Goal: Task Accomplishment & Management: Use online tool/utility

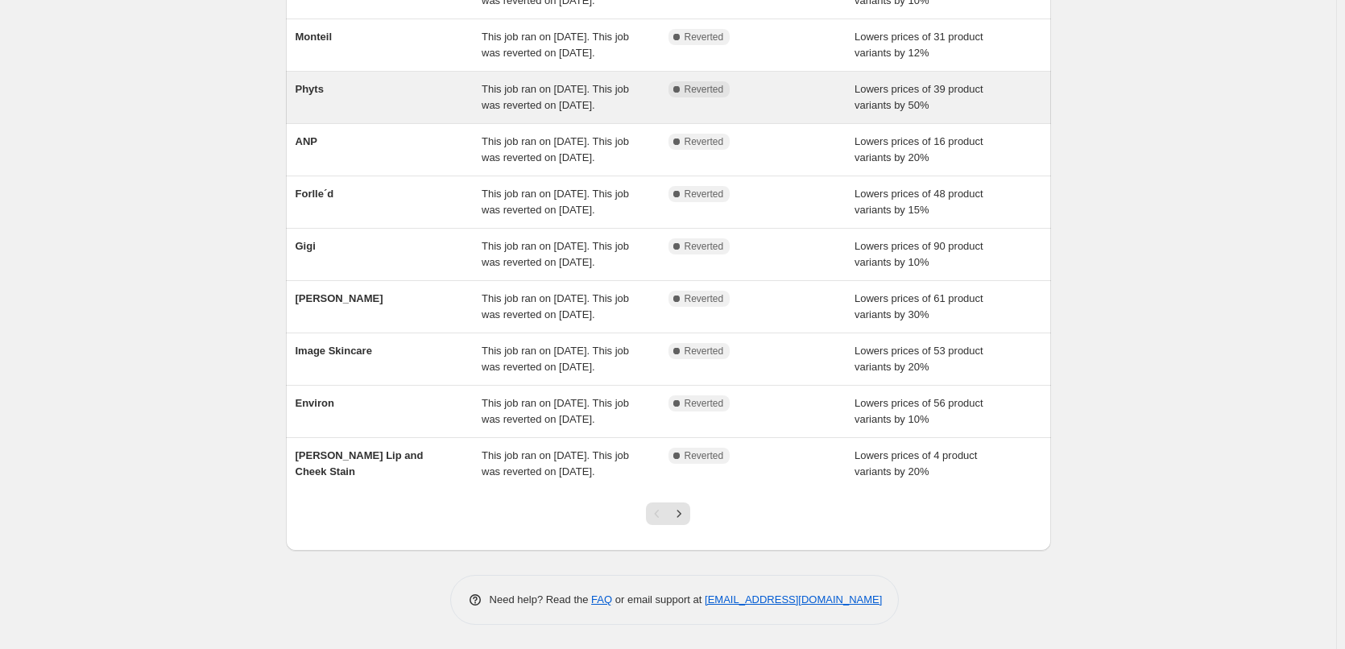
scroll to position [341, 0]
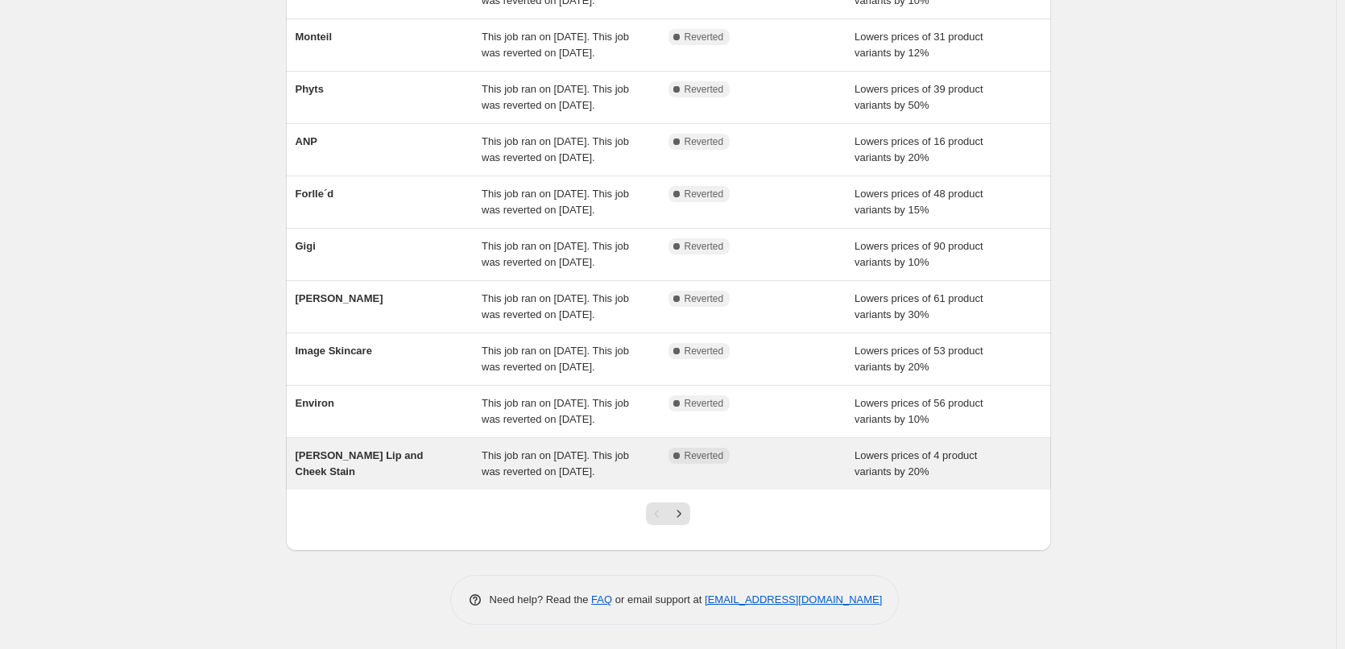
click at [518, 460] on span "This job ran on [DATE]. This job was reverted on [DATE]." at bounding box center [554, 463] width 147 height 28
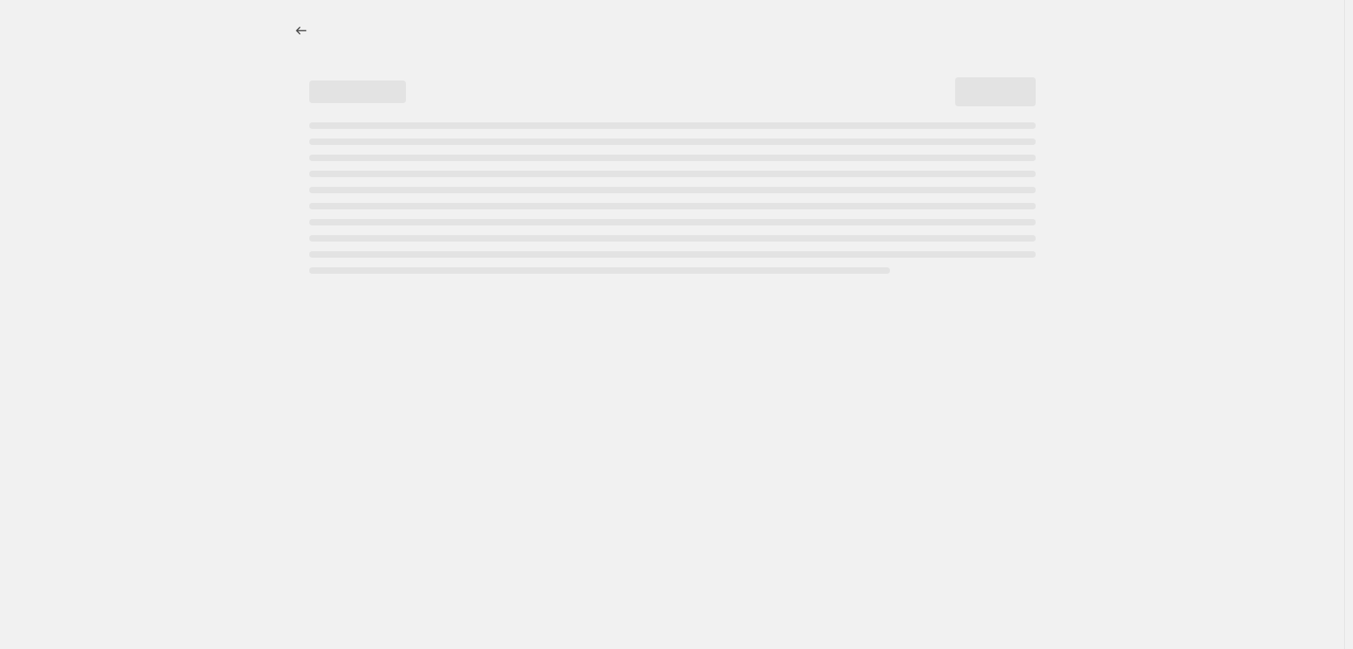
select select "percentage"
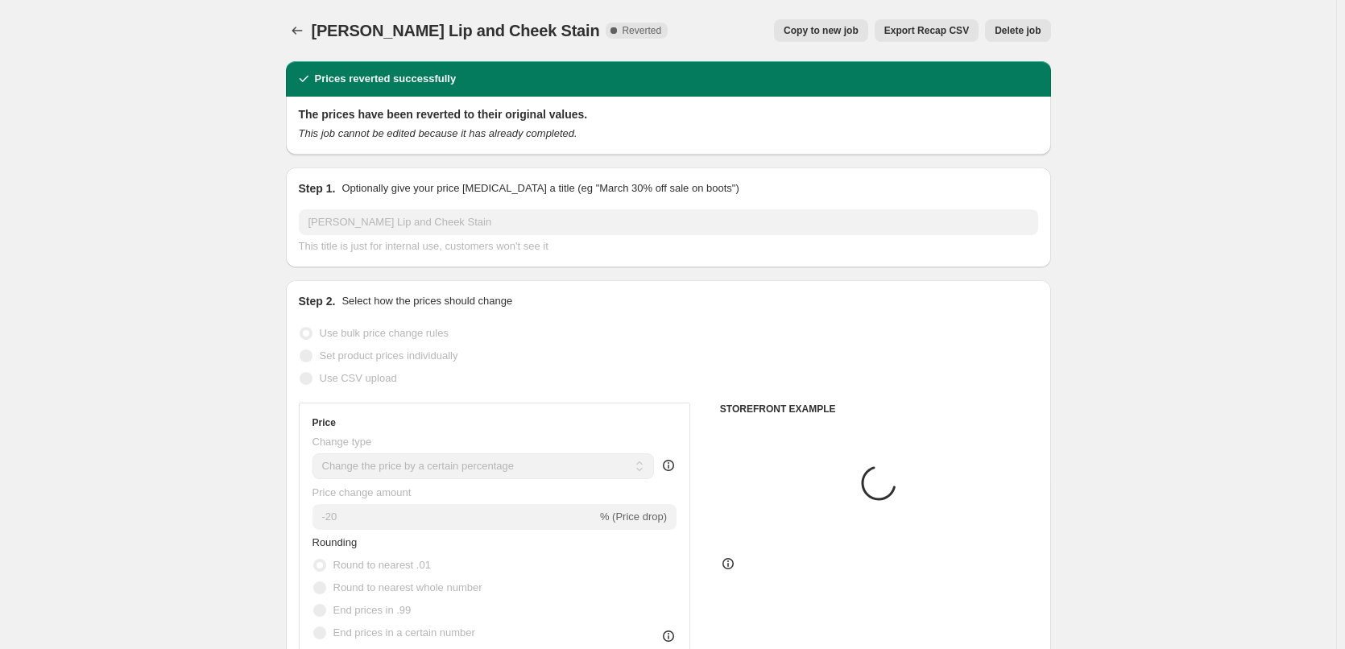
click at [812, 34] on span "Copy to new job" at bounding box center [820, 30] width 75 height 13
select select "percentage"
select select "tag"
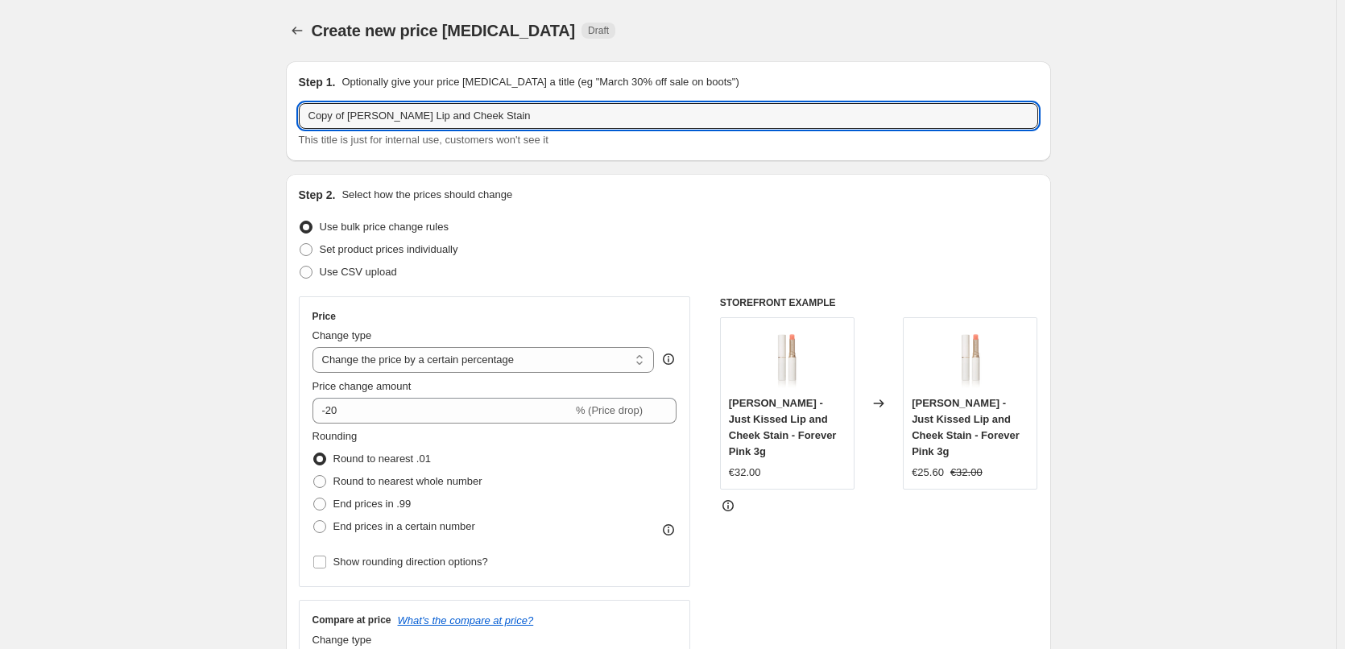
drag, startPoint x: 350, startPoint y: 116, endPoint x: 167, endPoint y: 109, distance: 182.9
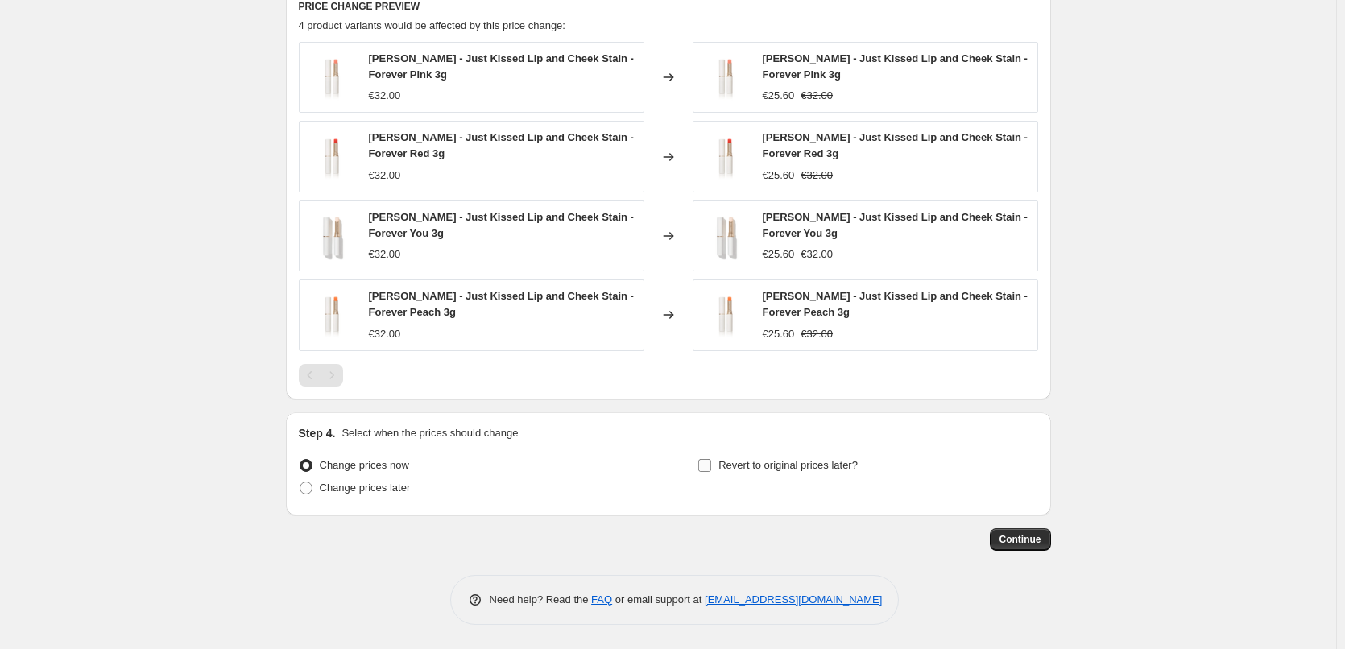
type input "[PERSON_NAME] Lip and Cheek Stain"
click at [762, 467] on span "Revert to original prices later?" at bounding box center [787, 465] width 139 height 12
click at [711, 467] on input "Revert to original prices later?" at bounding box center [704, 465] width 13 height 13
checkbox input "true"
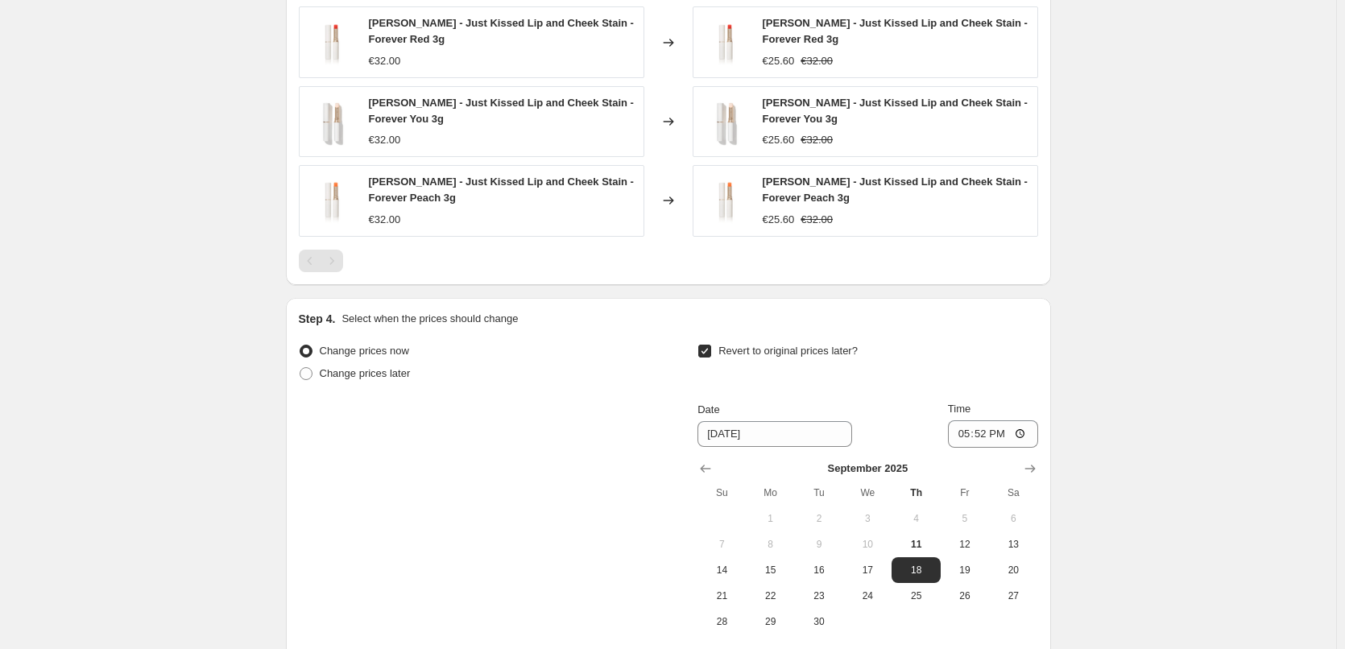
scroll to position [1365, 0]
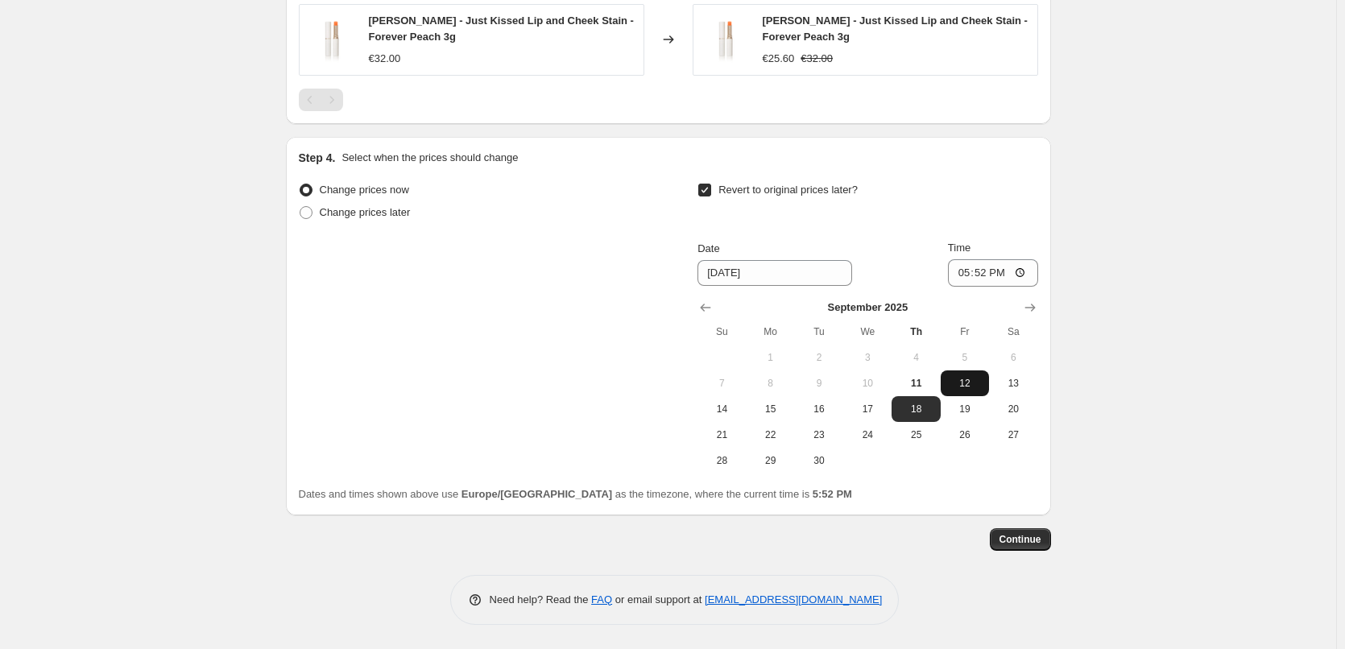
click at [966, 388] on span "12" at bounding box center [964, 383] width 35 height 13
type input "[DATE]"
click at [965, 271] on input "17:52" at bounding box center [993, 272] width 90 height 27
click at [1021, 276] on input "15:00" at bounding box center [993, 272] width 90 height 27
type input "03:00"
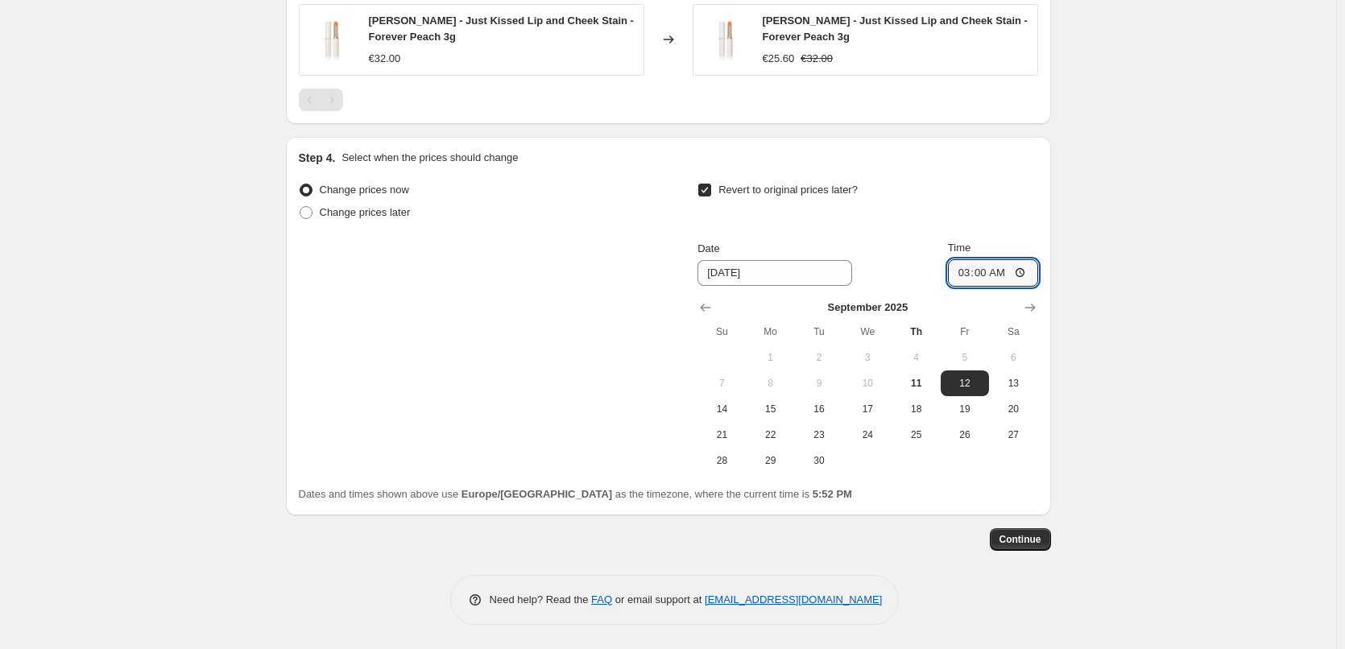
click at [1028, 541] on span "Continue" at bounding box center [1020, 539] width 42 height 13
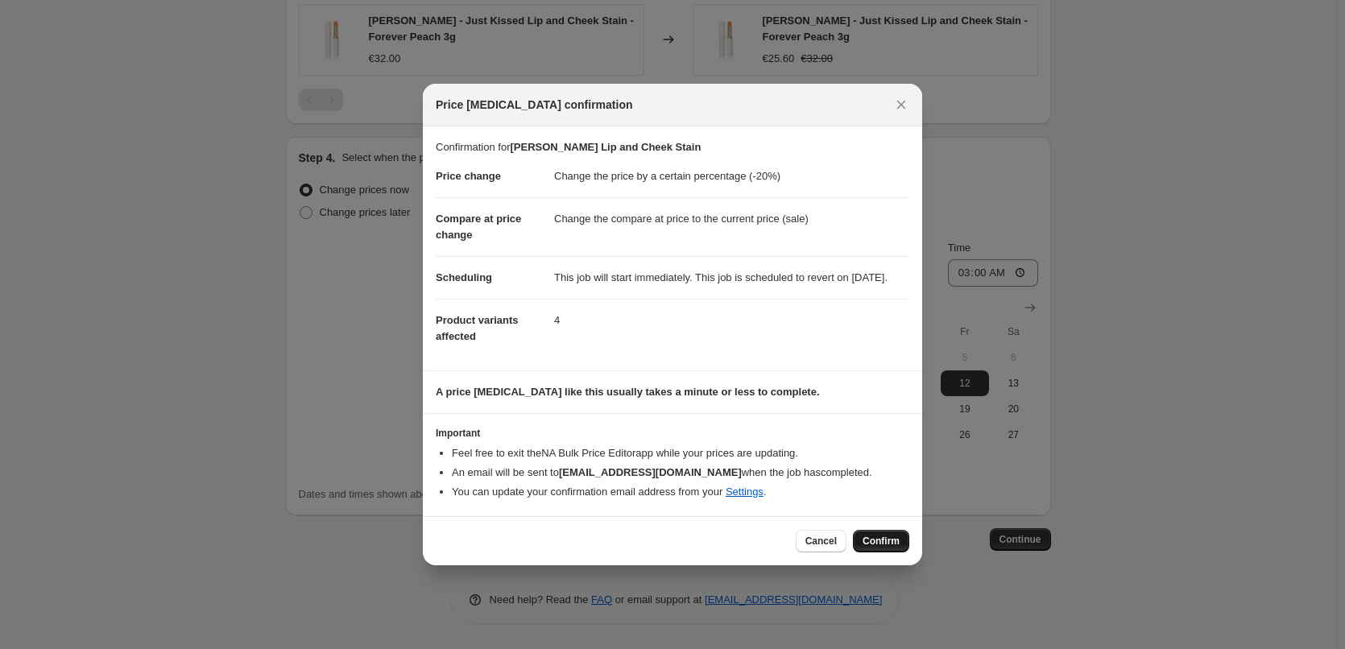
click at [894, 543] on span "Confirm" at bounding box center [880, 541] width 37 height 13
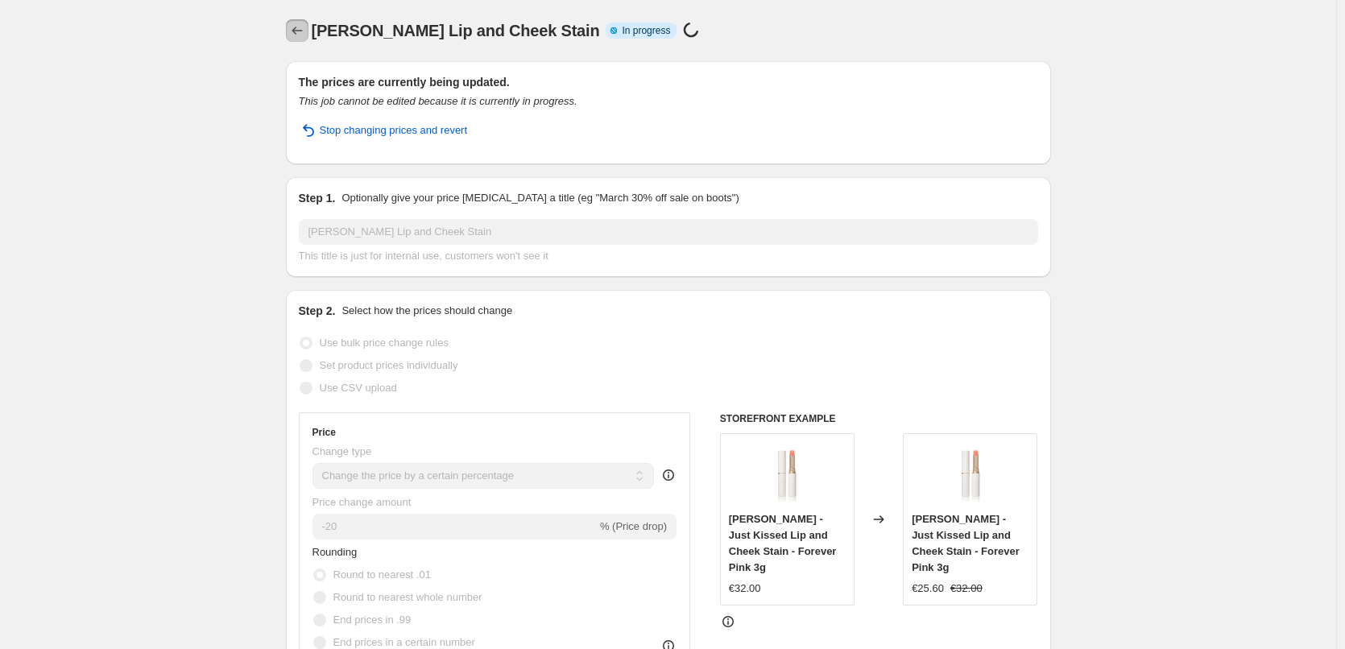
click at [299, 26] on icon "Price change jobs" at bounding box center [297, 31] width 16 height 16
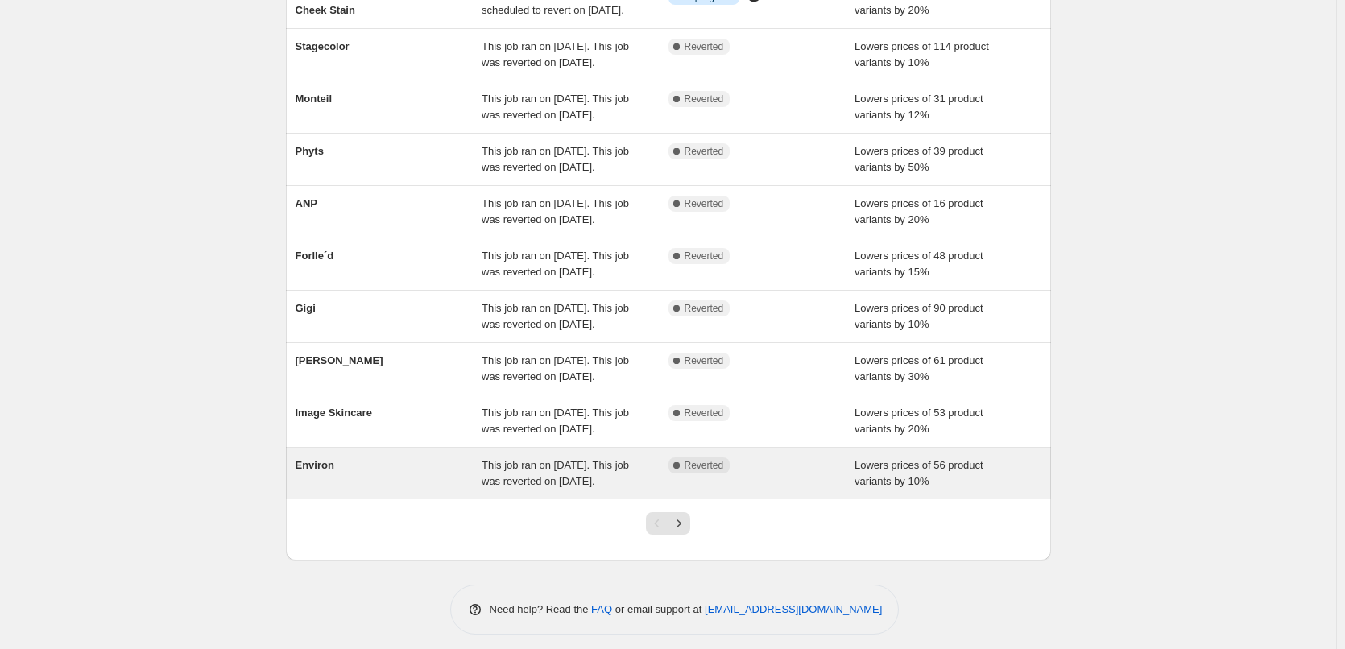
scroll to position [341, 0]
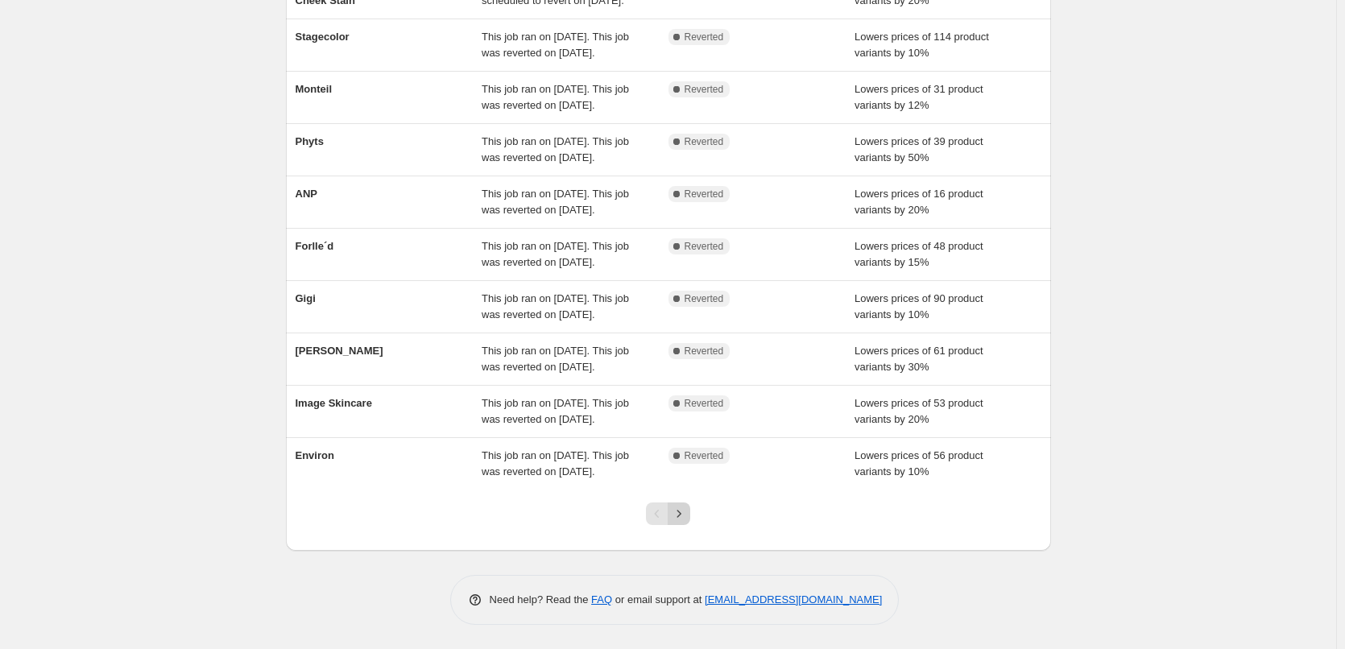
click at [687, 517] on icon "Next" at bounding box center [679, 514] width 16 height 16
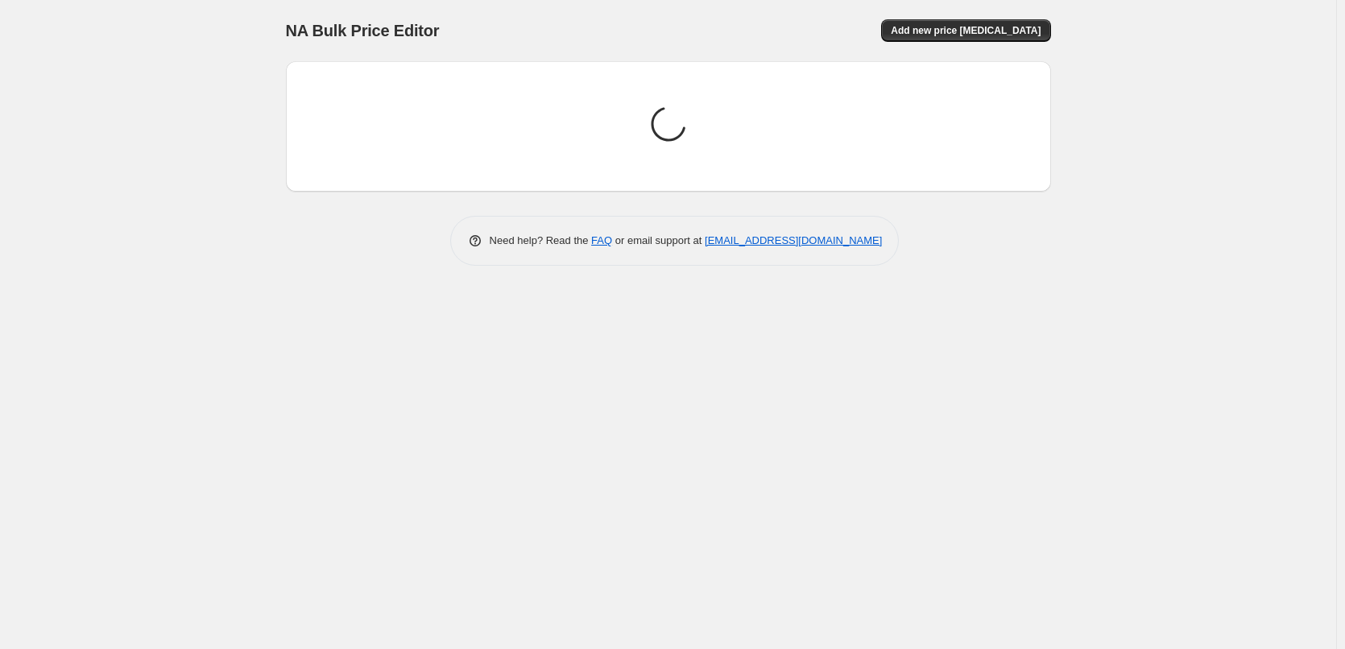
scroll to position [0, 0]
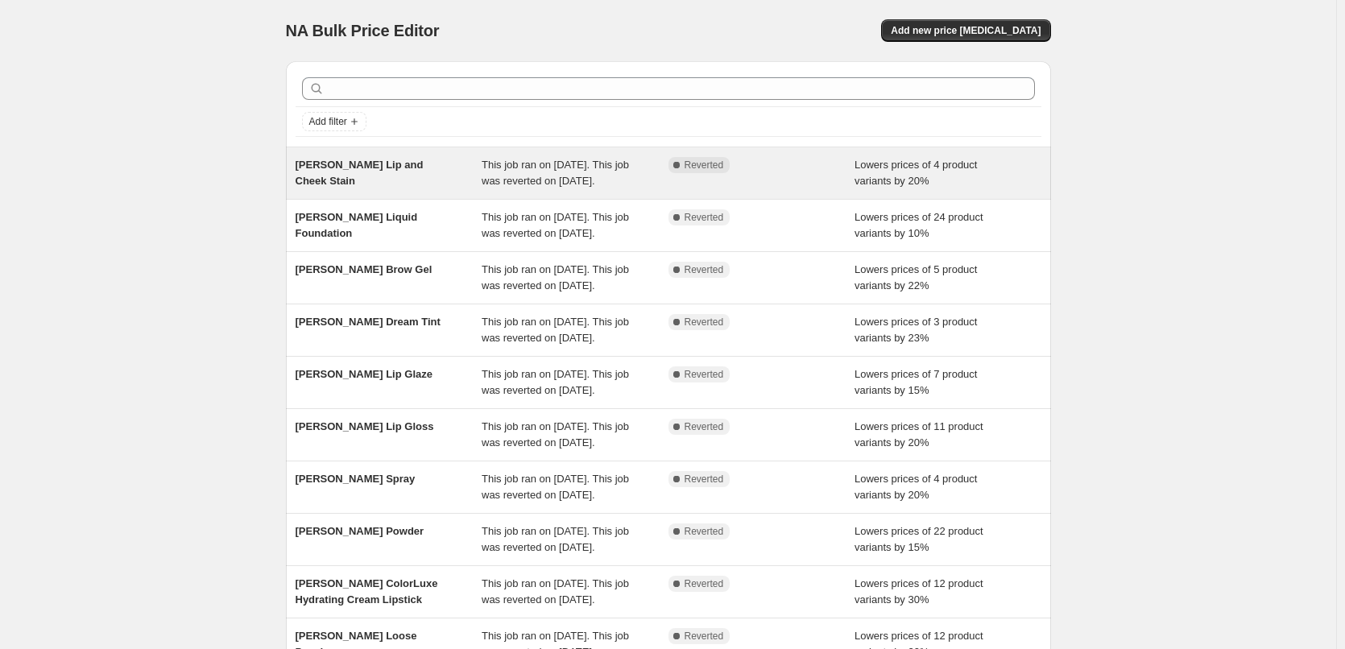
click at [491, 176] on span "This job ran on [DATE]. This job was reverted on [DATE]." at bounding box center [554, 173] width 147 height 28
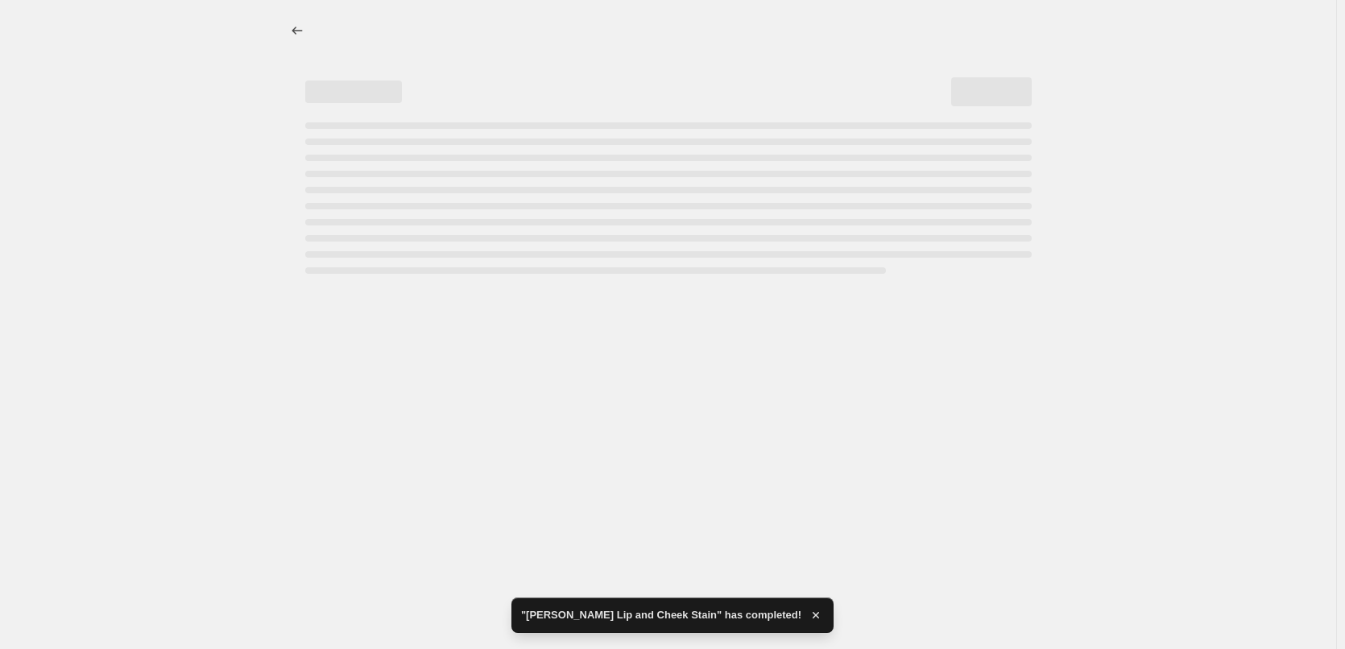
select select "percentage"
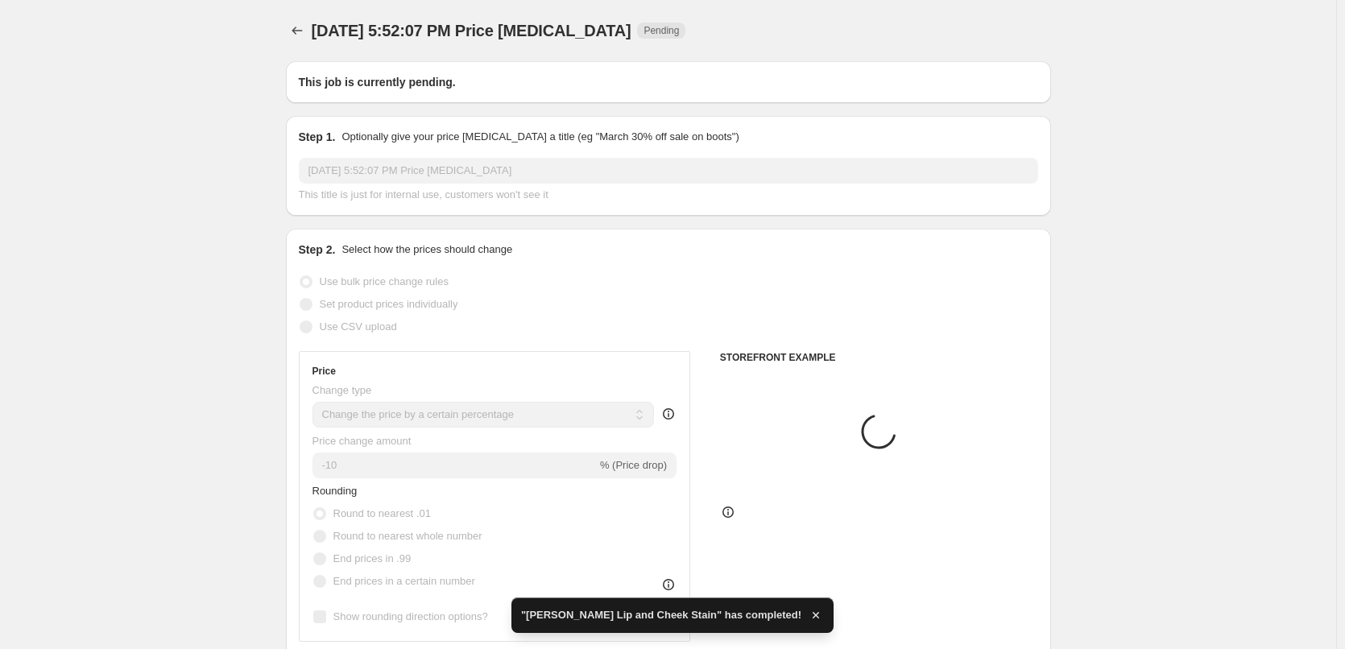
type input "[PERSON_NAME] Lip and Cheek Stain"
radio input "false"
radio input "true"
checkbox input "true"
select select "tag"
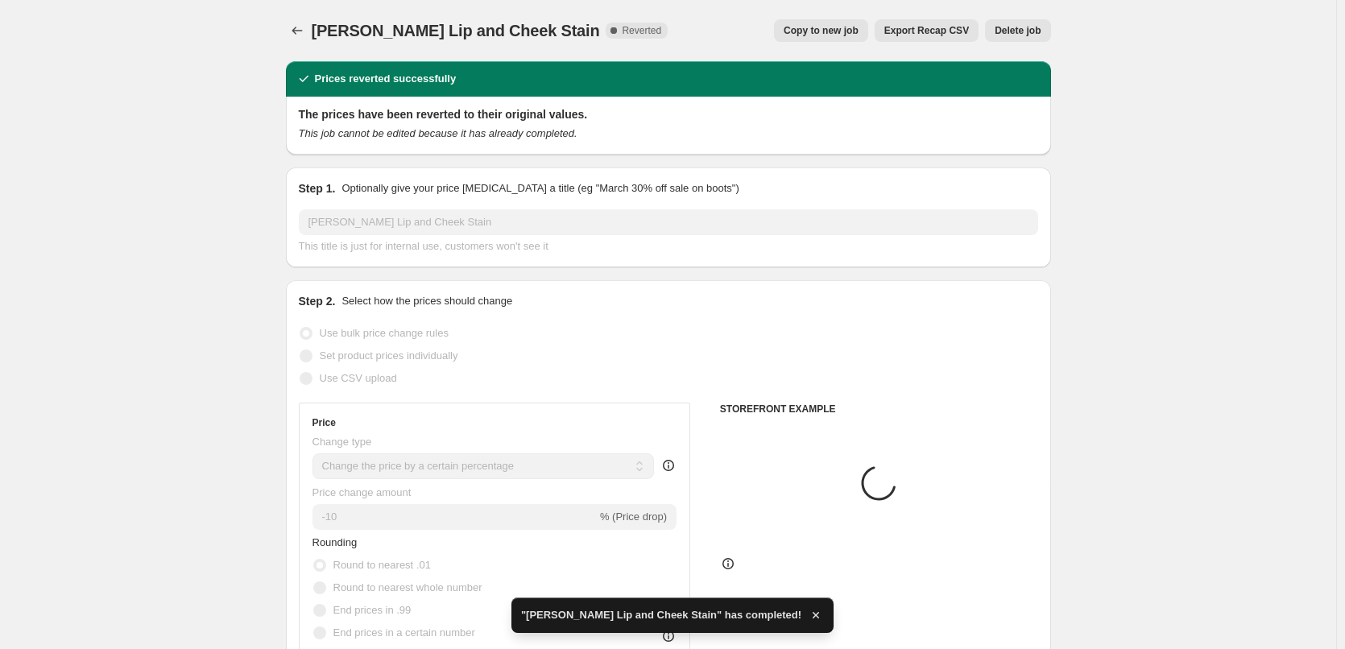
click at [1016, 26] on span "Delete job" at bounding box center [1017, 30] width 46 height 13
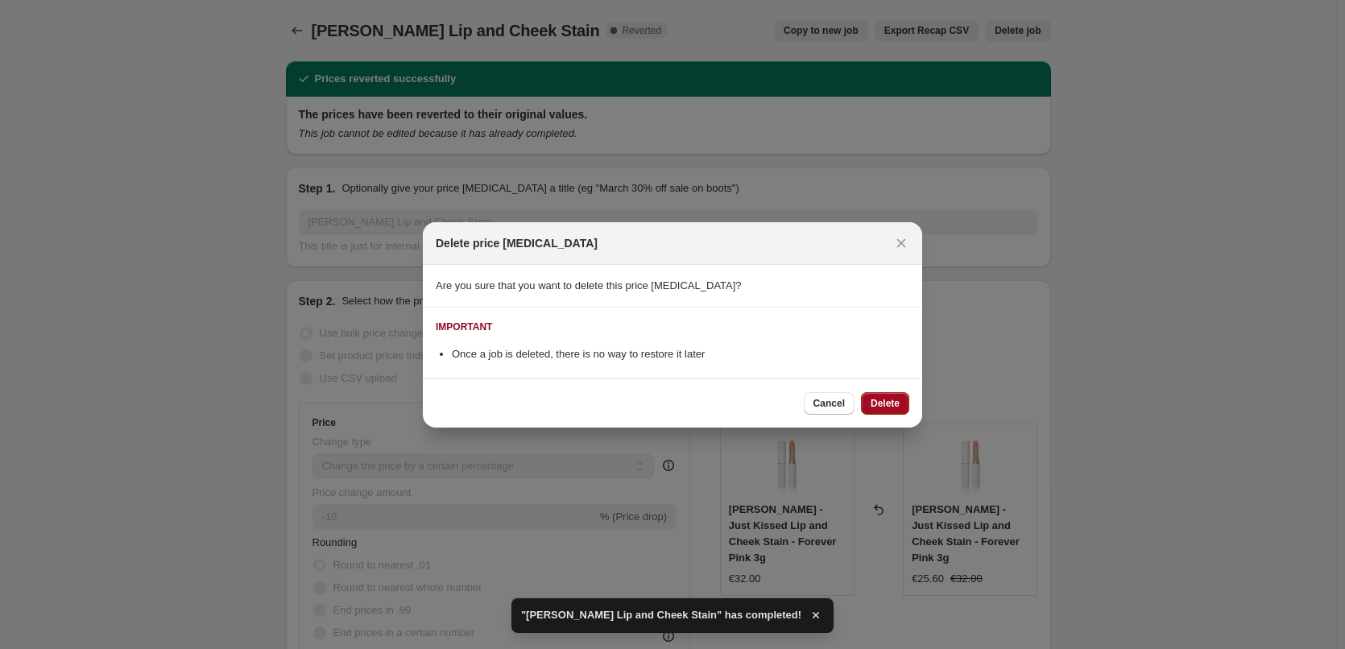
click at [886, 403] on span "Delete" at bounding box center [884, 403] width 29 height 13
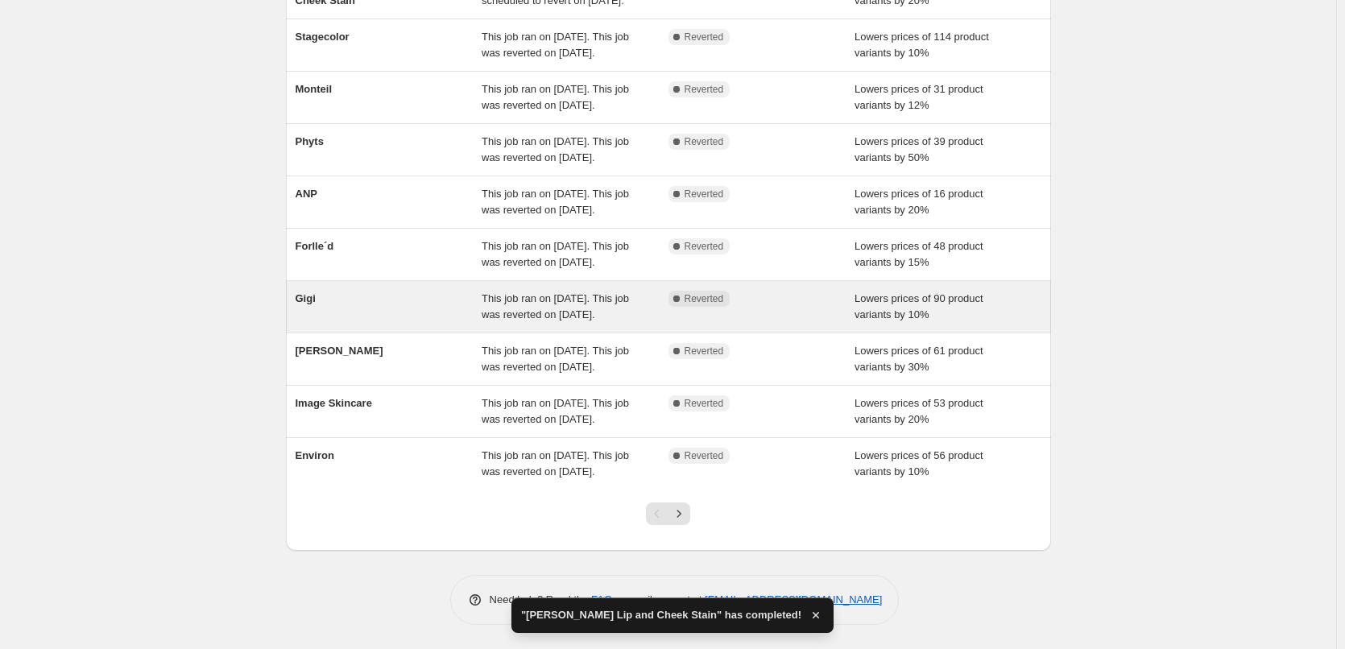
scroll to position [341, 0]
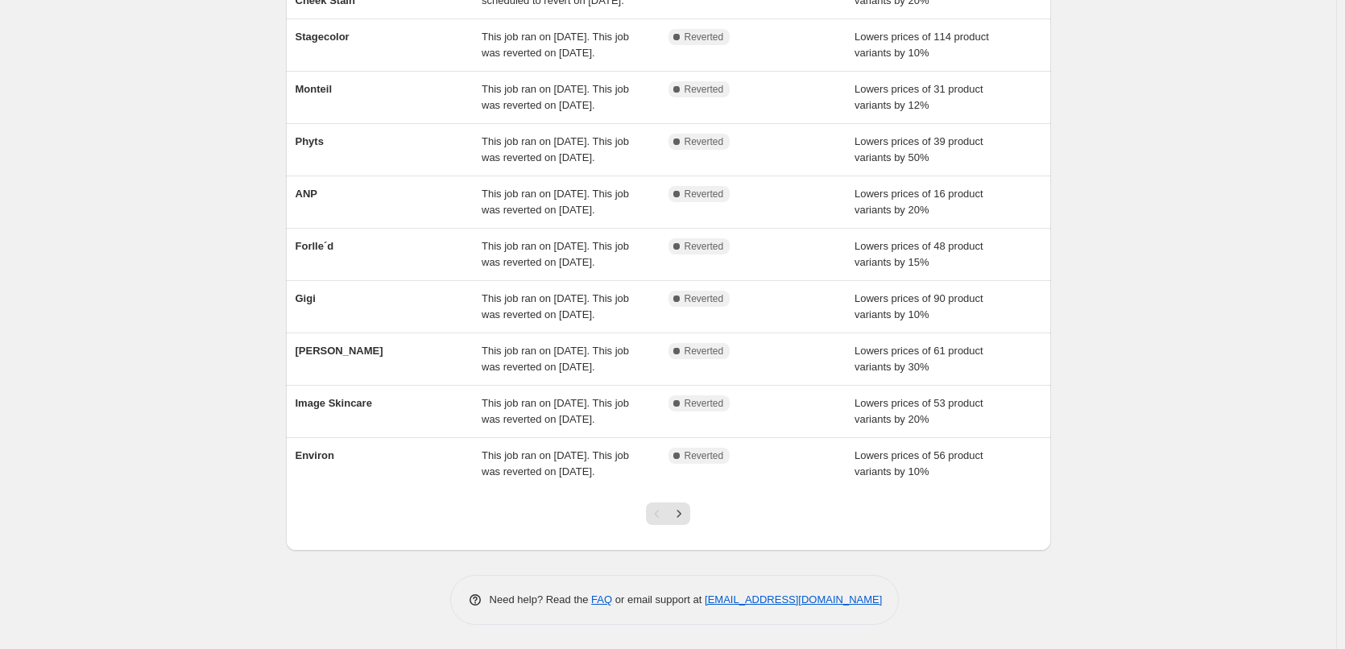
click at [1166, 449] on div "NA Bulk Price Editor. This page is ready NA Bulk Price Editor Add new price [ME…" at bounding box center [668, 234] width 1336 height 829
click at [685, 519] on icon "Next" at bounding box center [679, 514] width 16 height 16
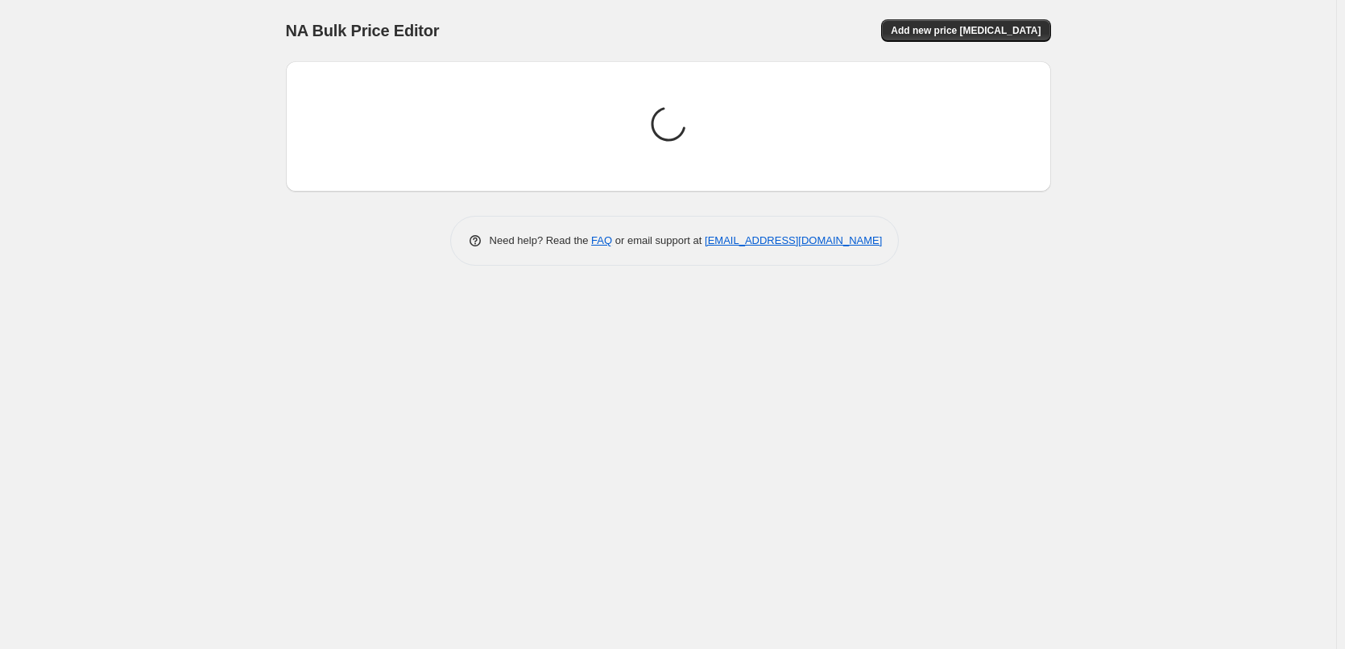
scroll to position [0, 0]
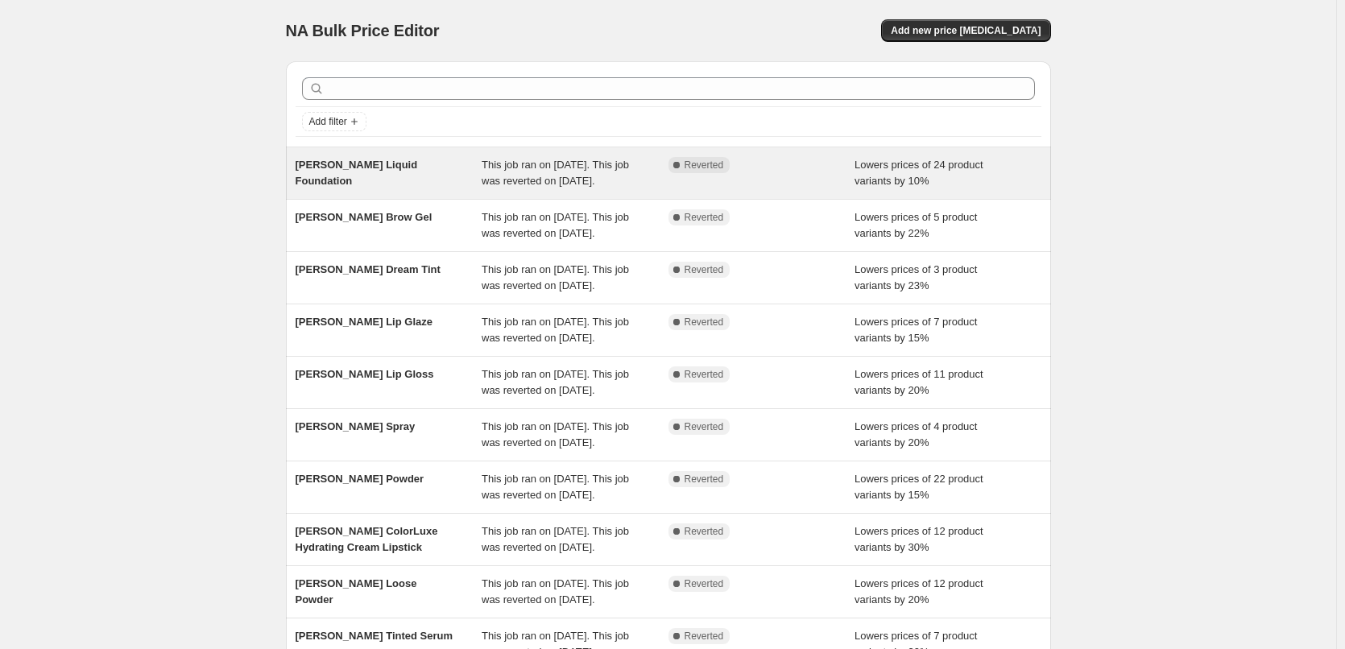
click at [468, 176] on div "[PERSON_NAME] Liquid Foundation" at bounding box center [388, 173] width 187 height 32
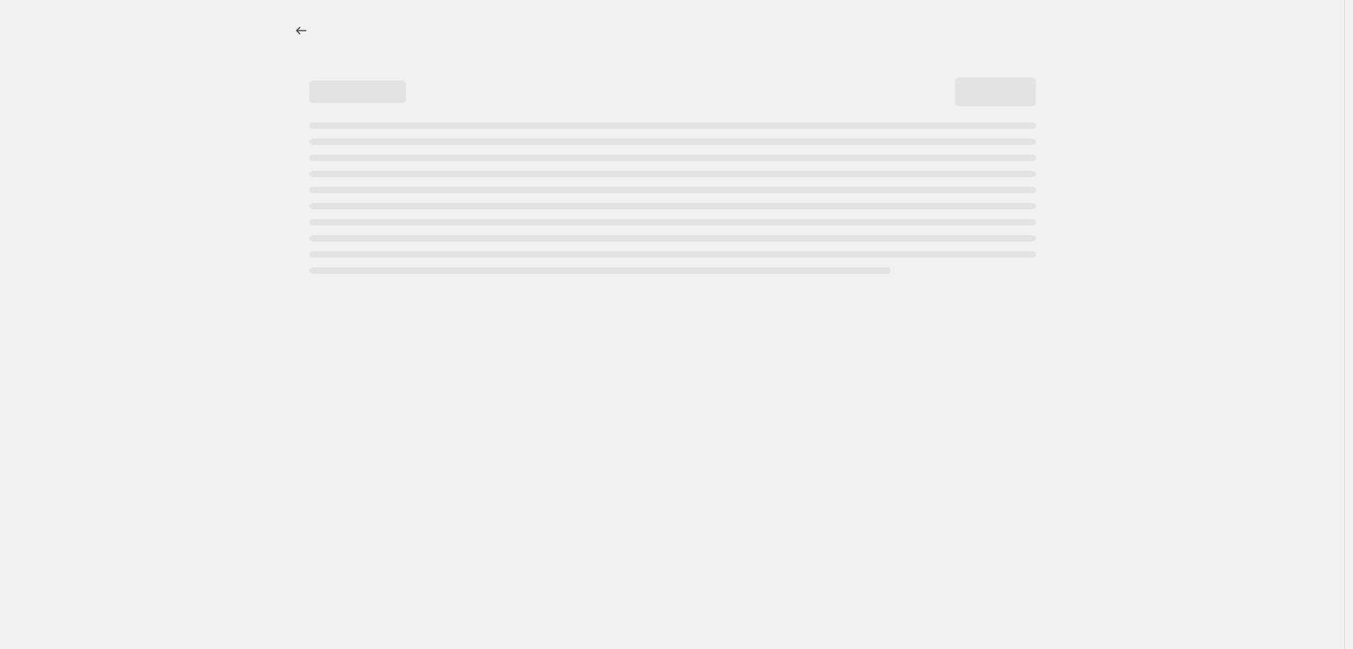
select select "percentage"
select select "tag"
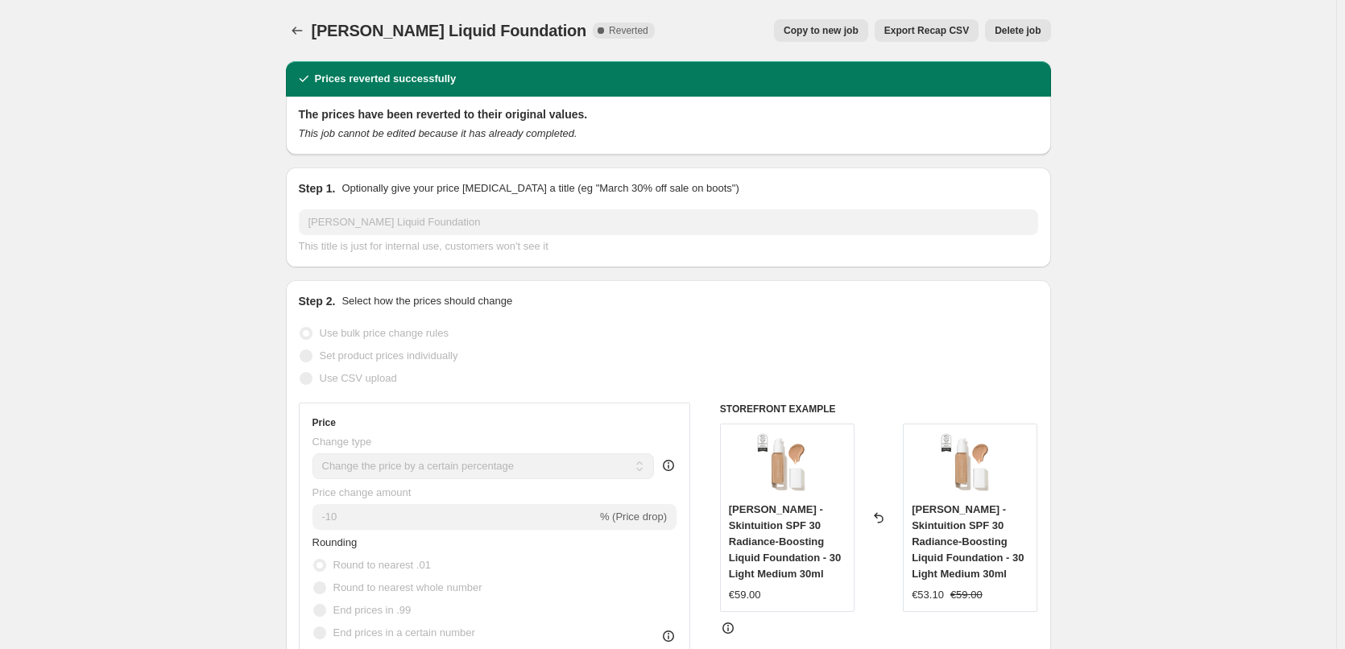
click at [838, 33] on span "Copy to new job" at bounding box center [820, 30] width 75 height 13
select select "percentage"
select select "tag"
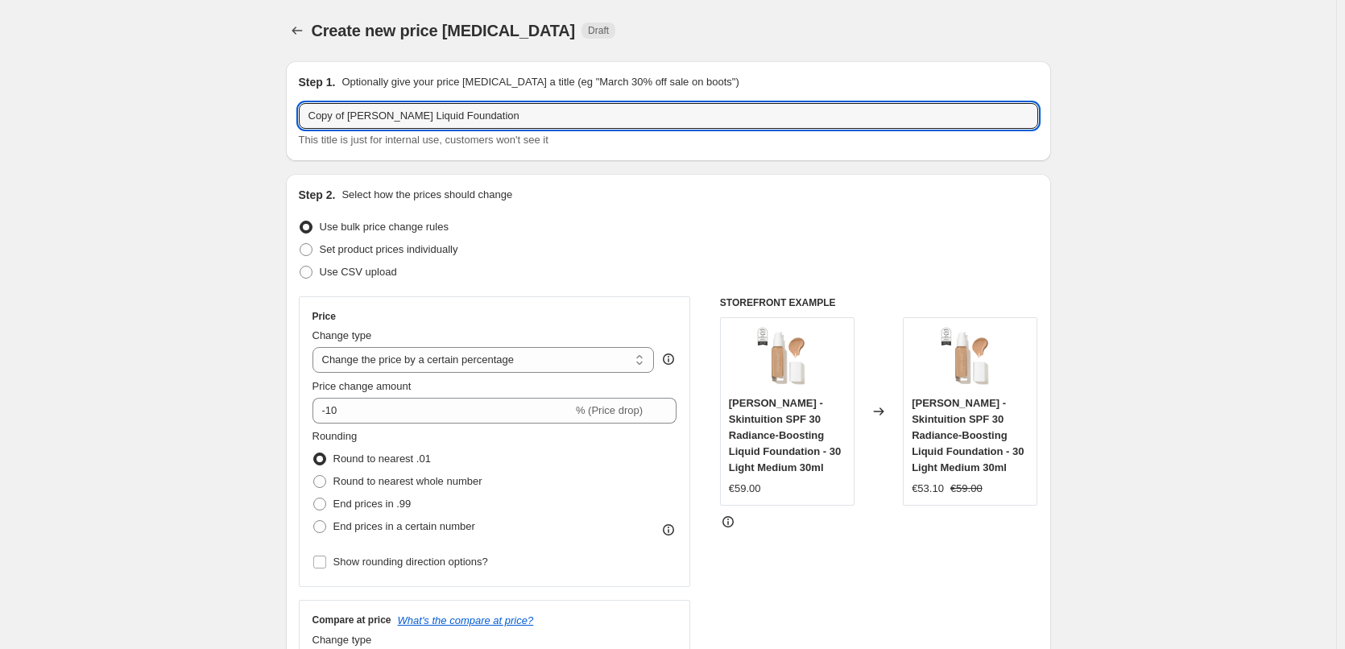
drag, startPoint x: 350, startPoint y: 114, endPoint x: 67, endPoint y: 111, distance: 283.4
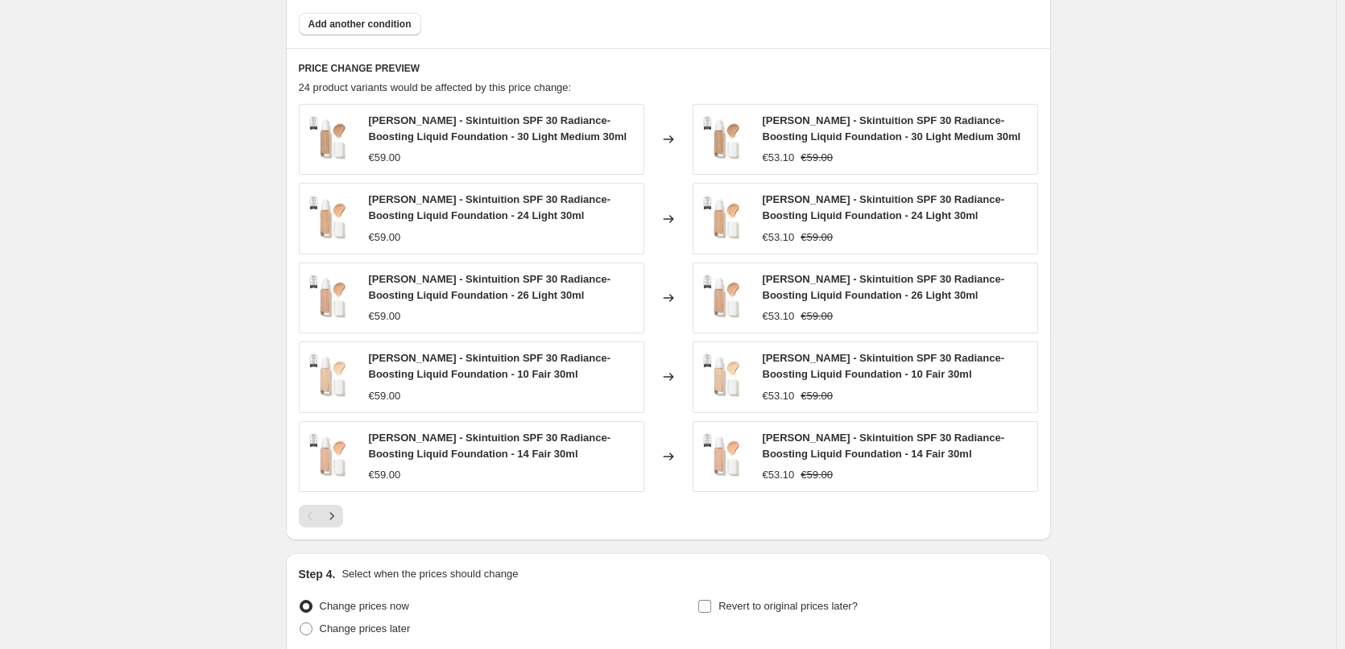
scroll to position [1168, 0]
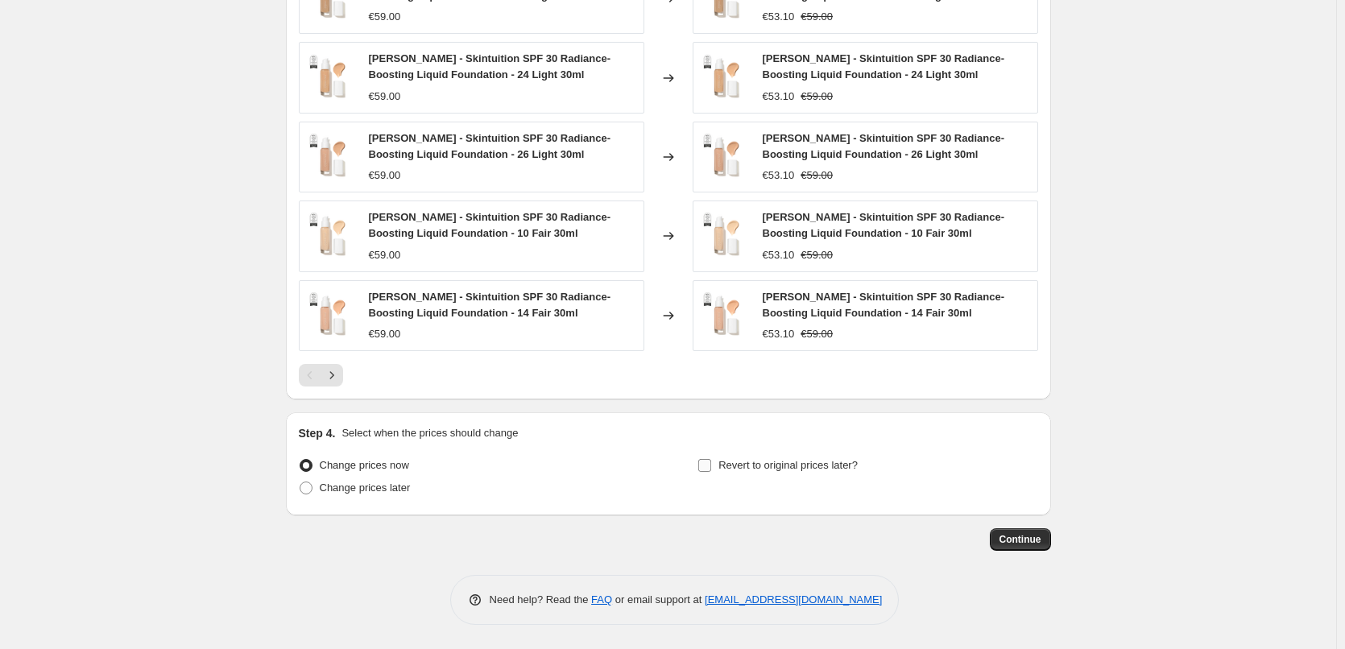
type input "[PERSON_NAME] Liquid Foundation"
click at [758, 472] on span "Revert to original prices later?" at bounding box center [787, 465] width 139 height 16
click at [711, 472] on input "Revert to original prices later?" at bounding box center [704, 465] width 13 height 13
checkbox input "true"
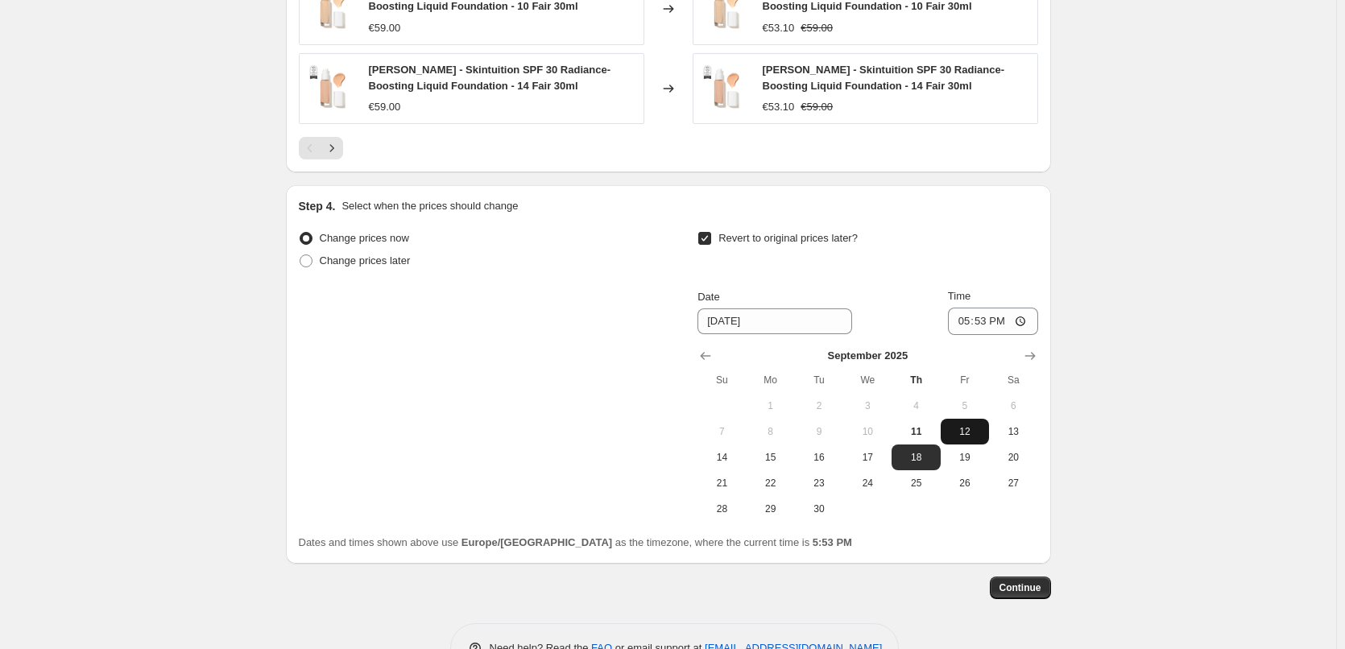
scroll to position [1444, 0]
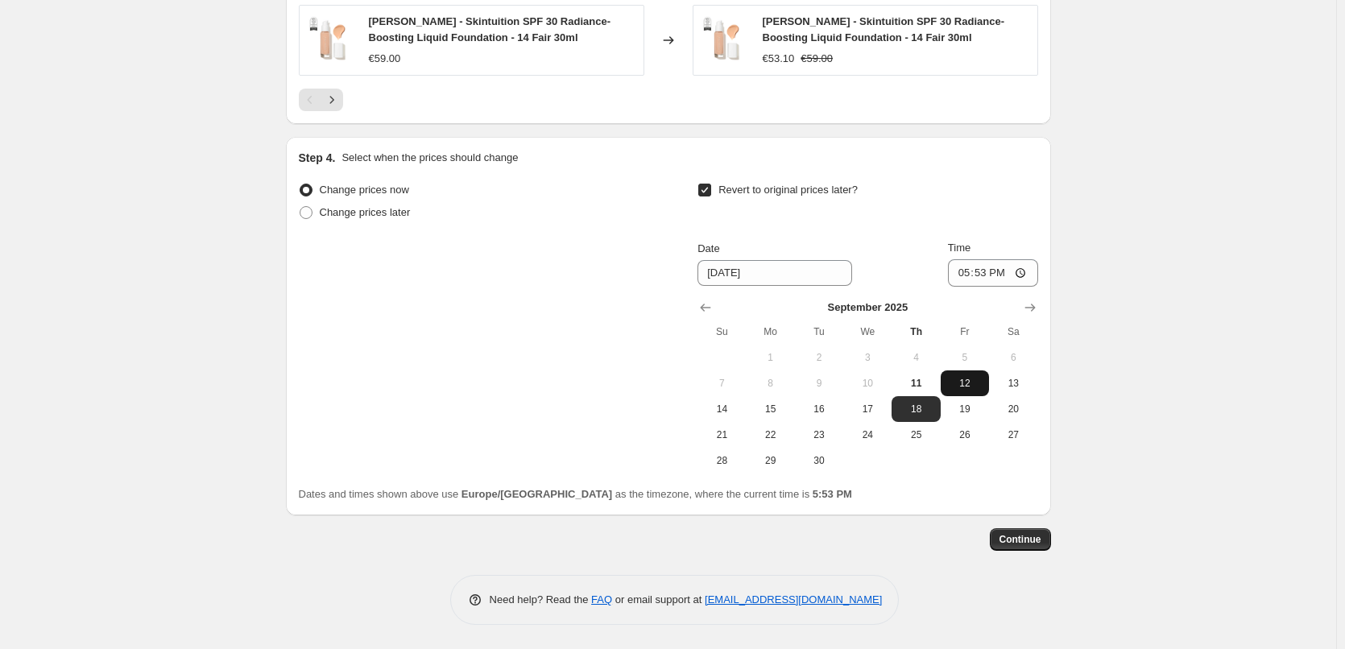
click at [956, 372] on button "12" at bounding box center [964, 383] width 48 height 26
type input "[DATE]"
click at [966, 273] on input "17:53" at bounding box center [993, 272] width 90 height 27
click at [1022, 271] on input "15:00" at bounding box center [993, 272] width 90 height 27
type input "03:00"
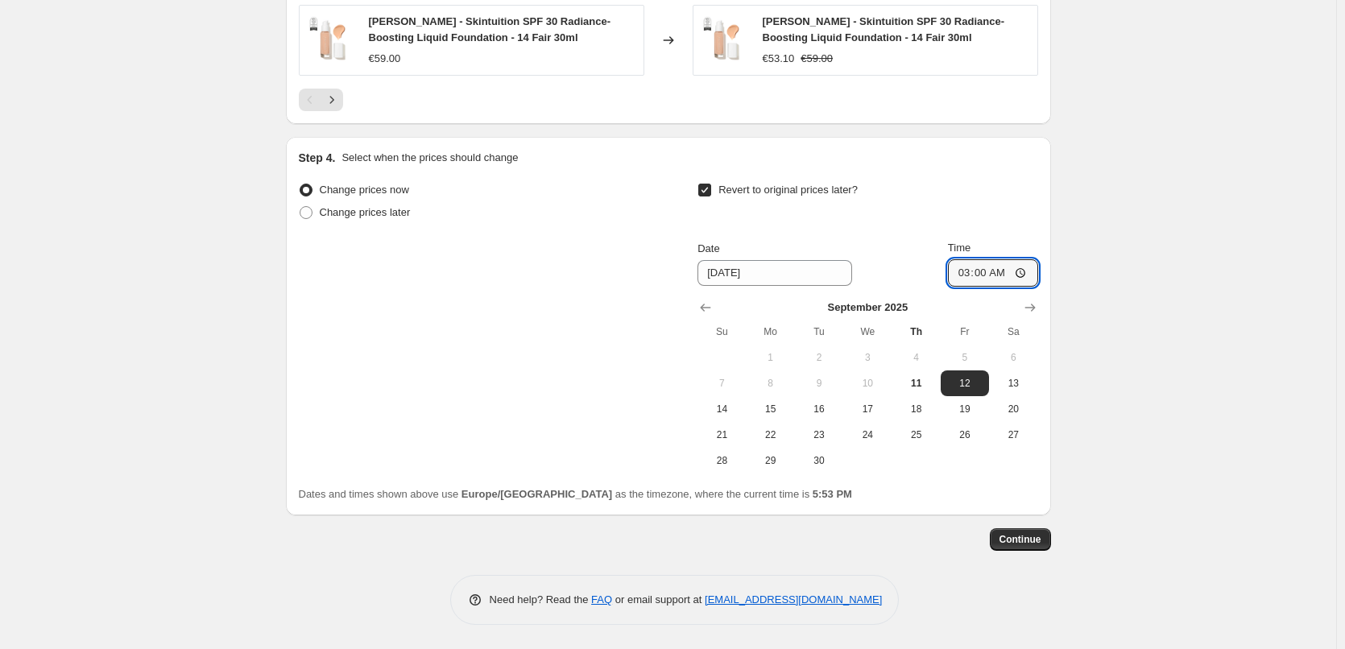
click at [1034, 545] on span "Continue" at bounding box center [1020, 539] width 42 height 13
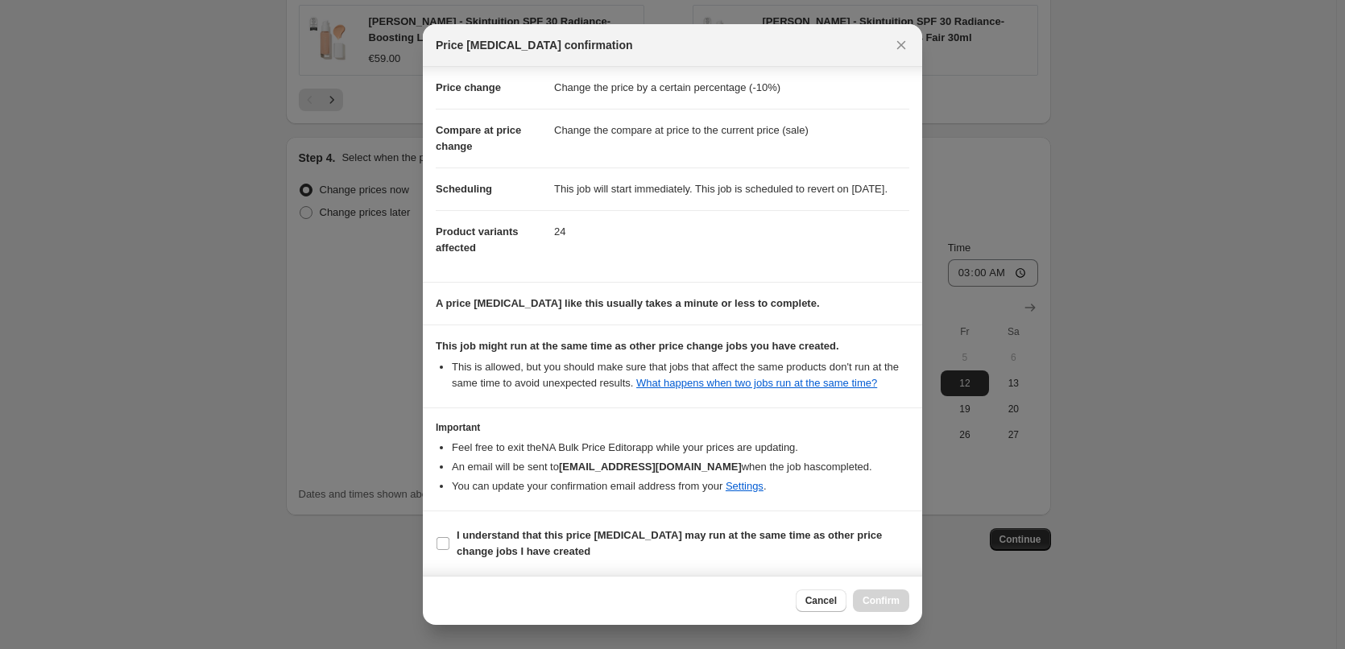
scroll to position [45, 0]
drag, startPoint x: 477, startPoint y: 551, endPoint x: 651, endPoint y: 576, distance: 175.6
click at [477, 551] on b "I understand that this price [MEDICAL_DATA] may run at the same time as other p…" at bounding box center [668, 543] width 425 height 28
click at [449, 550] on input "I understand that this price [MEDICAL_DATA] may run at the same time as other p…" at bounding box center [442, 543] width 13 height 13
checkbox input "true"
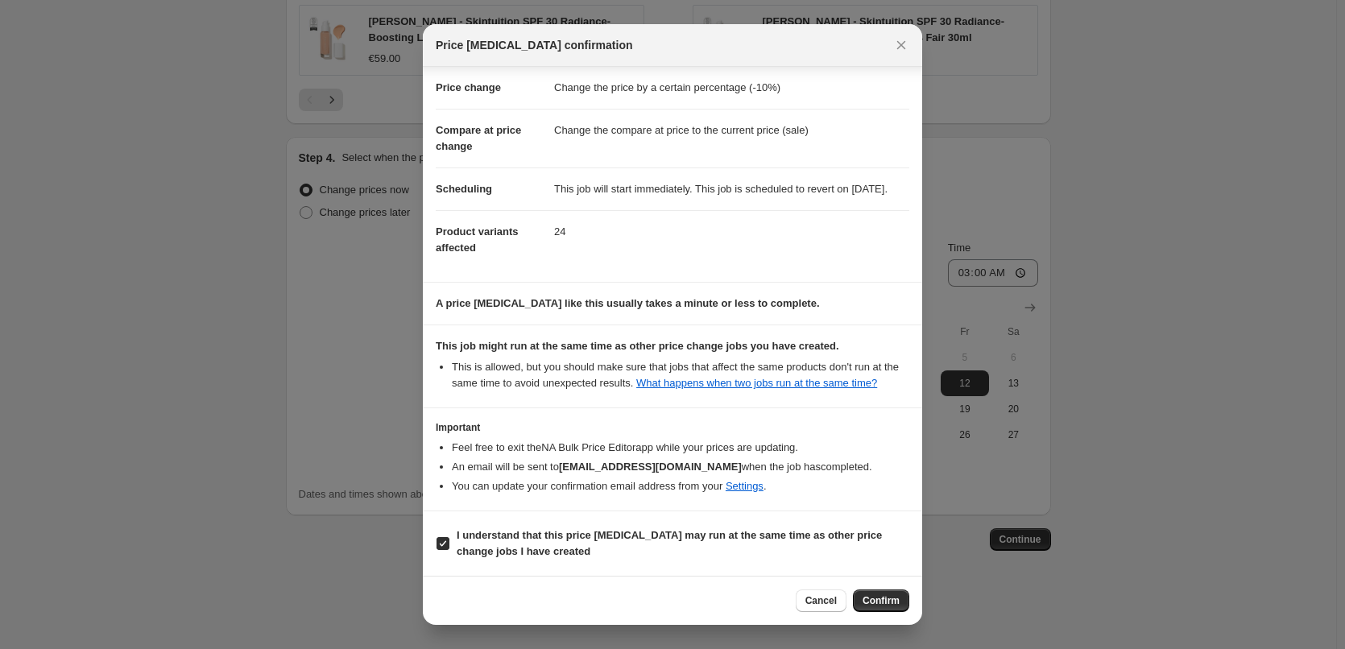
click at [895, 604] on span "Confirm" at bounding box center [880, 600] width 37 height 13
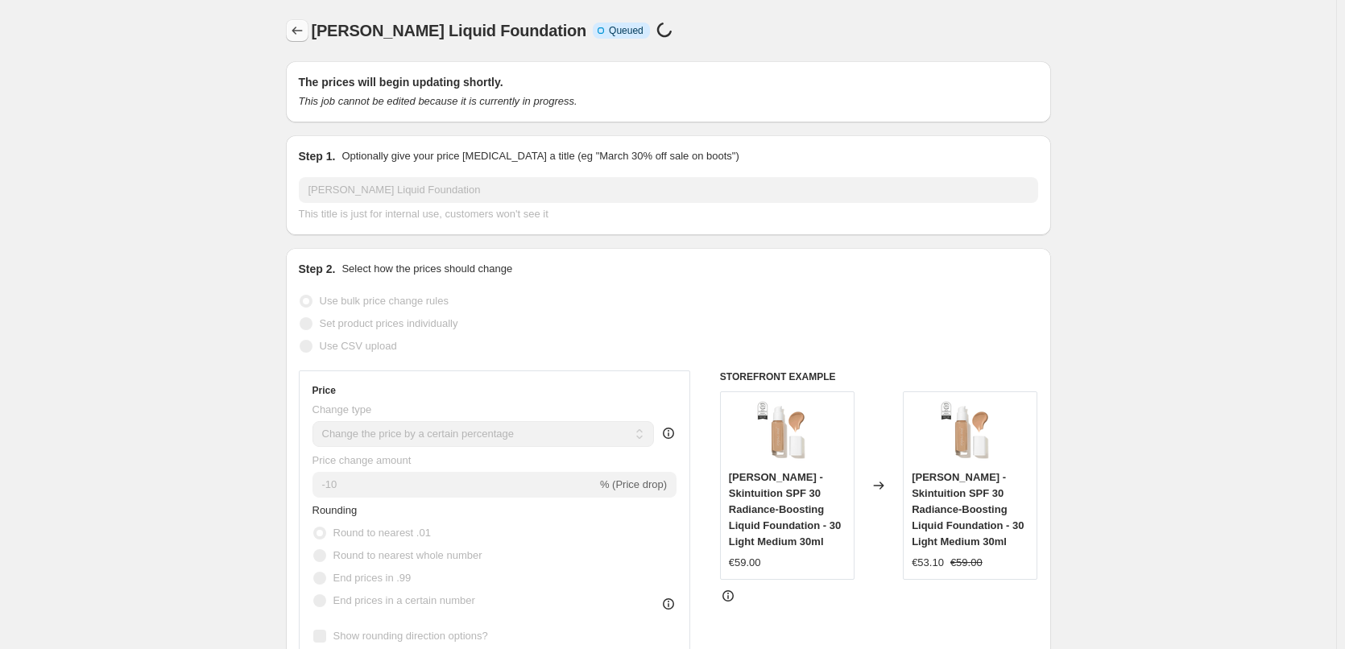
click at [305, 38] on button "Price change jobs" at bounding box center [297, 30] width 23 height 23
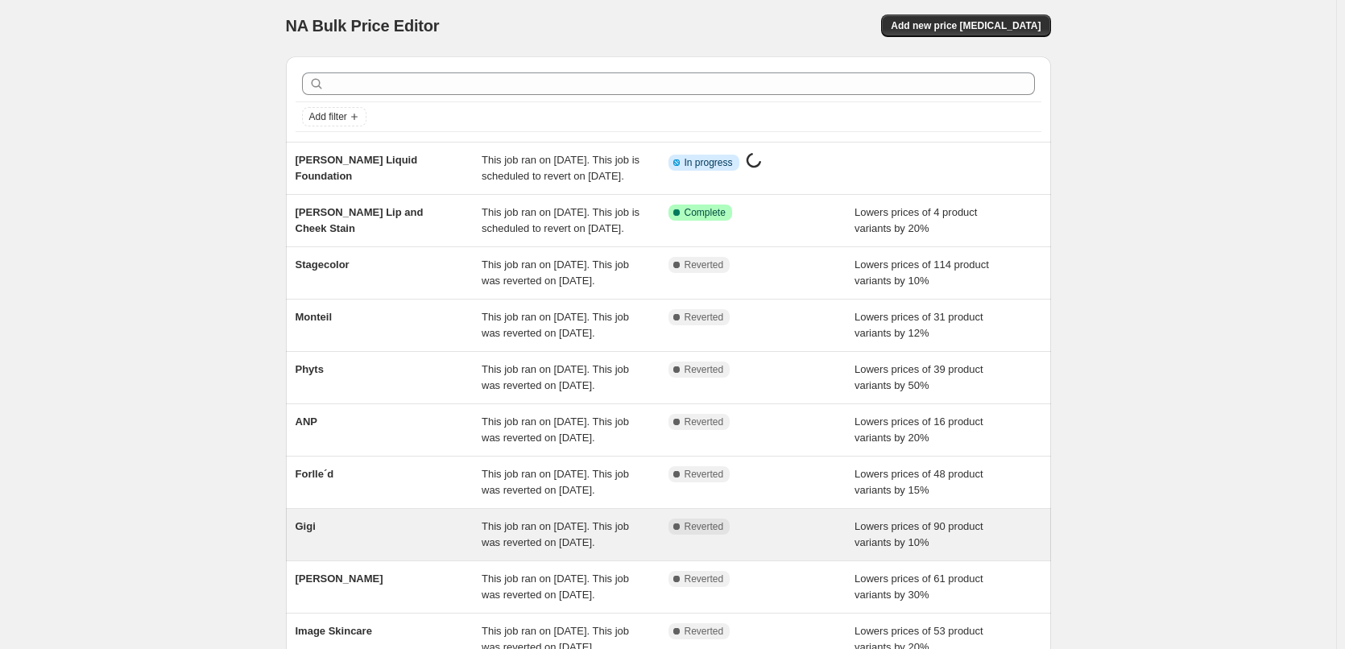
scroll to position [341, 0]
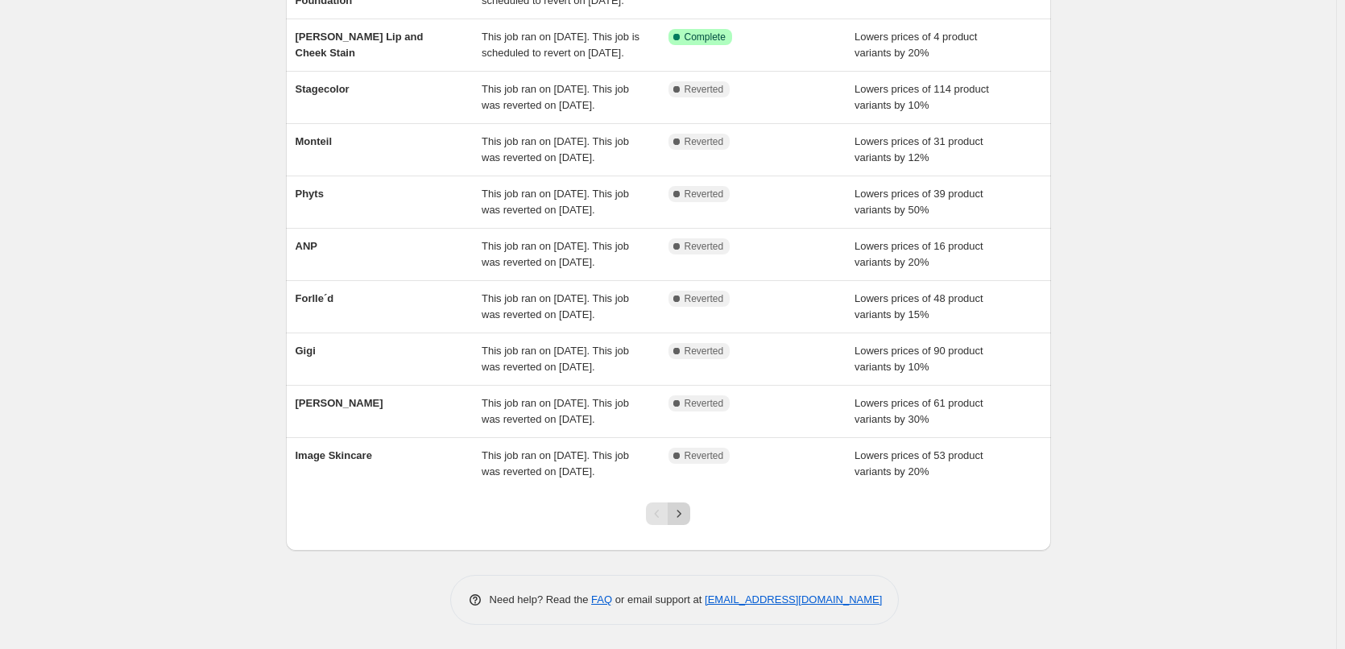
click at [676, 519] on icon "Next" at bounding box center [679, 514] width 16 height 16
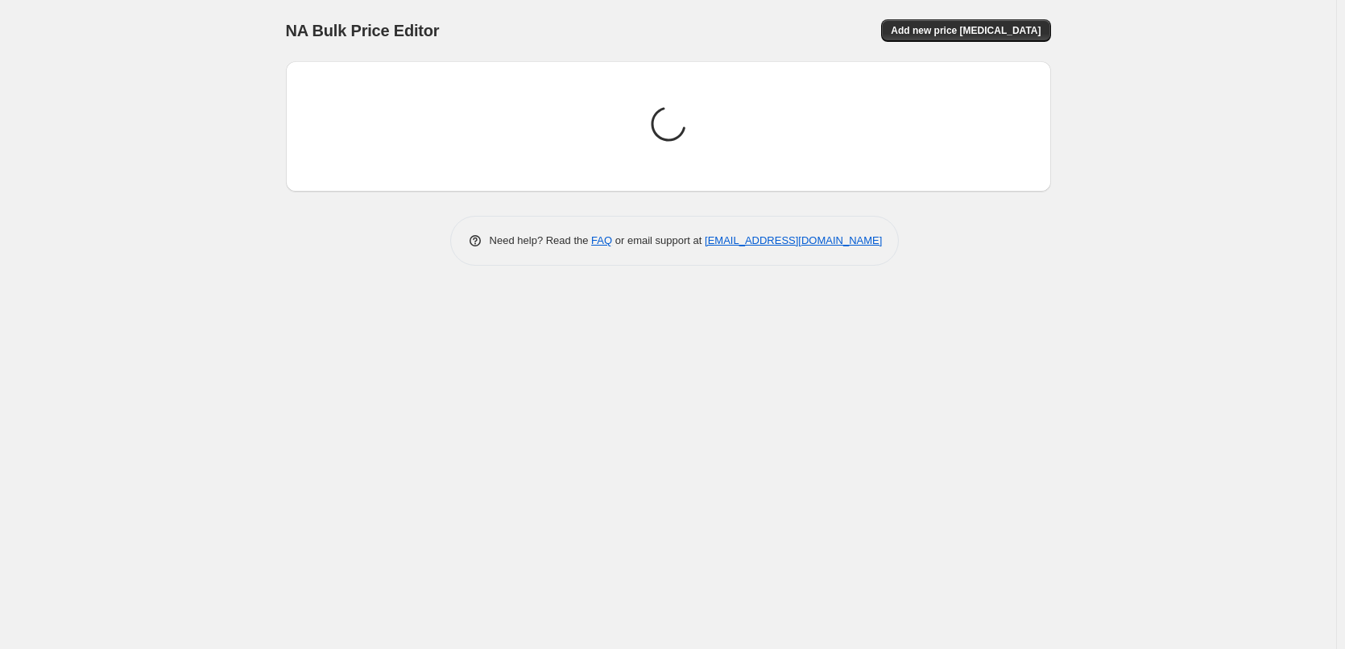
scroll to position [0, 0]
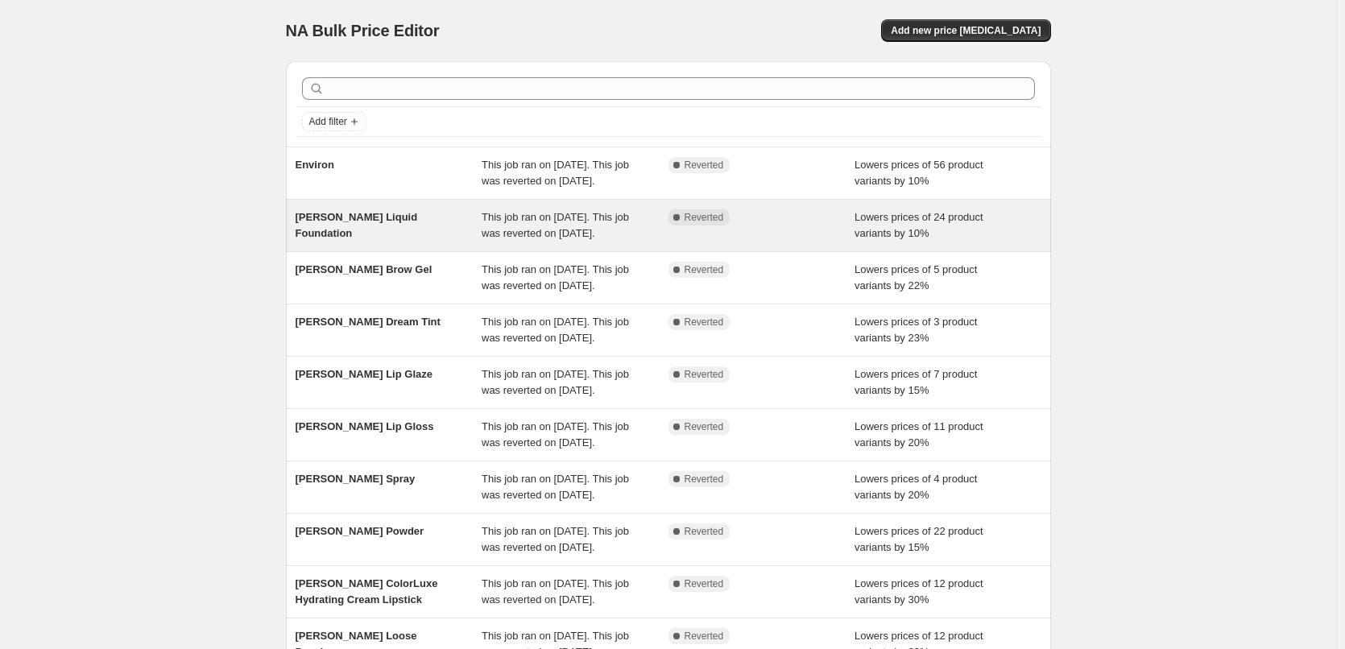
click at [419, 242] on div "[PERSON_NAME] Liquid Foundation" at bounding box center [388, 225] width 187 height 32
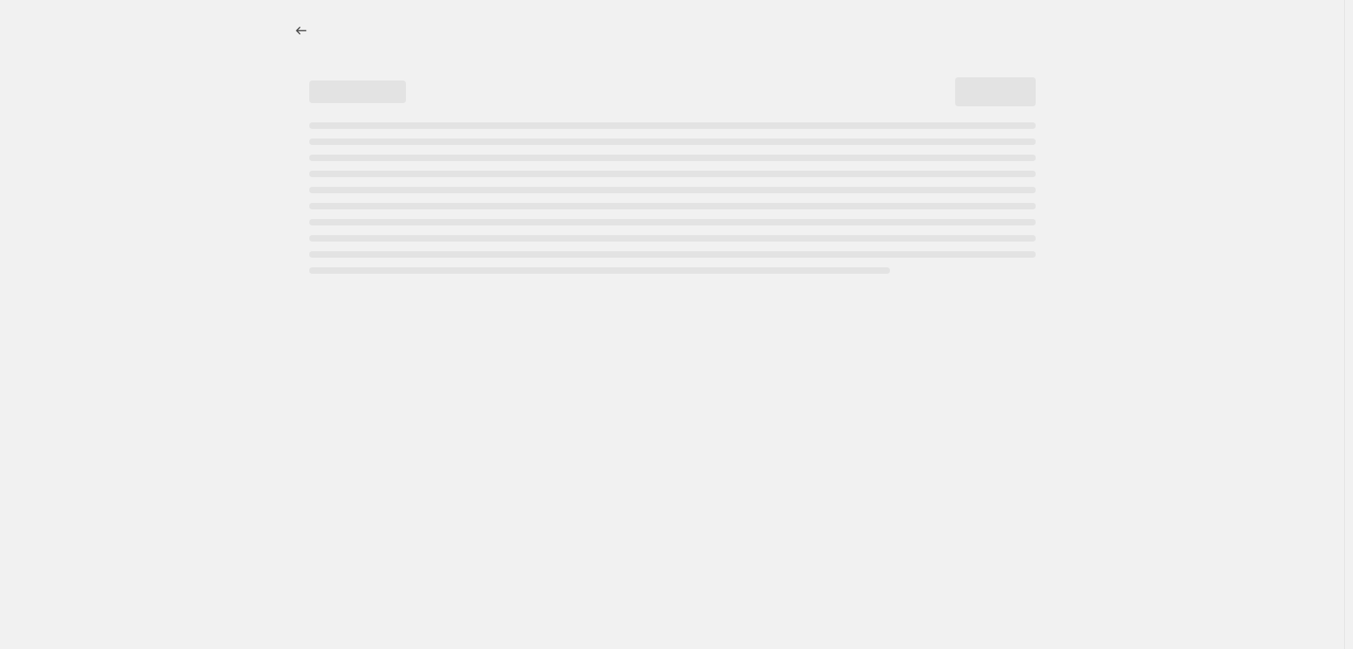
select select "percentage"
select select "tag"
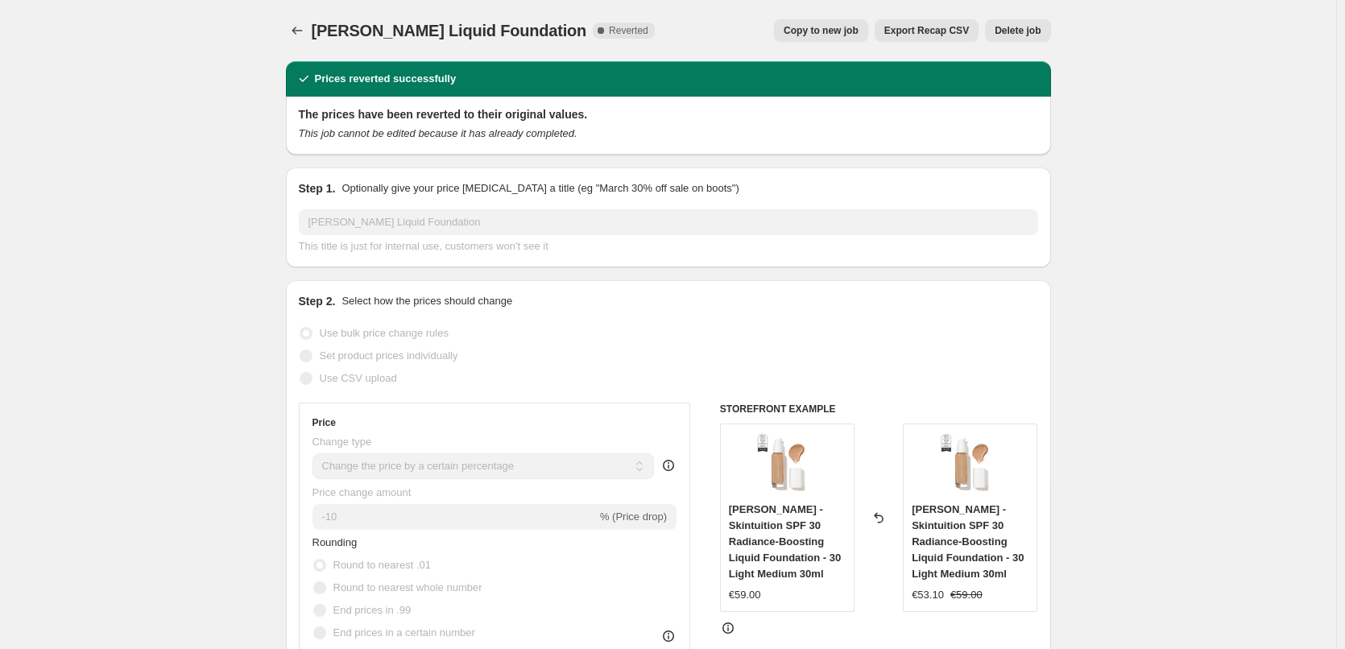
click at [1029, 28] on span "Delete job" at bounding box center [1017, 30] width 46 height 13
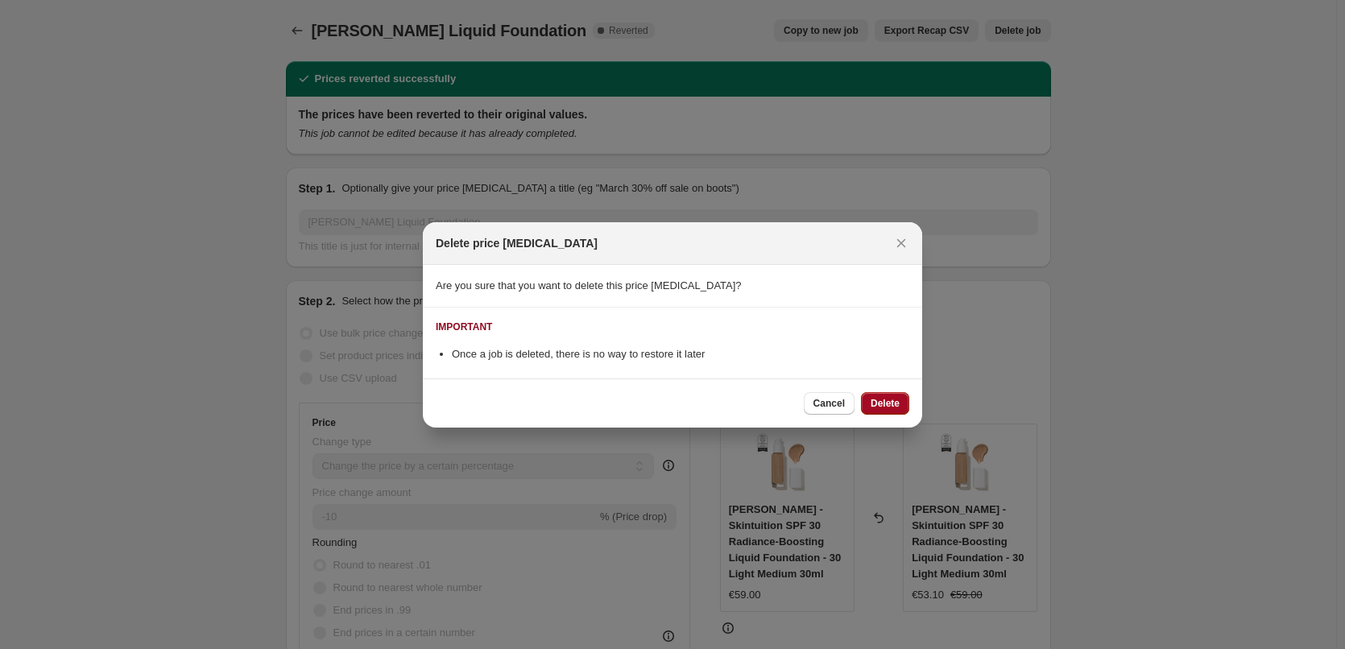
click at [887, 406] on span "Delete" at bounding box center [884, 403] width 29 height 13
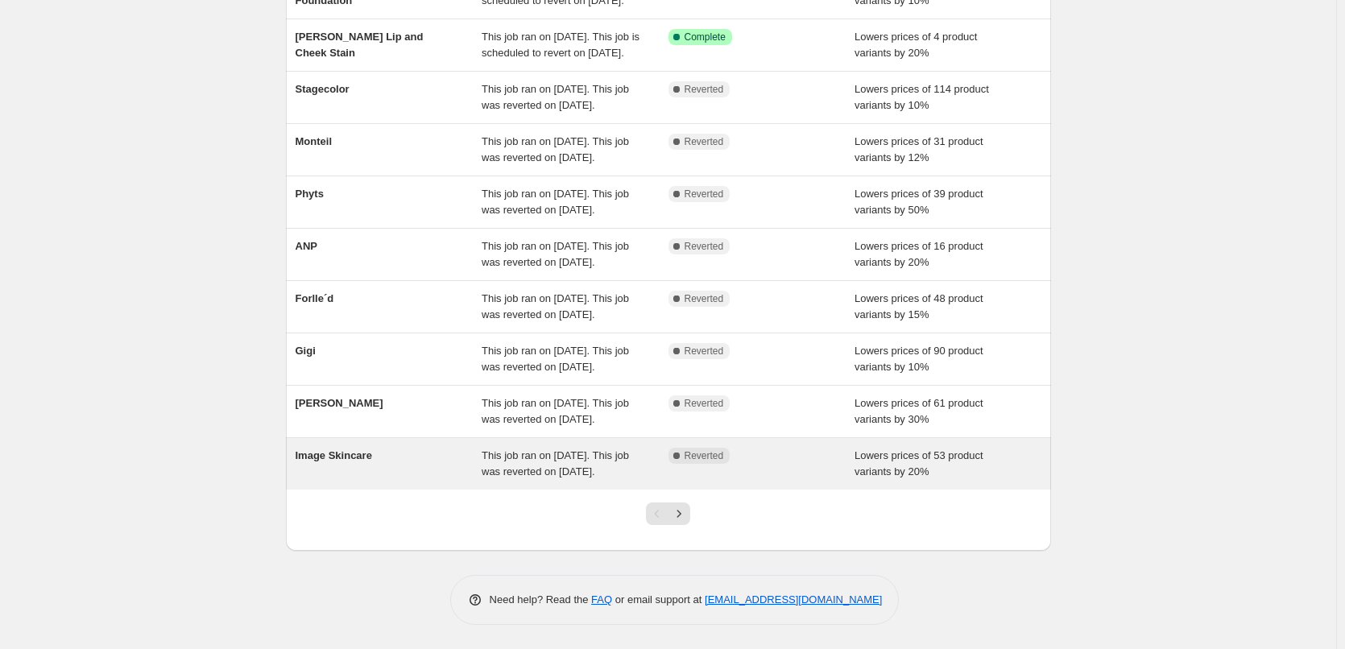
scroll to position [341, 0]
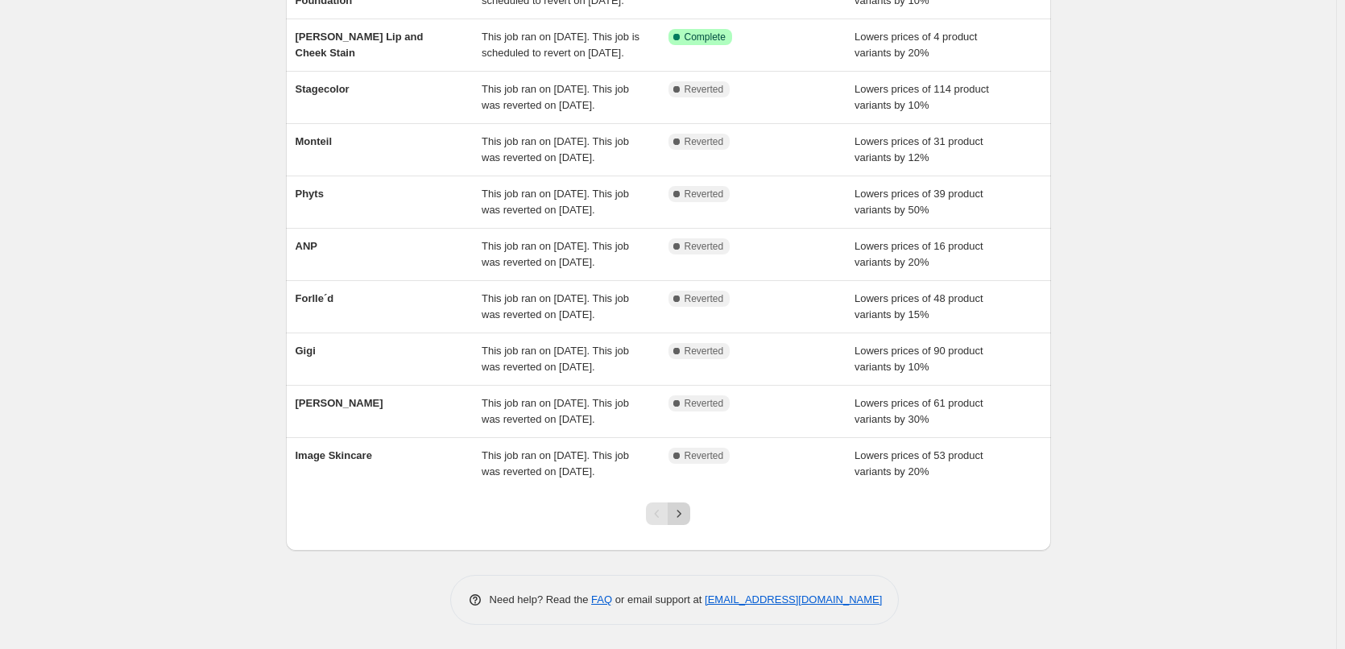
click at [687, 518] on icon "Next" at bounding box center [679, 514] width 16 height 16
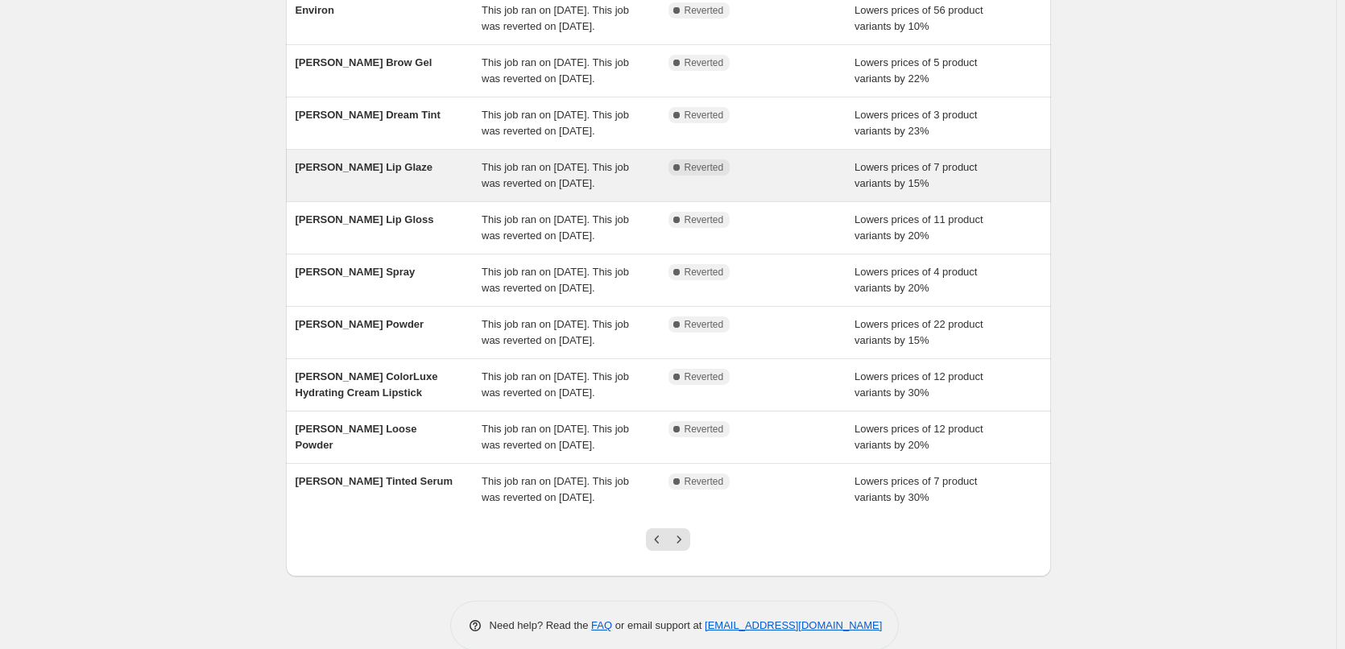
scroll to position [161, 0]
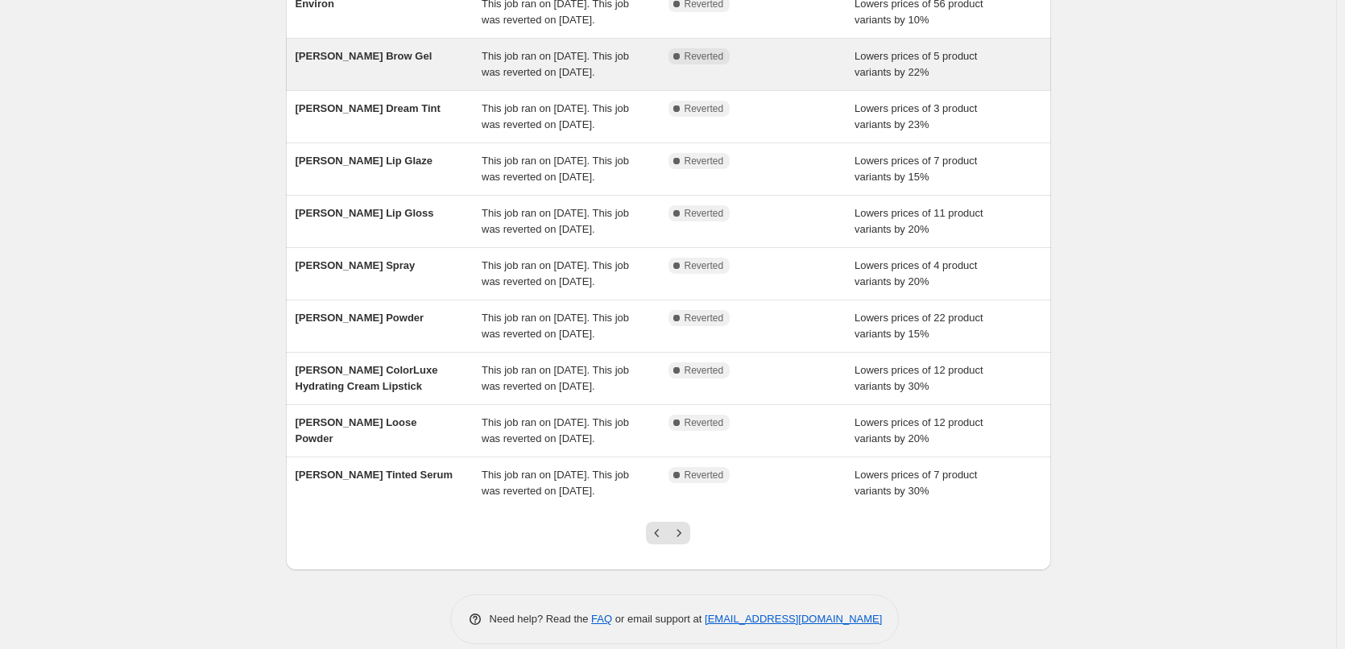
click at [430, 78] on div "[PERSON_NAME] Brow Gel" at bounding box center [388, 64] width 187 height 32
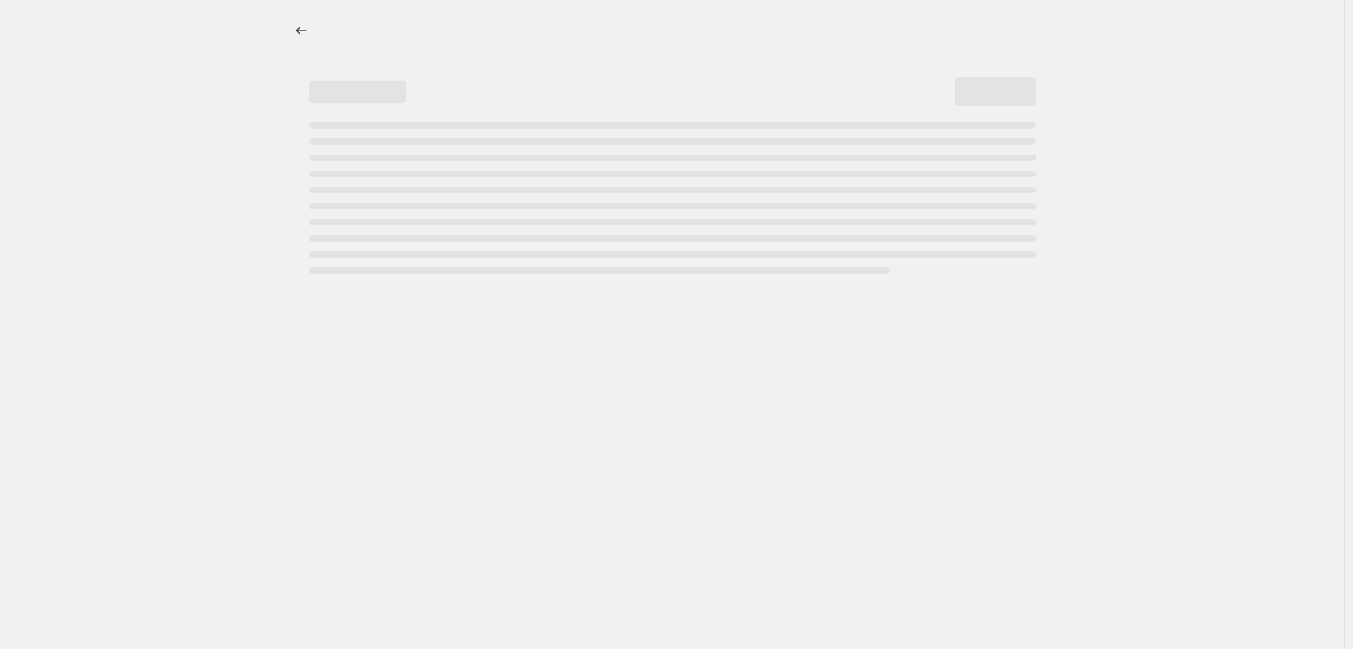
select select "percentage"
select select "tag"
select select "vendor"
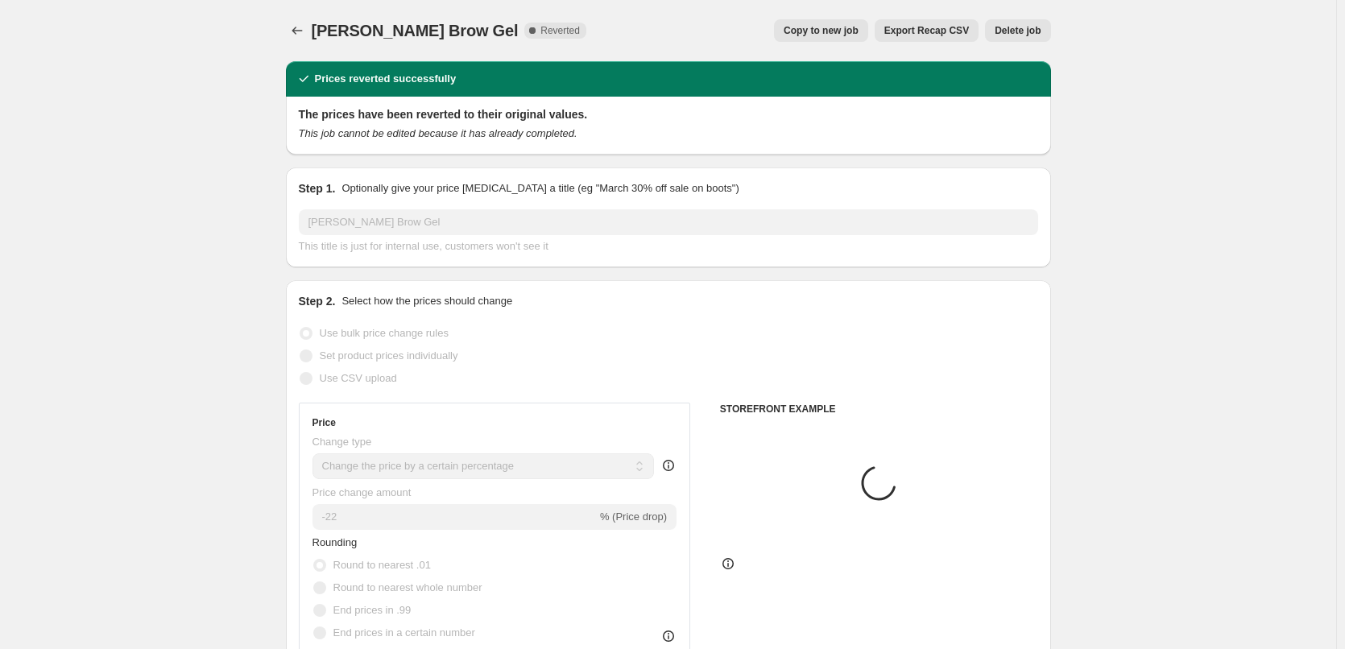
click at [832, 28] on span "Copy to new job" at bounding box center [820, 30] width 75 height 13
select select "percentage"
select select "tag"
select select "vendor"
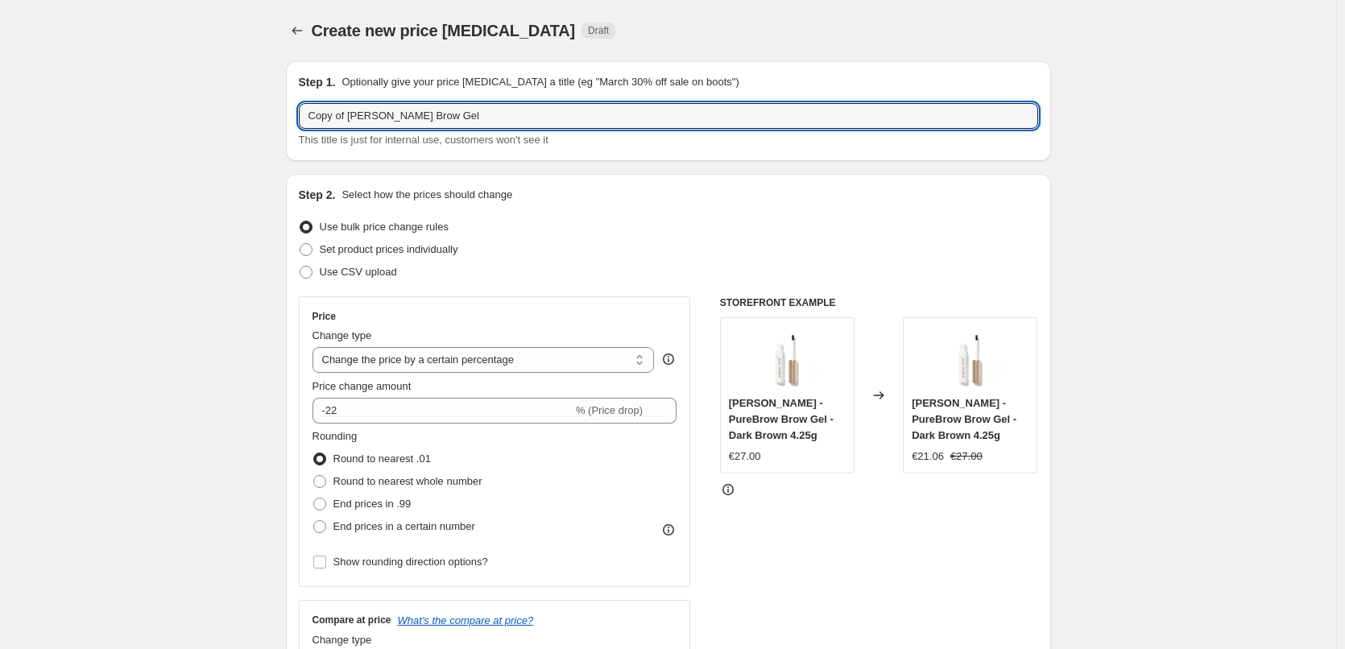
drag, startPoint x: 350, startPoint y: 118, endPoint x: 204, endPoint y: 124, distance: 146.6
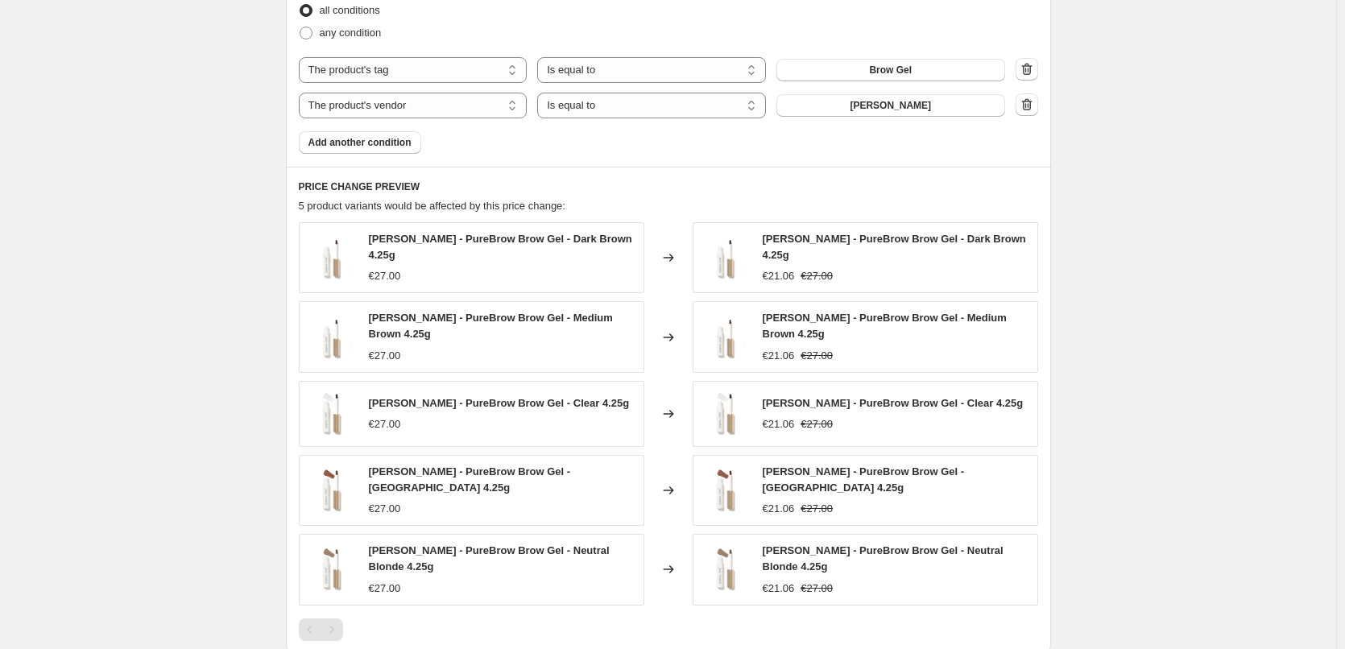
scroll to position [1188, 0]
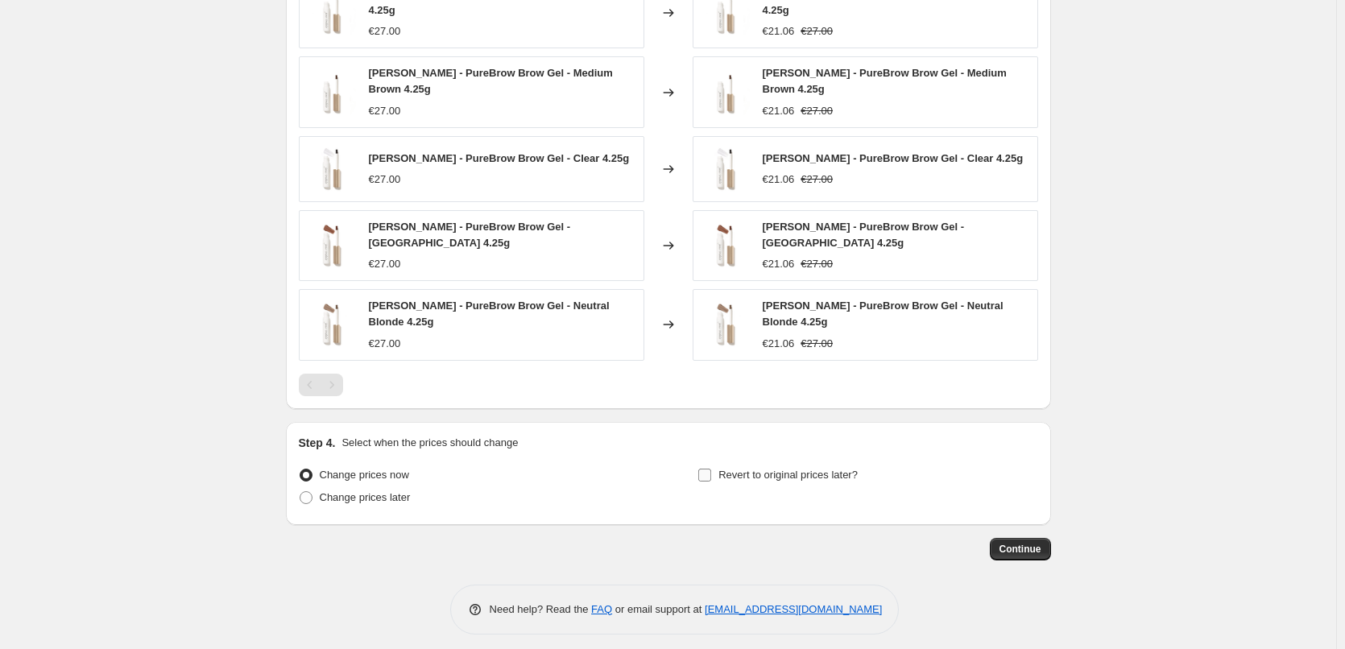
type input "[PERSON_NAME] Brow Gel"
click at [777, 467] on span "Revert to original prices later?" at bounding box center [787, 475] width 139 height 16
click at [711, 469] on input "Revert to original prices later?" at bounding box center [704, 475] width 13 height 13
checkbox input "true"
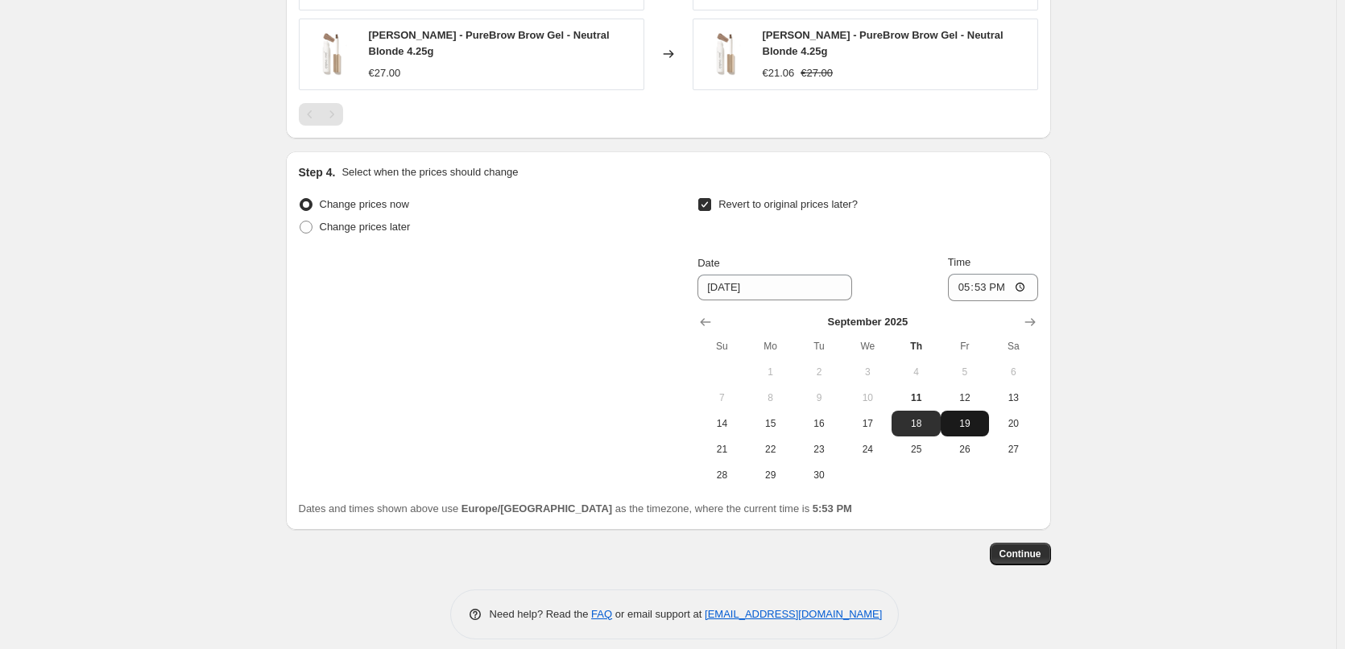
scroll to position [1464, 0]
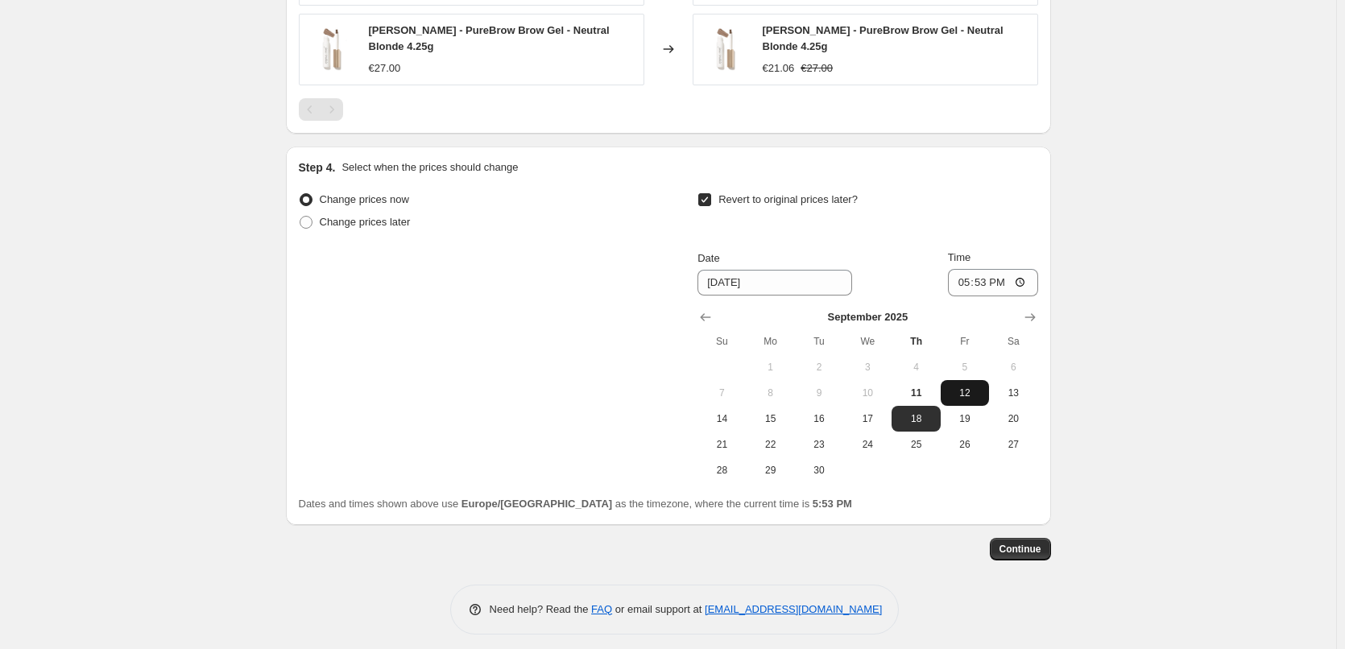
click at [959, 389] on span "12" at bounding box center [964, 392] width 35 height 13
type input "[DATE]"
click at [964, 275] on input "17:53" at bounding box center [993, 282] width 90 height 27
click at [1024, 275] on input "15:00" at bounding box center [993, 282] width 90 height 27
type input "03:00"
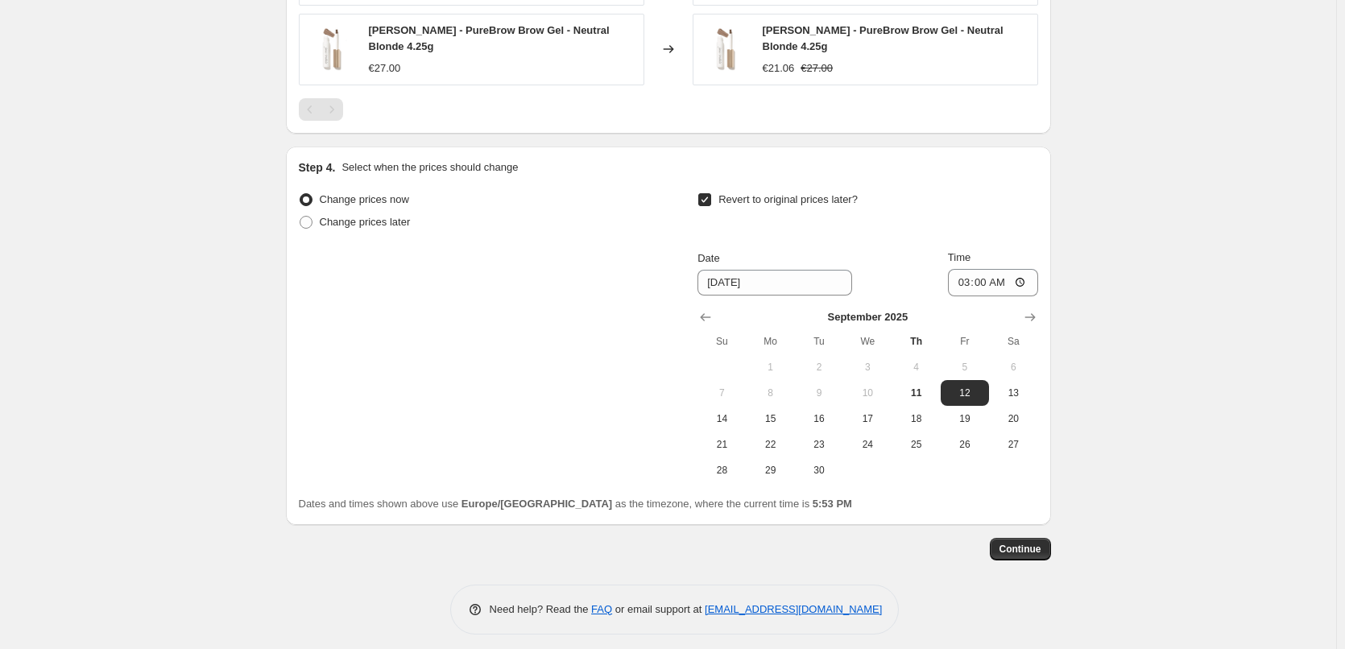
drag, startPoint x: 1163, startPoint y: 324, endPoint x: 1148, endPoint y: 361, distance: 40.5
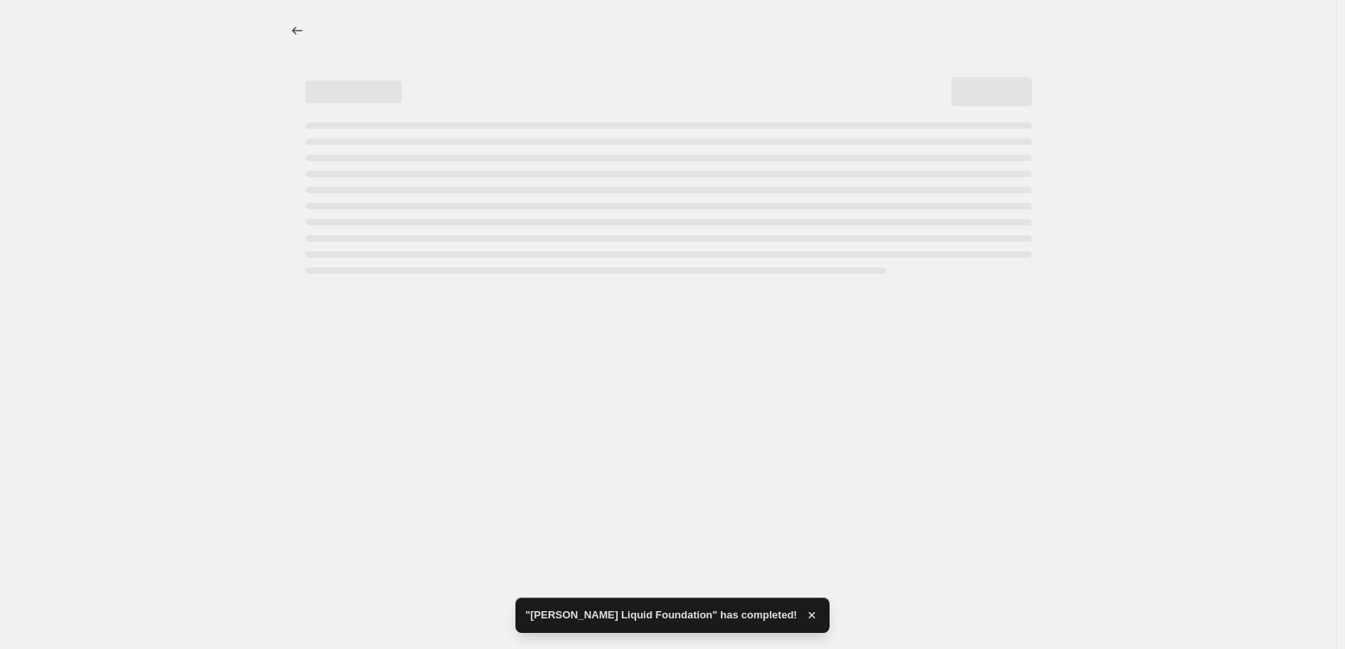
select select "percentage"
select select "tag"
select select "vendor"
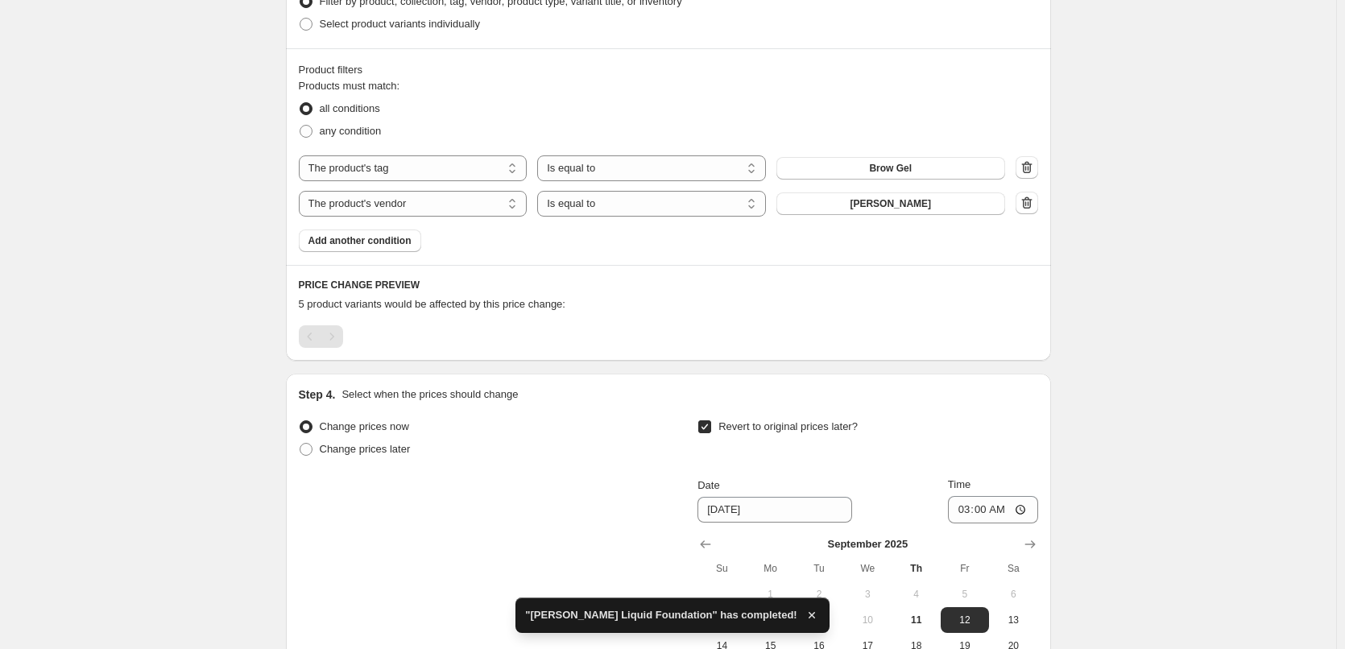
scroll to position [1083, 0]
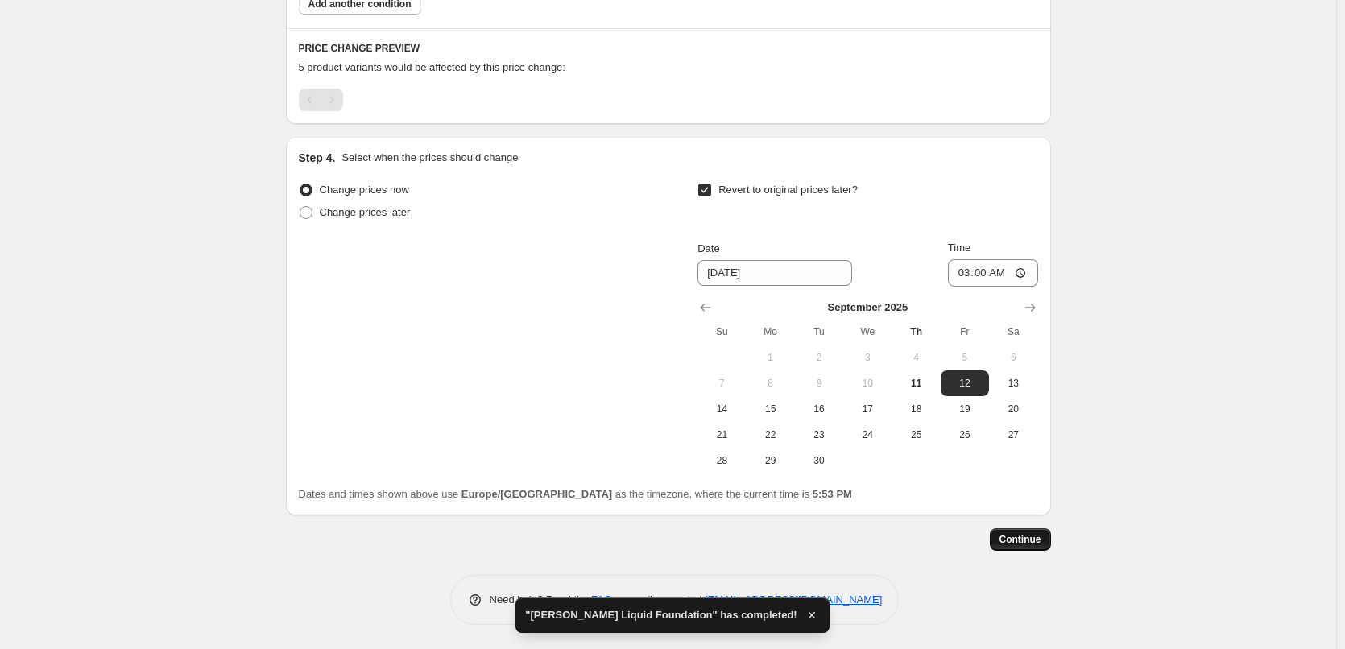
click at [1020, 536] on span "Continue" at bounding box center [1020, 539] width 42 height 13
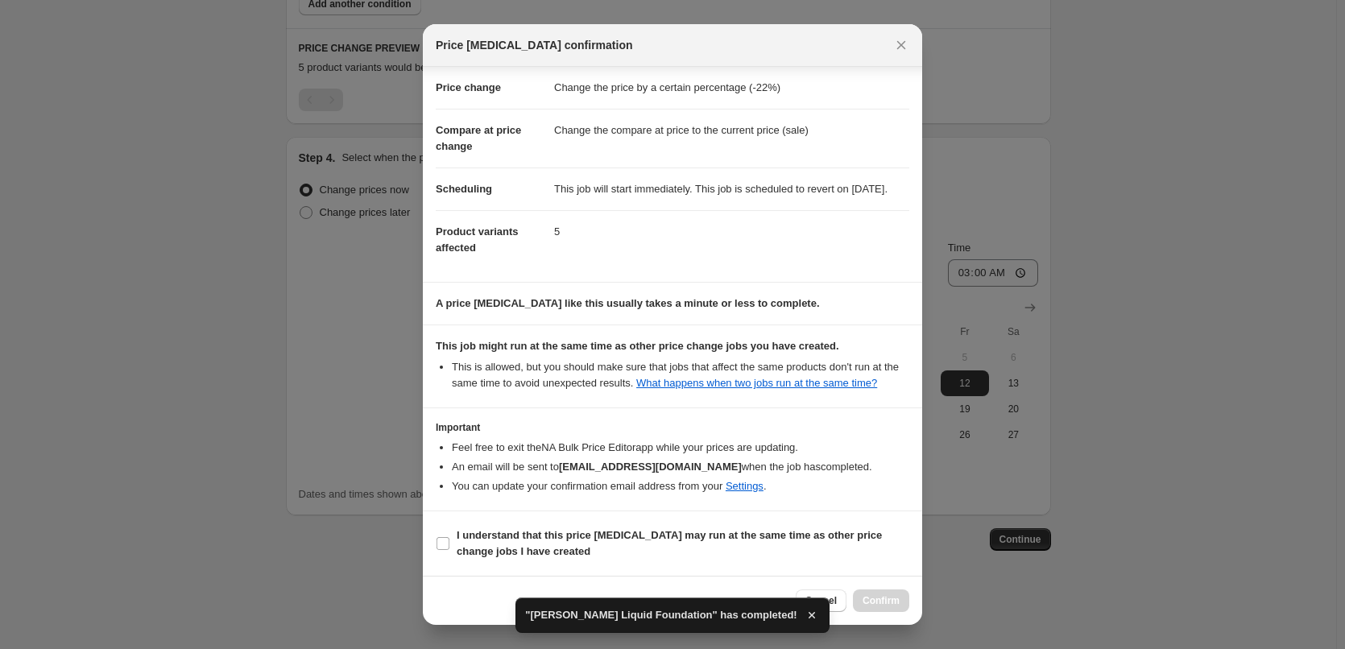
scroll to position [0, 0]
click at [524, 540] on b "I understand that this price [MEDICAL_DATA] may run at the same time as other p…" at bounding box center [668, 543] width 425 height 28
click at [449, 540] on input "I understand that this price [MEDICAL_DATA] may run at the same time as other p…" at bounding box center [442, 543] width 13 height 13
checkbox input "true"
click at [888, 598] on span "Confirm" at bounding box center [880, 600] width 37 height 13
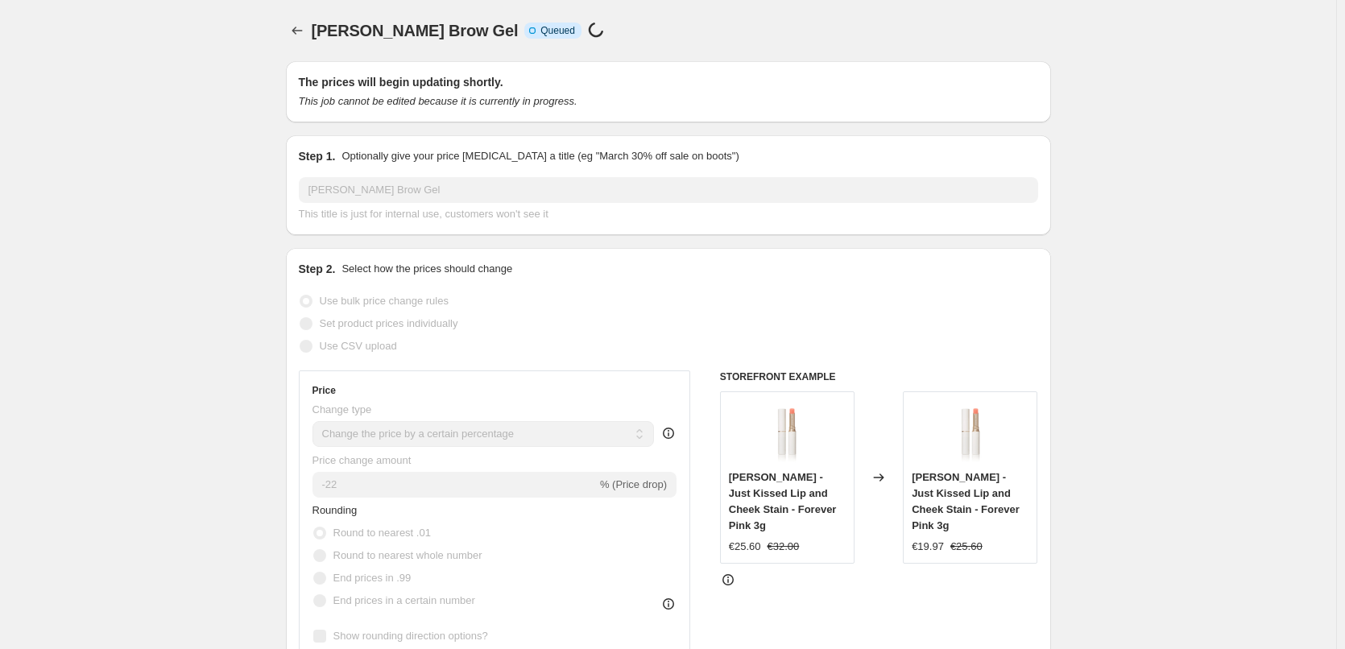
click at [289, 23] on div at bounding box center [299, 30] width 26 height 23
click at [297, 33] on icon "Price change jobs" at bounding box center [297, 31] width 16 height 16
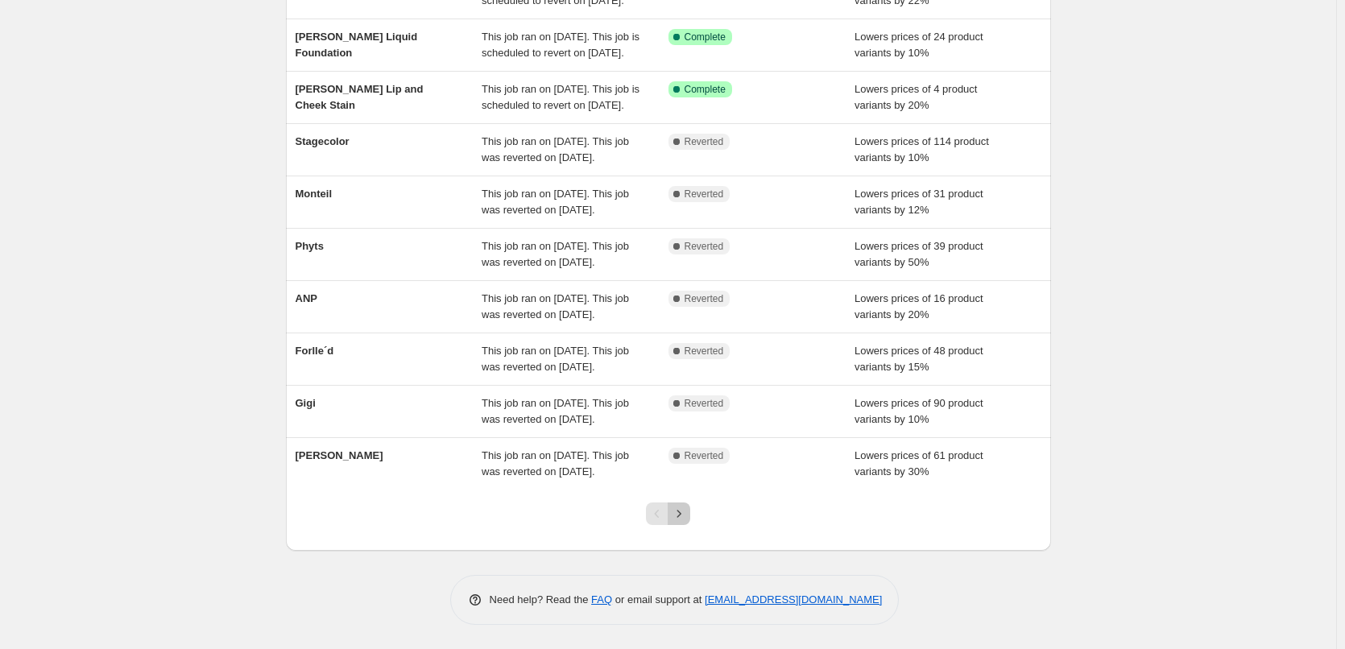
click at [686, 512] on icon "Next" at bounding box center [679, 514] width 16 height 16
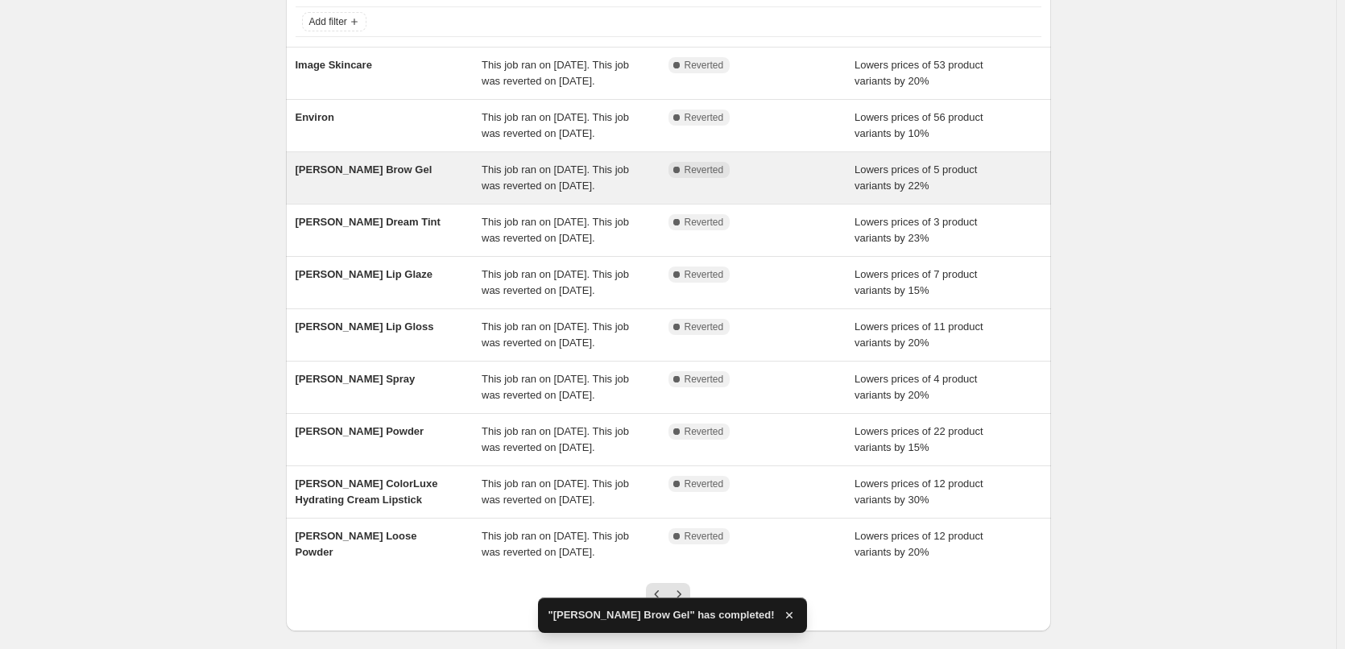
click at [517, 191] on div "[PERSON_NAME] Brow Gel This job ran on [DATE]. This job was reverted on [DATE].…" at bounding box center [668, 178] width 765 height 52
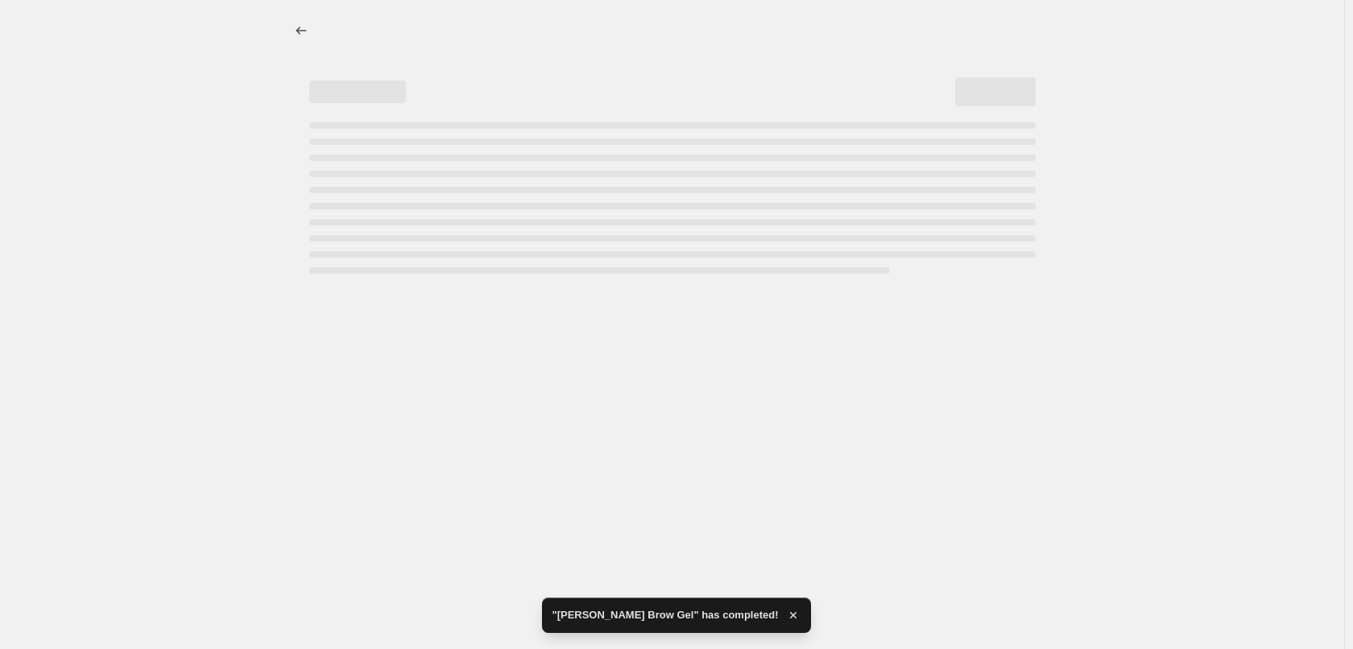
select select "percentage"
select select "tag"
select select "vendor"
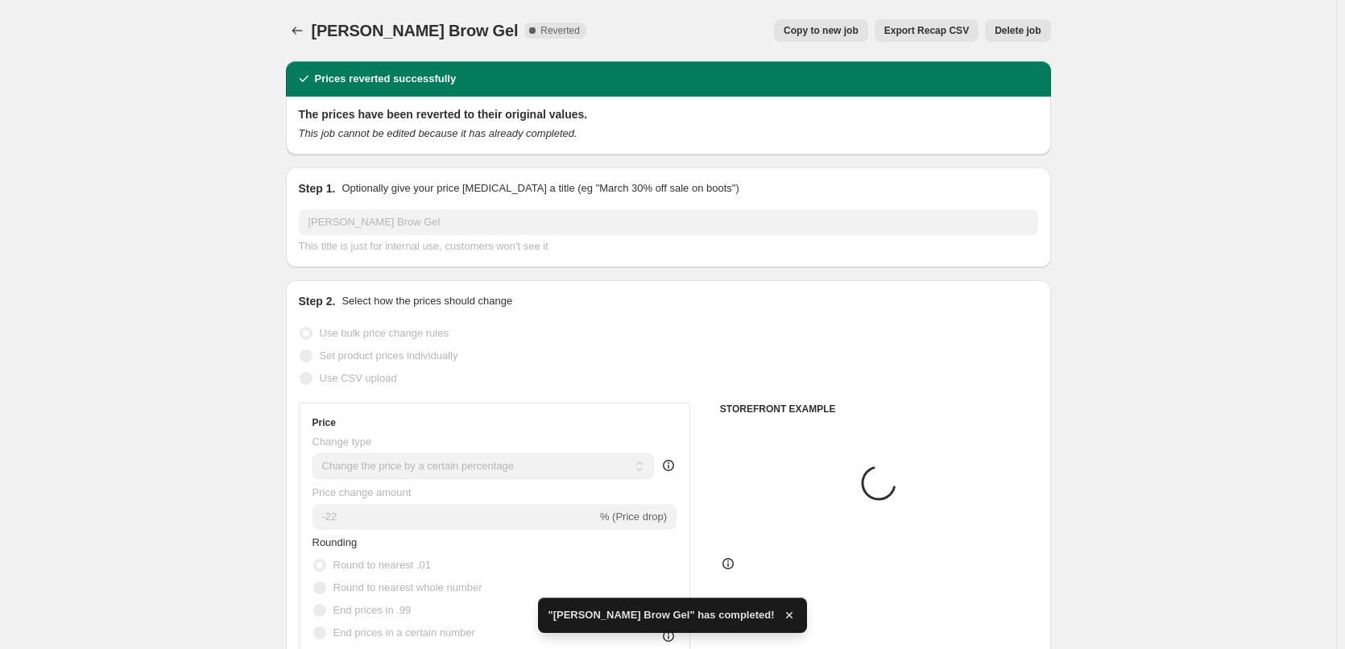
click at [1013, 35] on span "Delete job" at bounding box center [1017, 30] width 46 height 13
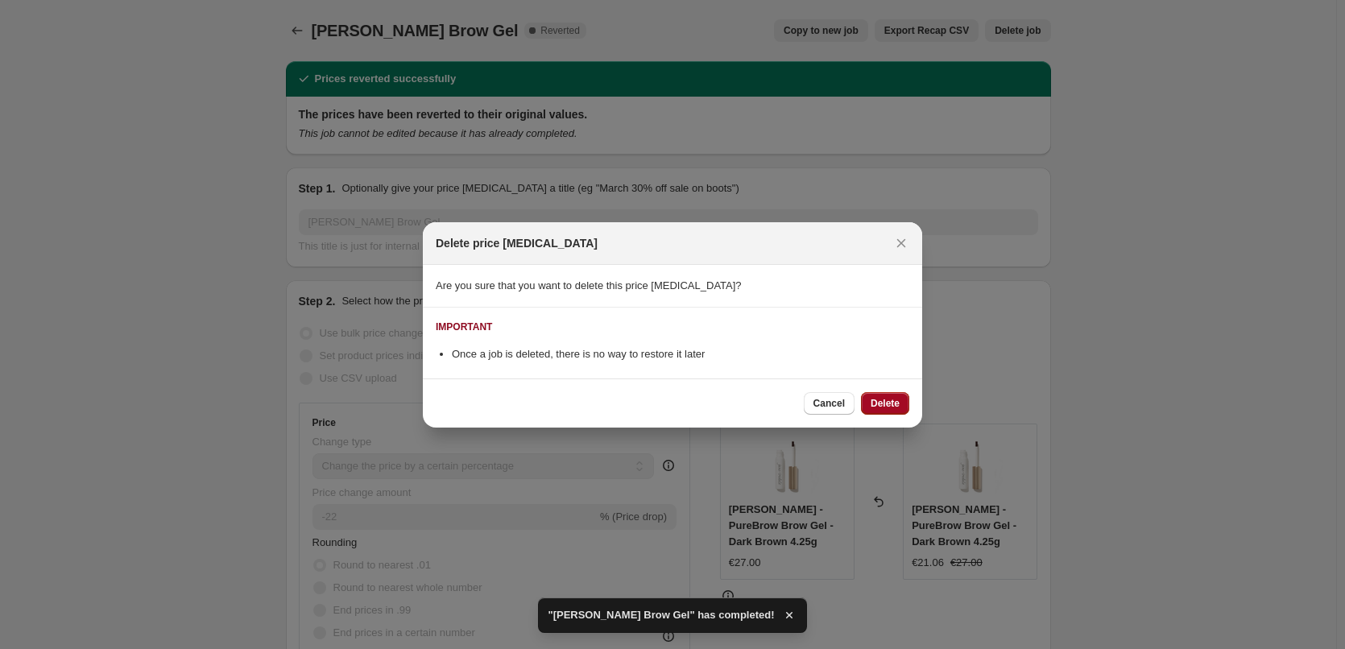
click at [884, 403] on span "Delete" at bounding box center [884, 403] width 29 height 13
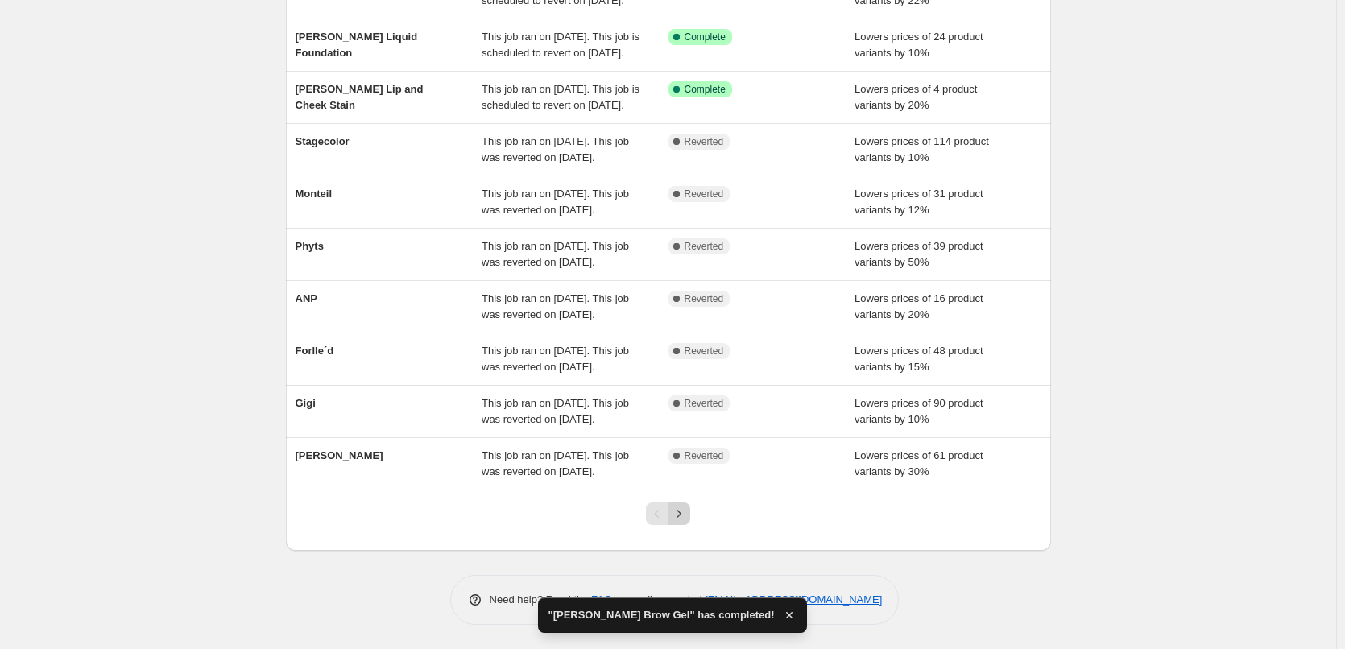
click at [676, 518] on icon "Next" at bounding box center [679, 514] width 16 height 16
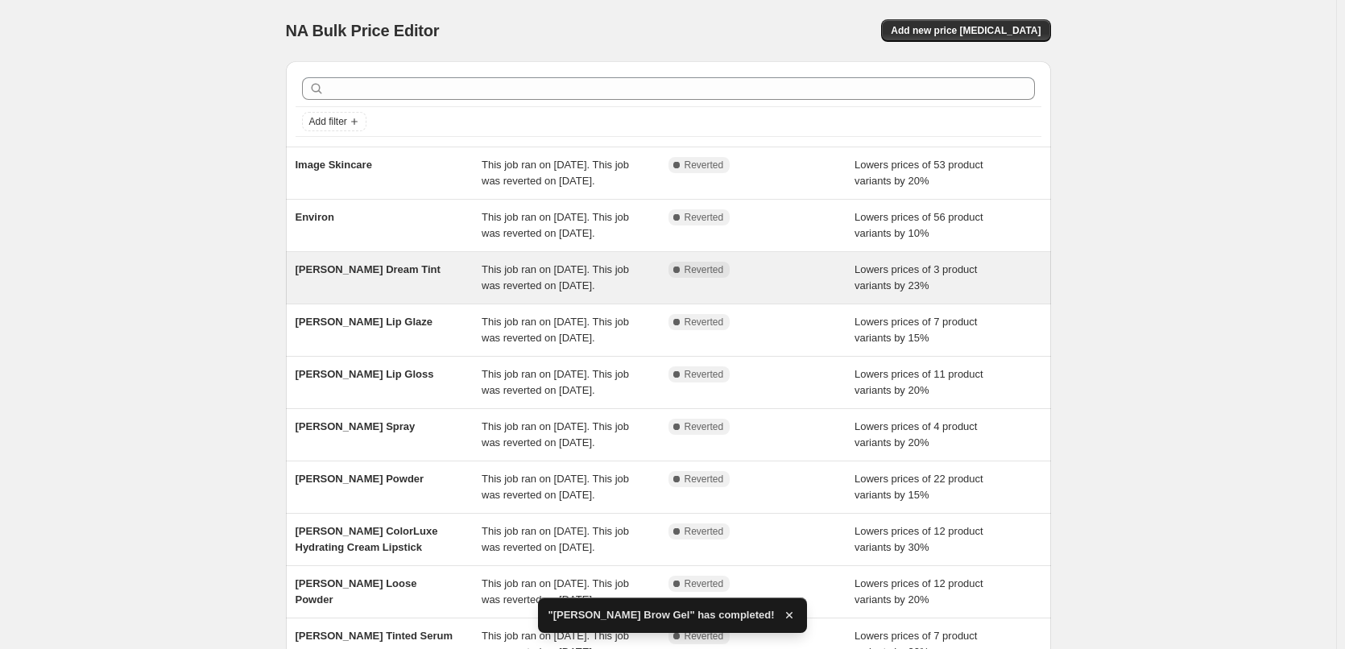
click at [502, 291] on span "This job ran on [DATE]. This job was reverted on [DATE]." at bounding box center [554, 277] width 147 height 28
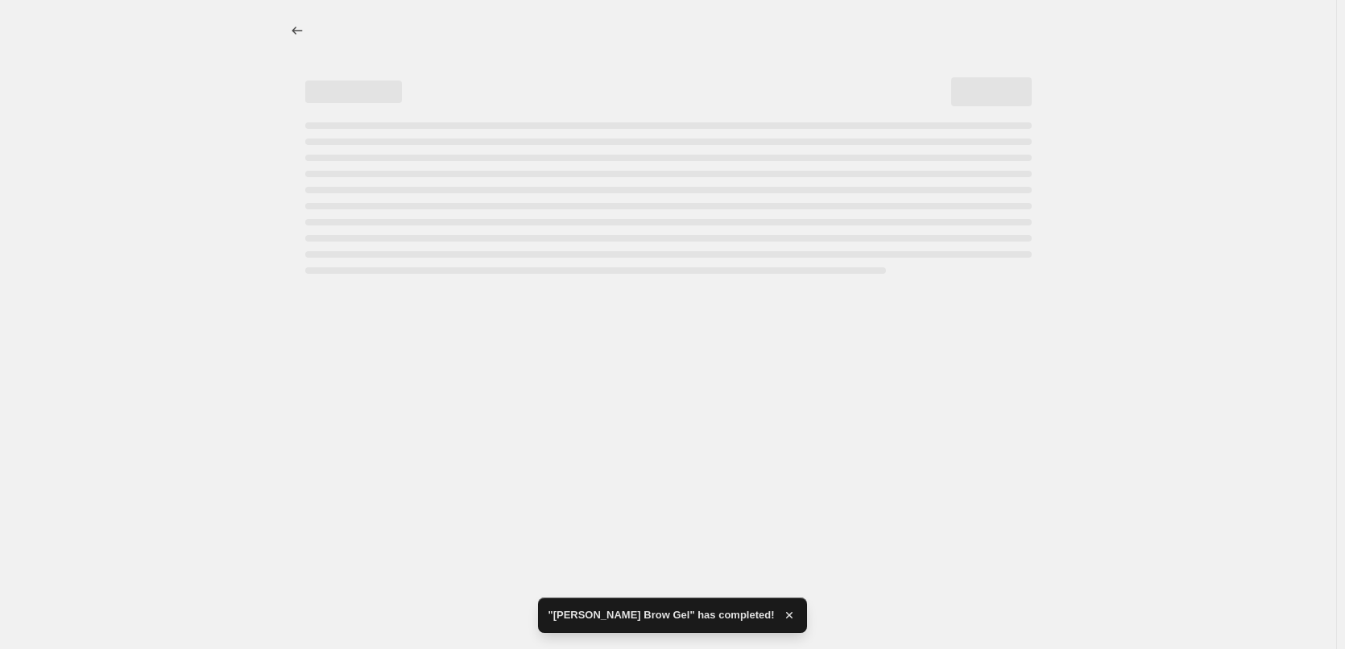
select select "percentage"
select select "vendor"
select select "tag"
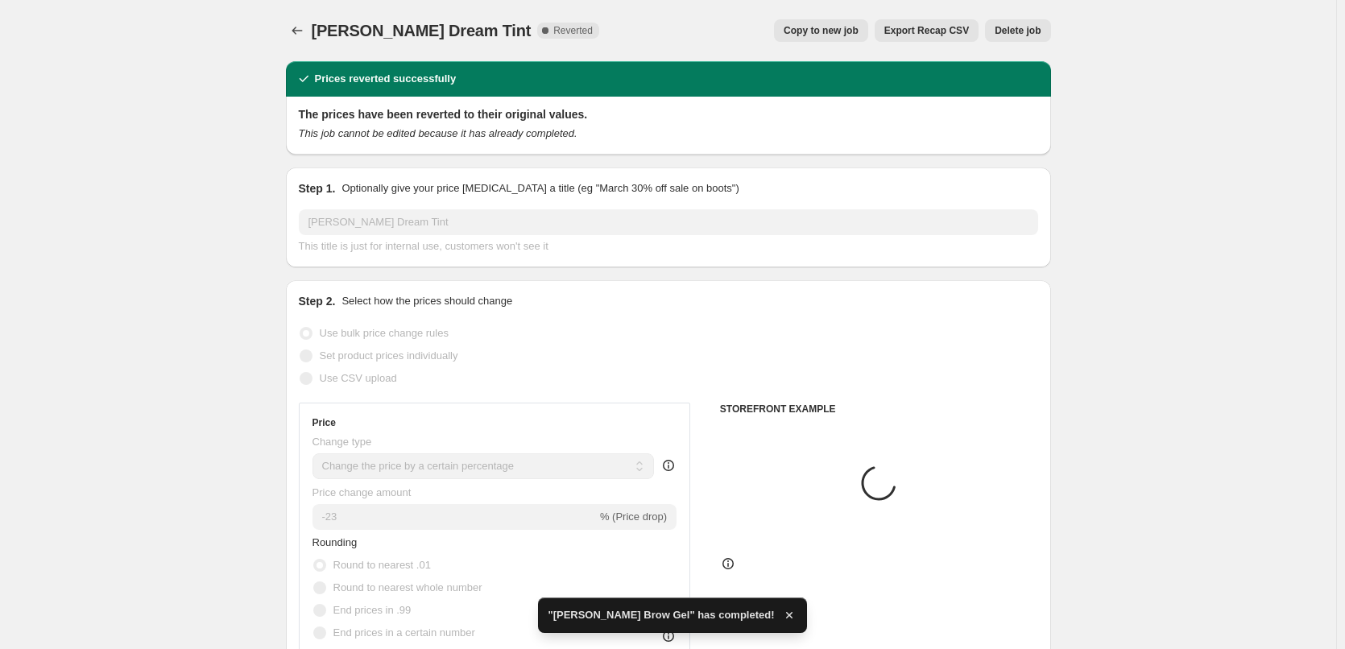
click at [837, 34] on span "Copy to new job" at bounding box center [820, 30] width 75 height 13
select select "percentage"
select select "vendor"
select select "tag"
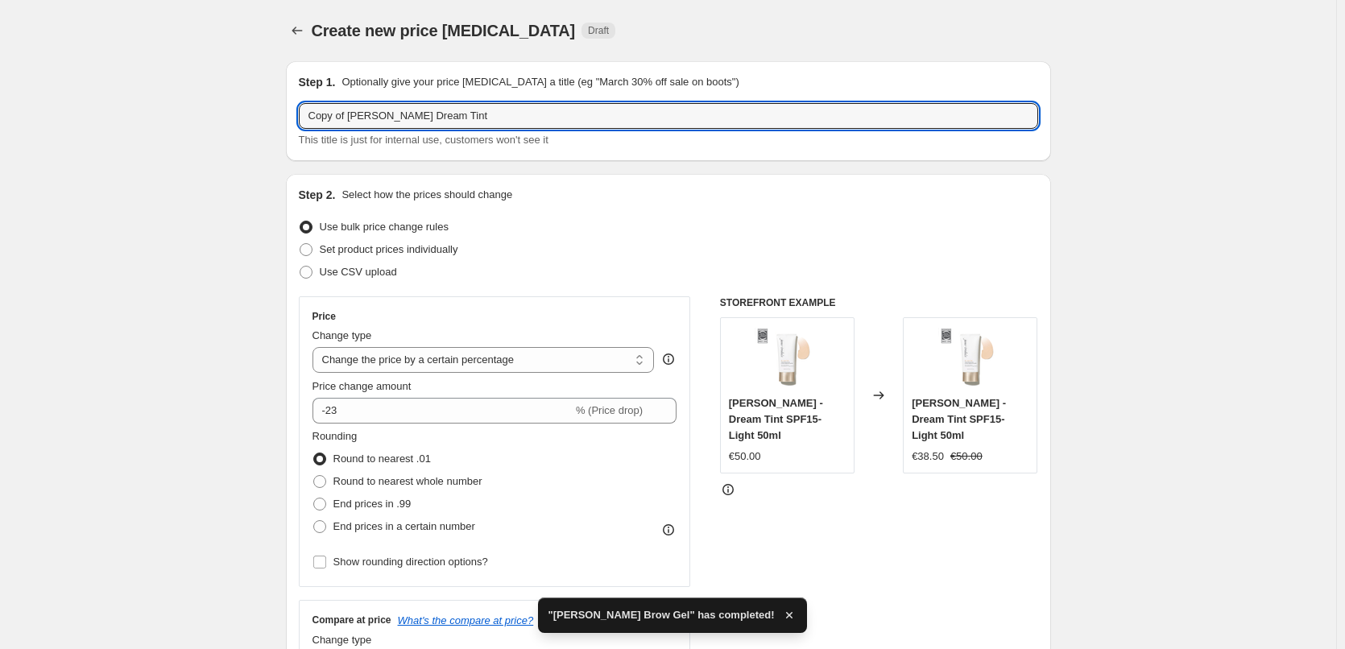
drag, startPoint x: 350, startPoint y: 115, endPoint x: 169, endPoint y: 127, distance: 181.6
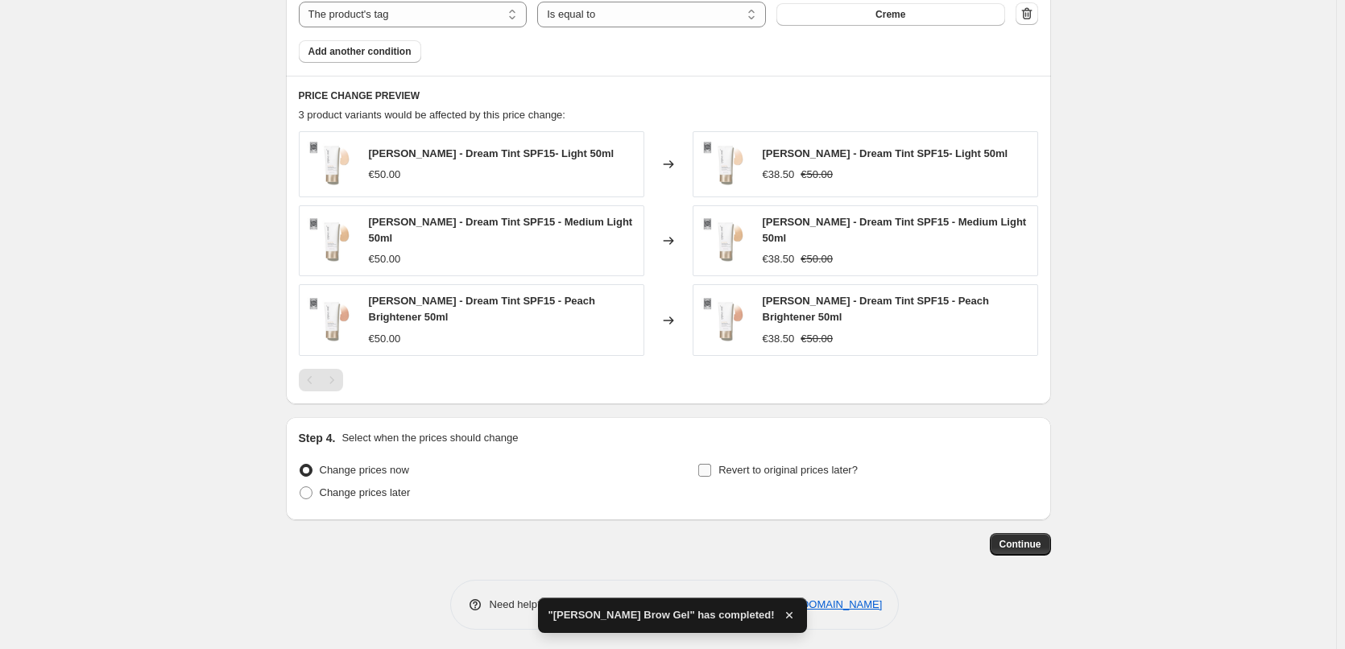
type input "[PERSON_NAME] Dream Tint"
click at [723, 464] on span "Revert to original prices later?" at bounding box center [787, 470] width 139 height 12
click at [711, 464] on input "Revert to original prices later?" at bounding box center [704, 470] width 13 height 13
checkbox input "true"
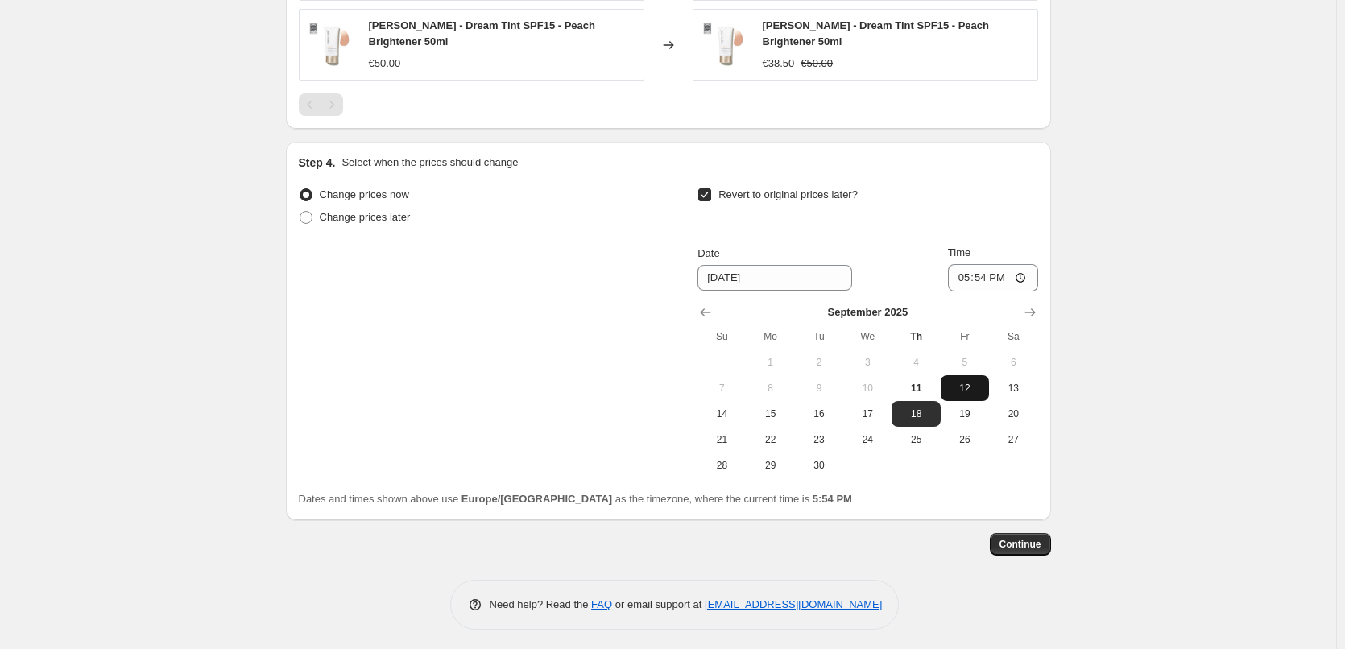
click at [970, 386] on span "12" at bounding box center [964, 388] width 35 height 13
type input "[DATE]"
click at [964, 272] on input "17:54" at bounding box center [993, 277] width 90 height 27
click at [1022, 273] on input "15:00" at bounding box center [993, 277] width 90 height 27
type input "03:00"
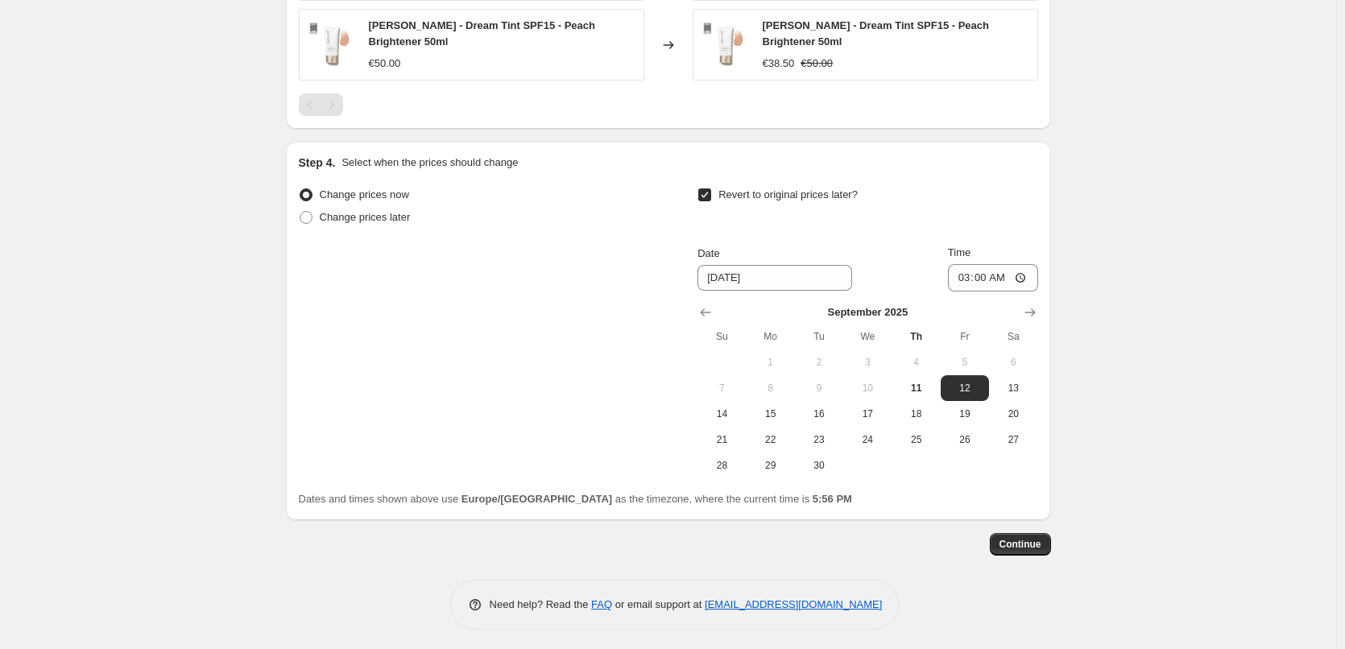
click at [1039, 539] on span "Continue" at bounding box center [1020, 544] width 42 height 13
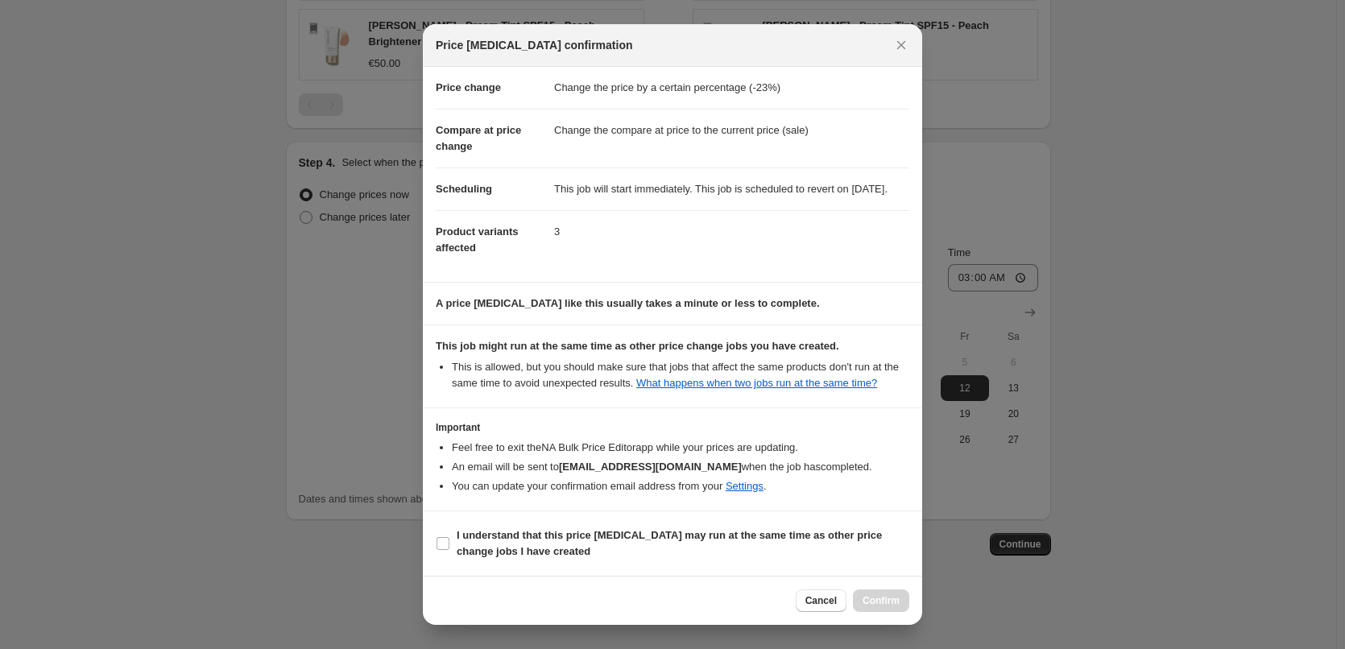
scroll to position [45, 0]
click at [511, 547] on b "I understand that this price [MEDICAL_DATA] may run at the same time as other p…" at bounding box center [668, 543] width 425 height 28
click at [449, 547] on input "I understand that this price [MEDICAL_DATA] may run at the same time as other p…" at bounding box center [442, 543] width 13 height 13
checkbox input "true"
click at [881, 601] on span "Confirm" at bounding box center [880, 600] width 37 height 13
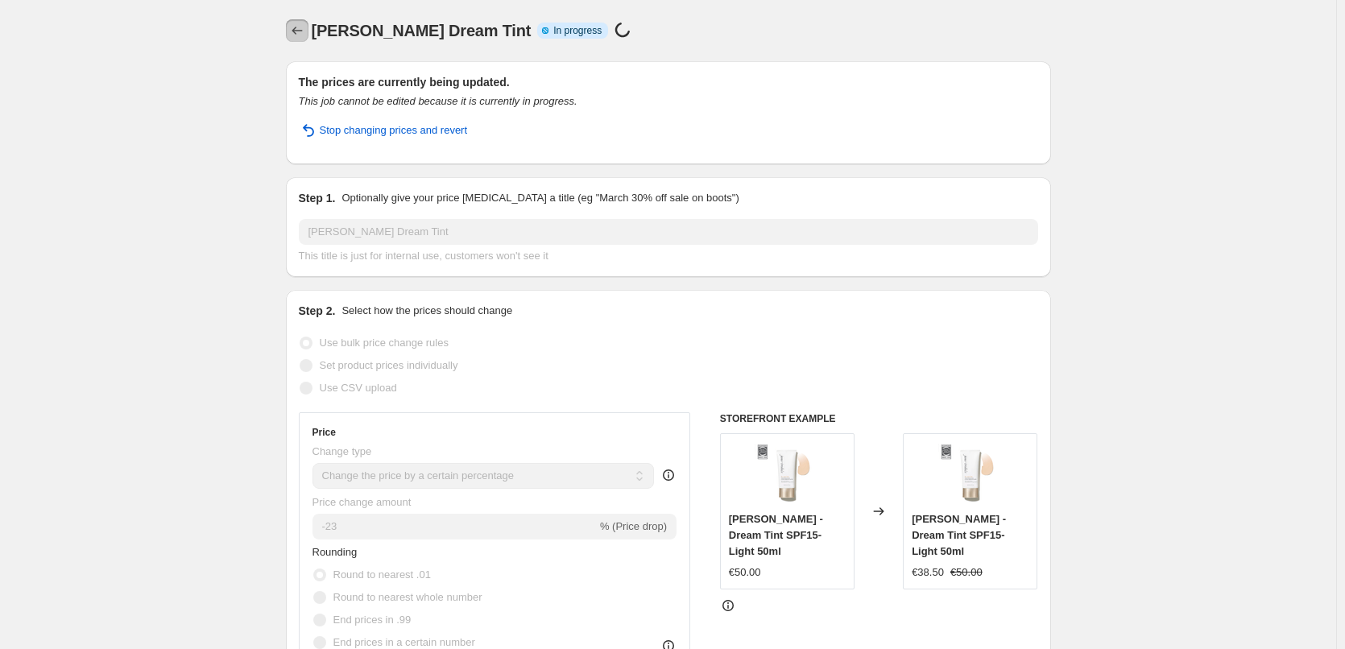
click at [304, 37] on icon "Price change jobs" at bounding box center [297, 31] width 16 height 16
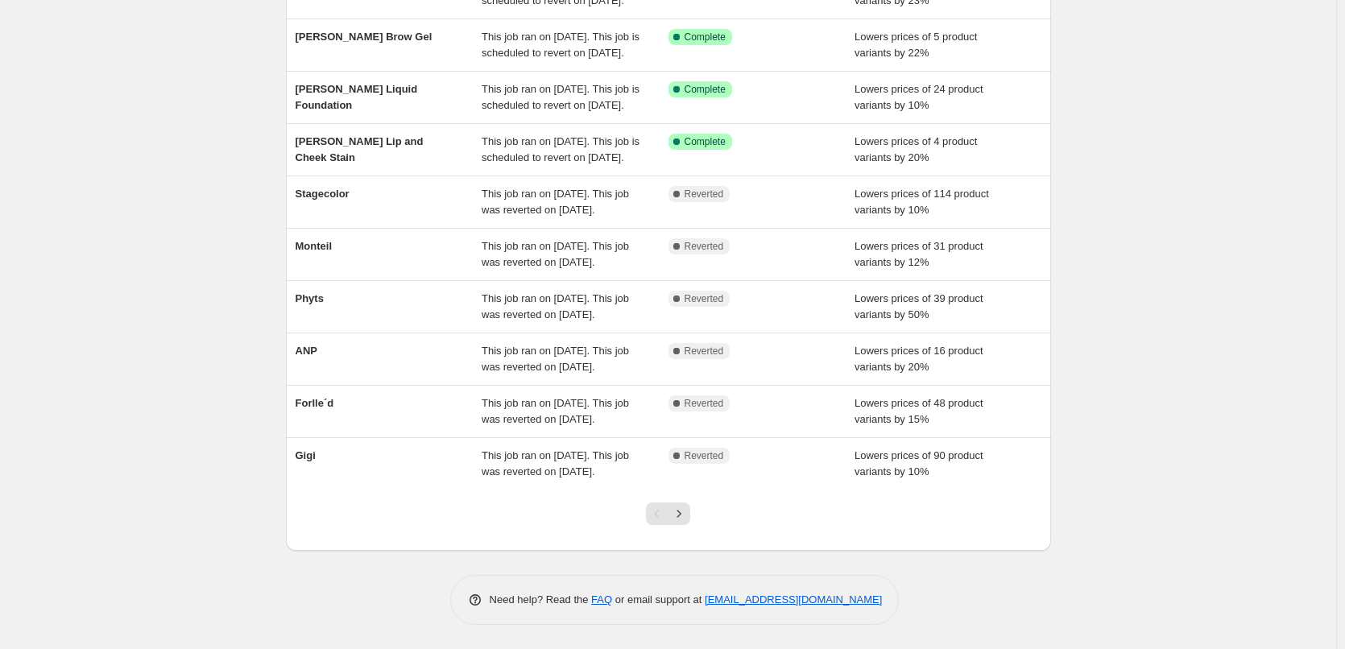
scroll to position [341, 0]
click at [682, 510] on icon "Next" at bounding box center [679, 514] width 16 height 16
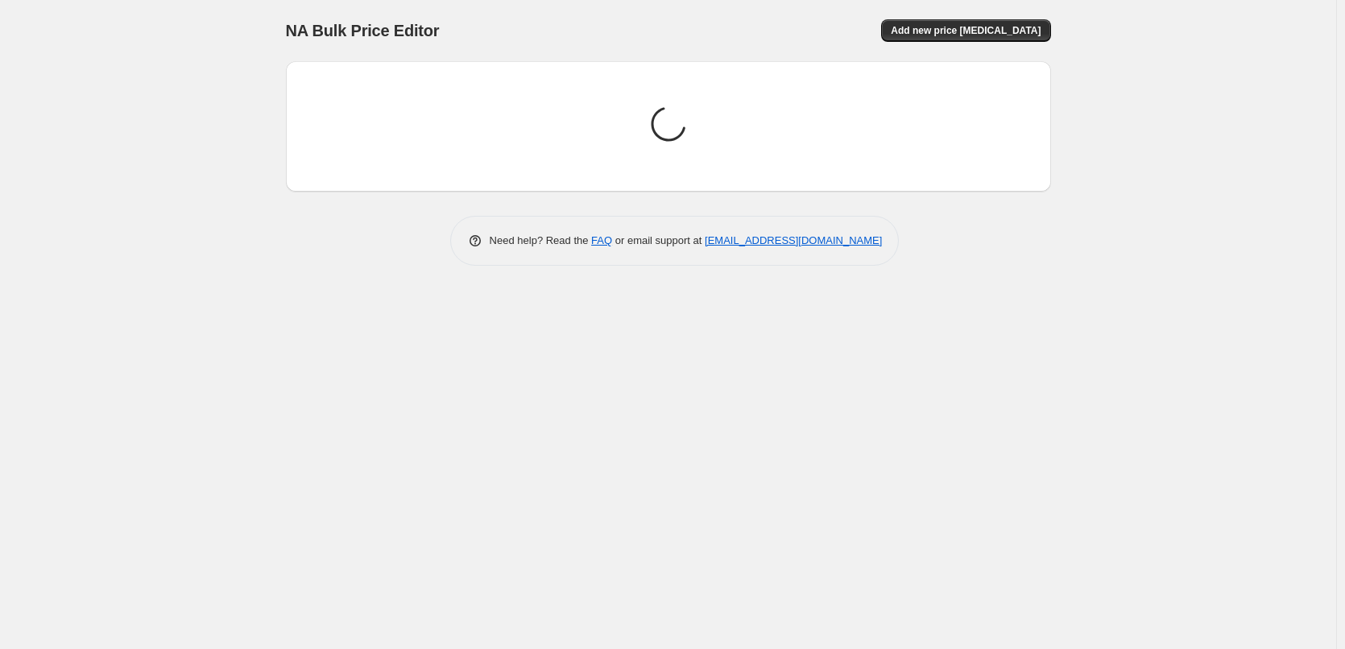
scroll to position [0, 0]
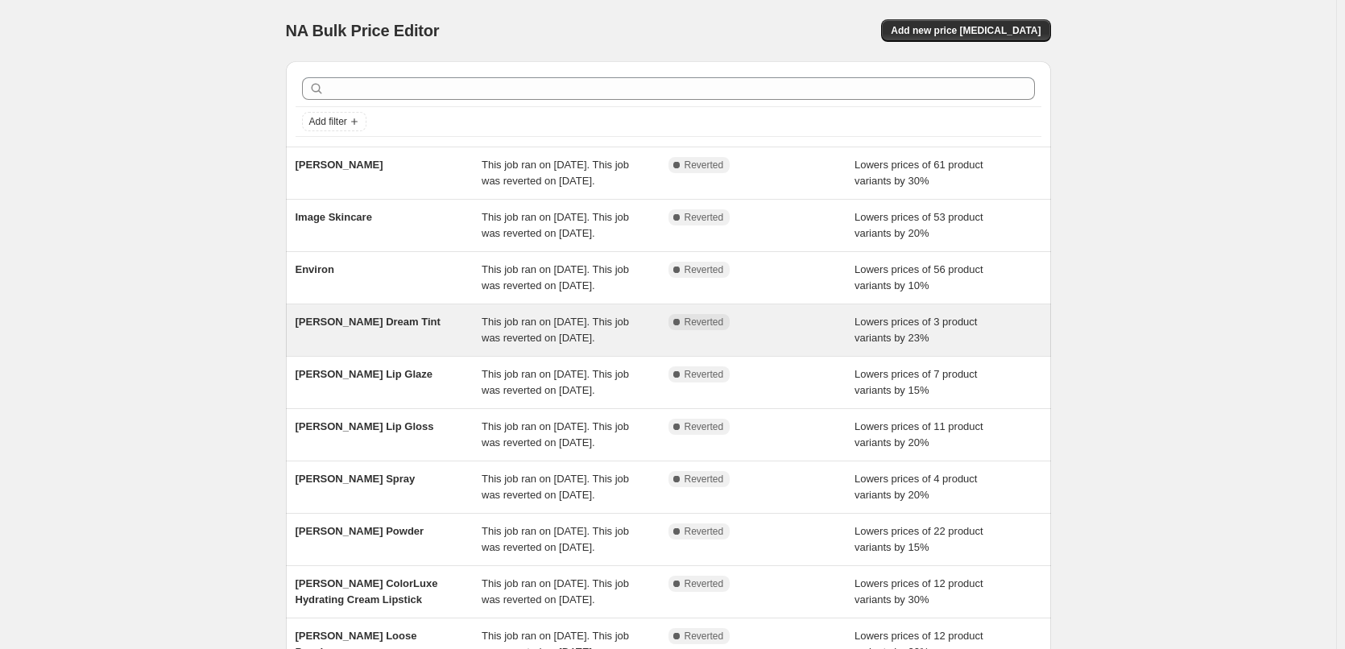
click at [521, 344] on span "This job ran on [DATE]. This job was reverted on [DATE]." at bounding box center [554, 330] width 147 height 28
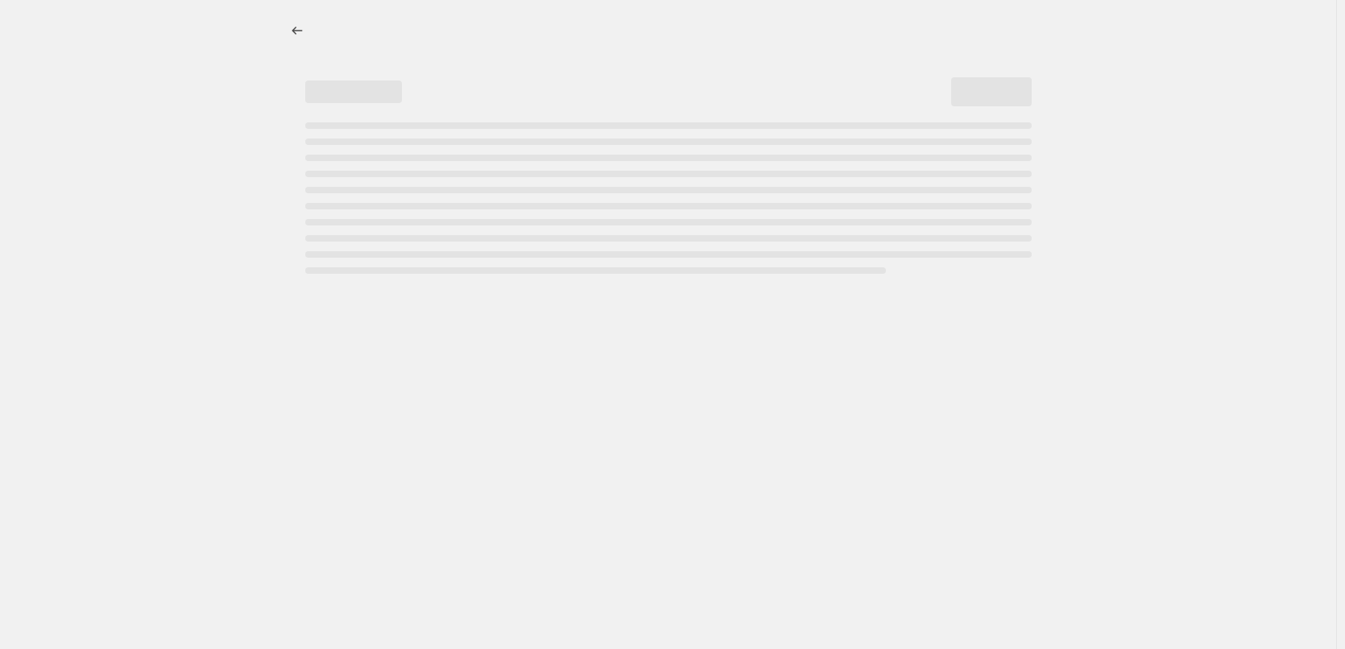
select select "percentage"
select select "vendor"
select select "tag"
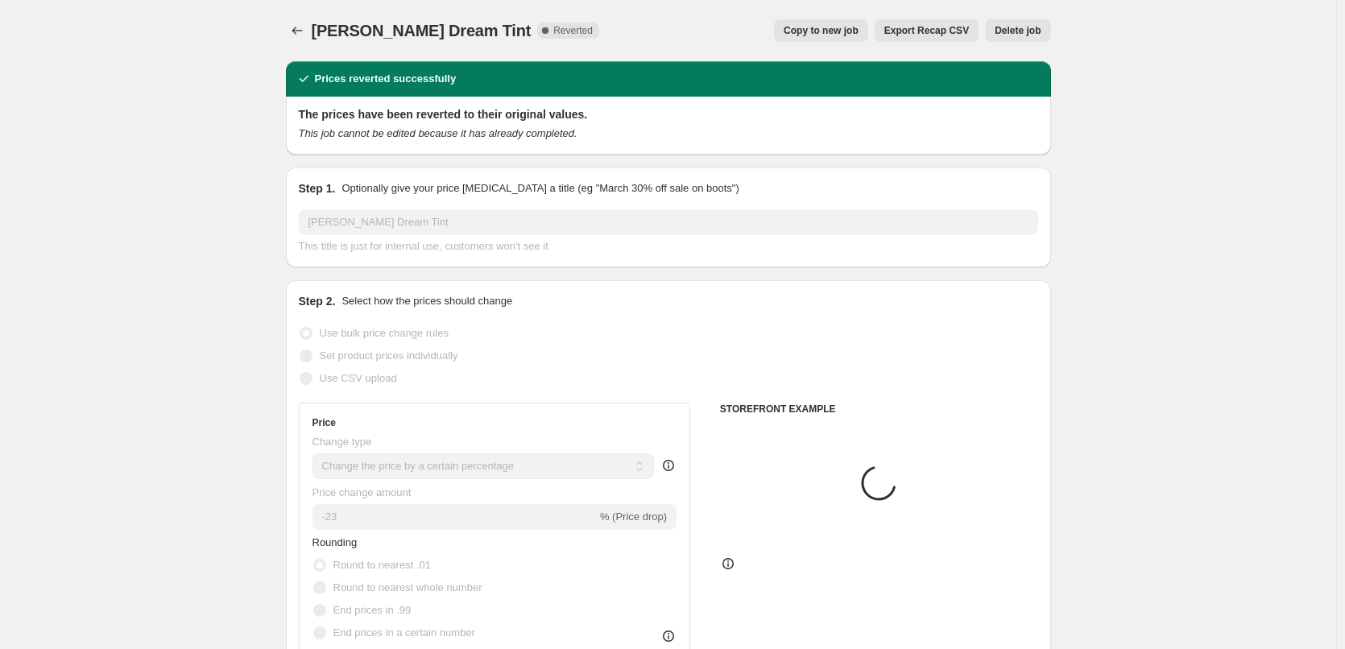
click at [1031, 27] on span "Delete job" at bounding box center [1017, 30] width 46 height 13
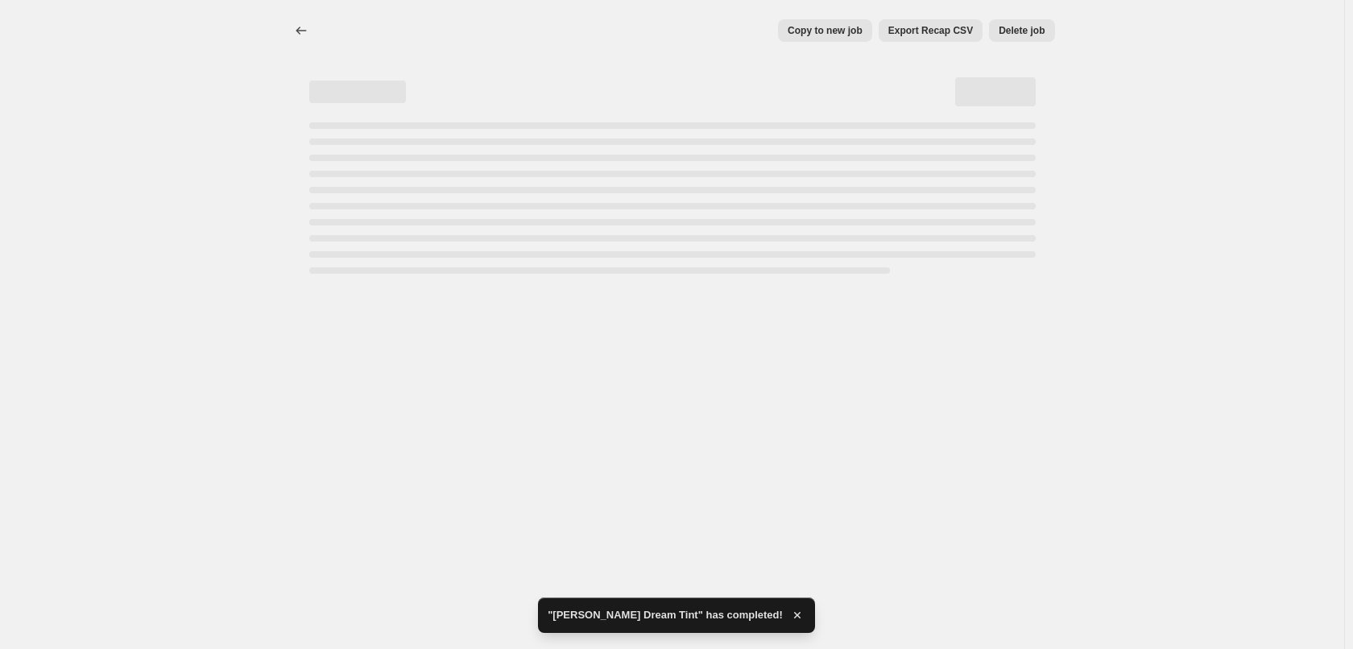
select select "percentage"
select select "vendor"
select select "tag"
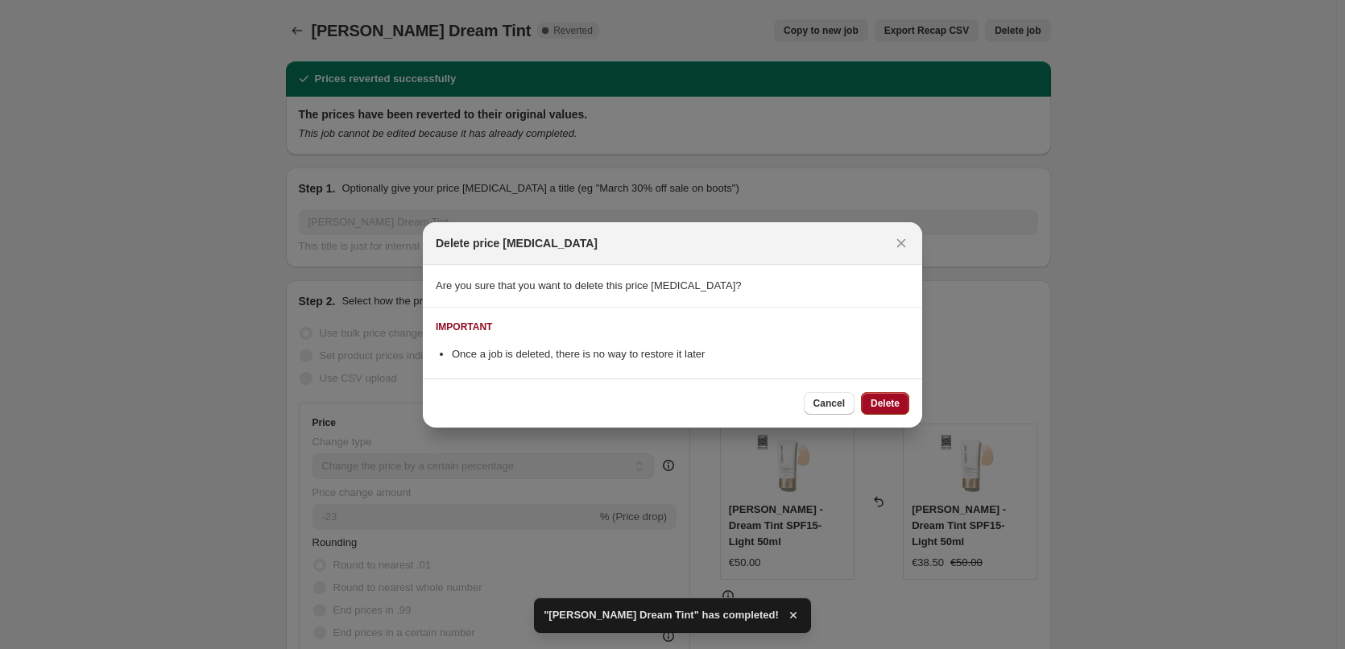
click at [894, 403] on span "Delete" at bounding box center [884, 403] width 29 height 13
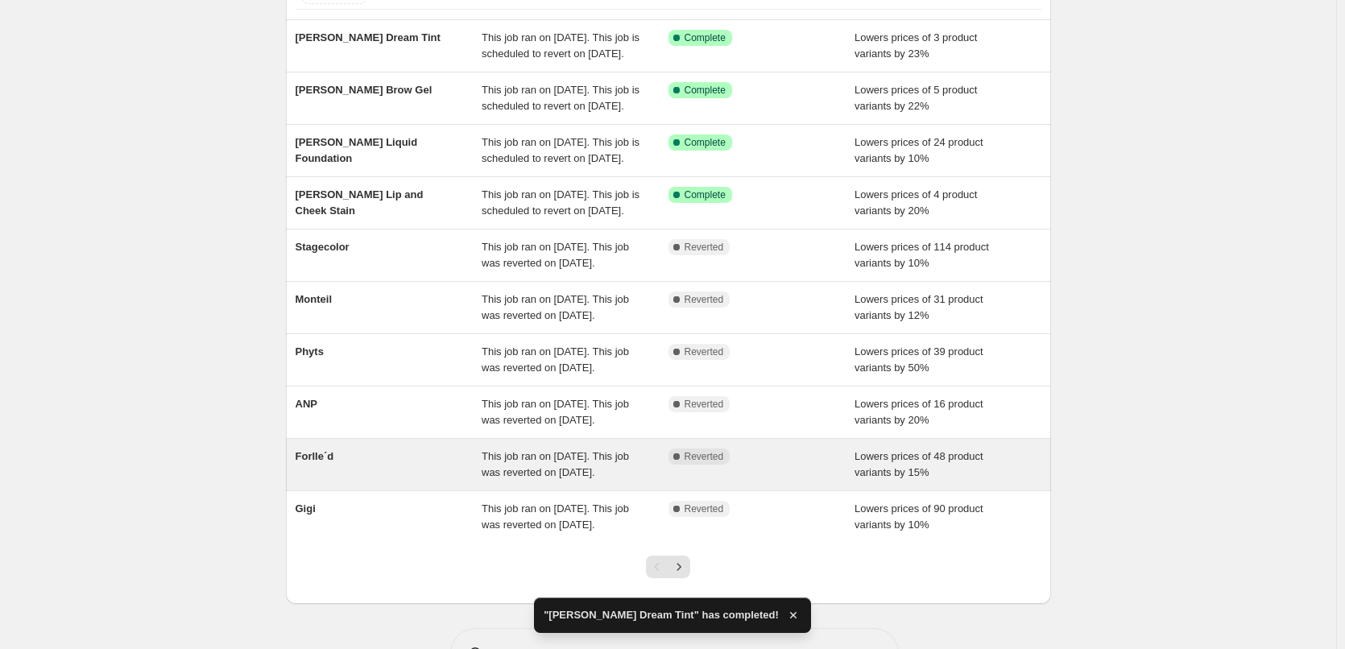
scroll to position [341, 0]
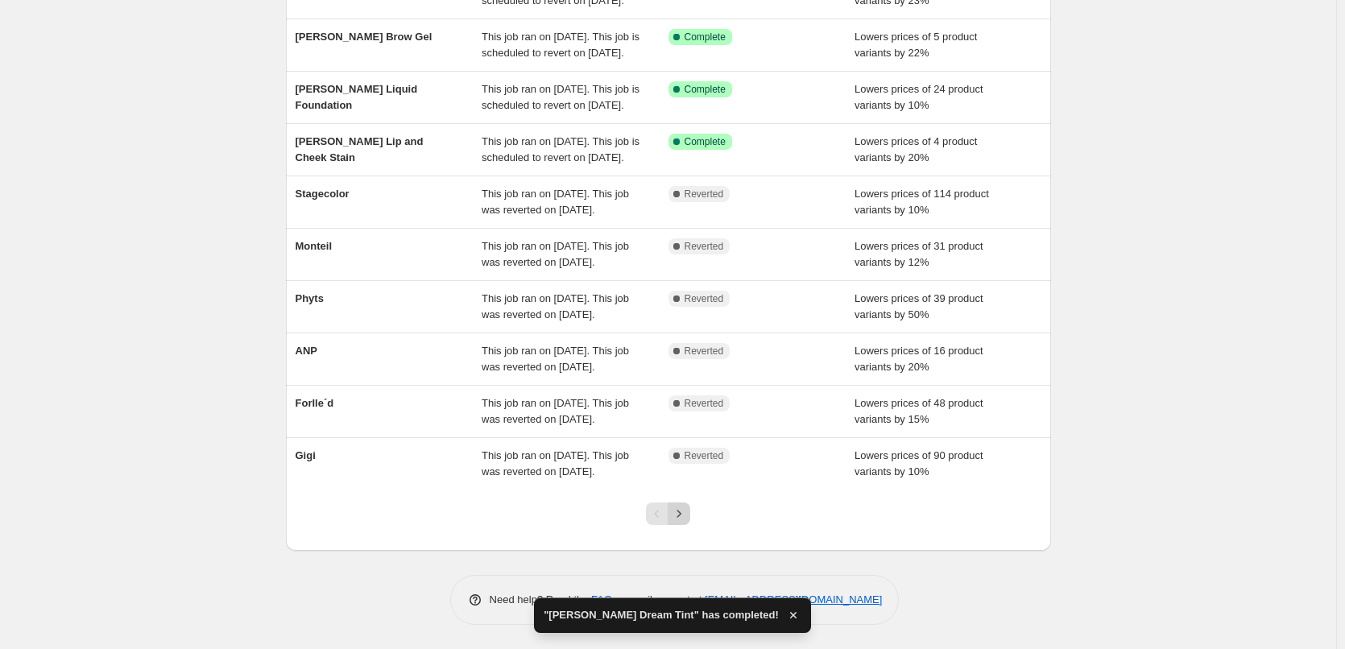
click at [683, 510] on icon "Next" at bounding box center [679, 514] width 16 height 16
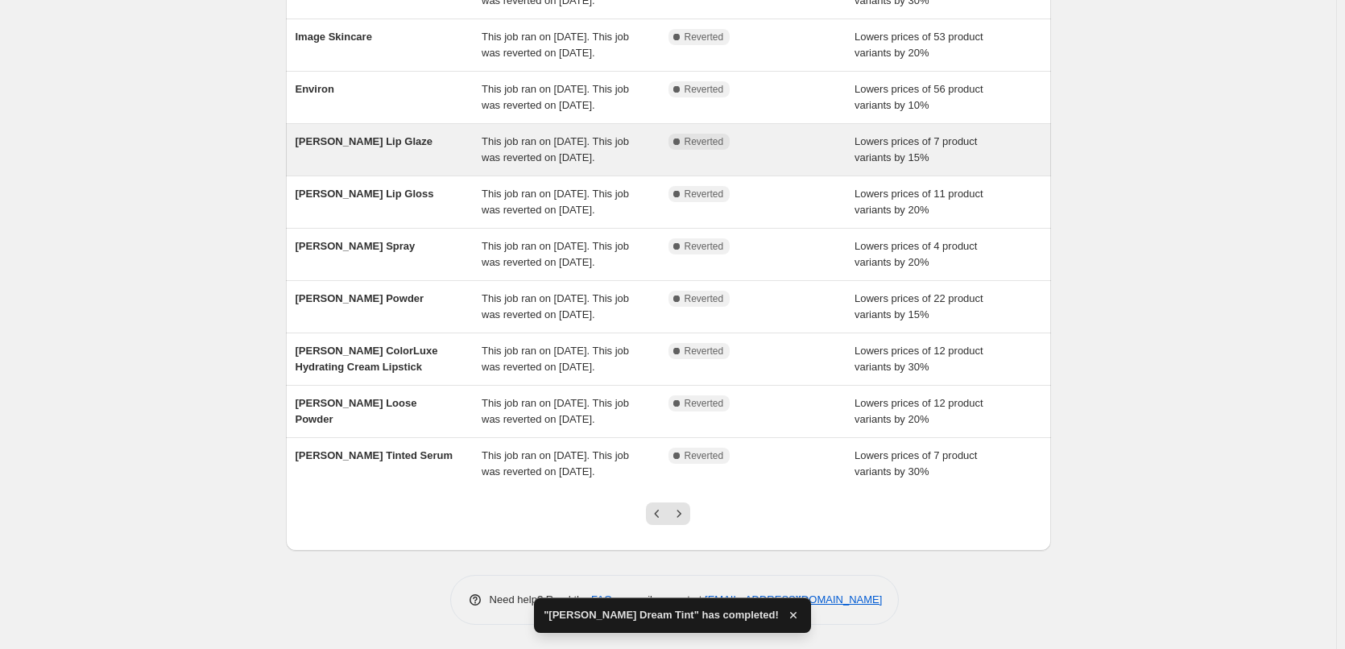
scroll to position [161, 0]
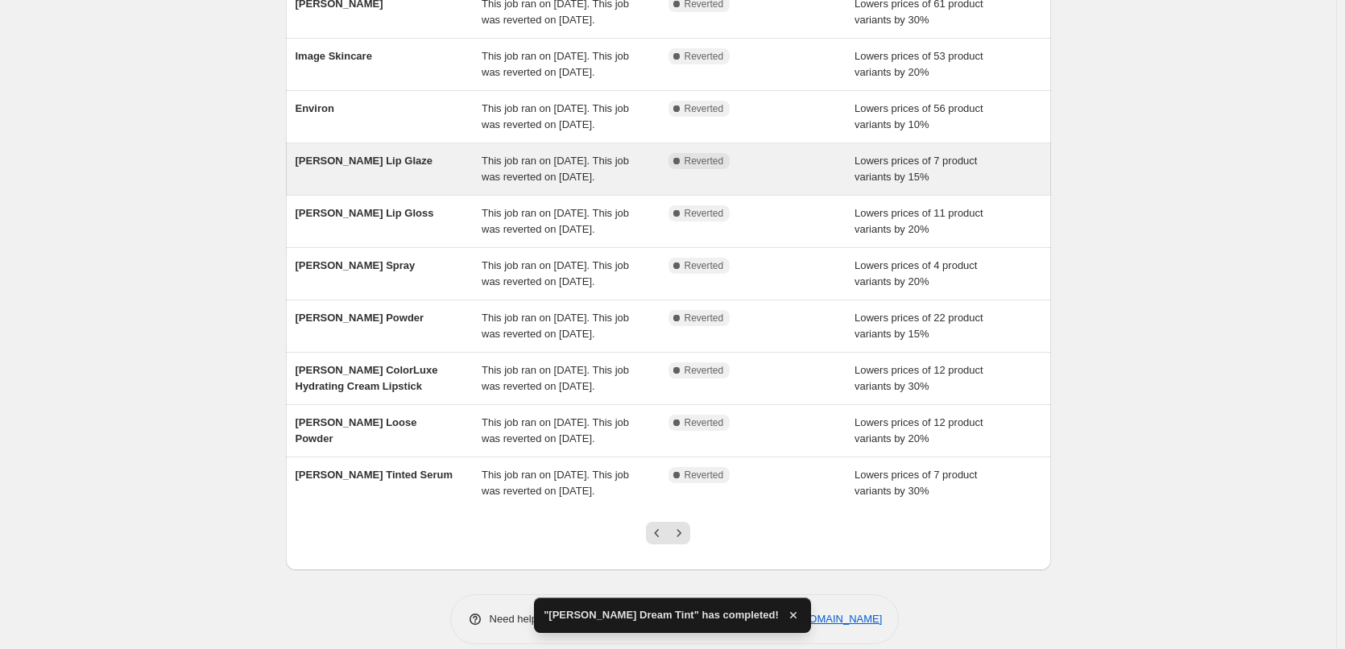
click at [553, 185] on div "This job ran on [DATE]. This job was reverted on [DATE]." at bounding box center [574, 169] width 187 height 32
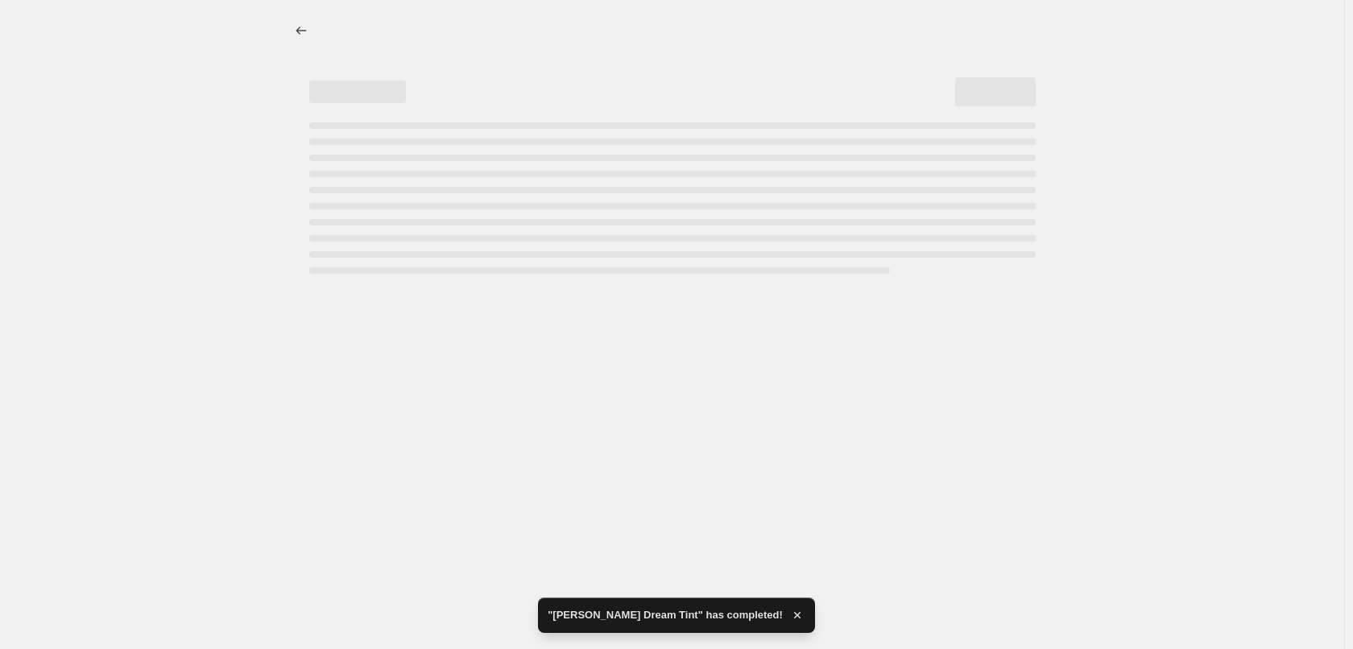
select select "percentage"
select select "tag"
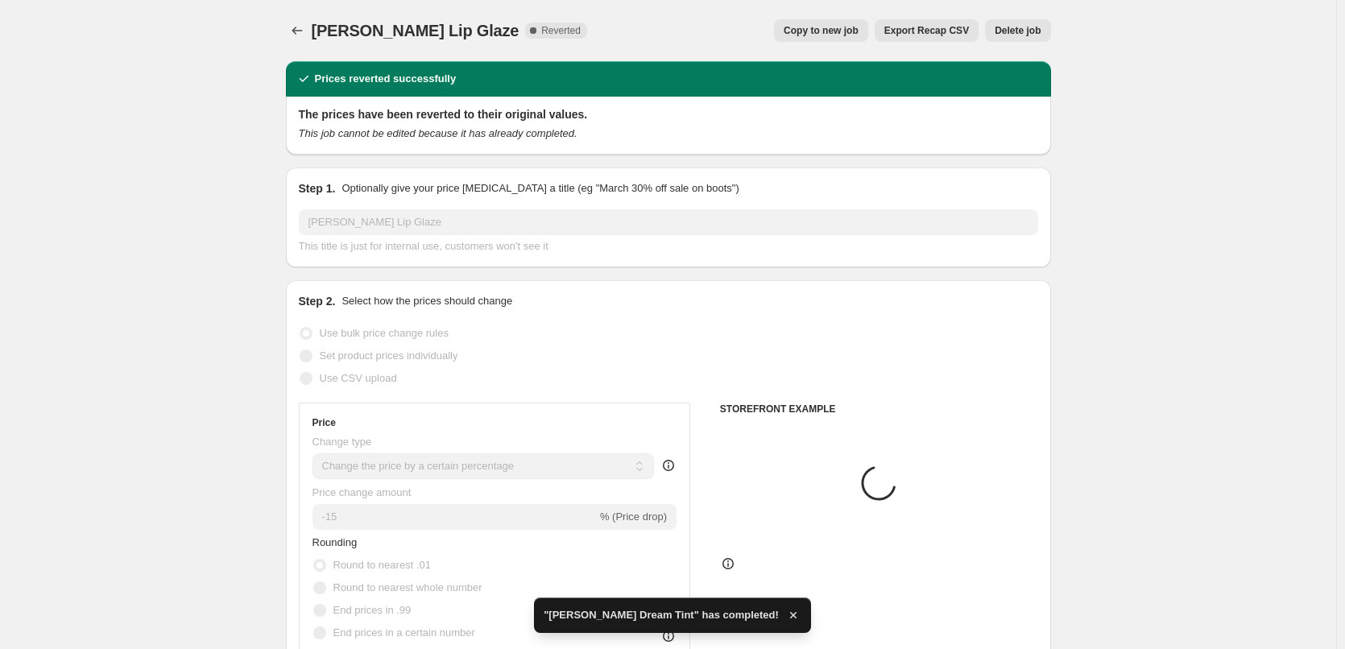
click at [840, 32] on span "Copy to new job" at bounding box center [820, 30] width 75 height 13
select select "percentage"
select select "tag"
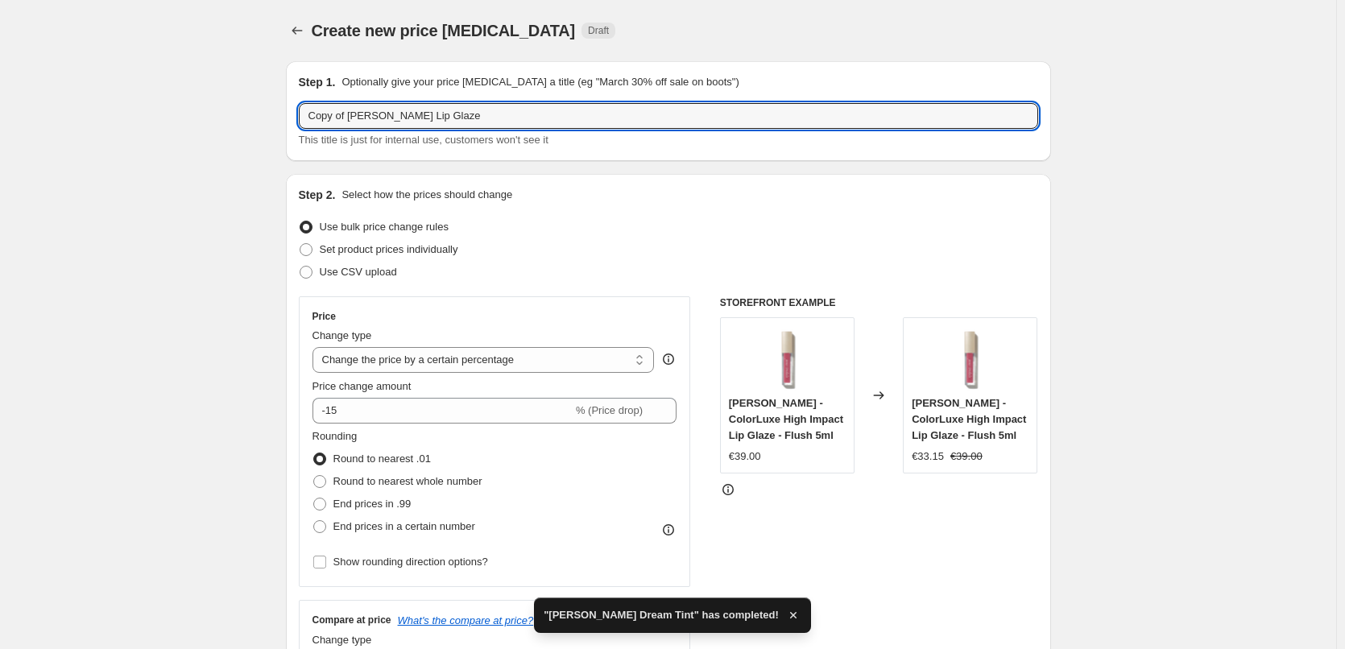
drag, startPoint x: 351, startPoint y: 118, endPoint x: 133, endPoint y: 117, distance: 218.2
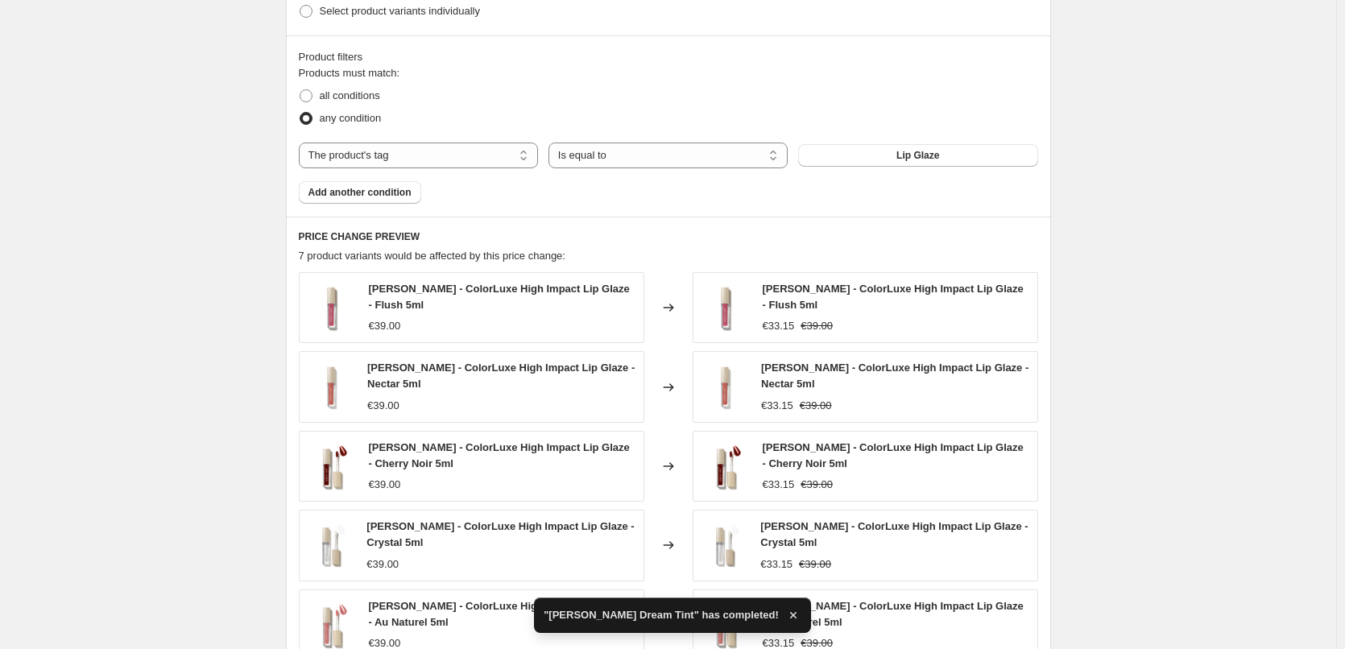
scroll to position [1168, 0]
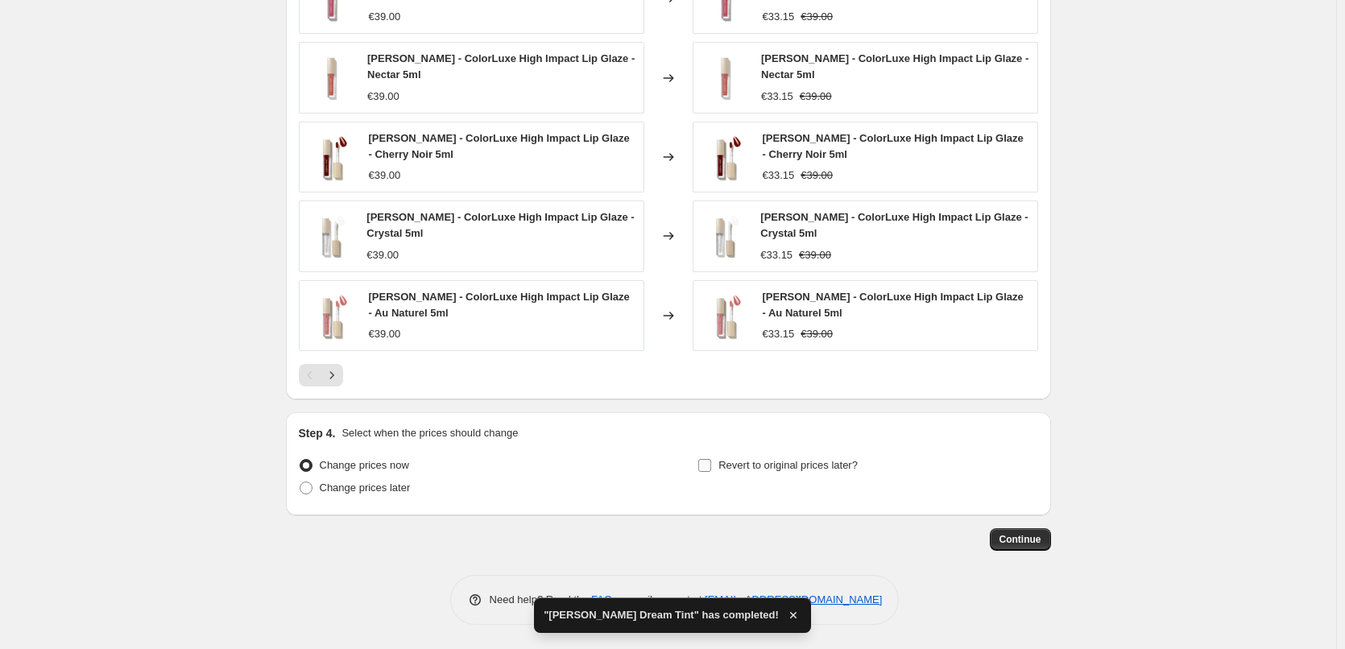
type input "[PERSON_NAME] Lip Glaze"
click at [756, 468] on span "Revert to original prices later?" at bounding box center [787, 465] width 139 height 12
click at [711, 468] on input "Revert to original prices later?" at bounding box center [704, 465] width 13 height 13
checkbox input "true"
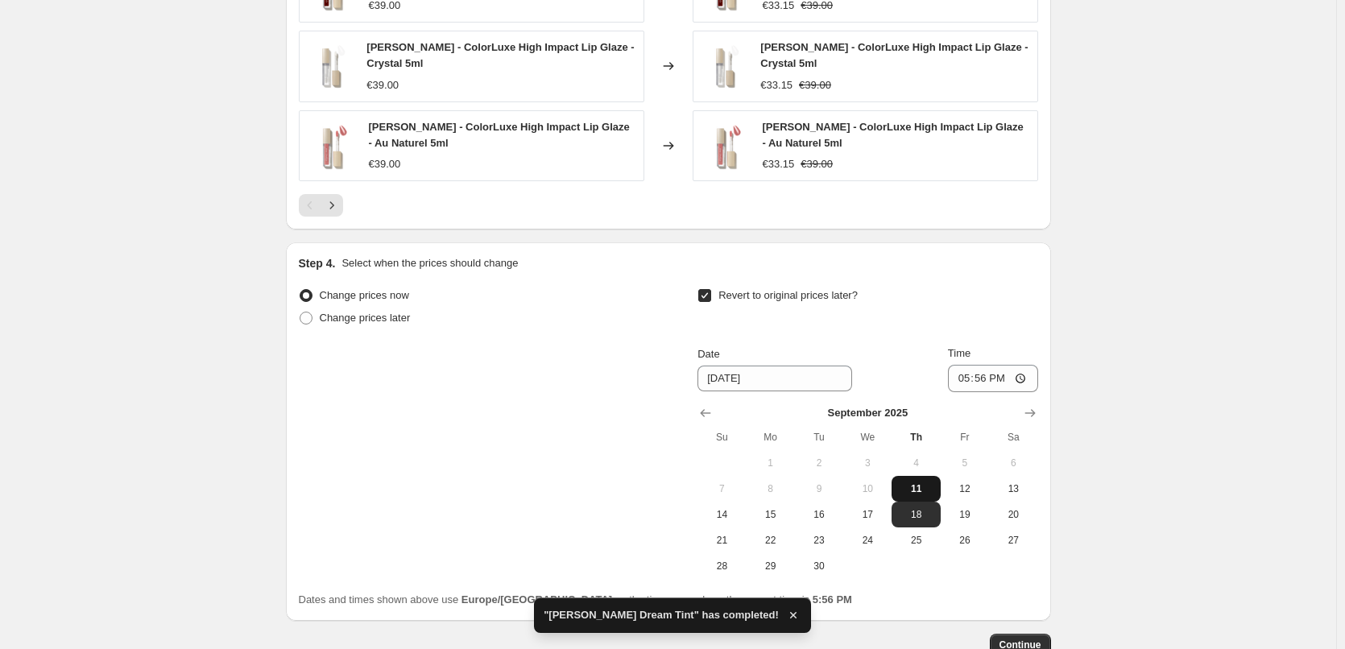
scroll to position [1444, 0]
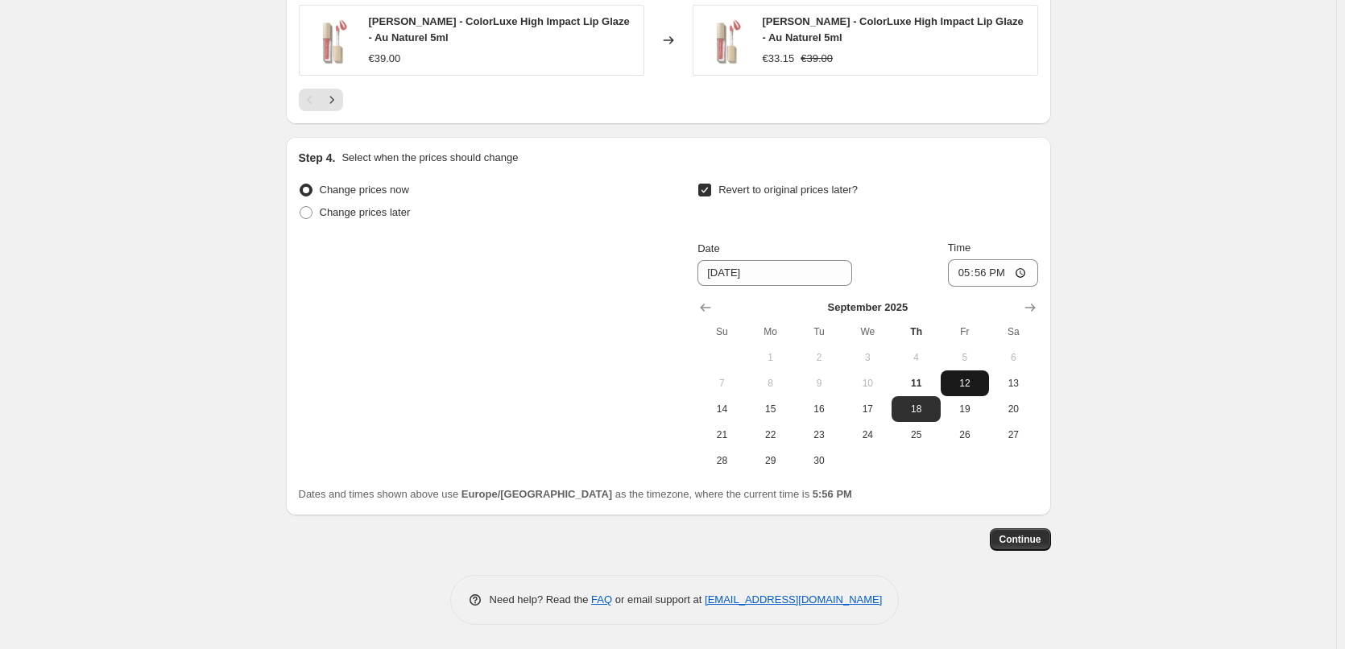
click at [952, 386] on span "12" at bounding box center [964, 383] width 35 height 13
type input "[DATE]"
click at [960, 272] on input "17:56" at bounding box center [993, 272] width 90 height 27
click at [1026, 265] on input "15:00" at bounding box center [993, 272] width 90 height 27
type input "03:00"
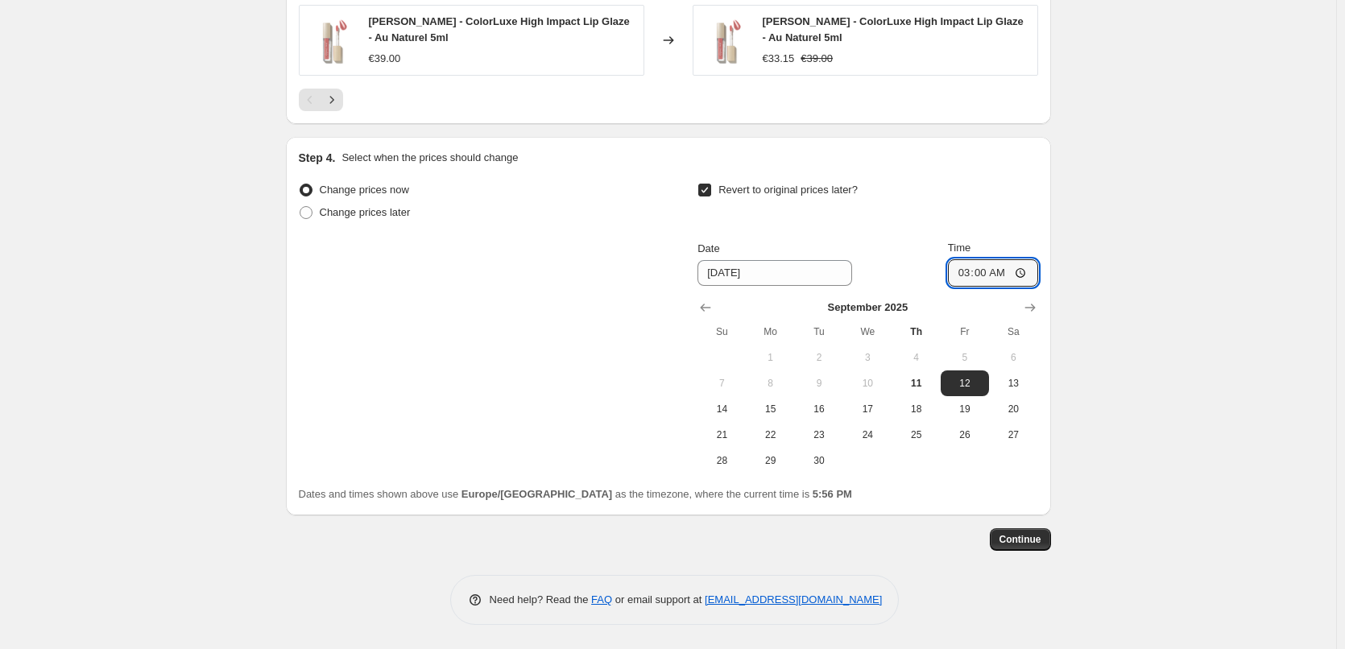
click at [1034, 542] on span "Continue" at bounding box center [1020, 539] width 42 height 13
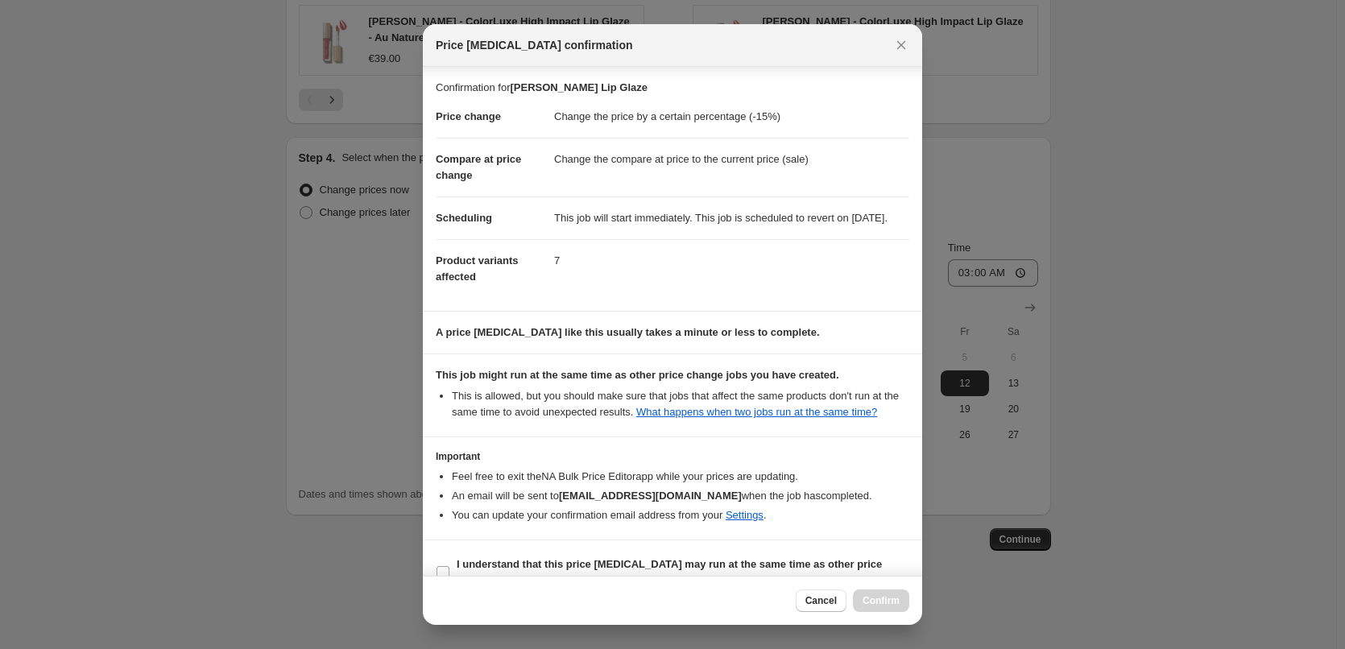
scroll to position [45, 0]
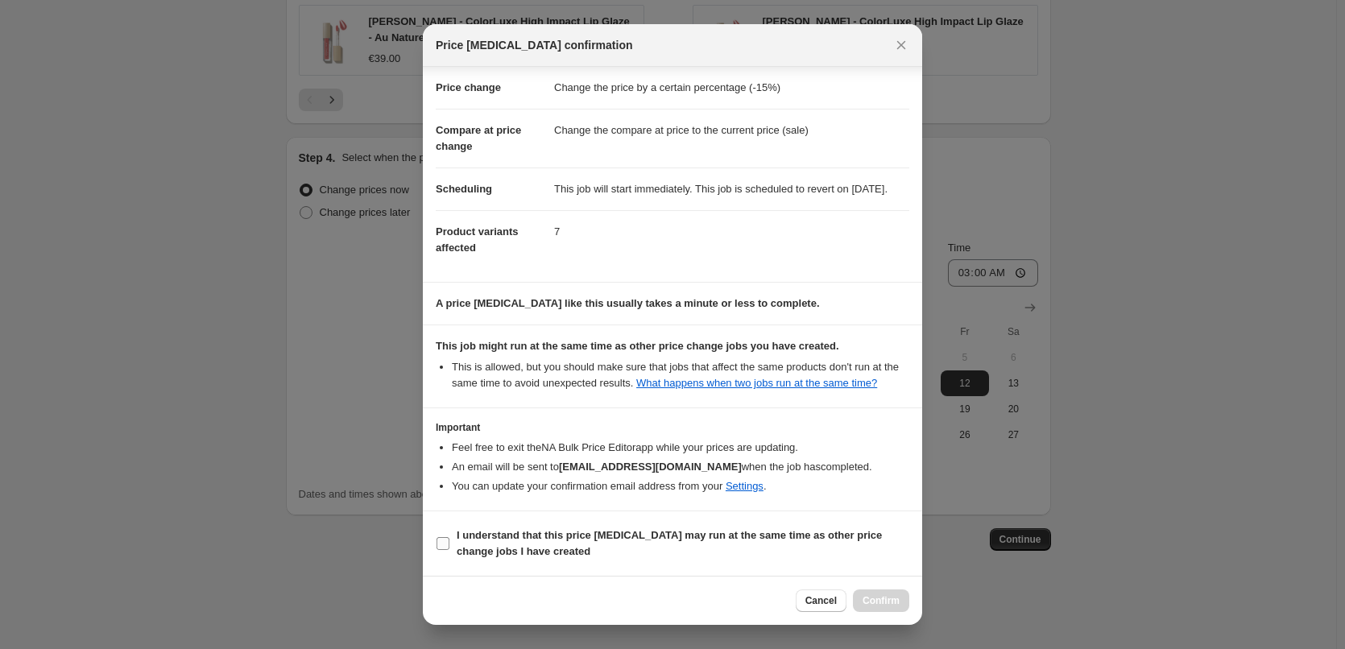
click at [527, 556] on b "I understand that this price [MEDICAL_DATA] may run at the same time as other p…" at bounding box center [668, 543] width 425 height 28
click at [449, 550] on input "I understand that this price [MEDICAL_DATA] may run at the same time as other p…" at bounding box center [442, 543] width 13 height 13
checkbox input "true"
click at [891, 597] on span "Confirm" at bounding box center [880, 600] width 37 height 13
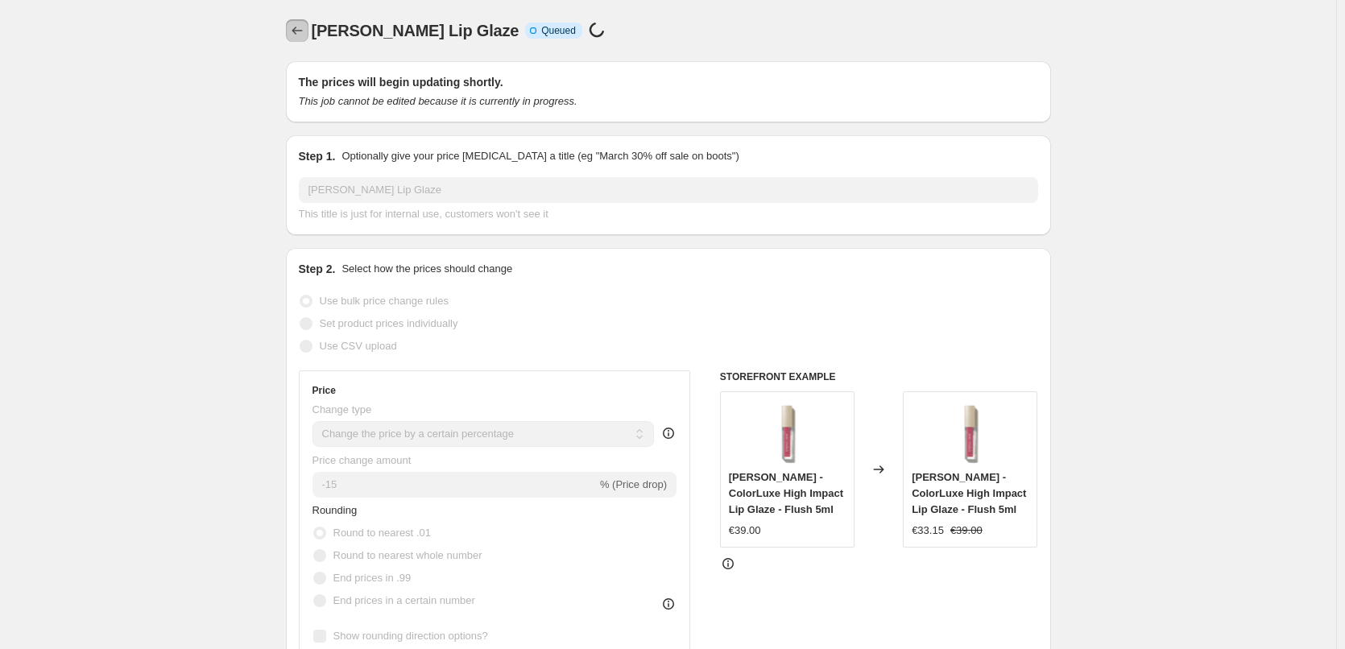
click at [304, 21] on button "Price change jobs" at bounding box center [297, 30] width 23 height 23
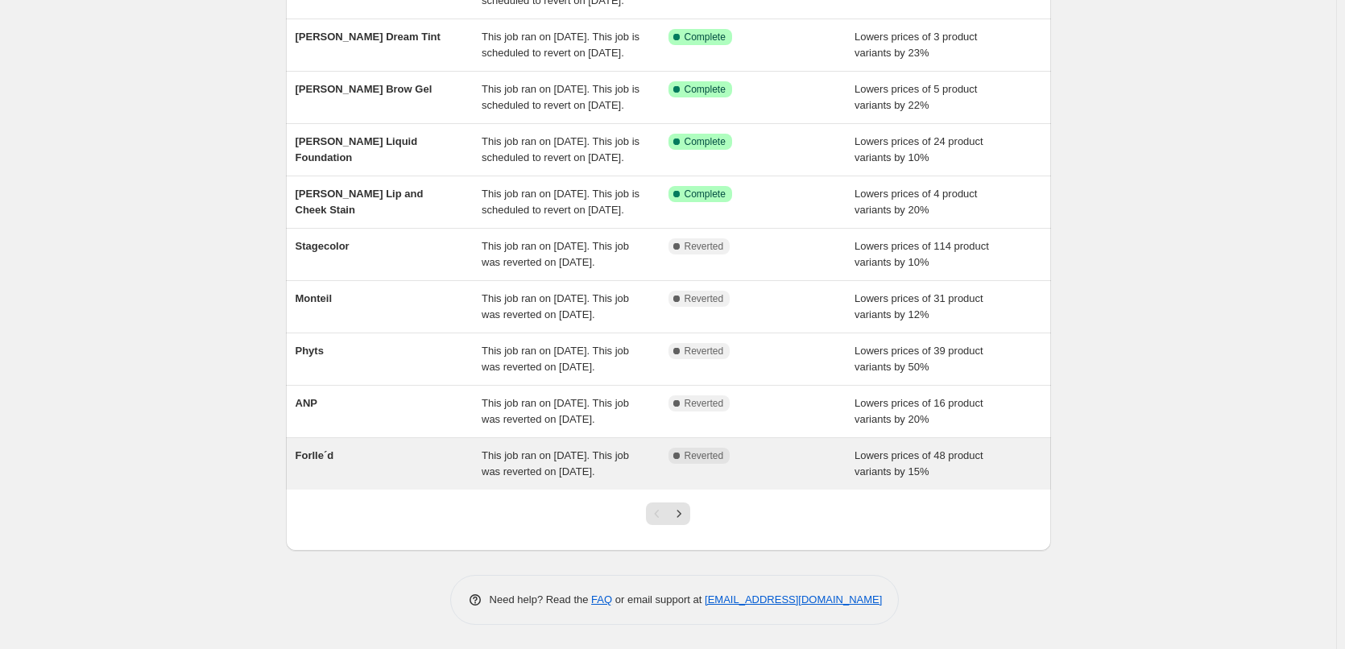
scroll to position [341, 0]
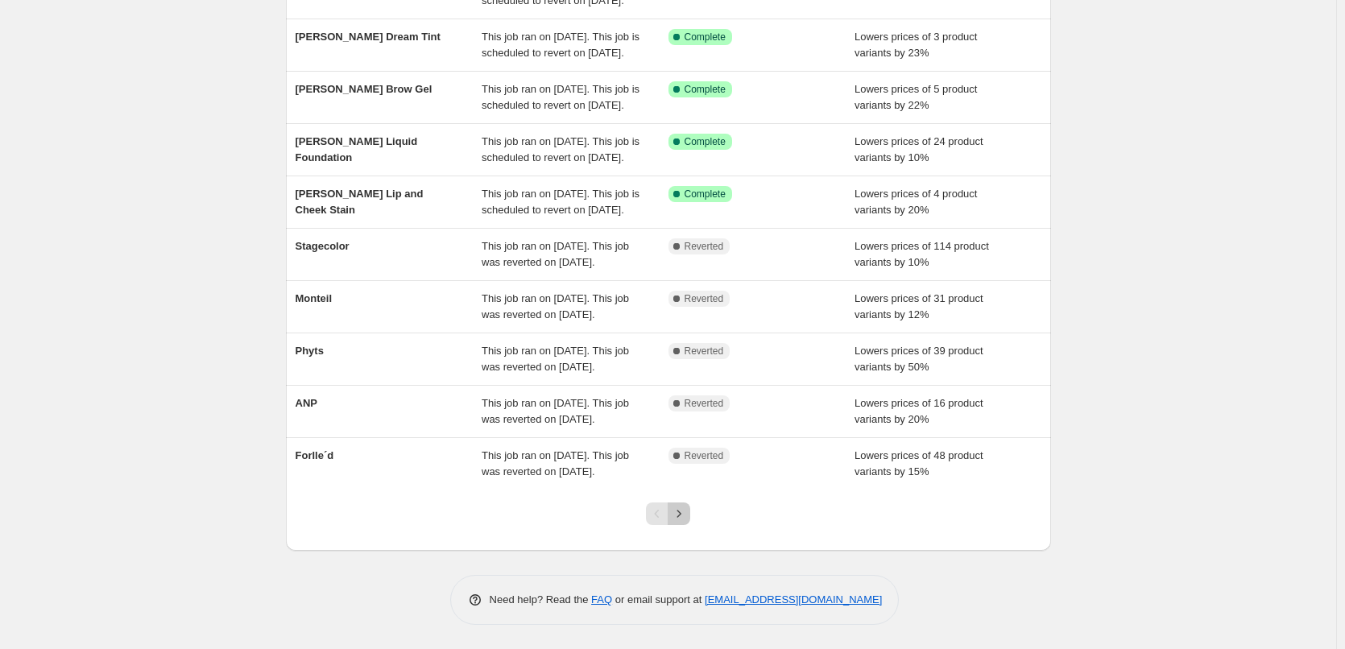
click at [680, 506] on icon "Next" at bounding box center [679, 514] width 16 height 16
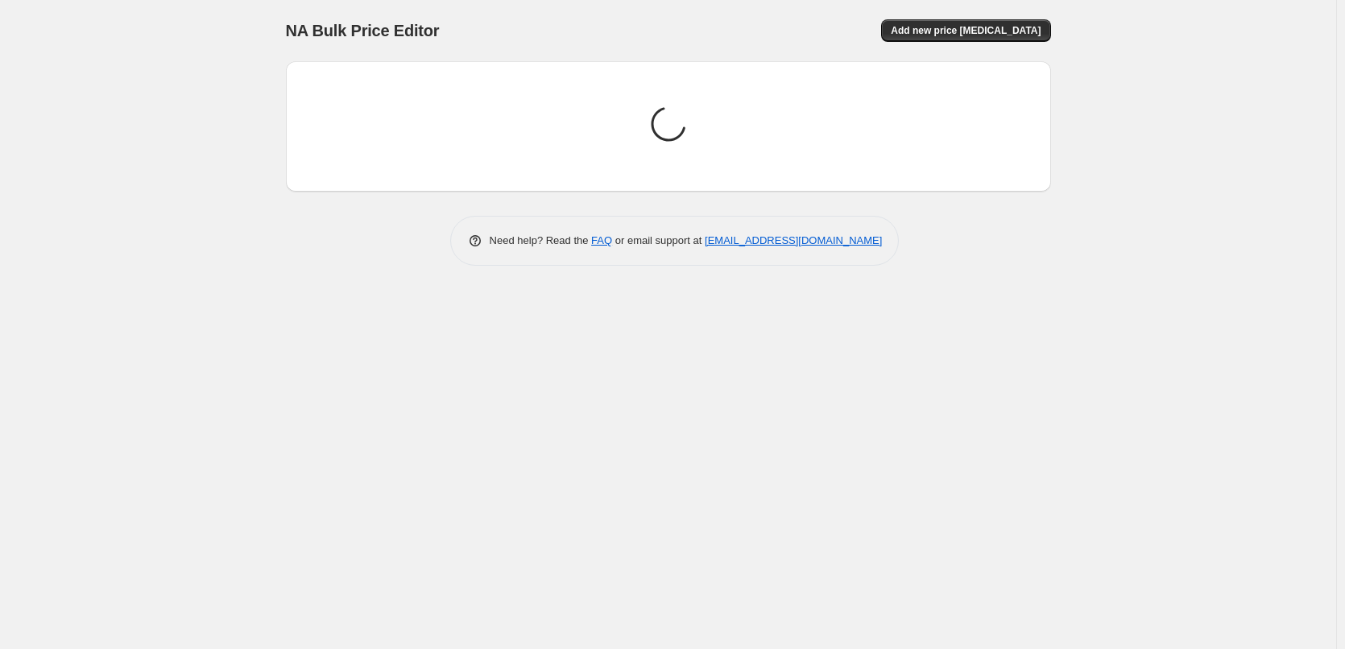
scroll to position [0, 0]
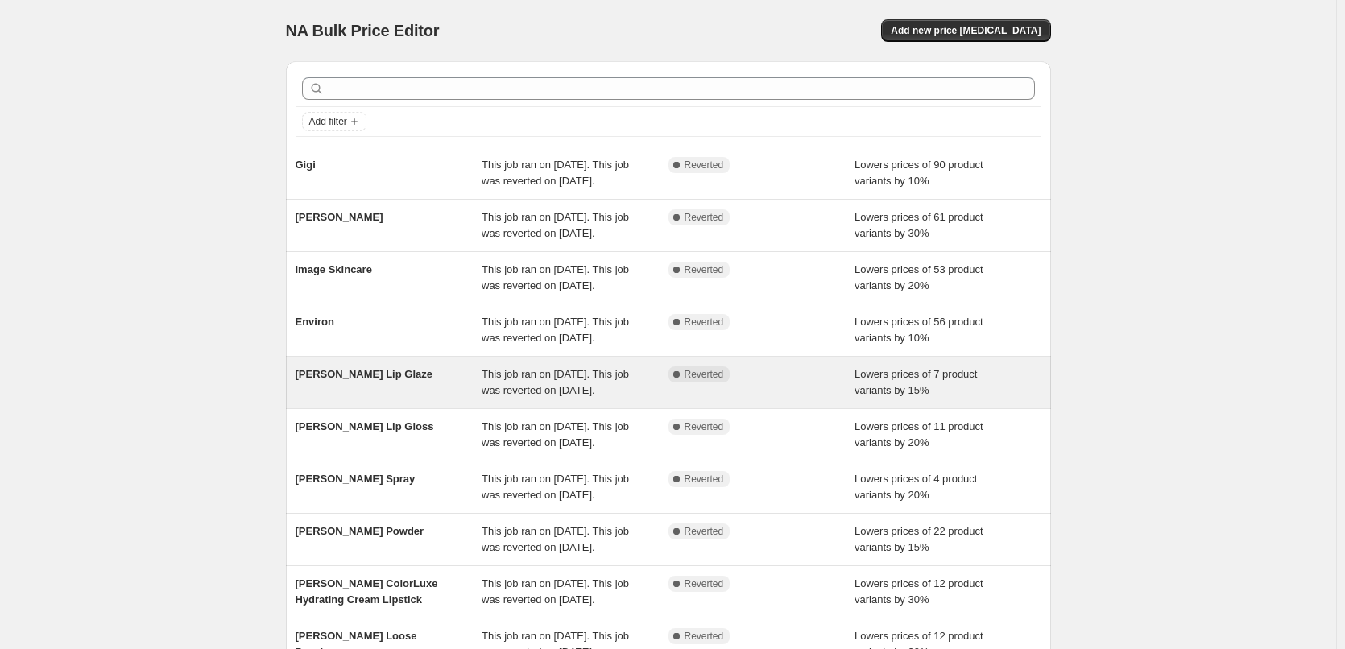
click at [563, 396] on span "This job ran on [DATE]. This job was reverted on [DATE]." at bounding box center [554, 382] width 147 height 28
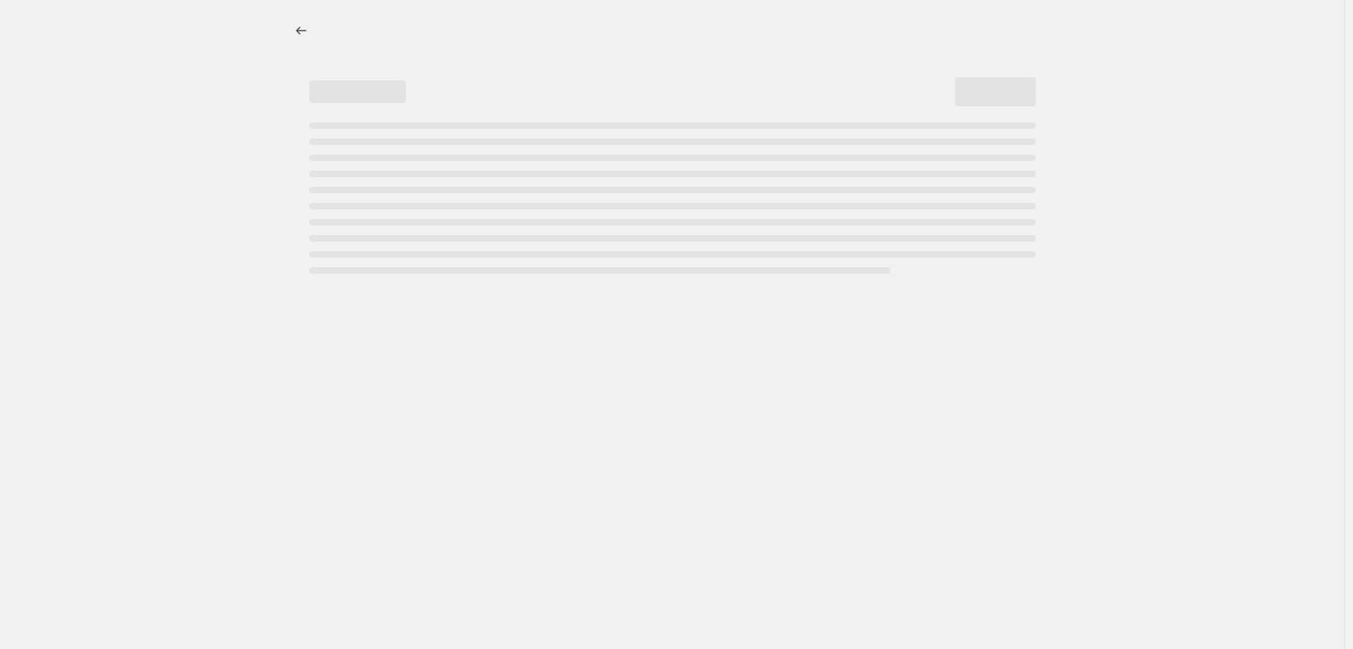
select select "percentage"
select select "tag"
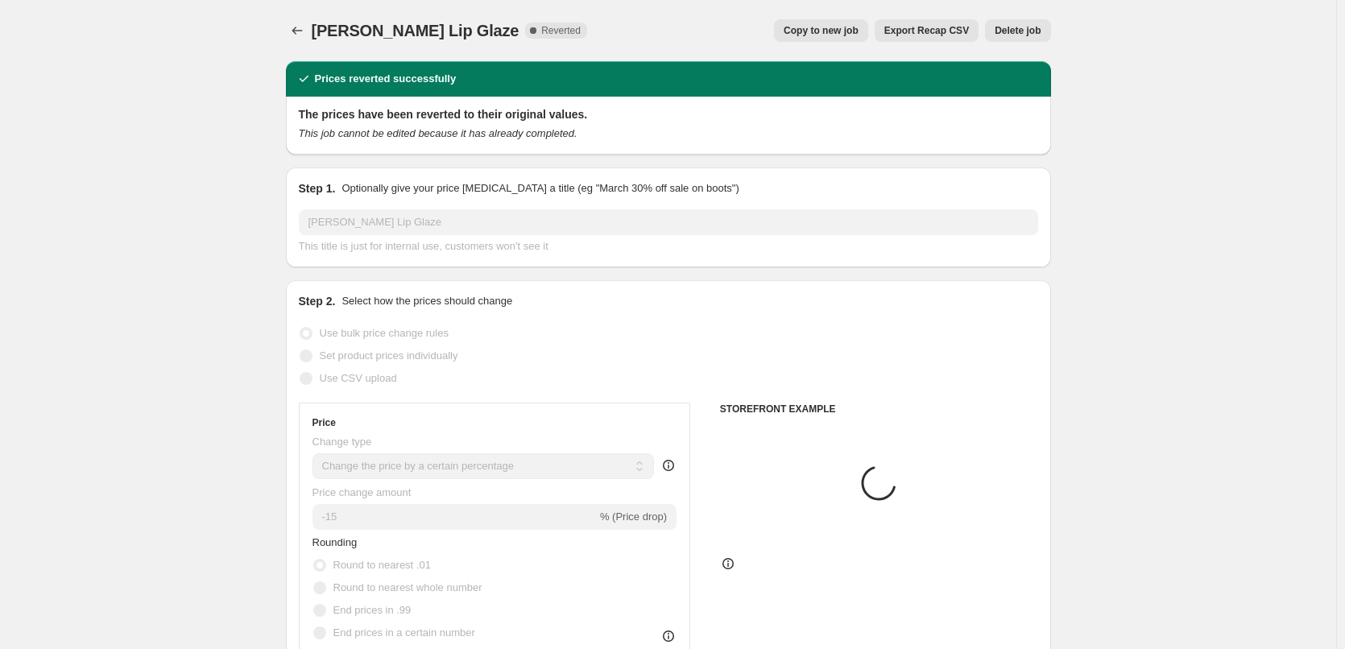
click at [1006, 34] on span "Delete job" at bounding box center [1017, 30] width 46 height 13
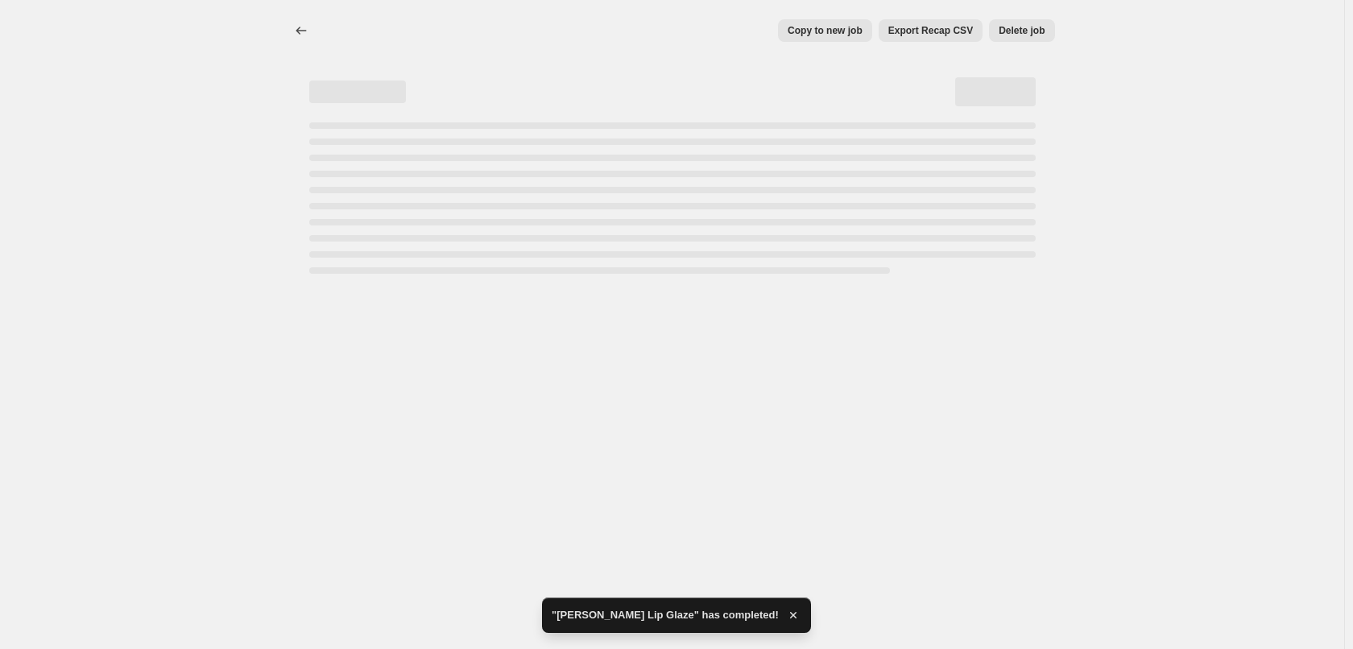
select select "percentage"
select select "tag"
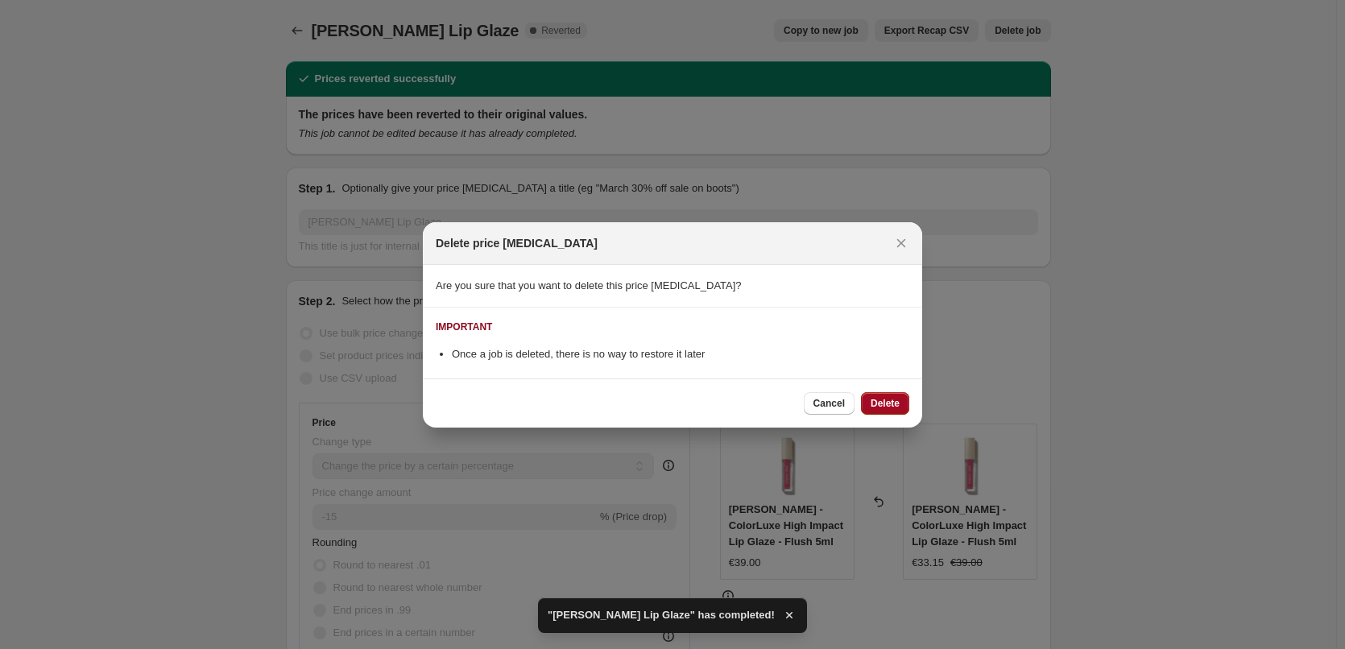
click at [893, 406] on span "Delete" at bounding box center [884, 403] width 29 height 13
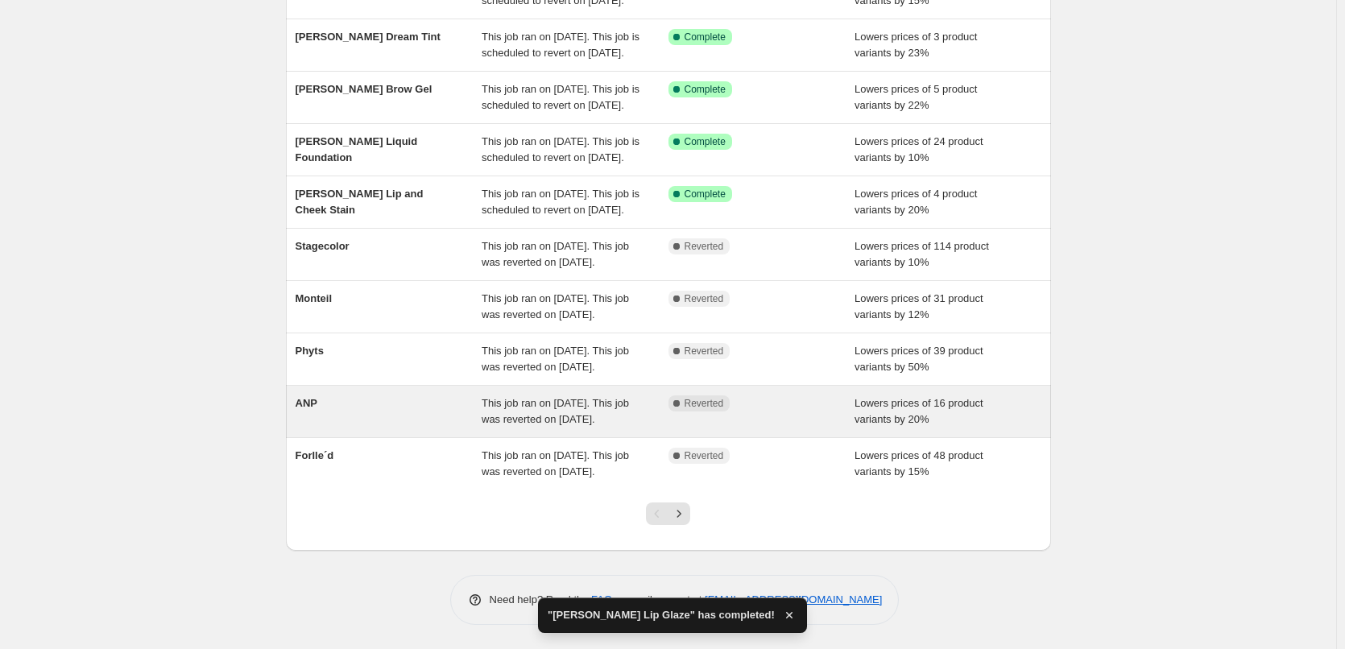
scroll to position [341, 0]
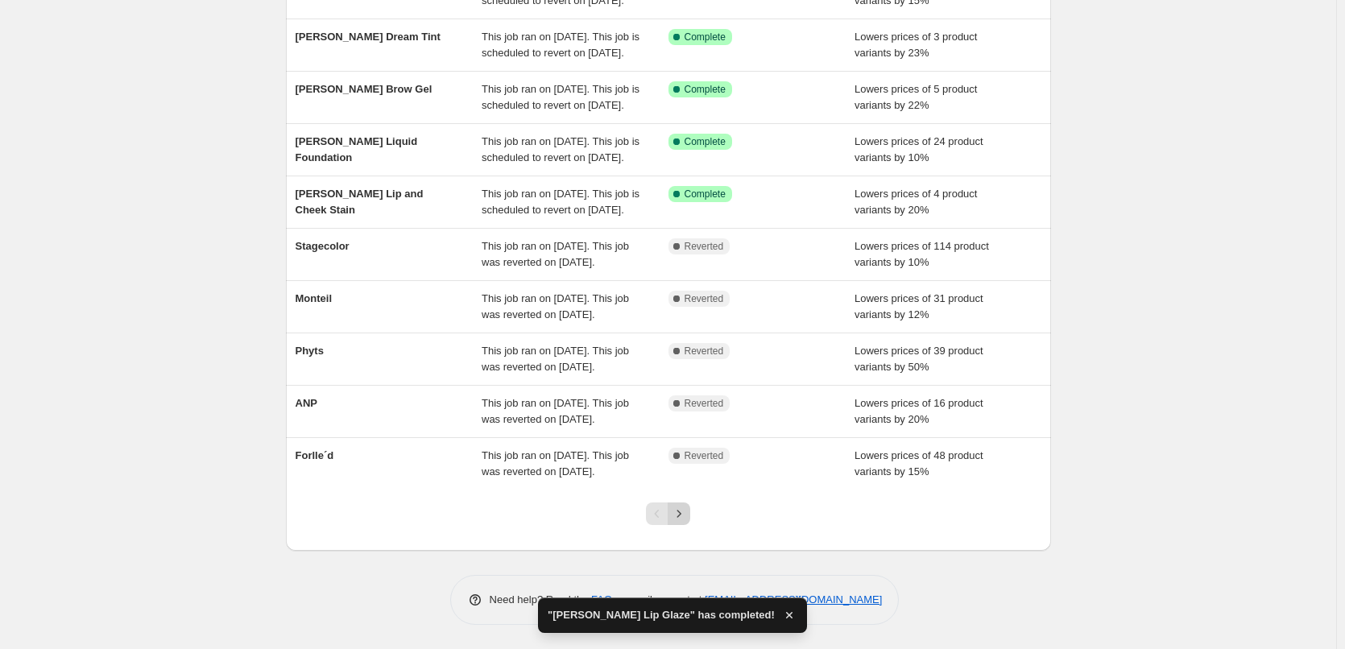
click at [682, 514] on icon "Next" at bounding box center [679, 514] width 16 height 16
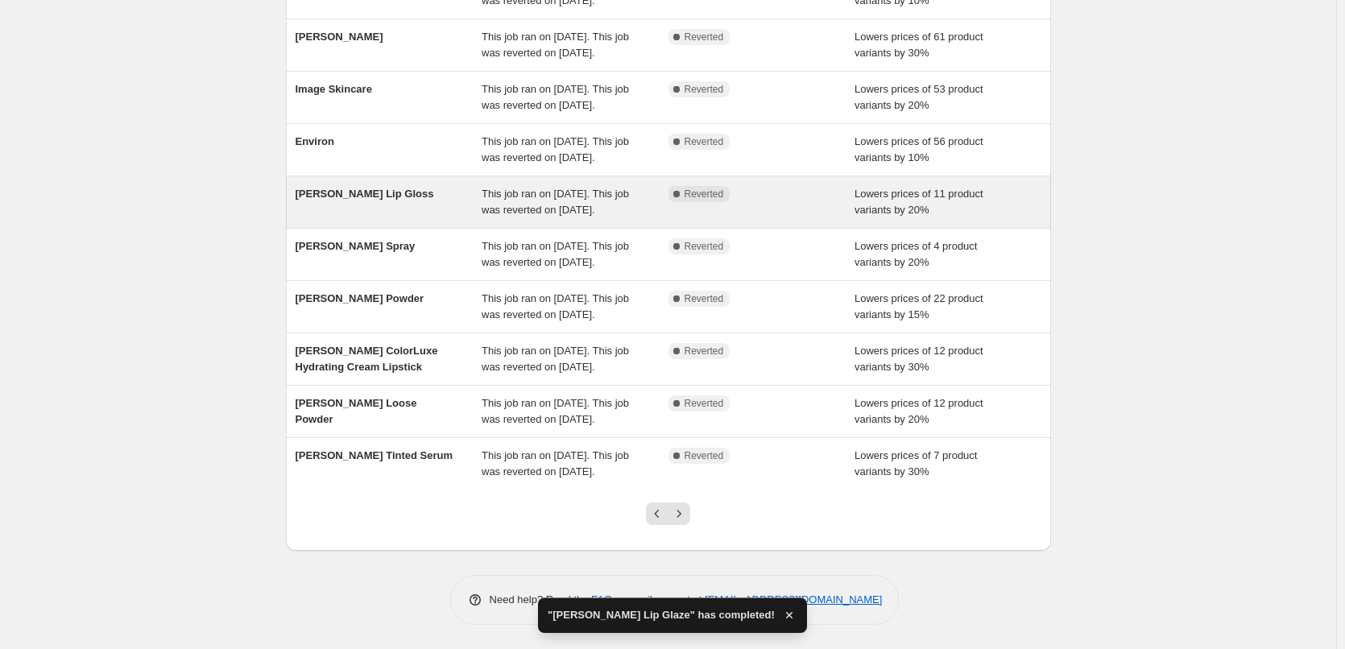
click at [624, 216] on span "This job ran on [DATE]. This job was reverted on [DATE]." at bounding box center [554, 202] width 147 height 28
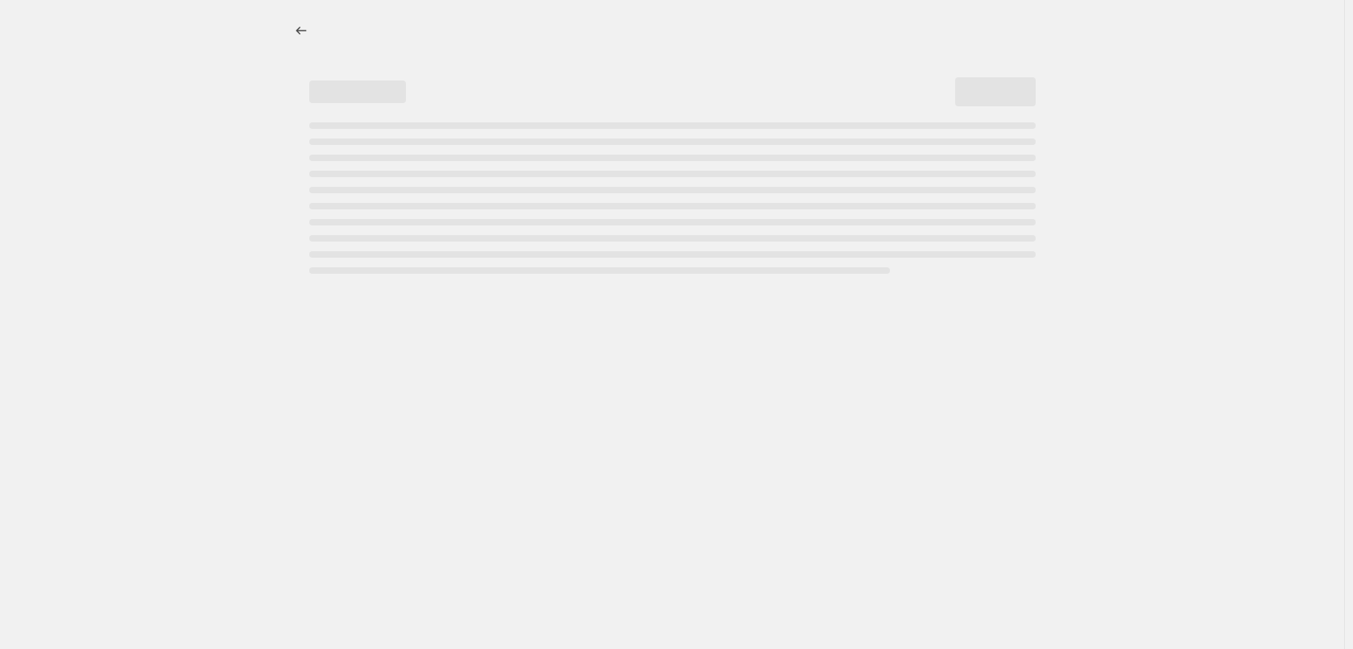
select select "percentage"
select select "tag"
select select "vendor"
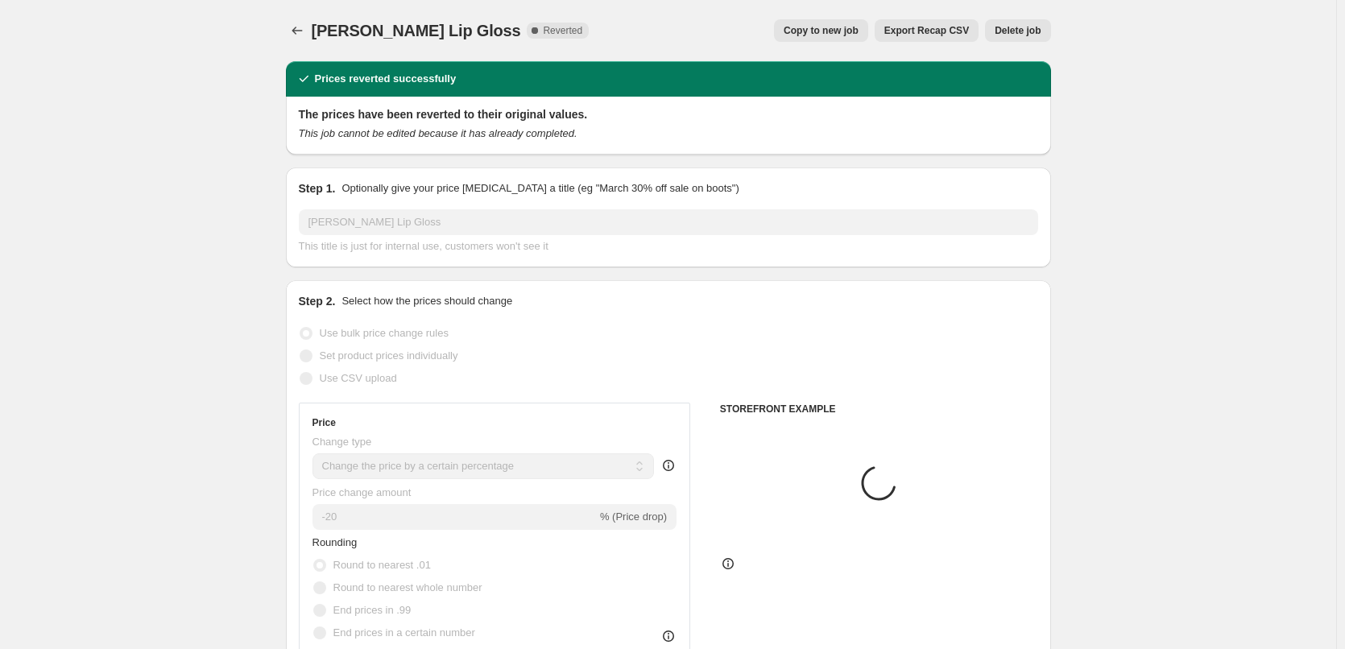
click at [841, 30] on span "Copy to new job" at bounding box center [820, 30] width 75 height 13
select select "percentage"
select select "tag"
select select "vendor"
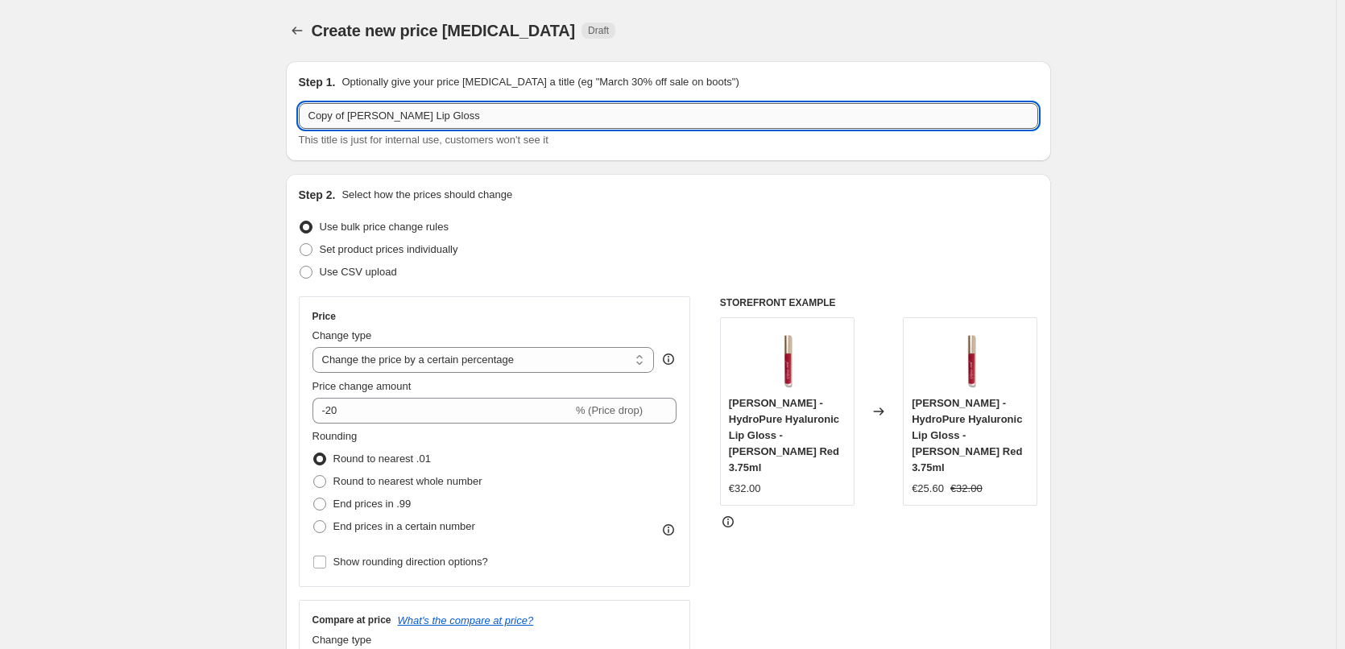
drag, startPoint x: 355, startPoint y: 115, endPoint x: 334, endPoint y: 114, distance: 20.9
click at [334, 114] on input "Copy of [PERSON_NAME] Lip Gloss" at bounding box center [668, 116] width 739 height 26
click at [345, 113] on input "Copy of [PERSON_NAME] Lip Gloss" at bounding box center [668, 116] width 739 height 26
drag, startPoint x: 352, startPoint y: 118, endPoint x: 167, endPoint y: 121, distance: 184.4
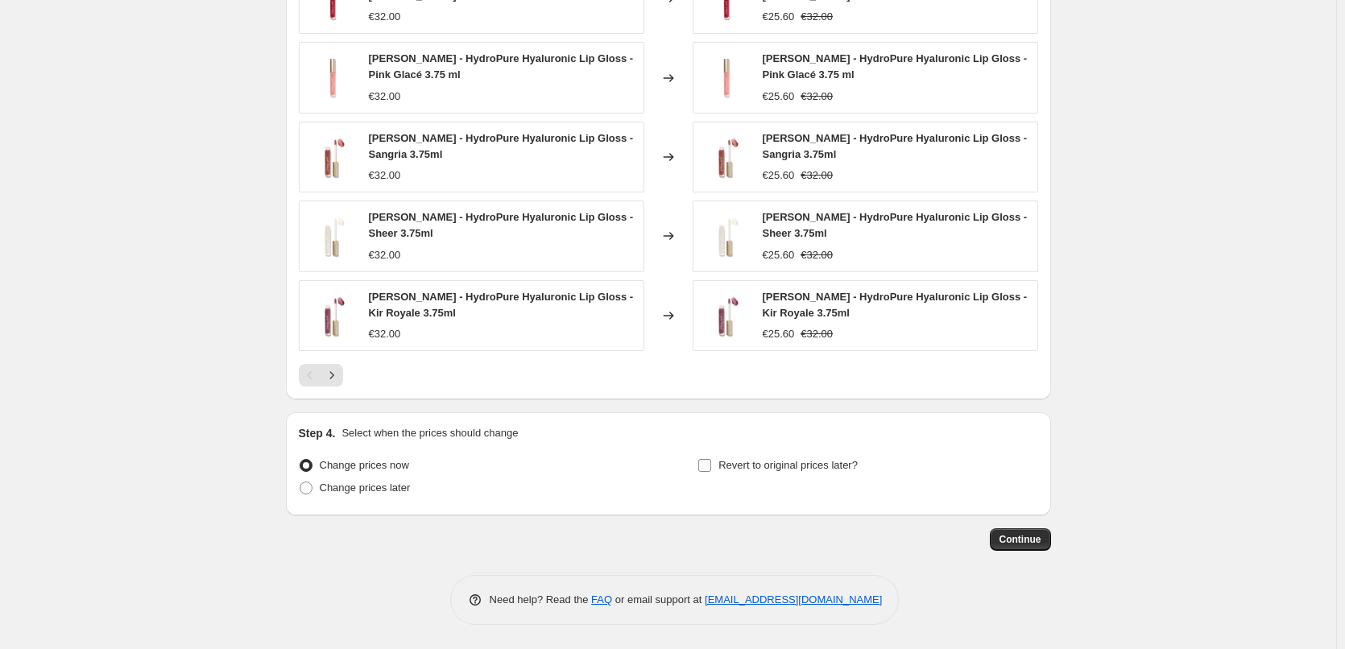
type input "[PERSON_NAME] Lip Gloss"
click at [756, 466] on span "Revert to original prices later?" at bounding box center [787, 465] width 139 height 12
click at [711, 466] on input "Revert to original prices later?" at bounding box center [704, 465] width 13 height 13
checkbox input "true"
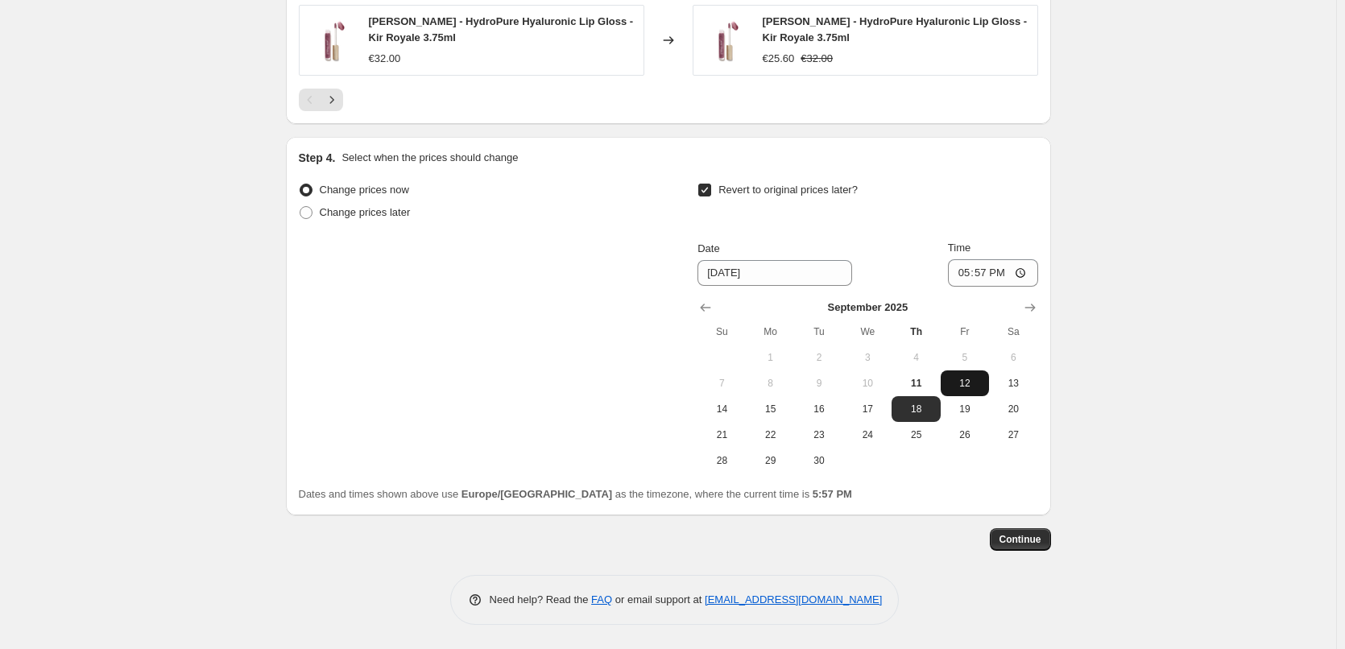
click at [960, 381] on span "12" at bounding box center [964, 383] width 35 height 13
type input "[DATE]"
click at [970, 280] on input "17:57" at bounding box center [993, 272] width 90 height 27
click at [1021, 275] on input "15:00" at bounding box center [993, 272] width 90 height 27
type input "03:00"
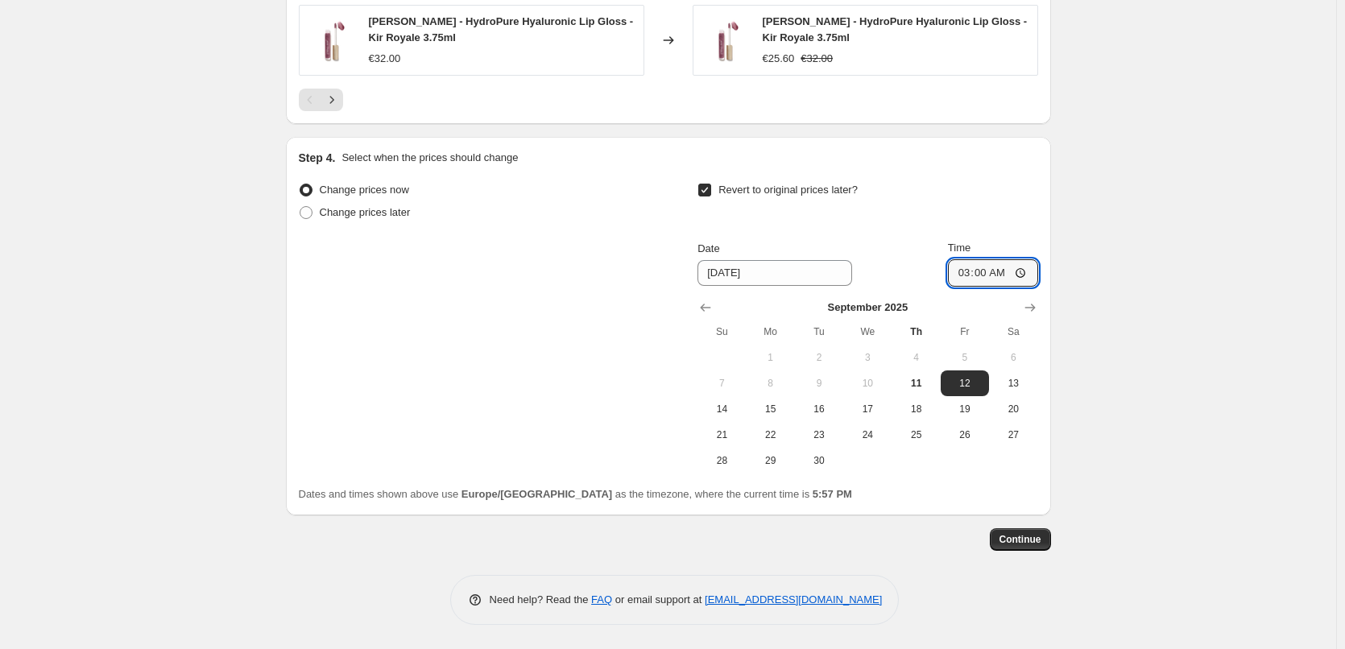
drag, startPoint x: 1190, startPoint y: 334, endPoint x: 1152, endPoint y: 368, distance: 50.7
click at [1025, 539] on span "Continue" at bounding box center [1020, 539] width 42 height 13
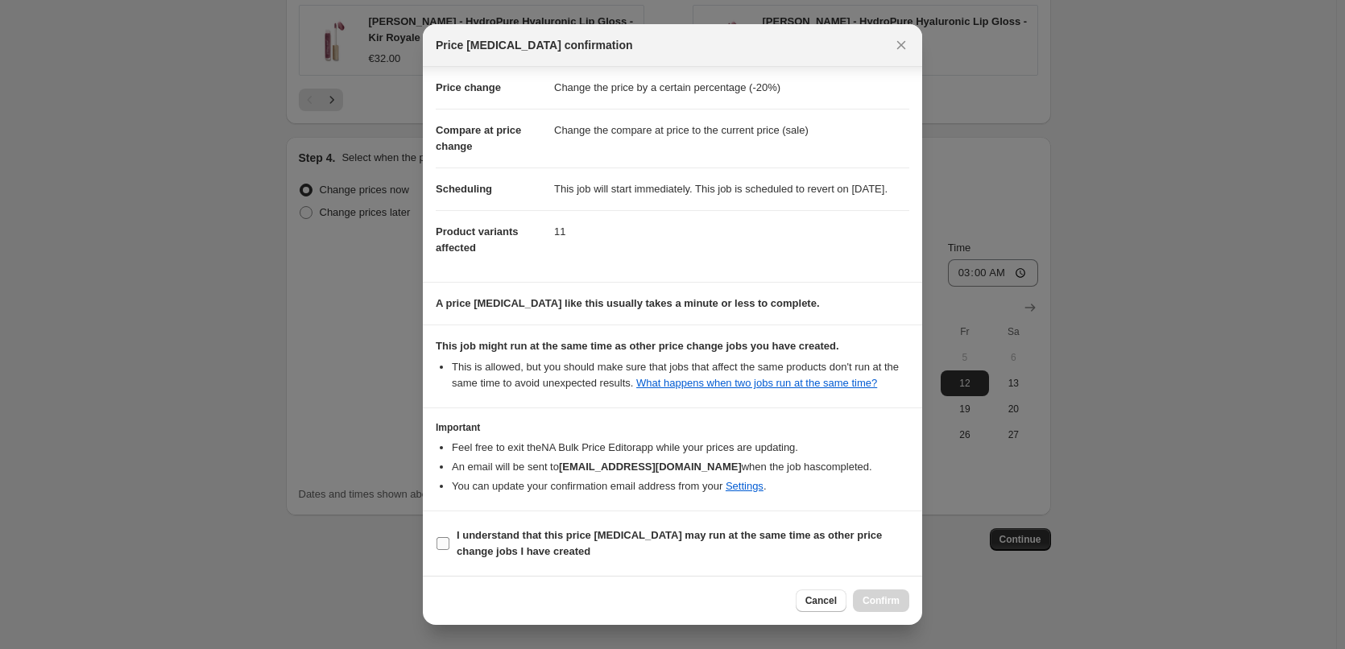
drag, startPoint x: 486, startPoint y: 548, endPoint x: 539, endPoint y: 555, distance: 52.7
click at [485, 547] on b "I understand that this price [MEDICAL_DATA] may run at the same time as other p…" at bounding box center [668, 543] width 425 height 28
click at [449, 547] on input "I understand that this price [MEDICAL_DATA] may run at the same time as other p…" at bounding box center [442, 543] width 13 height 13
checkbox input "true"
click at [892, 592] on button "Confirm" at bounding box center [881, 600] width 56 height 23
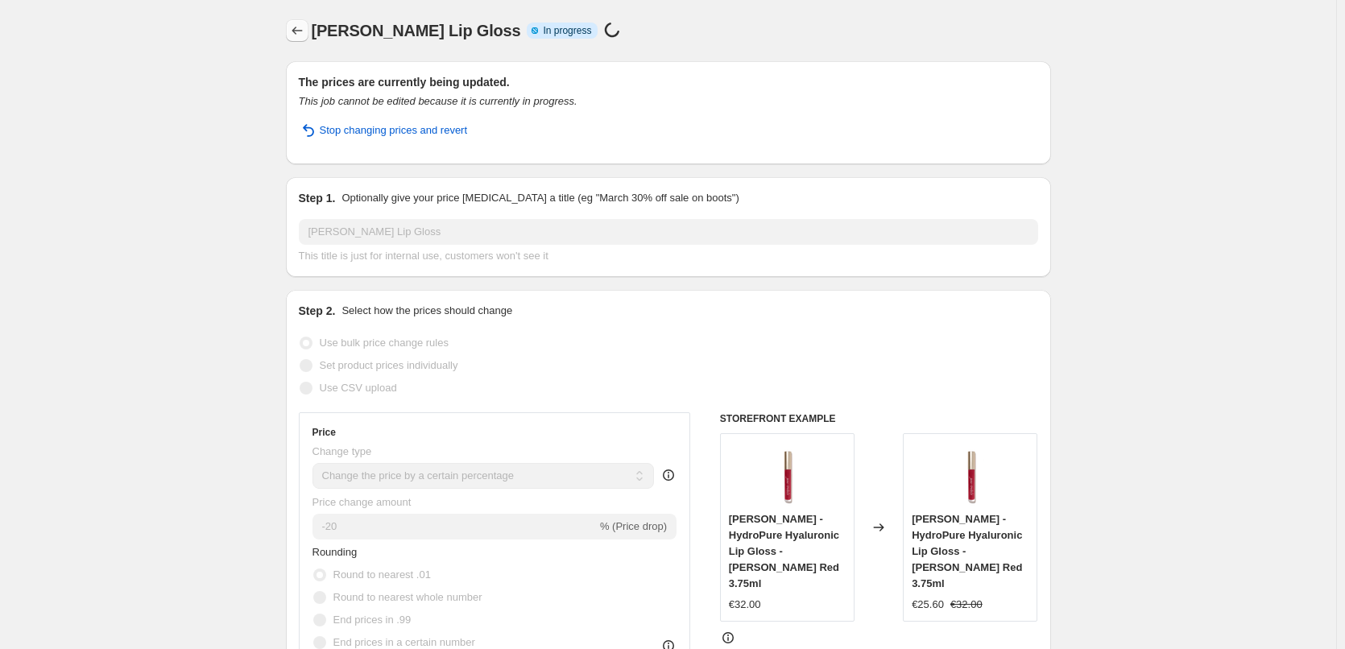
click at [295, 33] on icon "Price change jobs" at bounding box center [297, 31] width 16 height 16
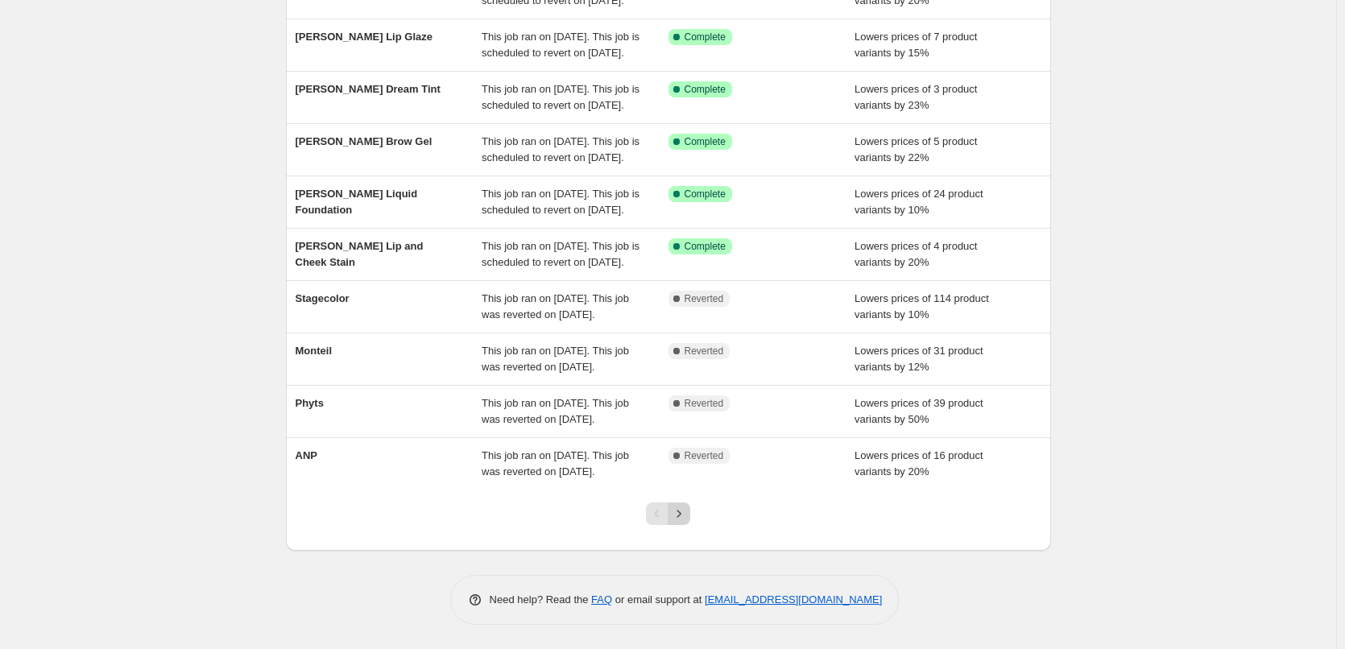
click at [690, 516] on button "Next" at bounding box center [678, 513] width 23 height 23
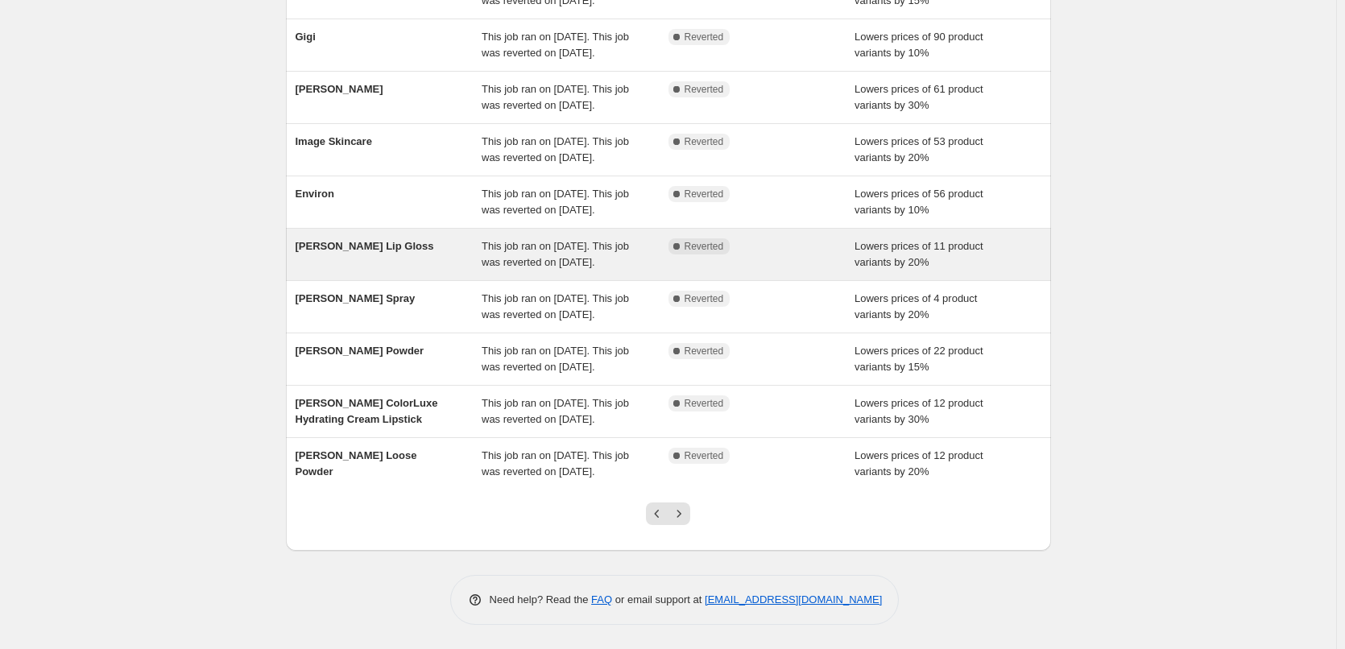
click at [575, 240] on span "This job ran on [DATE]. This job was reverted on [DATE]." at bounding box center [554, 254] width 147 height 28
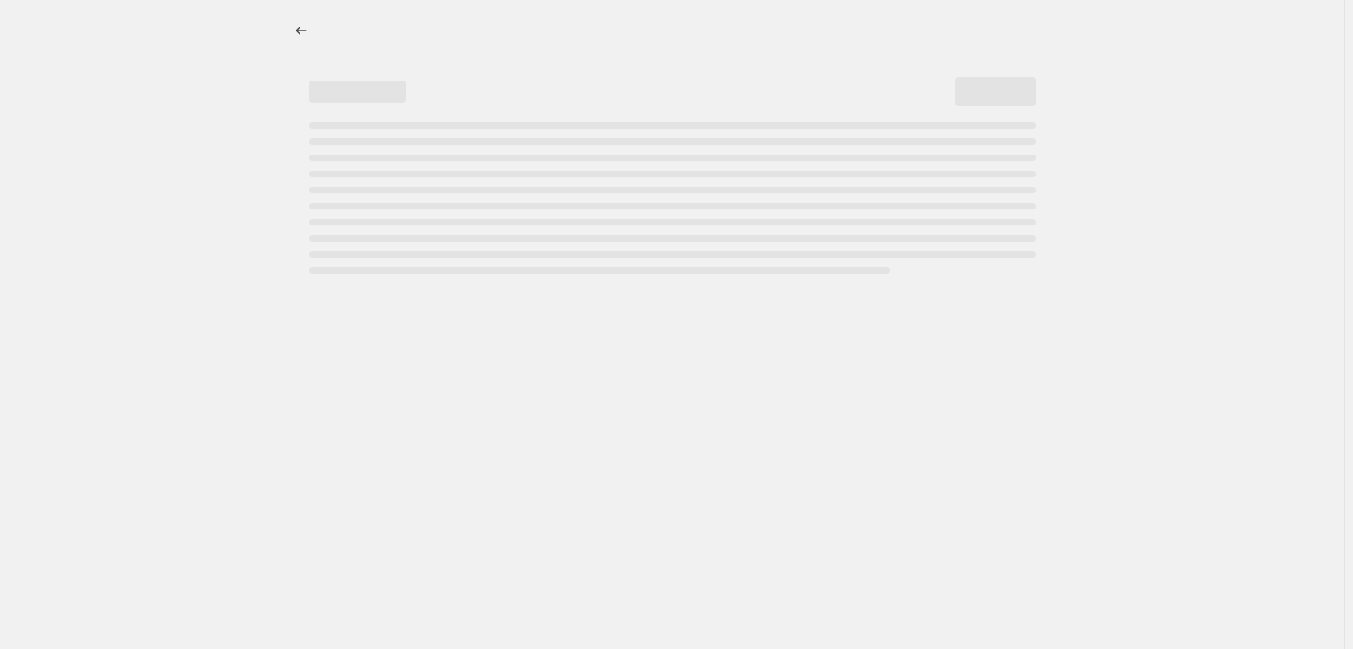
select select "percentage"
select select "tag"
select select "vendor"
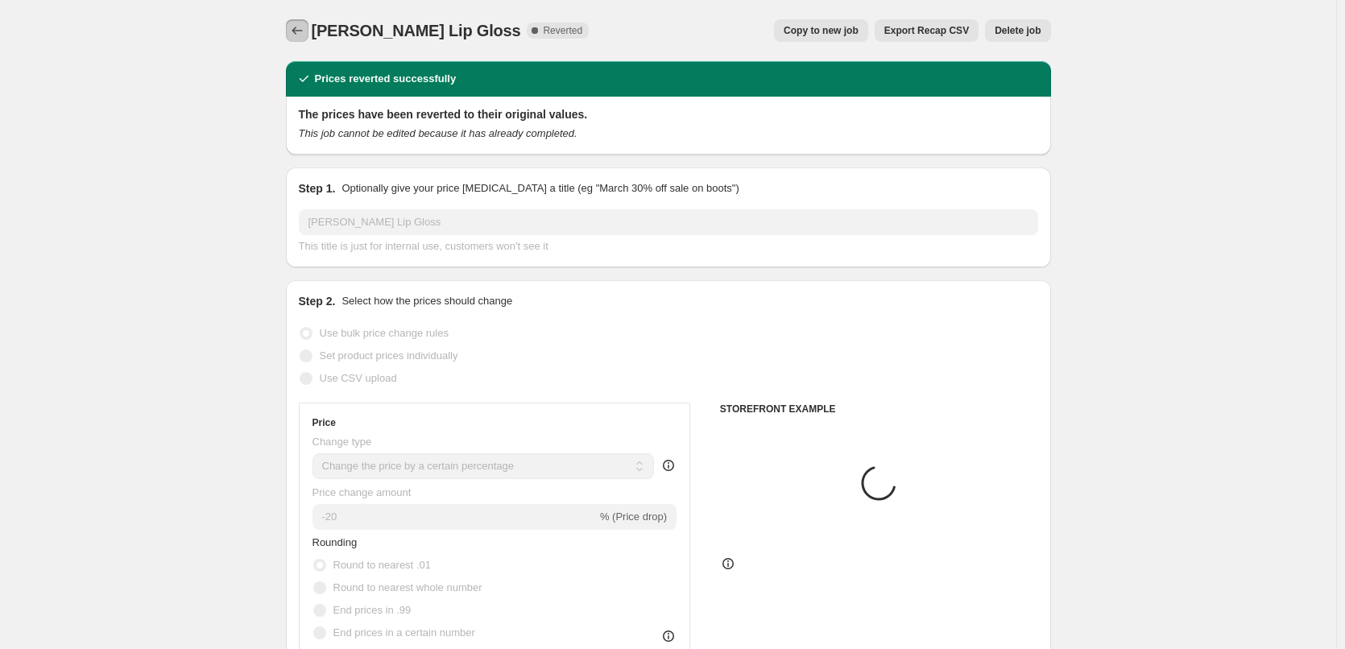
click at [302, 31] on icon "Price change jobs" at bounding box center [297, 31] width 16 height 16
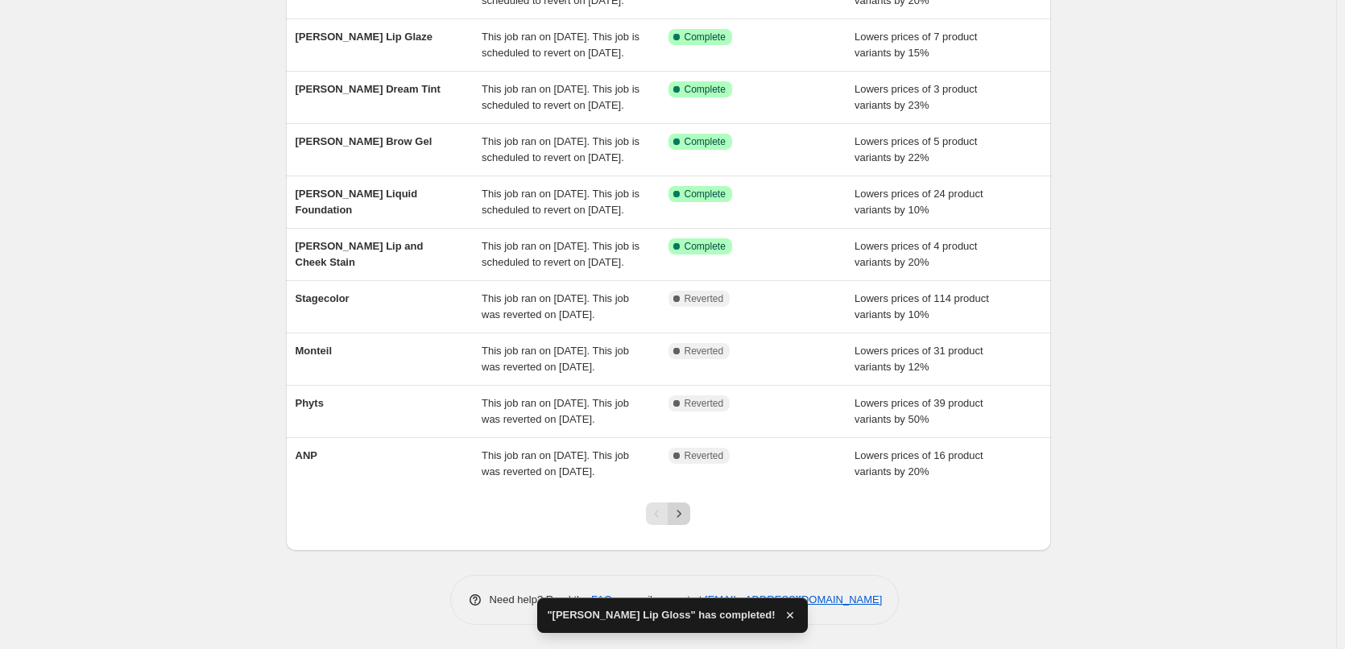
click at [677, 515] on icon "Next" at bounding box center [679, 514] width 16 height 16
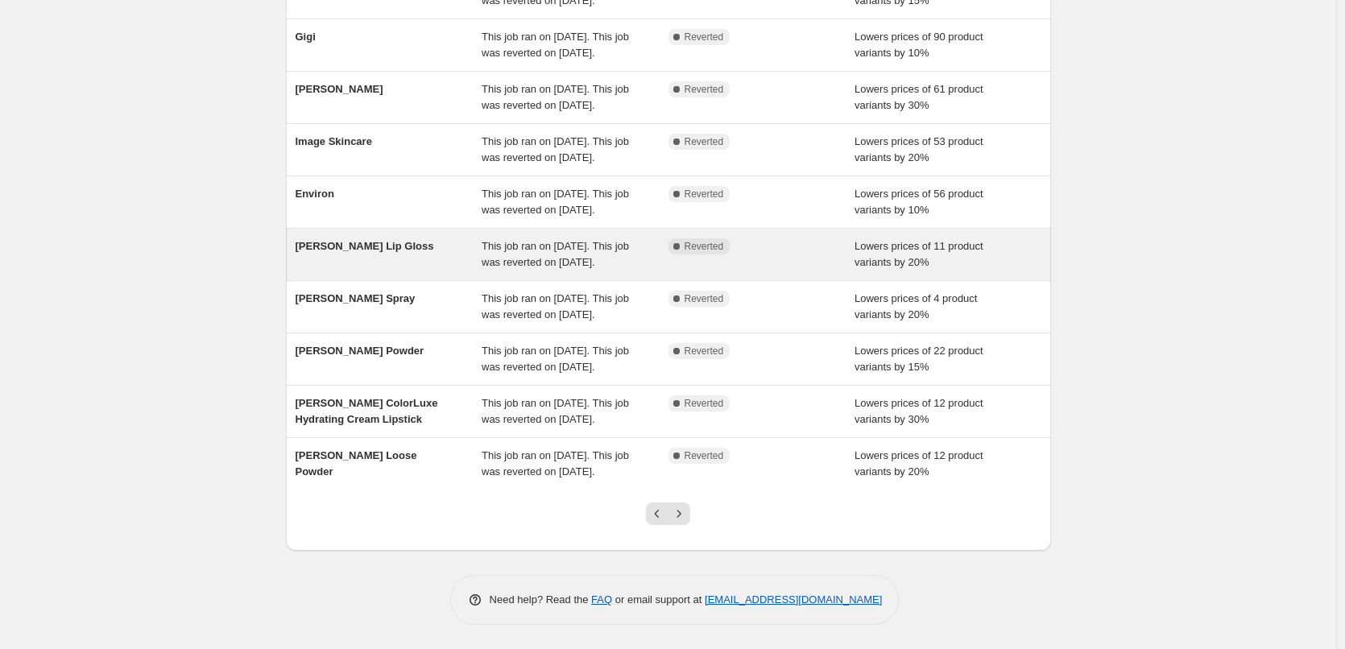
click at [556, 240] on span "This job ran on [DATE]. This job was reverted on [DATE]." at bounding box center [554, 254] width 147 height 28
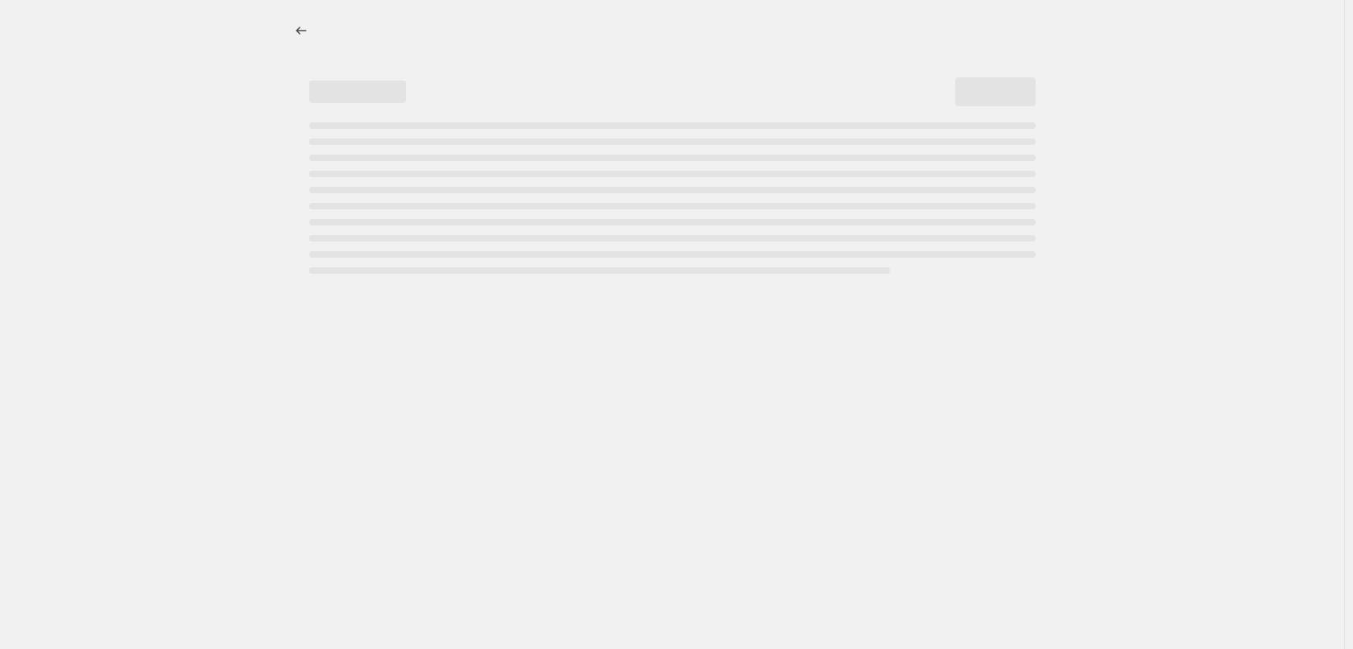
select select "percentage"
select select "tag"
select select "vendor"
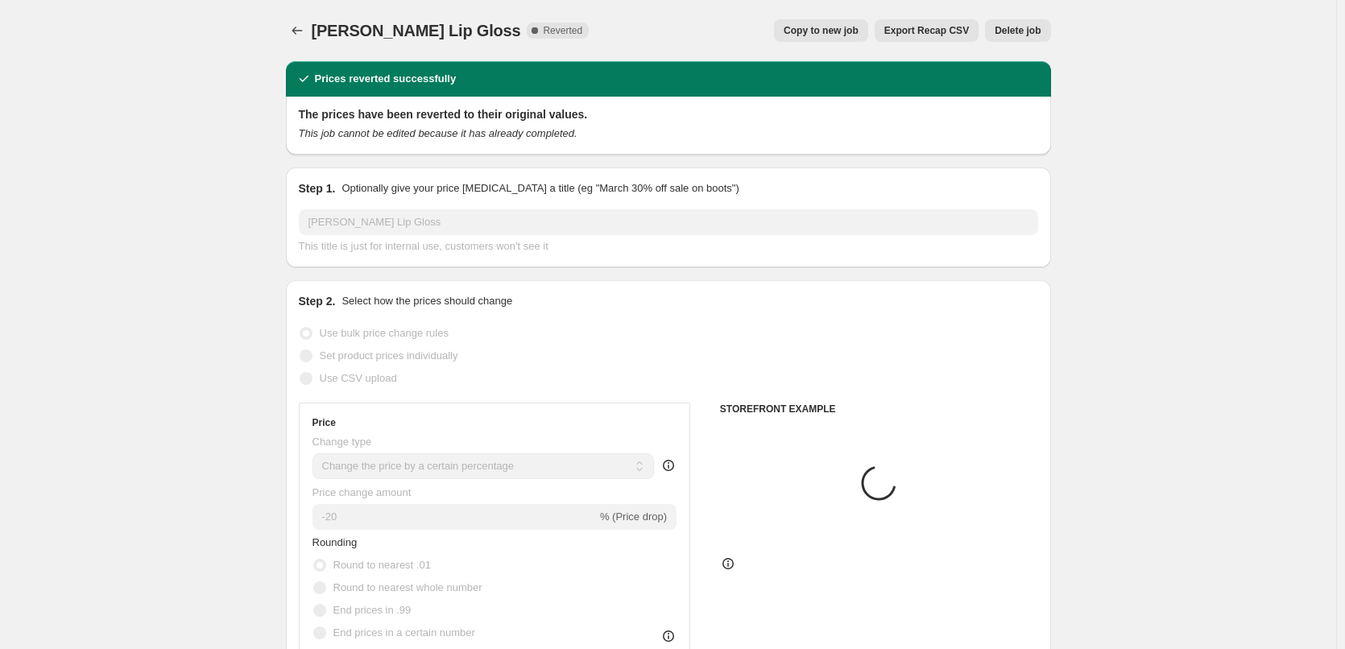
click at [1018, 33] on span "Delete job" at bounding box center [1017, 30] width 46 height 13
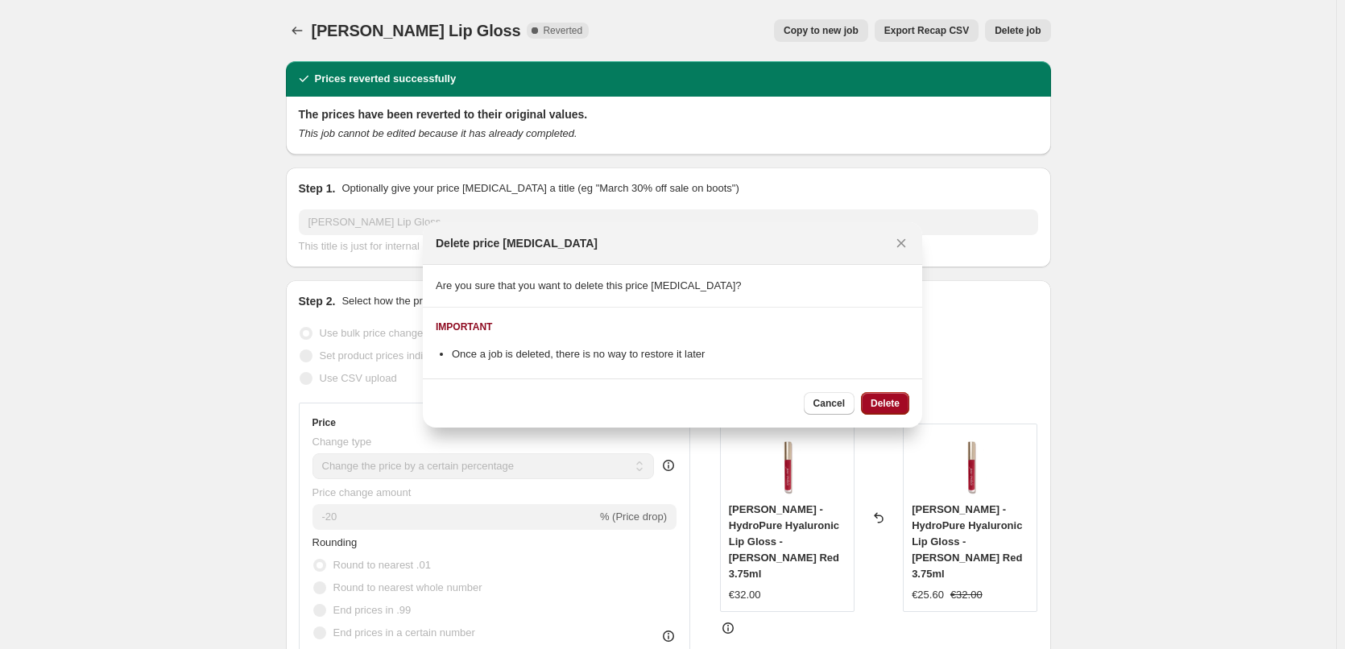
click at [886, 395] on button "Delete" at bounding box center [885, 403] width 48 height 23
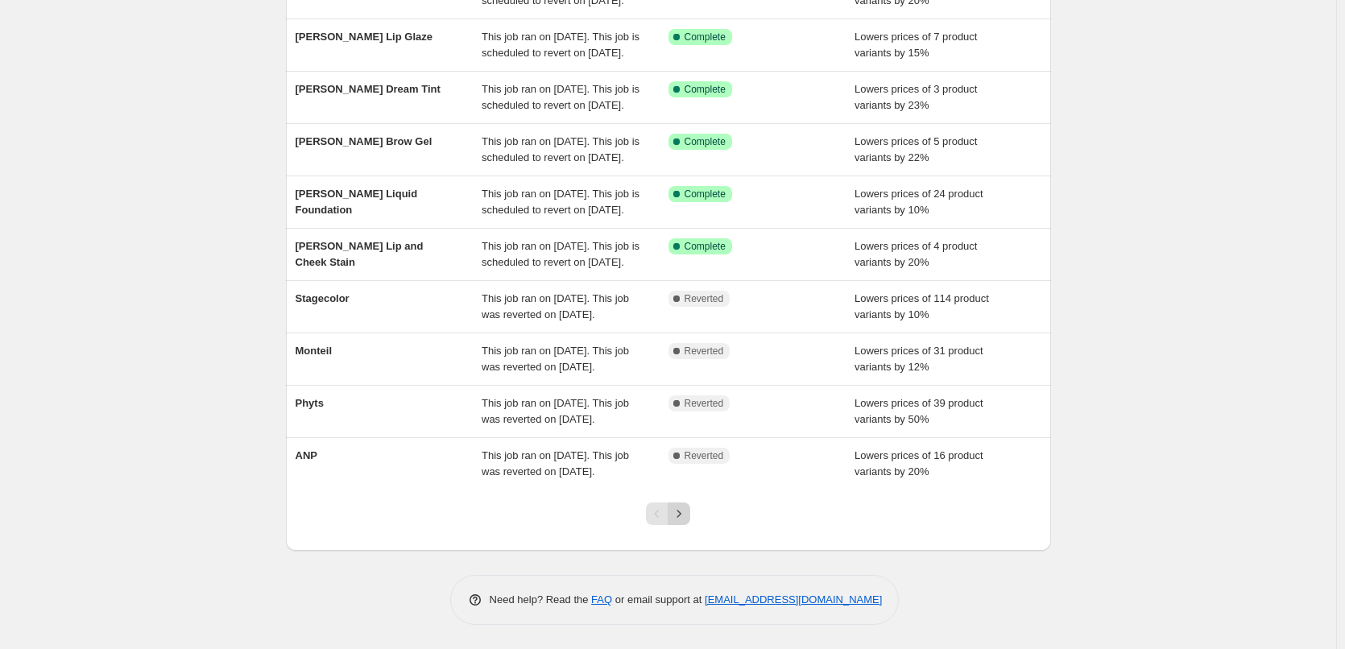
click at [684, 506] on icon "Next" at bounding box center [679, 514] width 16 height 16
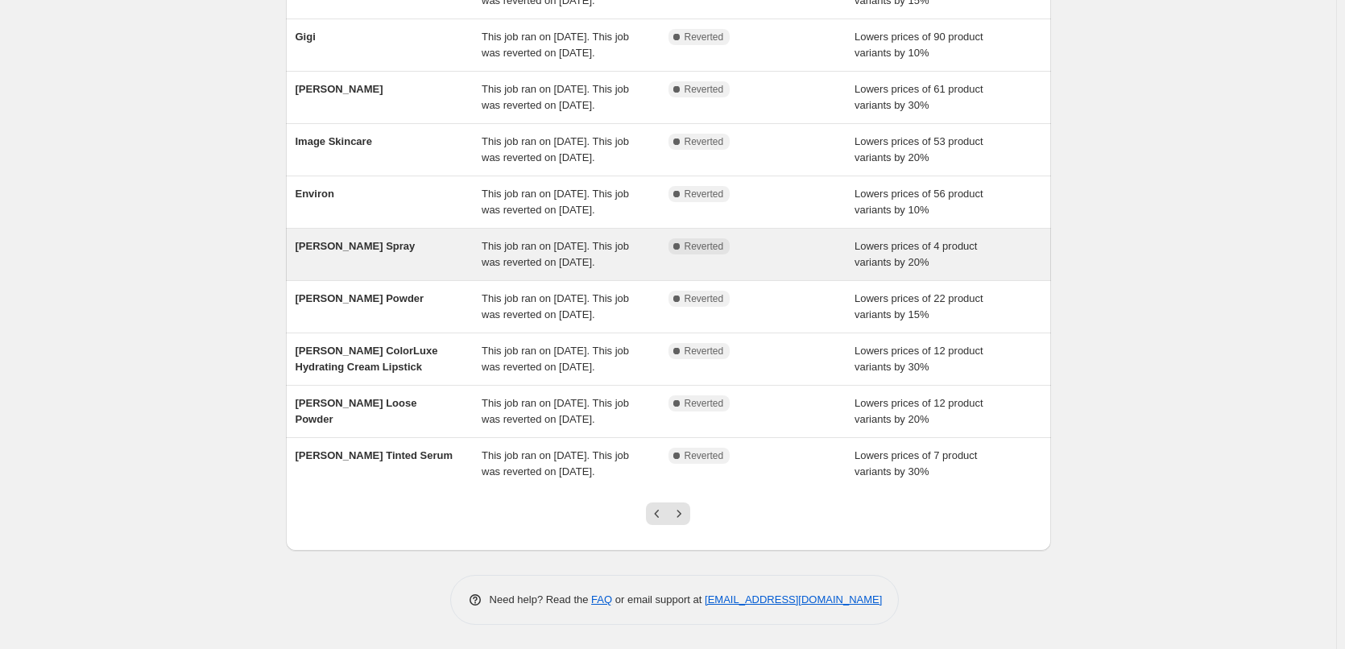
click at [600, 238] on div "This job ran on [DATE]. This job was reverted on [DATE]." at bounding box center [574, 254] width 187 height 32
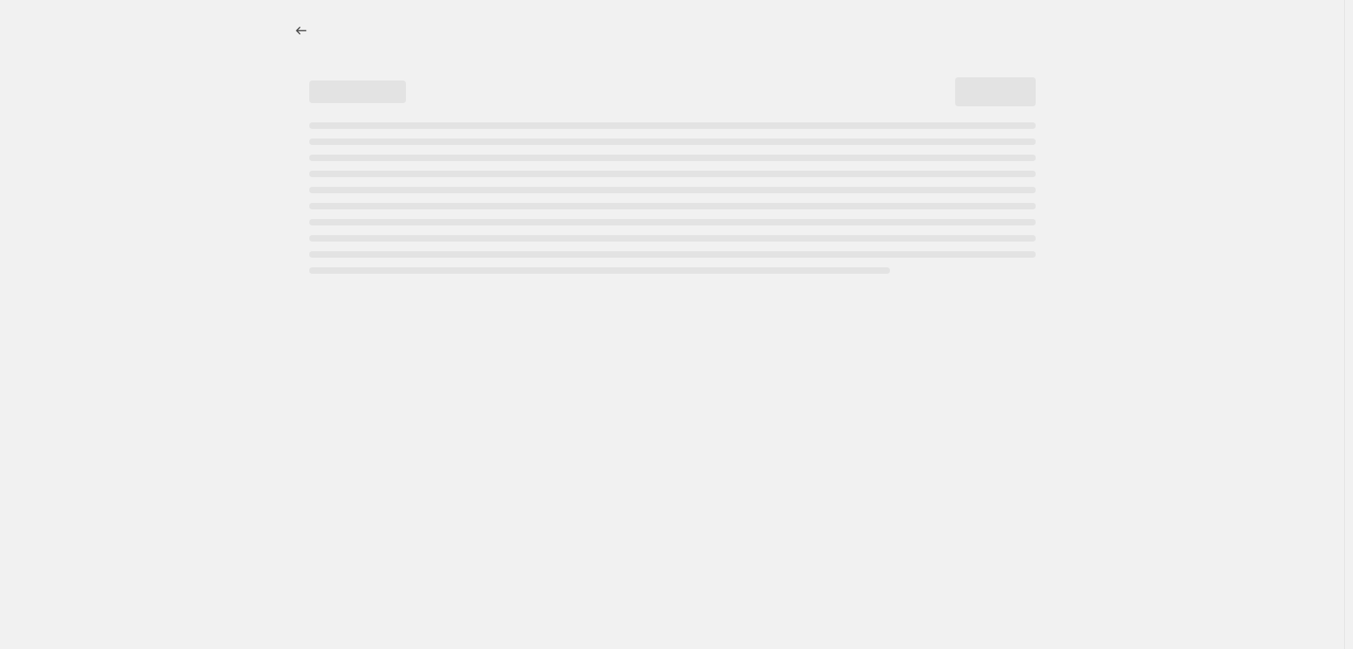
select select "percentage"
select select "tag"
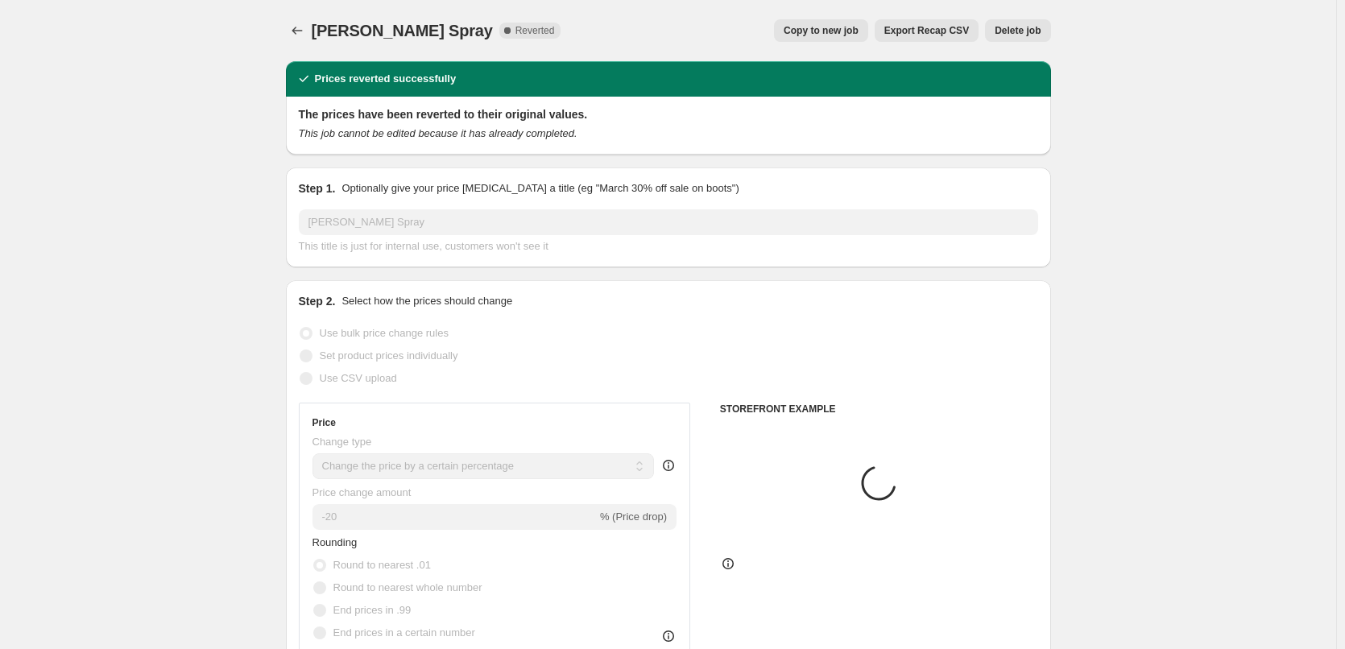
click at [840, 31] on span "Copy to new job" at bounding box center [820, 30] width 75 height 13
select select "percentage"
select select "tag"
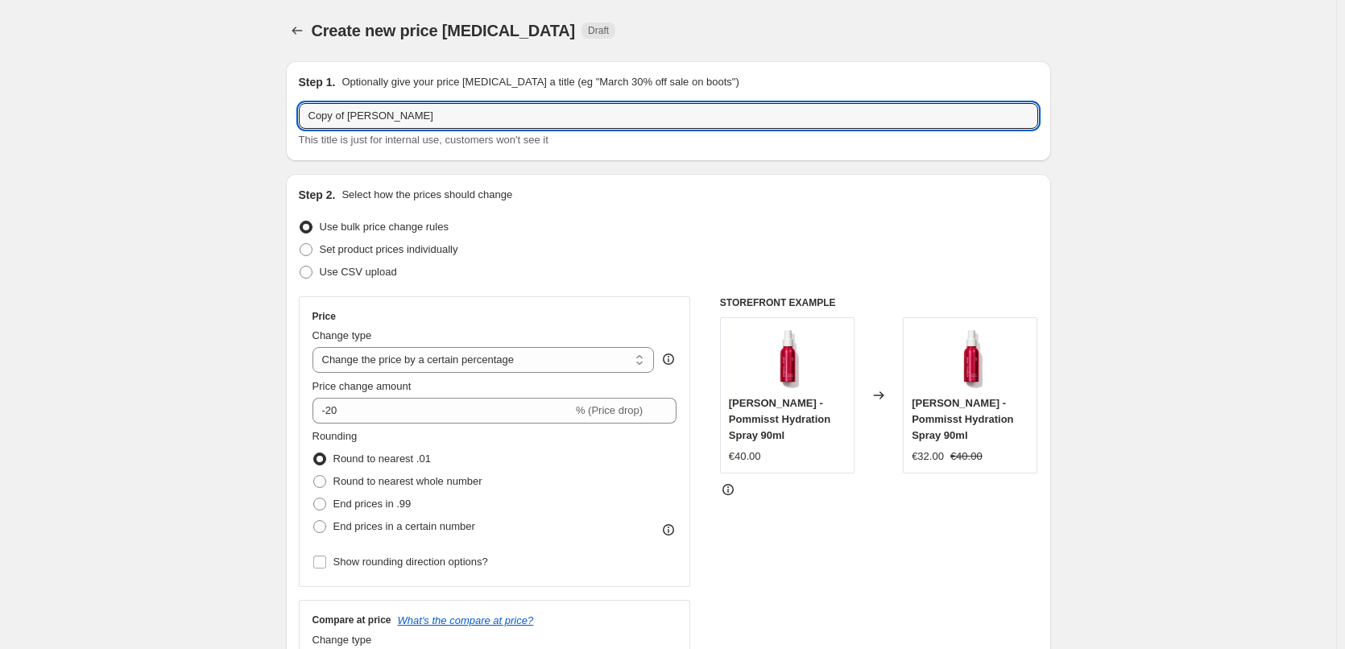
drag, startPoint x: 349, startPoint y: 118, endPoint x: 129, endPoint y: 114, distance: 220.6
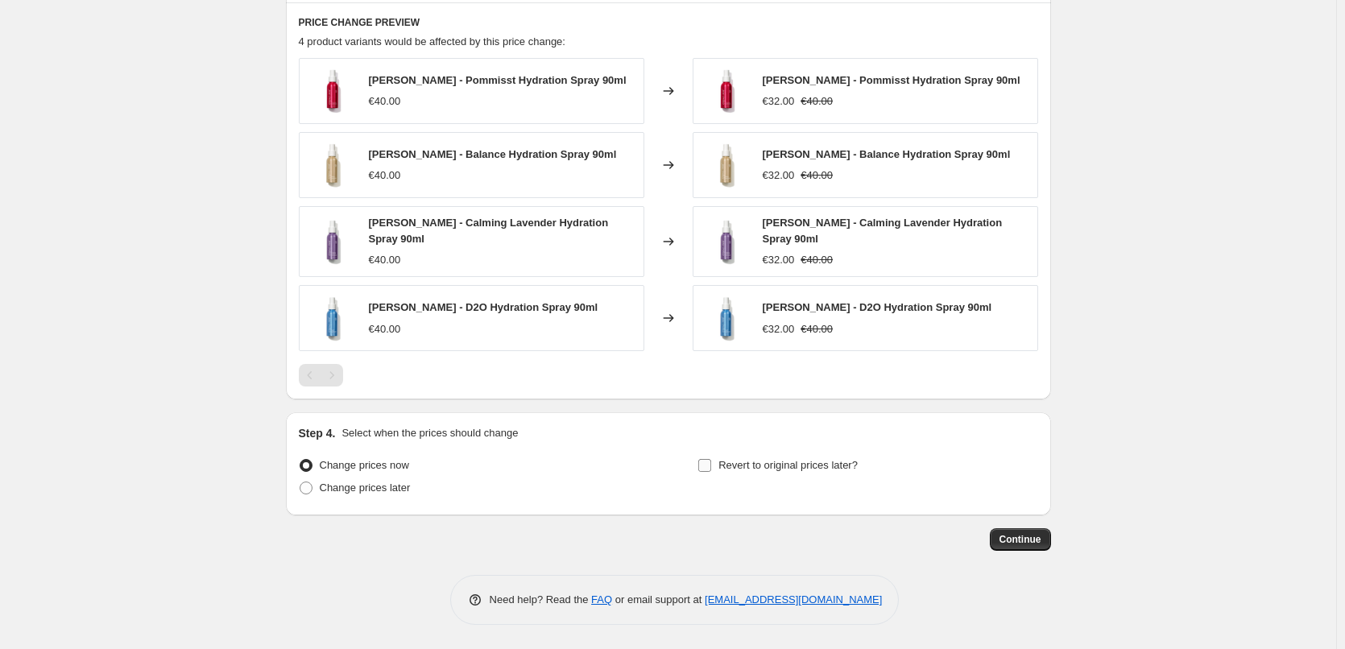
type input "[PERSON_NAME] Spray"
click at [744, 457] on span "Revert to original prices later?" at bounding box center [787, 465] width 139 height 16
click at [711, 459] on input "Revert to original prices later?" at bounding box center [704, 465] width 13 height 13
checkbox input "true"
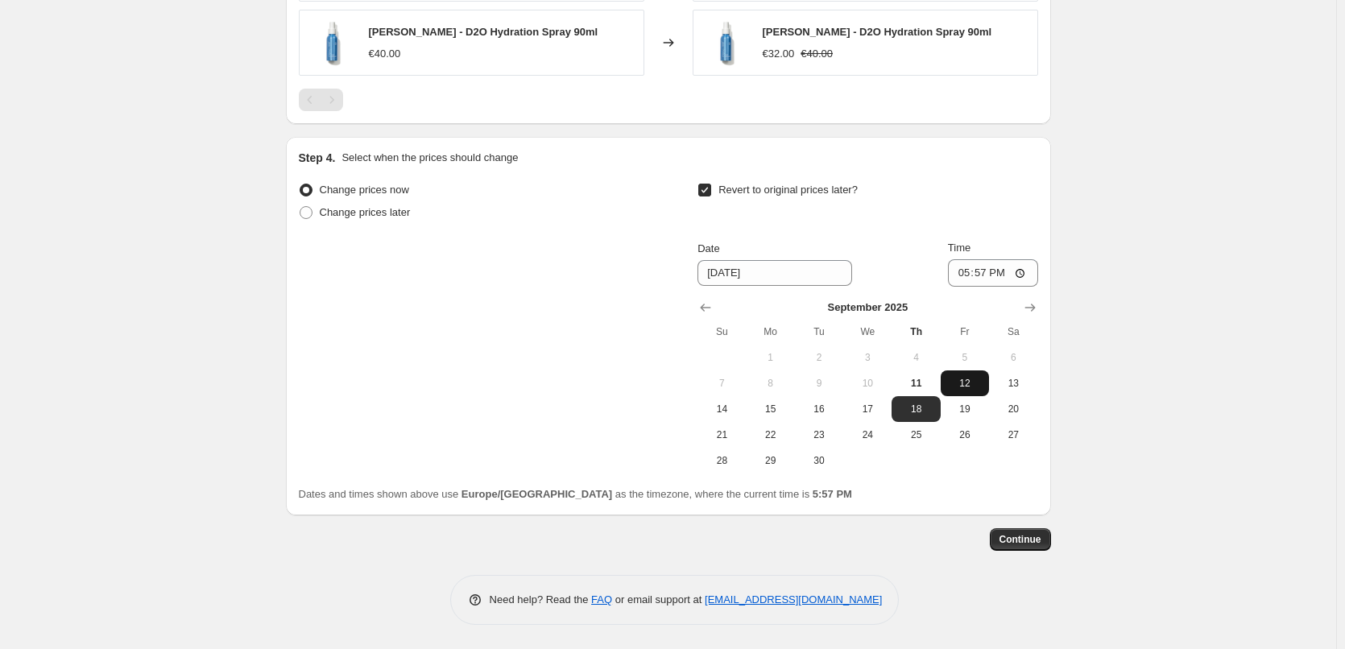
click at [976, 384] on span "12" at bounding box center [964, 383] width 35 height 13
type input "[DATE]"
click at [958, 276] on input "17:57" at bounding box center [993, 272] width 90 height 27
click at [1020, 270] on input "15:00" at bounding box center [993, 272] width 90 height 27
type input "03:00"
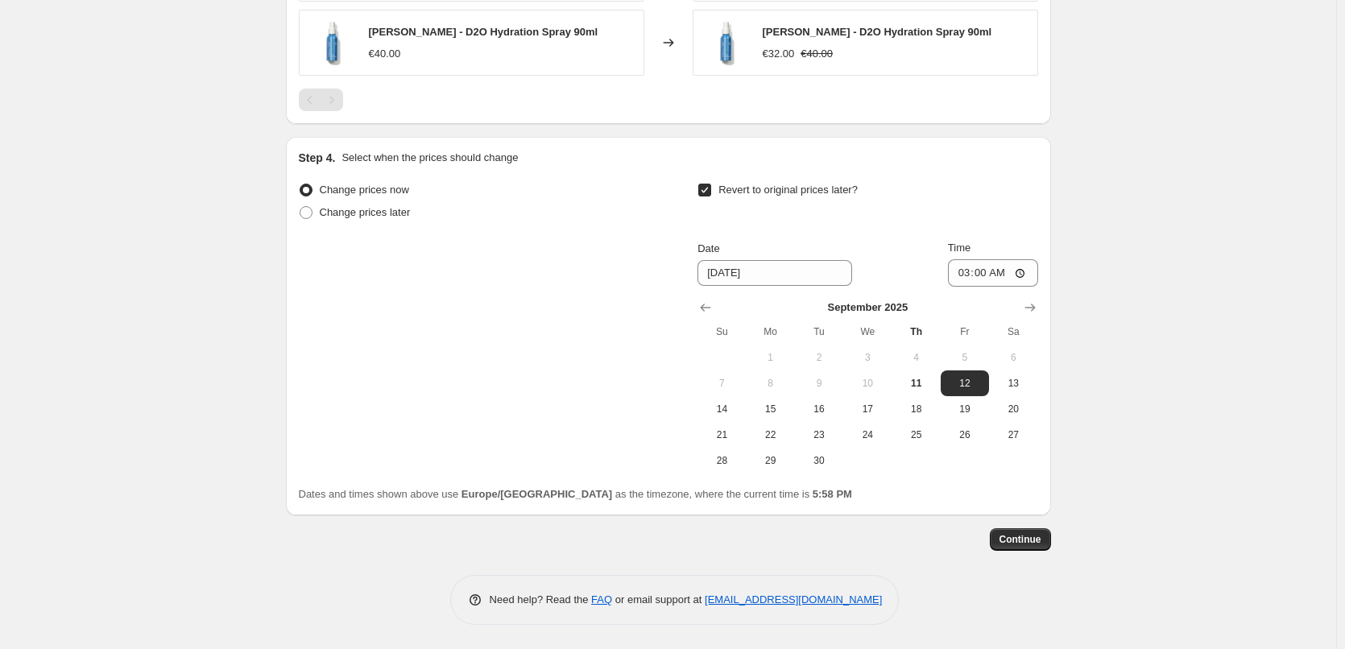
click at [1019, 531] on button "Continue" at bounding box center [1019, 539] width 61 height 23
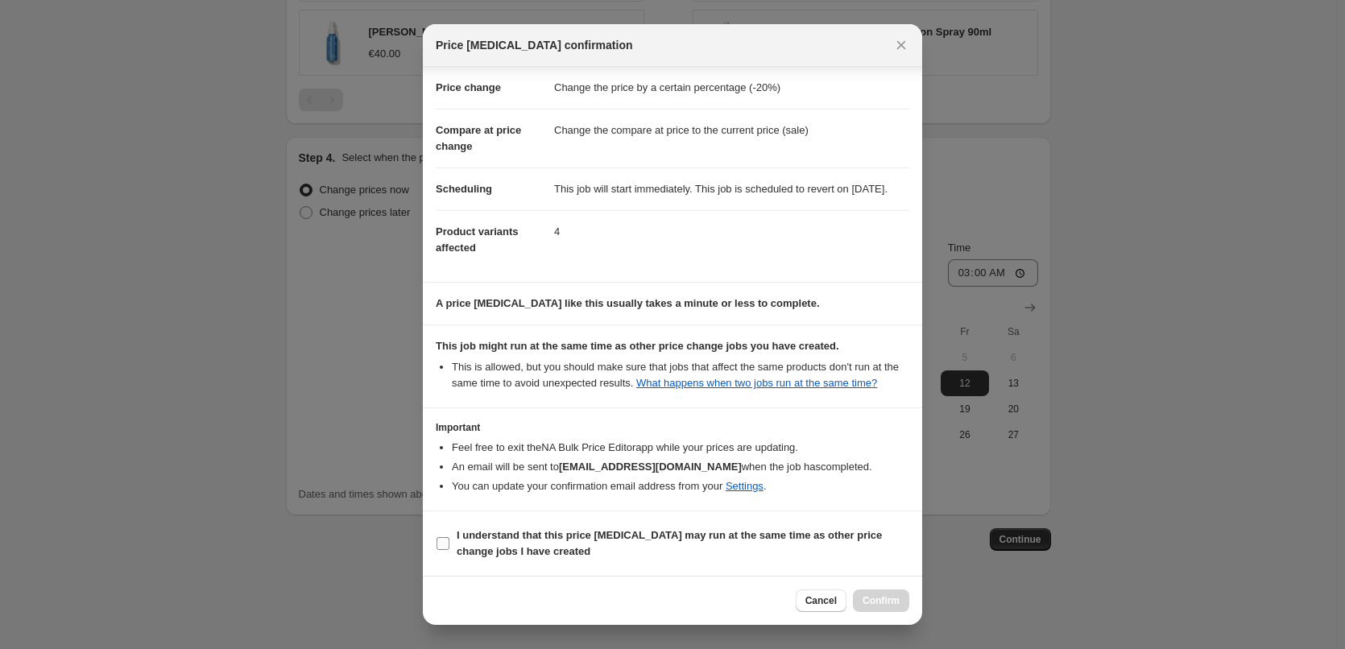
click at [538, 560] on label "I understand that this price [MEDICAL_DATA] may run at the same time as other p…" at bounding box center [672, 543] width 473 height 39
click at [449, 550] on input "I understand that this price [MEDICAL_DATA] may run at the same time as other p…" at bounding box center [442, 543] width 13 height 13
checkbox input "true"
click at [876, 597] on span "Confirm" at bounding box center [880, 600] width 37 height 13
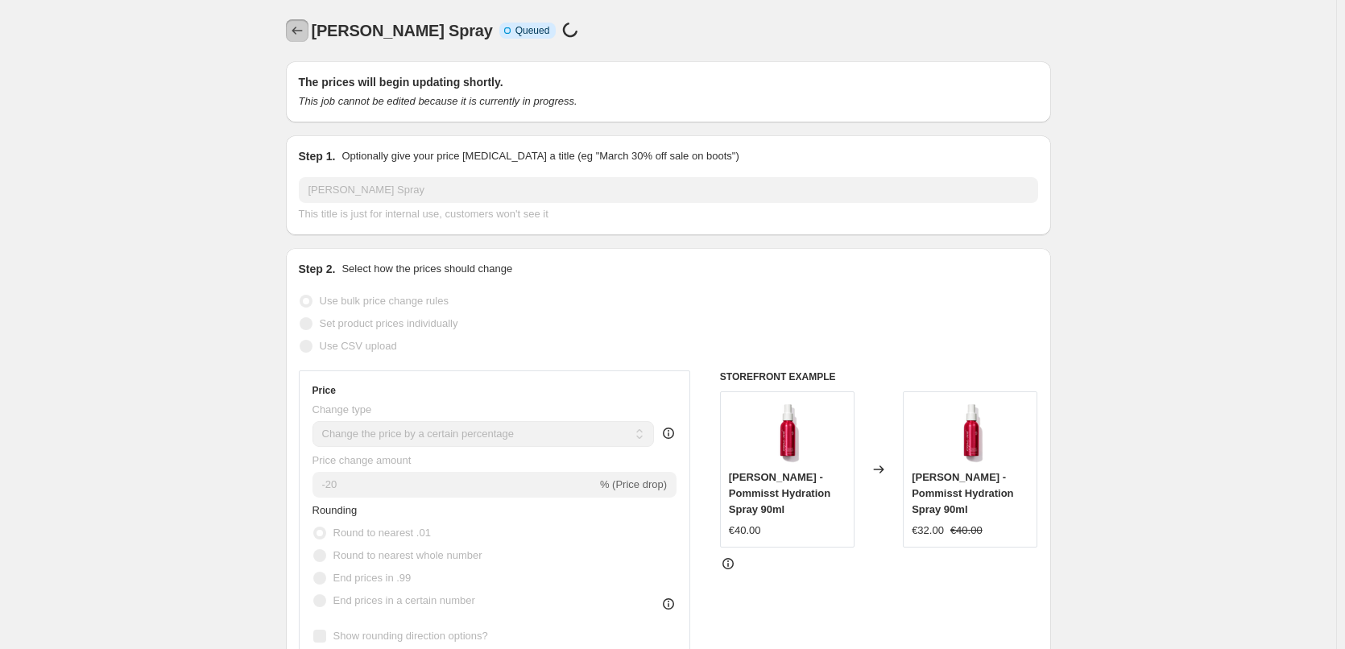
click at [298, 25] on icon "Price change jobs" at bounding box center [297, 31] width 16 height 16
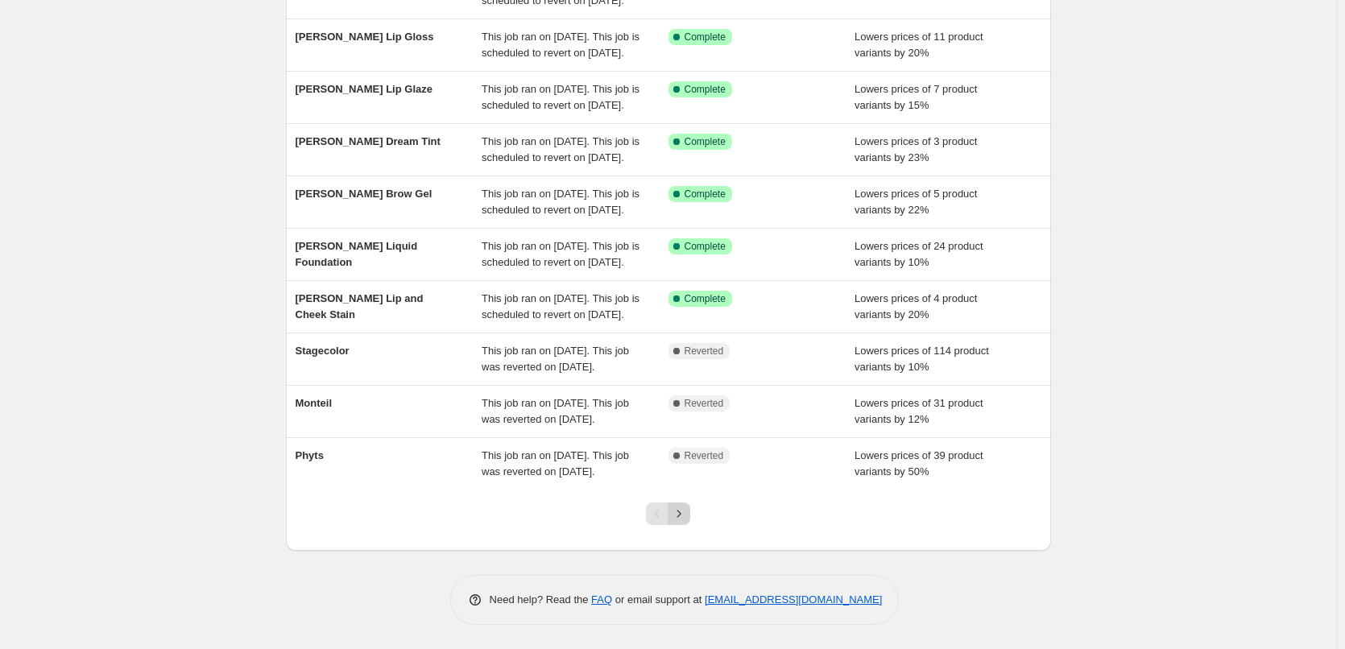
click at [690, 511] on button "Next" at bounding box center [678, 513] width 23 height 23
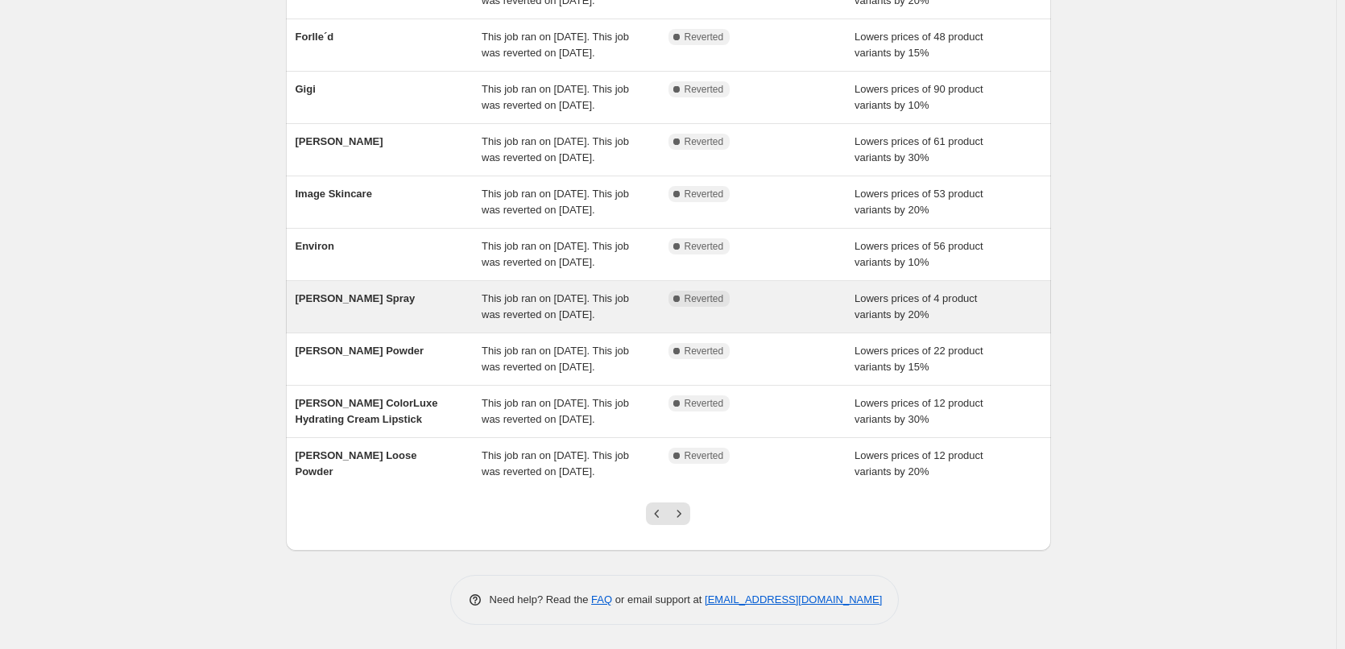
click at [551, 292] on span "This job ran on [DATE]. This job was reverted on [DATE]." at bounding box center [554, 306] width 147 height 28
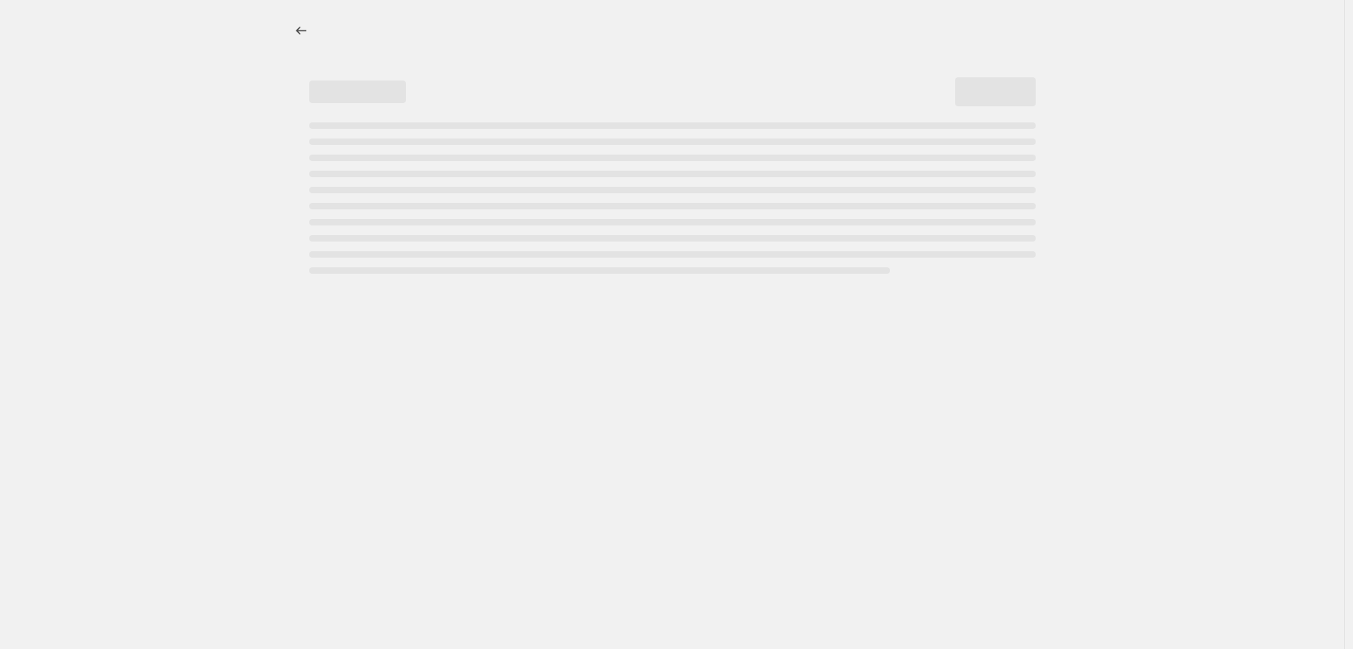
select select "percentage"
select select "tag"
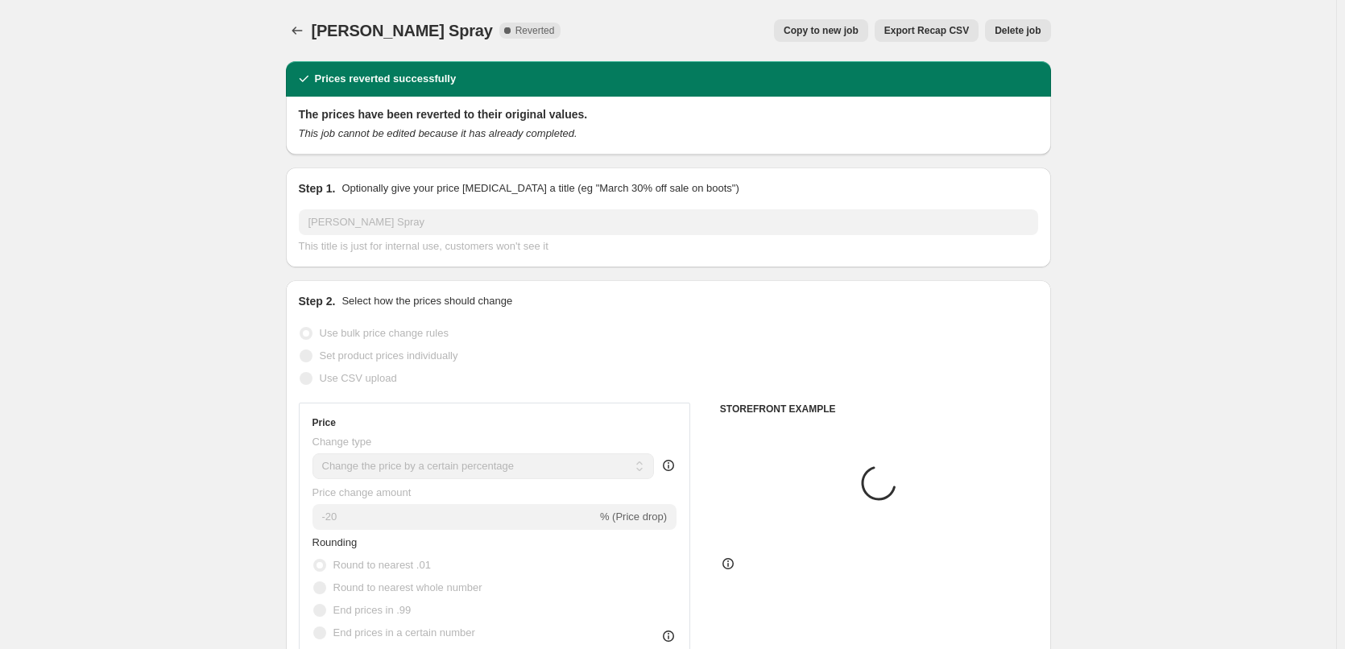
click at [1032, 19] on button "Delete job" at bounding box center [1017, 30] width 65 height 23
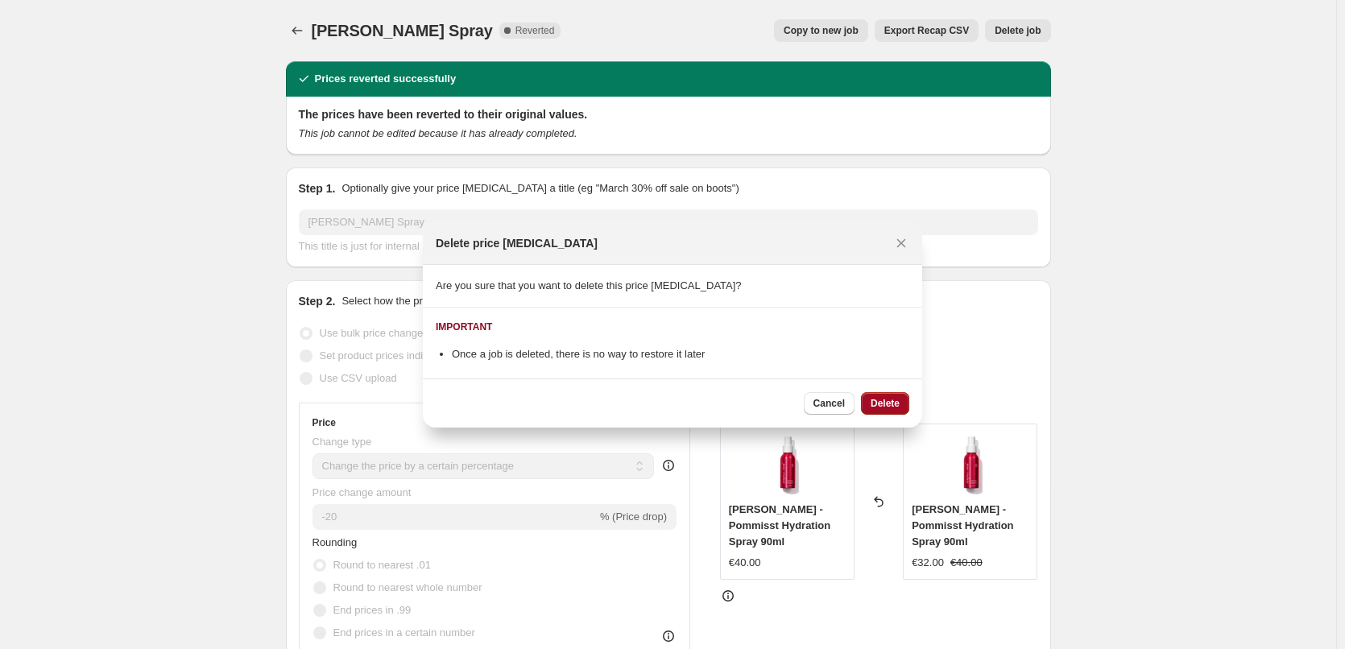
click at [890, 398] on span "Delete" at bounding box center [884, 403] width 29 height 13
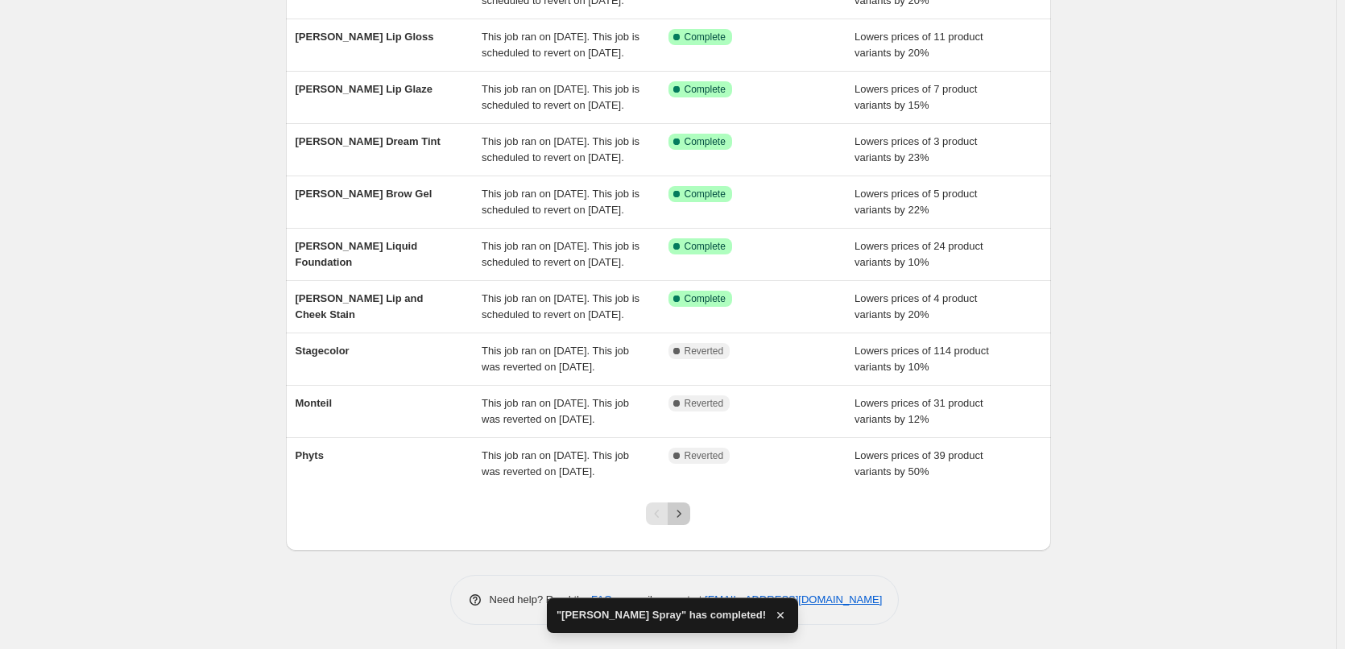
click at [682, 513] on icon "Next" at bounding box center [679, 514] width 16 height 16
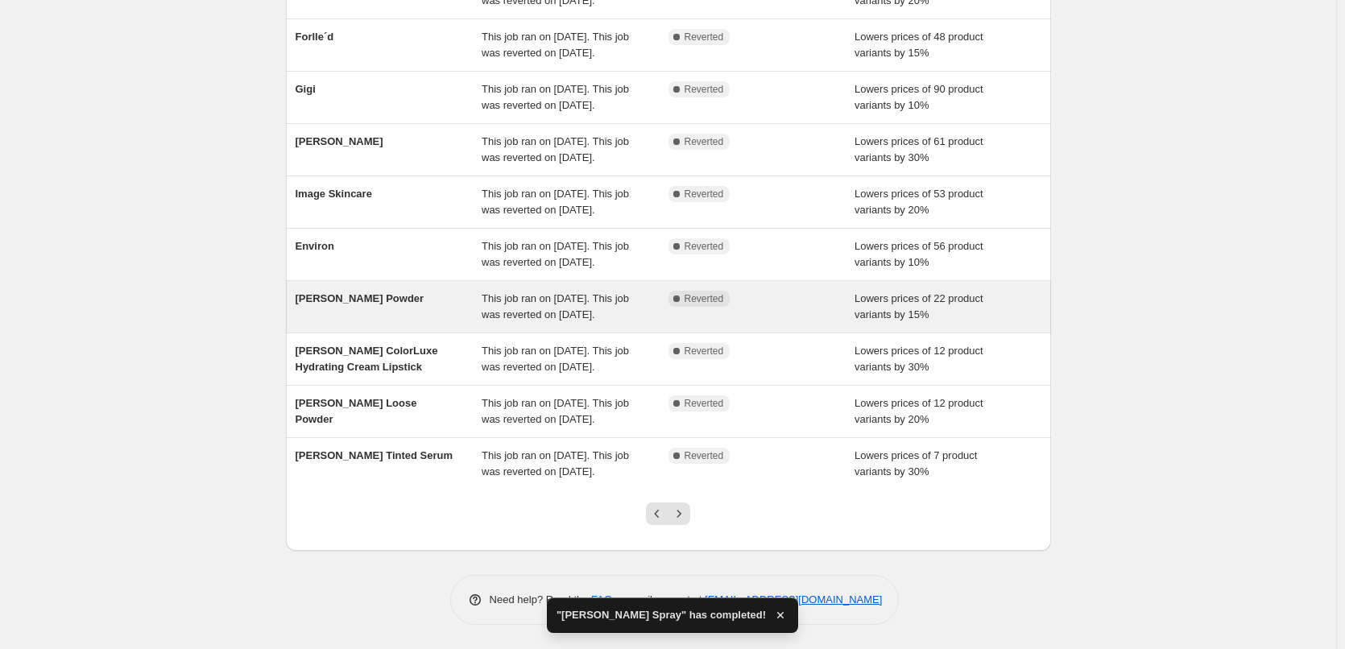
click at [602, 292] on span "This job ran on [DATE]. This job was reverted on [DATE]." at bounding box center [554, 306] width 147 height 28
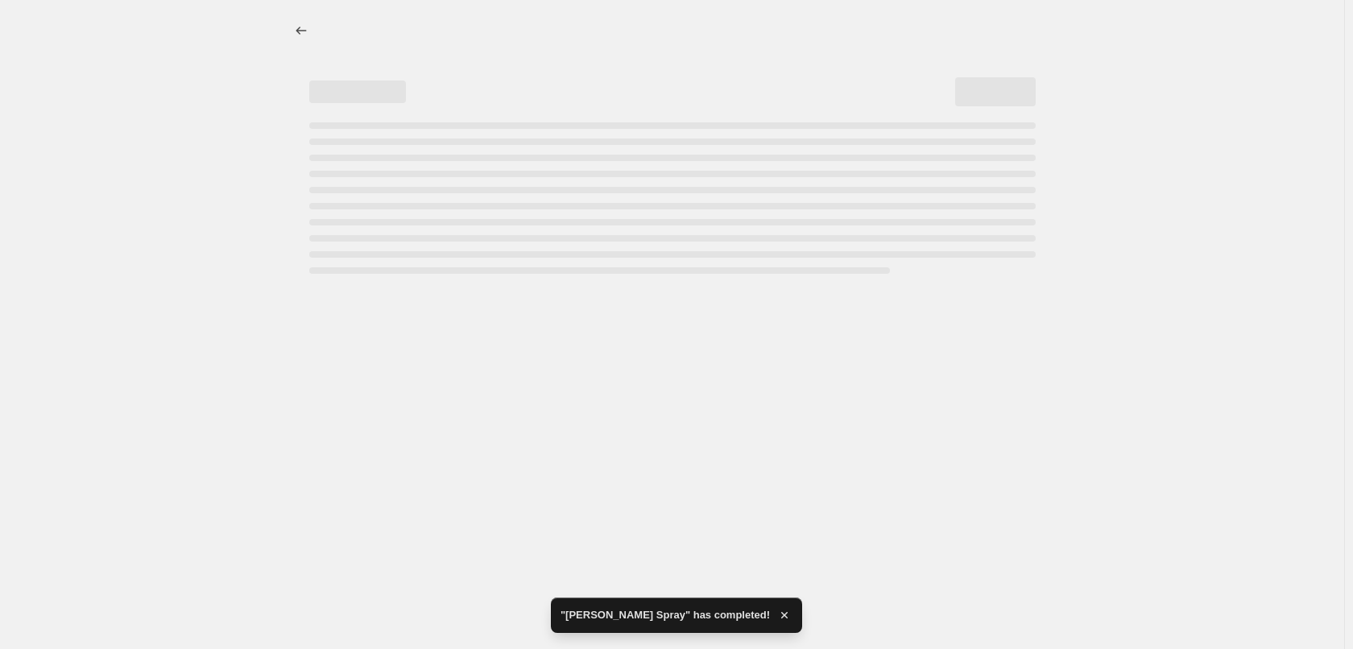
select select "percentage"
select select "tag"
select select "vendor"
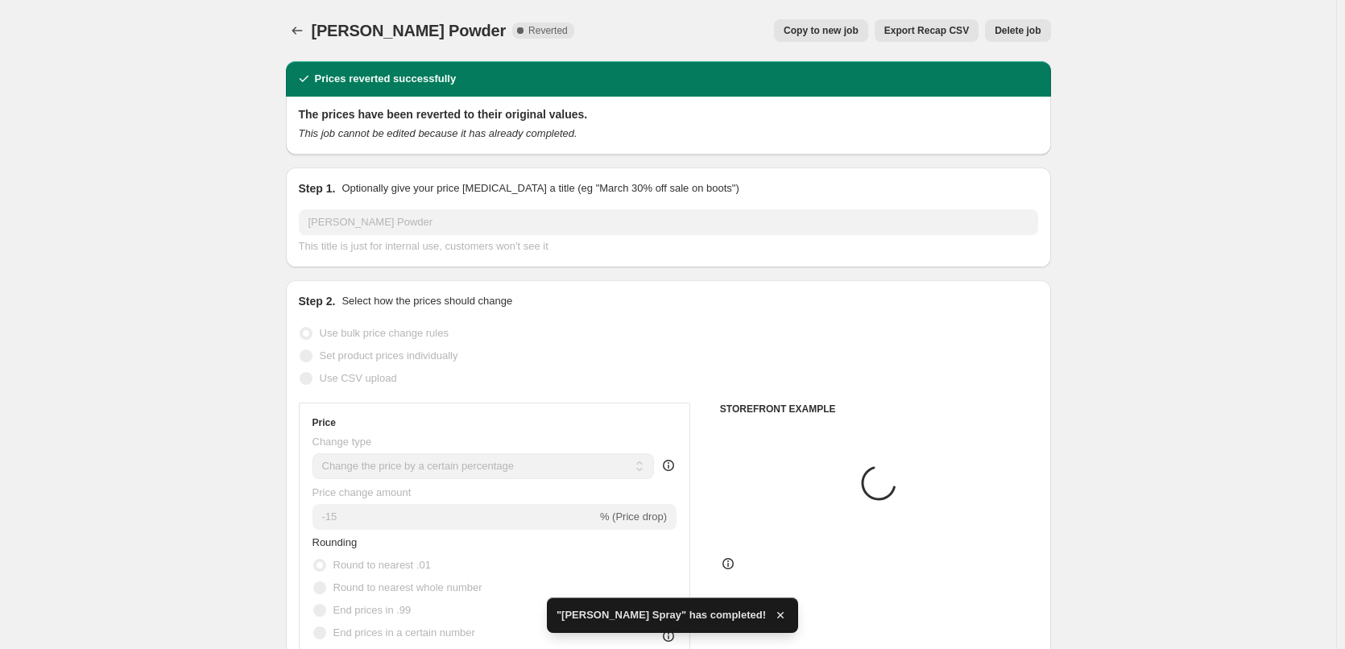
click at [835, 28] on span "Copy to new job" at bounding box center [820, 30] width 75 height 13
select select "percentage"
select select "tag"
select select "vendor"
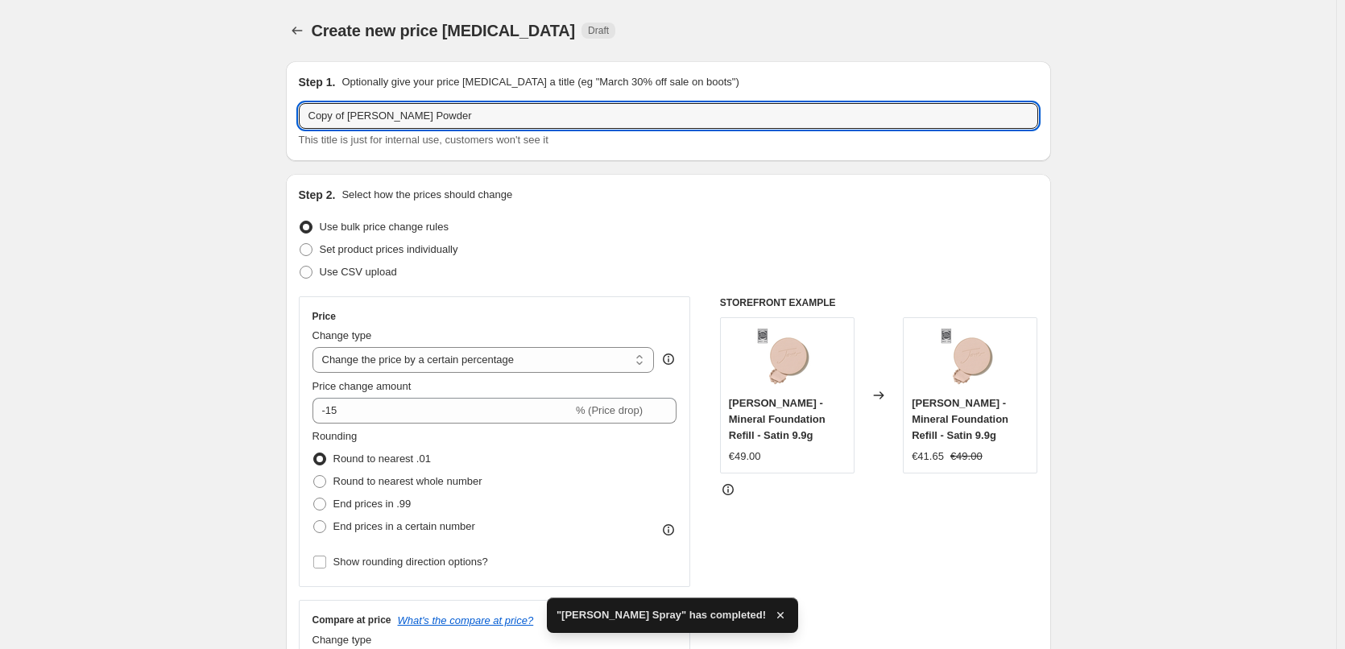
drag, startPoint x: 349, startPoint y: 118, endPoint x: 48, endPoint y: 123, distance: 301.1
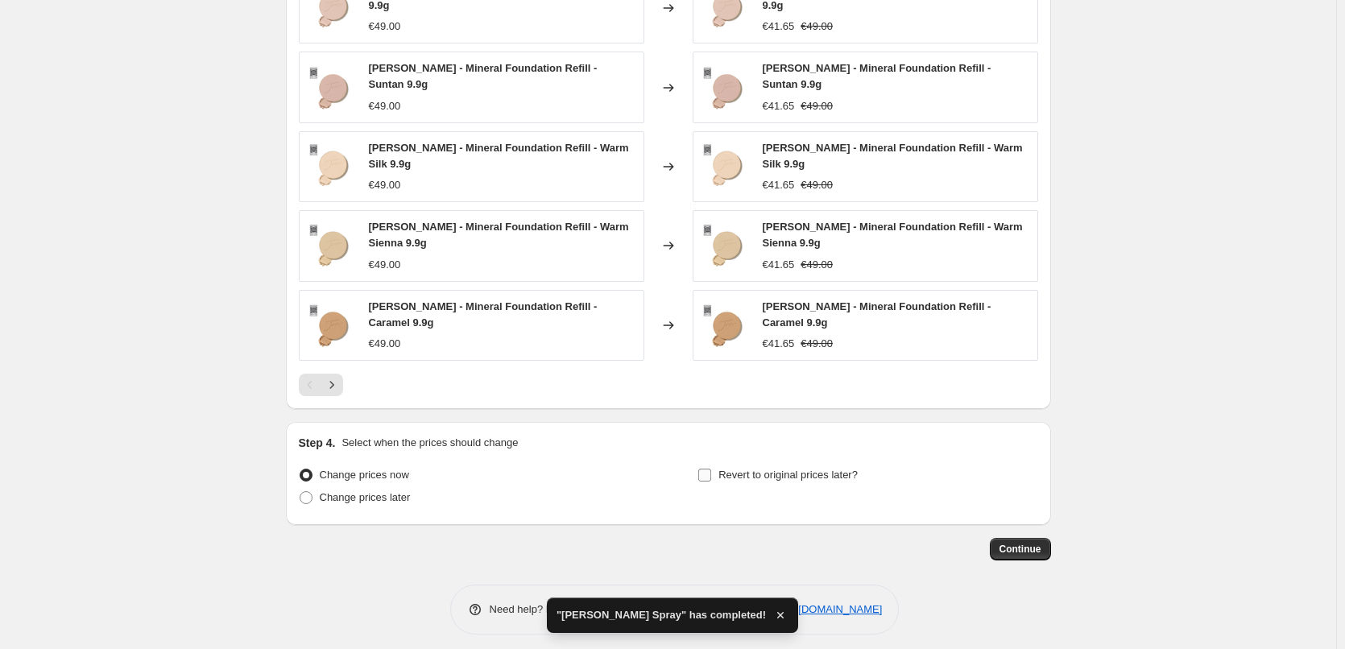
type input "[PERSON_NAME] Powder"
click at [772, 469] on span "Revert to original prices later?" at bounding box center [787, 475] width 139 height 12
click at [711, 469] on input "Revert to original prices later?" at bounding box center [704, 475] width 13 height 13
checkbox input "true"
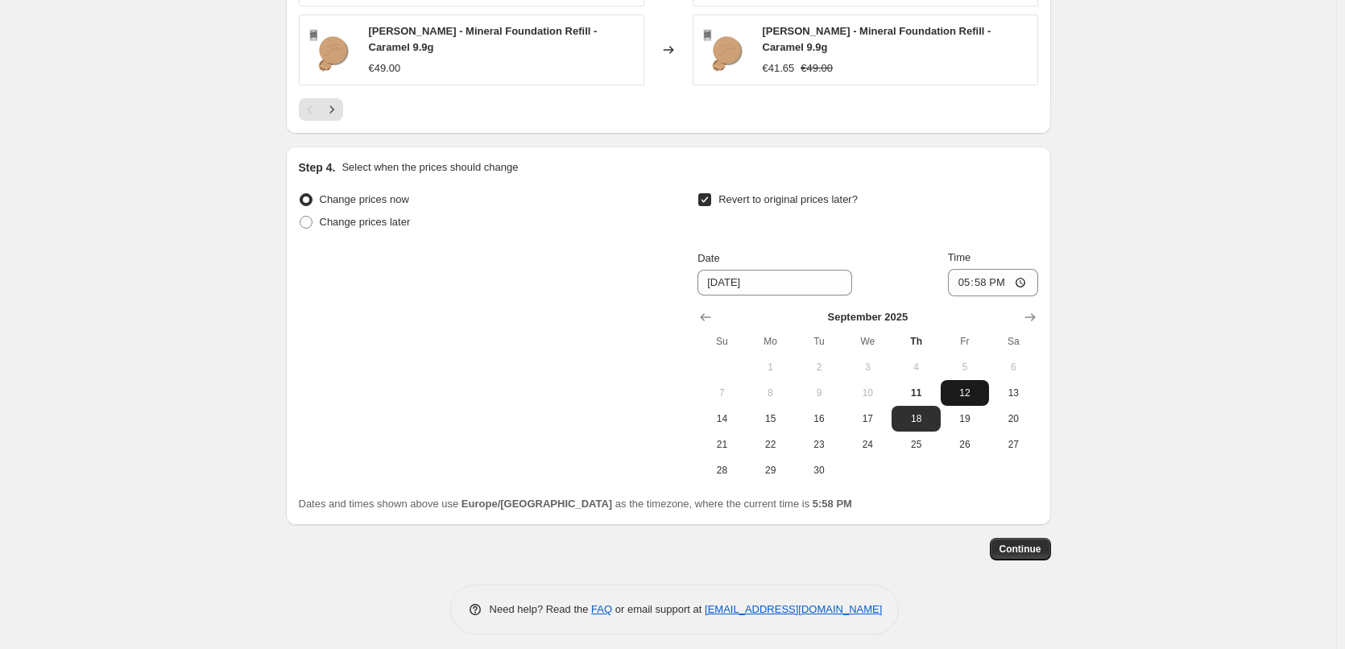
click at [963, 386] on span "12" at bounding box center [964, 392] width 35 height 13
type input "[DATE]"
click at [971, 273] on input "17:58" at bounding box center [993, 282] width 90 height 27
click at [1026, 276] on input "15:00" at bounding box center [993, 282] width 90 height 27
type input "03:00"
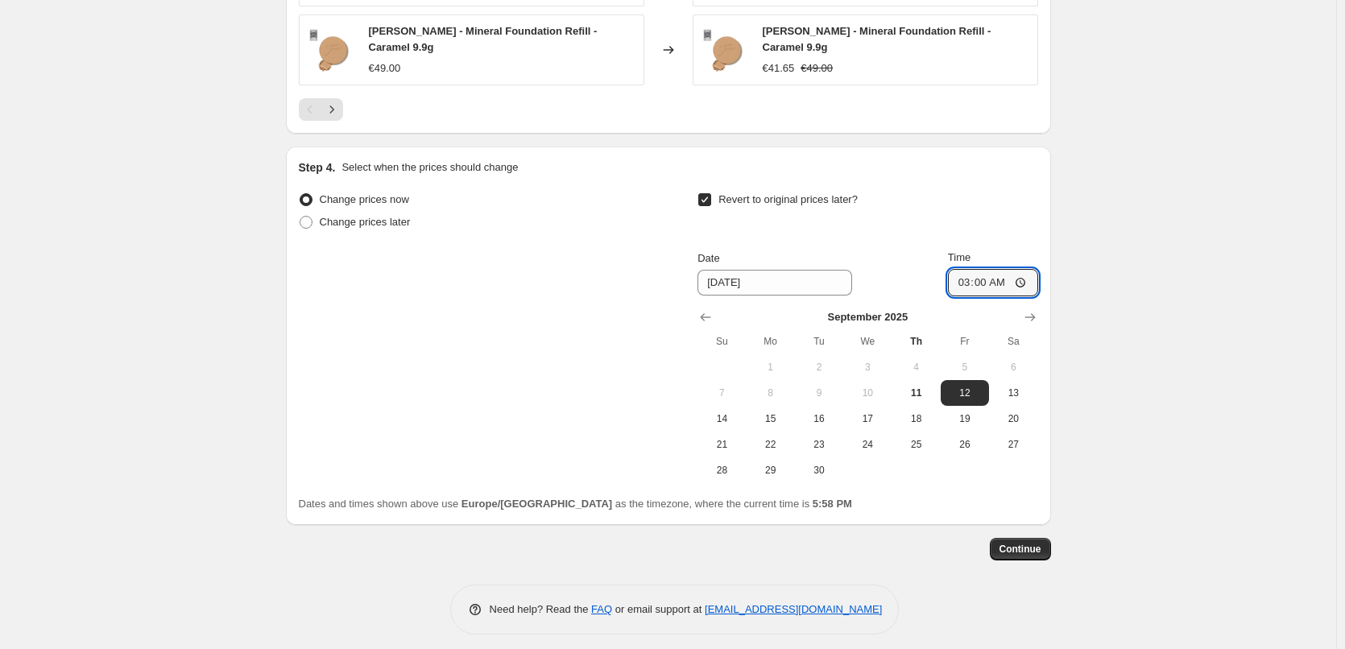
drag, startPoint x: 1170, startPoint y: 408, endPoint x: 1165, endPoint y: 422, distance: 14.5
click at [1015, 543] on span "Continue" at bounding box center [1020, 549] width 42 height 13
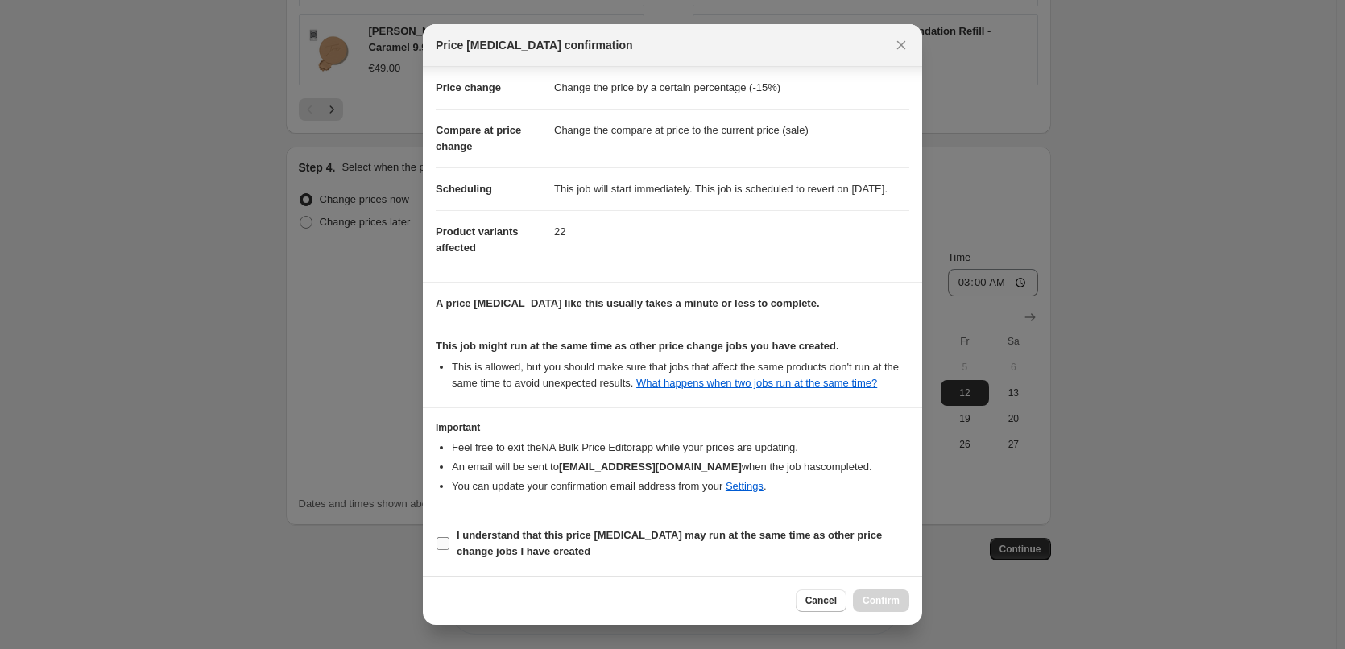
click at [480, 545] on b "I understand that this price [MEDICAL_DATA] may run at the same time as other p…" at bounding box center [668, 543] width 425 height 28
click at [449, 545] on input "I understand that this price [MEDICAL_DATA] may run at the same time as other p…" at bounding box center [442, 543] width 13 height 13
checkbox input "true"
click at [888, 599] on span "Confirm" at bounding box center [880, 600] width 37 height 13
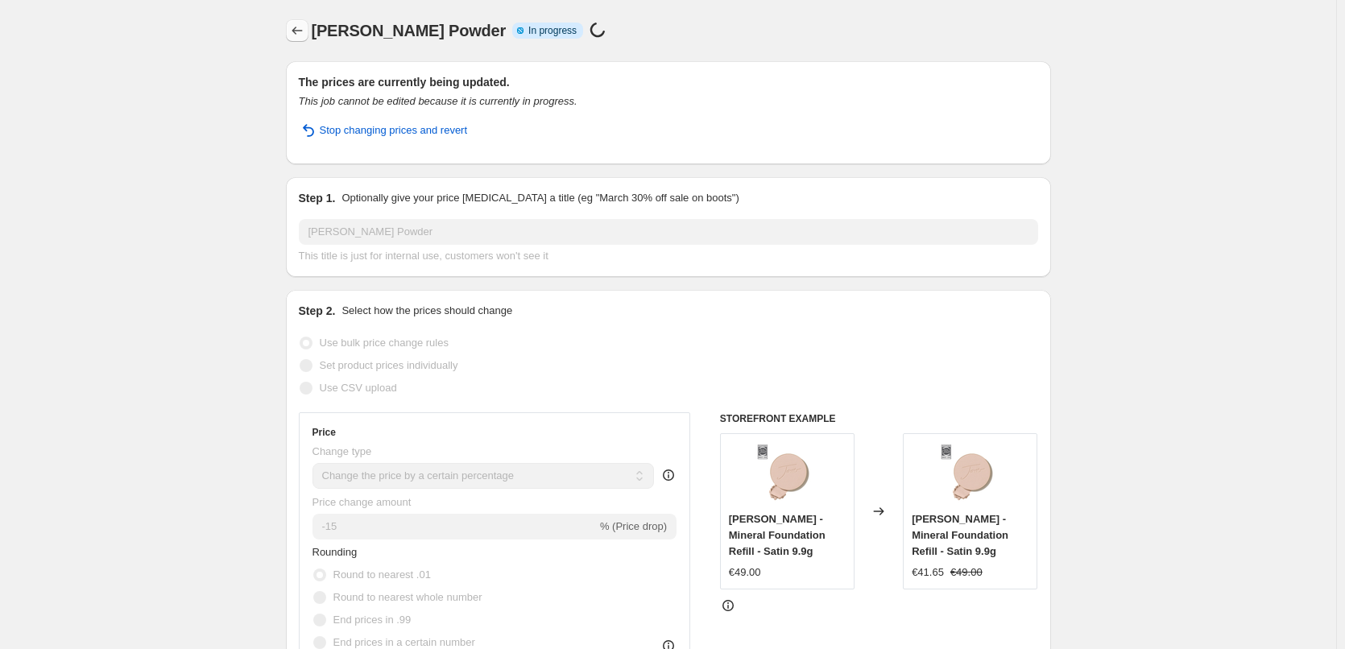
click at [296, 29] on icon "Price change jobs" at bounding box center [297, 31] width 16 height 16
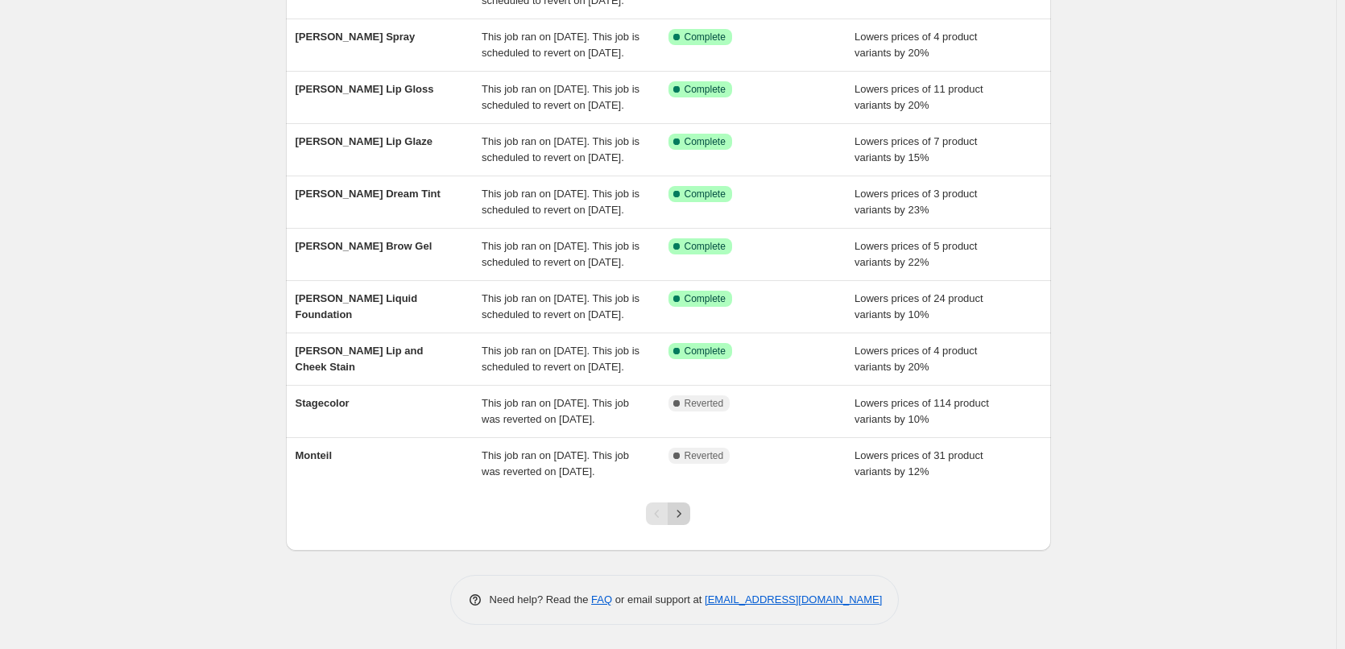
click at [681, 511] on icon "Next" at bounding box center [679, 513] width 4 height 7
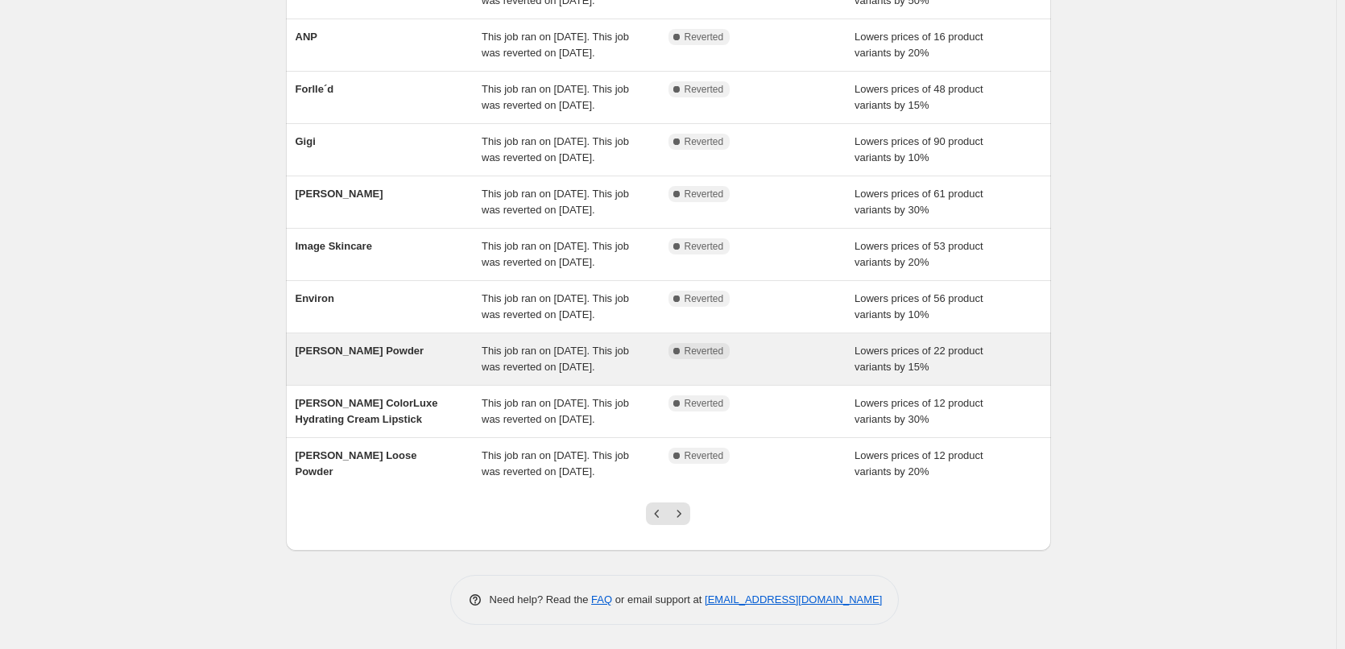
click at [578, 345] on span "This job ran on [DATE]. This job was reverted on [DATE]." at bounding box center [554, 359] width 147 height 28
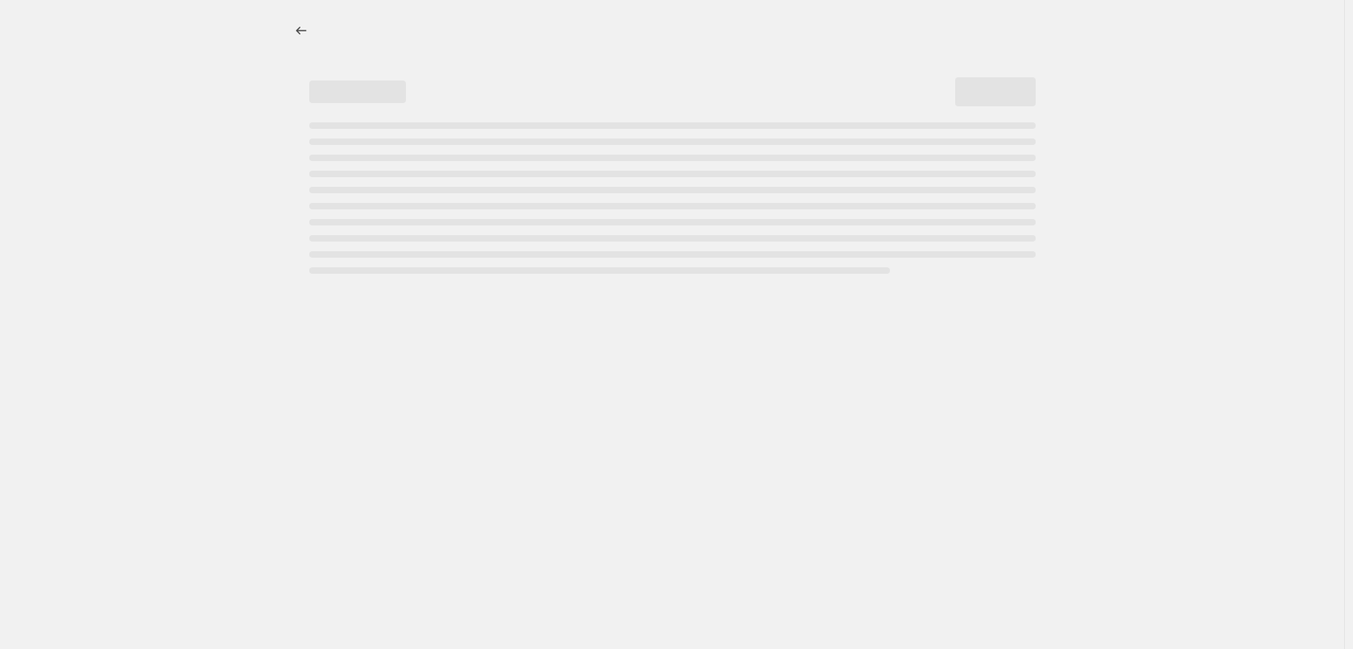
select select "percentage"
select select "tag"
select select "vendor"
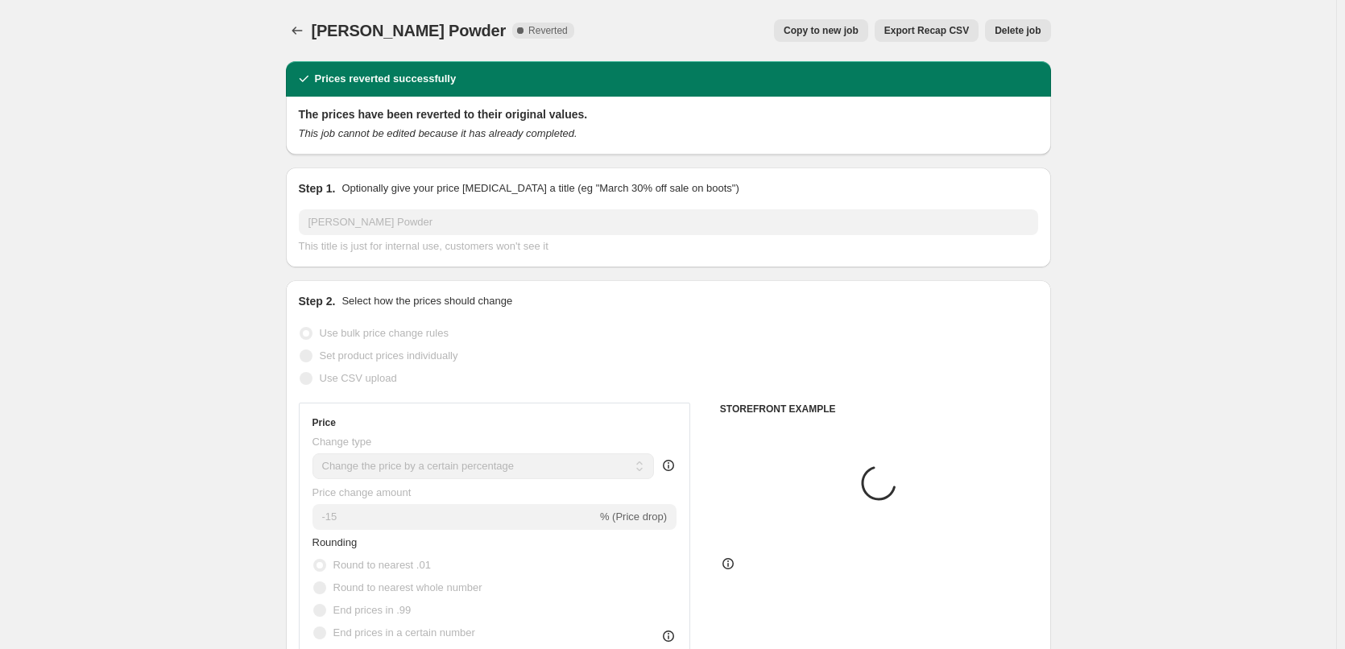
click at [1007, 31] on span "Delete job" at bounding box center [1017, 30] width 46 height 13
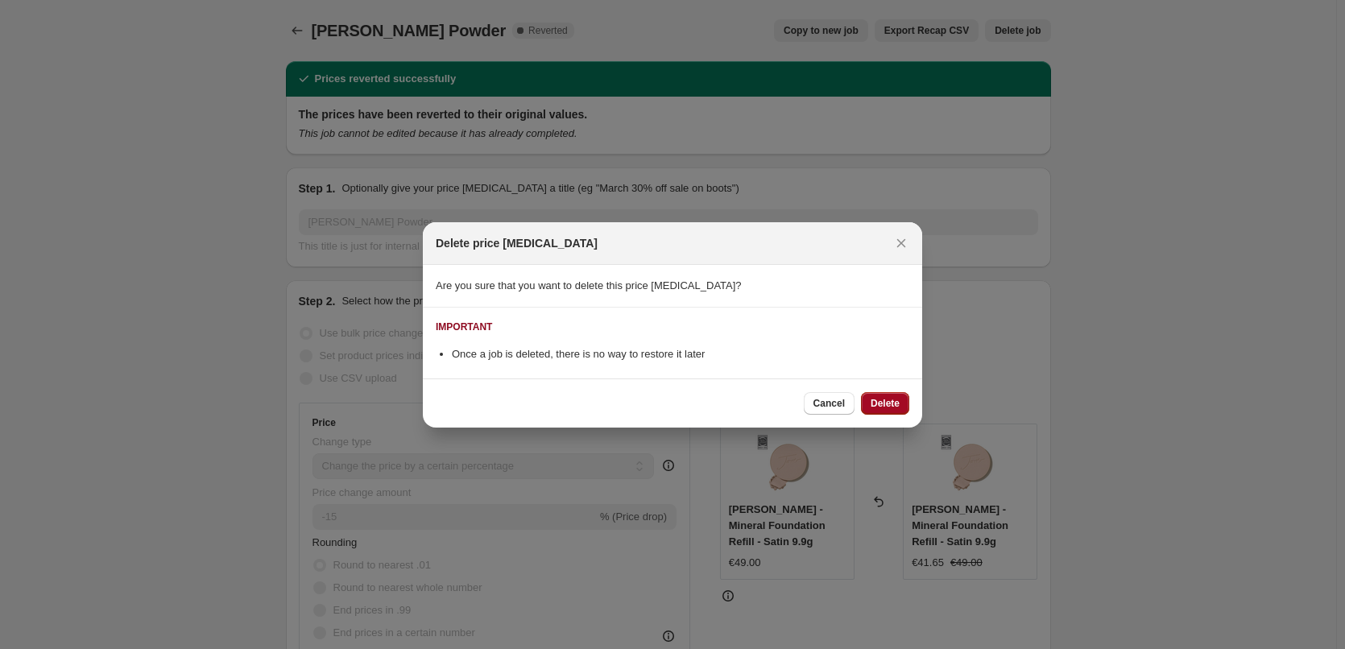
click at [890, 399] on span "Delete" at bounding box center [884, 403] width 29 height 13
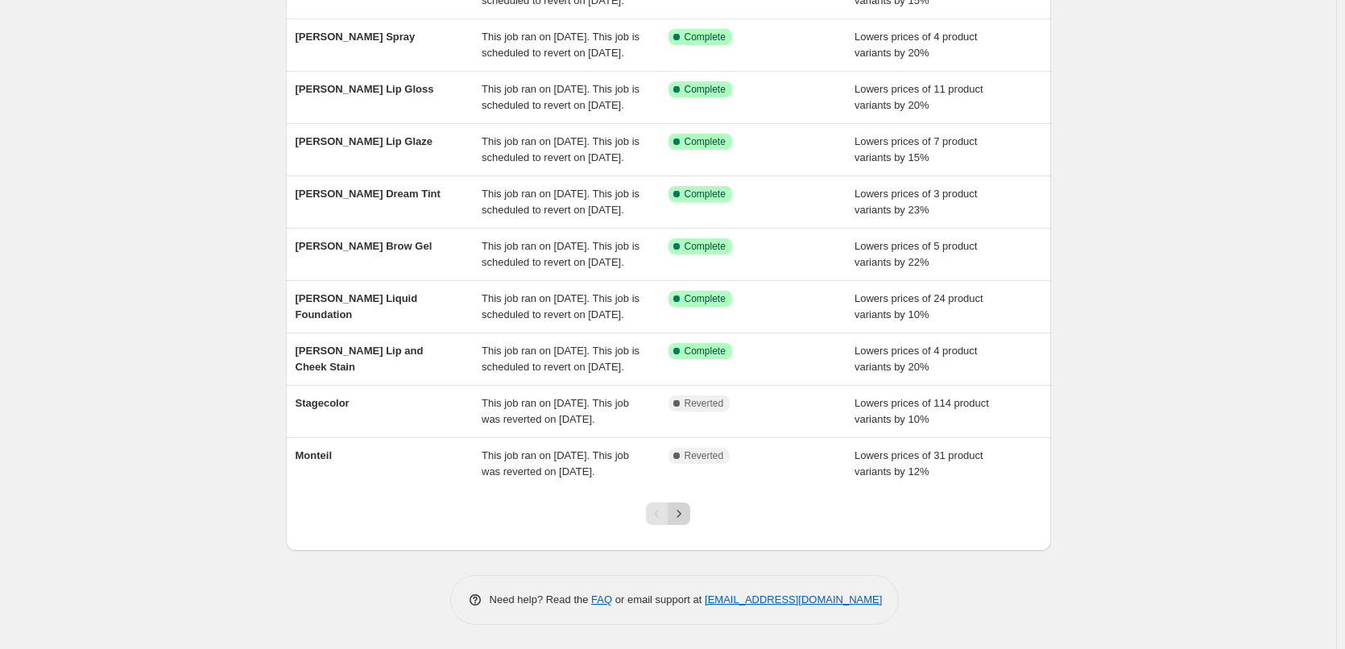
click at [684, 515] on icon "Next" at bounding box center [679, 514] width 16 height 16
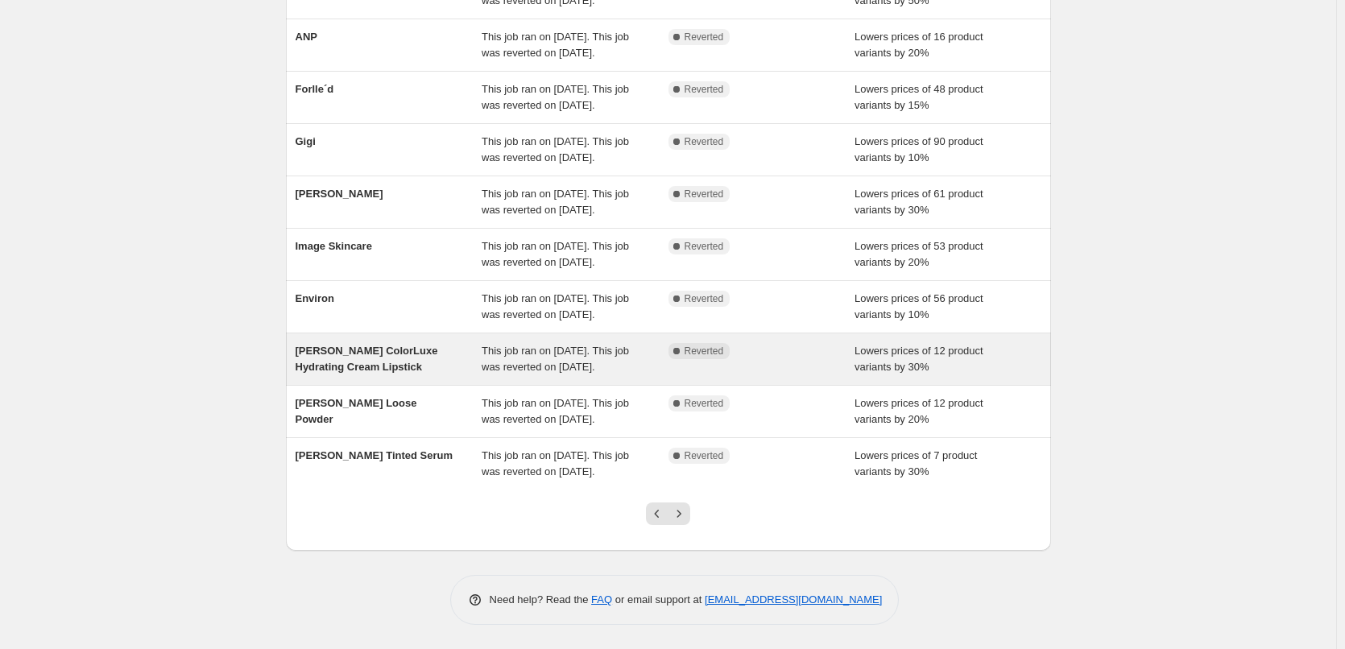
click at [668, 354] on div "This job ran on [DATE]. This job was reverted on [DATE]." at bounding box center [574, 359] width 187 height 32
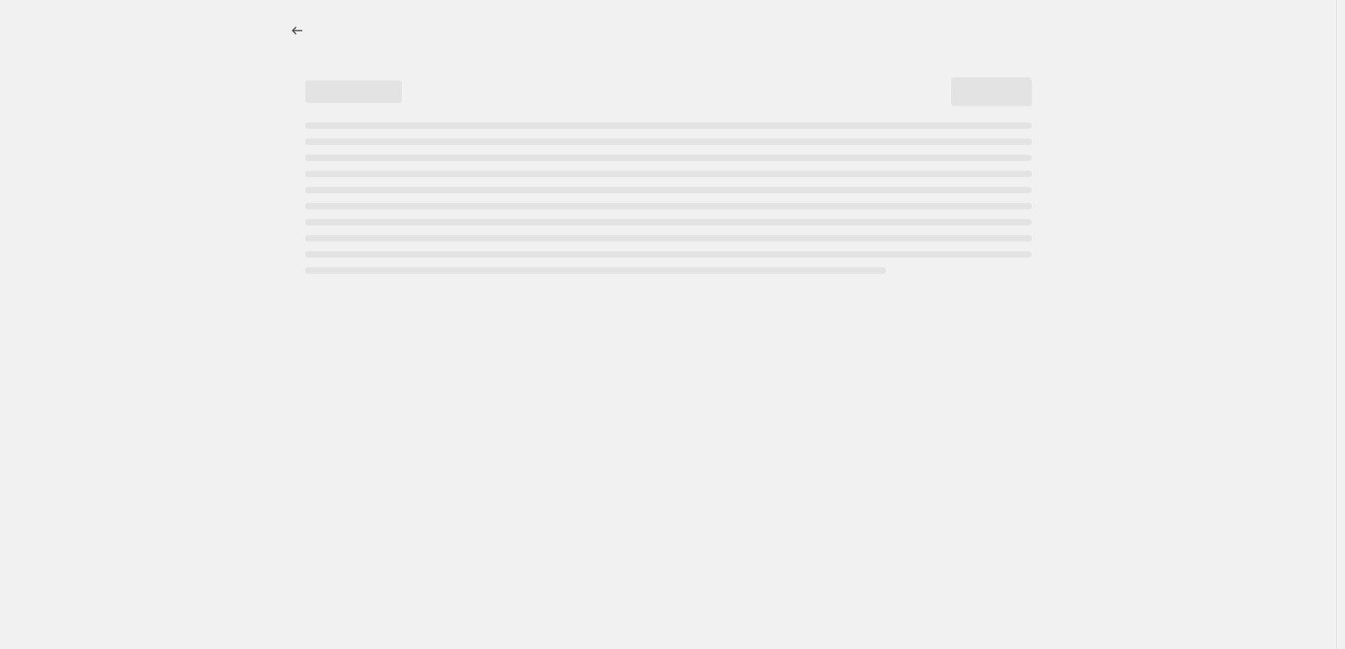
select select "percentage"
select select "tag"
select select "vendor"
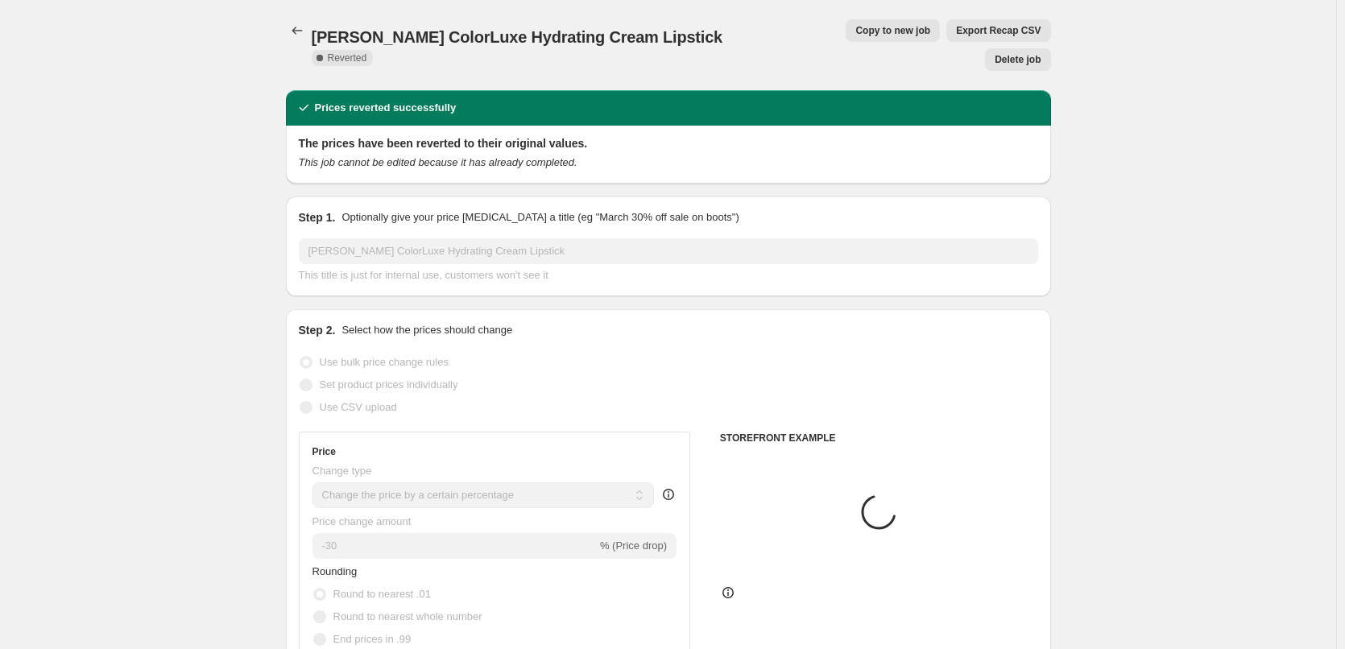
click at [855, 34] on span "Copy to new job" at bounding box center [892, 30] width 75 height 13
select select "percentage"
select select "tag"
select select "vendor"
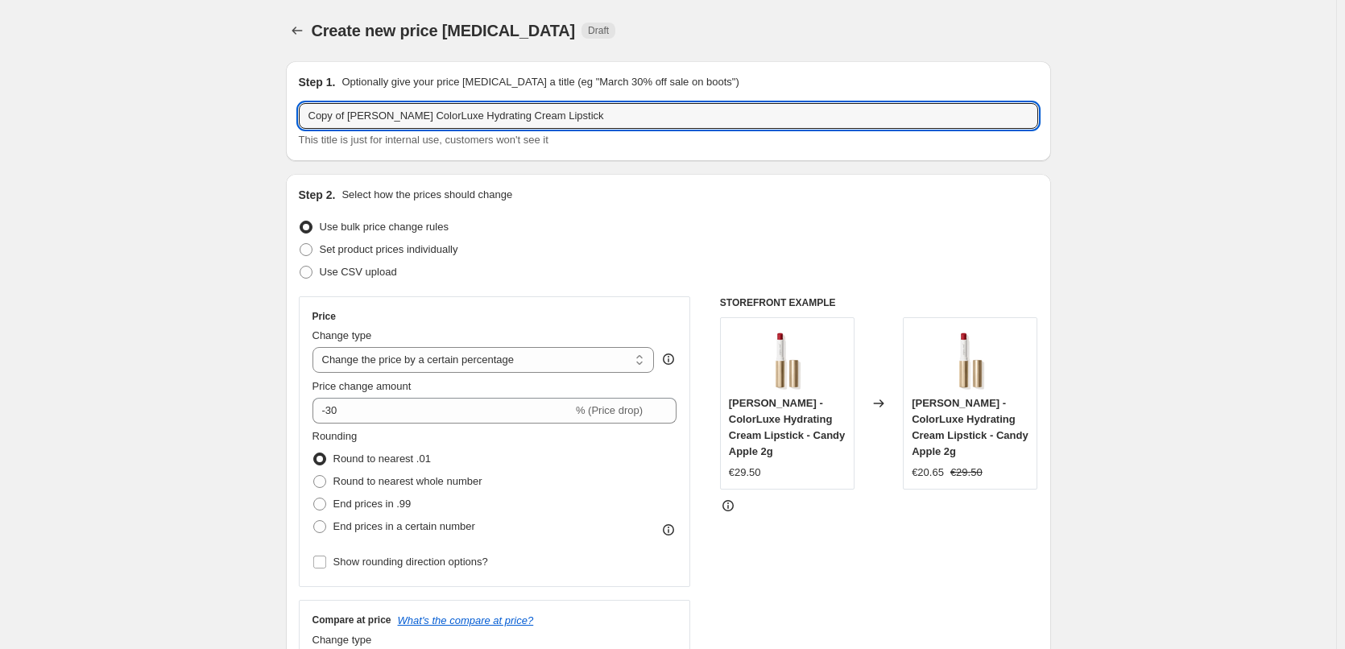
drag, startPoint x: 349, startPoint y: 117, endPoint x: 116, endPoint y: 124, distance: 232.8
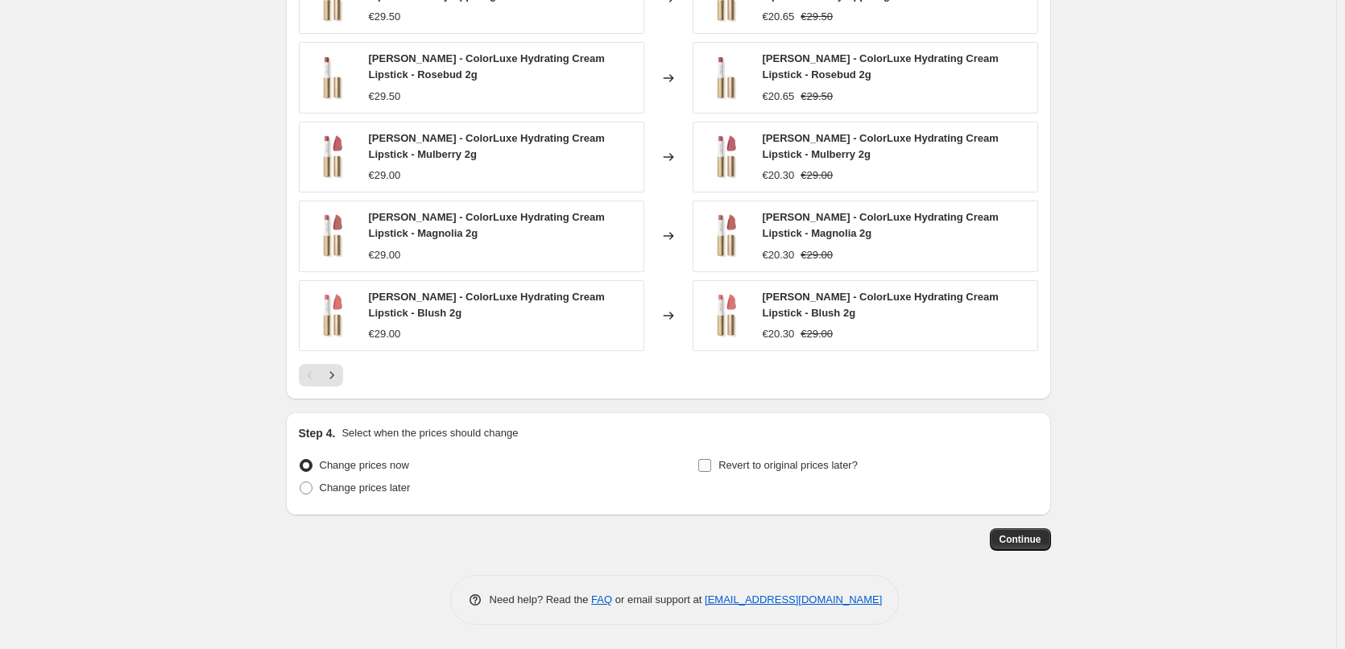
type input "[PERSON_NAME] ColorLuxe Hydrating Cream Lipstick"
click at [719, 473] on label "Revert to original prices later?" at bounding box center [777, 465] width 160 height 23
click at [711, 472] on input "Revert to original prices later?" at bounding box center [704, 465] width 13 height 13
checkbox input "true"
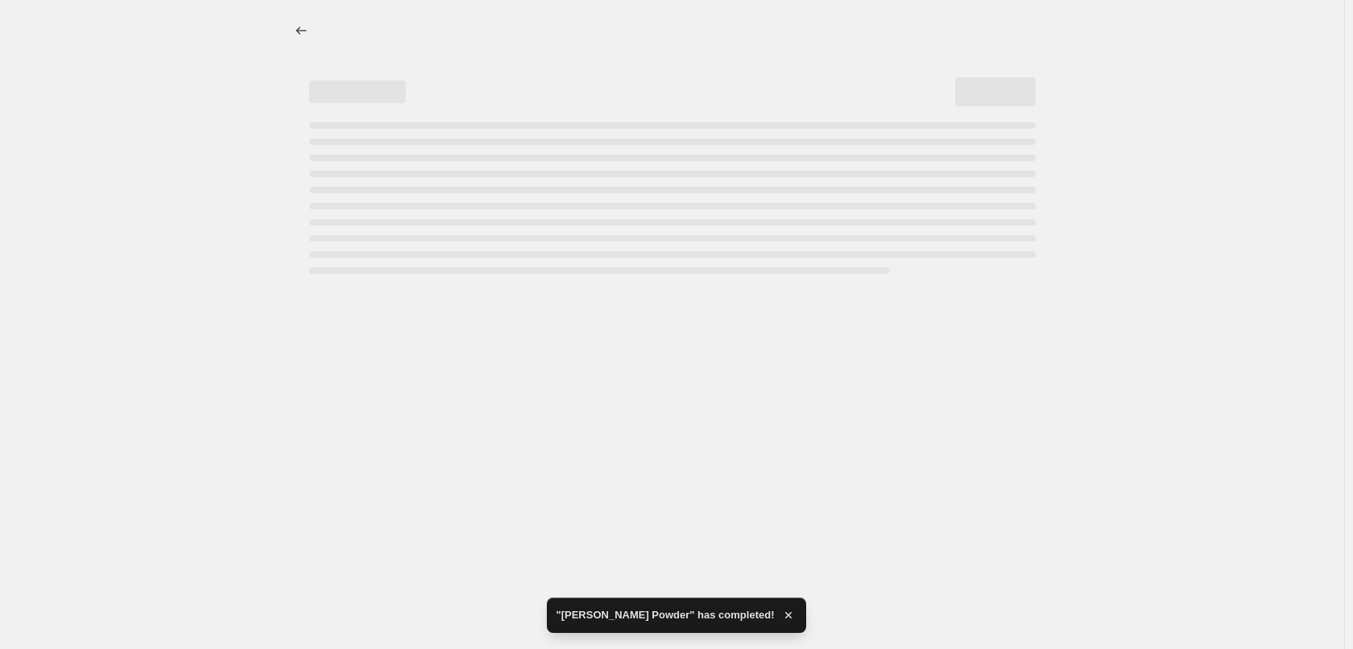
select select "percentage"
select select "tag"
select select "vendor"
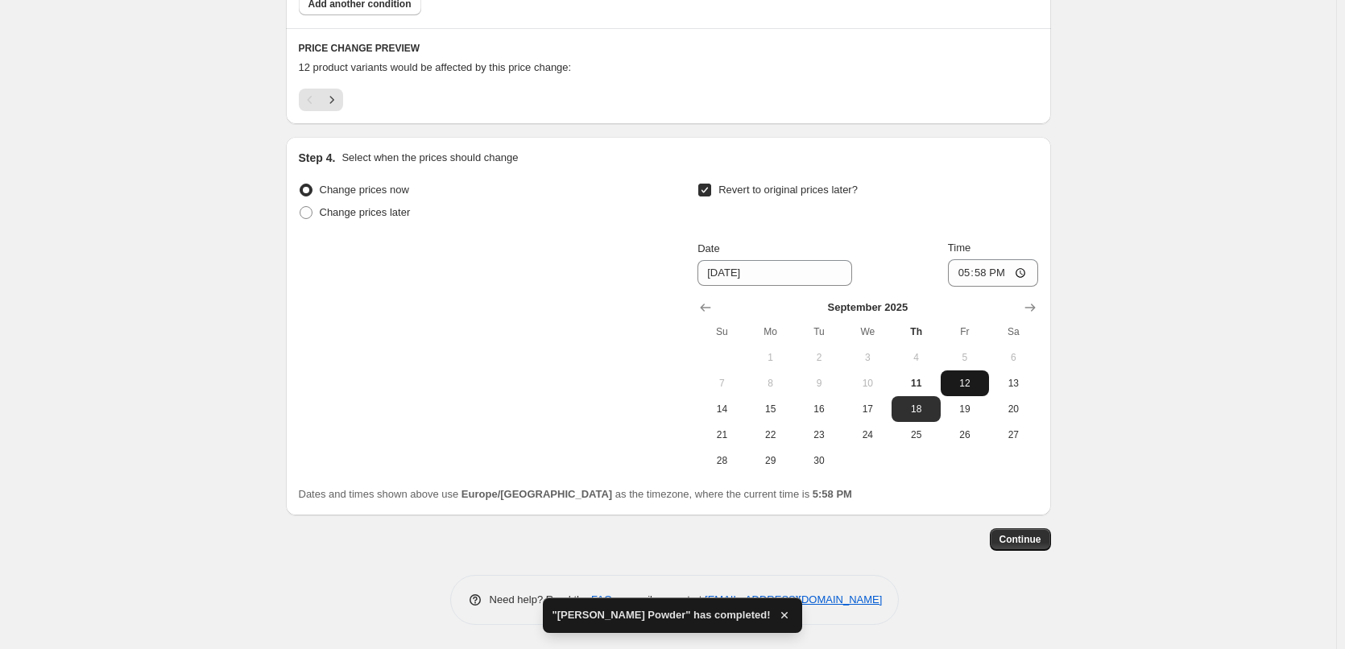
click at [961, 381] on span "12" at bounding box center [964, 383] width 35 height 13
type input "[DATE]"
click at [965, 272] on input "17:58" at bounding box center [993, 272] width 90 height 27
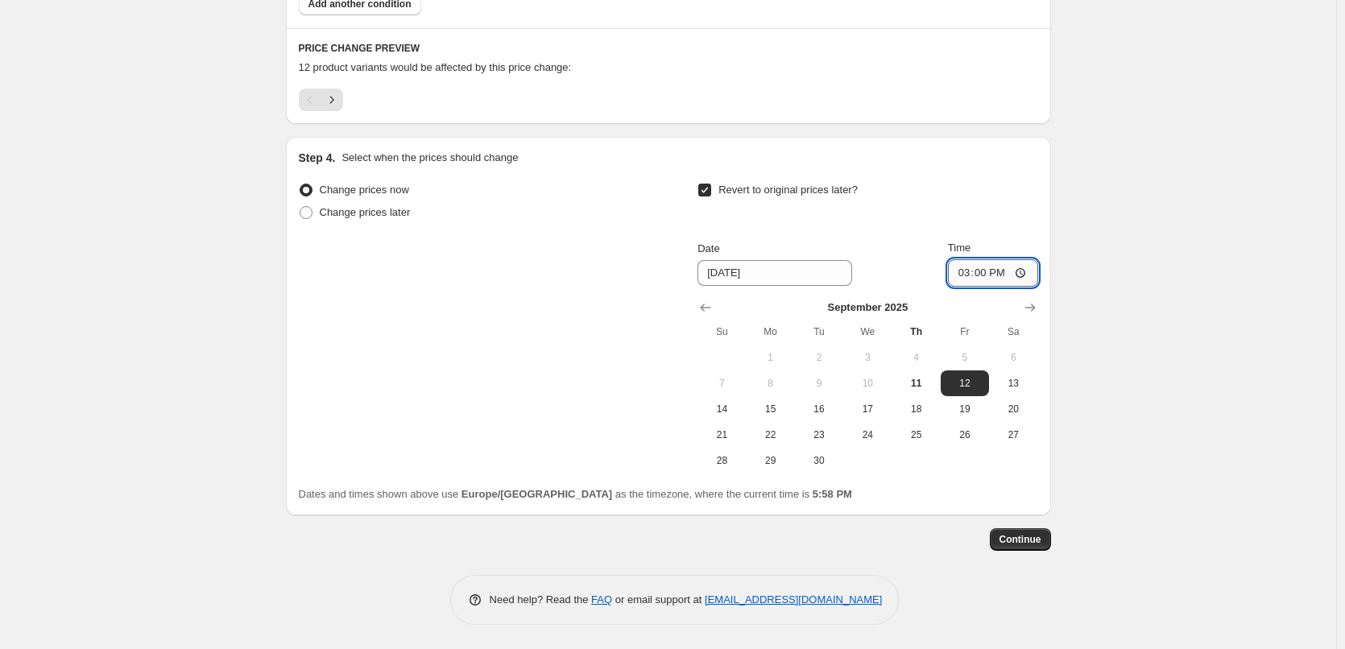
click at [1022, 275] on input "15:00" at bounding box center [993, 272] width 90 height 27
type input "03:00"
click at [1033, 538] on span "Continue" at bounding box center [1020, 539] width 42 height 13
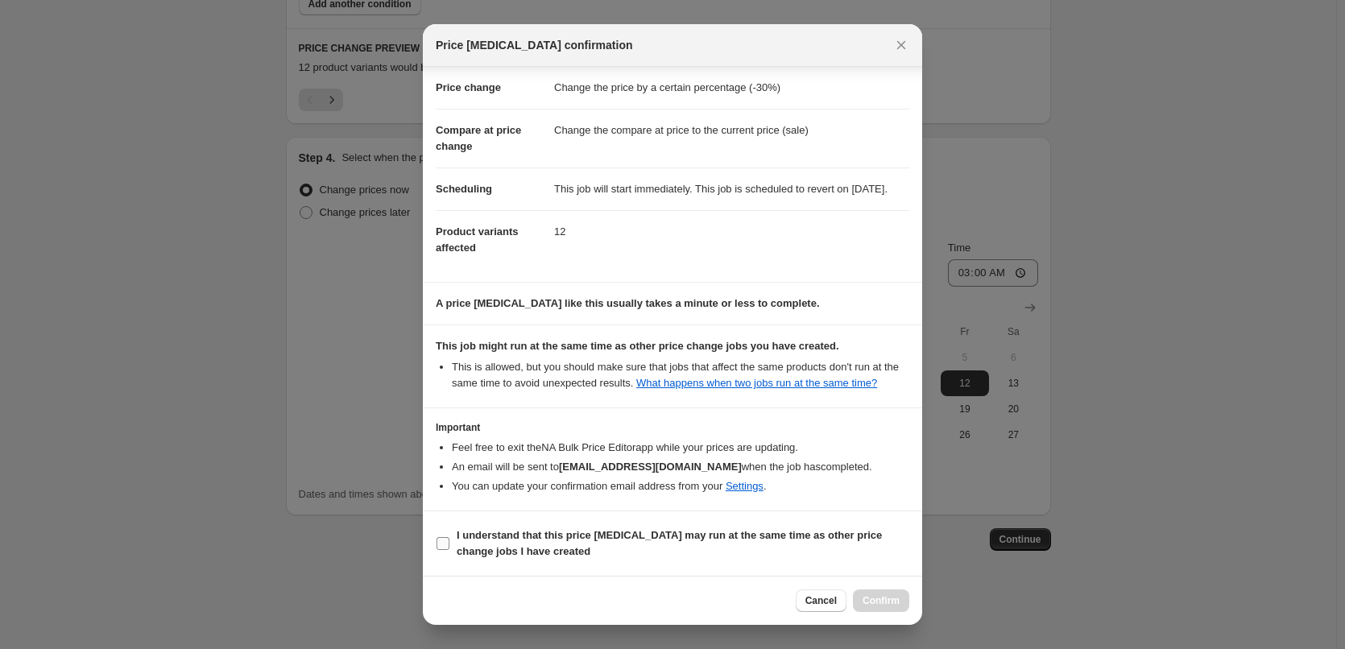
click at [482, 547] on b "I understand that this price [MEDICAL_DATA] may run at the same time as other p…" at bounding box center [668, 543] width 425 height 28
click at [449, 547] on input "I understand that this price [MEDICAL_DATA] may run at the same time as other p…" at bounding box center [442, 543] width 13 height 13
checkbox input "true"
click at [873, 592] on button "Confirm" at bounding box center [881, 600] width 56 height 23
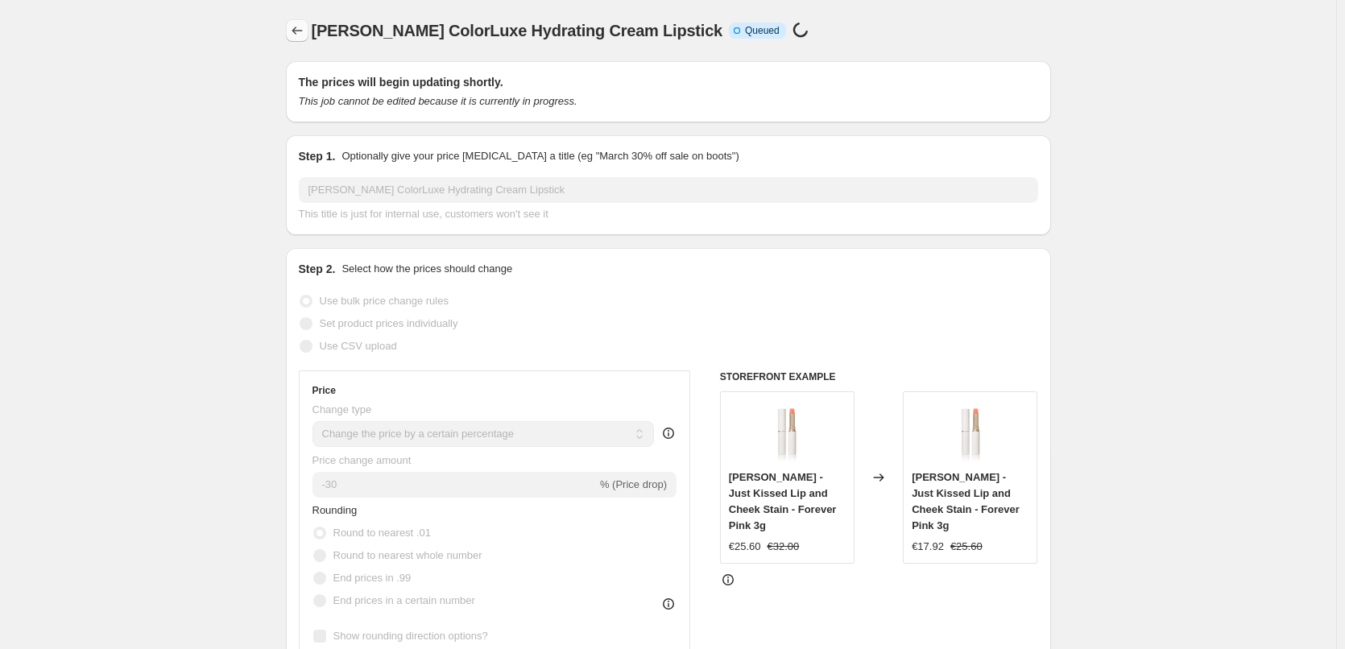
click at [295, 28] on icon "Price change jobs" at bounding box center [297, 31] width 16 height 16
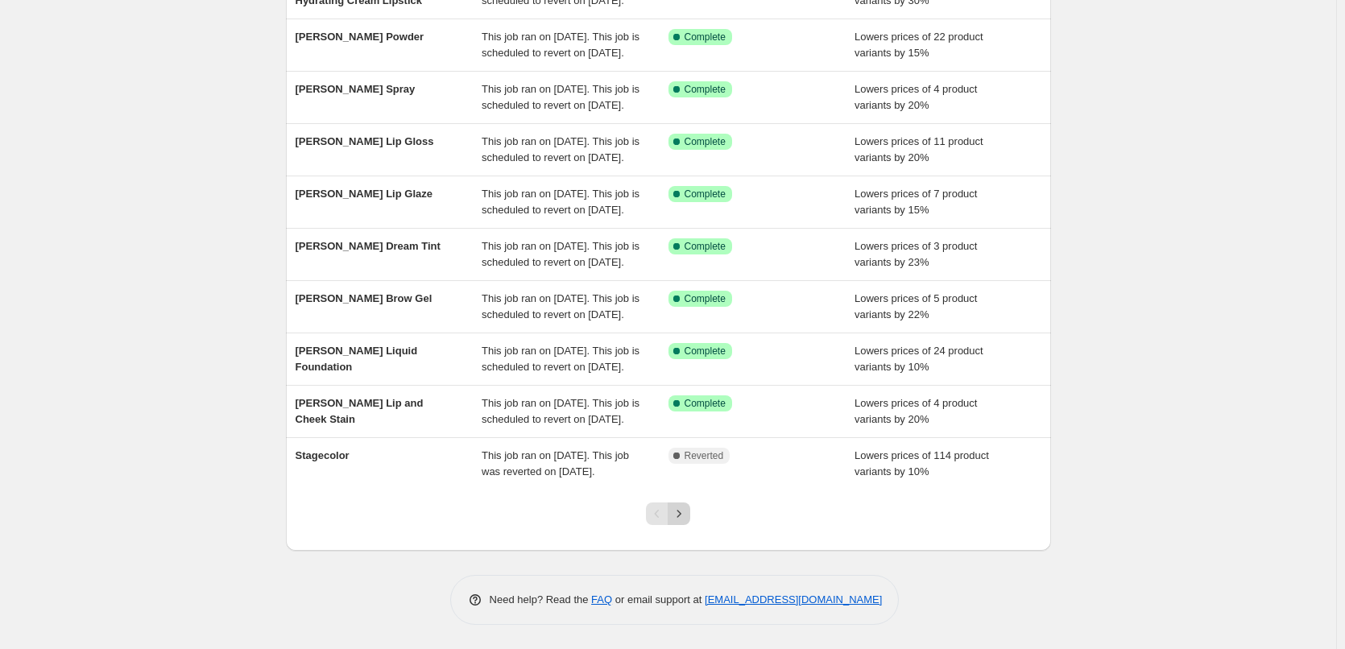
click at [686, 505] on button "Next" at bounding box center [678, 513] width 23 height 23
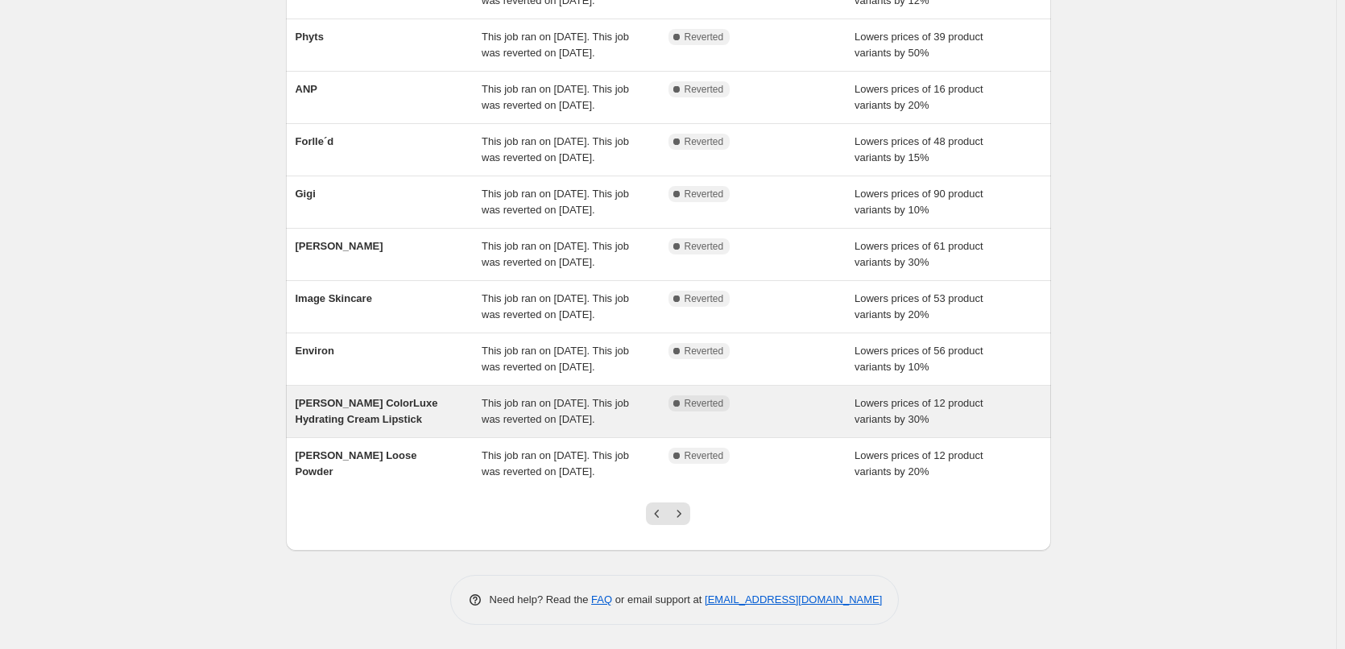
click at [500, 397] on span "This job ran on [DATE]. This job was reverted on [DATE]." at bounding box center [554, 411] width 147 height 28
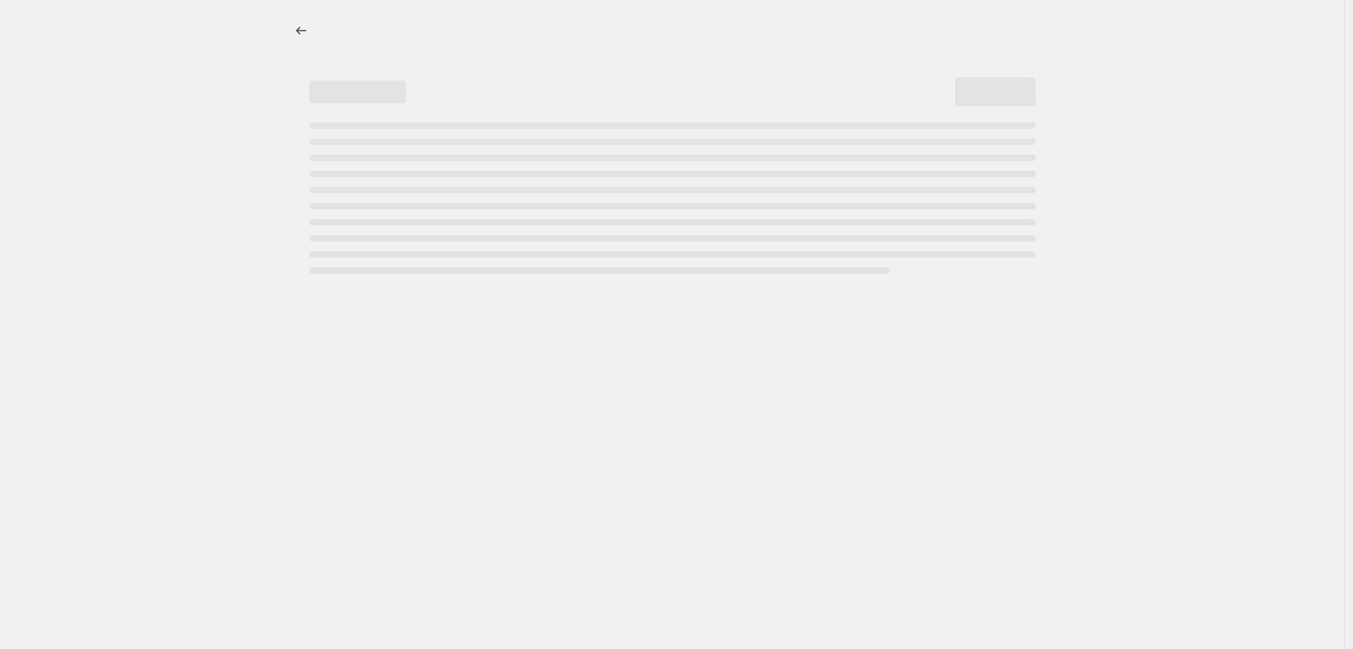
select select "percentage"
select select "tag"
select select "vendor"
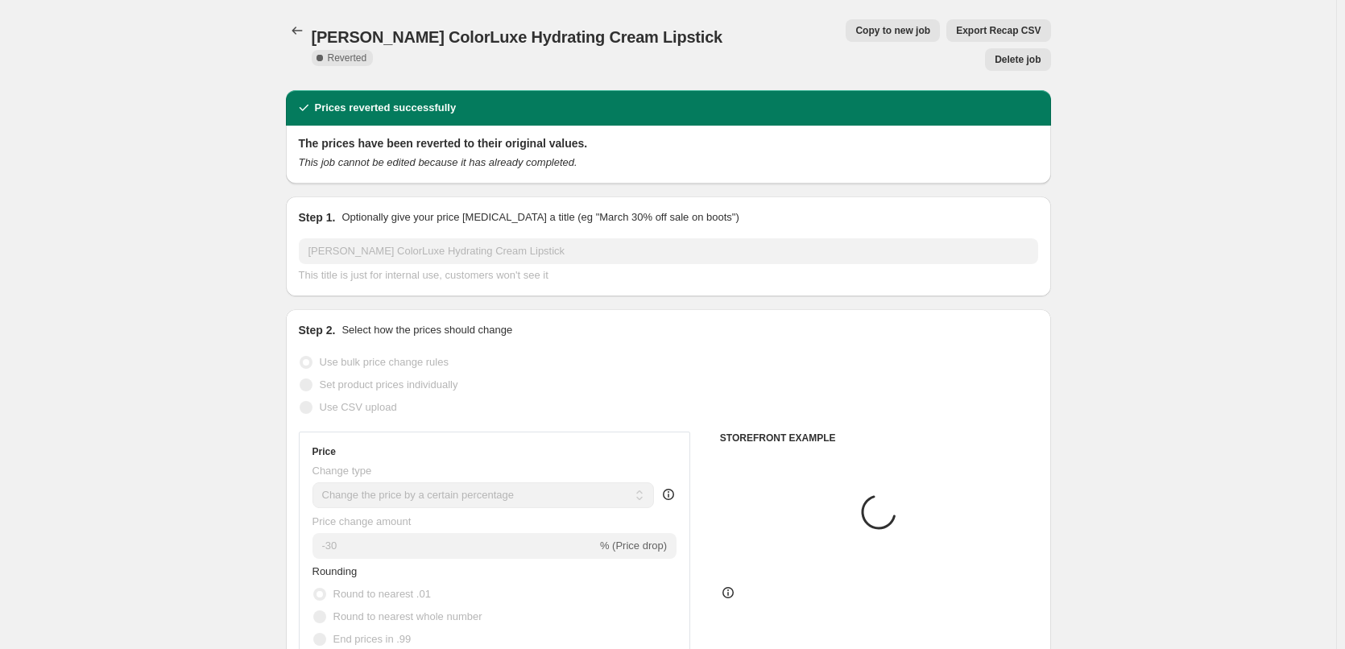
click at [1011, 53] on span "Delete job" at bounding box center [1017, 59] width 46 height 13
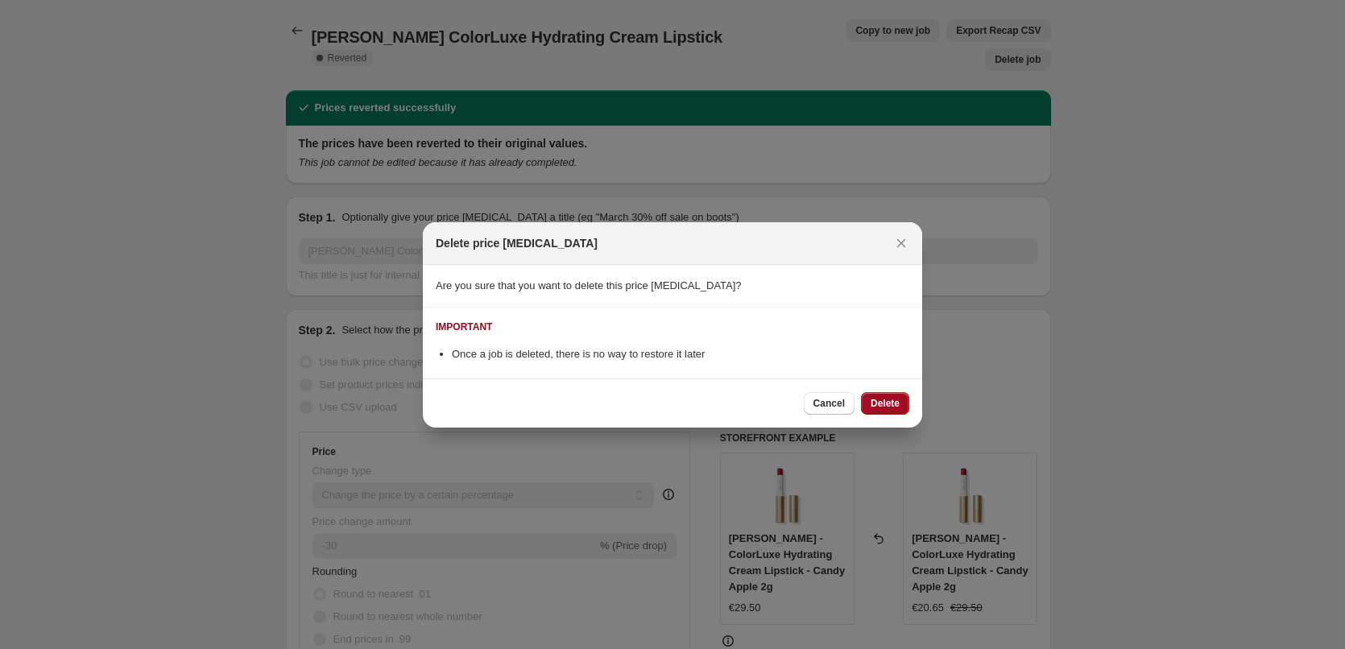
click at [885, 395] on button "Delete" at bounding box center [885, 403] width 48 height 23
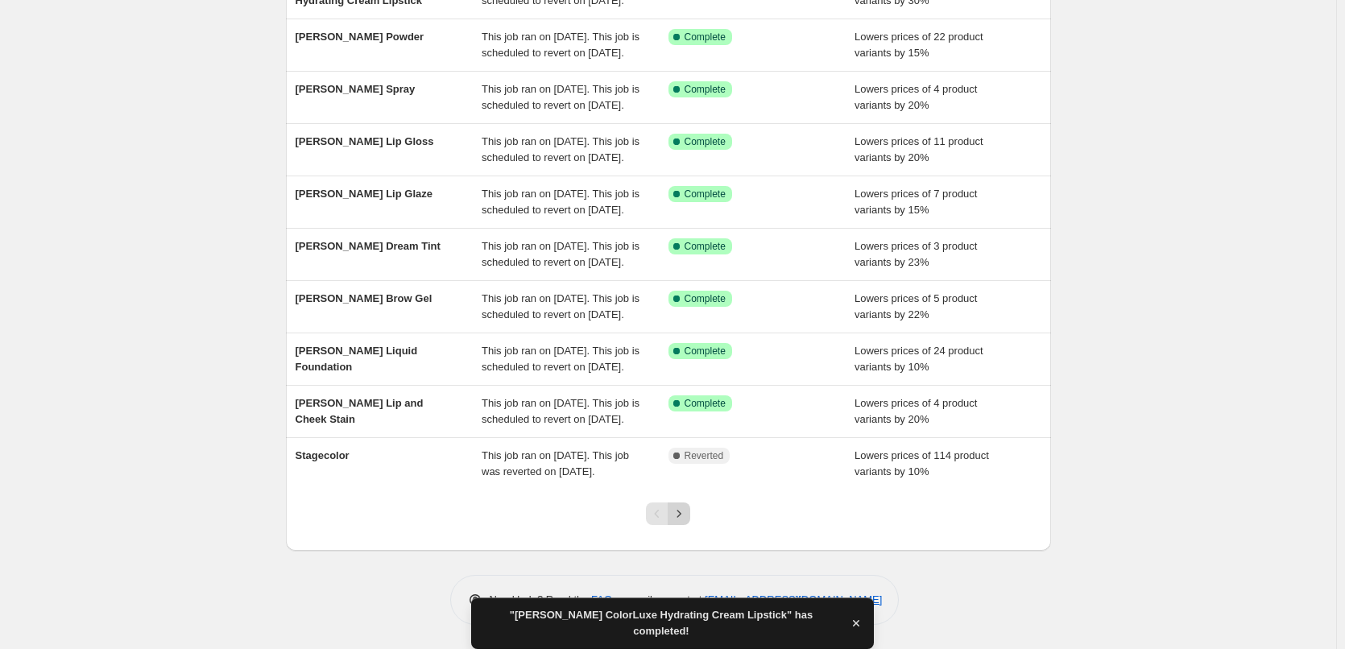
click at [685, 518] on icon "Next" at bounding box center [679, 514] width 16 height 16
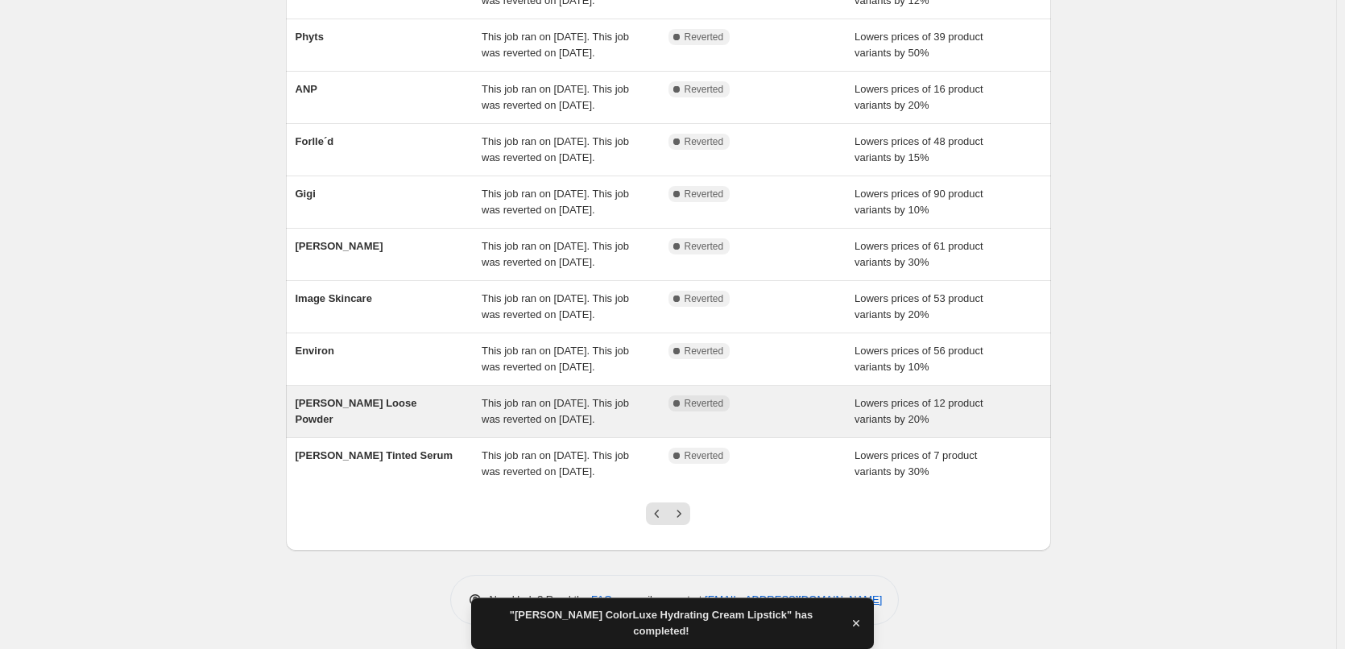
click at [632, 395] on div "This job ran on [DATE]. This job was reverted on [DATE]." at bounding box center [574, 411] width 187 height 32
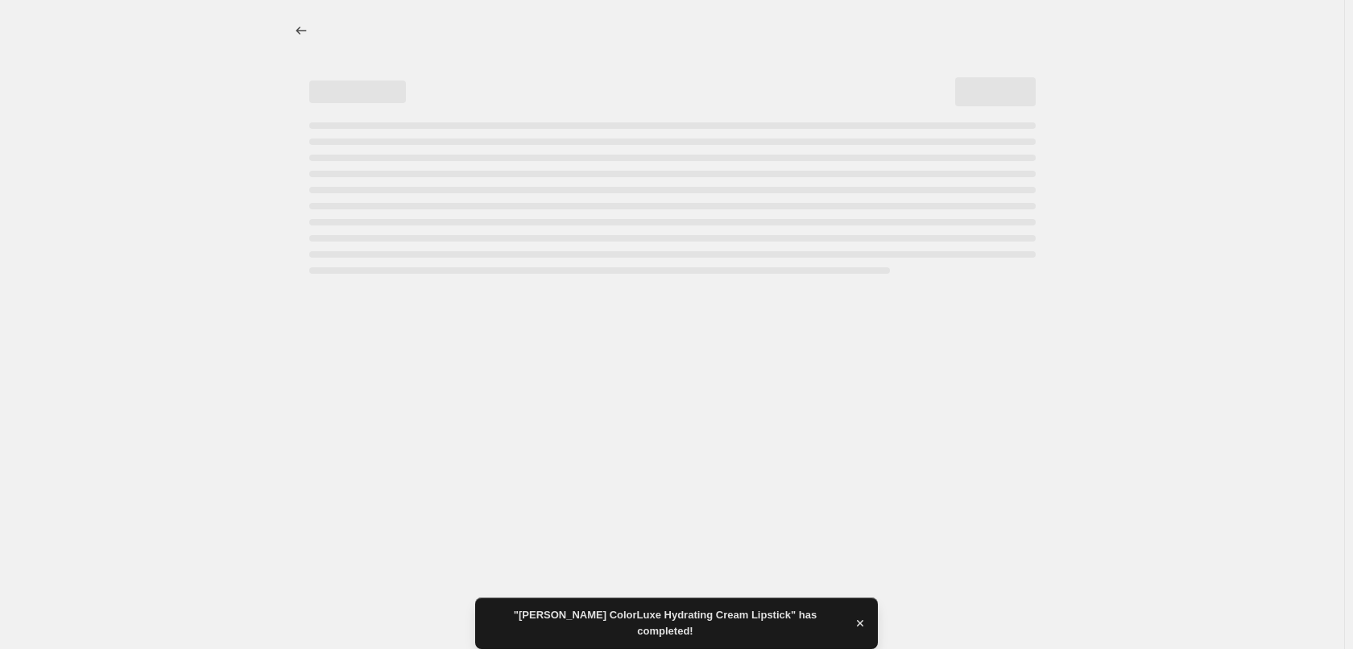
select select "percentage"
select select "tag"
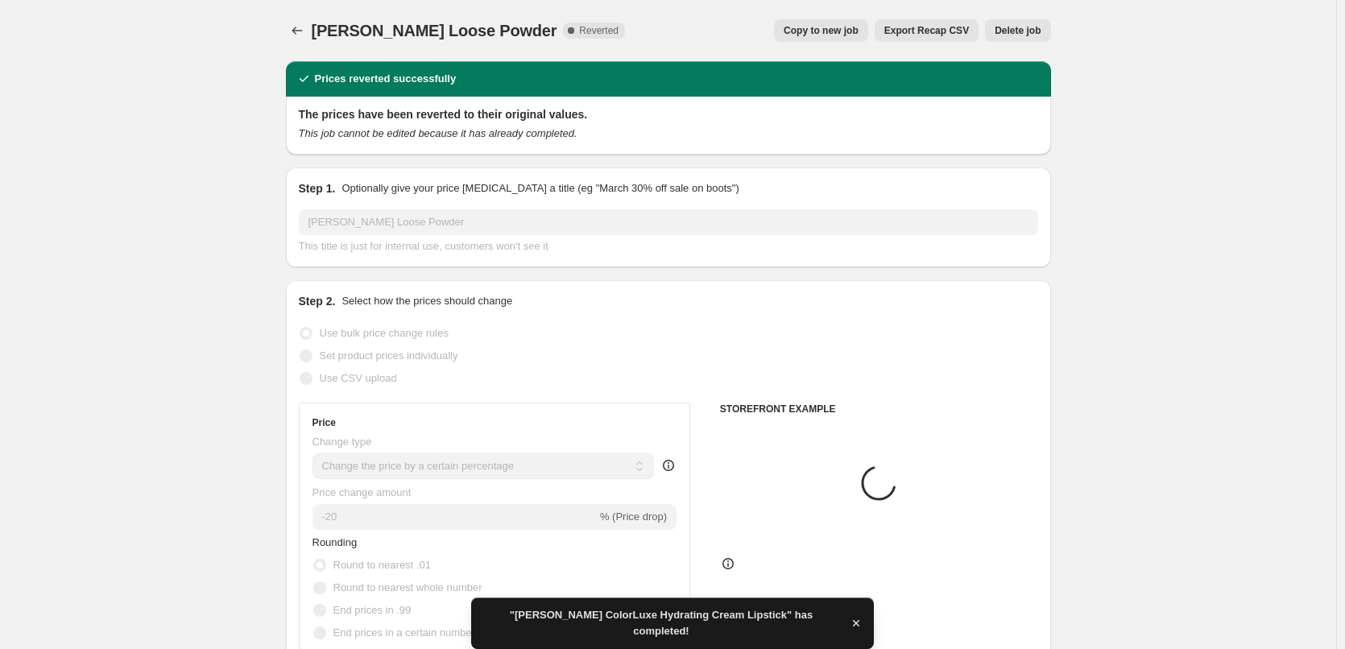
click at [812, 24] on button "Copy to new job" at bounding box center [821, 30] width 94 height 23
select select "percentage"
select select "tag"
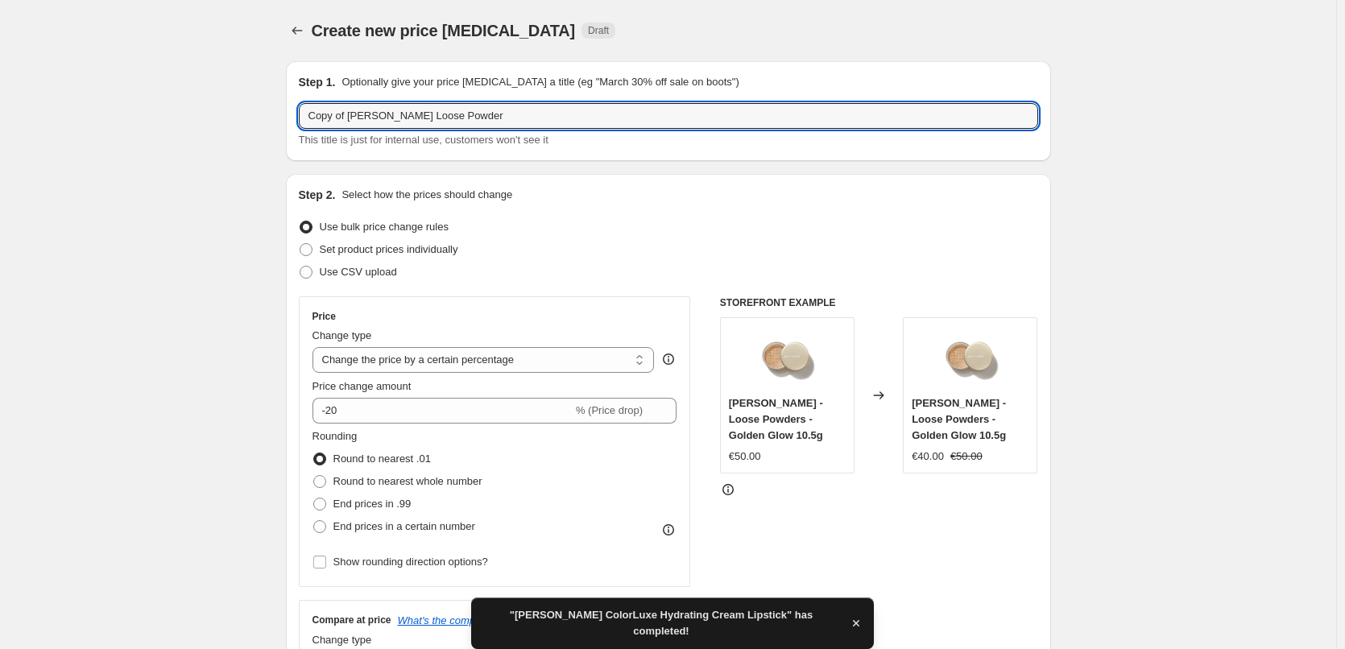
drag, startPoint x: 352, startPoint y: 114, endPoint x: 160, endPoint y: 119, distance: 191.7
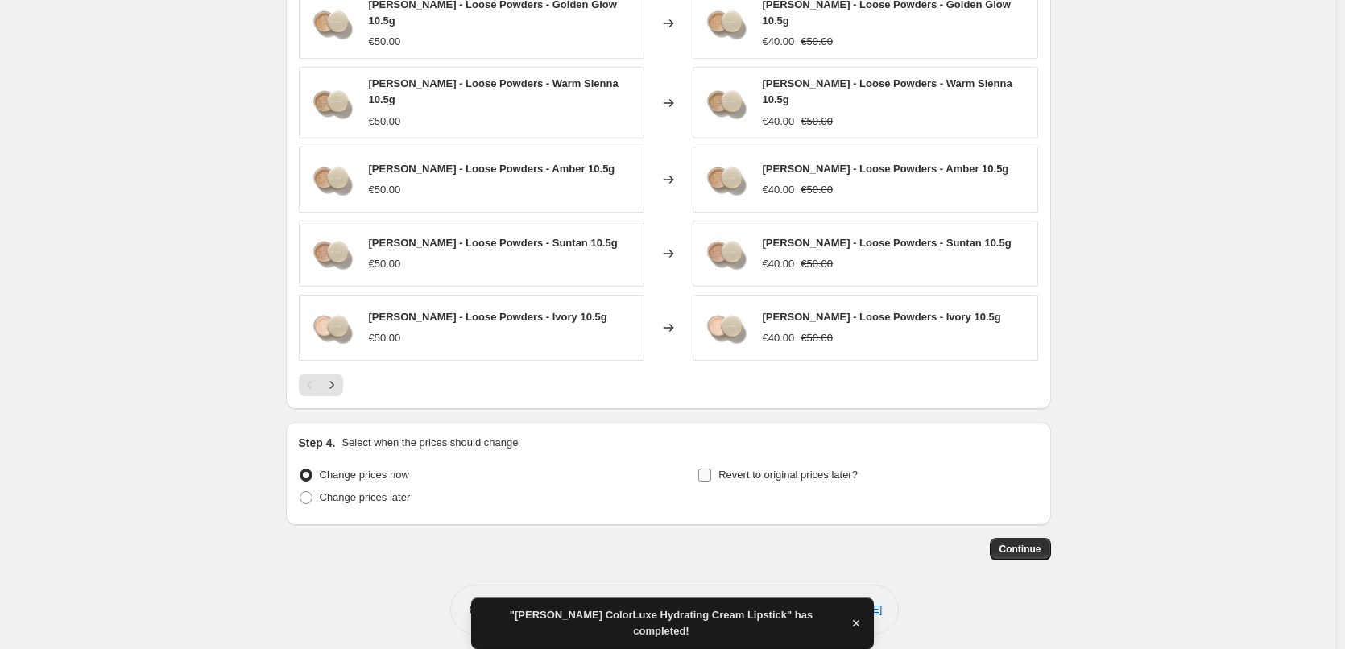
type input "[PERSON_NAME] Loose Powder"
click at [722, 469] on span "Revert to original prices later?" at bounding box center [787, 475] width 139 height 12
click at [711, 469] on input "Revert to original prices later?" at bounding box center [704, 475] width 13 height 13
checkbox input "true"
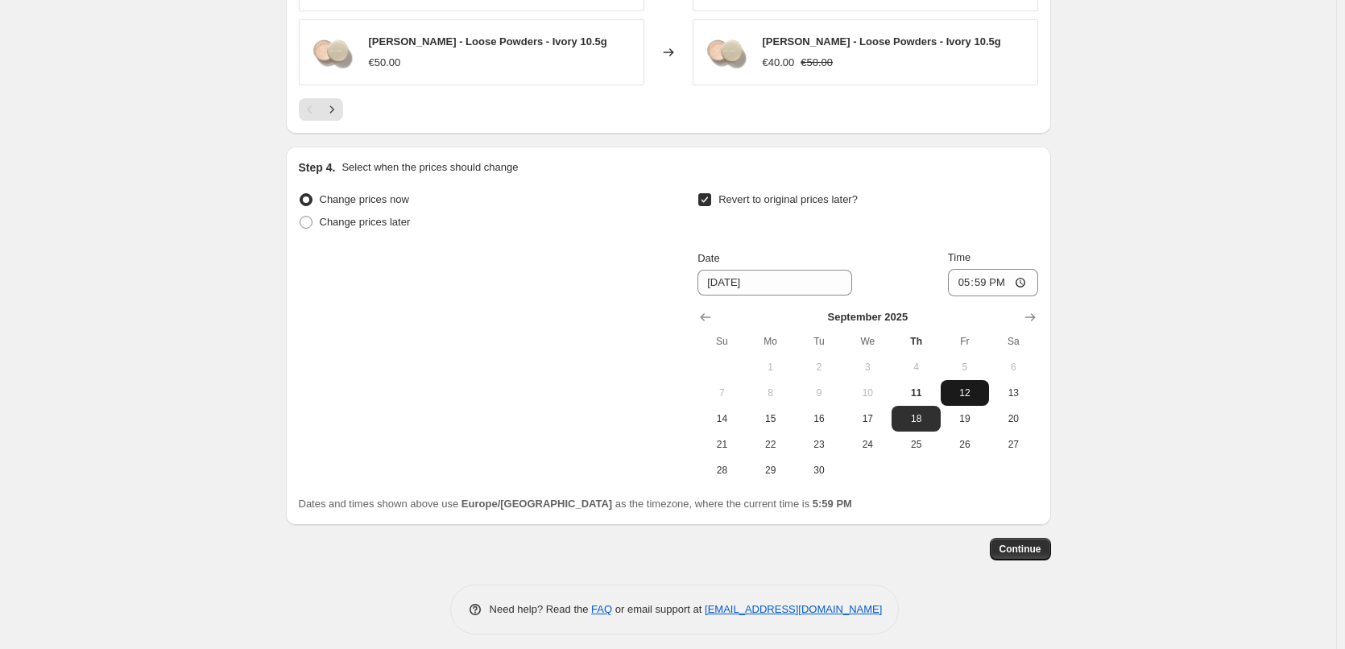
click at [960, 386] on span "12" at bounding box center [964, 392] width 35 height 13
type input "[DATE]"
click at [970, 271] on input "17:59" at bounding box center [993, 282] width 90 height 27
click at [1026, 277] on input "15:00" at bounding box center [993, 282] width 90 height 27
type input "03:00"
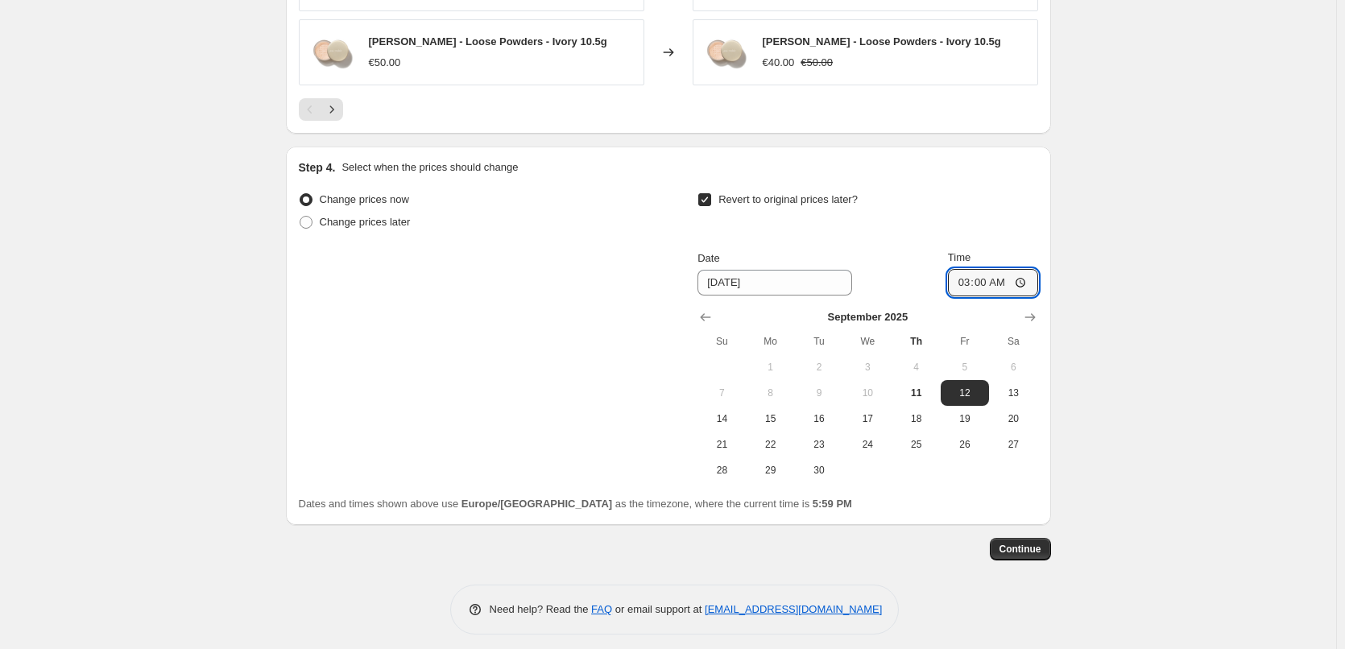
click at [1025, 543] on span "Continue" at bounding box center [1020, 549] width 42 height 13
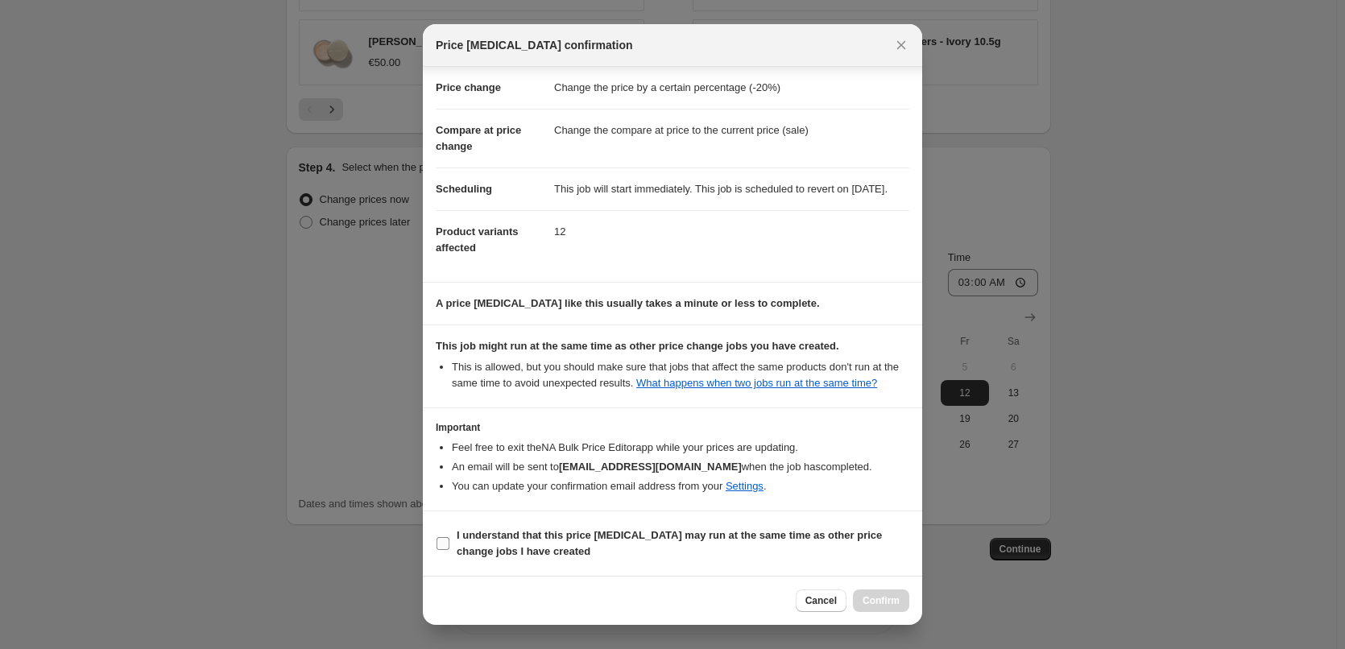
click at [465, 538] on b "I understand that this price [MEDICAL_DATA] may run at the same time as other p…" at bounding box center [668, 543] width 425 height 28
click at [449, 538] on input "I understand that this price [MEDICAL_DATA] may run at the same time as other p…" at bounding box center [442, 543] width 13 height 13
checkbox input "true"
click at [894, 597] on span "Confirm" at bounding box center [880, 600] width 37 height 13
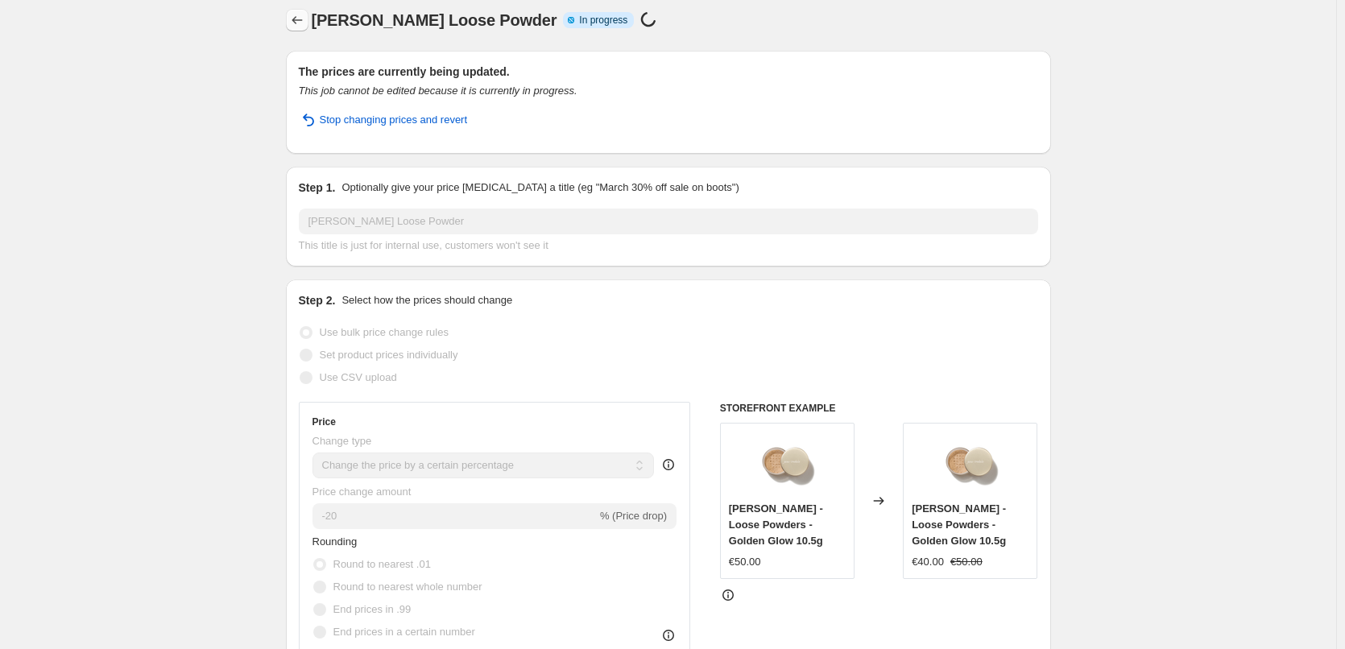
click at [300, 23] on icon "Price change jobs" at bounding box center [297, 20] width 16 height 16
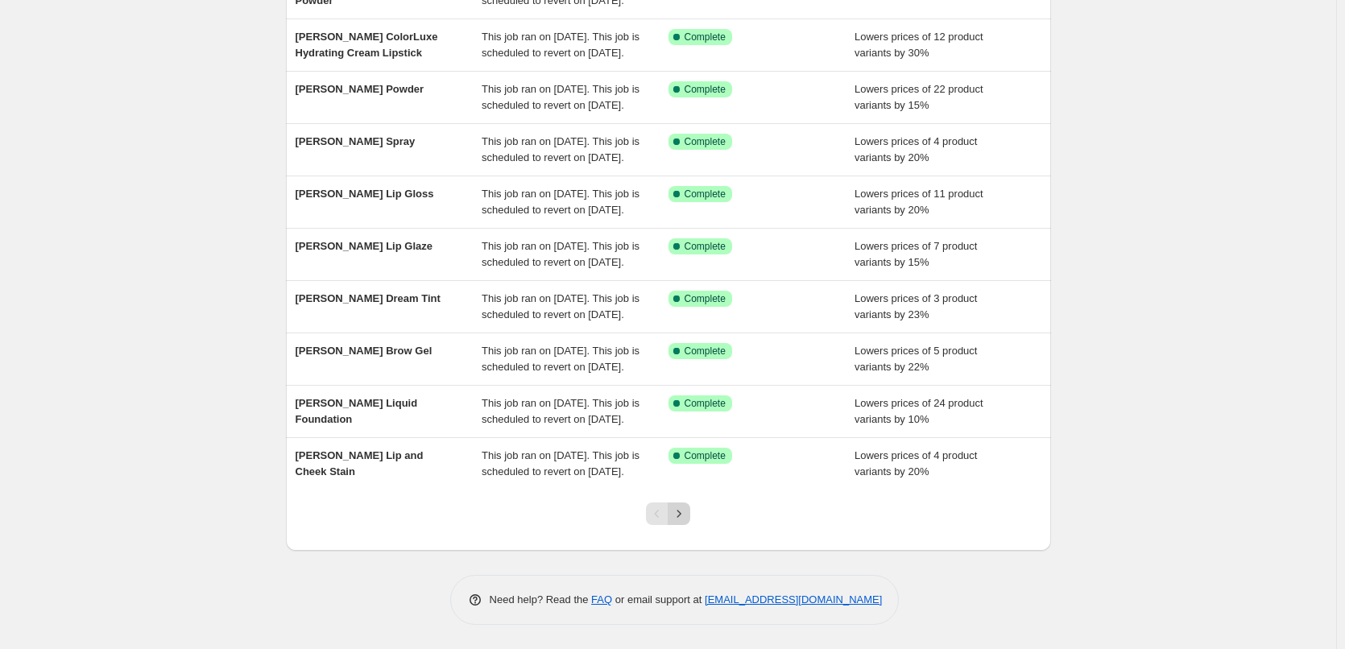
click at [679, 514] on icon "Next" at bounding box center [679, 514] width 16 height 16
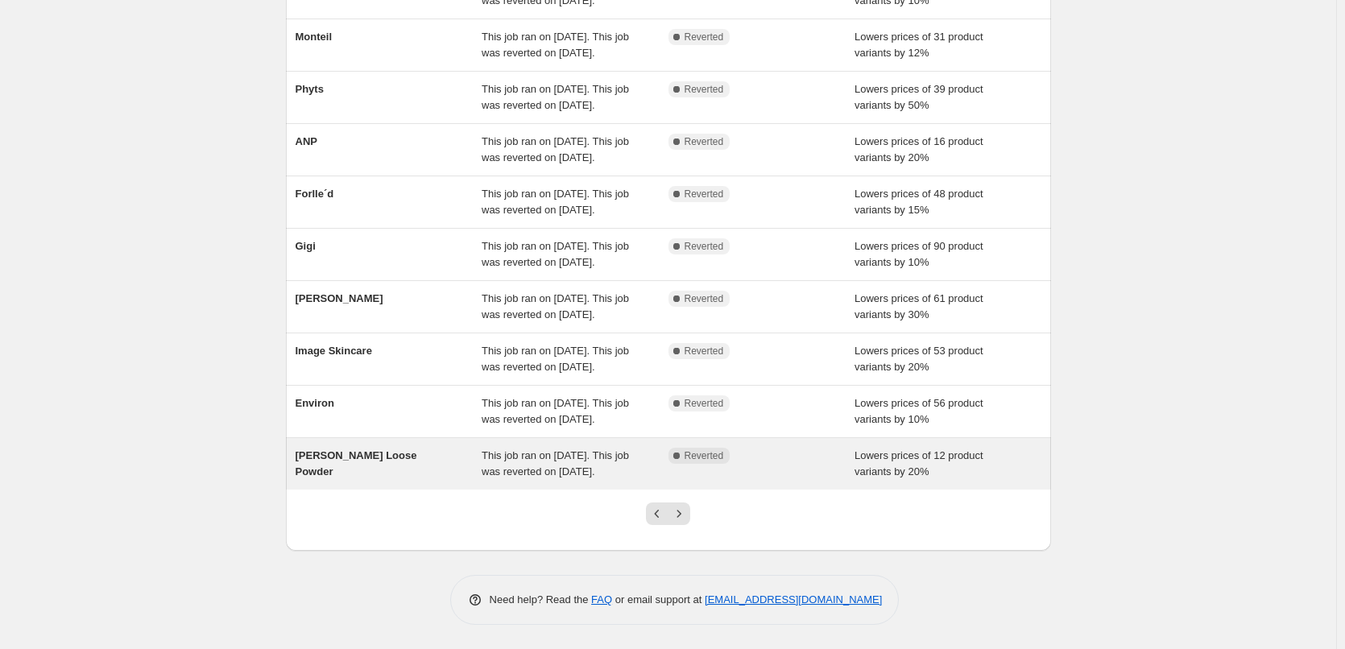
click at [553, 459] on span "This job ran on [DATE]. This job was reverted on [DATE]." at bounding box center [554, 463] width 147 height 28
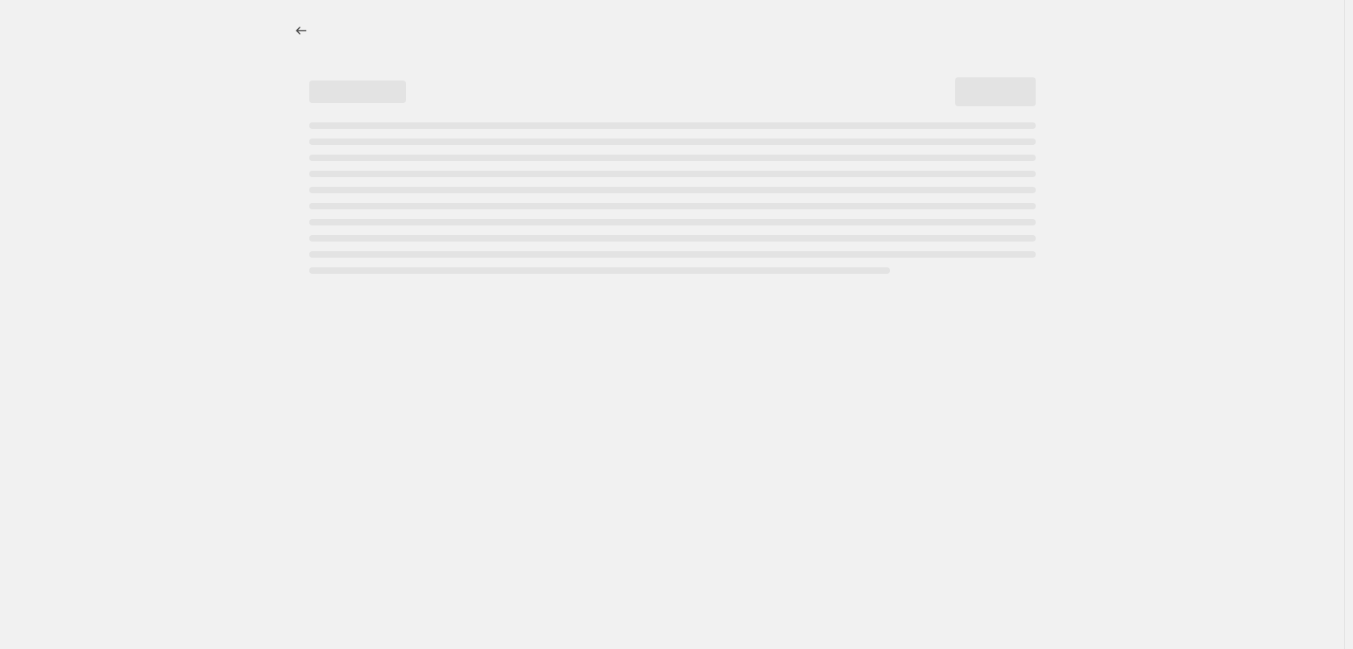
select select "percentage"
select select "tag"
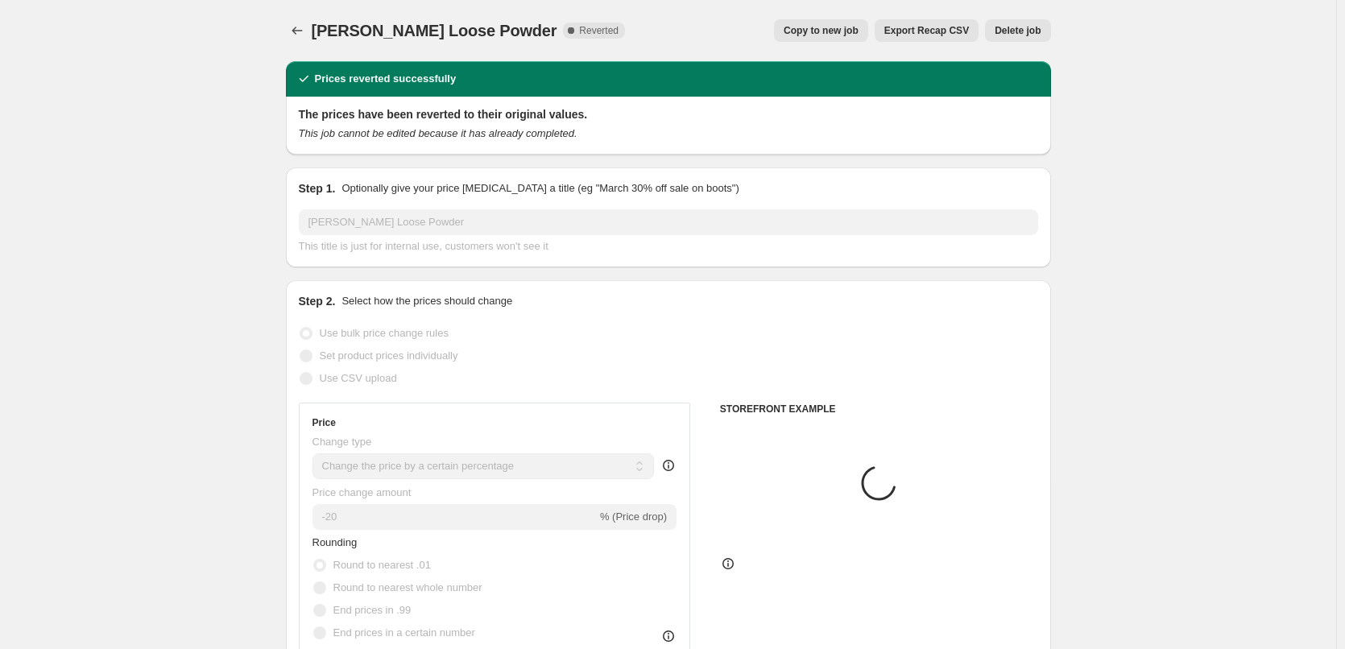
click at [1006, 22] on button "Delete job" at bounding box center [1017, 30] width 65 height 23
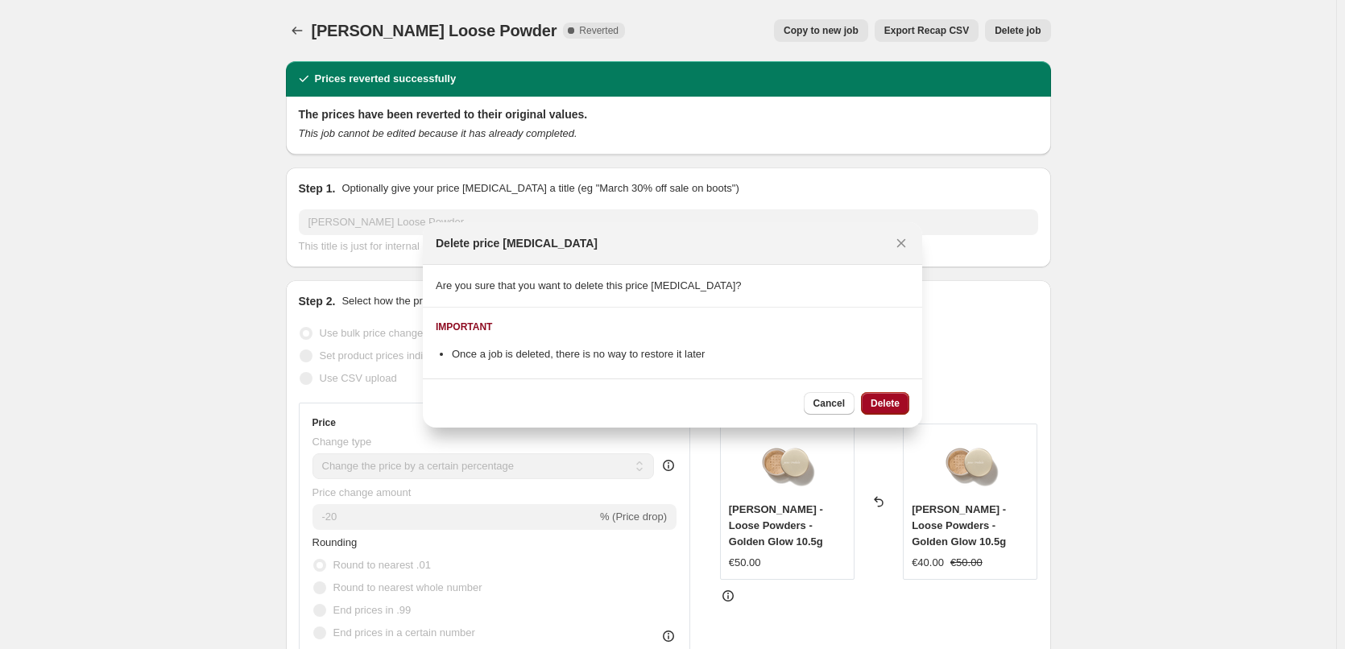
click at [884, 400] on span "Delete" at bounding box center [884, 403] width 29 height 13
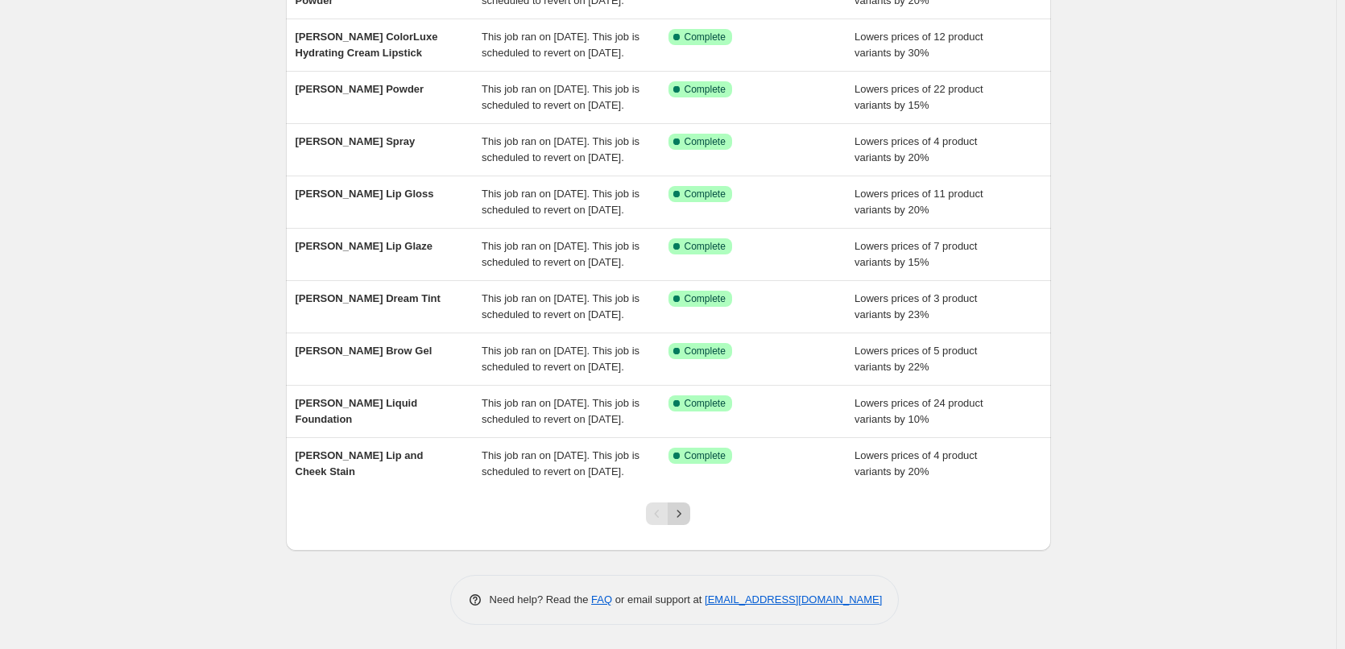
click at [684, 514] on icon "Next" at bounding box center [679, 514] width 16 height 16
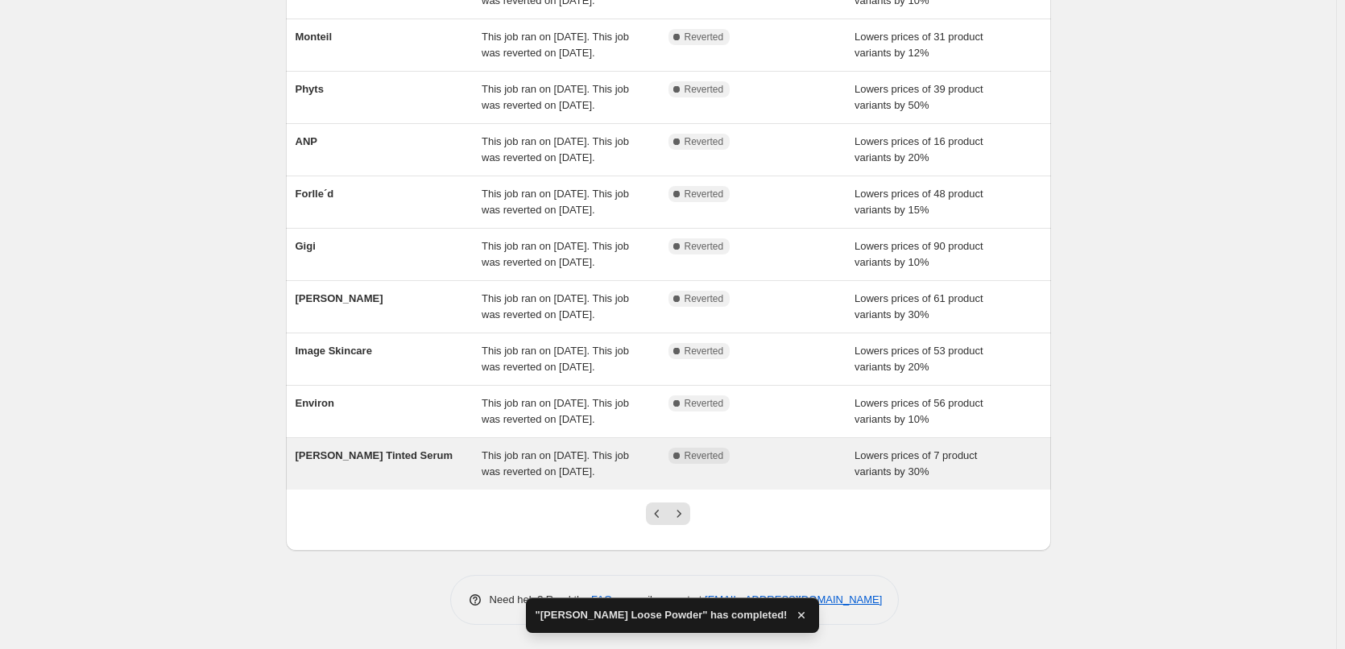
click at [477, 465] on div "[PERSON_NAME] Tinted Serum" at bounding box center [388, 464] width 187 height 32
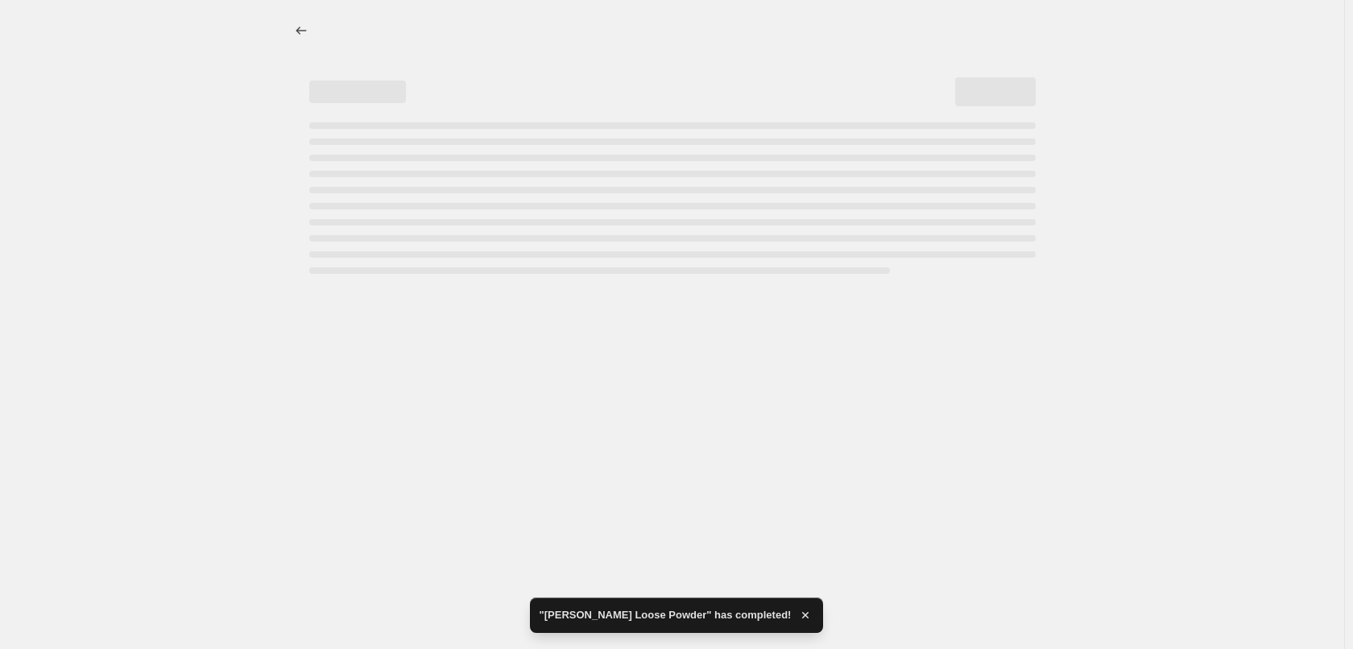
select select "percentage"
select select "tag"
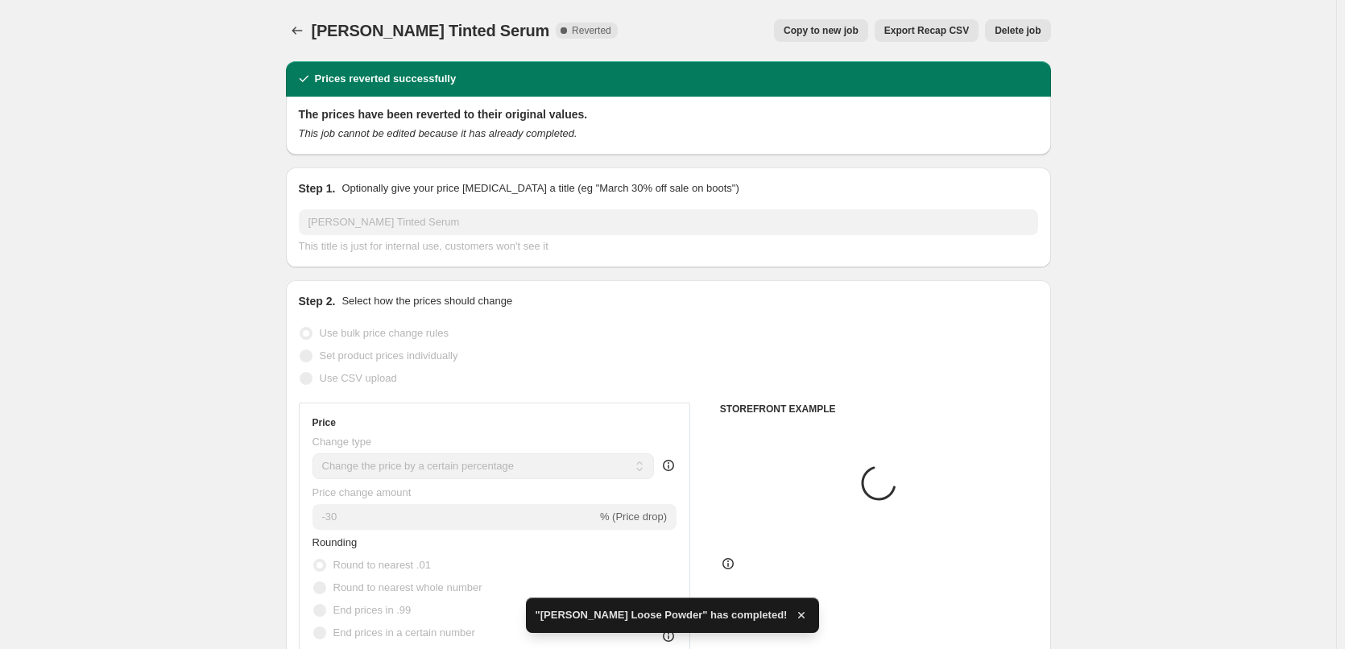
click at [835, 30] on span "Copy to new job" at bounding box center [820, 30] width 75 height 13
select select "percentage"
select select "tag"
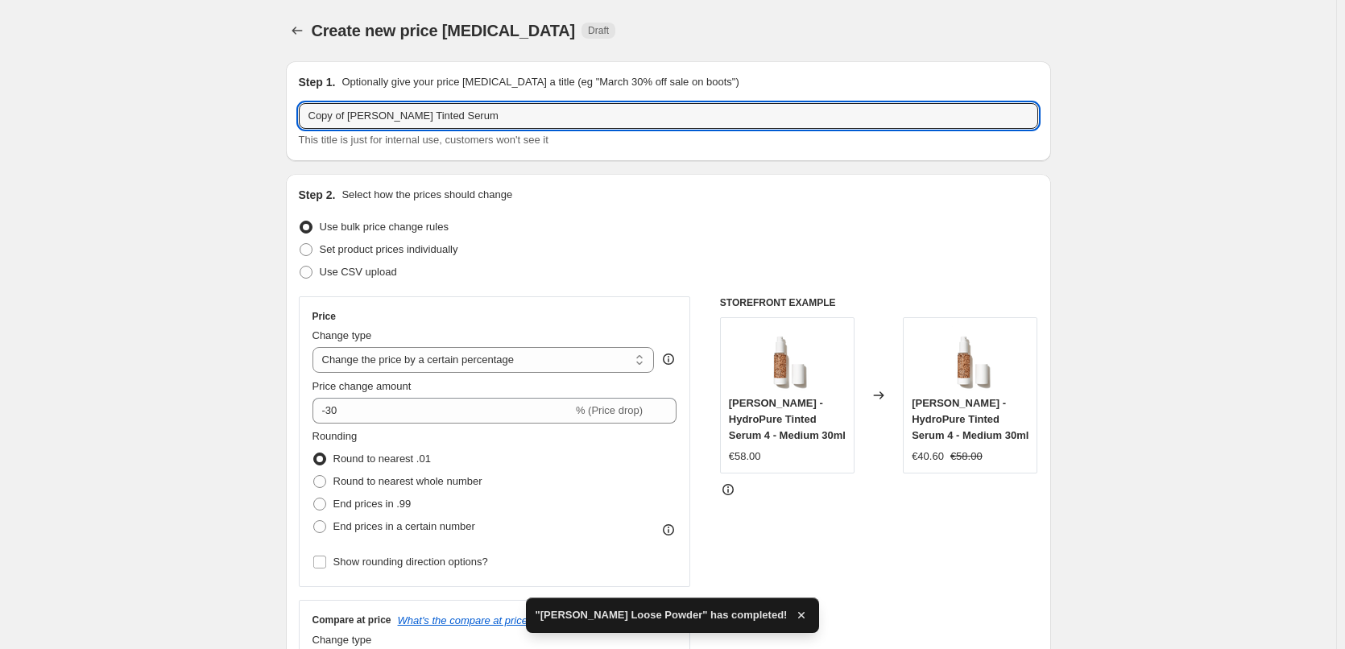
drag, startPoint x: 350, startPoint y: 118, endPoint x: -112, endPoint y: 106, distance: 462.3
click at [0, 106] on html "Home Settings Plans Skip to content Create new price [MEDICAL_DATA]. This page …" at bounding box center [672, 324] width 1345 height 649
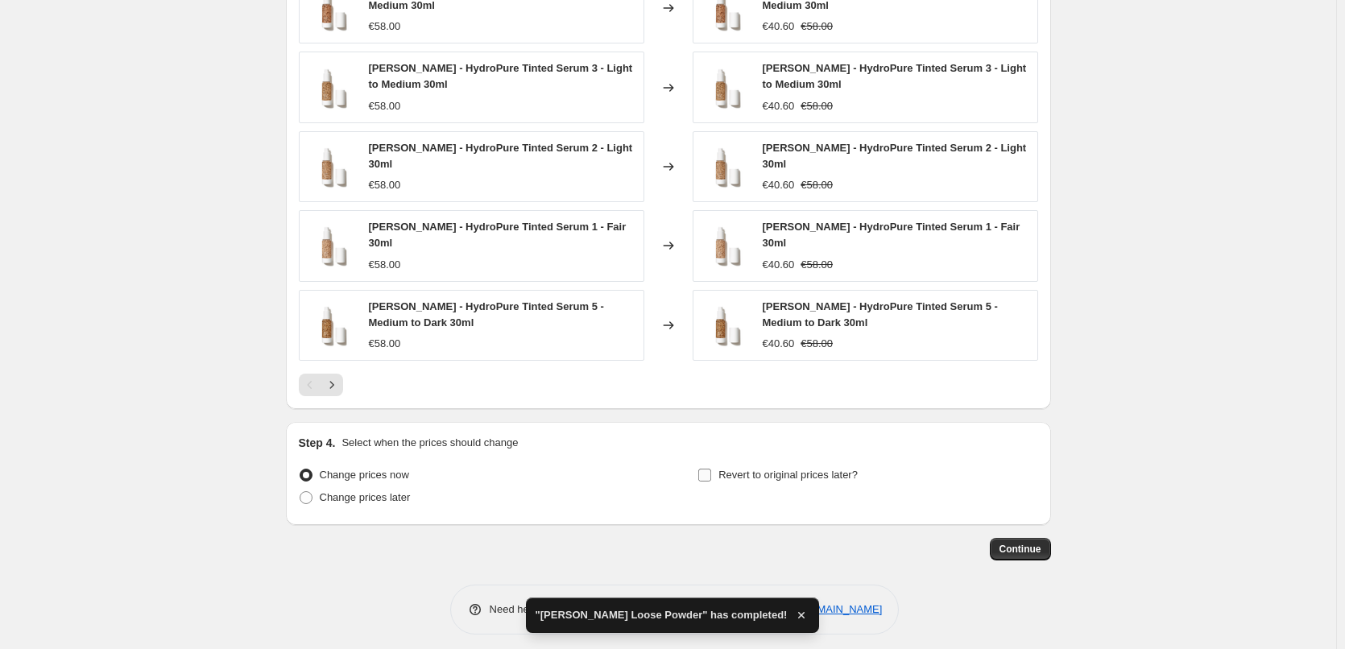
type input "[PERSON_NAME] Tinted Serum"
click at [748, 471] on span "Revert to original prices later?" at bounding box center [787, 475] width 139 height 12
click at [711, 471] on input "Revert to original prices later?" at bounding box center [704, 475] width 13 height 13
checkbox input "true"
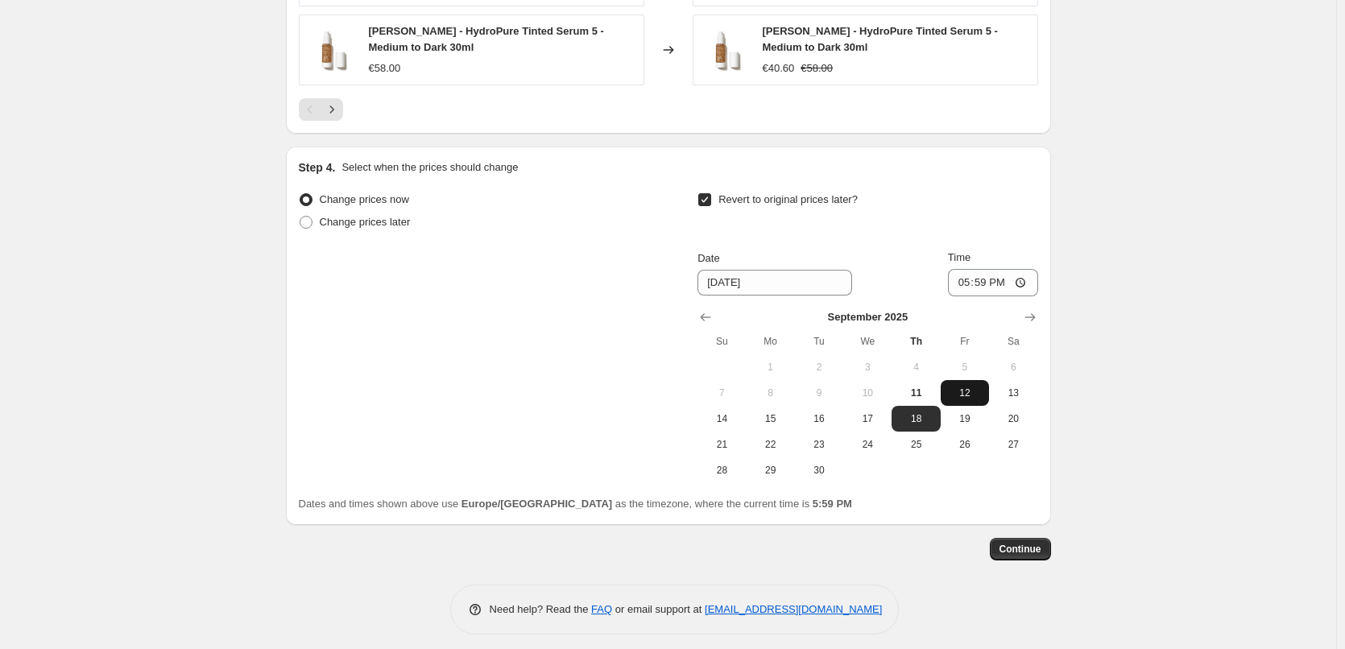
click at [951, 386] on span "12" at bounding box center [964, 392] width 35 height 13
type input "[DATE]"
click at [964, 275] on input "17:59" at bounding box center [993, 282] width 90 height 27
click at [1029, 272] on input "15:00" at bounding box center [993, 282] width 90 height 27
type input "03:00"
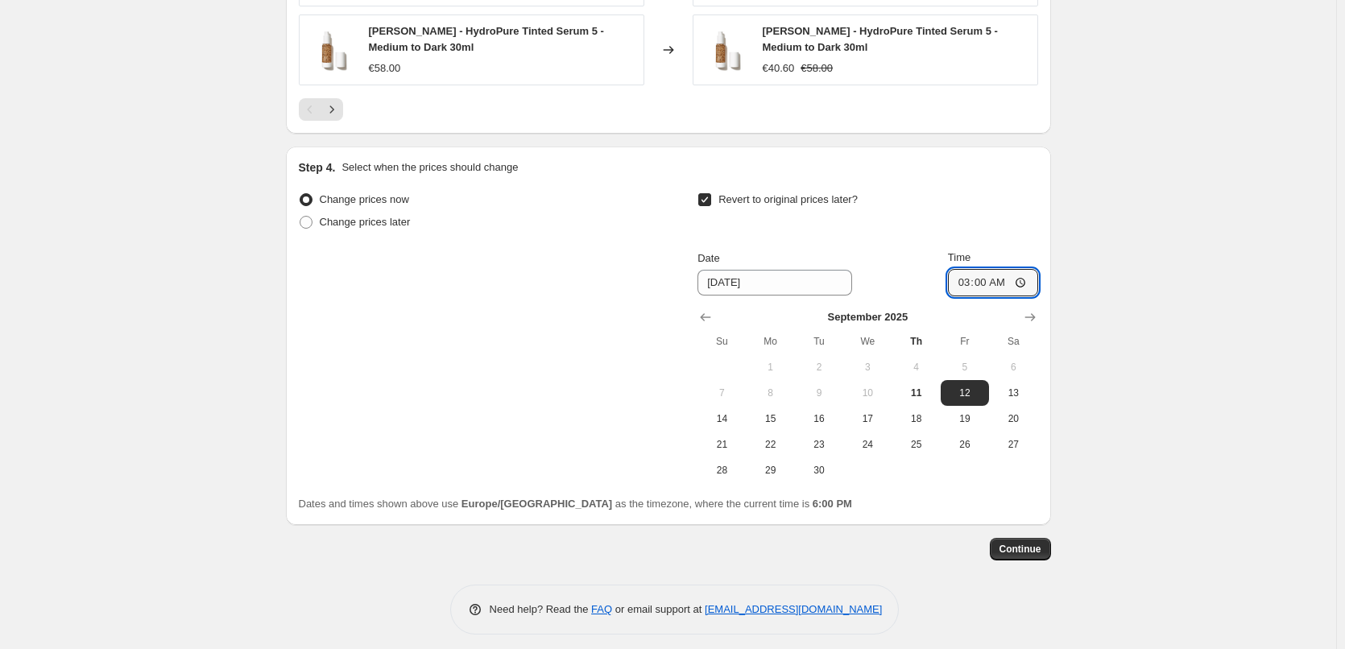
click at [1021, 543] on span "Continue" at bounding box center [1020, 549] width 42 height 13
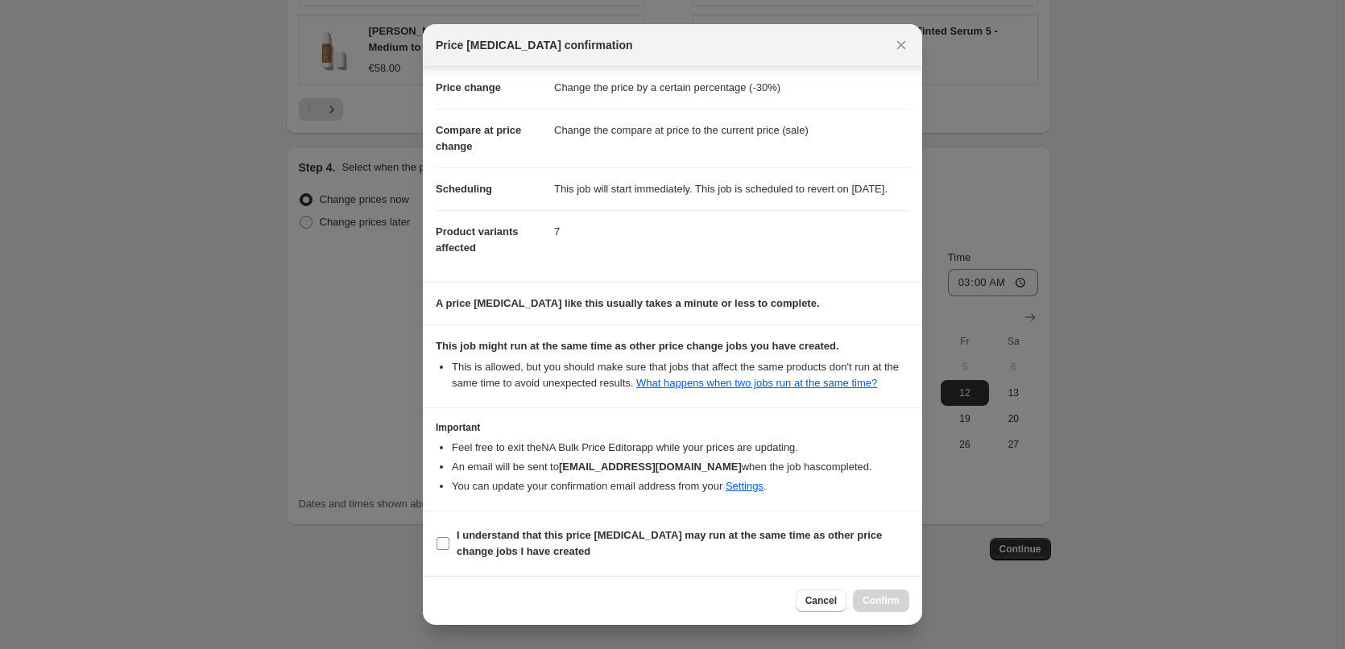
click at [494, 550] on b "I understand that this price [MEDICAL_DATA] may run at the same time as other p…" at bounding box center [668, 543] width 425 height 28
click at [449, 550] on input "I understand that this price [MEDICAL_DATA] may run at the same time as other p…" at bounding box center [442, 543] width 13 height 13
checkbox input "true"
click at [875, 593] on button "Confirm" at bounding box center [881, 600] width 56 height 23
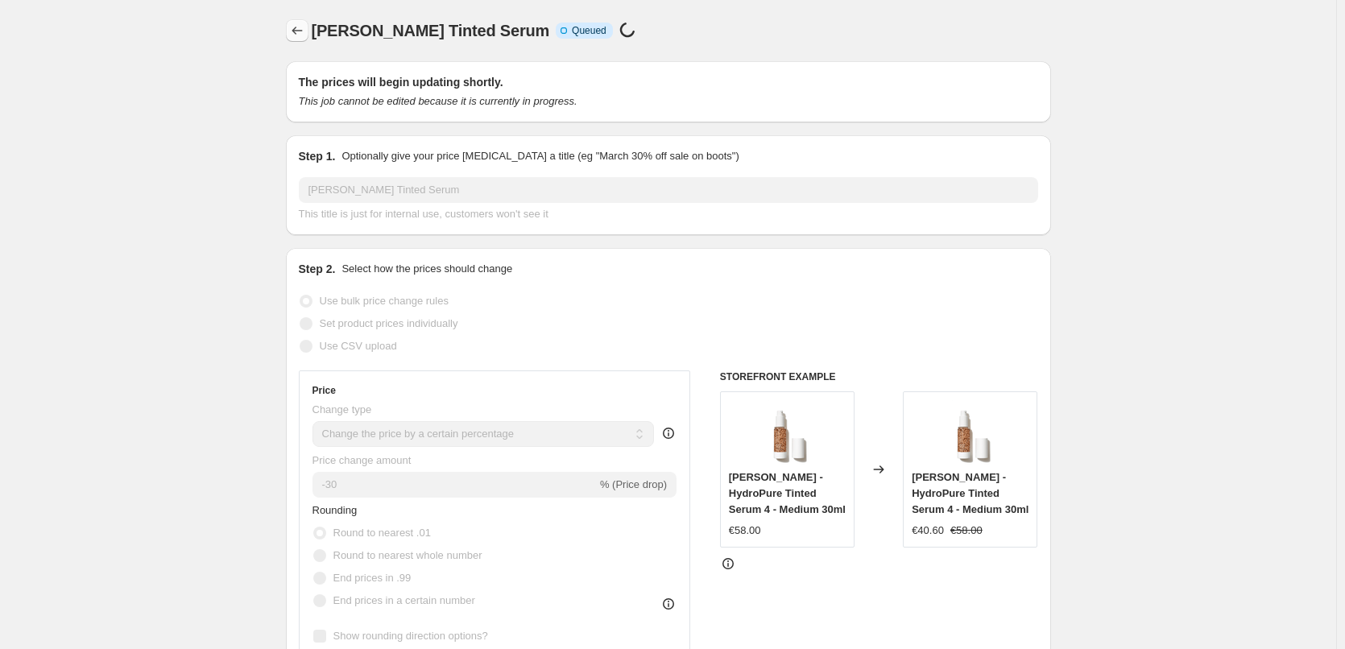
click at [294, 31] on icon "Price change jobs" at bounding box center [297, 31] width 16 height 16
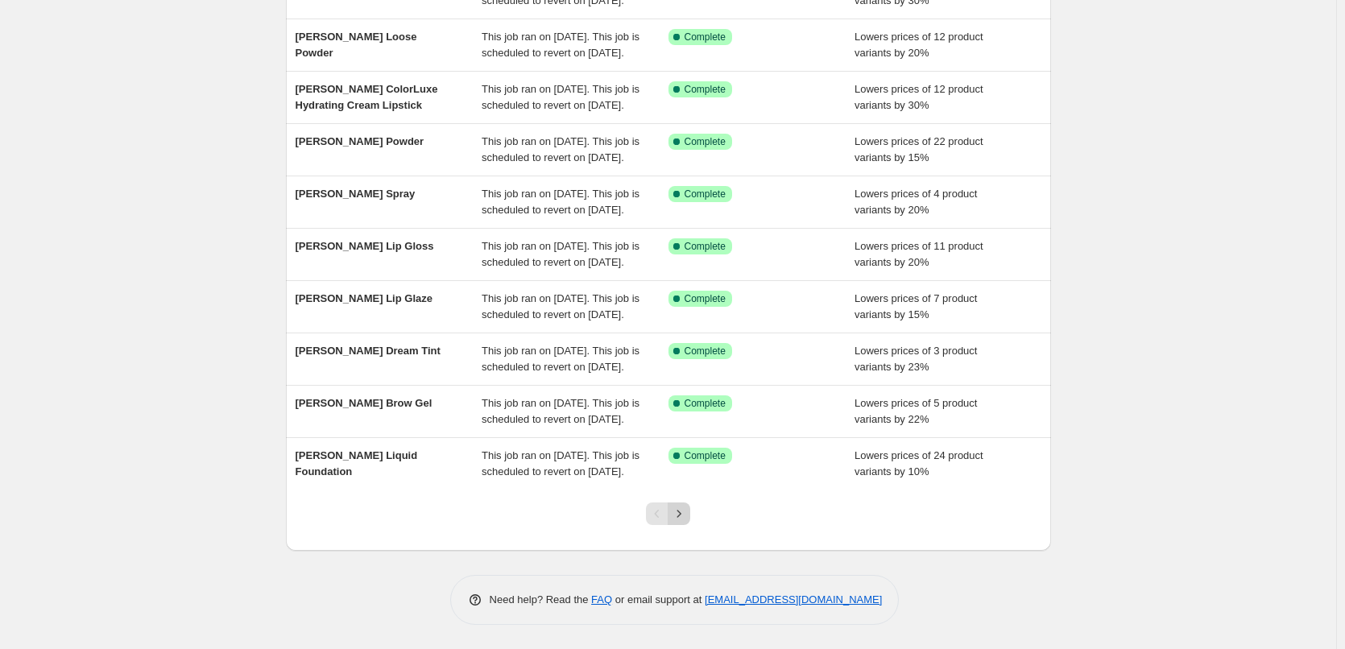
click at [687, 514] on icon "Next" at bounding box center [679, 514] width 16 height 16
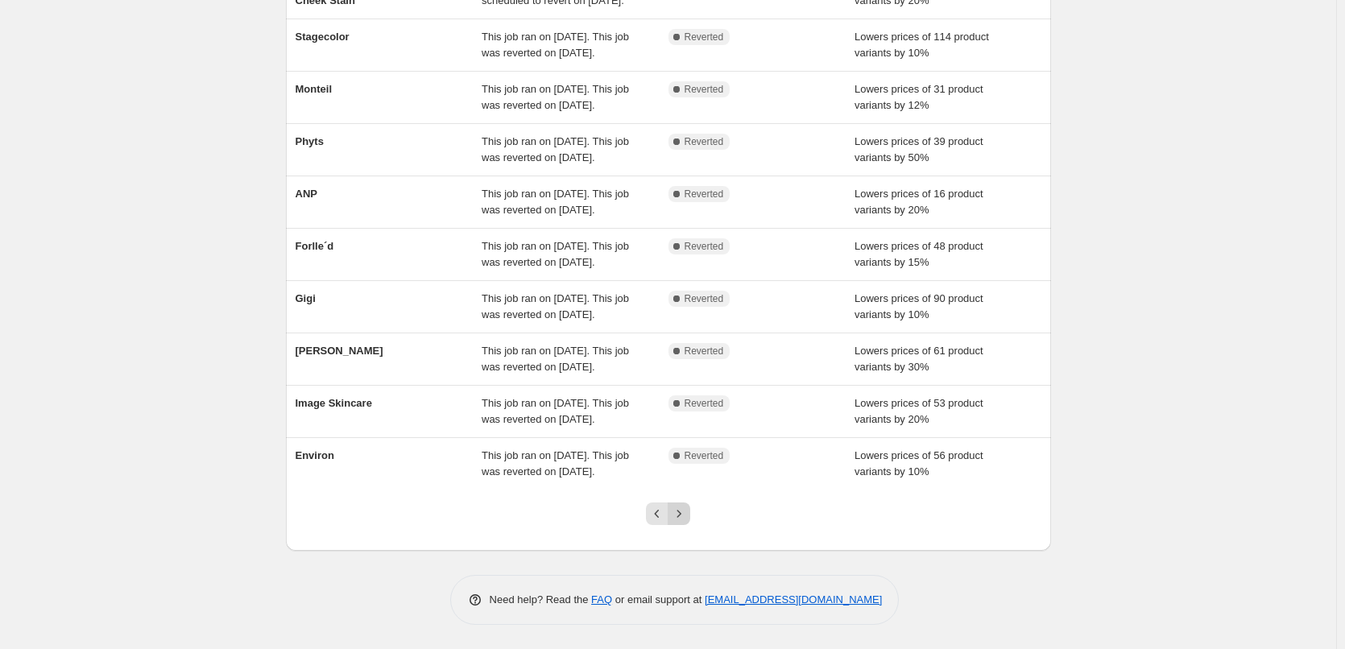
click at [680, 512] on icon "Next" at bounding box center [679, 514] width 16 height 16
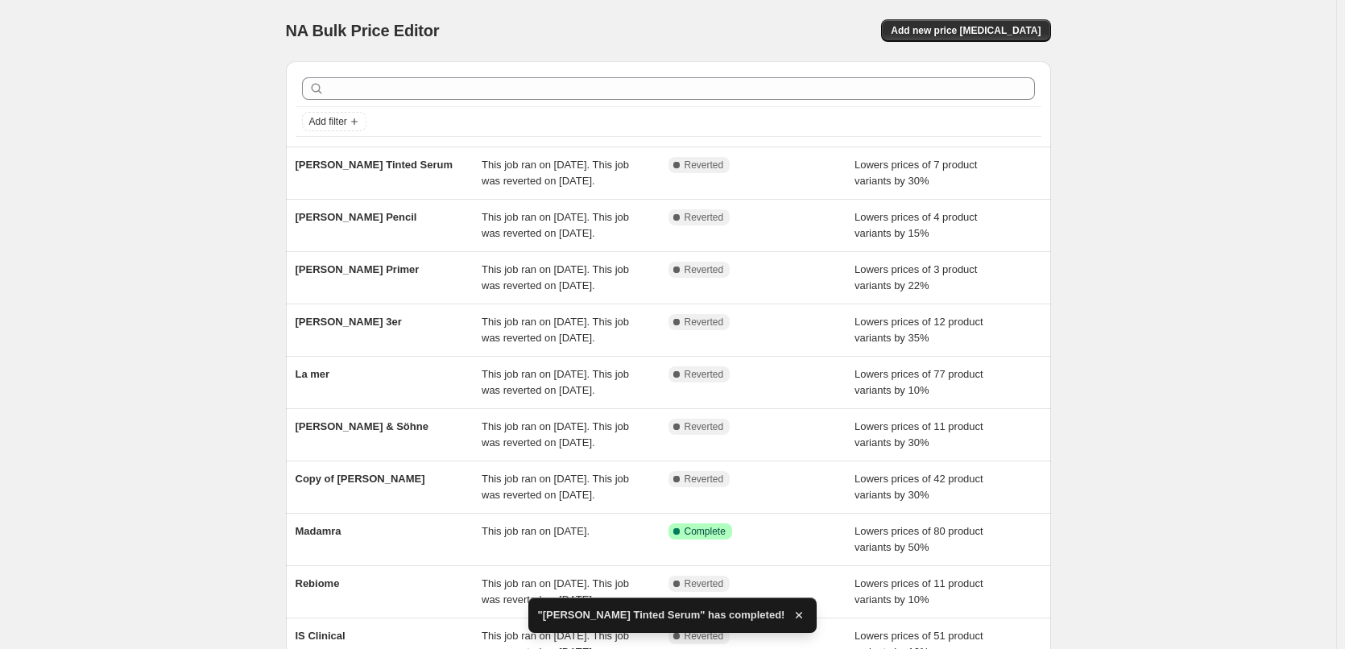
click at [674, 185] on div "Complete Reverted" at bounding box center [761, 173] width 187 height 32
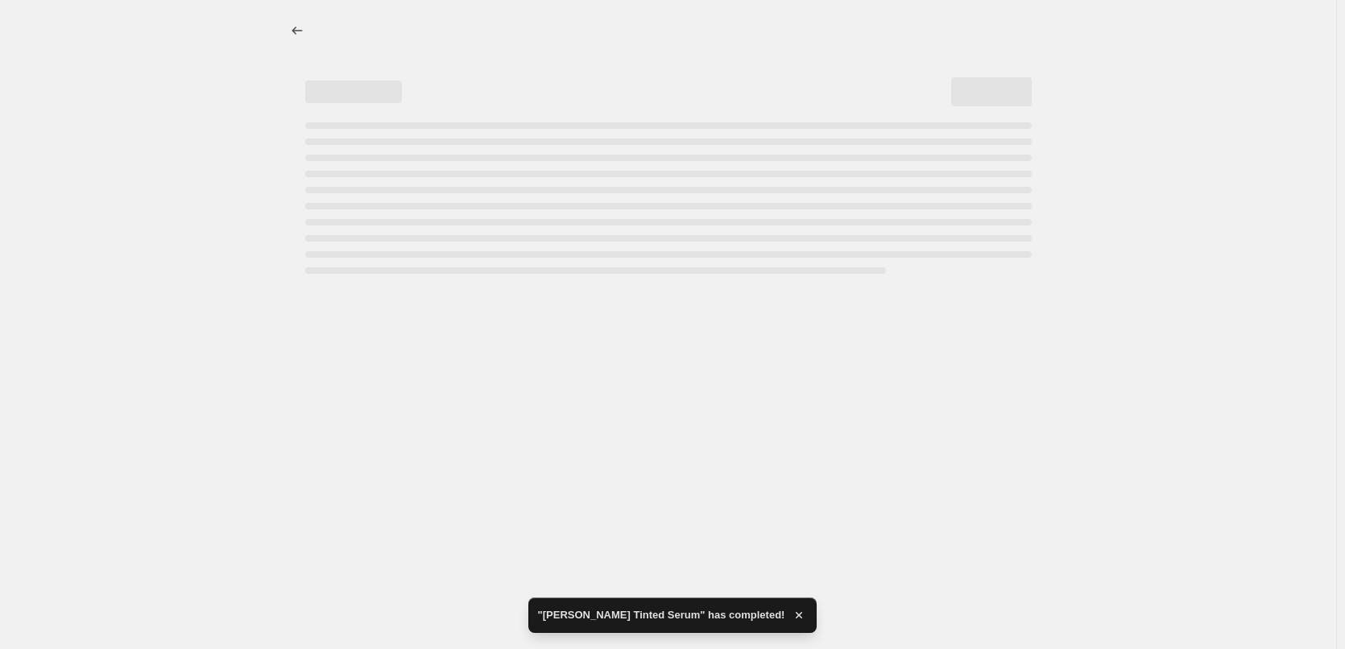
select select "percentage"
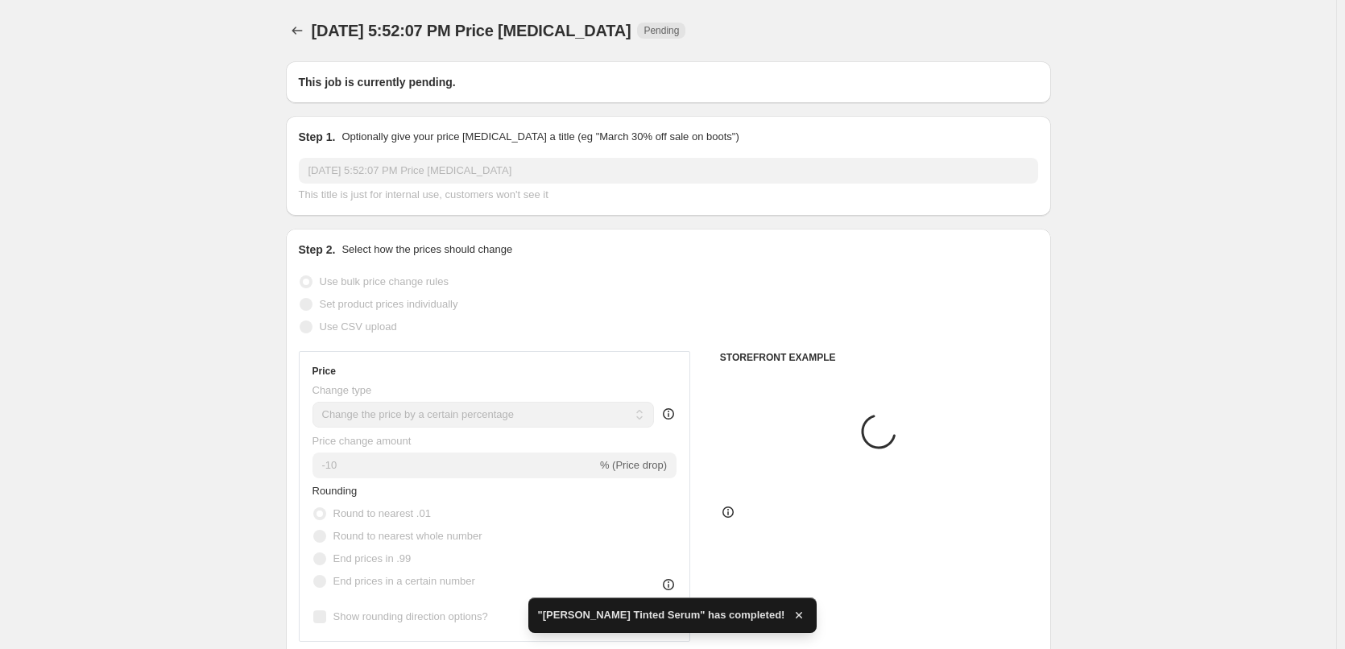
type input "[PERSON_NAME] Tinted Serum"
radio input "false"
radio input "true"
checkbox input "true"
select select "tag"
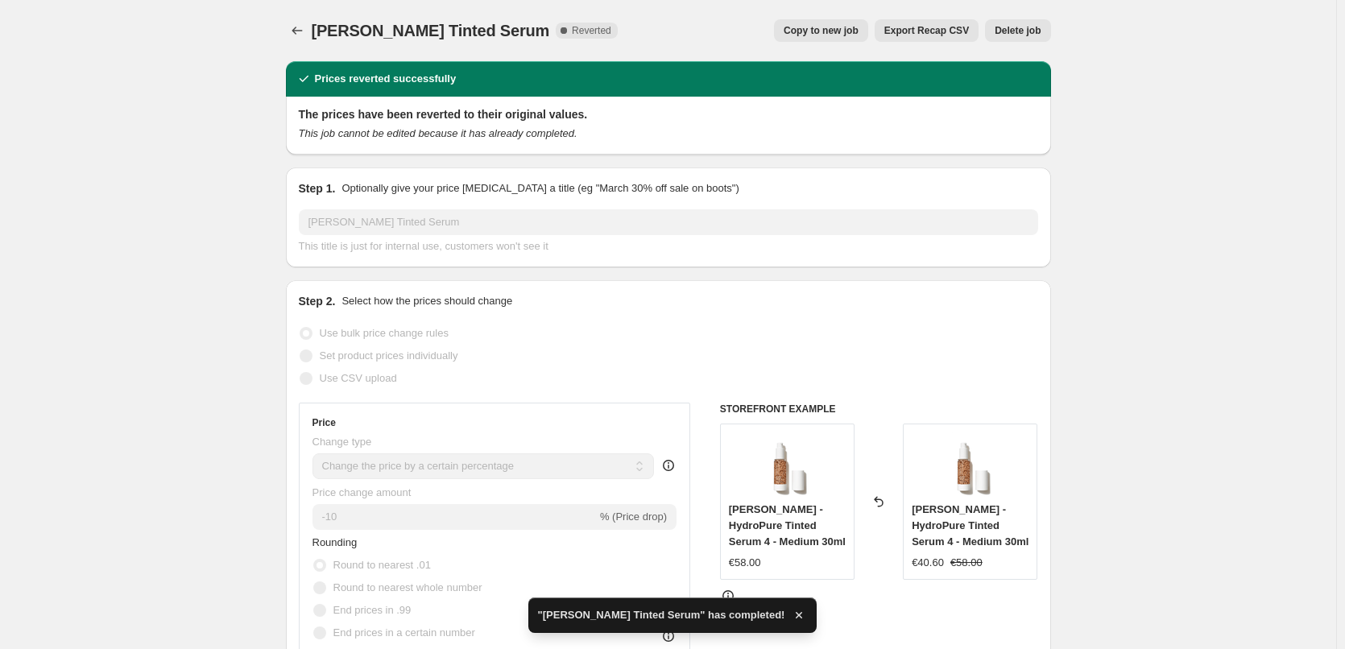
click at [1022, 26] on span "Delete job" at bounding box center [1017, 30] width 46 height 13
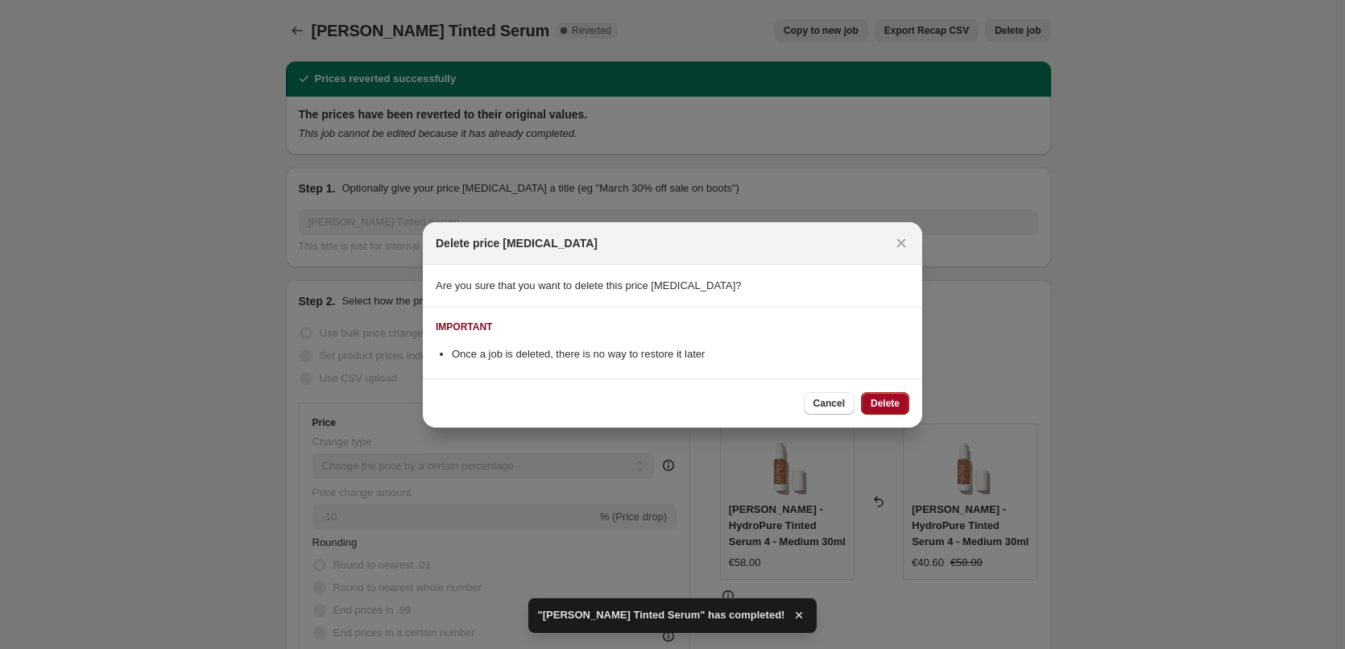
click at [891, 400] on span "Delete" at bounding box center [884, 403] width 29 height 13
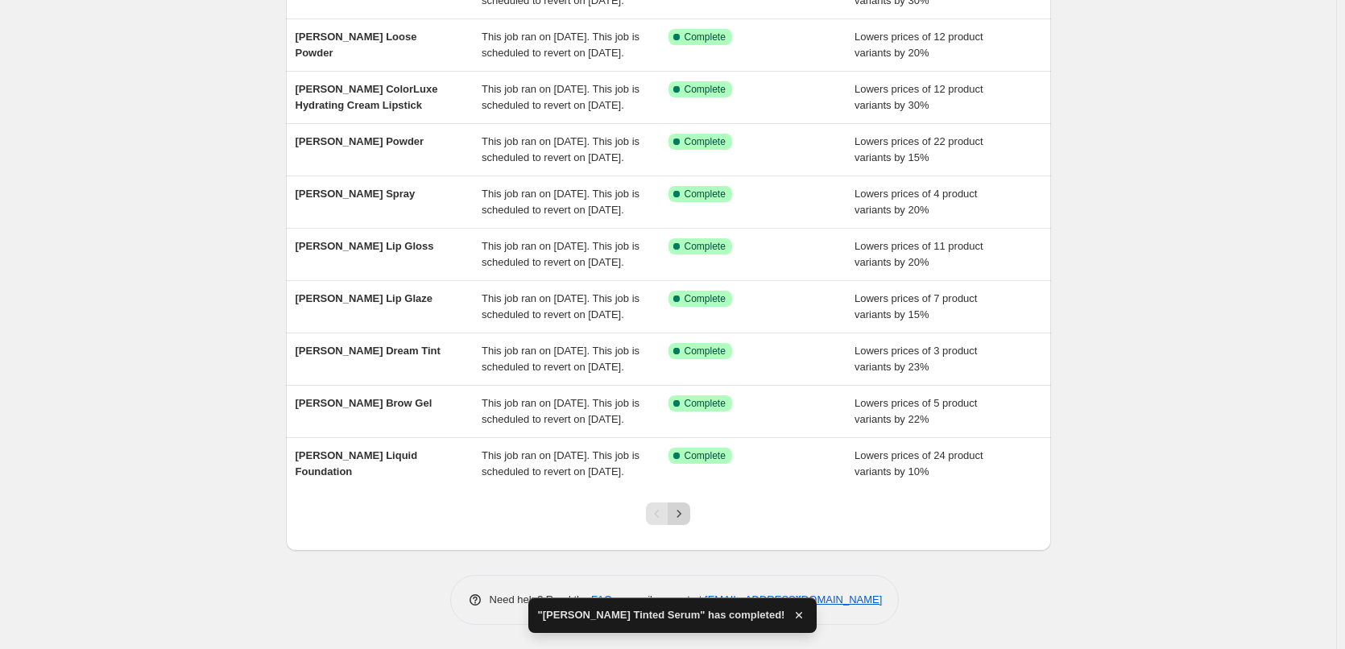
click at [684, 517] on icon "Next" at bounding box center [679, 514] width 16 height 16
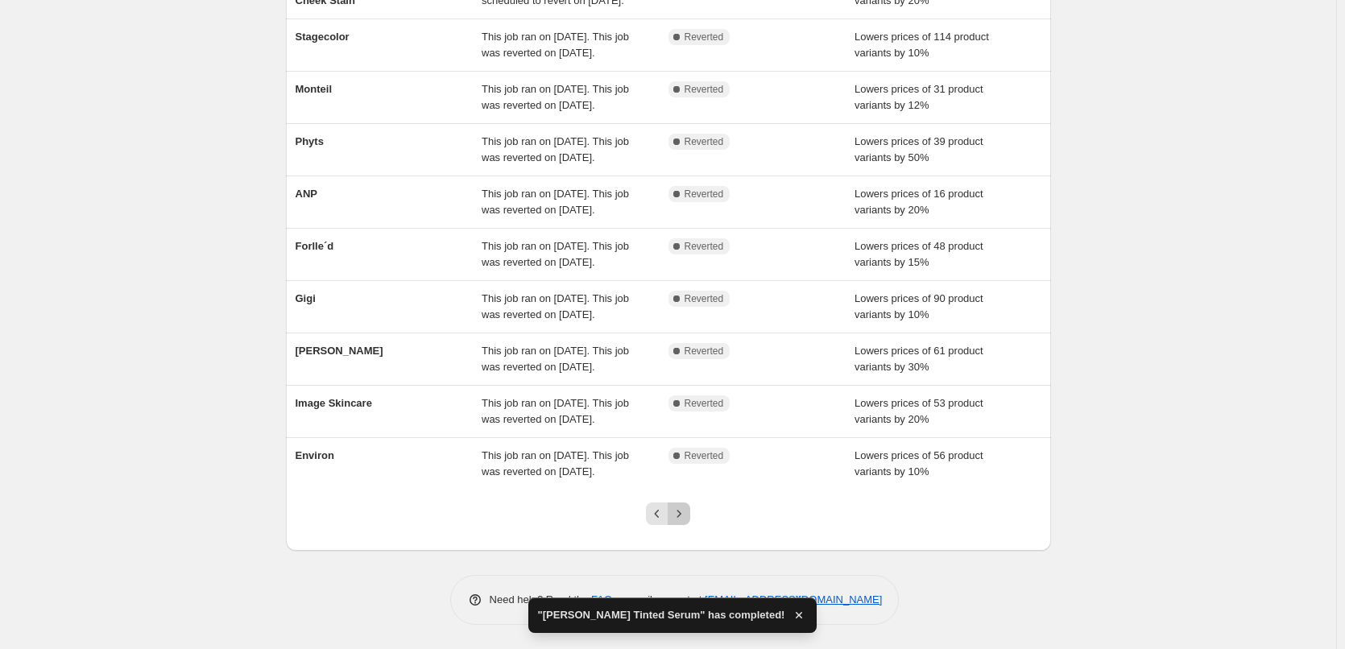
click at [690, 509] on button "Next" at bounding box center [678, 513] width 23 height 23
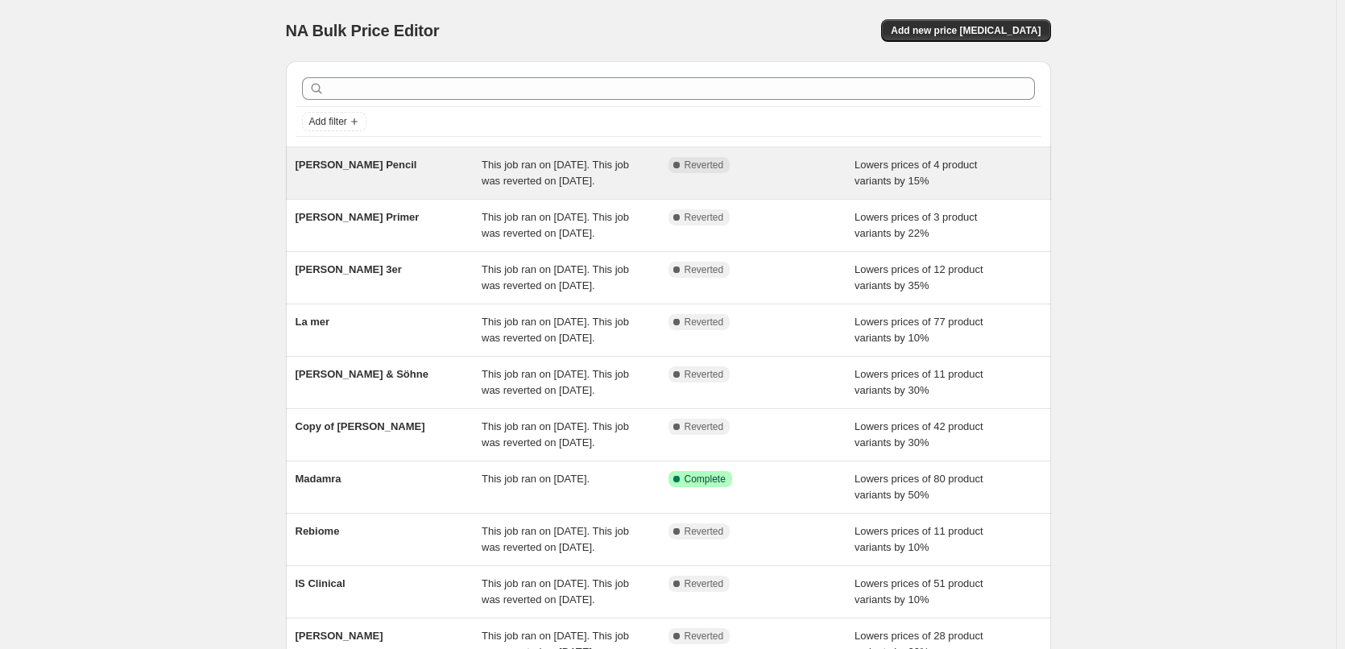
click at [642, 176] on div "This job ran on [DATE]. This job was reverted on [DATE]." at bounding box center [574, 173] width 187 height 32
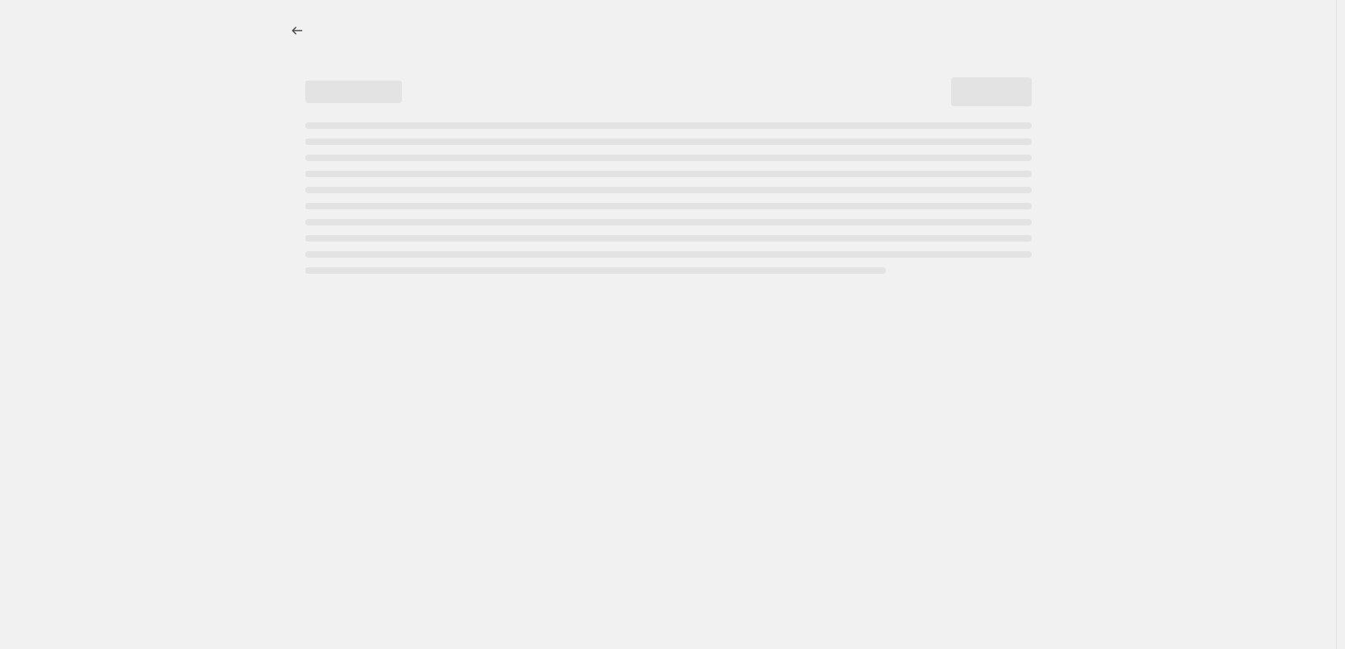
select select "percentage"
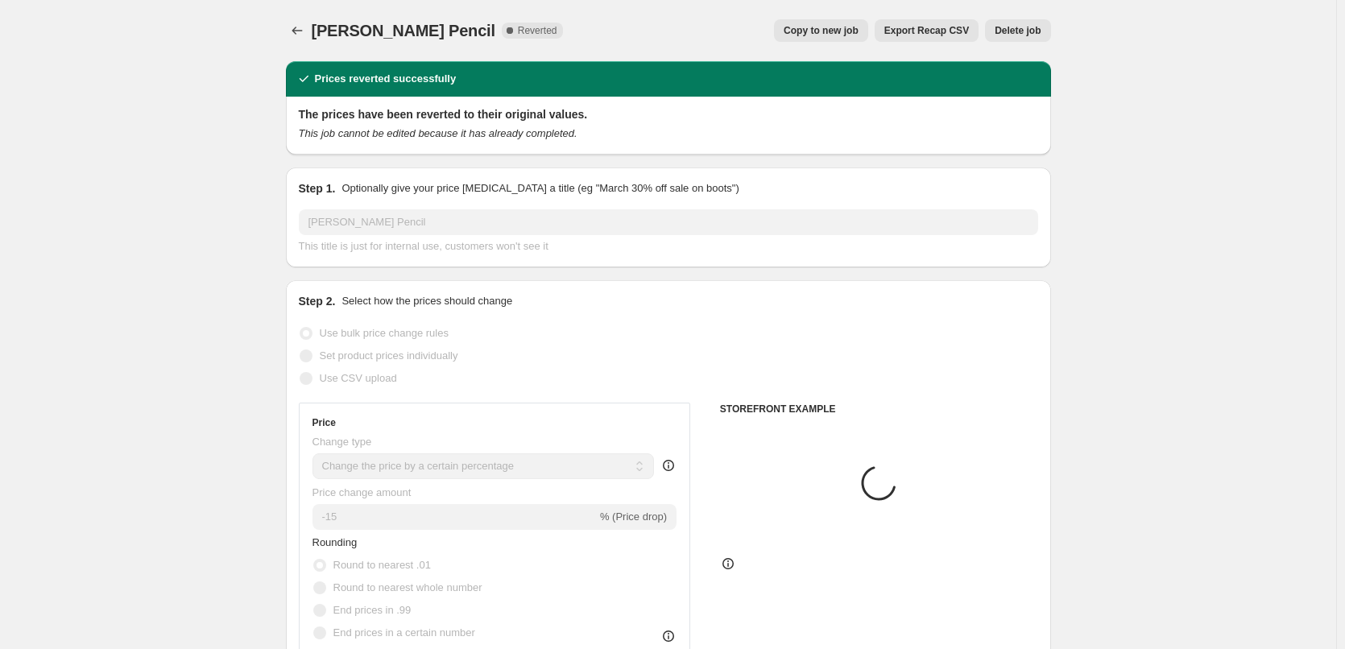
click at [854, 29] on span "Copy to new job" at bounding box center [820, 30] width 75 height 13
select select "percentage"
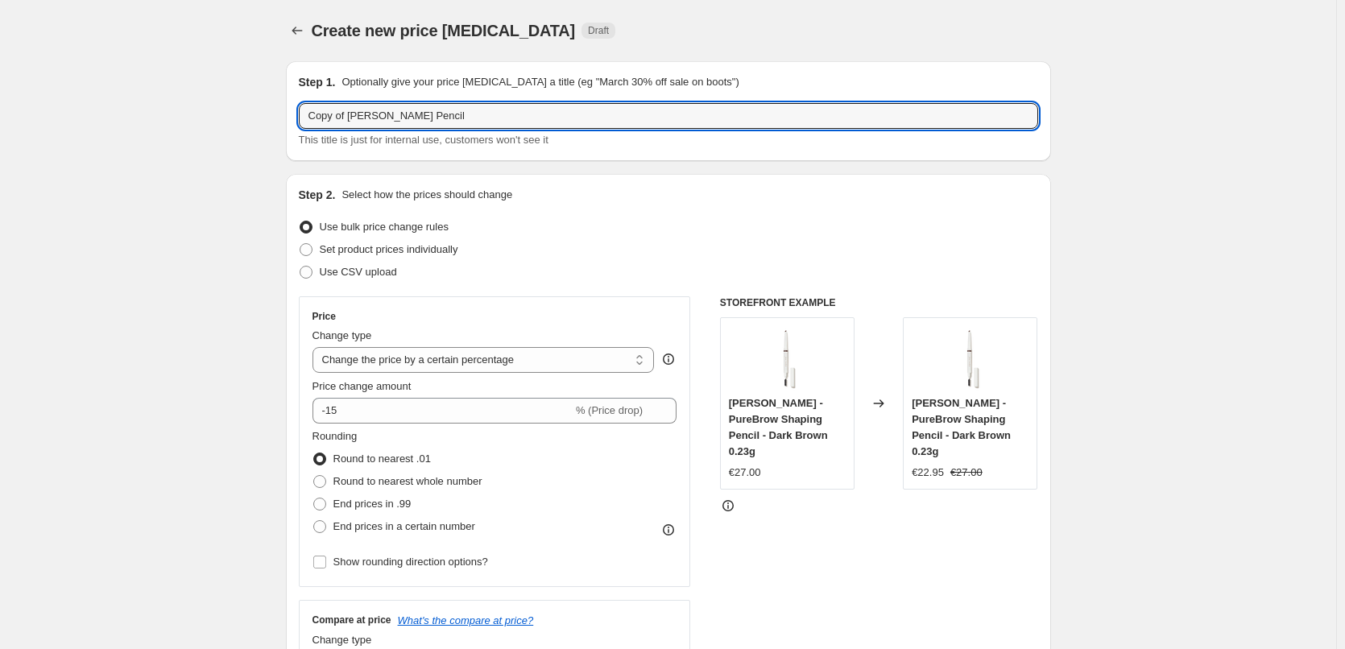
drag, startPoint x: 350, startPoint y: 115, endPoint x: 136, endPoint y: 114, distance: 214.2
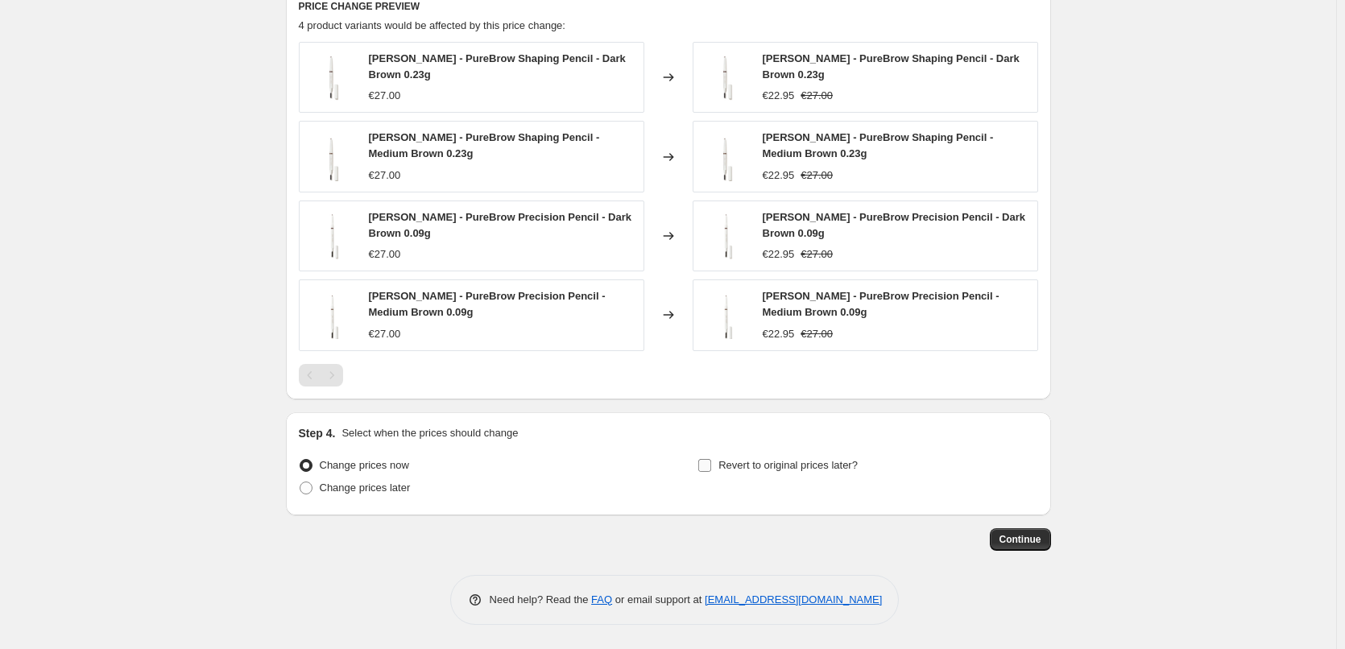
type input "[PERSON_NAME] Pencil"
click at [758, 457] on span "Revert to original prices later?" at bounding box center [787, 465] width 139 height 16
click at [711, 459] on input "Revert to original prices later?" at bounding box center [704, 465] width 13 height 13
checkbox input "true"
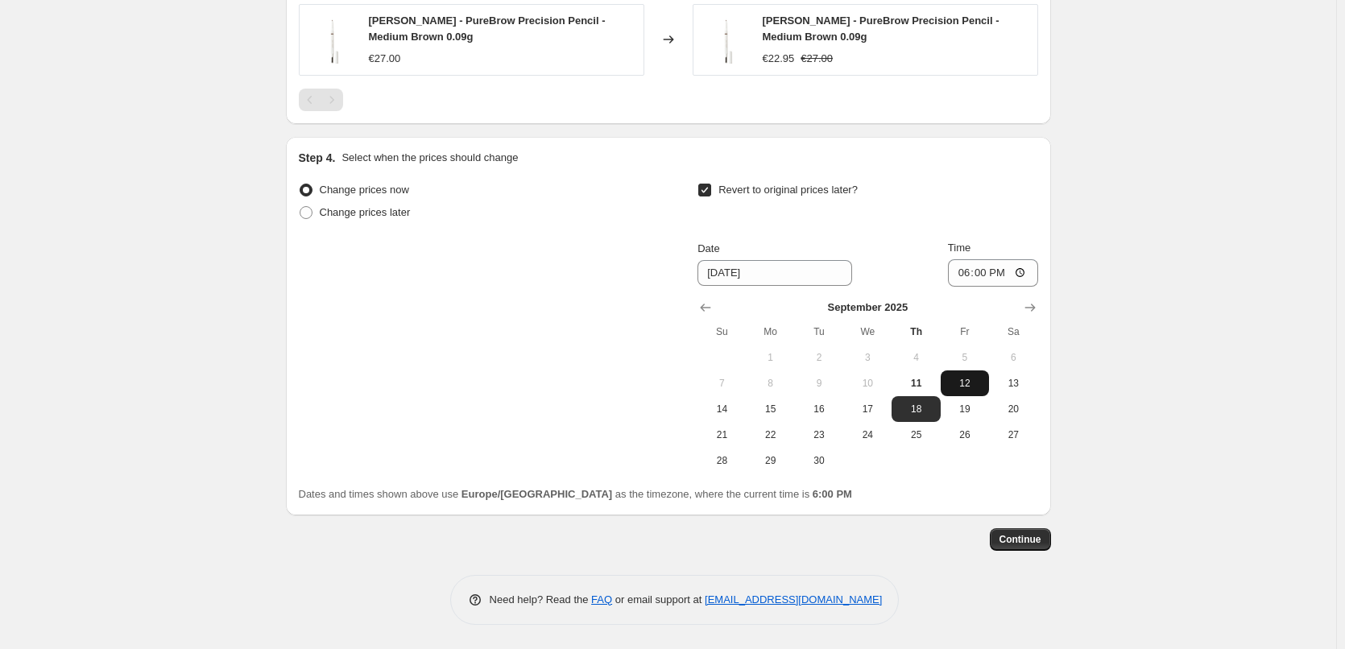
click at [963, 384] on span "12" at bounding box center [964, 383] width 35 height 13
type input "[DATE]"
click at [960, 272] on input "18:00" at bounding box center [993, 272] width 90 height 27
click at [1035, 267] on input "15:00" at bounding box center [993, 272] width 90 height 27
click at [1025, 269] on input "15:00" at bounding box center [993, 272] width 90 height 27
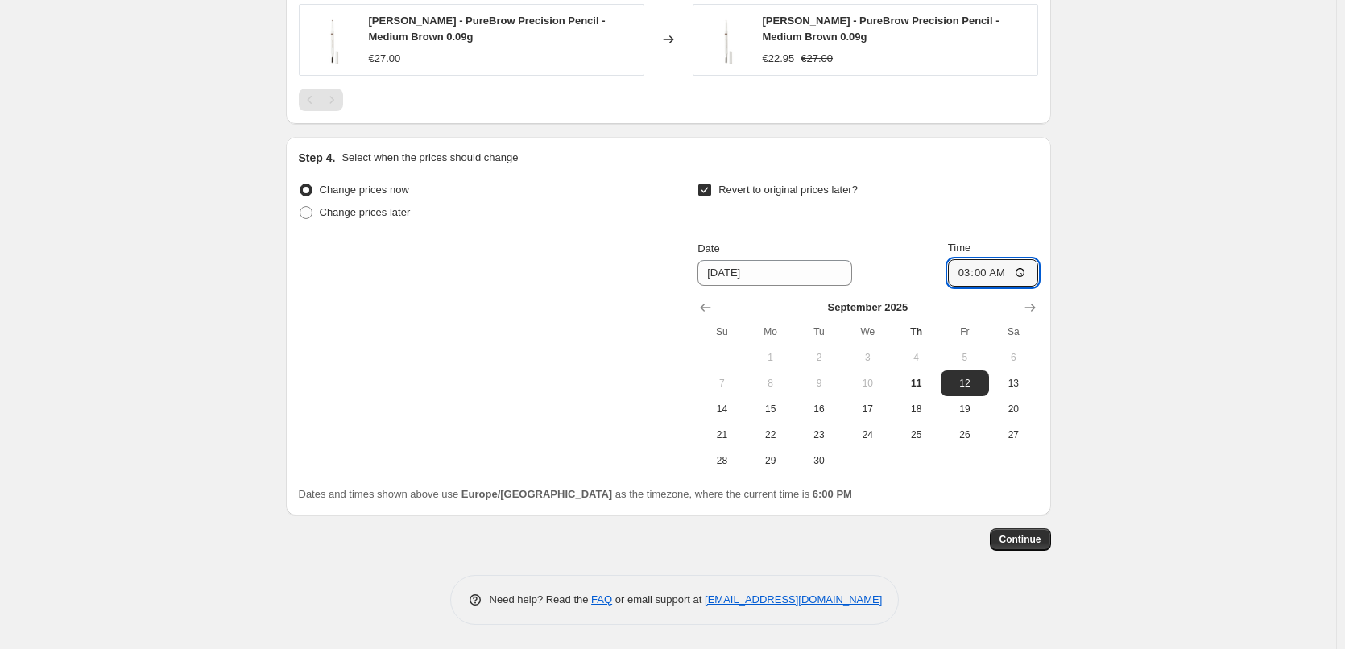
type input "03:00"
click at [1033, 539] on span "Continue" at bounding box center [1020, 539] width 42 height 13
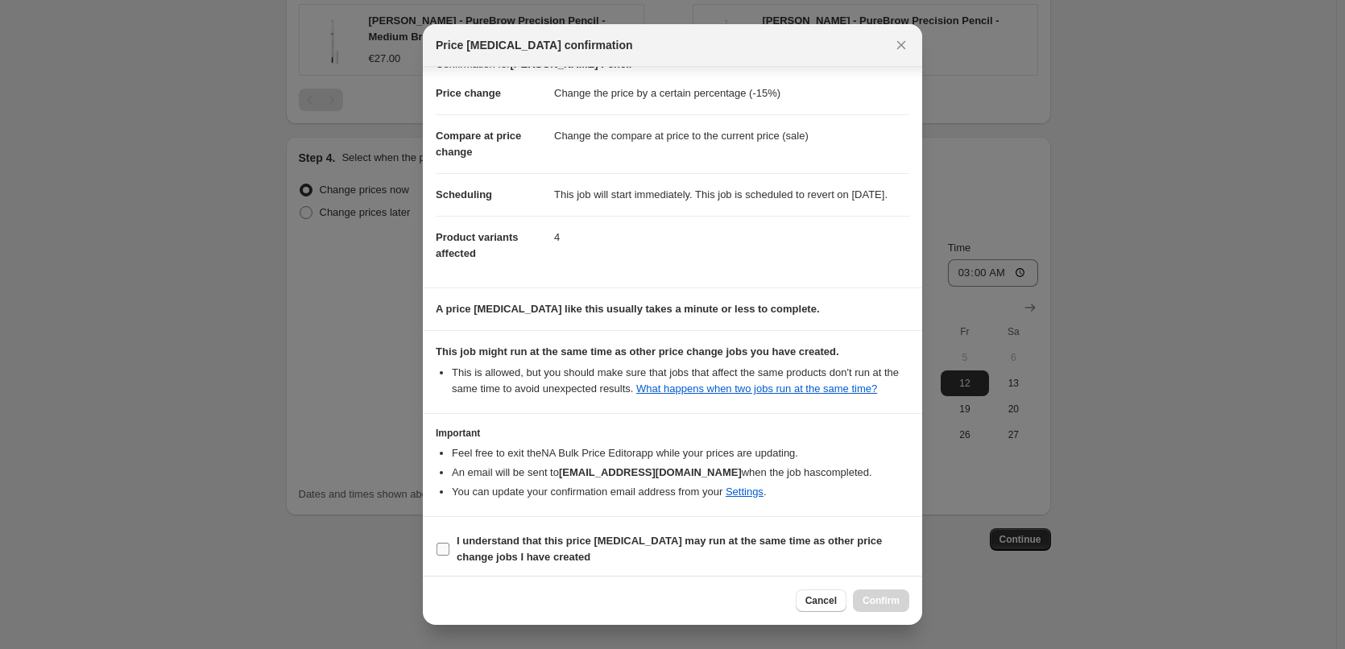
scroll to position [45, 0]
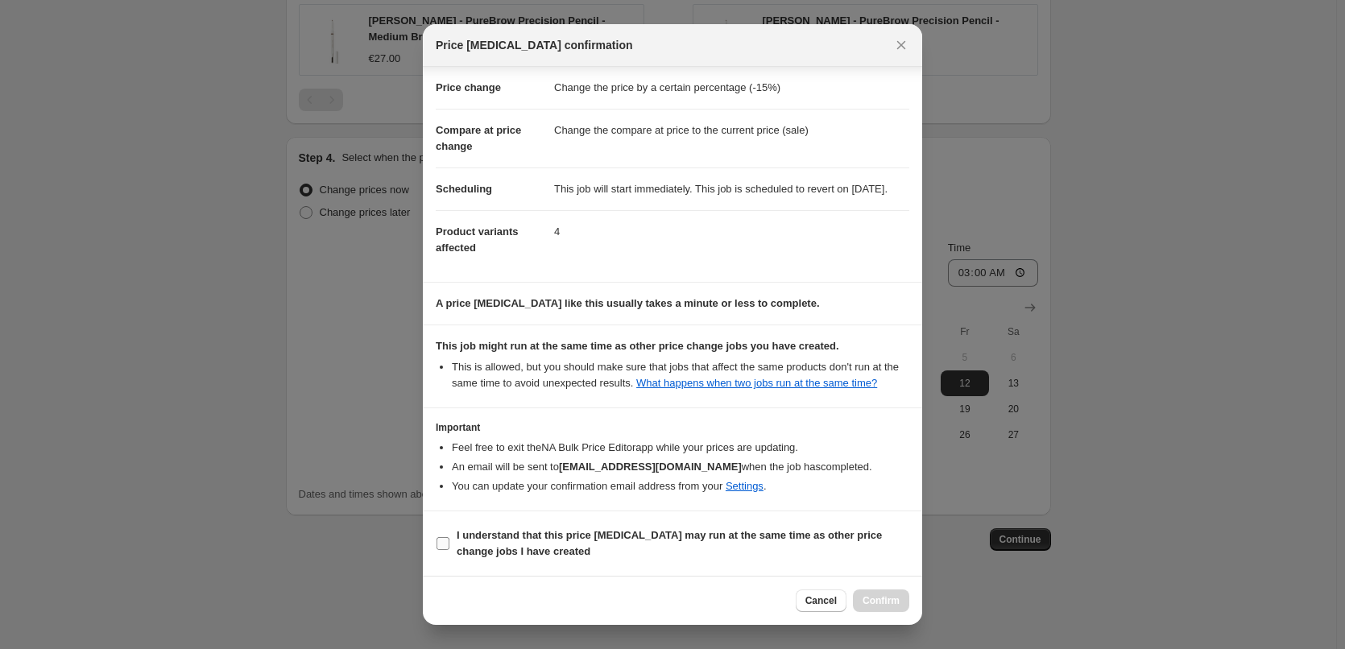
click at [523, 540] on b "I understand that this price [MEDICAL_DATA] may run at the same time as other p…" at bounding box center [668, 543] width 425 height 28
click at [449, 540] on input "I understand that this price [MEDICAL_DATA] may run at the same time as other p…" at bounding box center [442, 543] width 13 height 13
checkbox input "true"
click at [894, 601] on span "Confirm" at bounding box center [880, 600] width 37 height 13
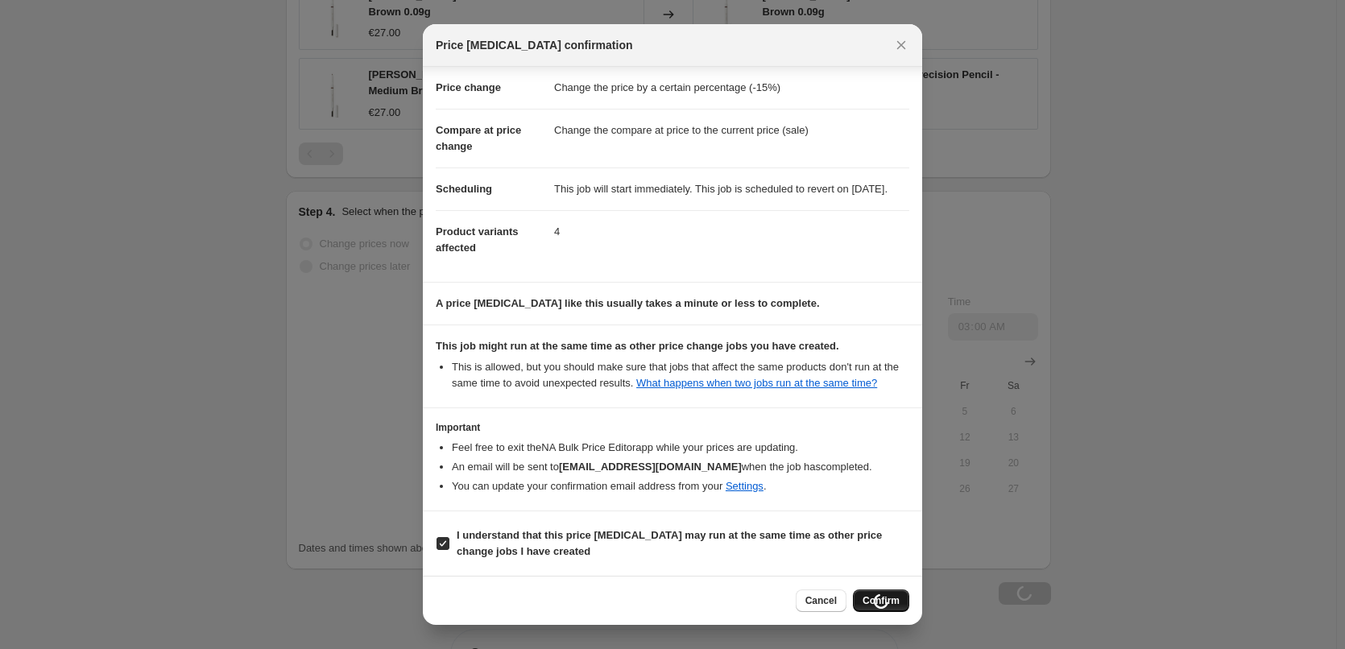
scroll to position [1564, 0]
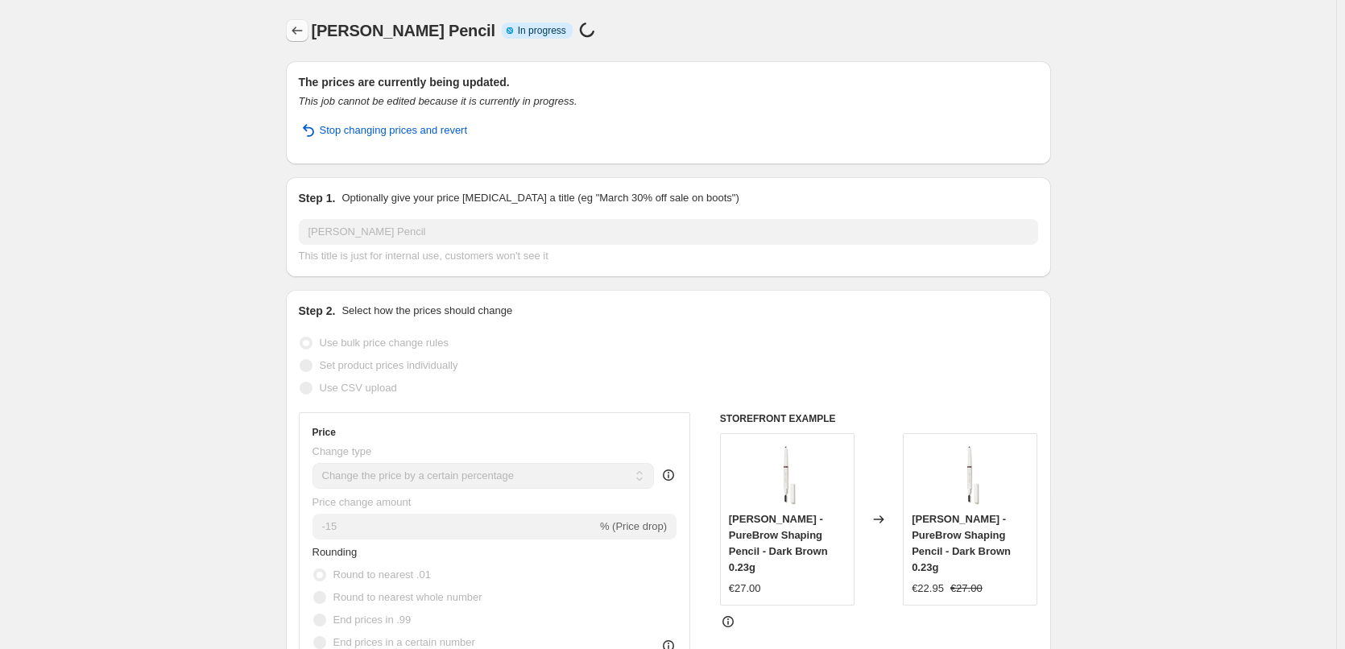
click at [302, 29] on icon "Price change jobs" at bounding box center [297, 31] width 16 height 16
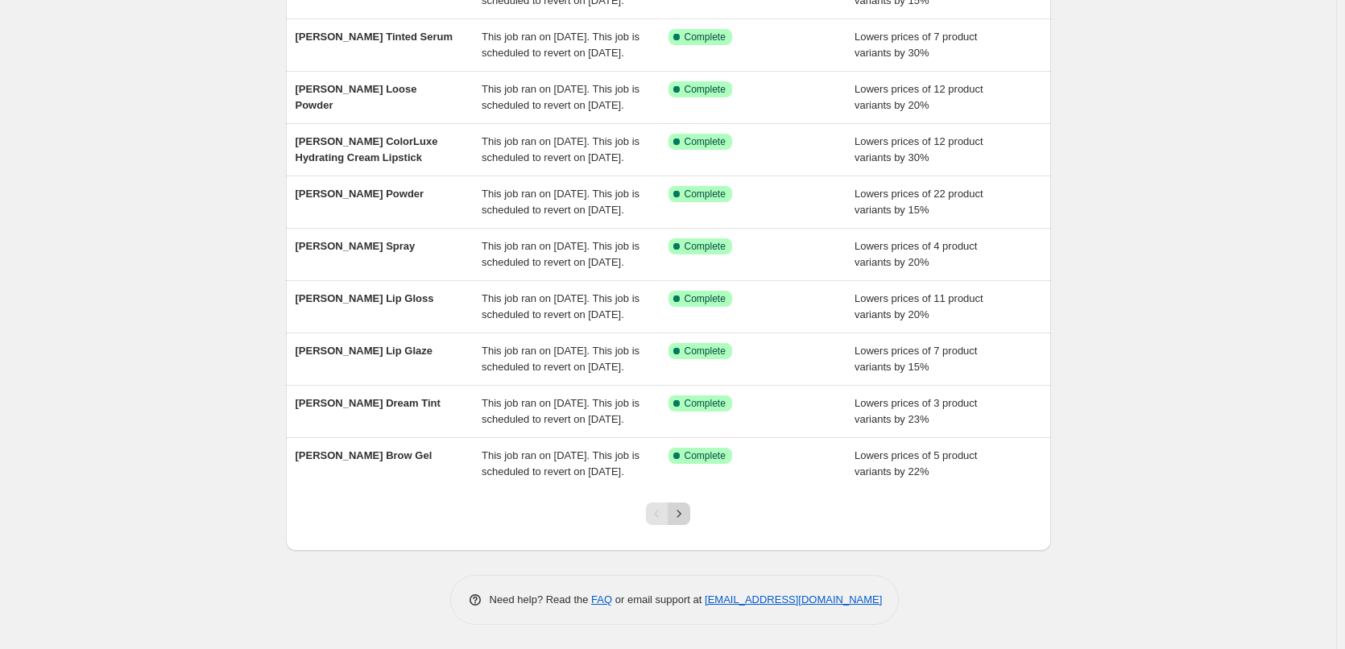
click at [680, 516] on icon "Next" at bounding box center [679, 514] width 16 height 16
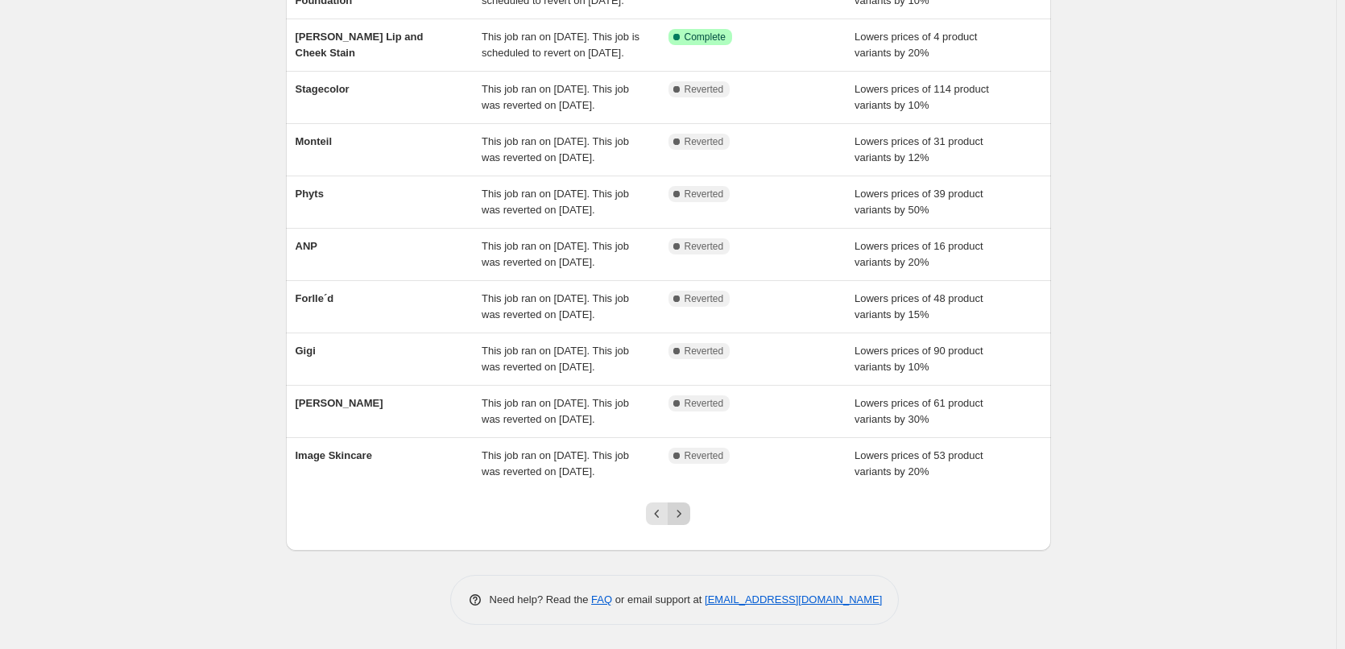
click at [687, 514] on icon "Next" at bounding box center [679, 514] width 16 height 16
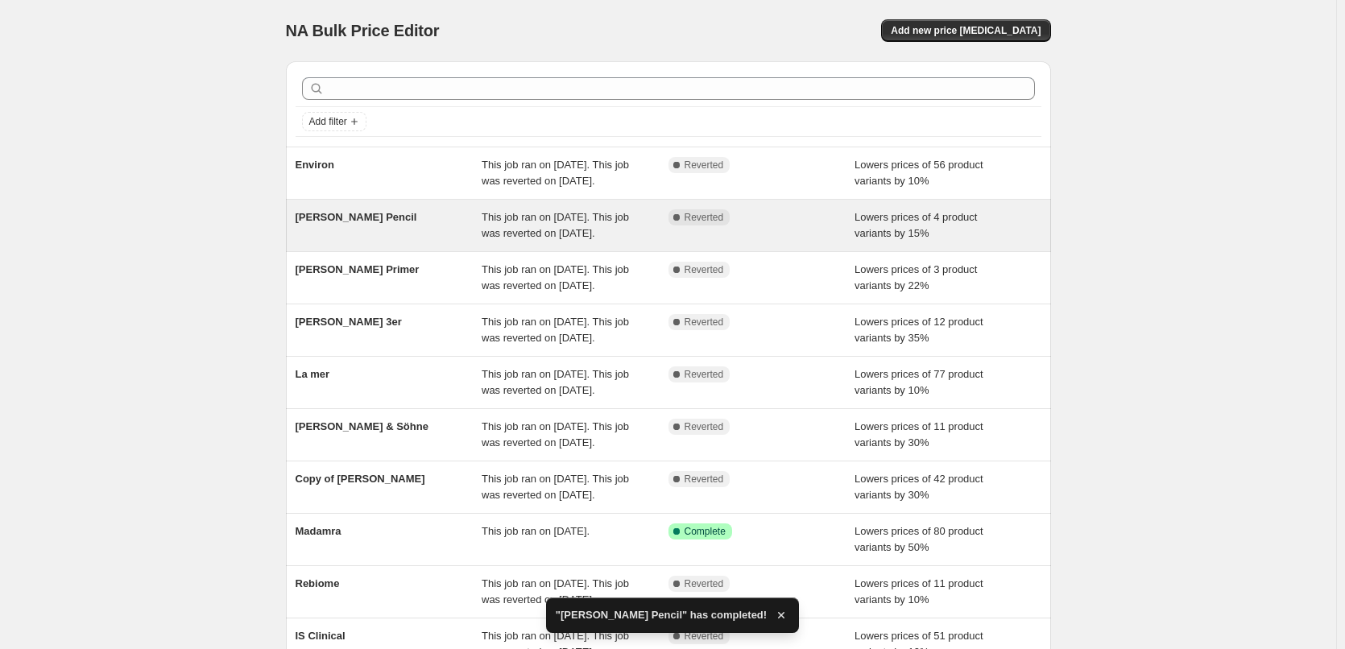
click at [739, 225] on div "Complete Reverted" at bounding box center [749, 217] width 163 height 16
select select "percentage"
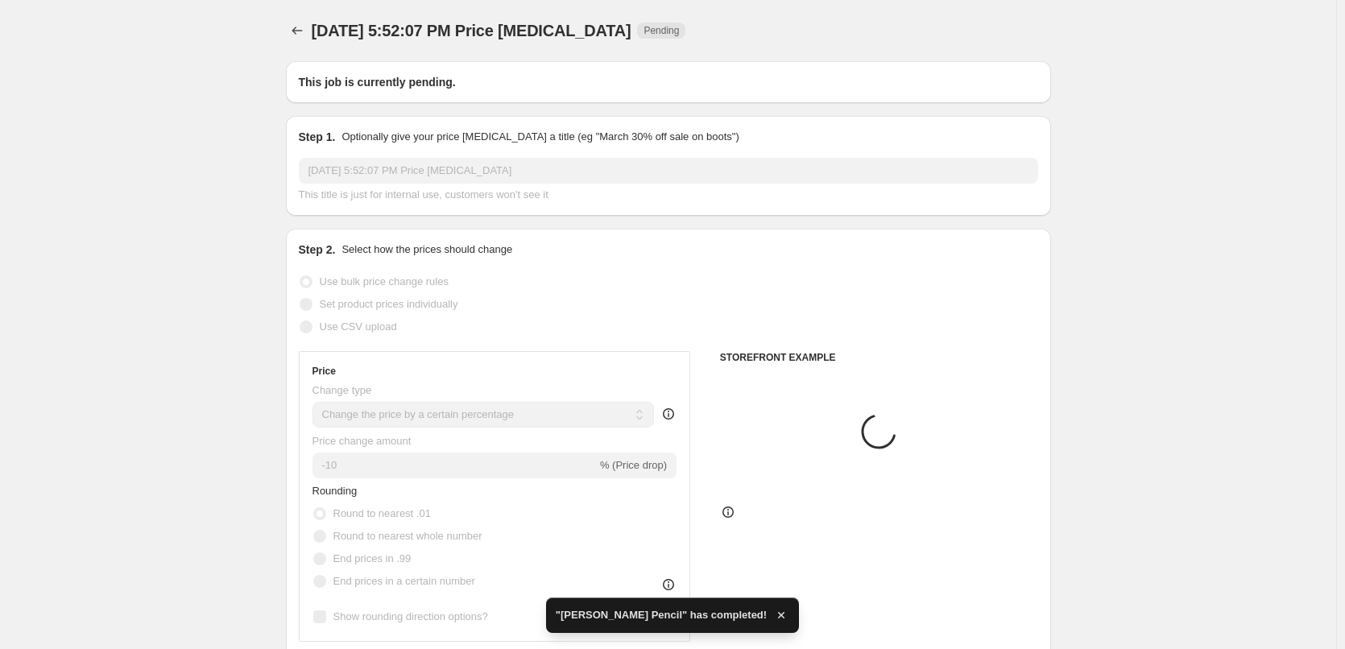
type input "[PERSON_NAME] Pencil"
radio input "false"
radio input "true"
checkbox input "true"
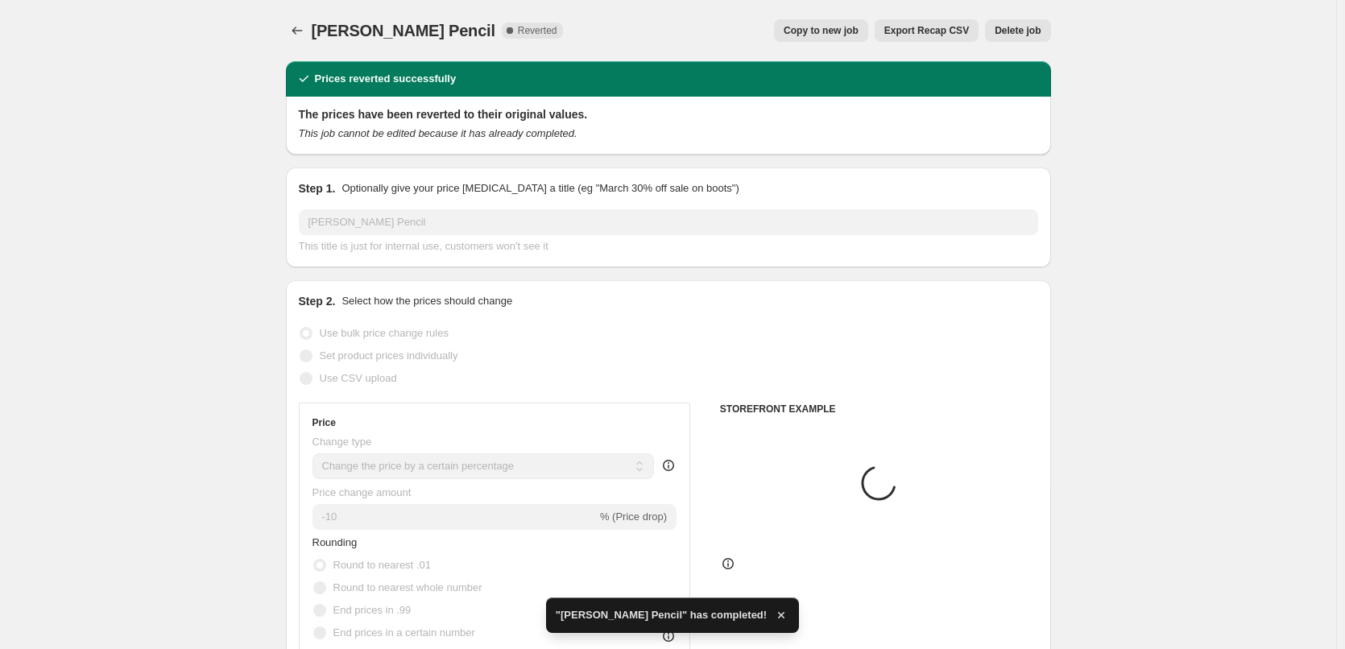
click at [1050, 28] on button "Delete job" at bounding box center [1017, 30] width 65 height 23
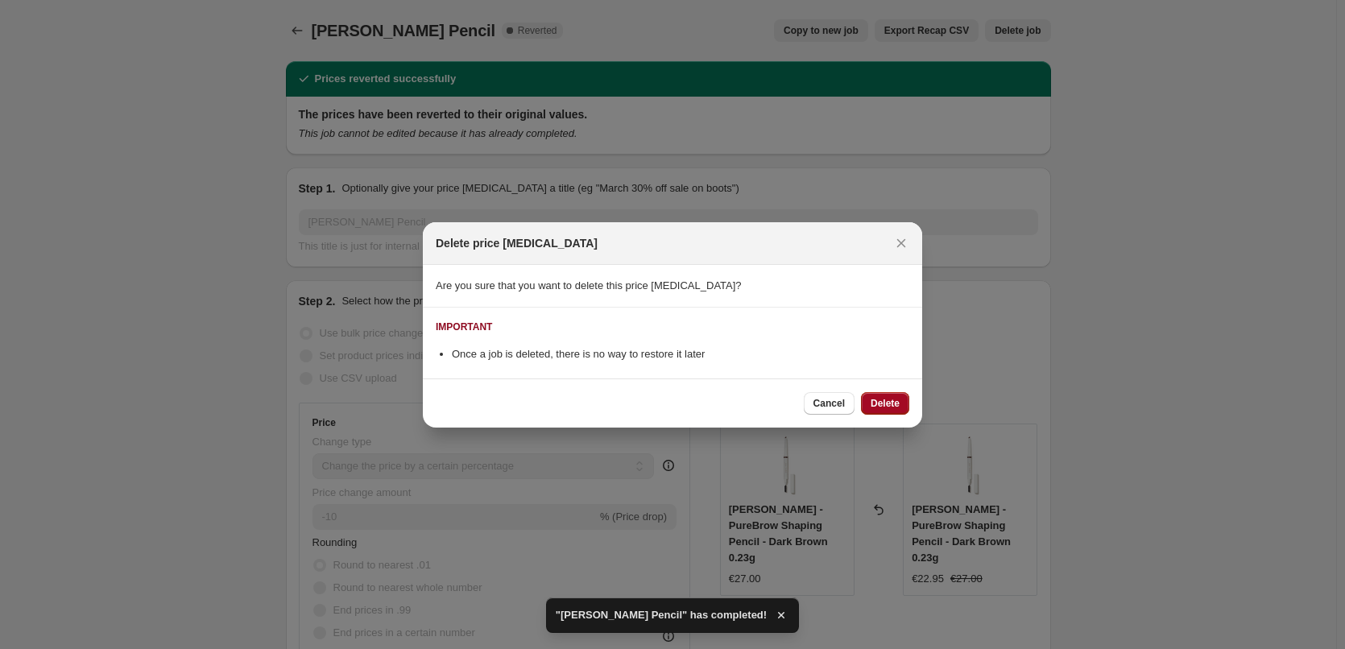
click at [886, 402] on span "Delete" at bounding box center [884, 403] width 29 height 13
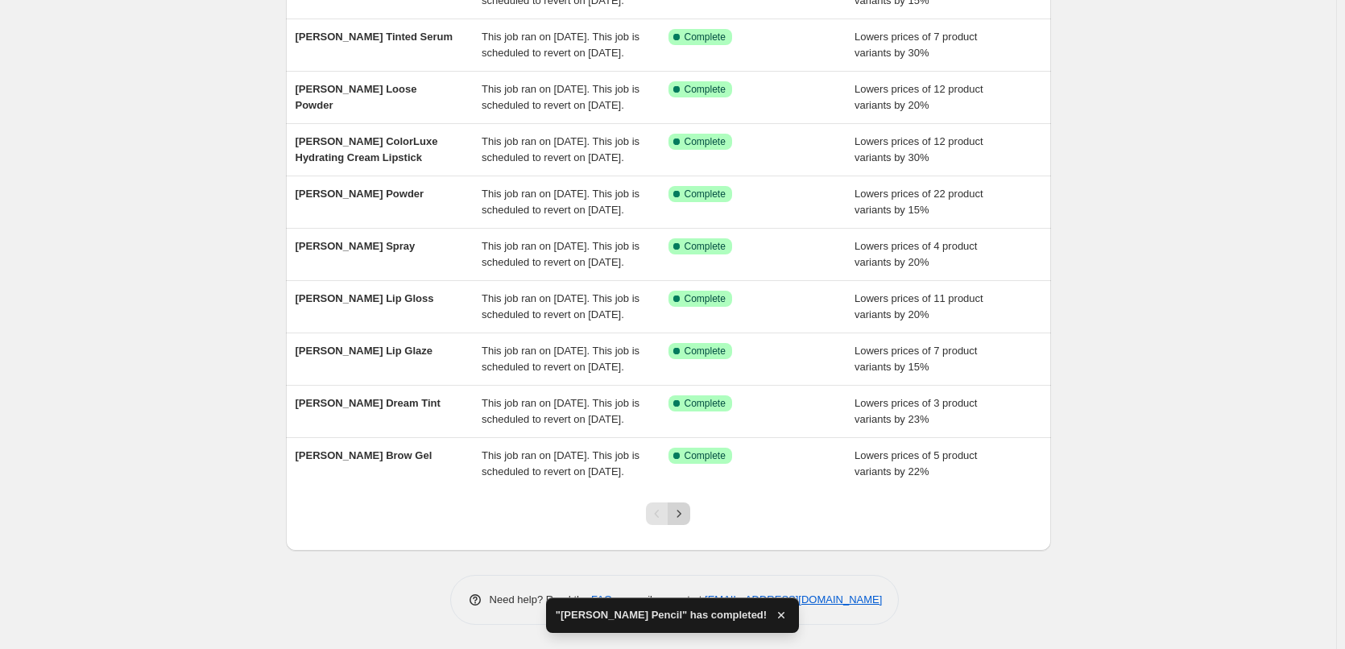
click at [684, 518] on icon "Next" at bounding box center [679, 514] width 16 height 16
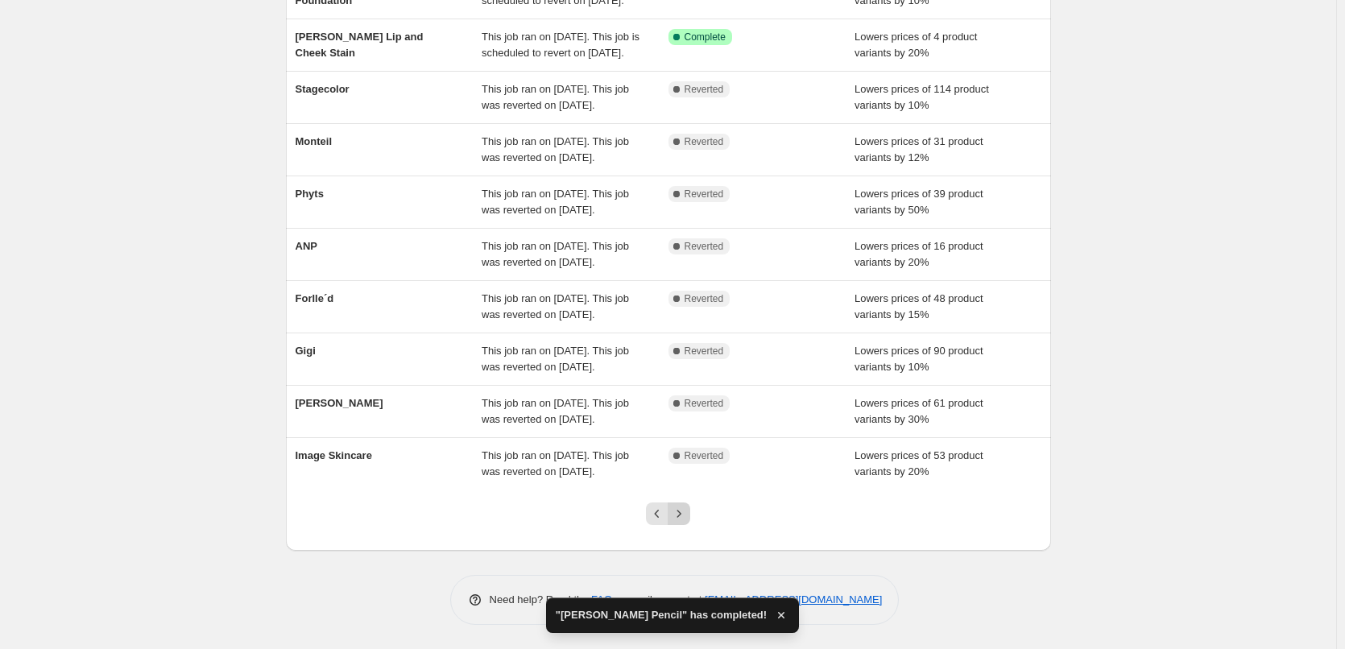
click at [687, 513] on icon "Next" at bounding box center [679, 514] width 16 height 16
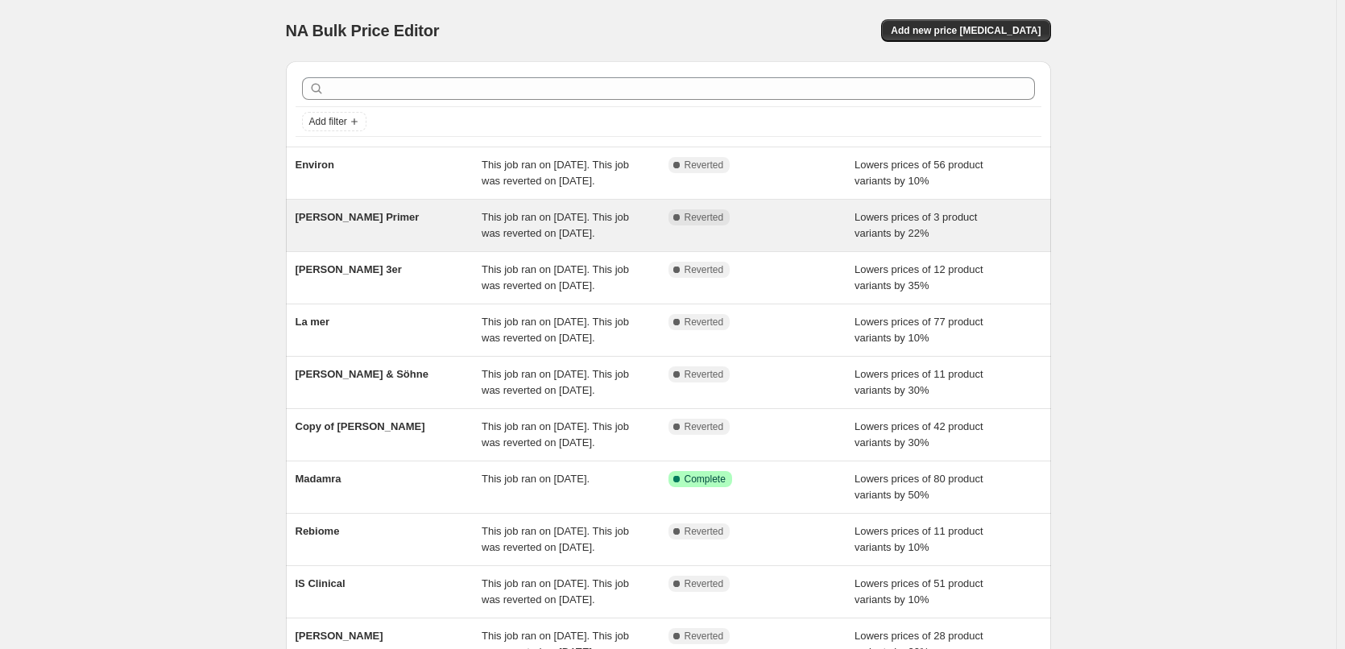
click at [560, 239] on span "This job ran on [DATE]. This job was reverted on [DATE]." at bounding box center [554, 225] width 147 height 28
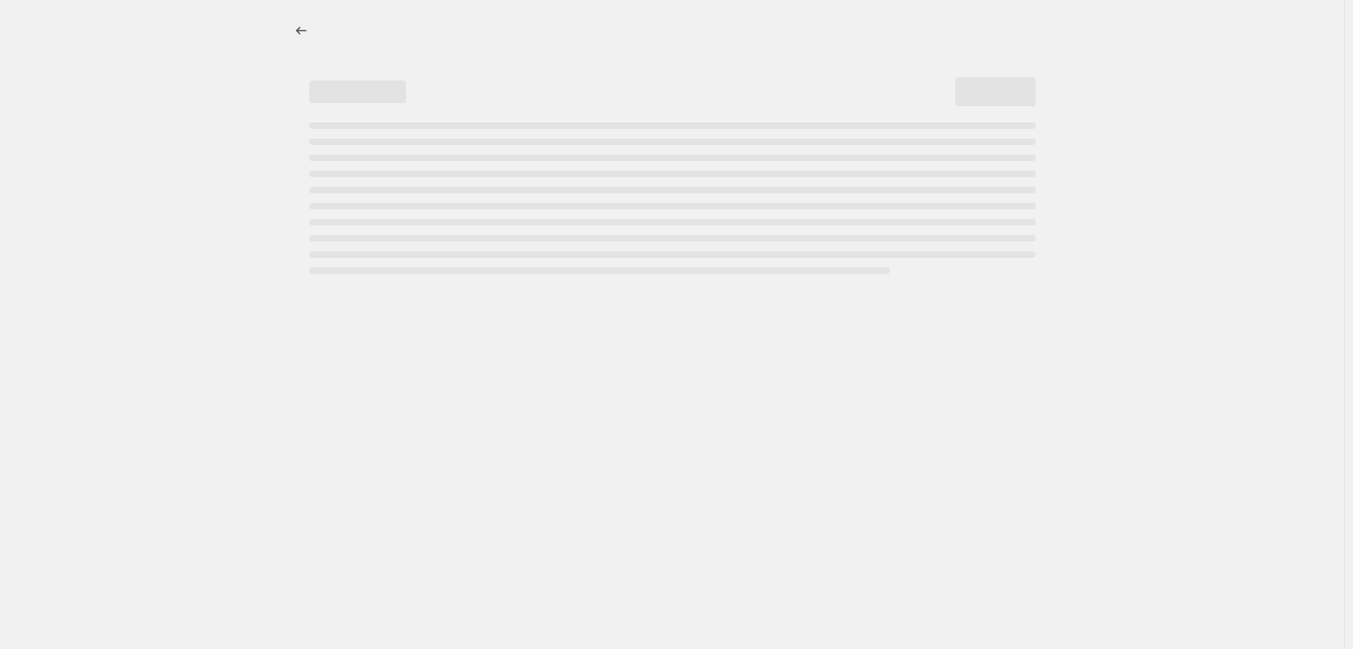
select select "percentage"
select select "tag"
select select "vendor"
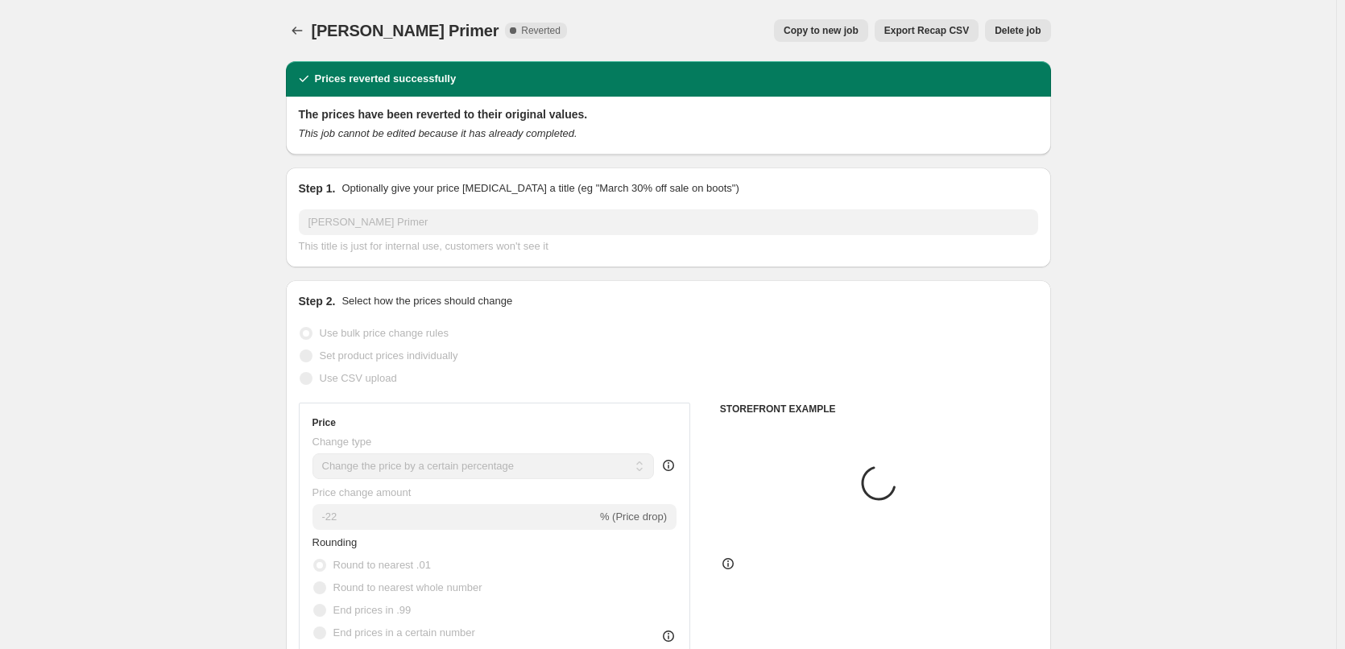
click at [858, 28] on span "Copy to new job" at bounding box center [820, 30] width 75 height 13
select select "percentage"
select select "tag"
select select "vendor"
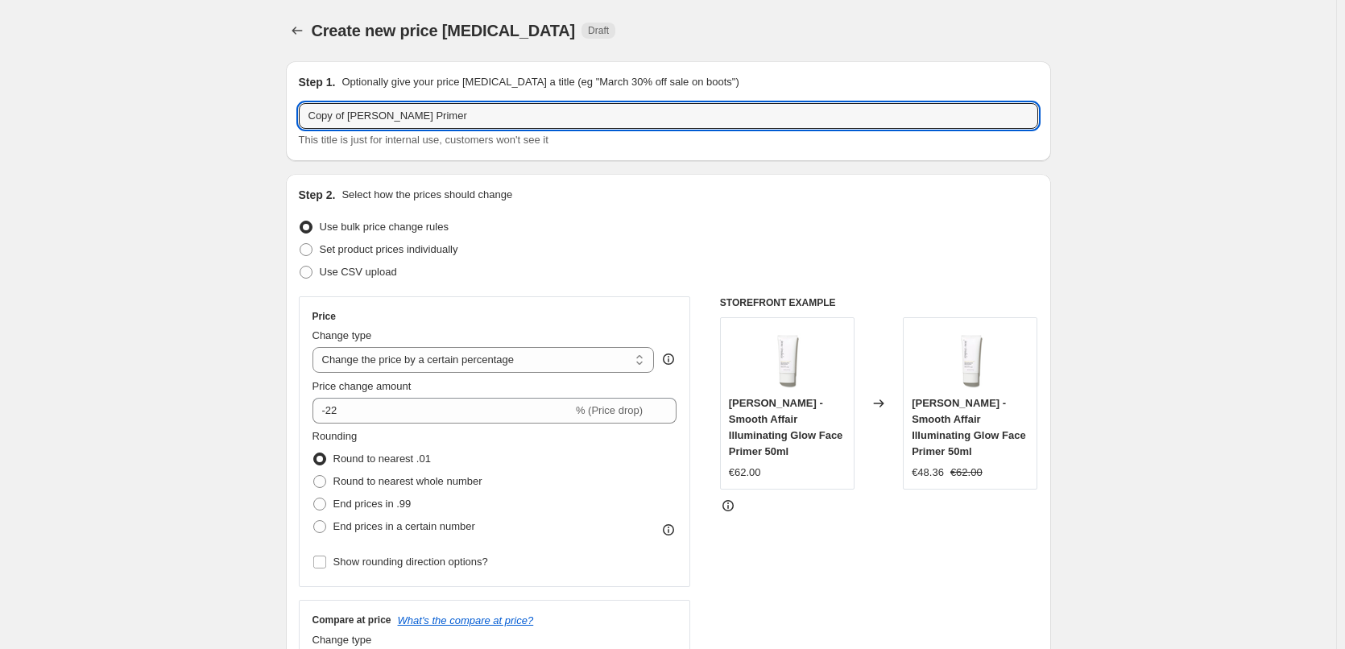
drag, startPoint x: 349, startPoint y: 115, endPoint x: 107, endPoint y: 126, distance: 241.8
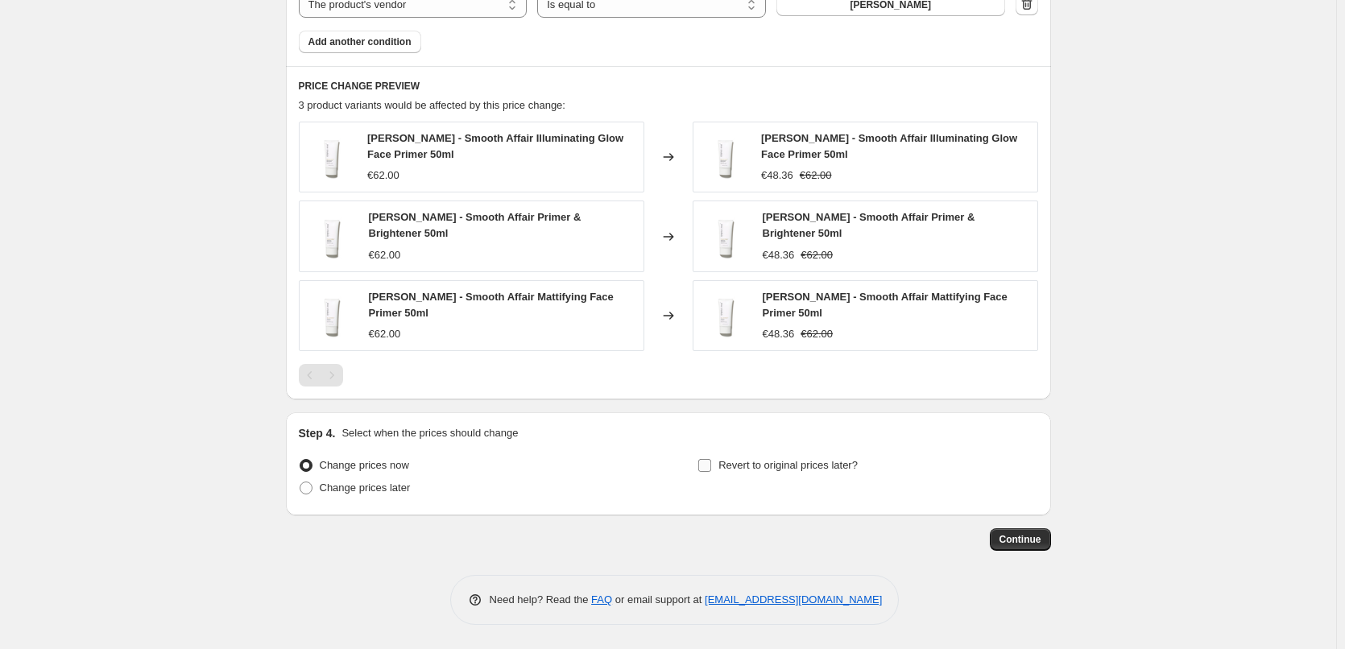
type input "[PERSON_NAME] Primer"
click at [727, 473] on span "Revert to original prices later?" at bounding box center [787, 465] width 139 height 16
click at [711, 472] on input "Revert to original prices later?" at bounding box center [704, 465] width 13 height 13
checkbox input "true"
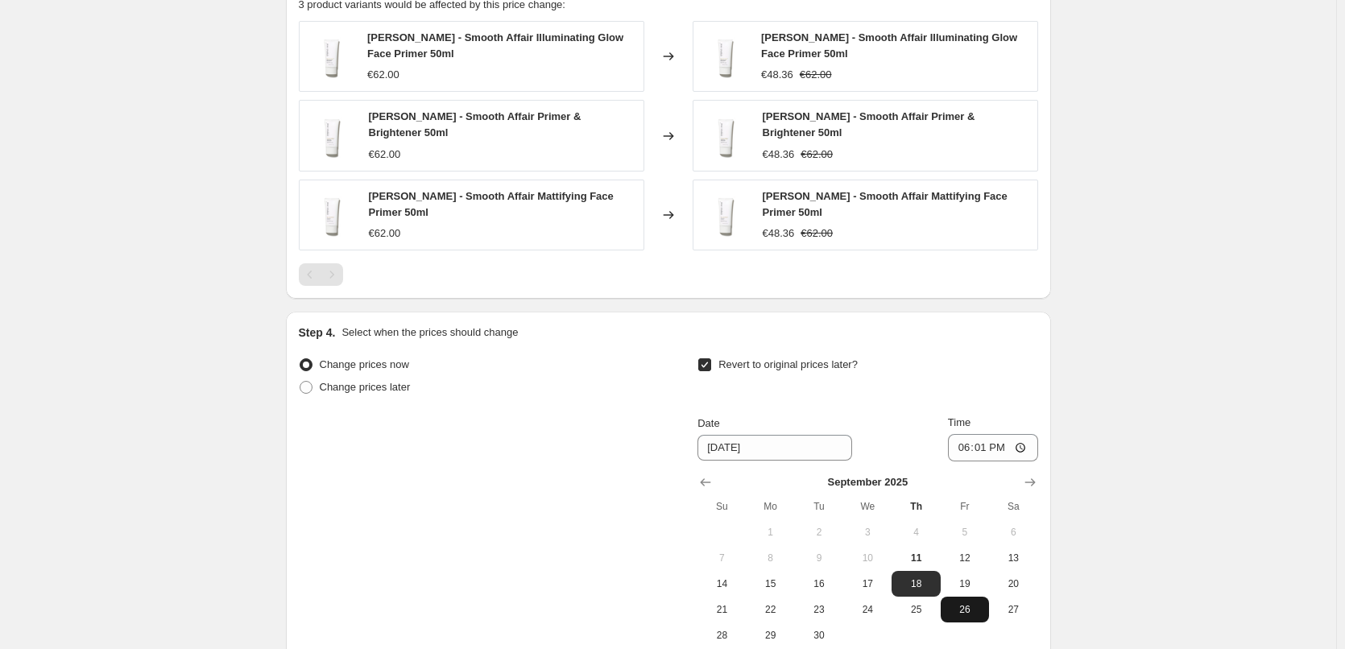
scroll to position [1320, 0]
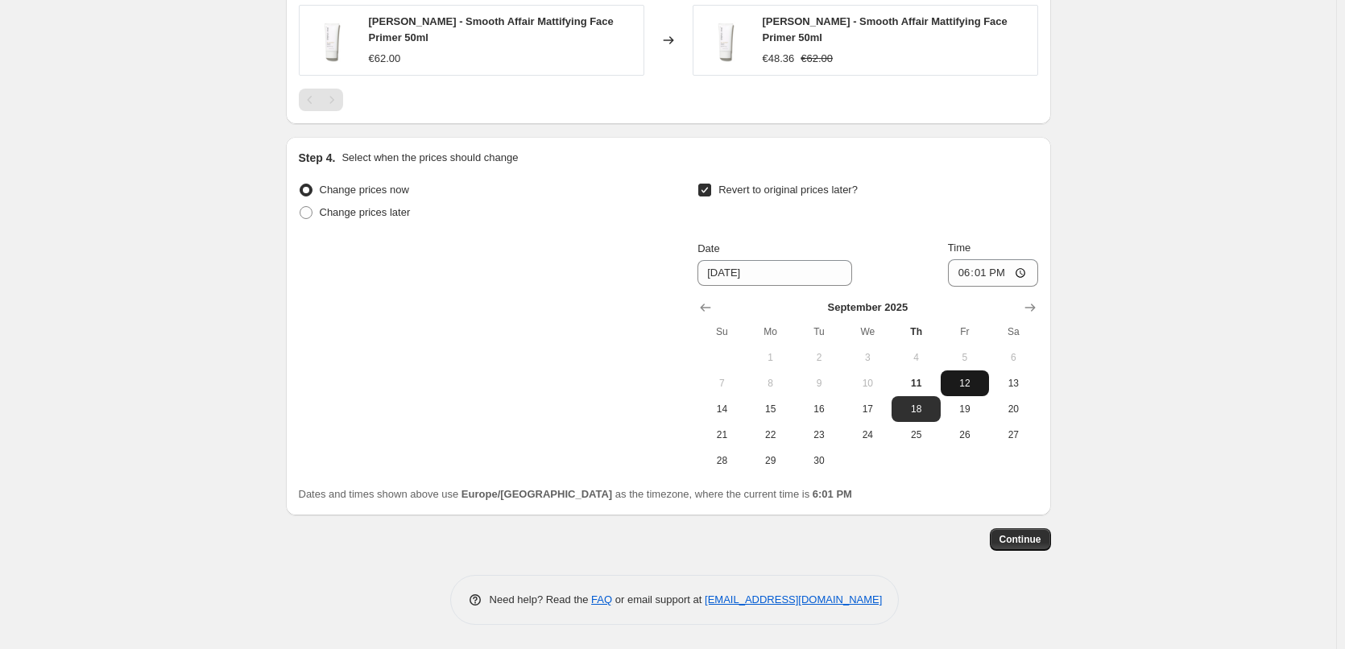
drag, startPoint x: 950, startPoint y: 390, endPoint x: 955, endPoint y: 371, distance: 19.1
click at [951, 390] on span "12" at bounding box center [964, 383] width 35 height 13
type input "[DATE]"
click at [964, 273] on input "18:01" at bounding box center [993, 272] width 90 height 27
click at [1025, 269] on input "15:00" at bounding box center [993, 272] width 90 height 27
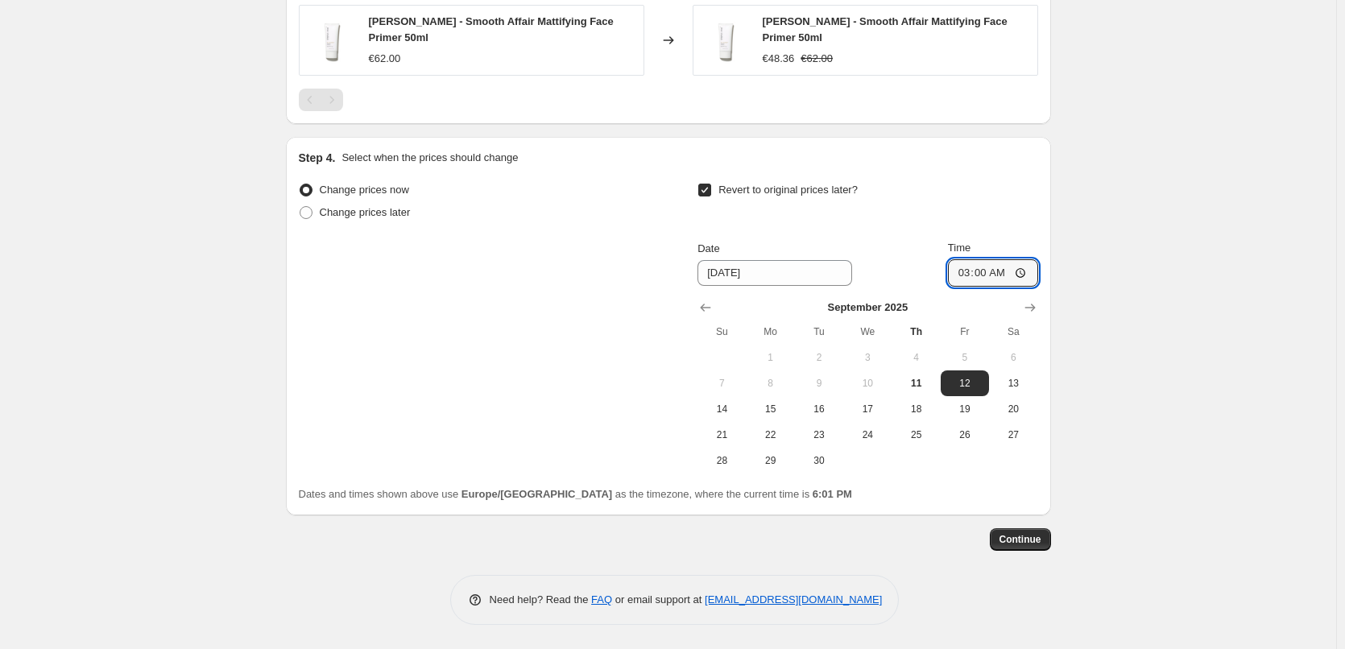
type input "03:00"
click at [1033, 537] on span "Continue" at bounding box center [1020, 539] width 42 height 13
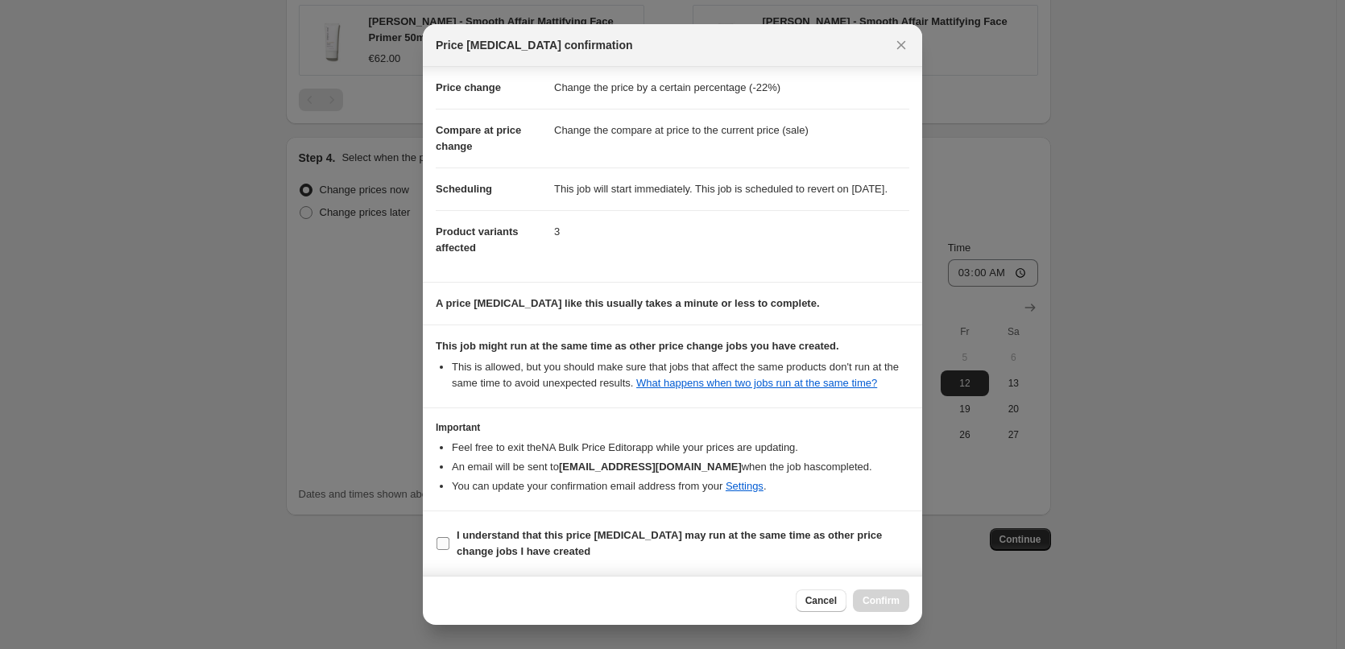
scroll to position [45, 0]
click at [486, 537] on b "I understand that this price [MEDICAL_DATA] may run at the same time as other p…" at bounding box center [668, 543] width 425 height 28
click at [449, 537] on input "I understand that this price [MEDICAL_DATA] may run at the same time as other p…" at bounding box center [442, 543] width 13 height 13
checkbox input "true"
click at [897, 595] on span "Confirm" at bounding box center [880, 600] width 37 height 13
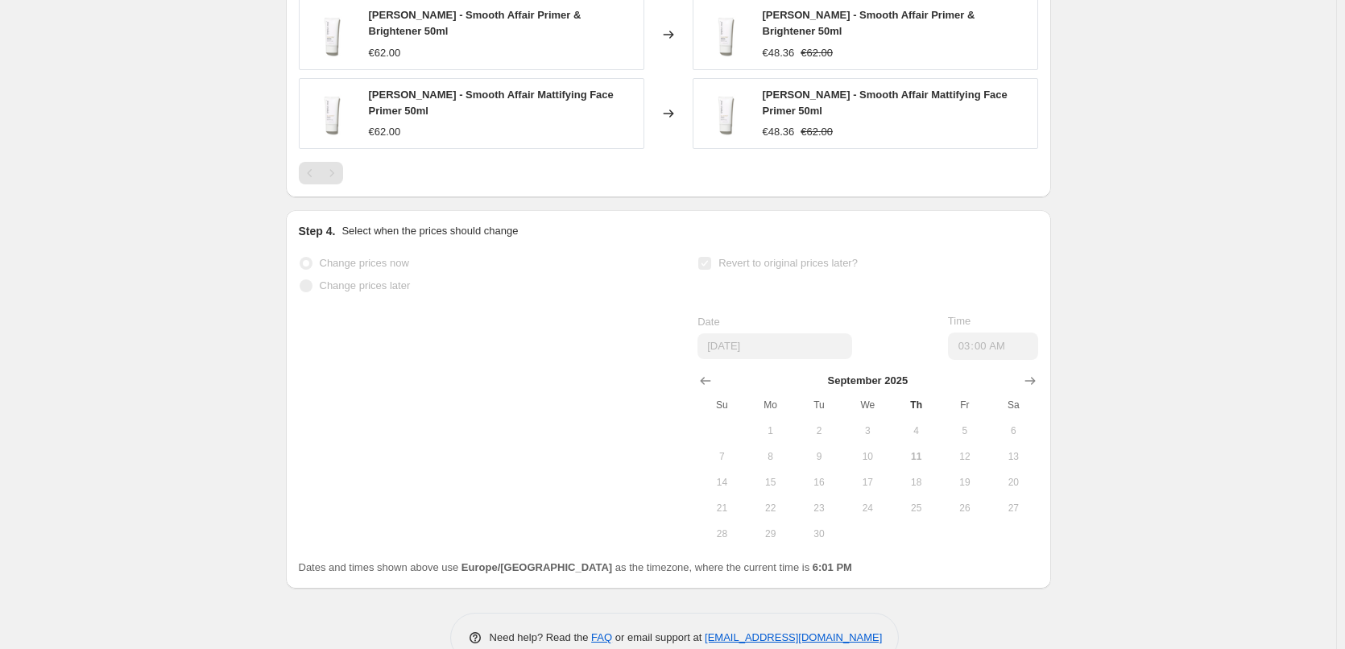
scroll to position [40, 0]
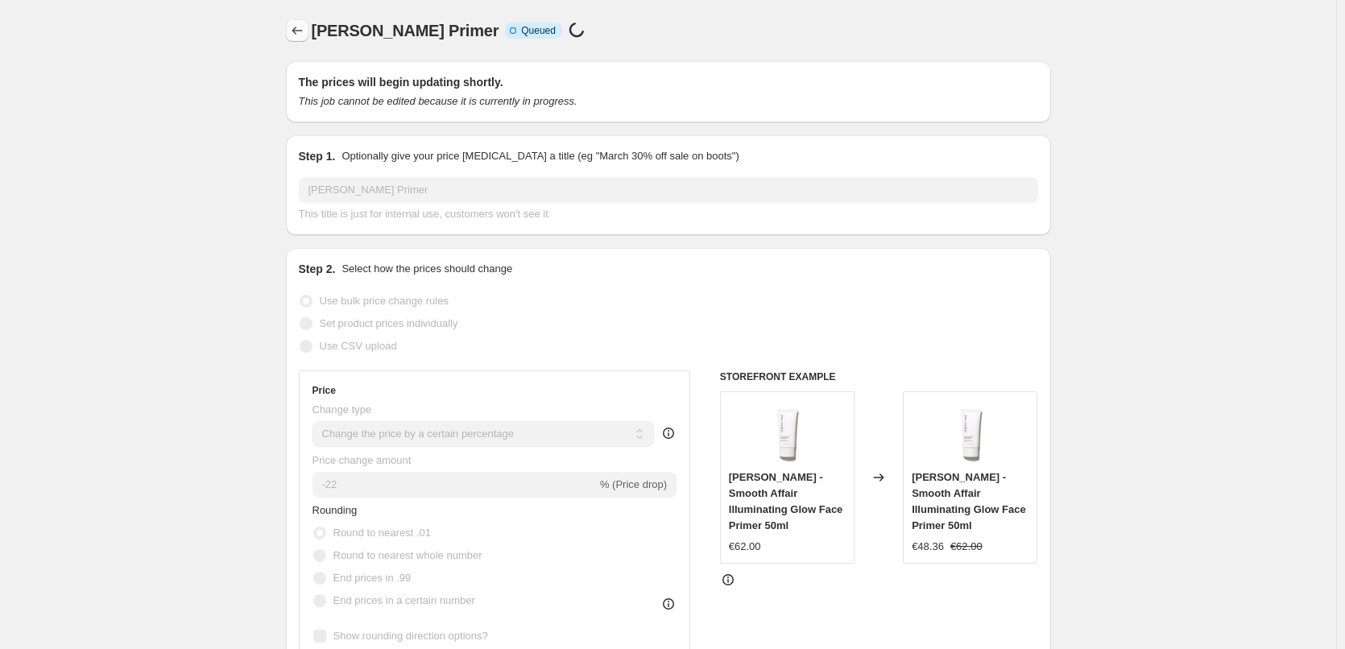
click at [299, 25] on icon "Price change jobs" at bounding box center [297, 31] width 16 height 16
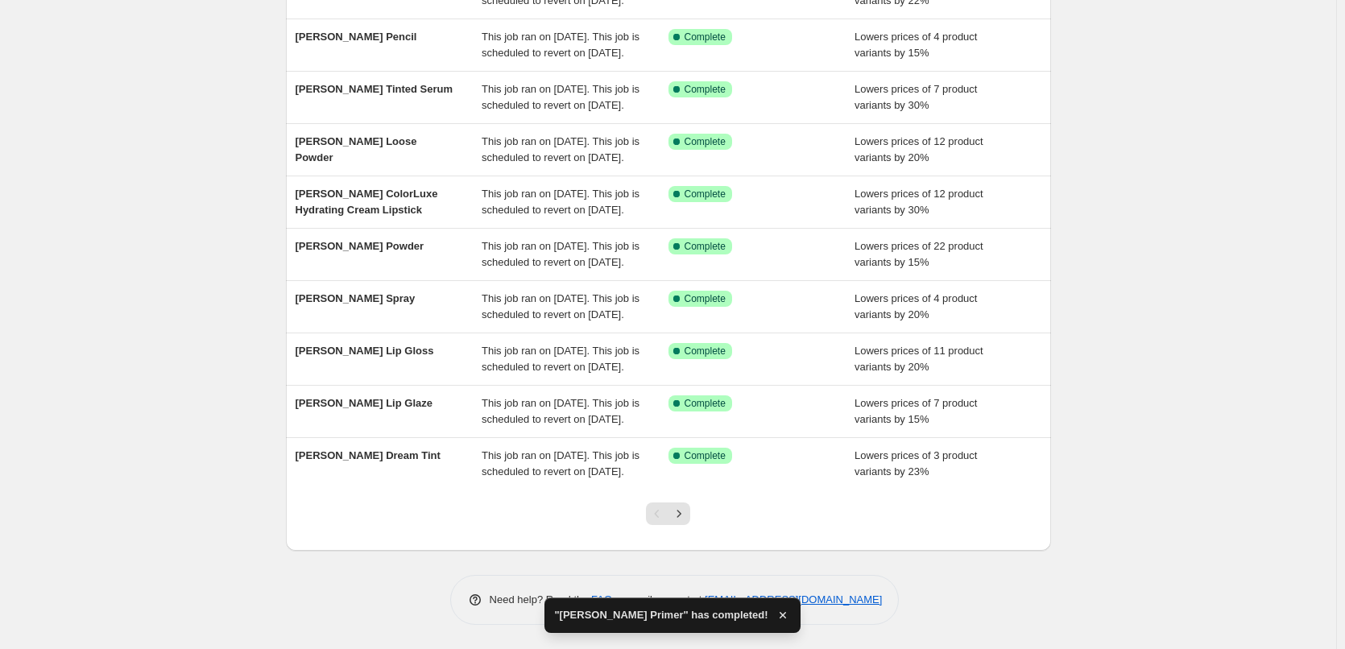
click at [695, 507] on div at bounding box center [667, 520] width 65 height 61
click at [681, 512] on icon "Next" at bounding box center [679, 513] width 4 height 7
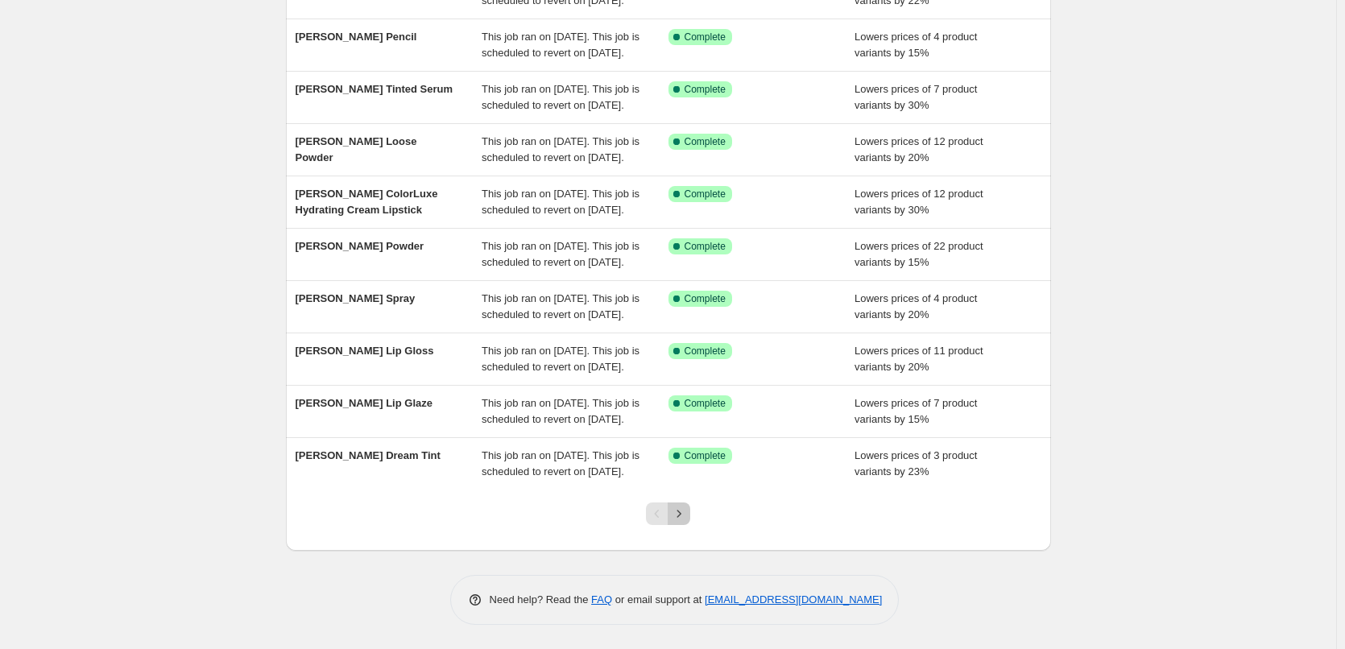
click at [687, 516] on icon "Next" at bounding box center [679, 514] width 16 height 16
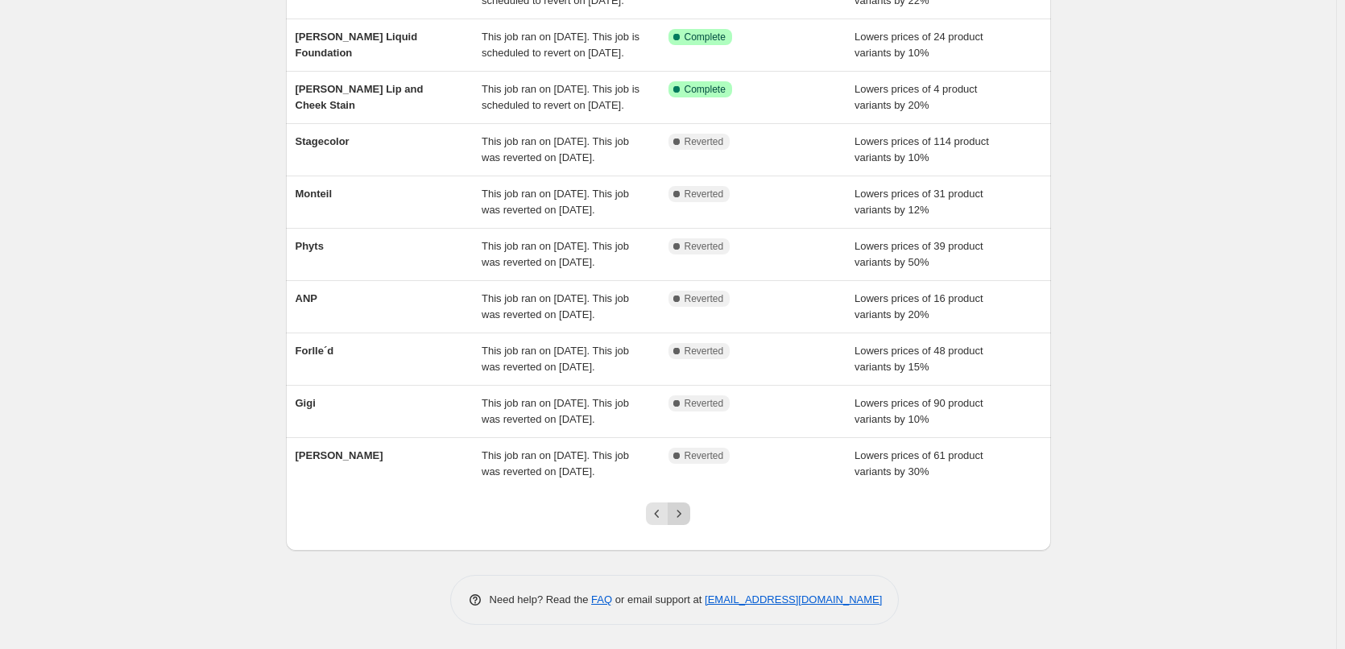
click at [686, 514] on icon "Next" at bounding box center [679, 514] width 16 height 16
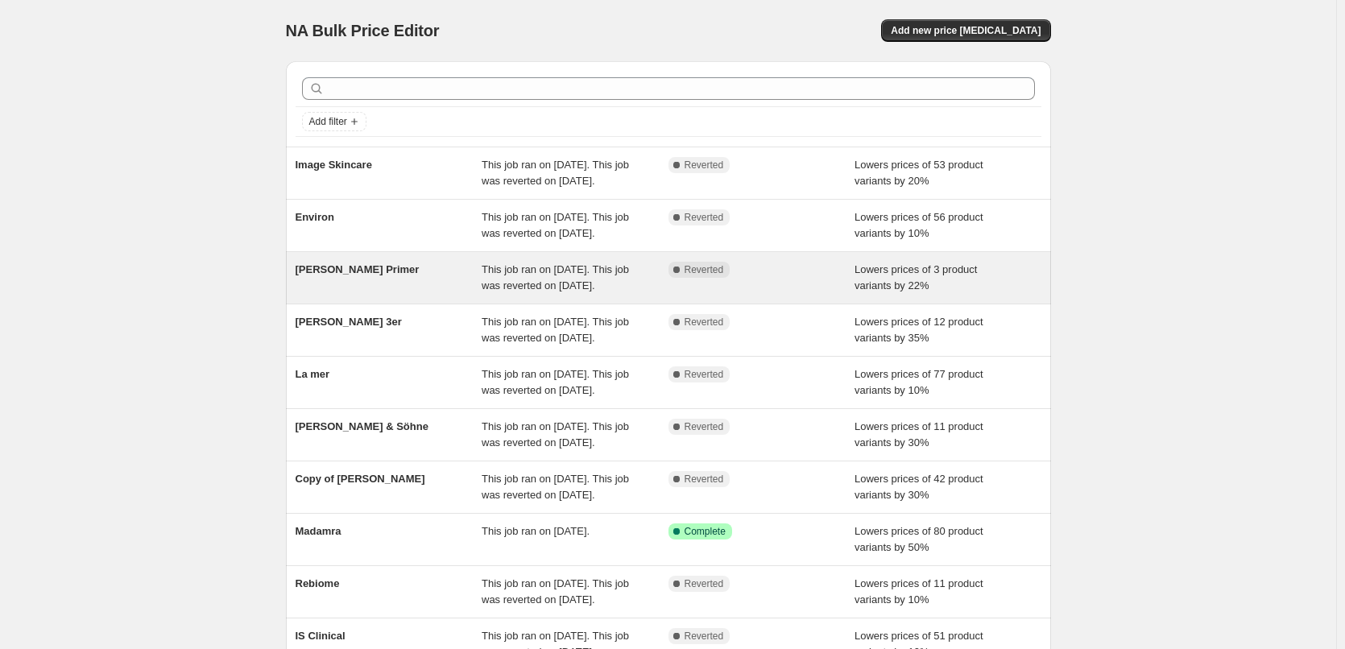
click at [646, 294] on div "This job ran on [DATE]. This job was reverted on [DATE]." at bounding box center [574, 278] width 187 height 32
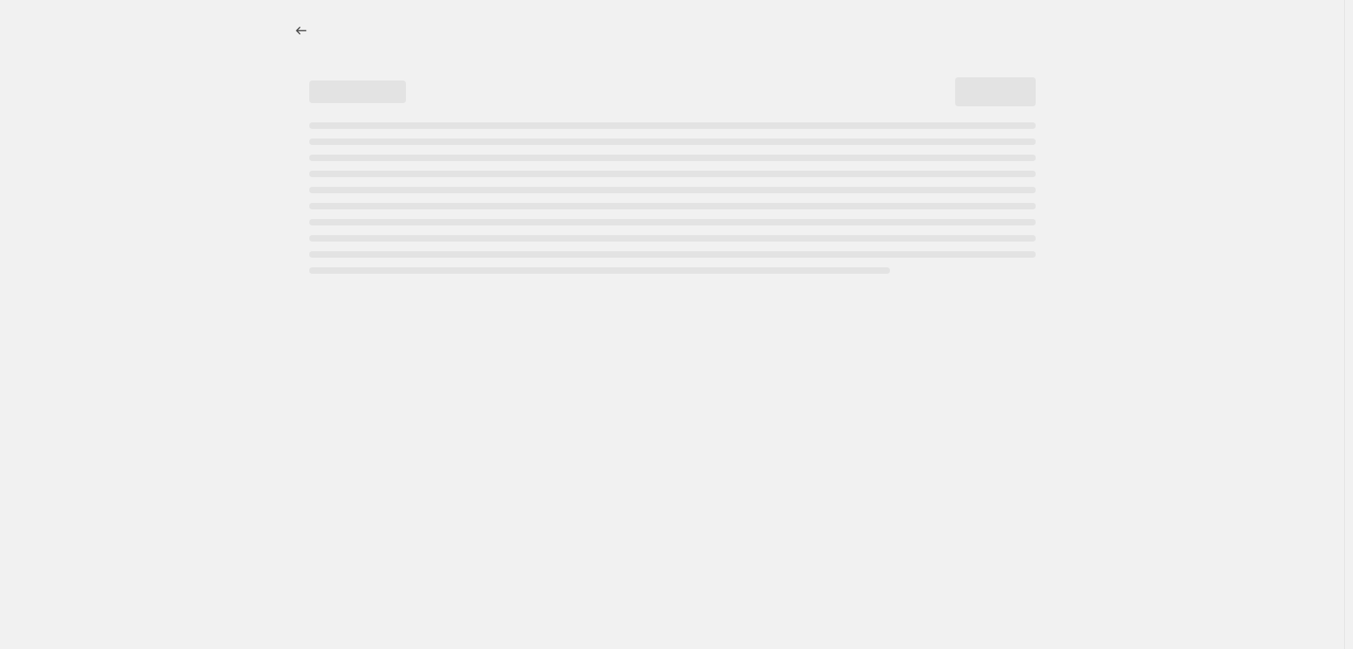
select select "percentage"
select select "tag"
select select "vendor"
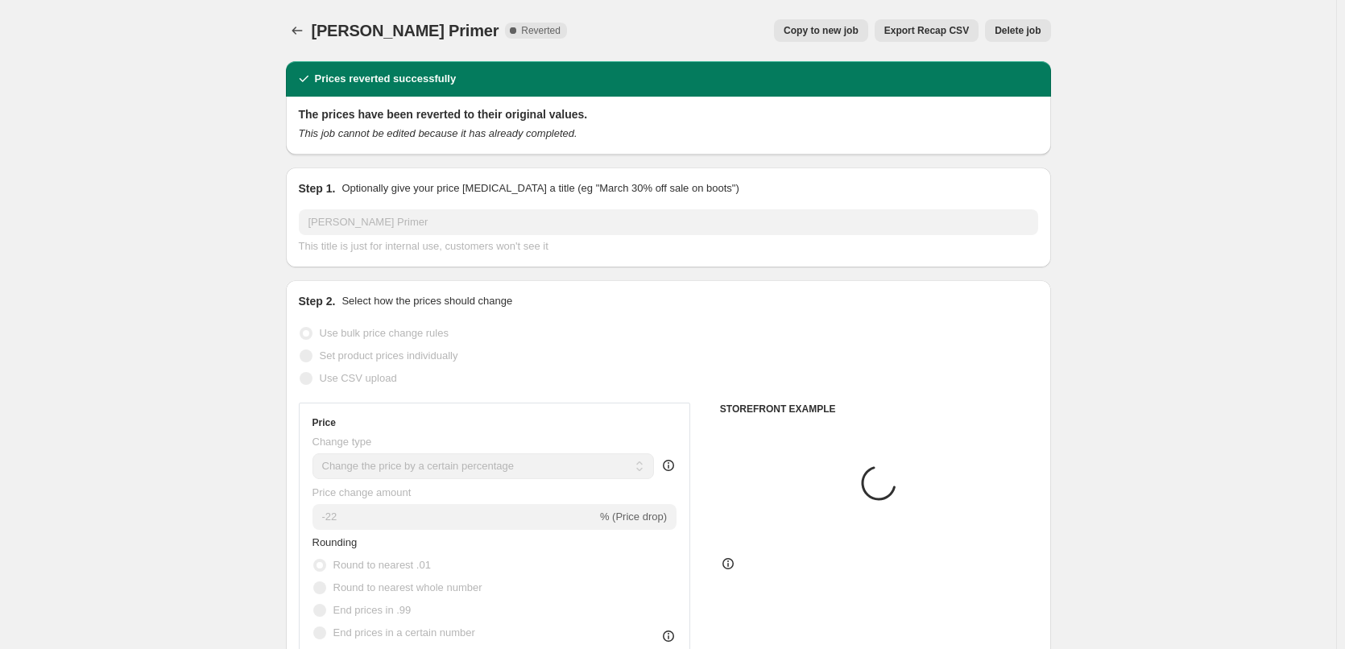
click at [1018, 27] on span "Delete job" at bounding box center [1017, 30] width 46 height 13
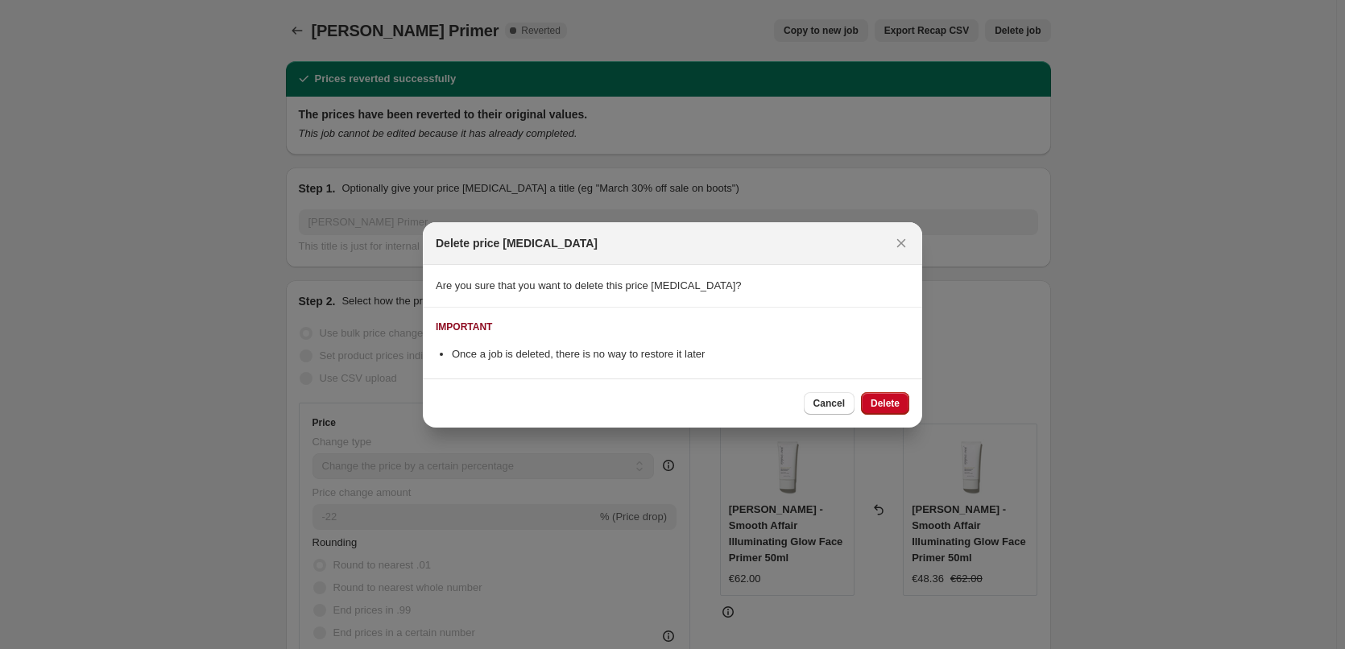
click at [885, 405] on span "Delete" at bounding box center [884, 403] width 29 height 13
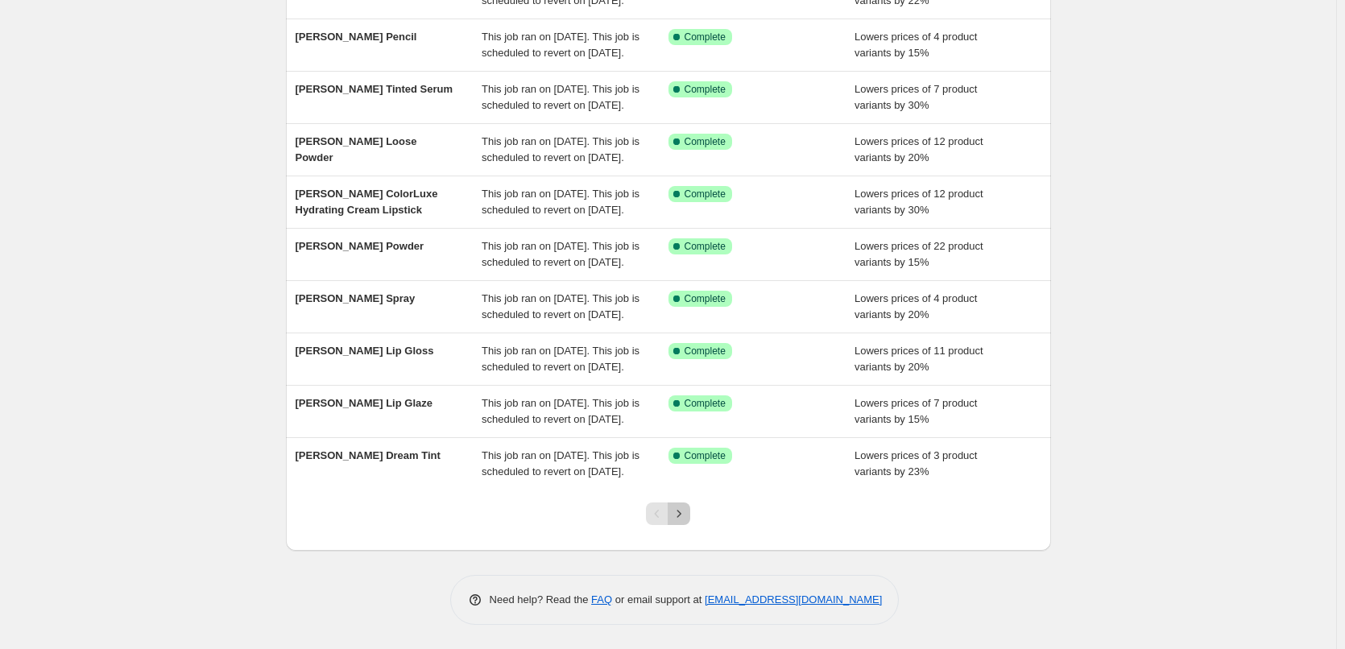
click at [687, 518] on icon "Next" at bounding box center [679, 514] width 16 height 16
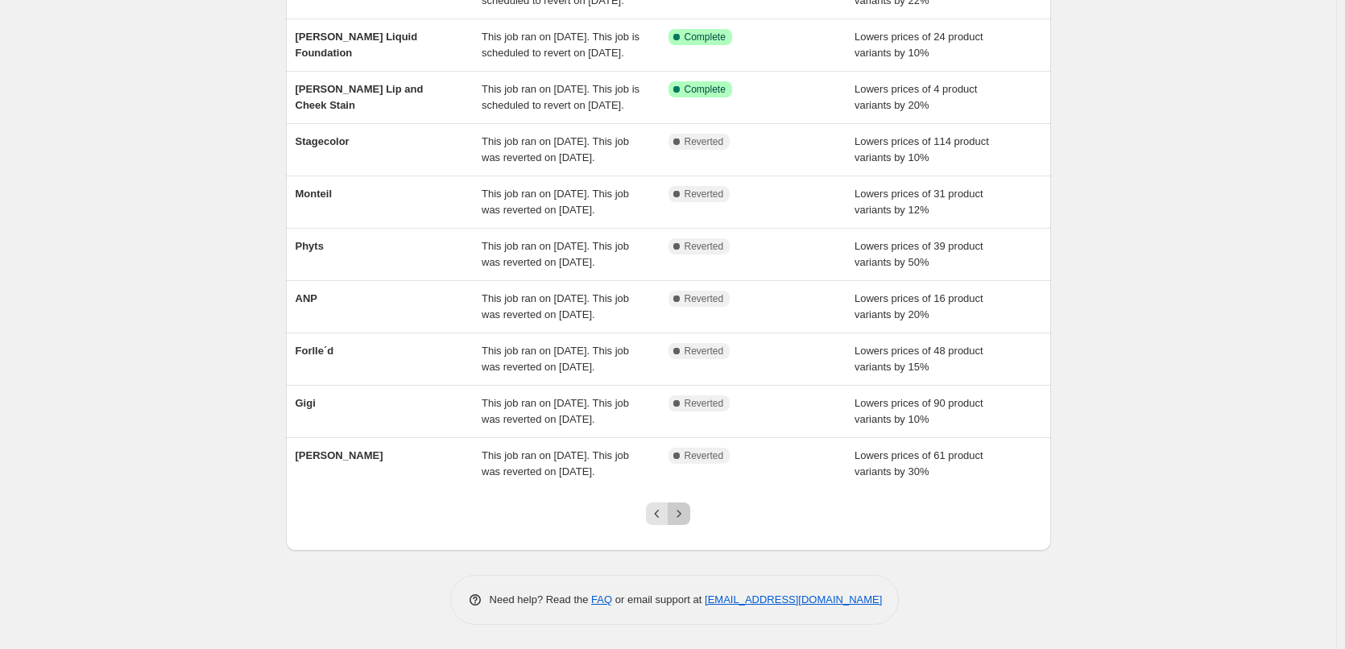
click at [681, 517] on icon "Next" at bounding box center [679, 514] width 16 height 16
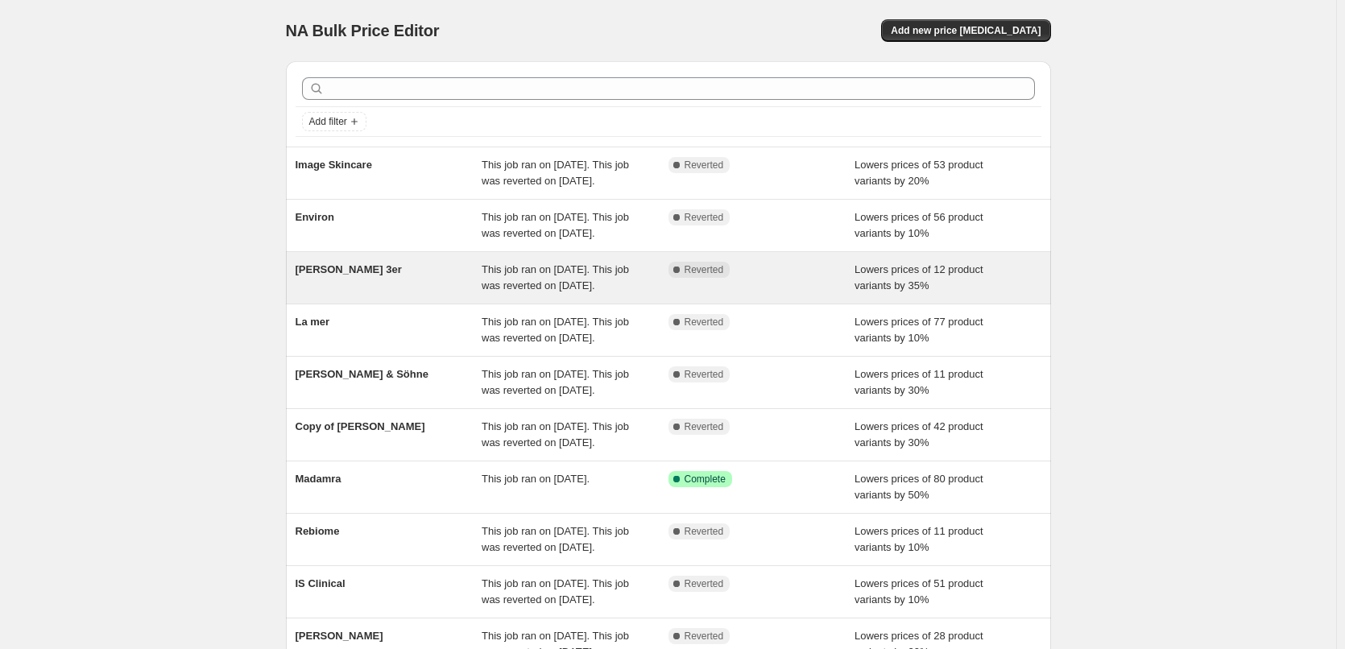
click at [686, 294] on div "Complete Reverted" at bounding box center [761, 278] width 187 height 32
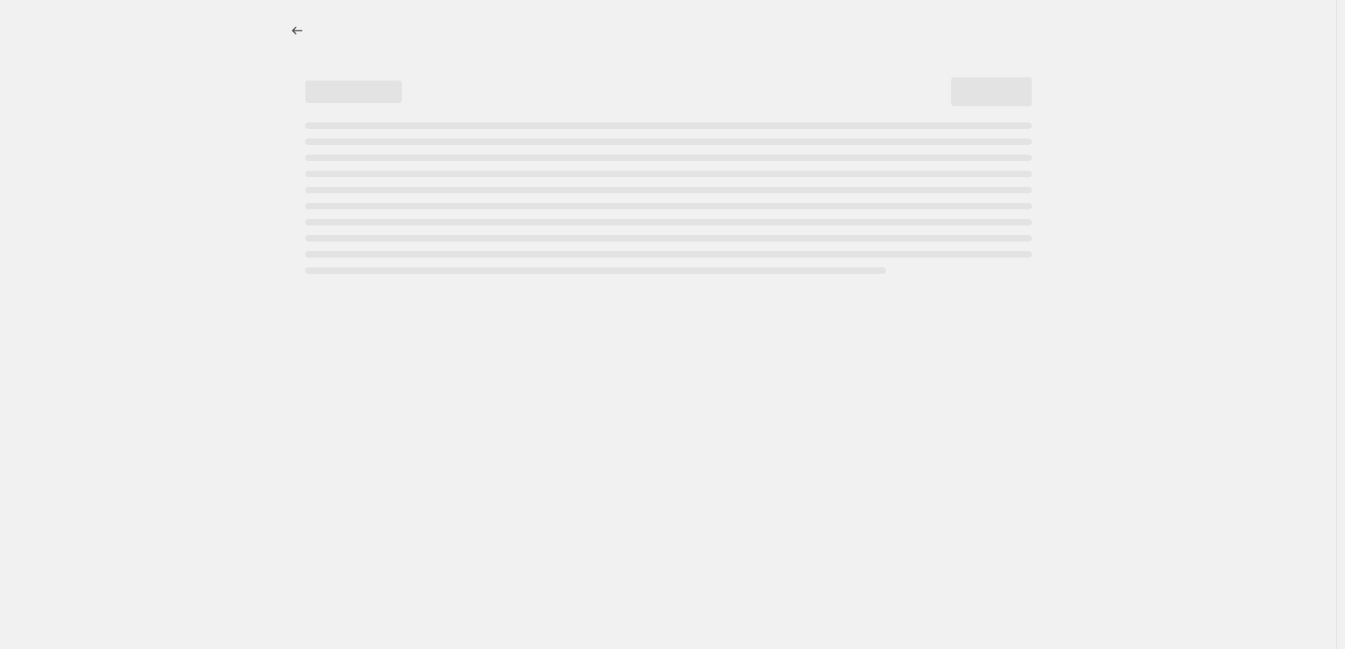
select select "percentage"
select select "tag"
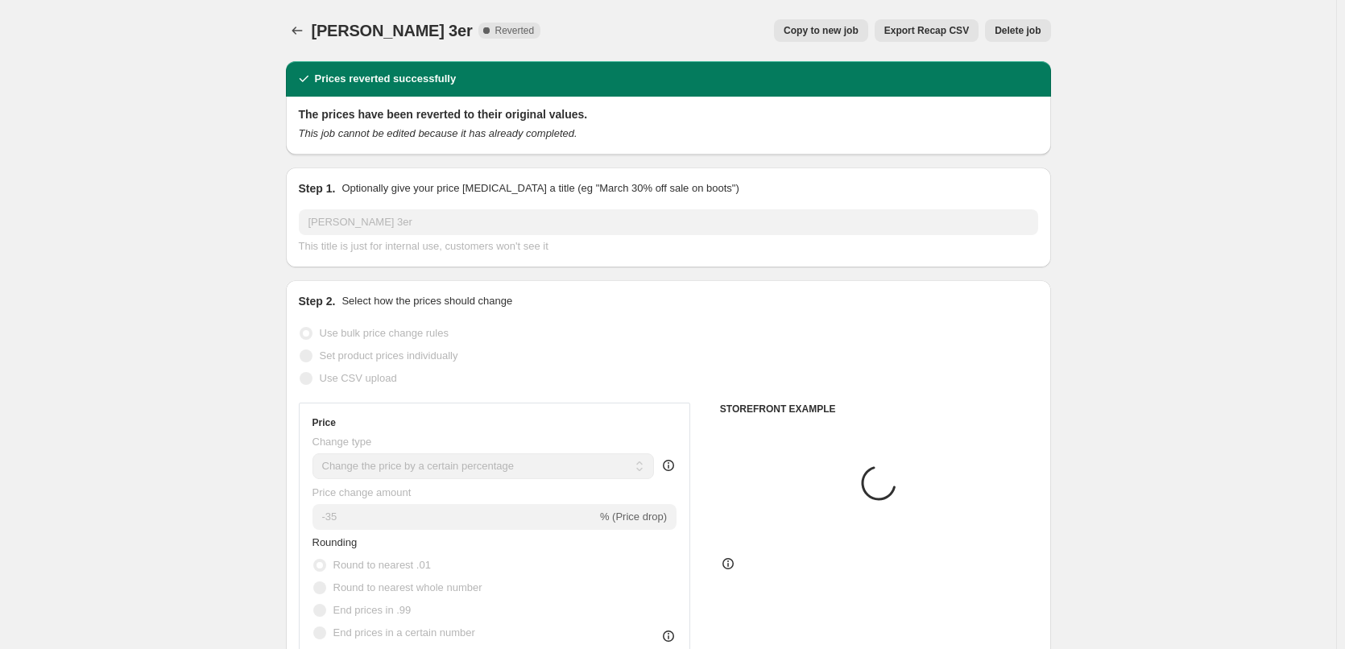
click at [833, 35] on span "Copy to new job" at bounding box center [820, 30] width 75 height 13
select select "percentage"
select select "tag"
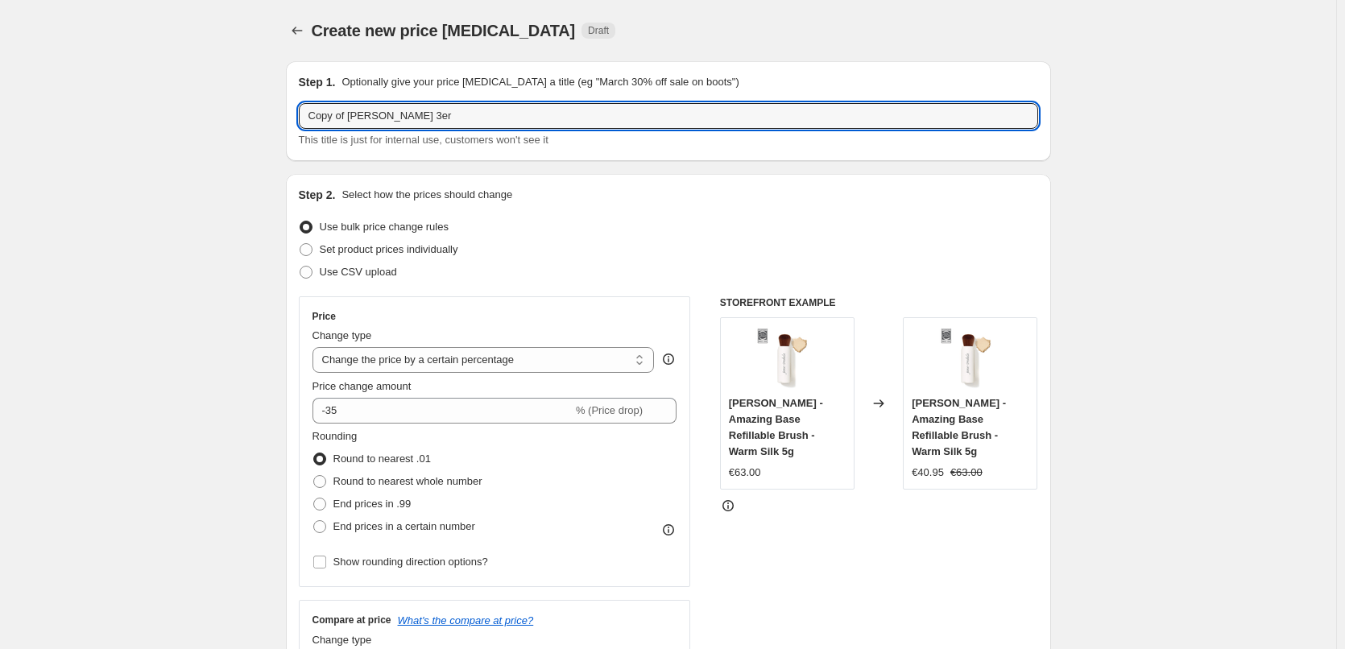
drag, startPoint x: 351, startPoint y: 114, endPoint x: 38, endPoint y: 140, distance: 314.3
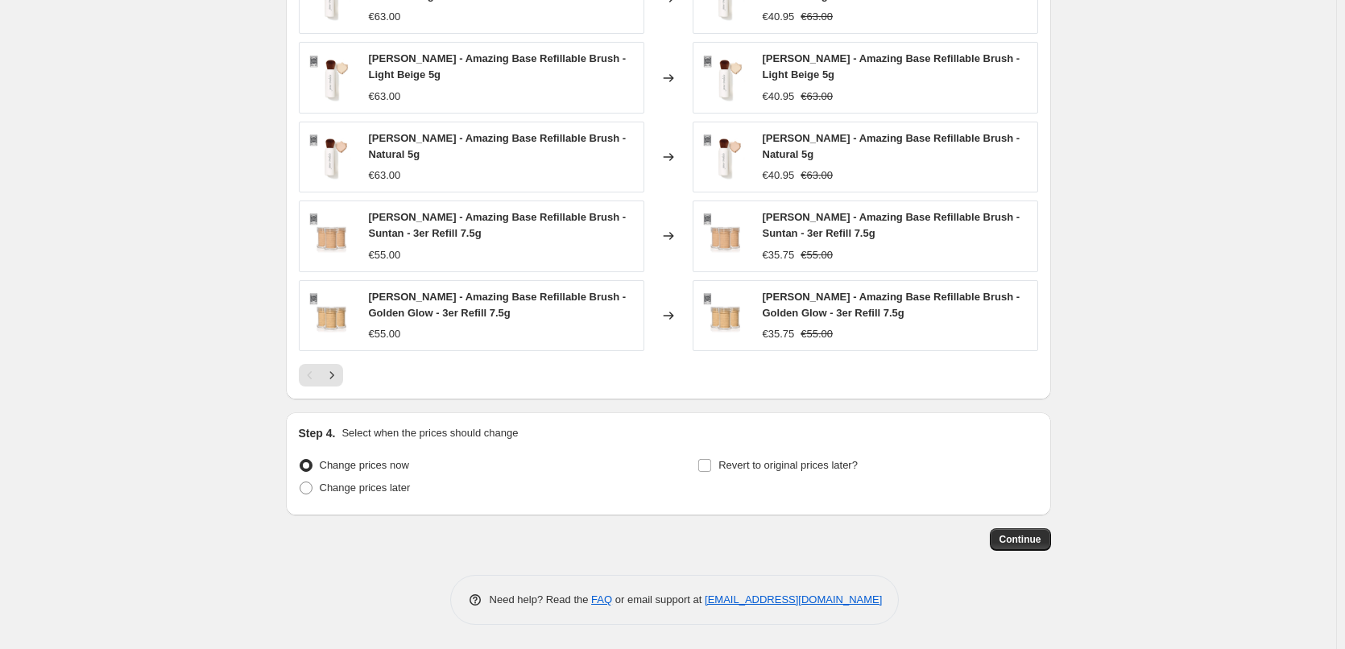
type input "[PERSON_NAME] 3er"
drag, startPoint x: 749, startPoint y: 478, endPoint x: 734, endPoint y: 449, distance: 32.4
click at [743, 473] on div "Revert to original prices later?" at bounding box center [867, 478] width 340 height 48
click at [734, 449] on div "Step 4. Select when the prices should change Change prices now Change prices la…" at bounding box center [668, 463] width 739 height 77
click at [732, 461] on span "Revert to original prices later?" at bounding box center [787, 465] width 139 height 12
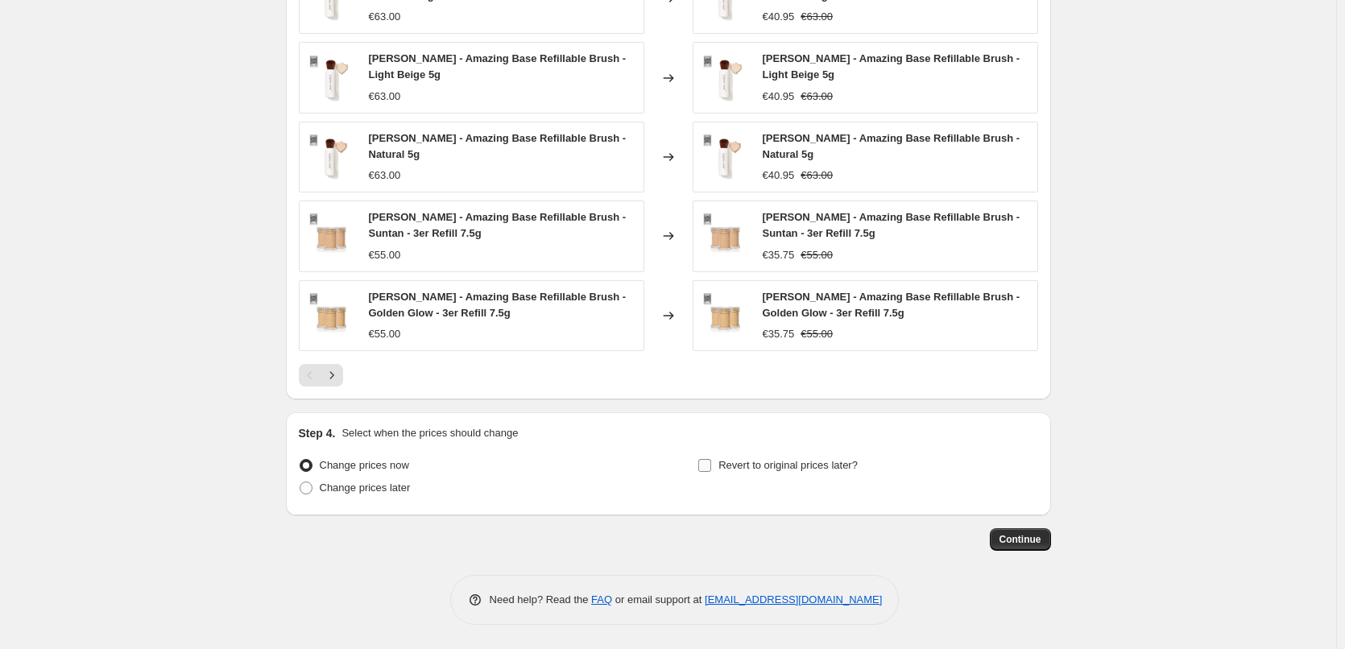
click at [711, 461] on input "Revert to original prices later?" at bounding box center [704, 465] width 13 height 13
checkbox input "true"
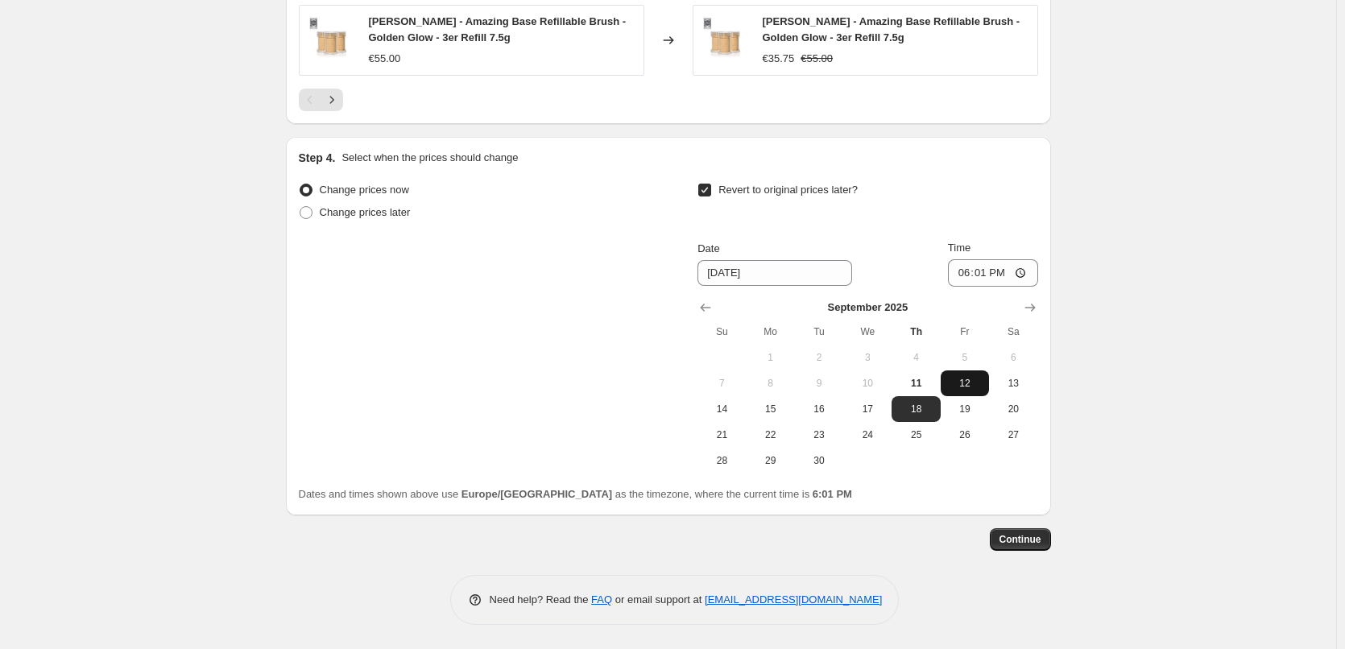
click at [965, 386] on span "12" at bounding box center [964, 383] width 35 height 13
type input "[DATE]"
click at [967, 275] on input "18:01" at bounding box center [993, 272] width 90 height 27
click at [1031, 276] on input "15:00" at bounding box center [993, 272] width 90 height 27
type input "03:00"
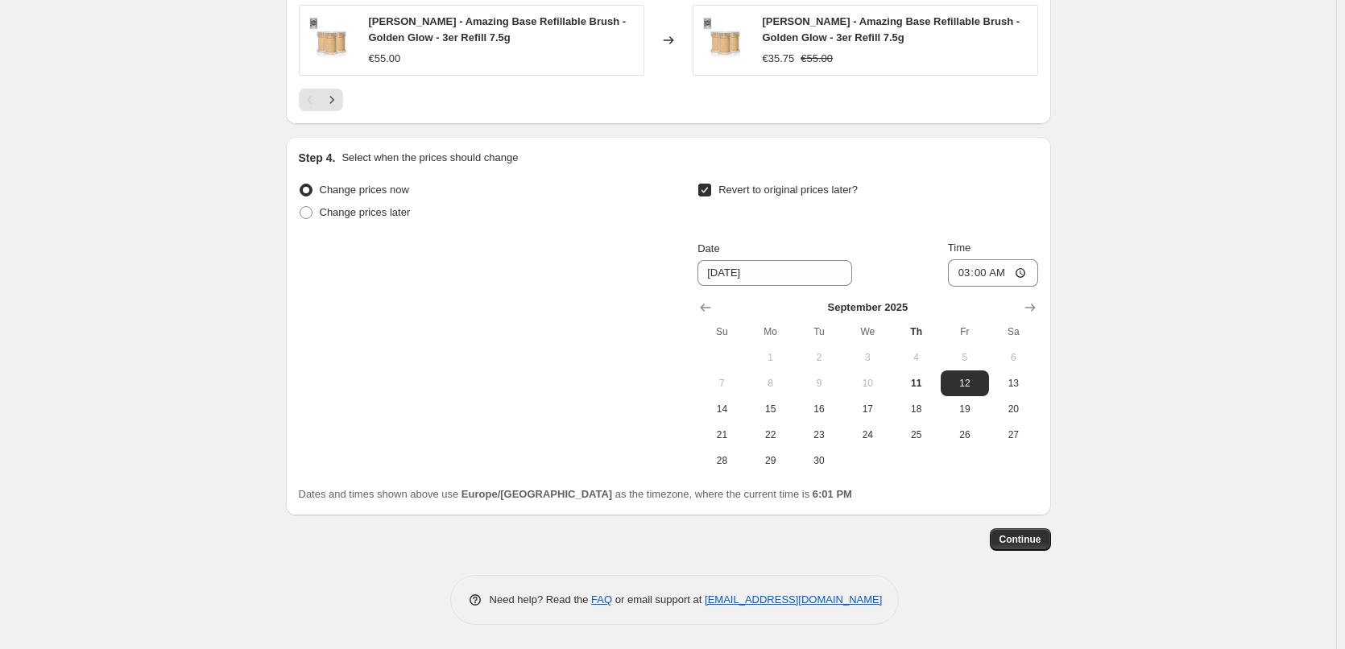
click at [1010, 537] on span "Continue" at bounding box center [1020, 539] width 42 height 13
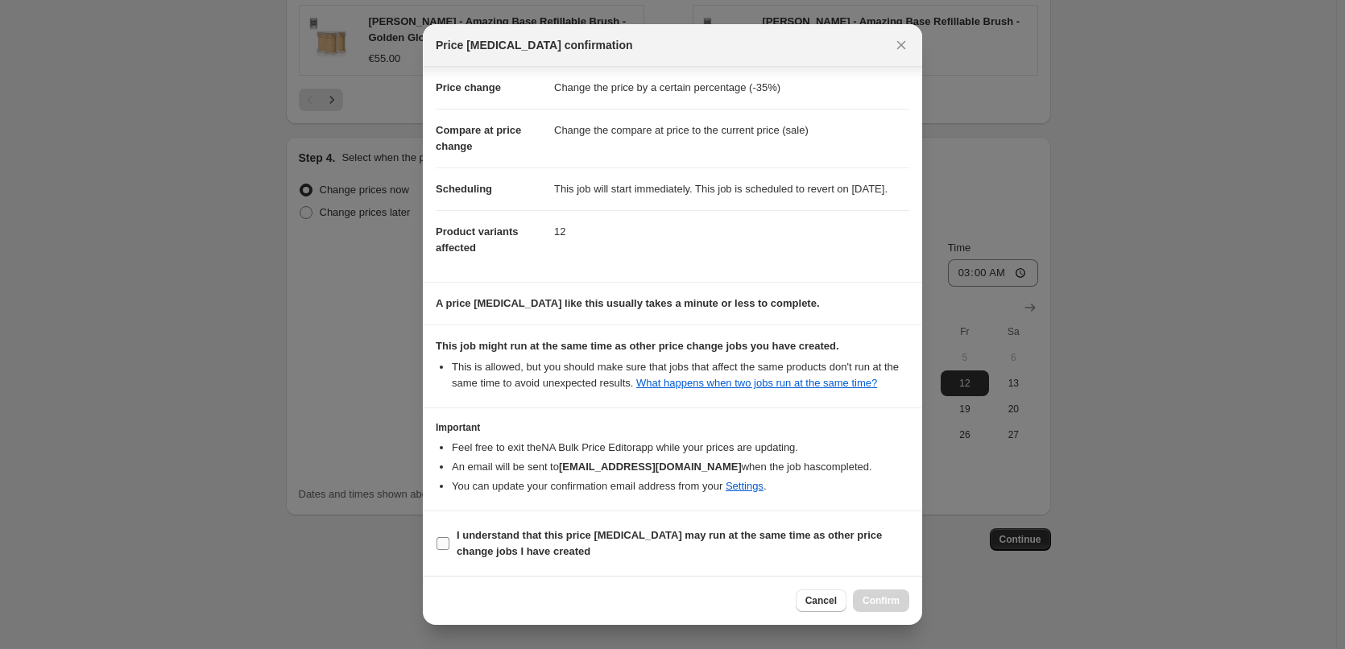
click at [486, 535] on b "I understand that this price [MEDICAL_DATA] may run at the same time as other p…" at bounding box center [668, 543] width 425 height 28
click at [449, 537] on input "I understand that this price [MEDICAL_DATA] may run at the same time as other p…" at bounding box center [442, 543] width 13 height 13
checkbox input "true"
click at [874, 596] on span "Confirm" at bounding box center [880, 600] width 37 height 13
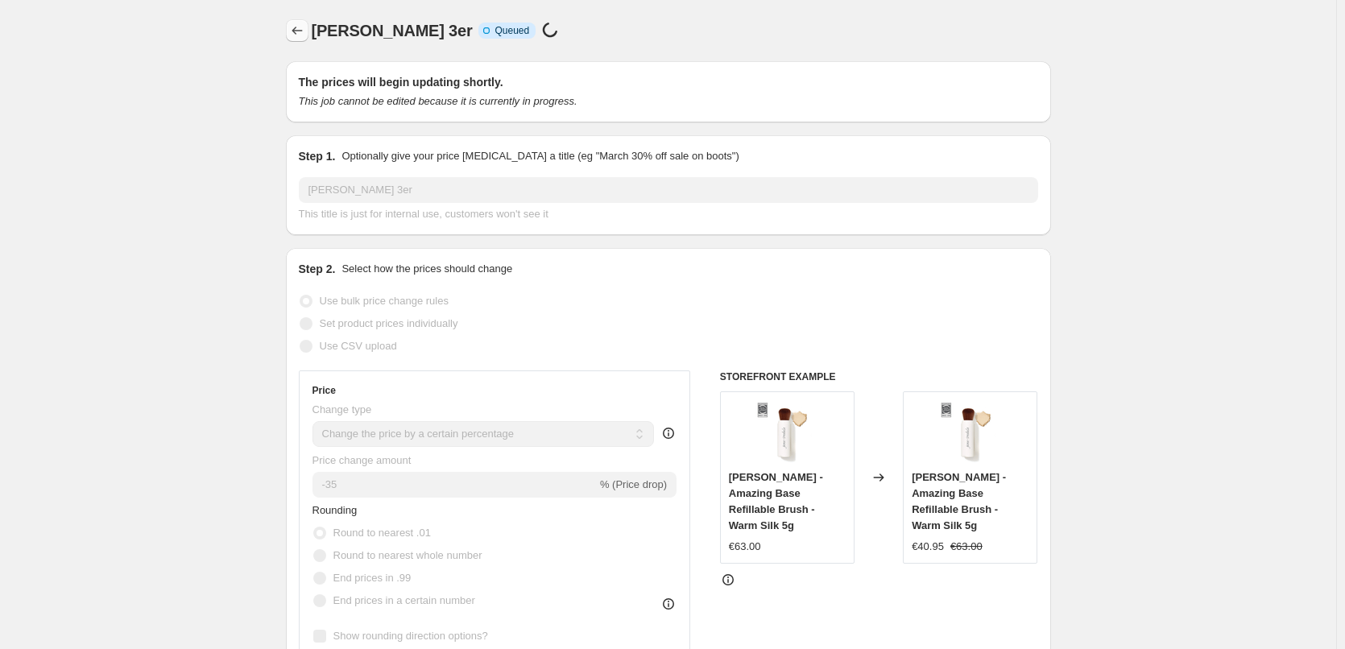
click at [296, 25] on icon "Price change jobs" at bounding box center [297, 31] width 16 height 16
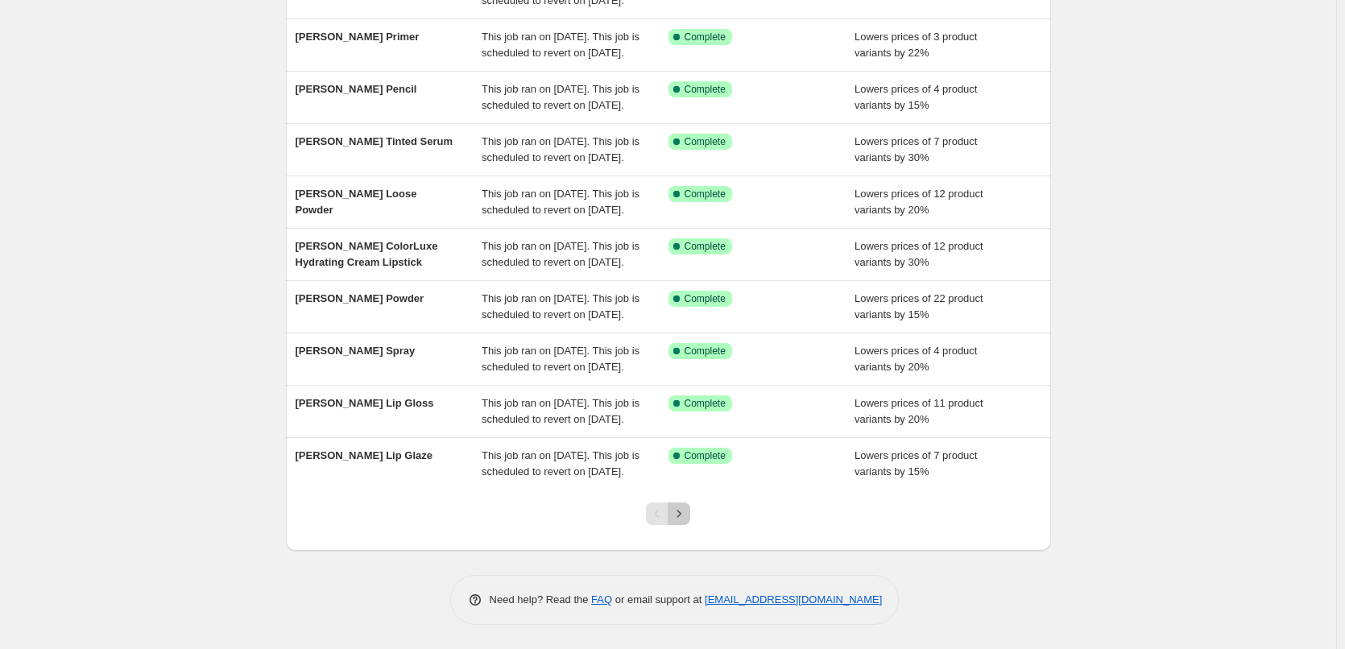
click at [679, 509] on icon "Next" at bounding box center [679, 514] width 16 height 16
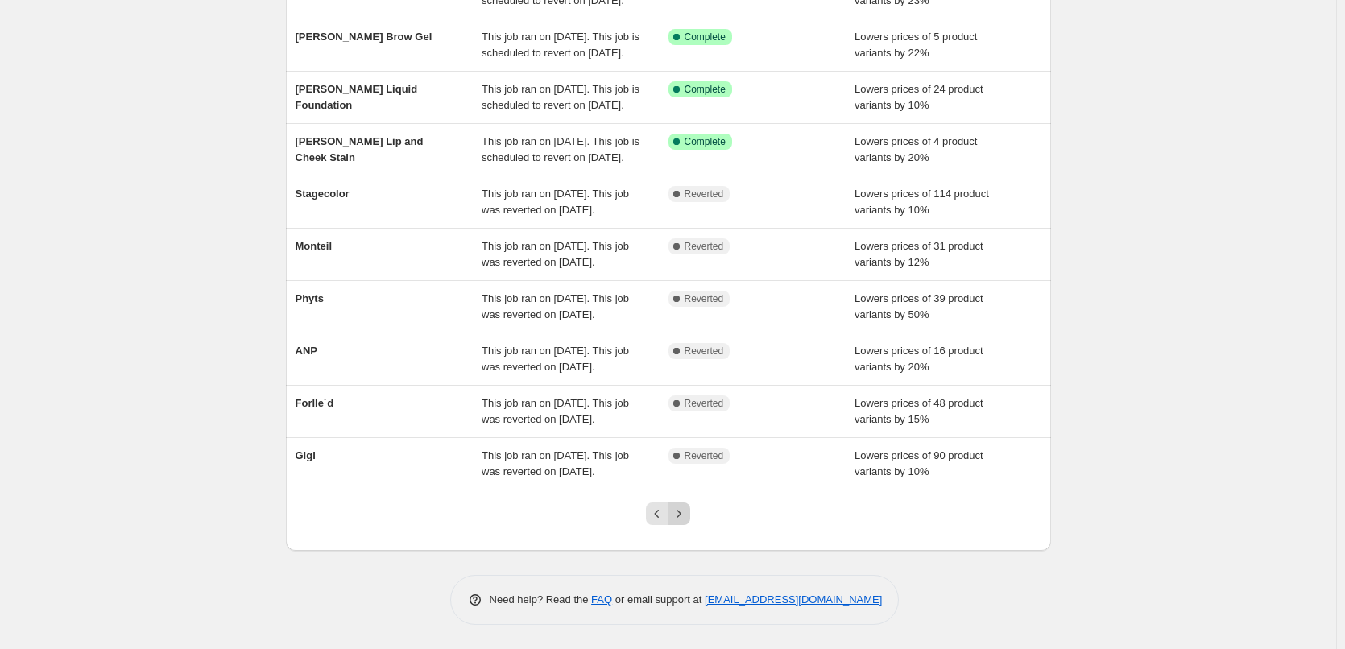
click at [683, 519] on icon "Next" at bounding box center [679, 514] width 16 height 16
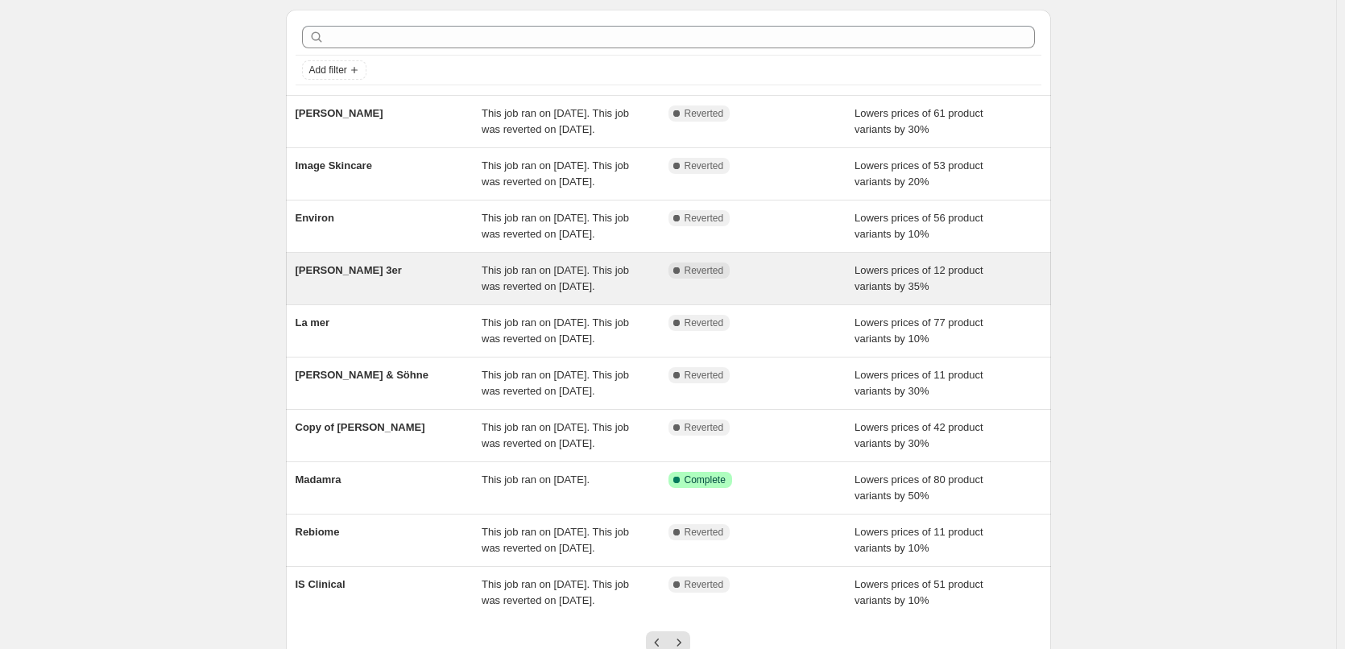
click at [647, 295] on div "This job ran on [DATE]. This job was reverted on [DATE]." at bounding box center [574, 278] width 187 height 32
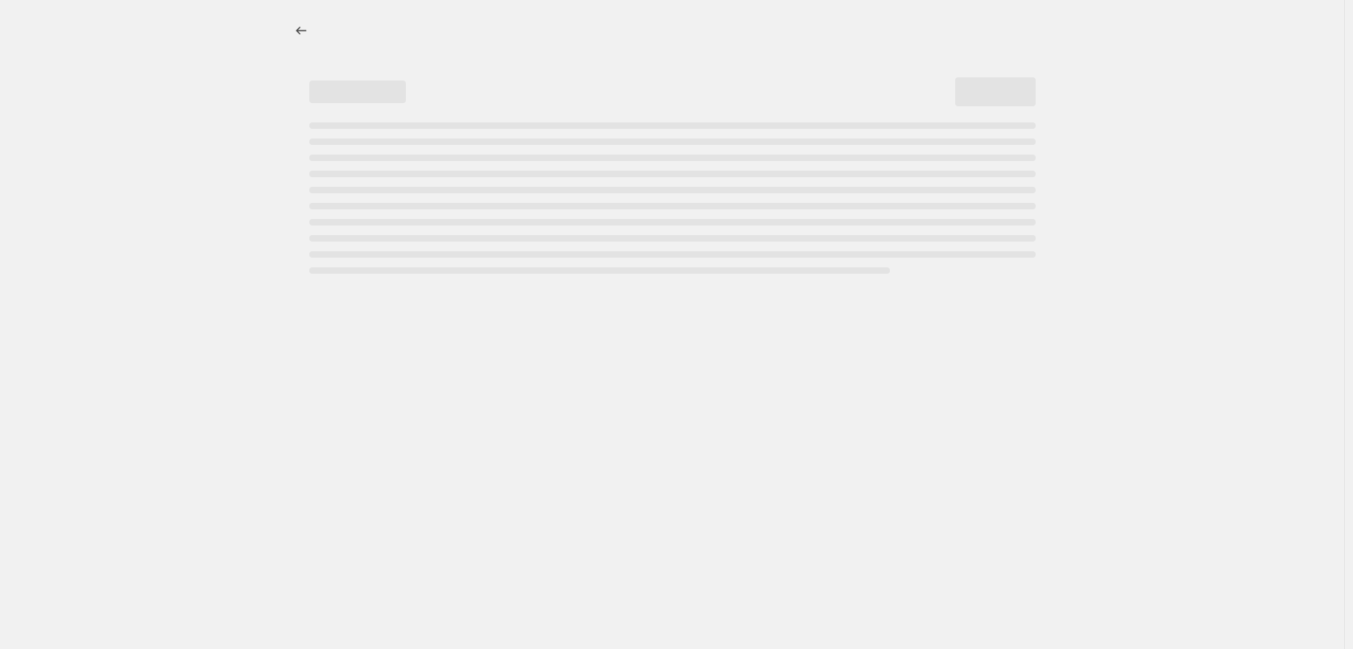
select select "percentage"
select select "tag"
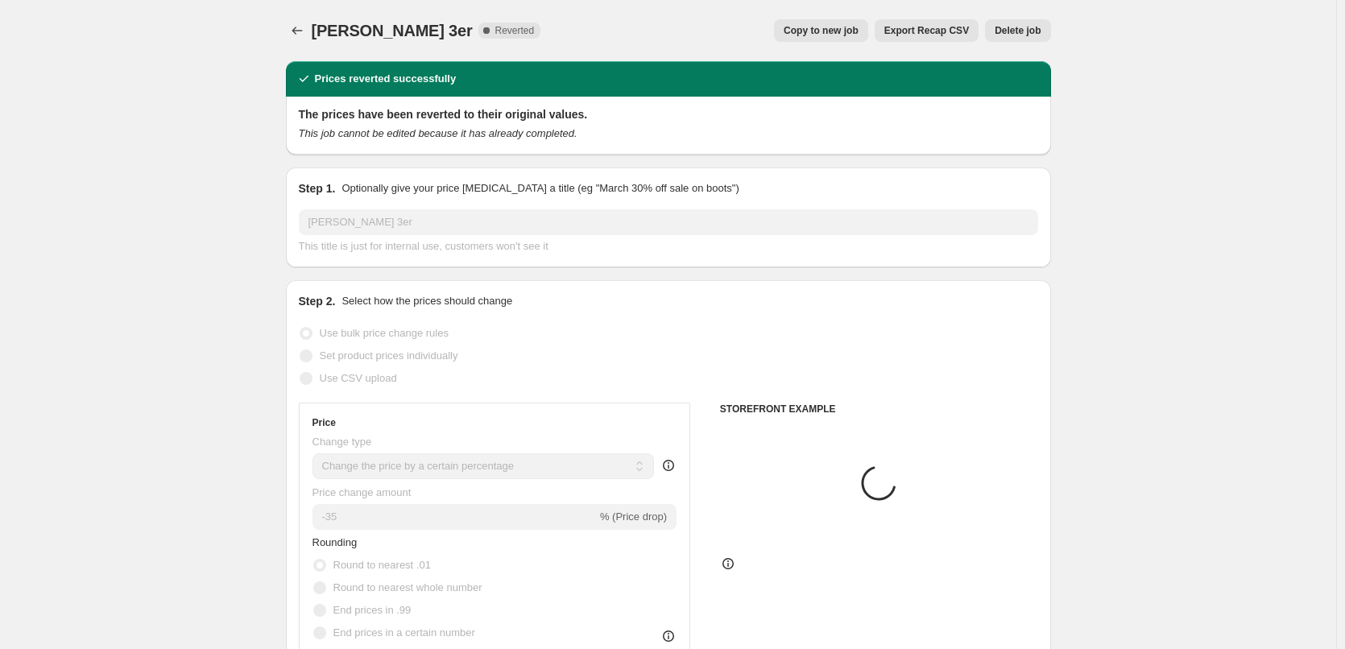
click at [1011, 25] on span "Delete job" at bounding box center [1017, 30] width 46 height 13
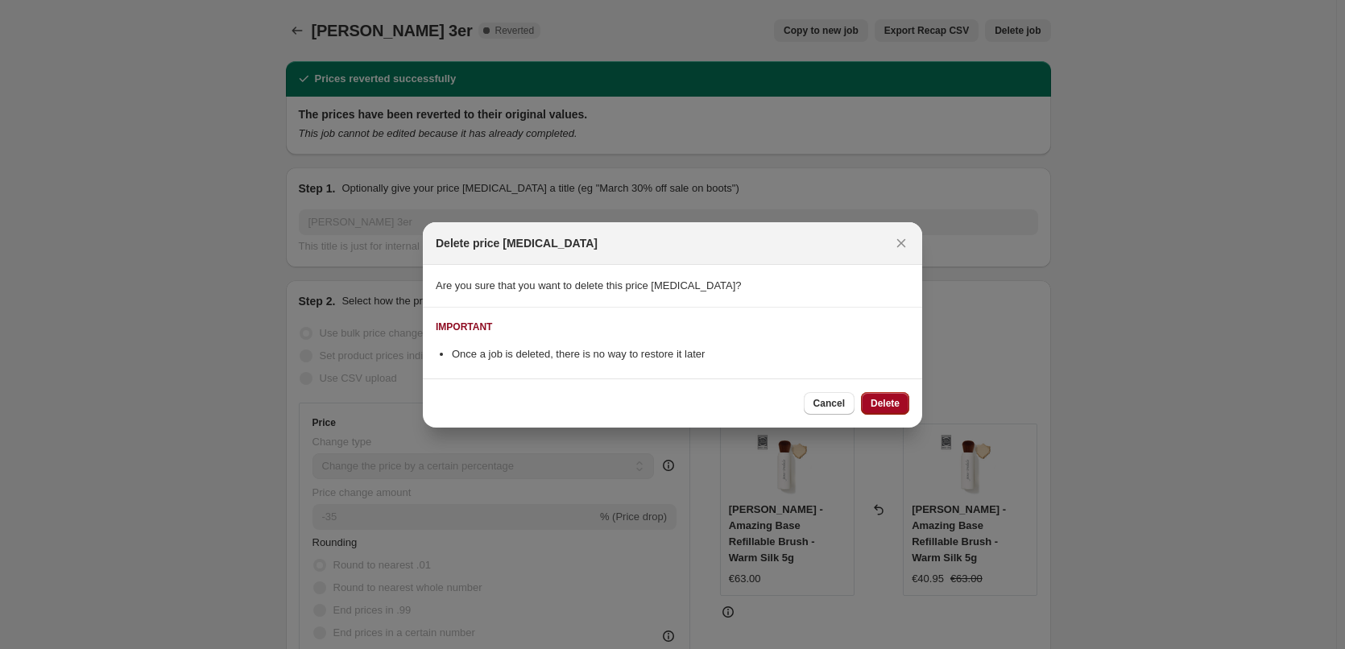
click at [876, 407] on span "Delete" at bounding box center [884, 403] width 29 height 13
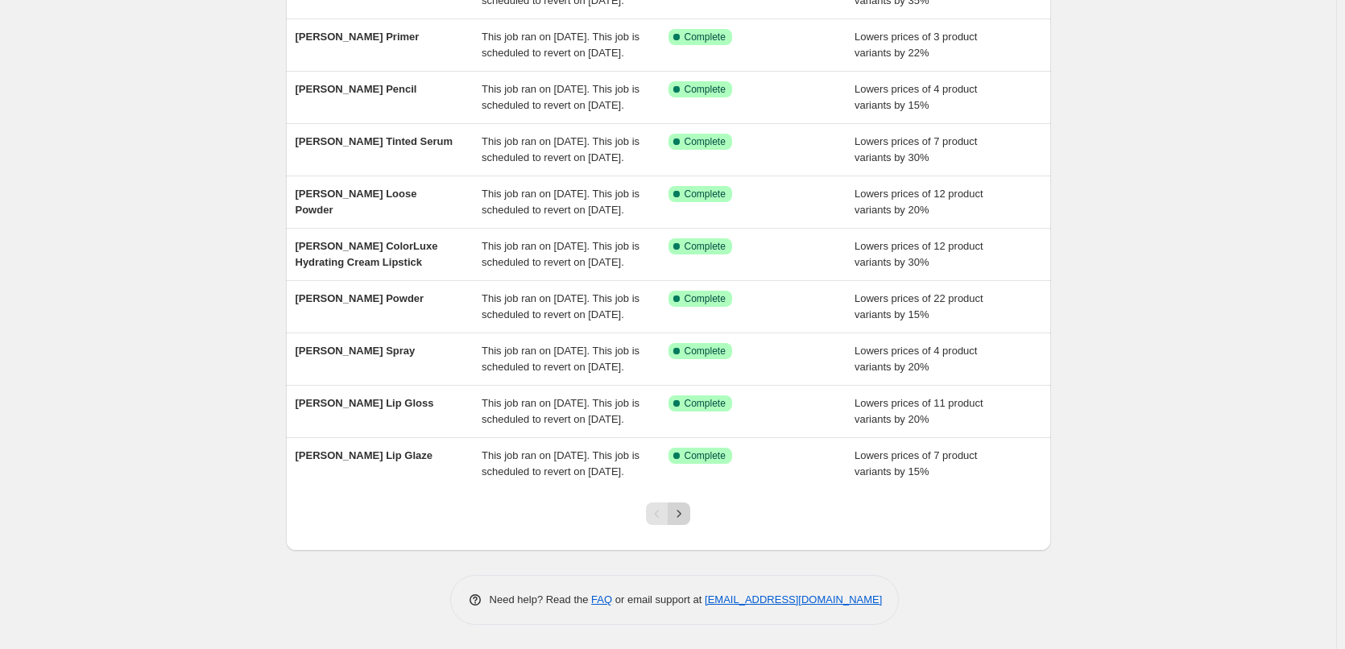
click at [690, 509] on button "Next" at bounding box center [678, 513] width 23 height 23
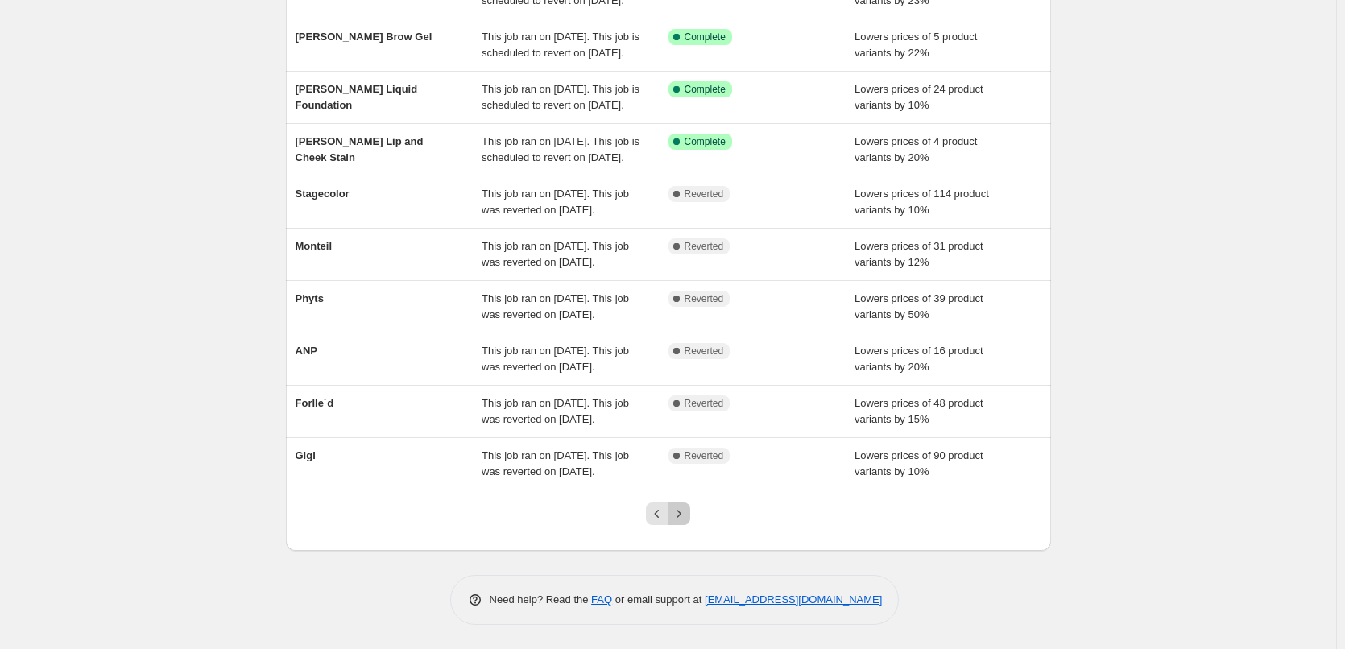
click at [677, 518] on icon "Next" at bounding box center [679, 514] width 16 height 16
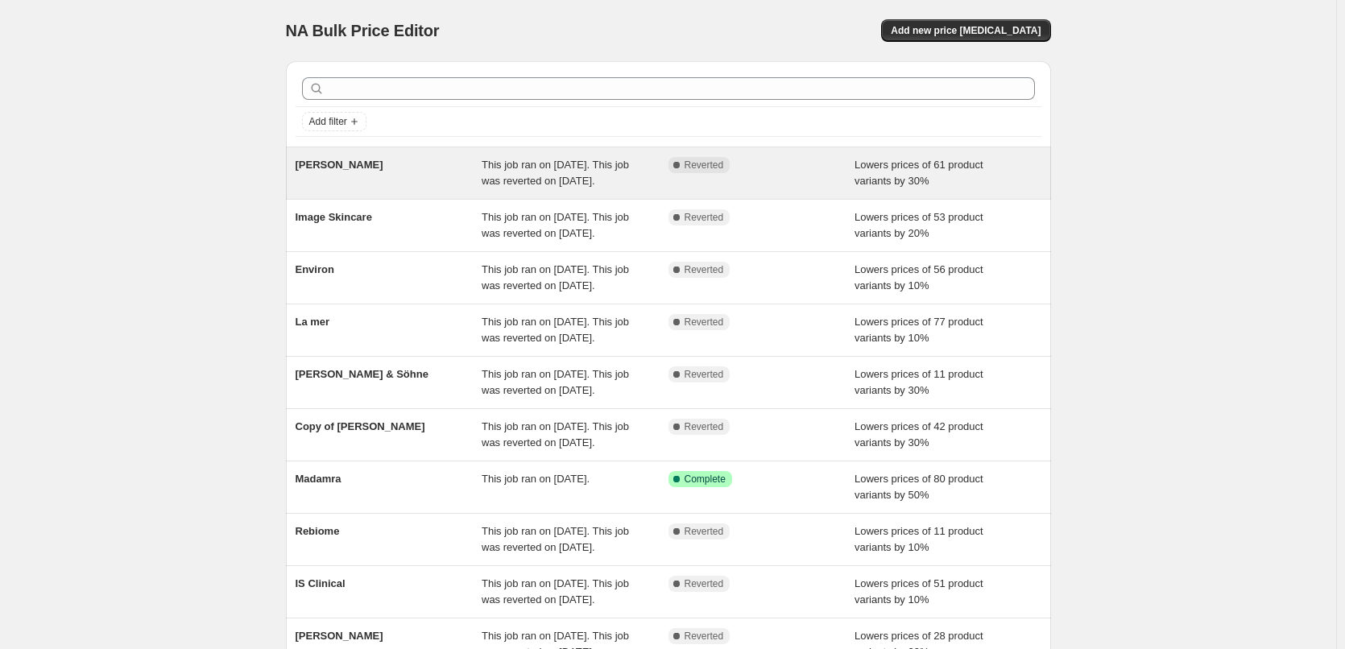
click at [523, 171] on span "This job ran on [DATE]. This job was reverted on [DATE]." at bounding box center [554, 173] width 147 height 28
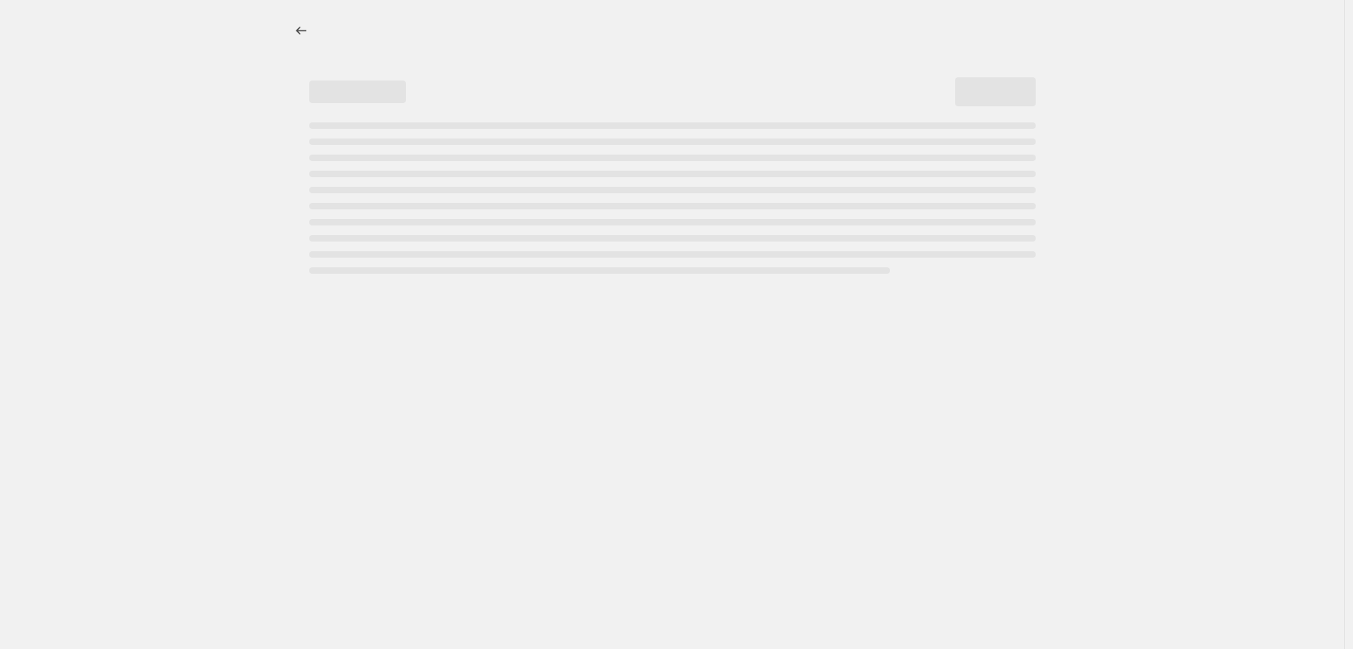
select select "percentage"
select select "vendor"
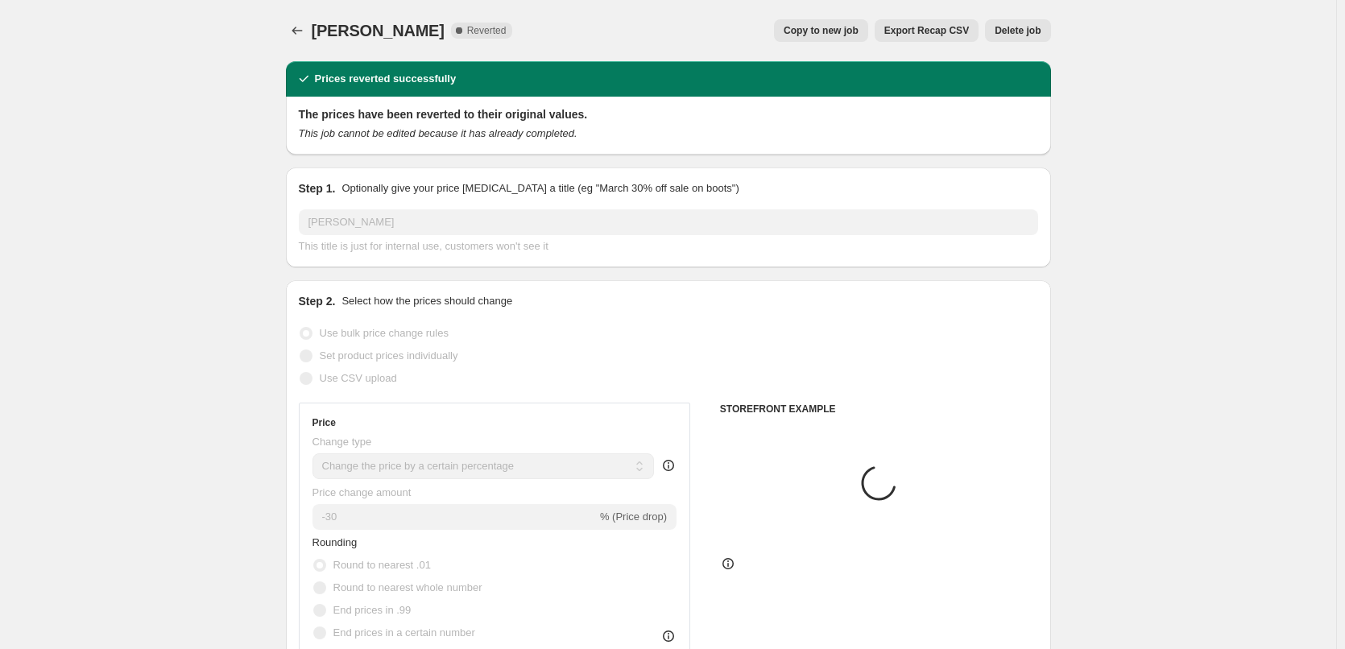
click at [839, 35] on span "Copy to new job" at bounding box center [820, 30] width 75 height 13
select select "percentage"
select select "vendor"
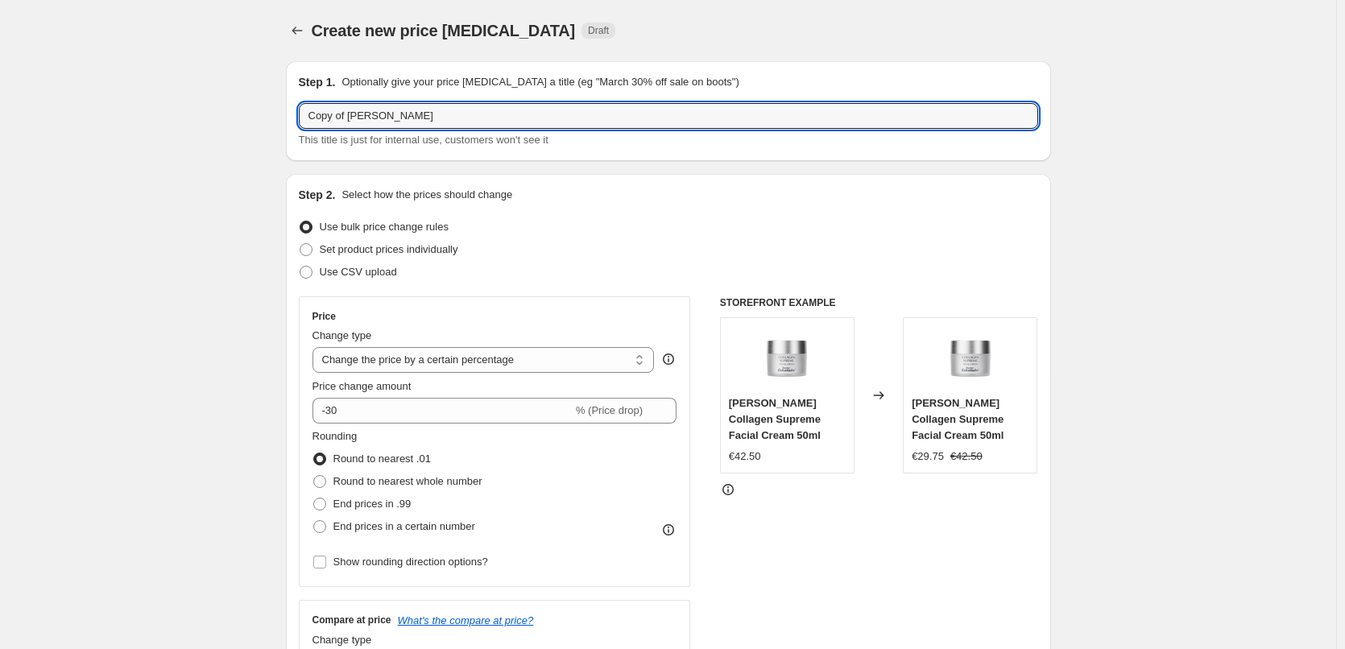
drag, startPoint x: 347, startPoint y: 116, endPoint x: 42, endPoint y: 148, distance: 306.8
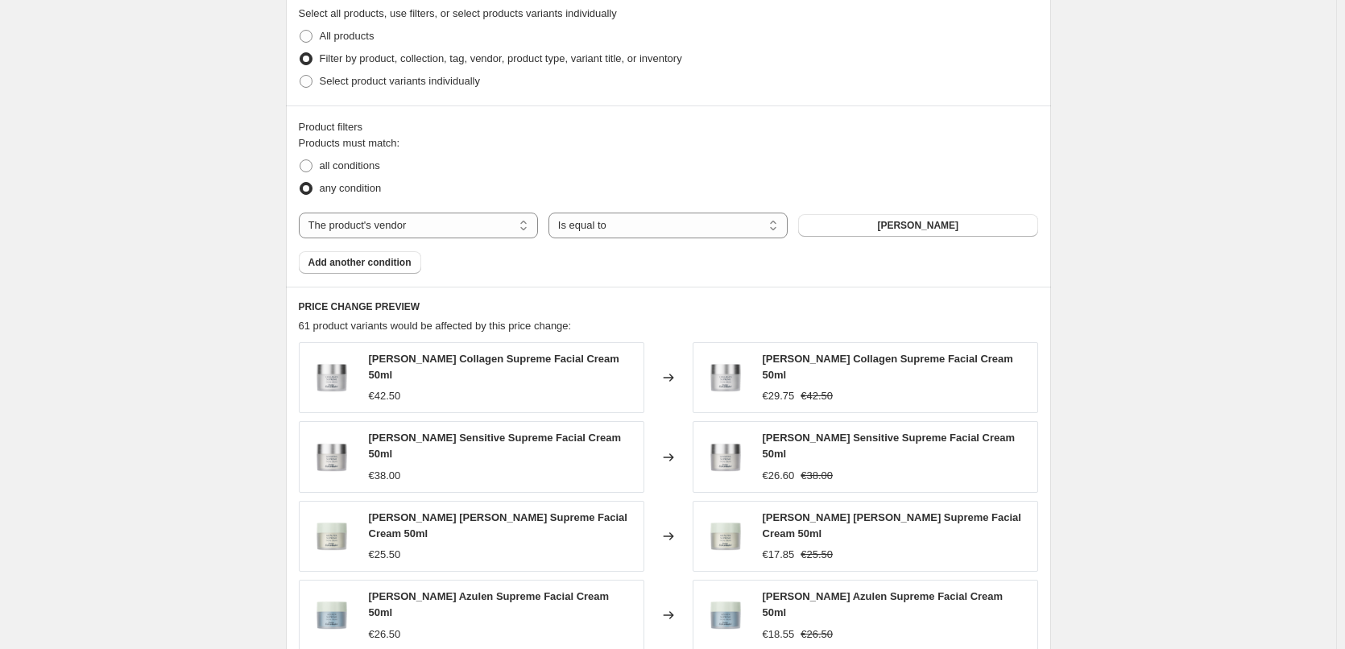
scroll to position [1147, 0]
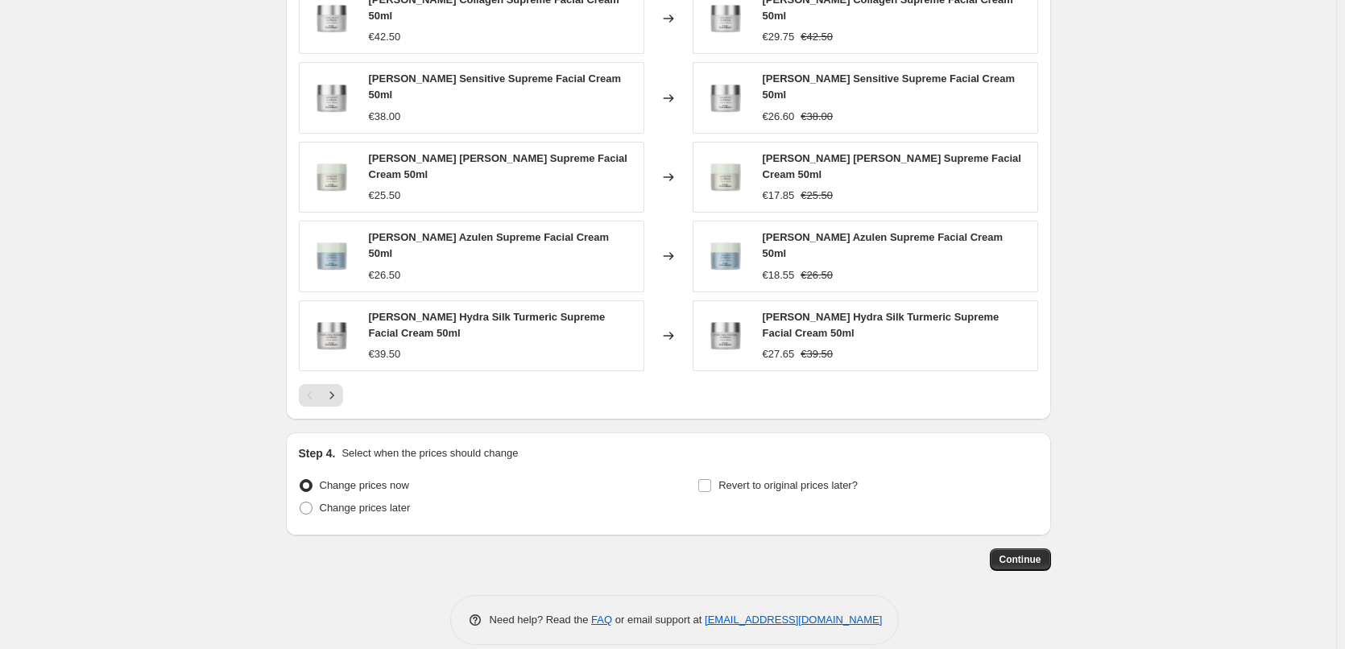
type input "[PERSON_NAME]"
click at [729, 448] on div "Step 4. Select when the prices should change Change prices now Change prices la…" at bounding box center [668, 483] width 739 height 77
click at [734, 479] on span "Revert to original prices later?" at bounding box center [787, 485] width 139 height 12
click at [711, 479] on input "Revert to original prices later?" at bounding box center [704, 485] width 13 height 13
checkbox input "true"
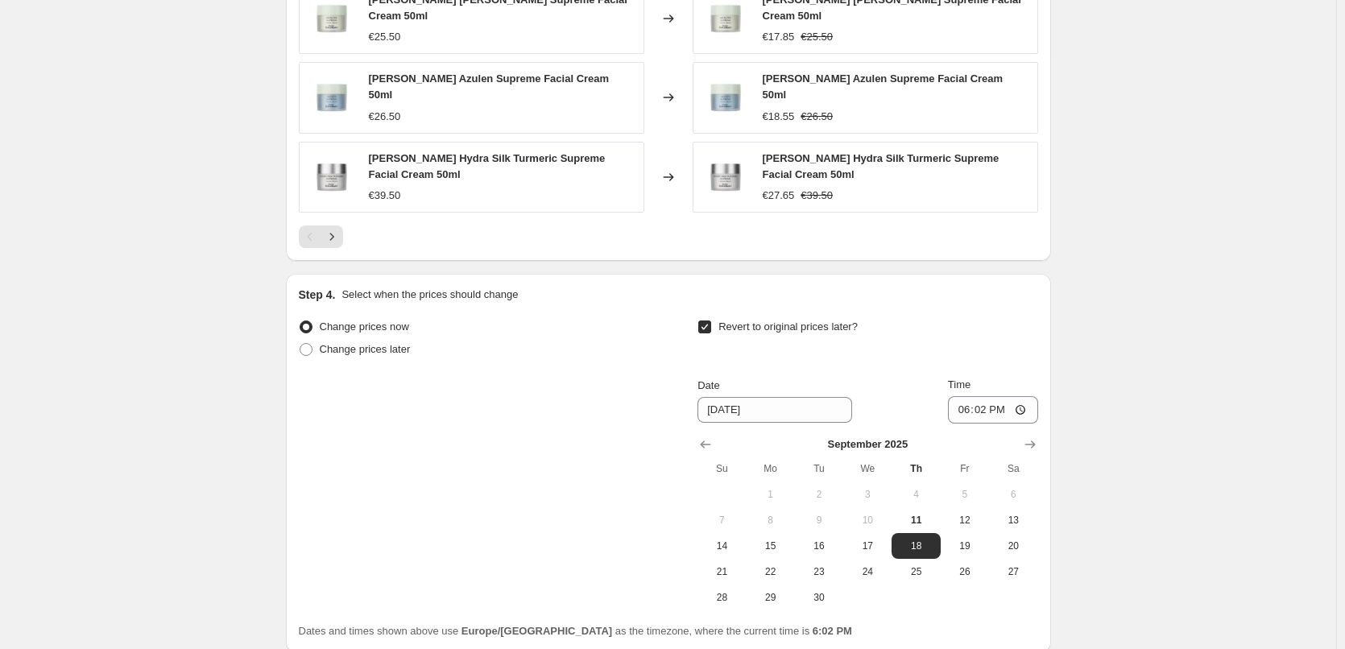
scroll to position [1423, 0]
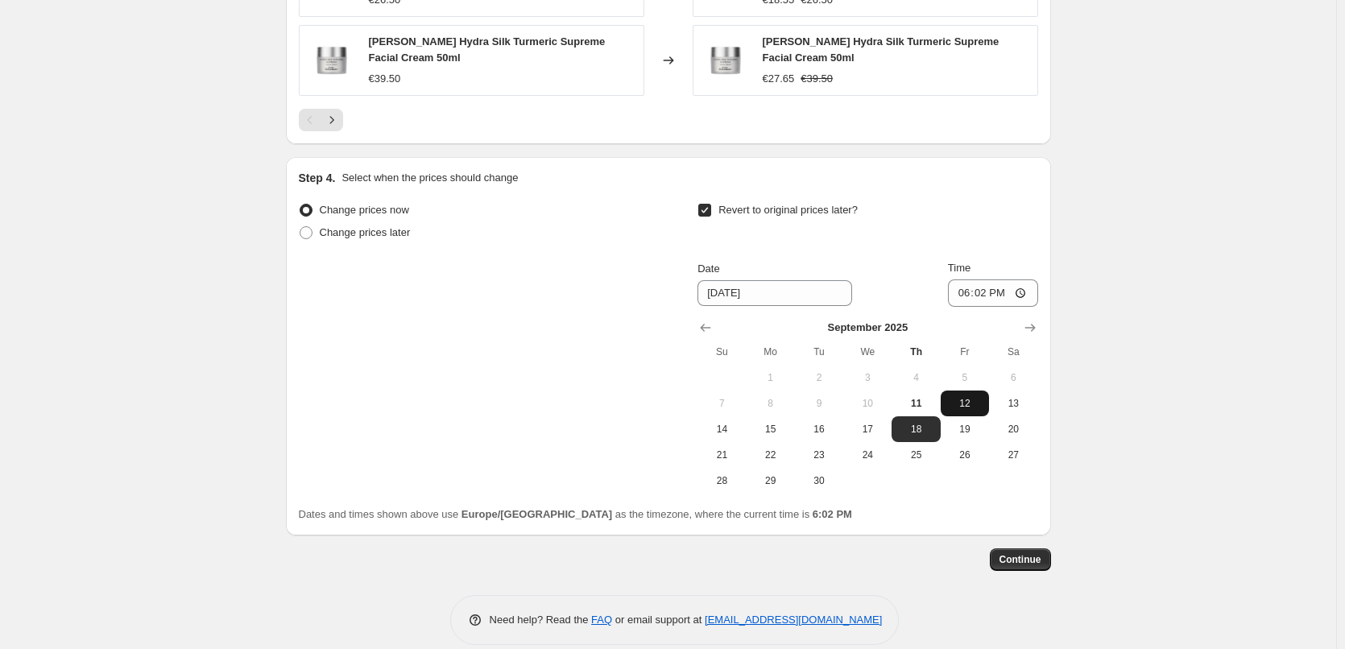
click at [966, 397] on span "12" at bounding box center [964, 403] width 35 height 13
type input "[DATE]"
click at [964, 279] on input "18:02" at bounding box center [993, 292] width 90 height 27
click at [1022, 279] on input "15:00" at bounding box center [993, 292] width 90 height 27
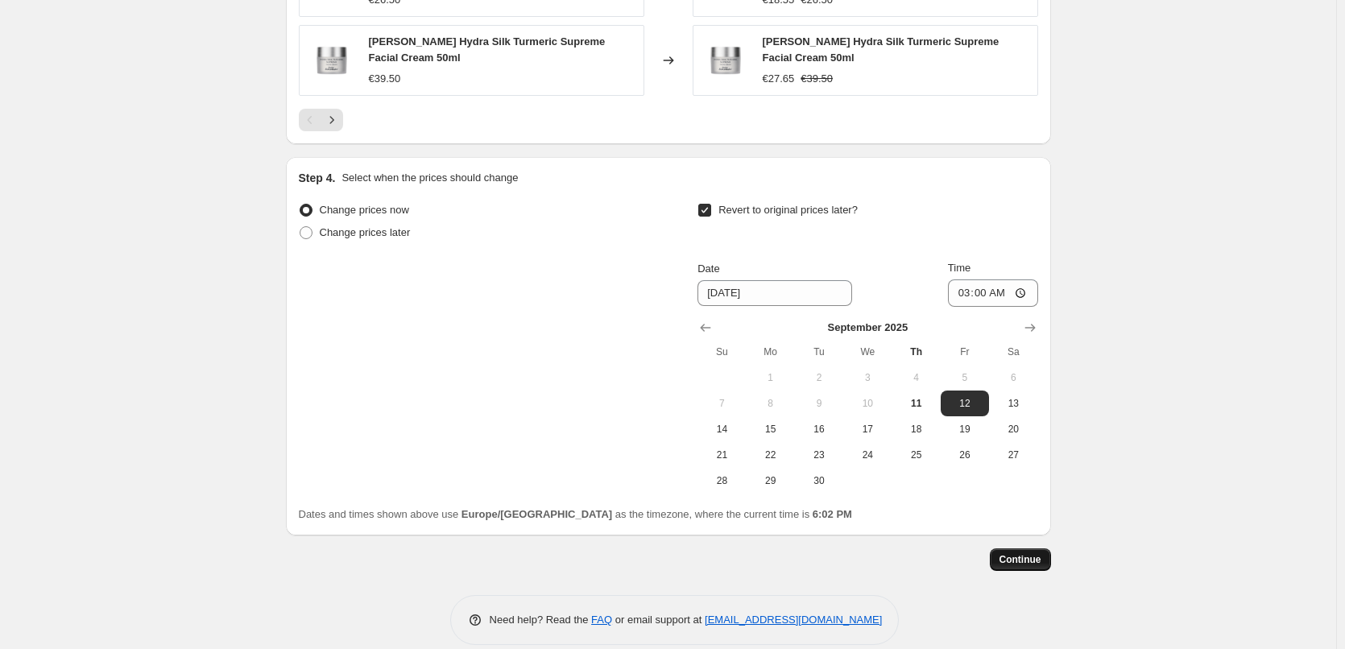
click at [1001, 548] on button "Continue" at bounding box center [1019, 559] width 61 height 23
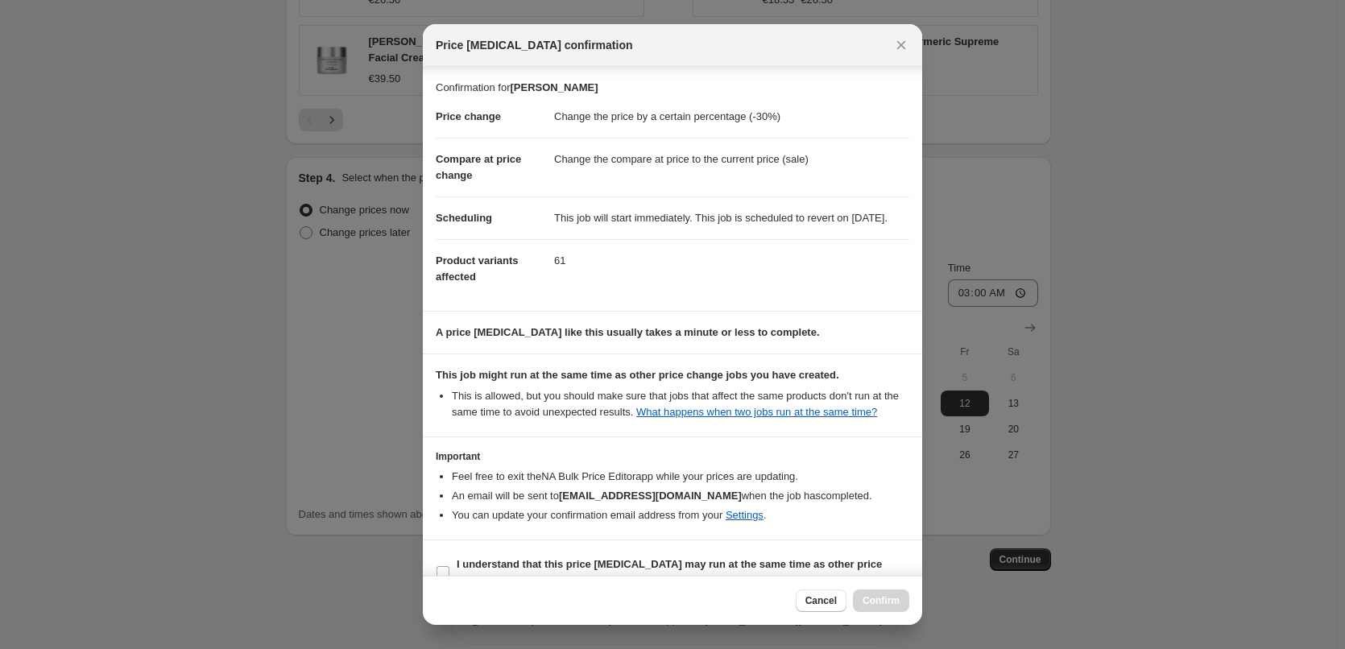
scroll to position [45, 0]
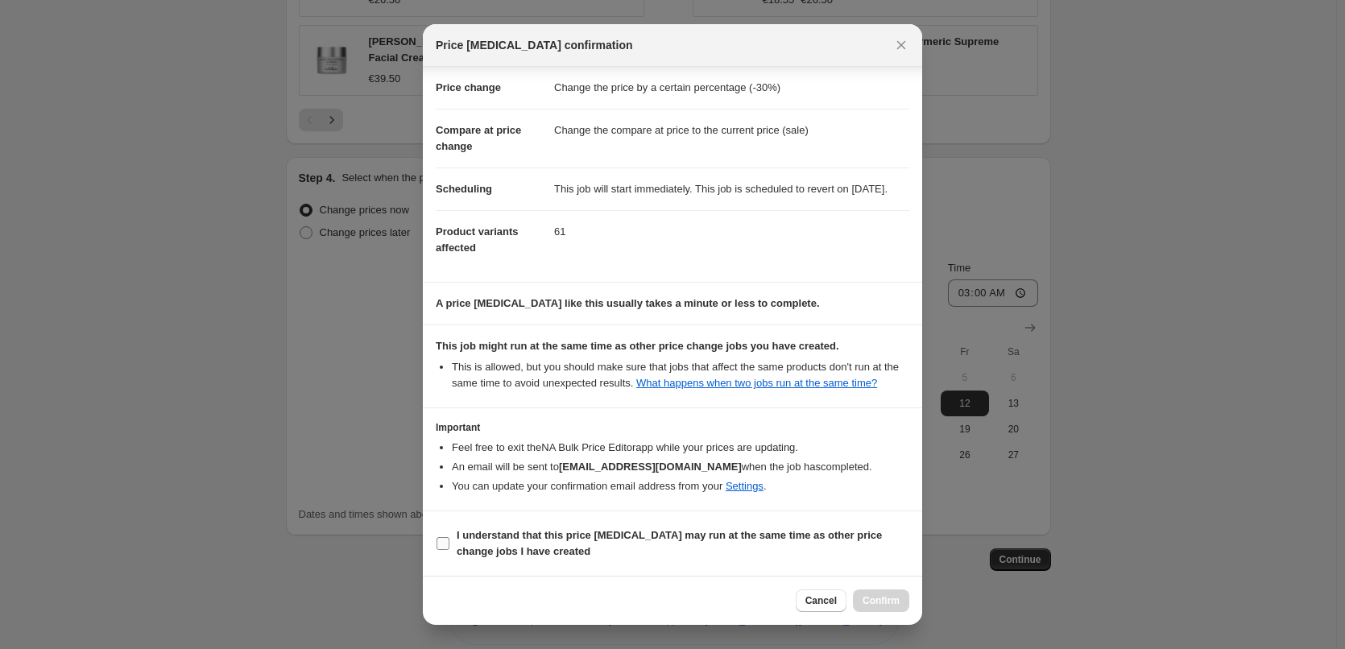
click at [507, 531] on b "I understand that this price [MEDICAL_DATA] may run at the same time as other p…" at bounding box center [668, 543] width 425 height 28
click at [449, 537] on input "I understand that this price [MEDICAL_DATA] may run at the same time as other p…" at bounding box center [442, 543] width 13 height 13
click at [877, 596] on span "Confirm" at bounding box center [880, 600] width 37 height 13
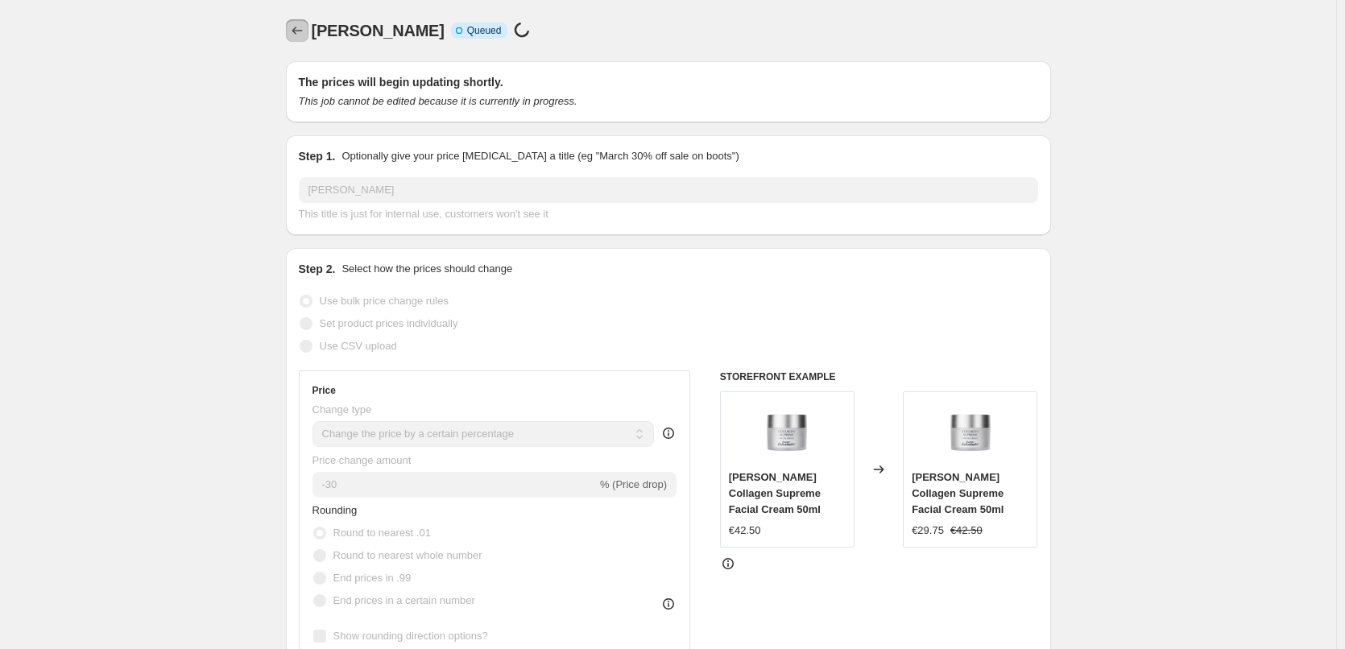
click at [295, 23] on button "Price change jobs" at bounding box center [297, 30] width 23 height 23
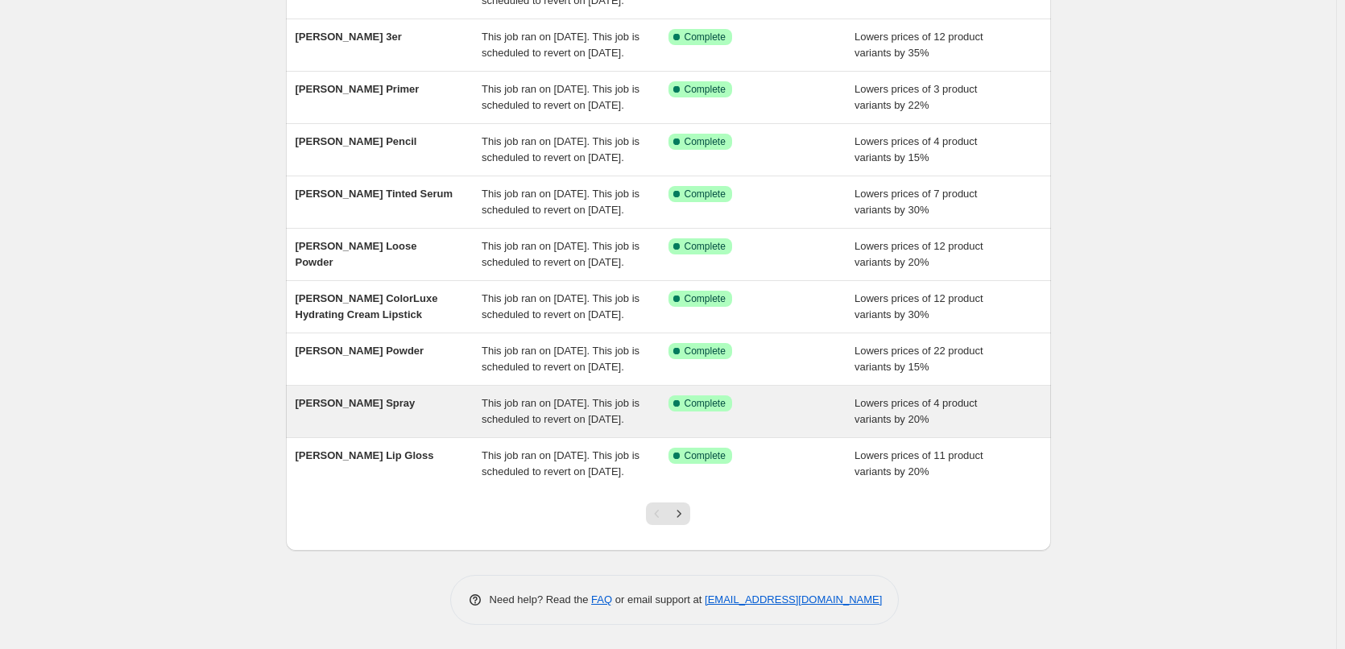
scroll to position [341, 0]
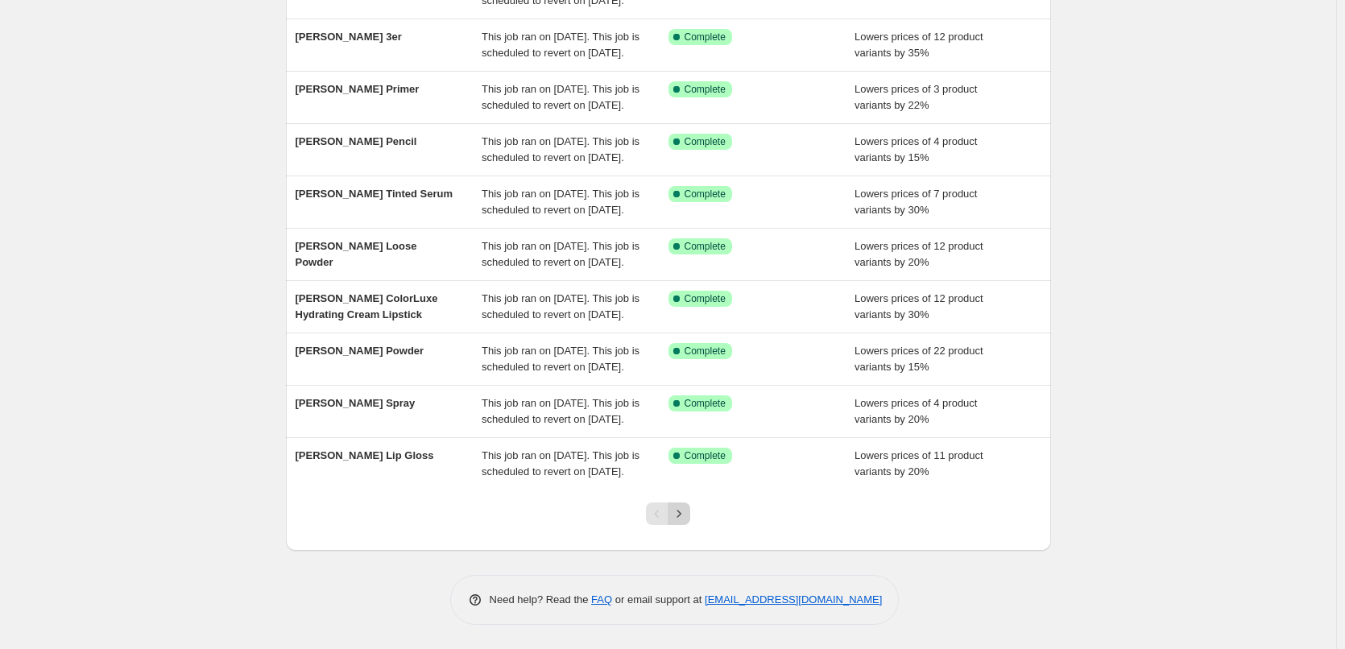
click at [686, 510] on icon "Next" at bounding box center [679, 514] width 16 height 16
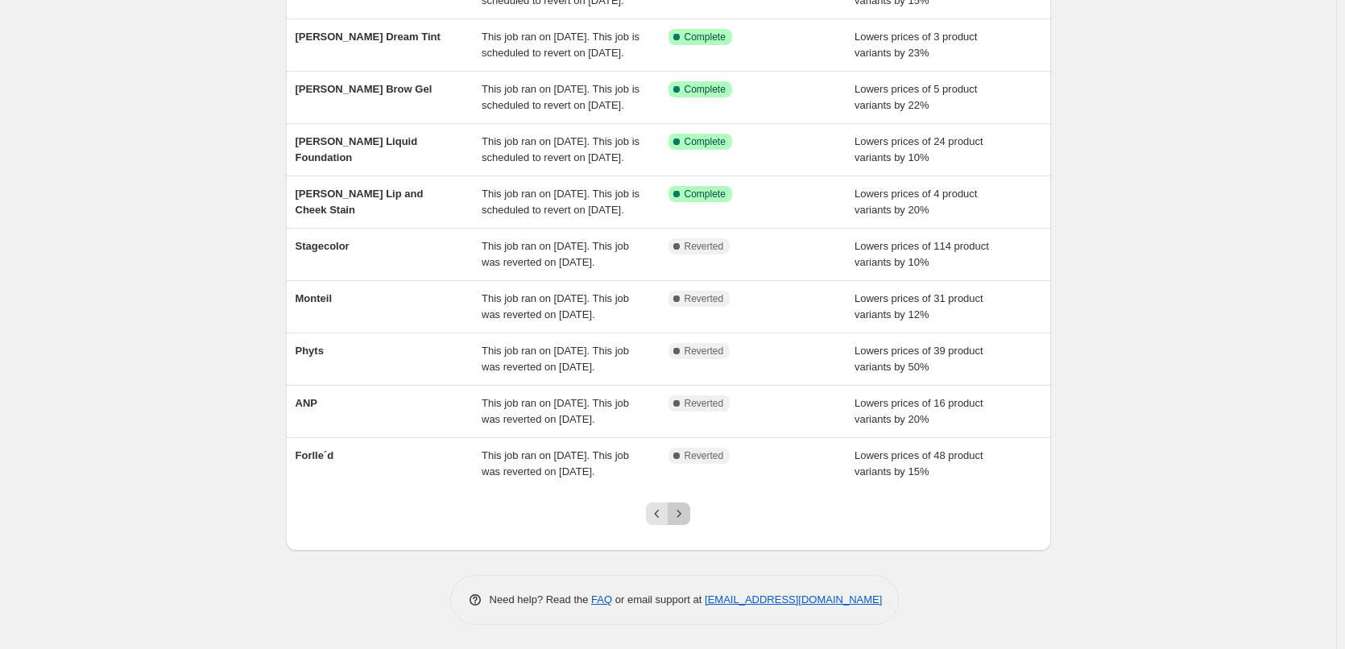
click at [681, 514] on icon "Next" at bounding box center [679, 514] width 16 height 16
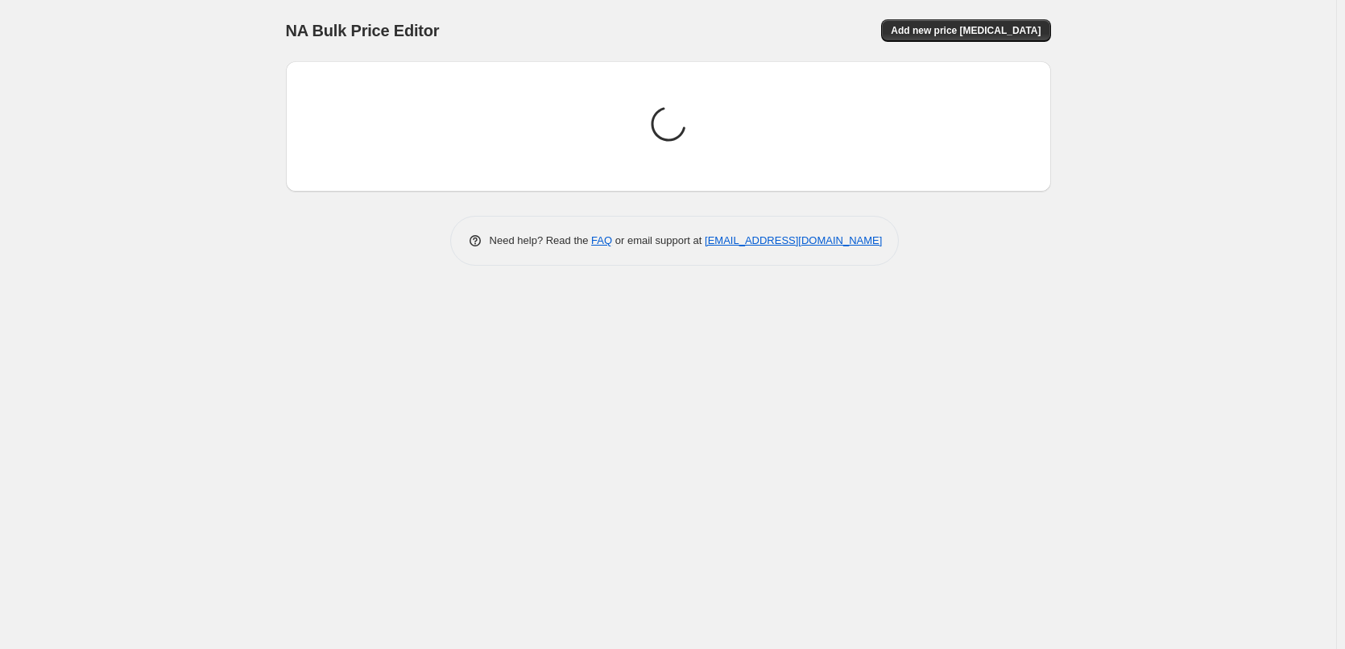
scroll to position [0, 0]
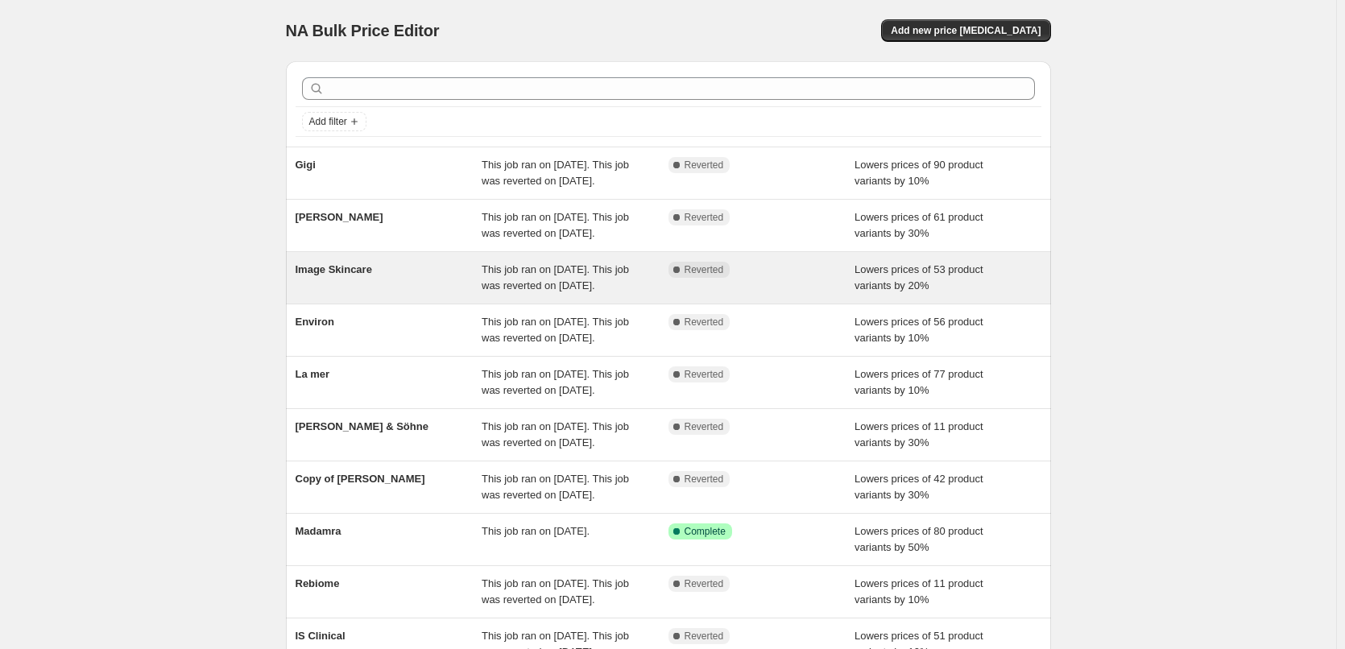
click at [600, 290] on div "Image Skincare This job ran on [DATE]. This job was reverted on [DATE]. Complet…" at bounding box center [668, 278] width 765 height 52
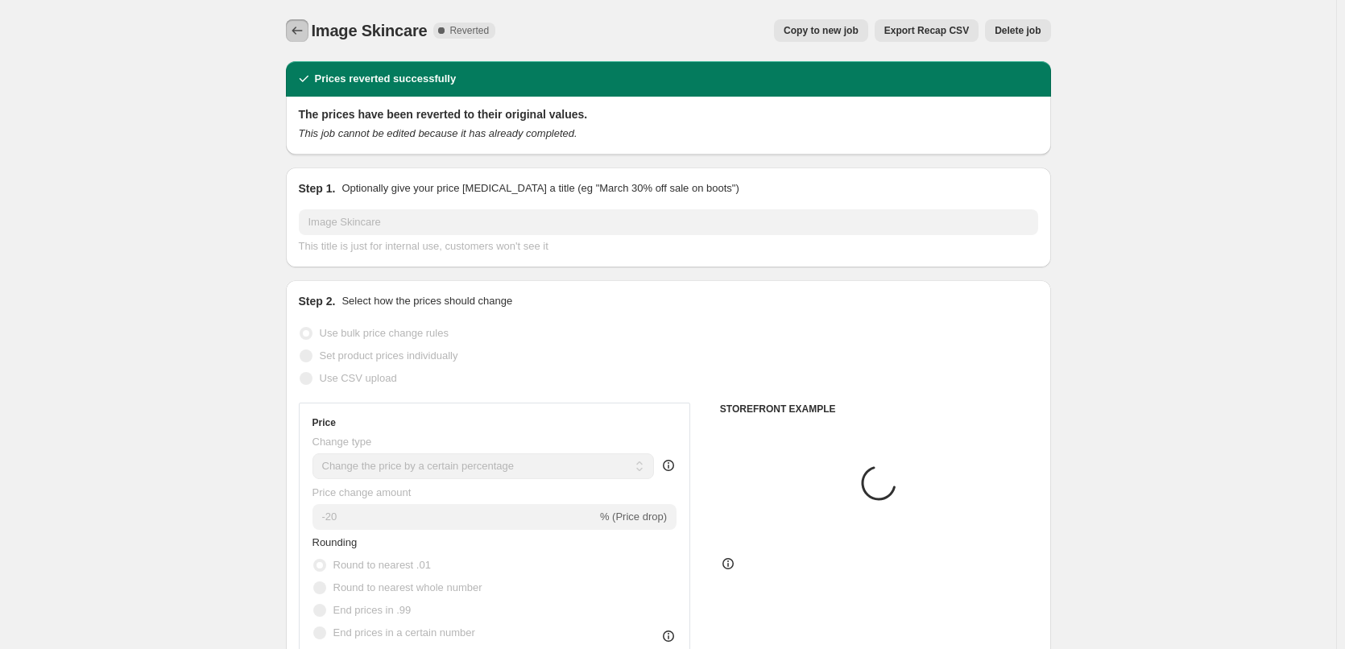
click at [303, 28] on icon "Price change jobs" at bounding box center [297, 31] width 16 height 16
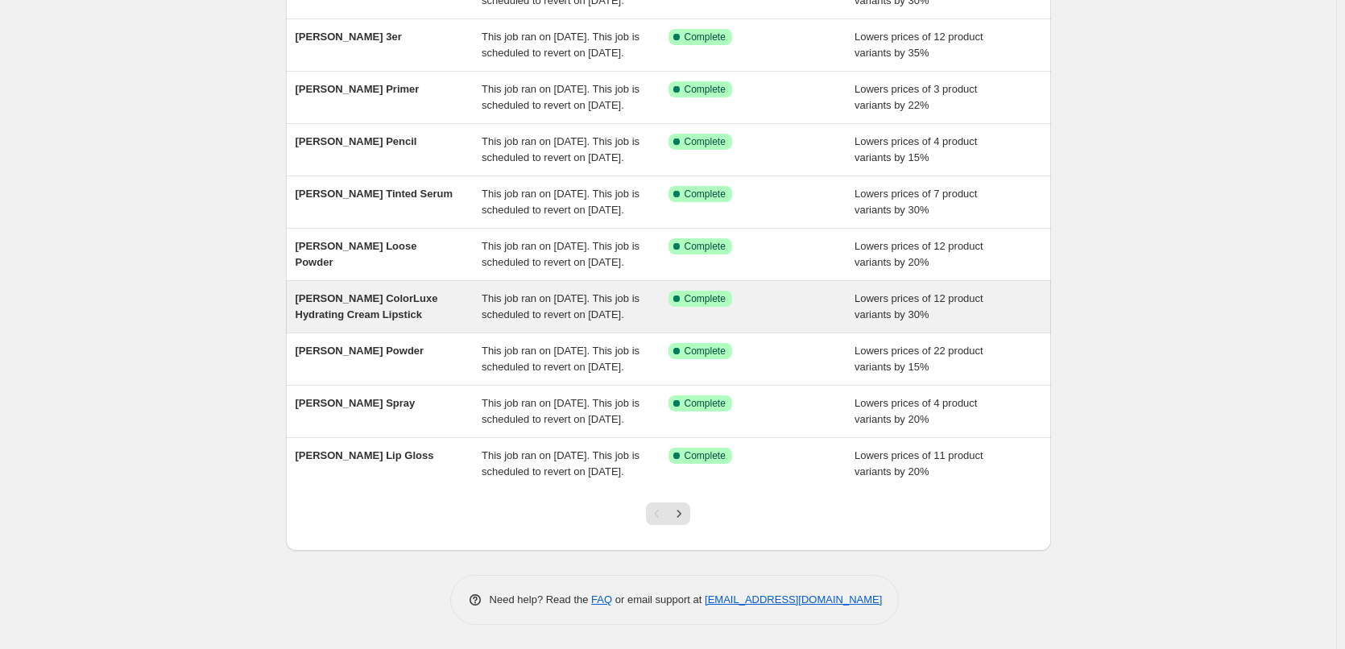
scroll to position [341, 0]
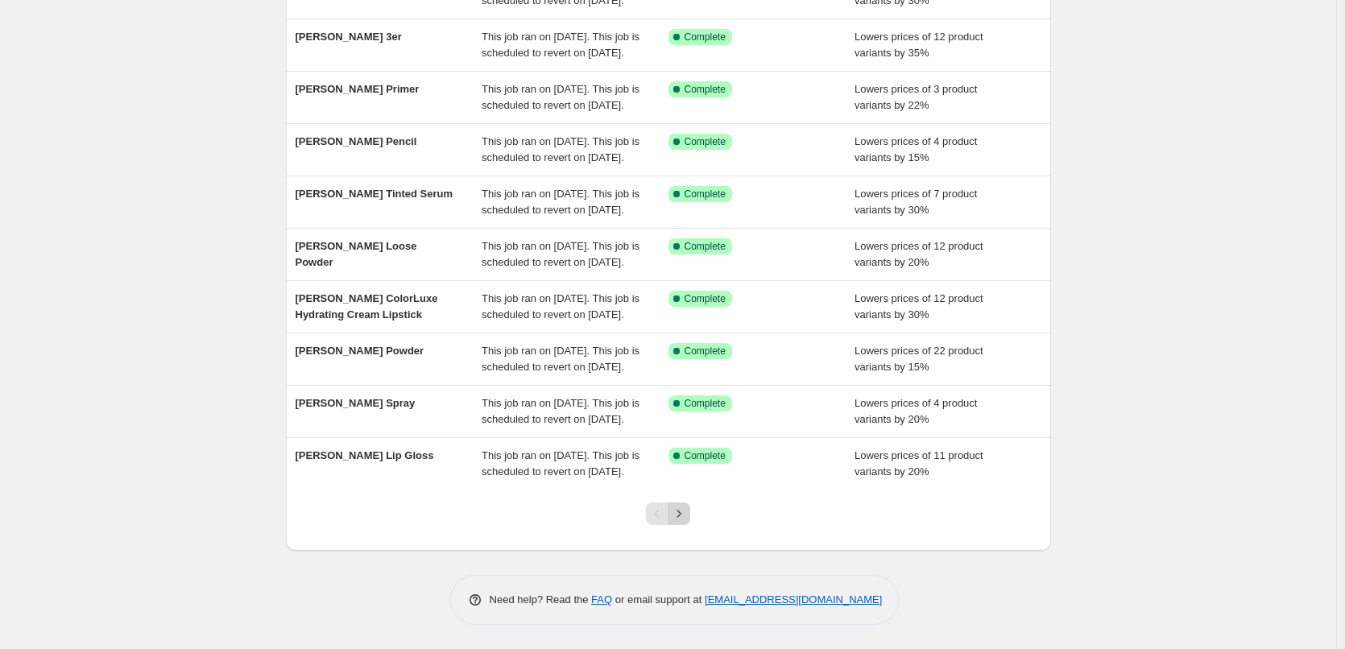
click at [679, 514] on icon "Next" at bounding box center [679, 514] width 16 height 16
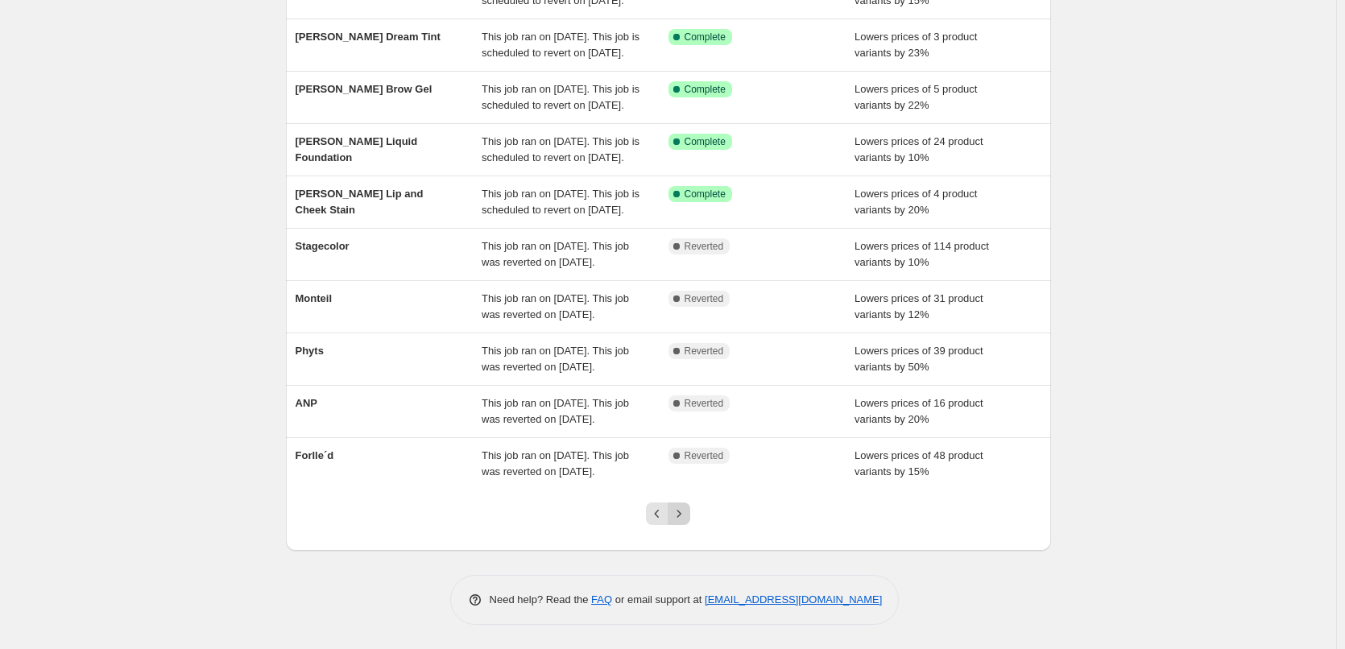
click at [675, 510] on icon "Next" at bounding box center [679, 514] width 16 height 16
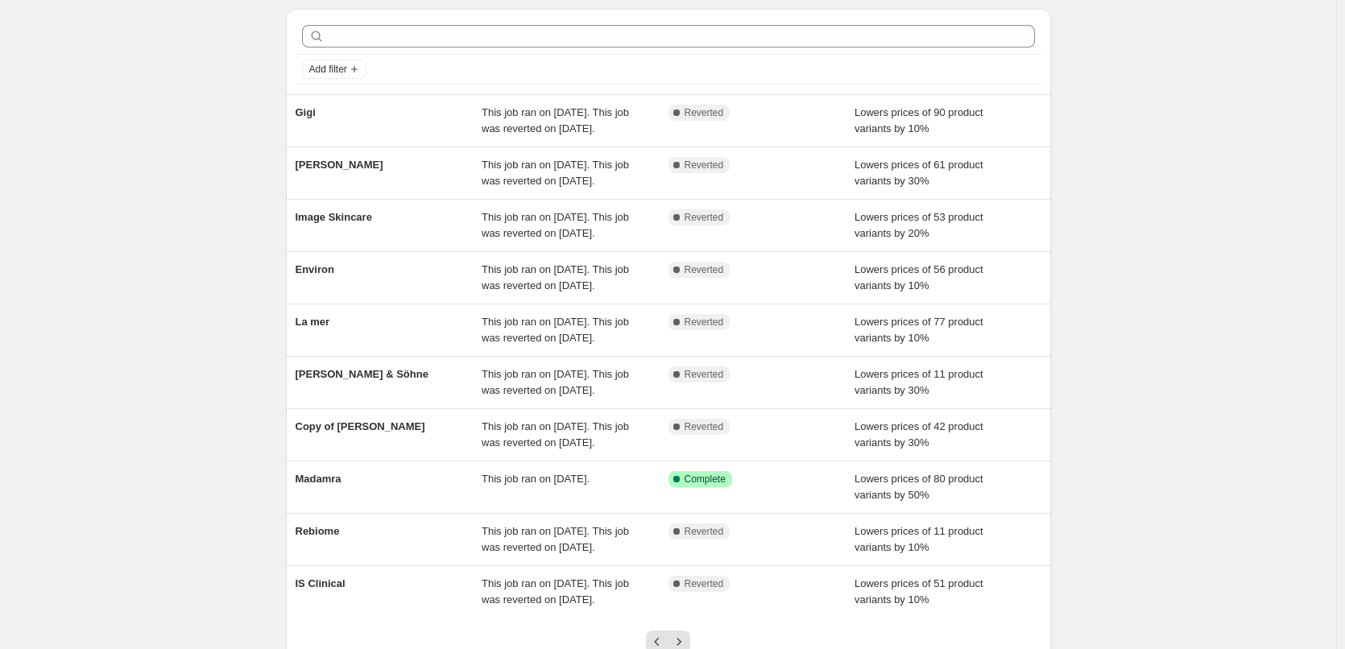
scroll to position [81, 0]
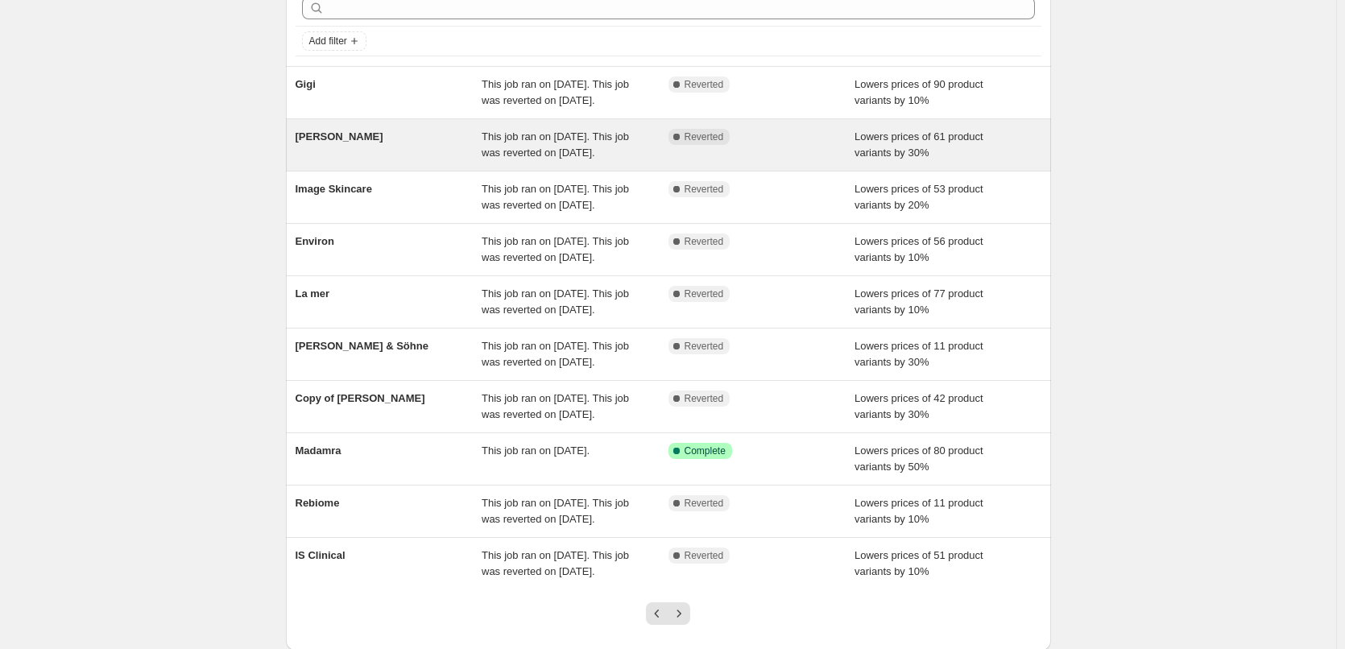
click at [616, 159] on span "This job ran on [DATE]. This job was reverted on [DATE]." at bounding box center [554, 144] width 147 height 28
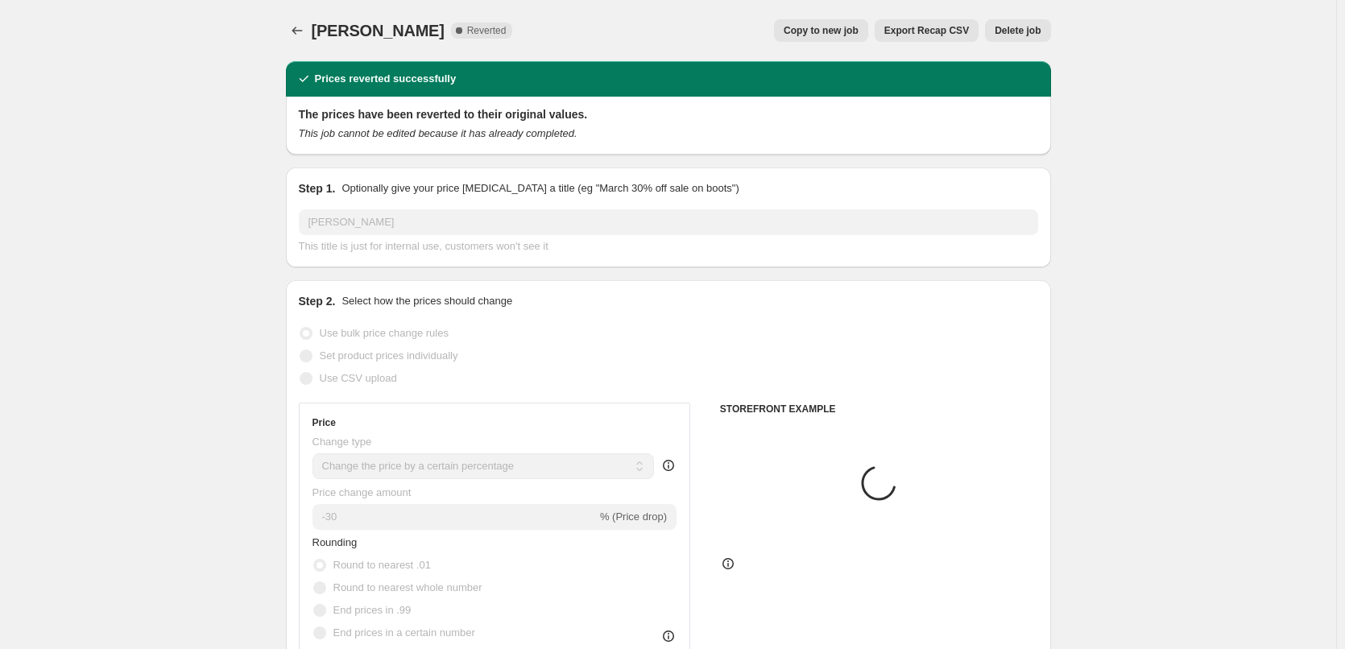
click at [1017, 25] on span "Delete job" at bounding box center [1017, 30] width 46 height 13
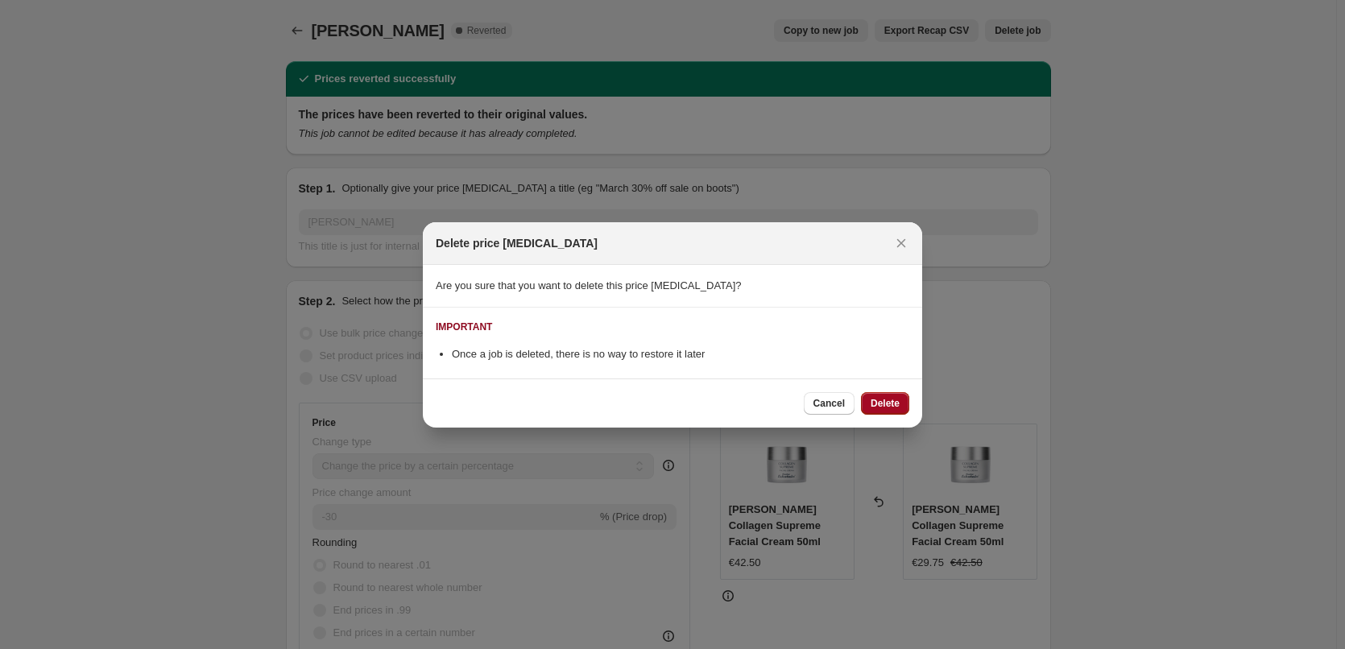
click at [879, 399] on span "Delete" at bounding box center [884, 403] width 29 height 13
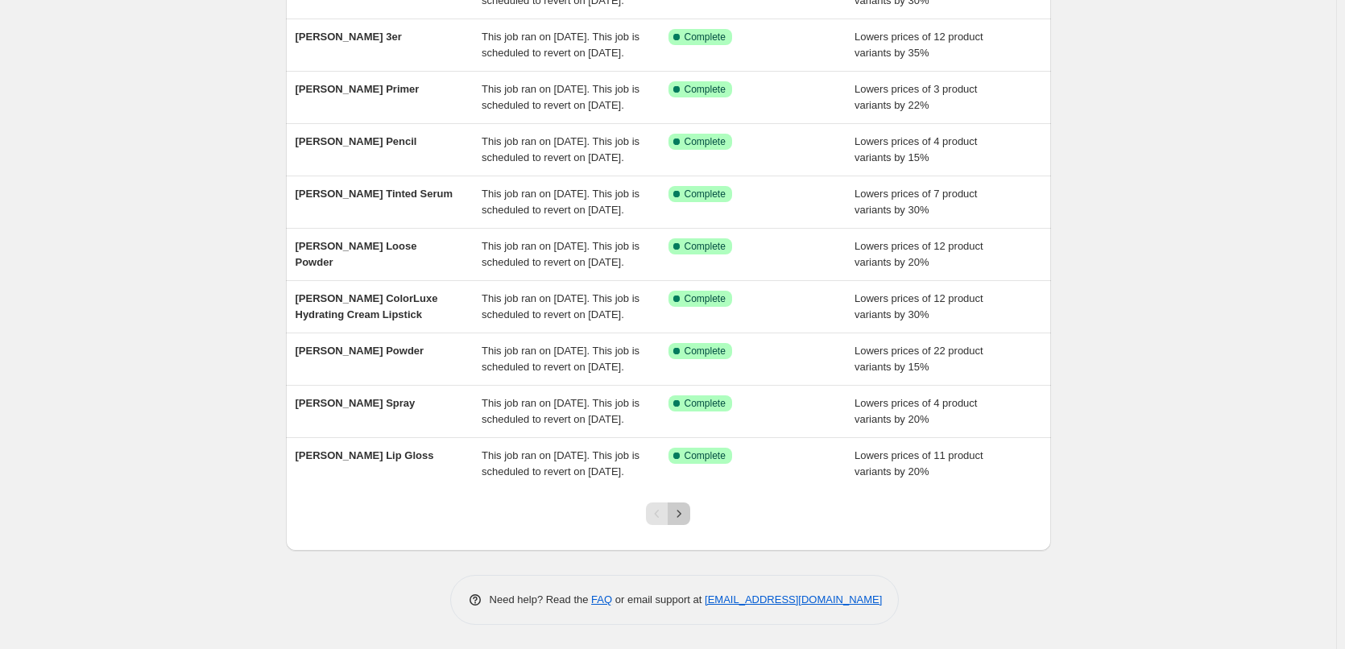
click at [679, 515] on icon "Next" at bounding box center [679, 514] width 16 height 16
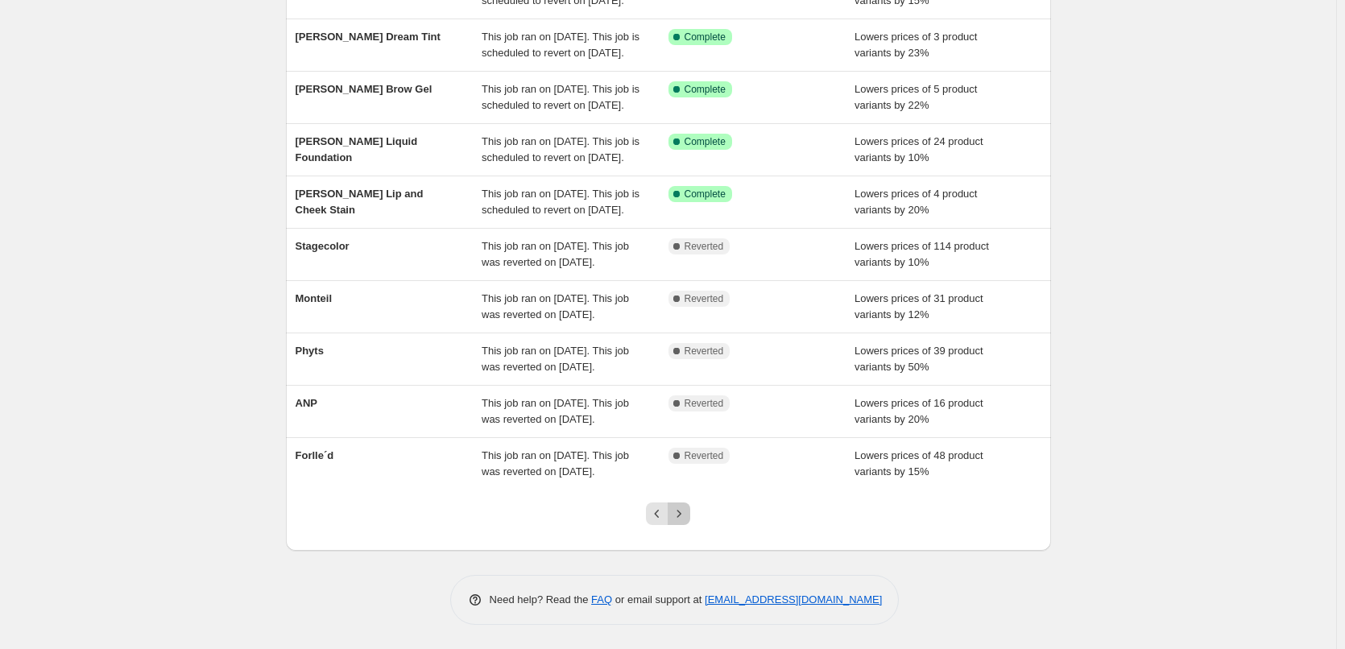
click at [676, 518] on icon "Next" at bounding box center [679, 514] width 16 height 16
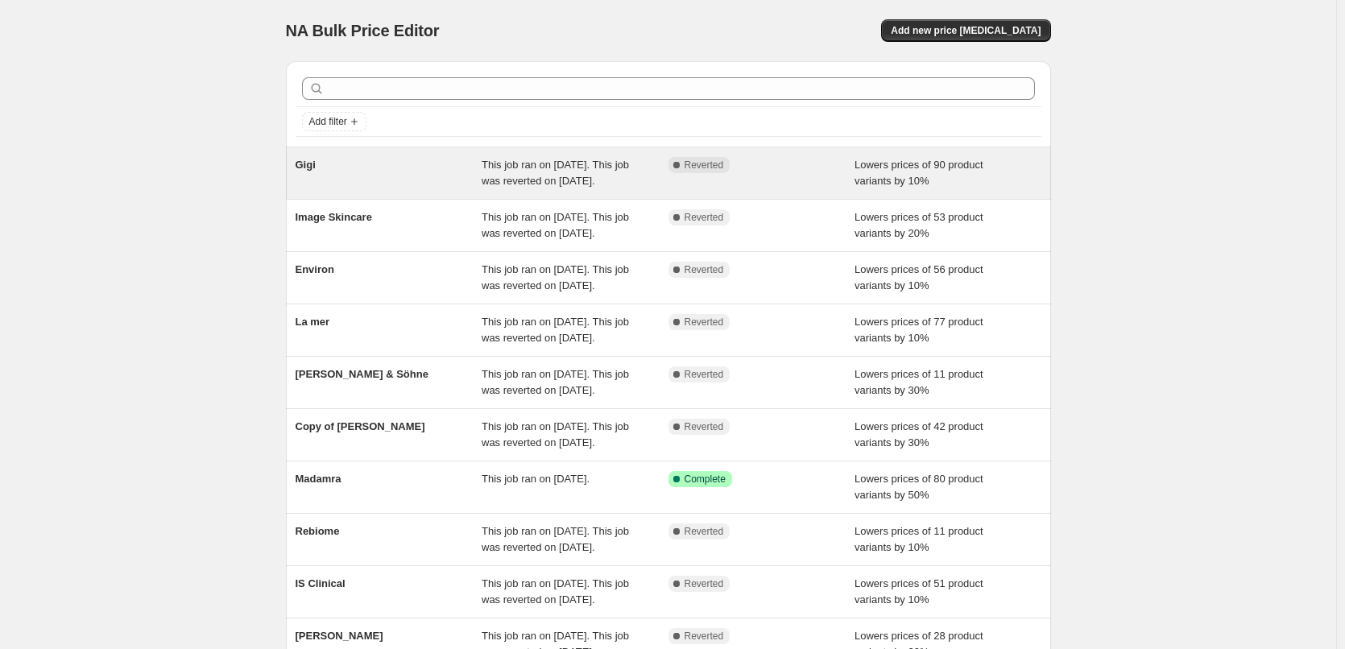
click at [615, 180] on span "This job ran on [DATE]. This job was reverted on [DATE]." at bounding box center [554, 173] width 147 height 28
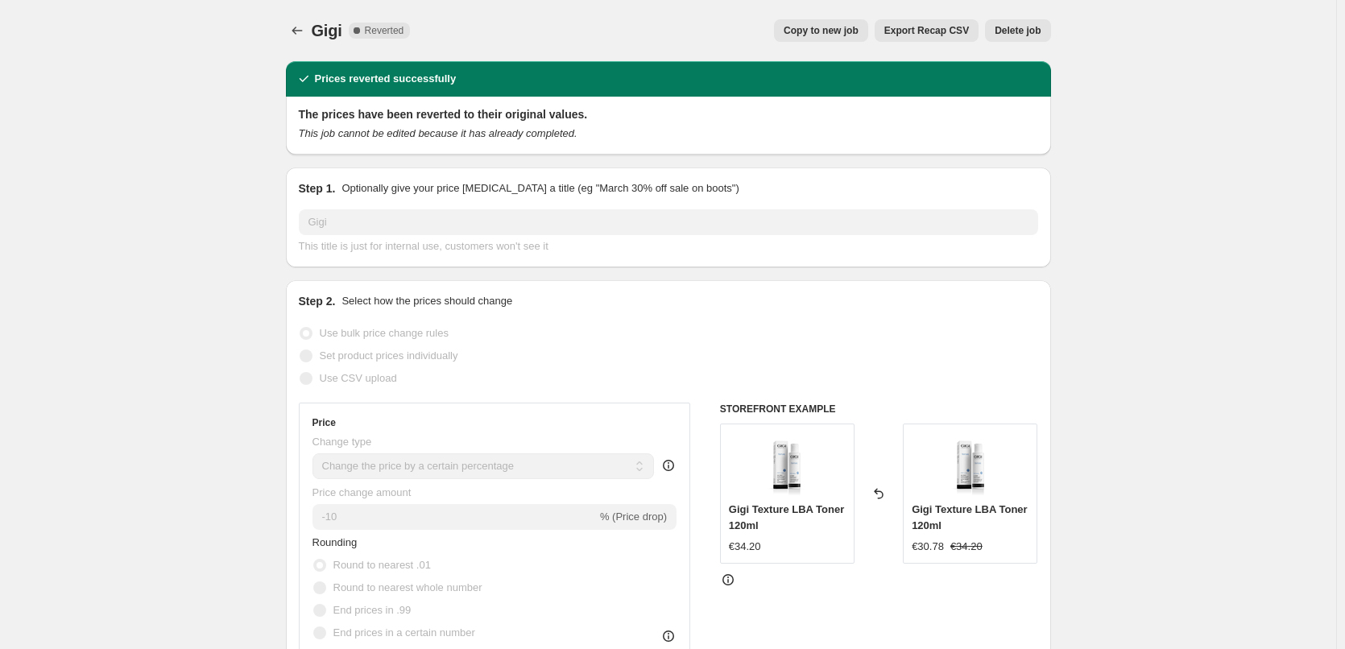
click at [822, 28] on span "Copy to new job" at bounding box center [820, 30] width 75 height 13
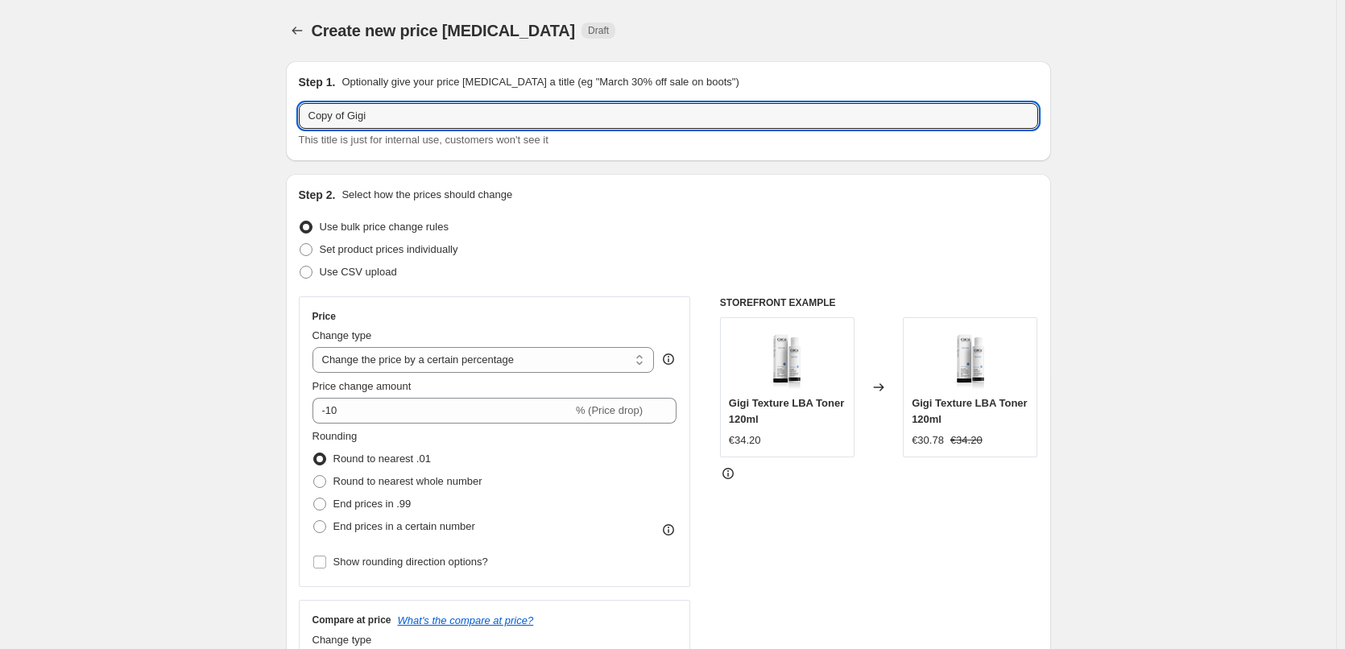
drag, startPoint x: 351, startPoint y: 117, endPoint x: 163, endPoint y: 118, distance: 187.6
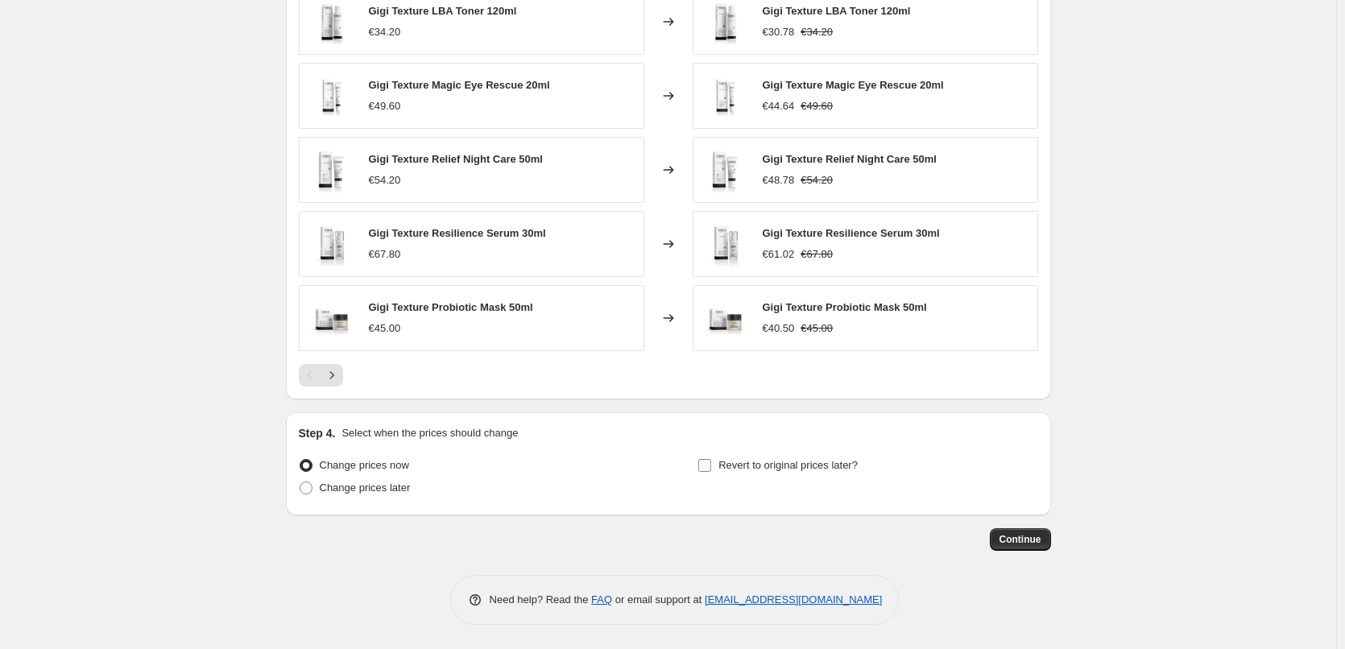
click at [721, 472] on label "Revert to original prices later?" at bounding box center [777, 465] width 160 height 23
click at [711, 472] on input "Revert to original prices later?" at bounding box center [704, 465] width 13 height 13
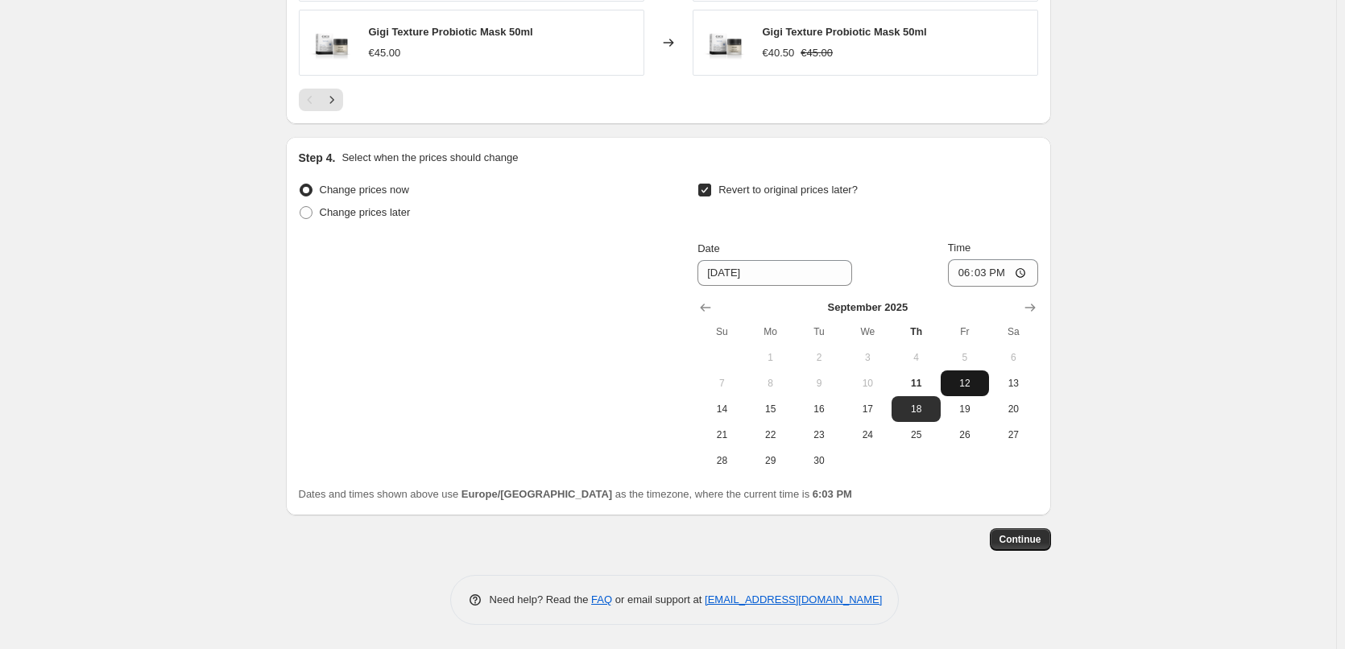
click at [965, 382] on span "12" at bounding box center [964, 383] width 35 height 13
click at [965, 274] on input "18:03" at bounding box center [993, 272] width 90 height 27
click at [1022, 269] on input "15:00" at bounding box center [993, 272] width 90 height 27
click at [1029, 534] on span "Continue" at bounding box center [1020, 539] width 42 height 13
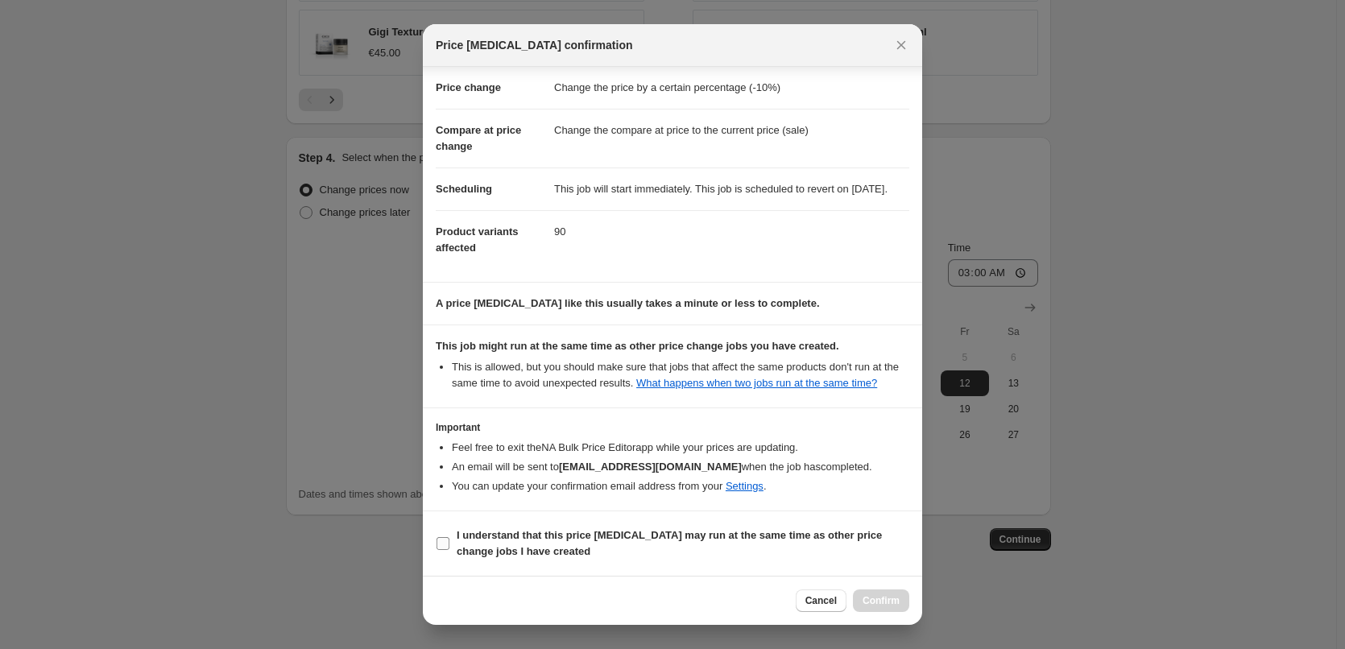
click at [485, 531] on b "I understand that this price [MEDICAL_DATA] may run at the same time as other p…" at bounding box center [668, 543] width 425 height 28
click at [449, 537] on input "I understand that this price [MEDICAL_DATA] may run at the same time as other p…" at bounding box center [442, 543] width 13 height 13
click at [887, 607] on button "Confirm" at bounding box center [881, 600] width 56 height 23
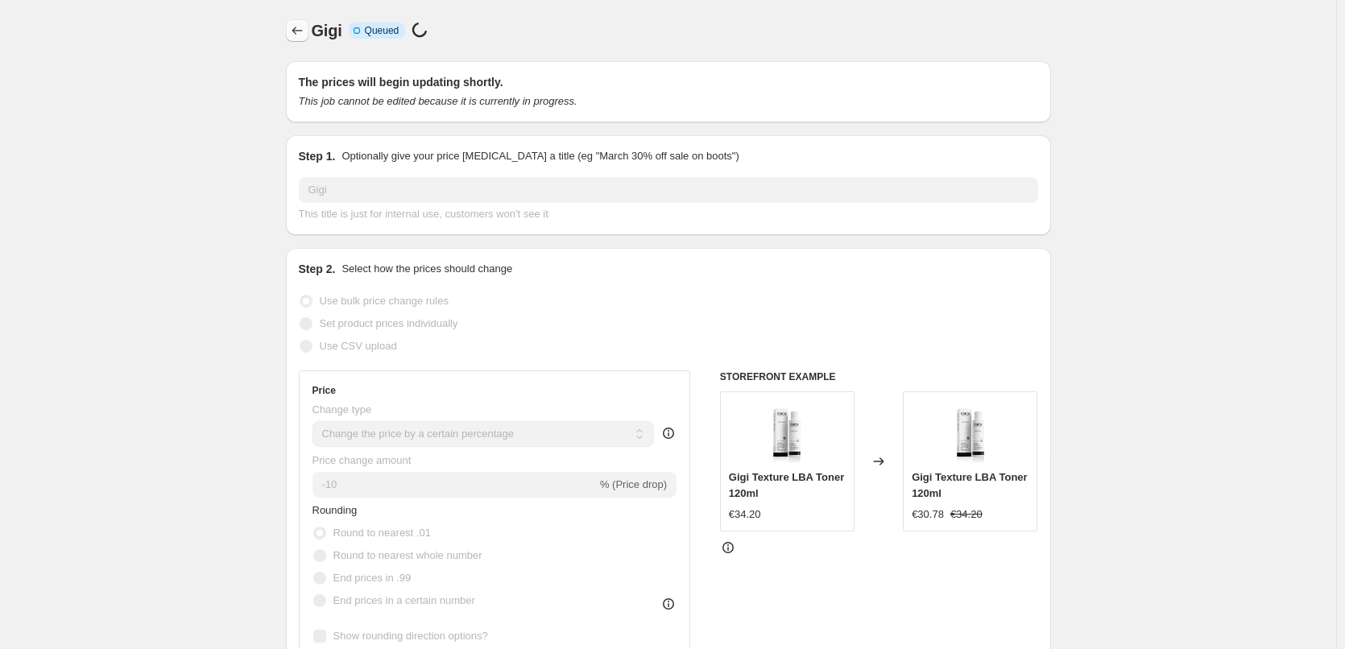
click at [292, 38] on icon "Price change jobs" at bounding box center [297, 31] width 16 height 16
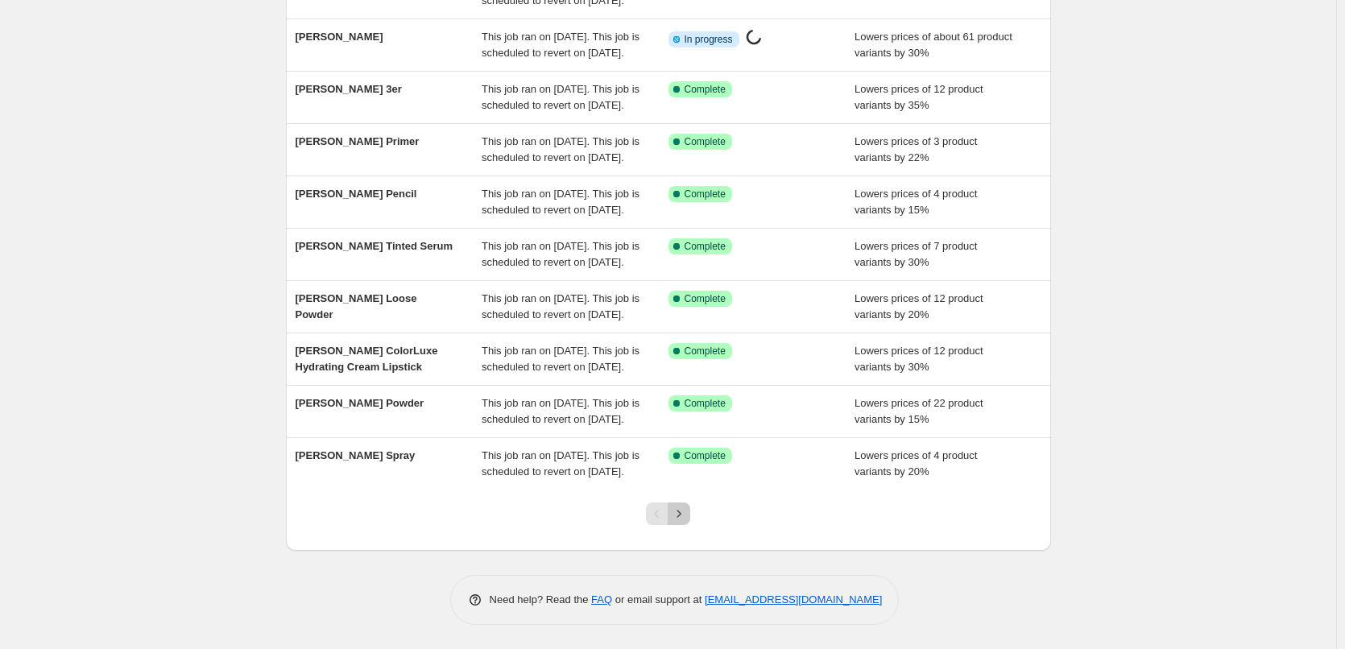
click at [682, 518] on icon "Next" at bounding box center [679, 514] width 16 height 16
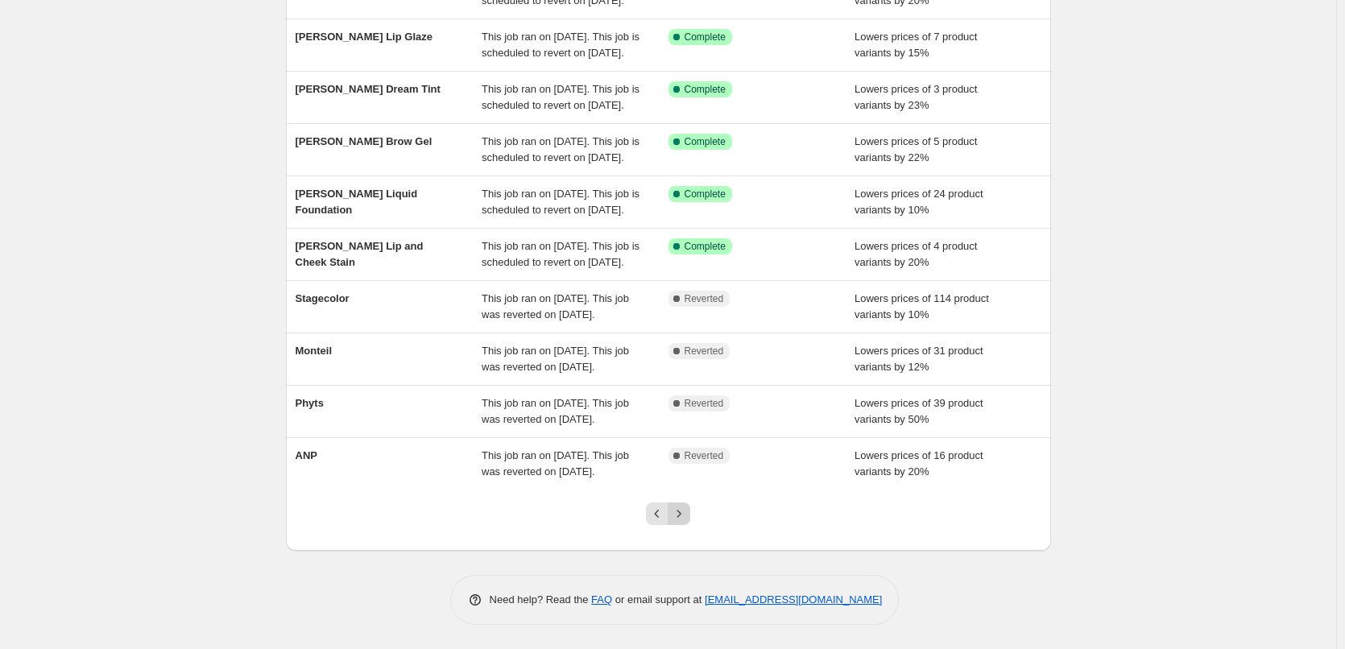
click at [686, 514] on icon "Next" at bounding box center [679, 514] width 16 height 16
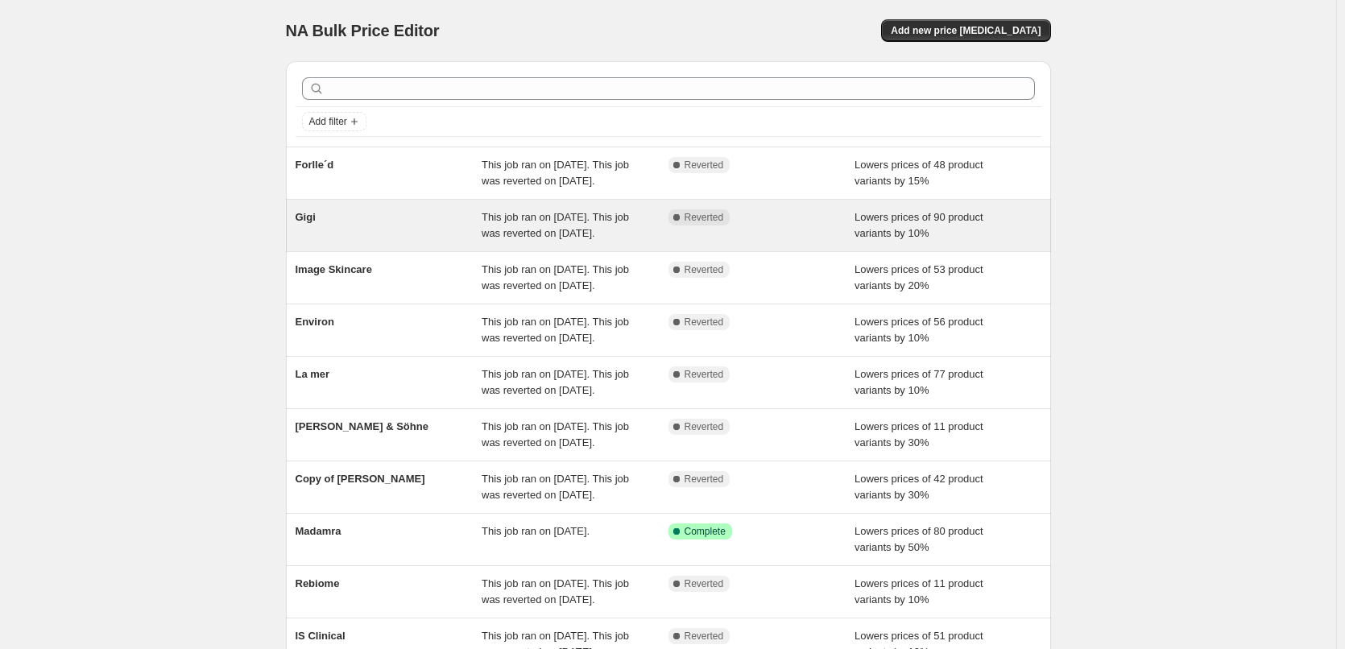
click at [592, 242] on div "This job ran on [DATE]. This job was reverted on [DATE]." at bounding box center [574, 225] width 187 height 32
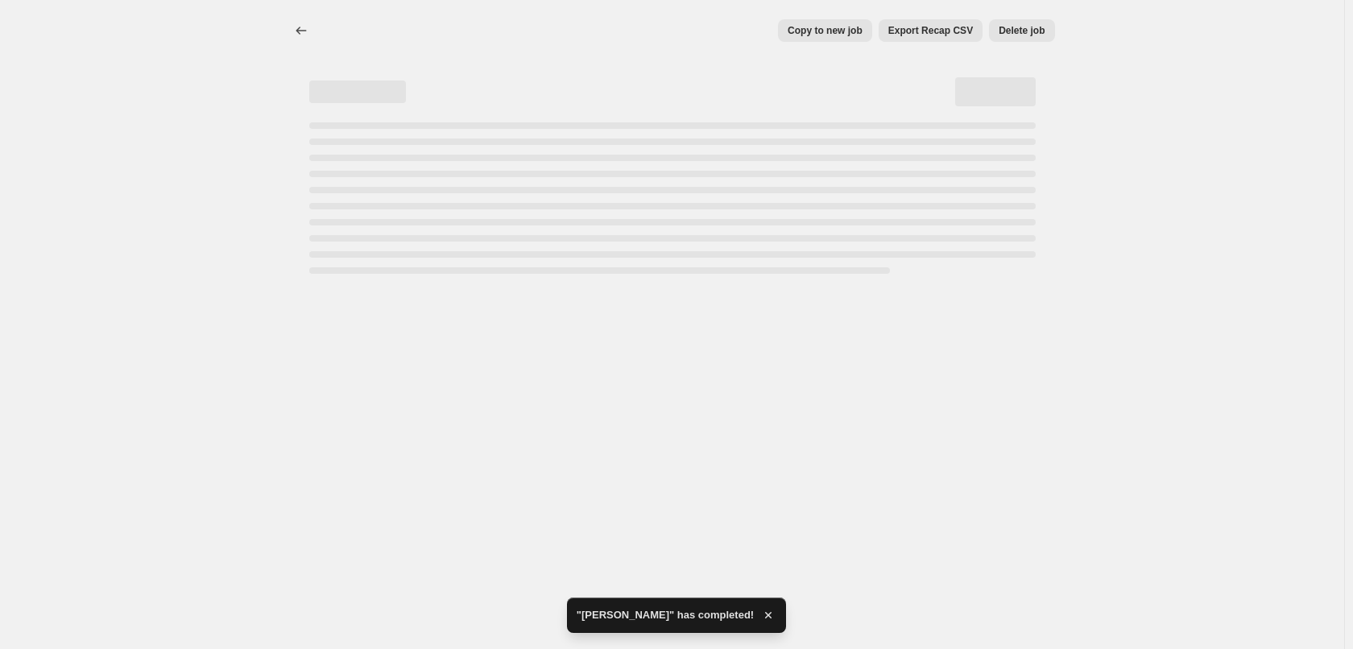
click at [1039, 28] on span "Delete job" at bounding box center [1021, 30] width 46 height 13
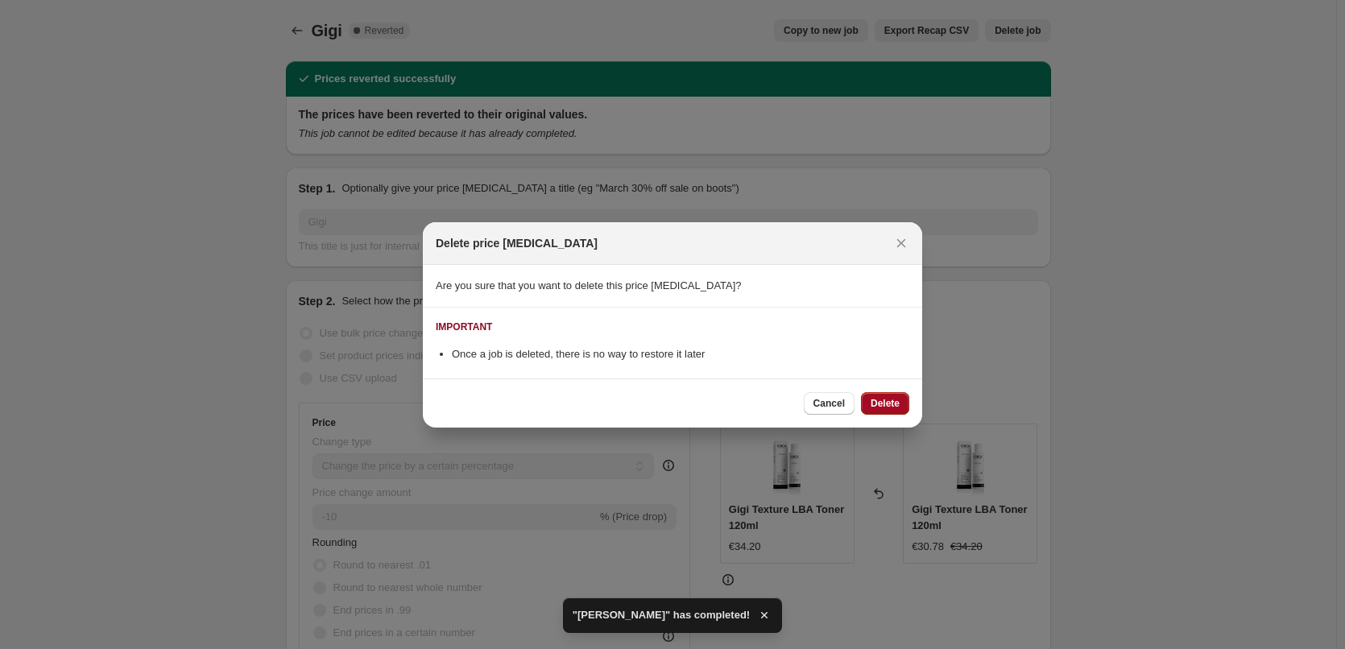
click at [889, 402] on span "Delete" at bounding box center [884, 403] width 29 height 13
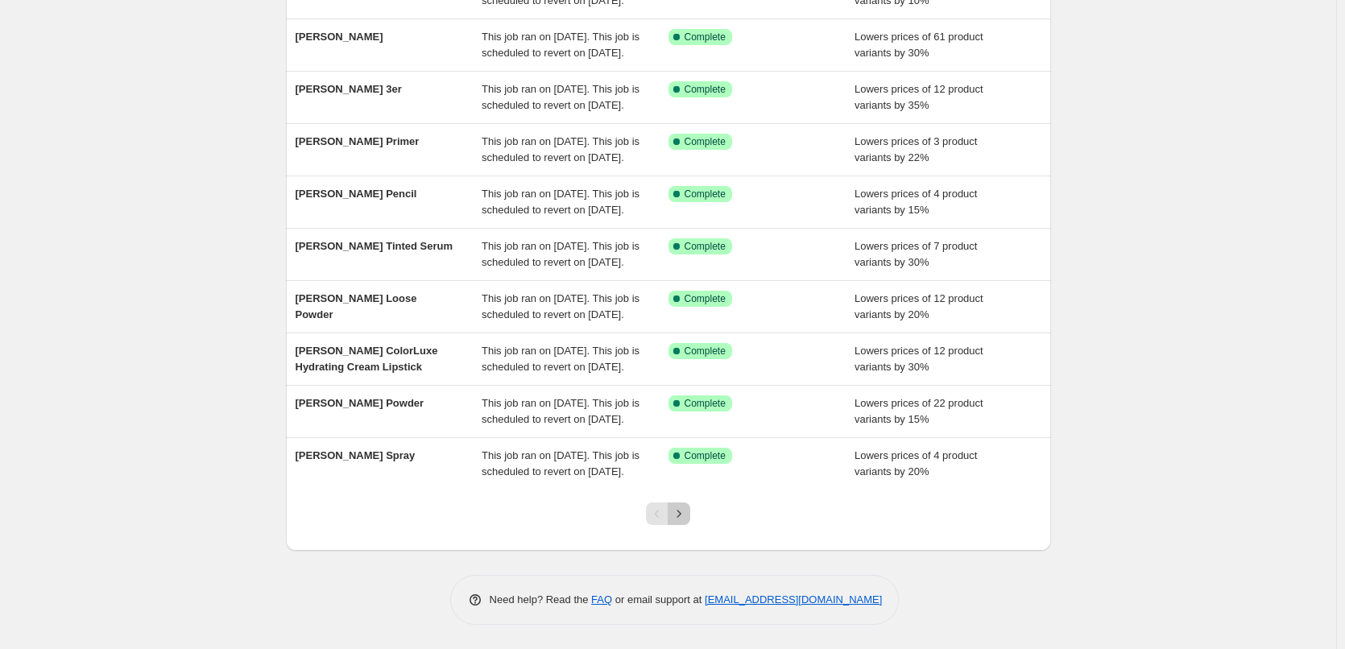
click at [680, 510] on icon "Next" at bounding box center [679, 514] width 16 height 16
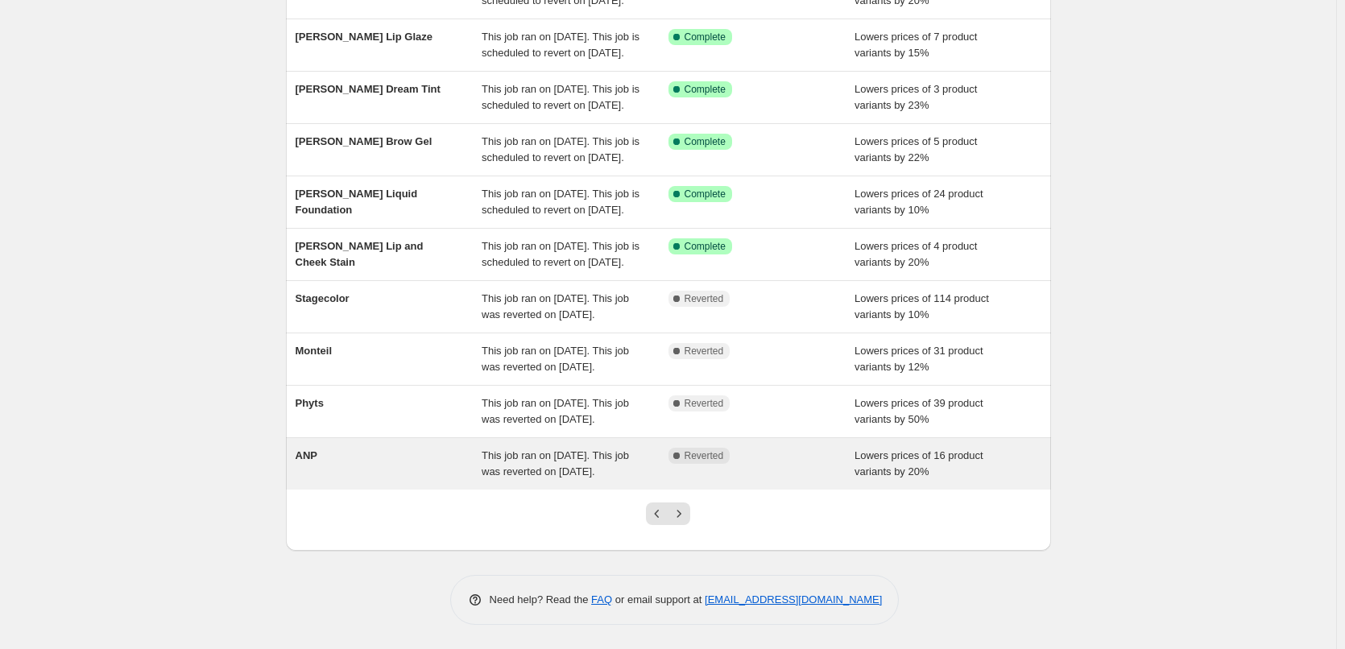
click at [696, 472] on div "Complete Reverted" at bounding box center [761, 464] width 187 height 32
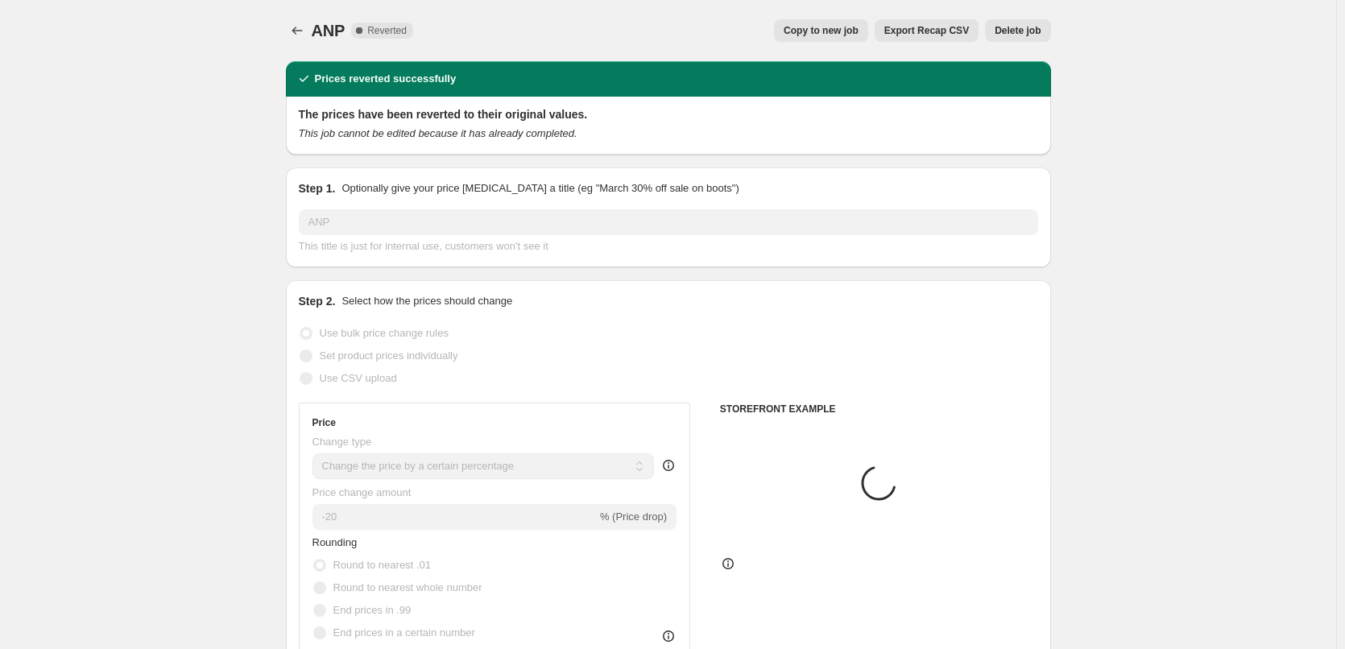
click at [852, 26] on span "Copy to new job" at bounding box center [820, 30] width 75 height 13
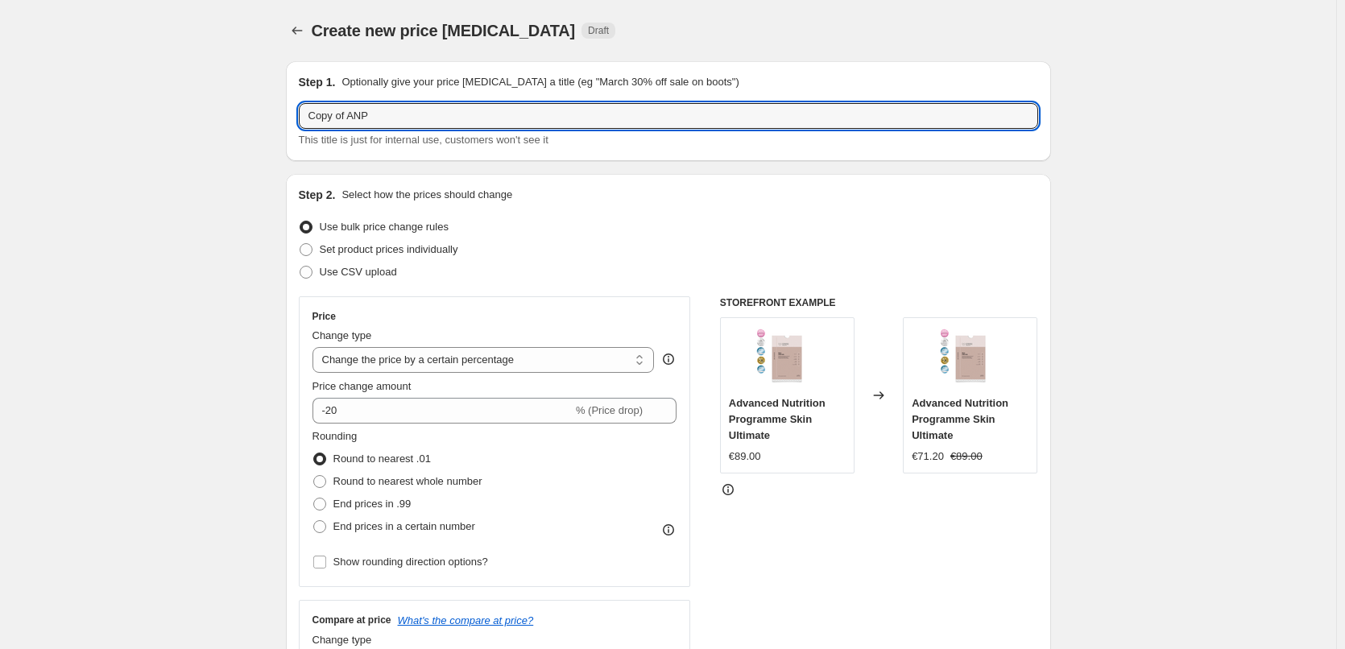
drag, startPoint x: 349, startPoint y: 118, endPoint x: 50, endPoint y: 132, distance: 299.9
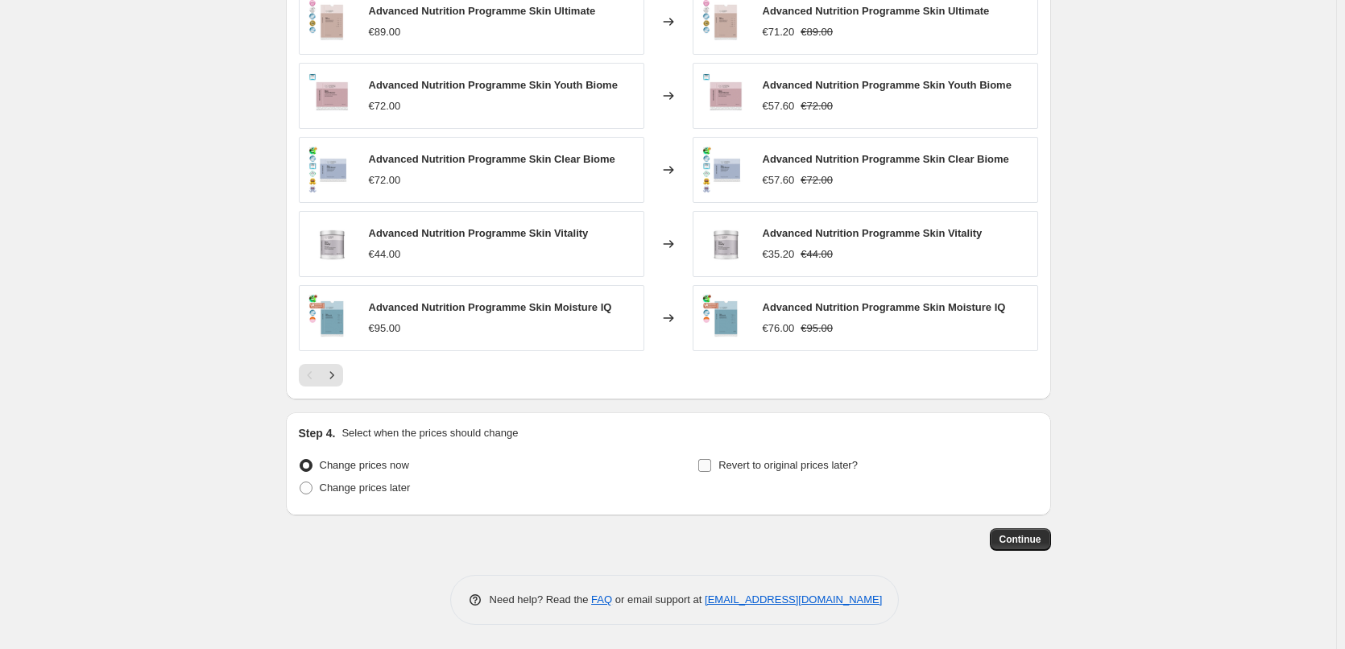
click at [746, 468] on span "Revert to original prices later?" at bounding box center [787, 465] width 139 height 12
click at [711, 468] on input "Revert to original prices later?" at bounding box center [704, 465] width 13 height 13
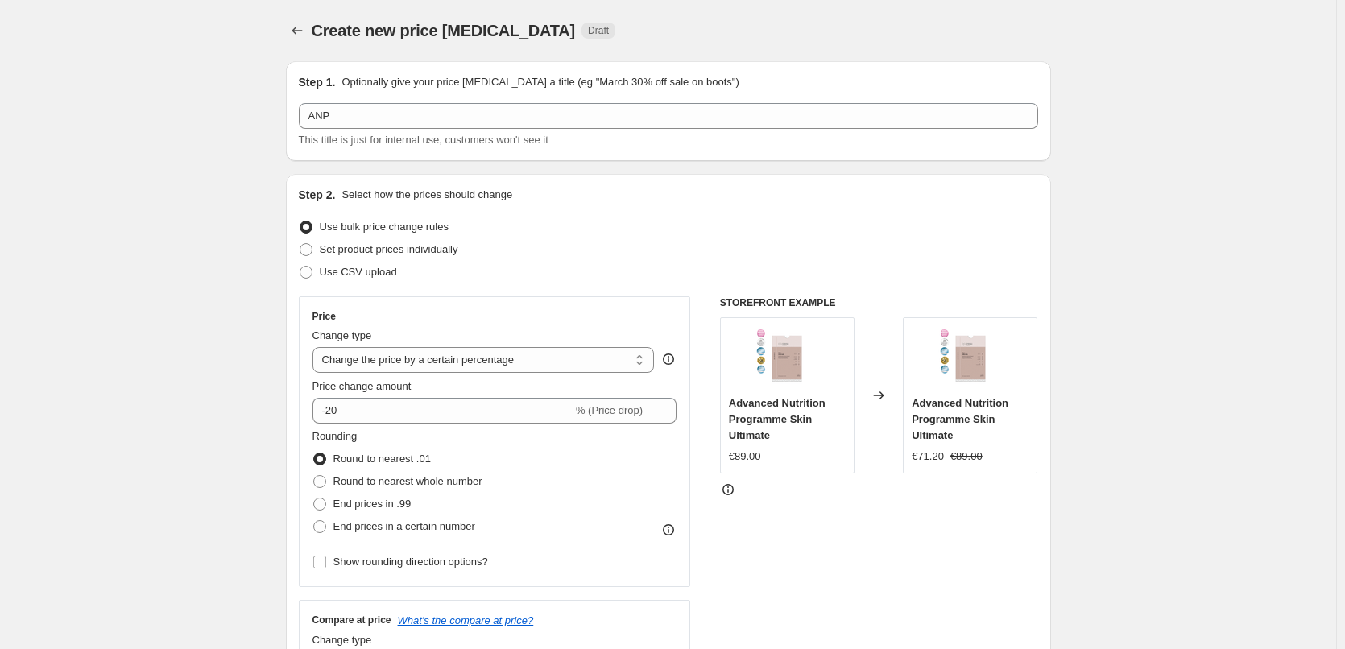
select select "percentage"
select select "vendor"
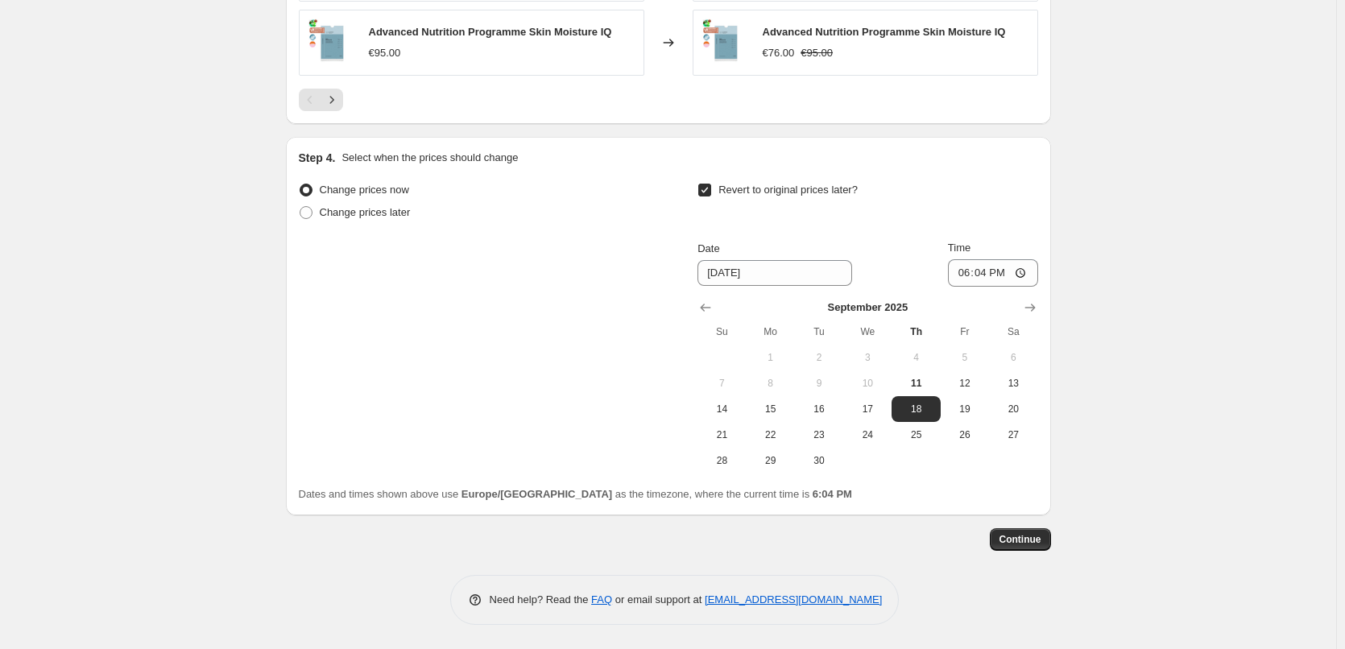
click at [954, 374] on button "12" at bounding box center [964, 383] width 48 height 26
type input "[DATE]"
click at [968, 272] on input "18:04" at bounding box center [993, 272] width 90 height 27
click at [1026, 270] on input "15:00" at bounding box center [993, 272] width 90 height 27
type input "03:00"
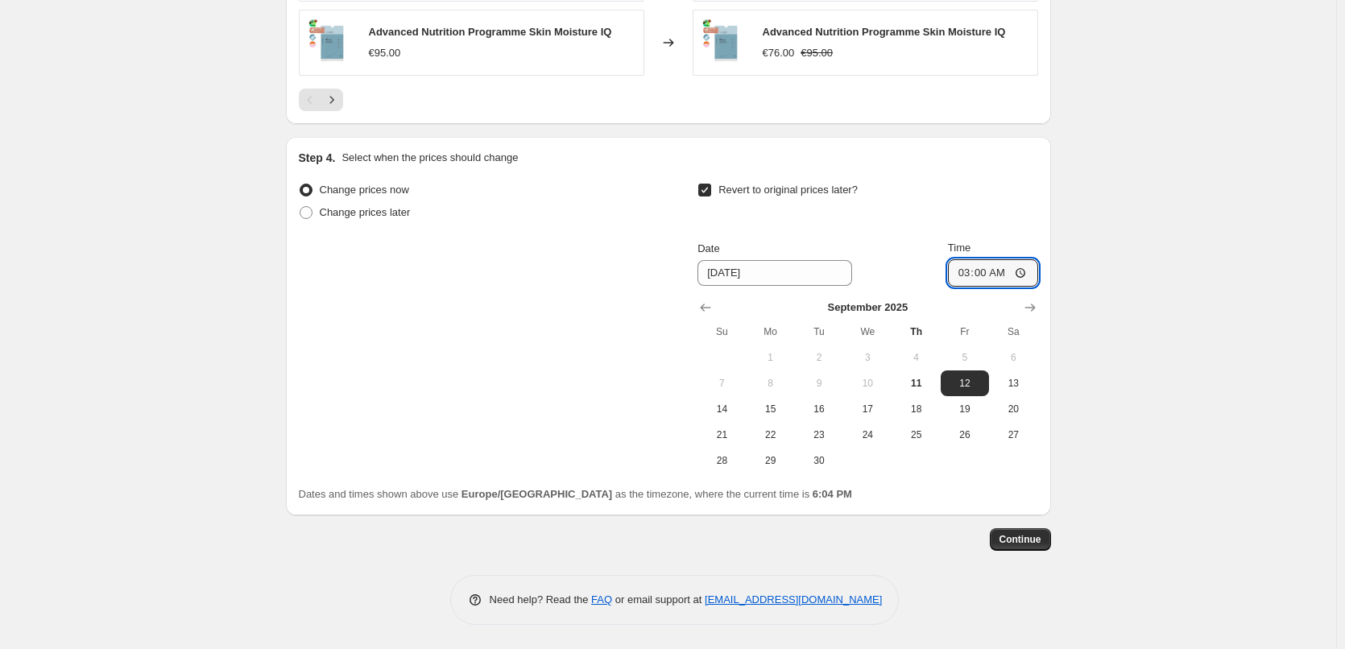
click at [1018, 546] on button "Continue" at bounding box center [1019, 539] width 61 height 23
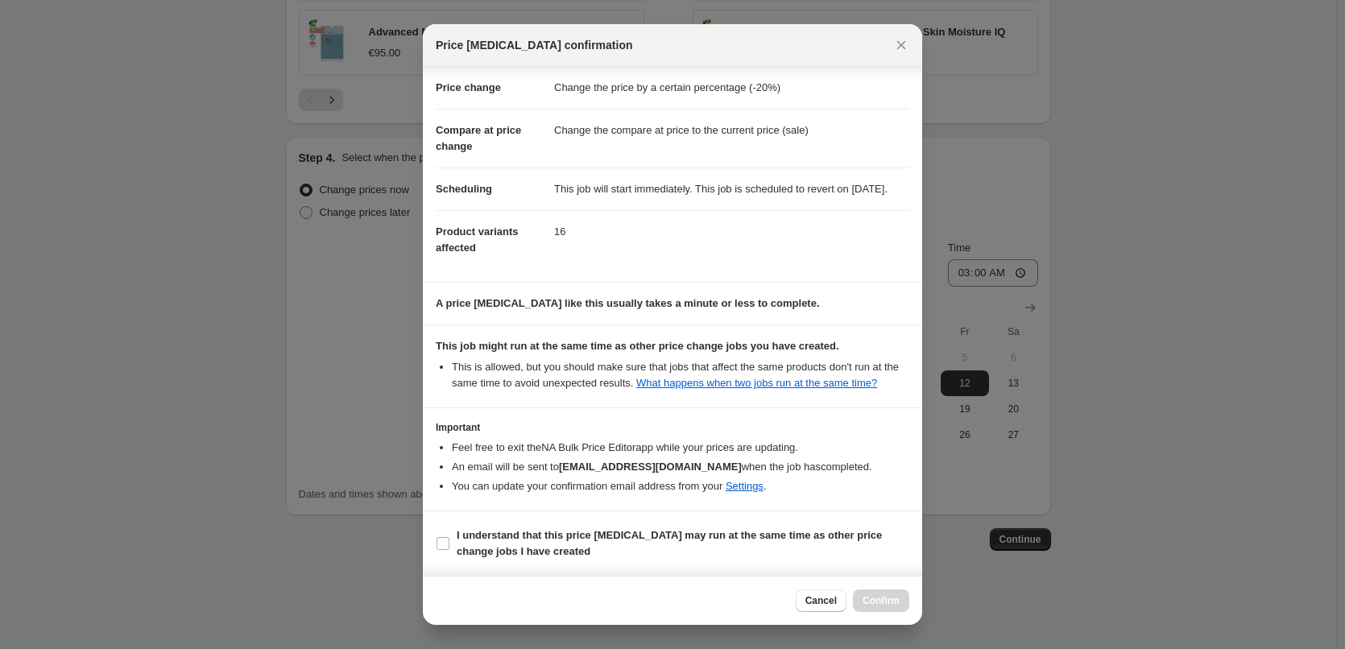
scroll to position [45, 0]
click at [510, 557] on b "I understand that this price [MEDICAL_DATA] may run at the same time as other p…" at bounding box center [668, 543] width 425 height 28
click at [449, 550] on input "I understand that this price [MEDICAL_DATA] may run at the same time as other p…" at bounding box center [442, 543] width 13 height 13
checkbox input "true"
click at [890, 609] on button "Confirm" at bounding box center [881, 600] width 56 height 23
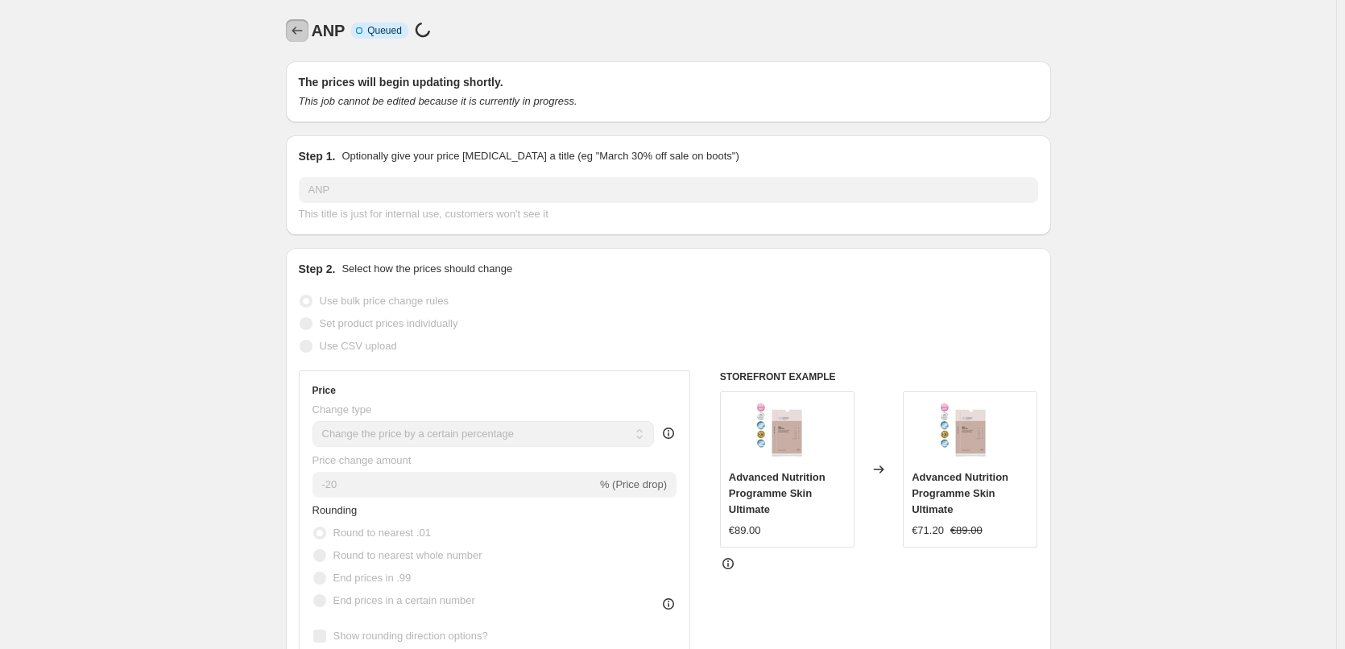
click at [304, 31] on icon "Price change jobs" at bounding box center [297, 31] width 16 height 16
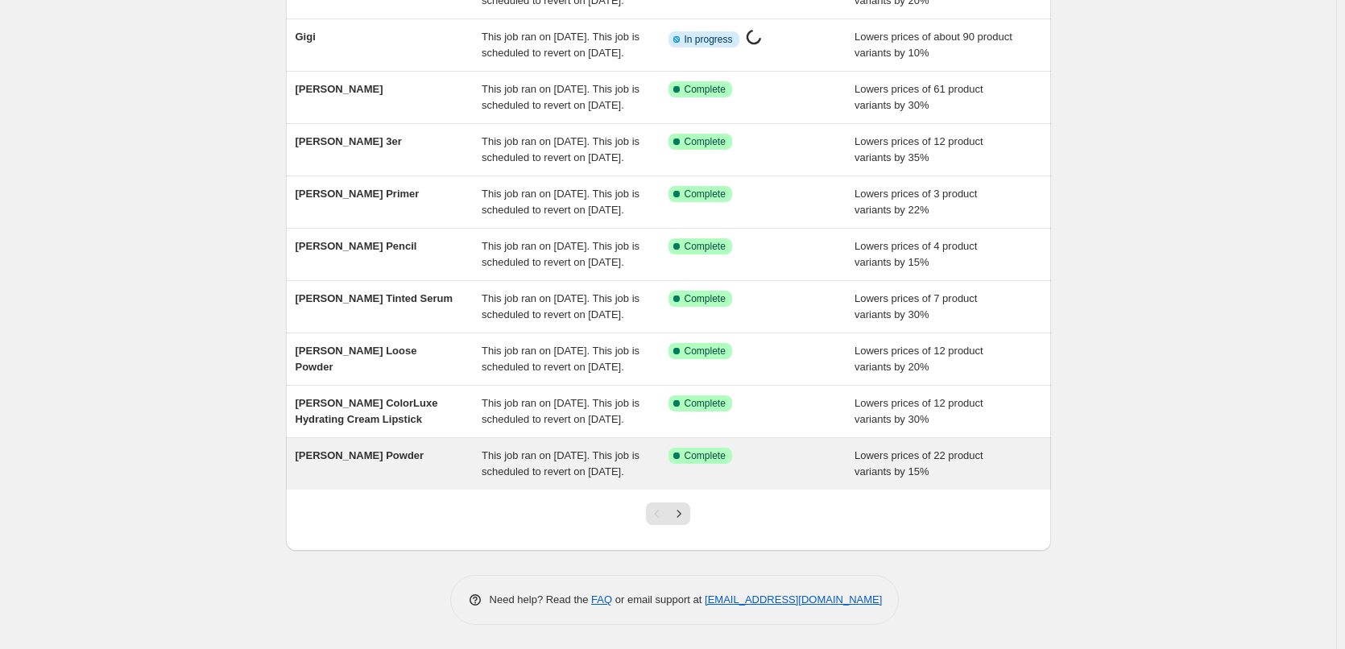
scroll to position [341, 0]
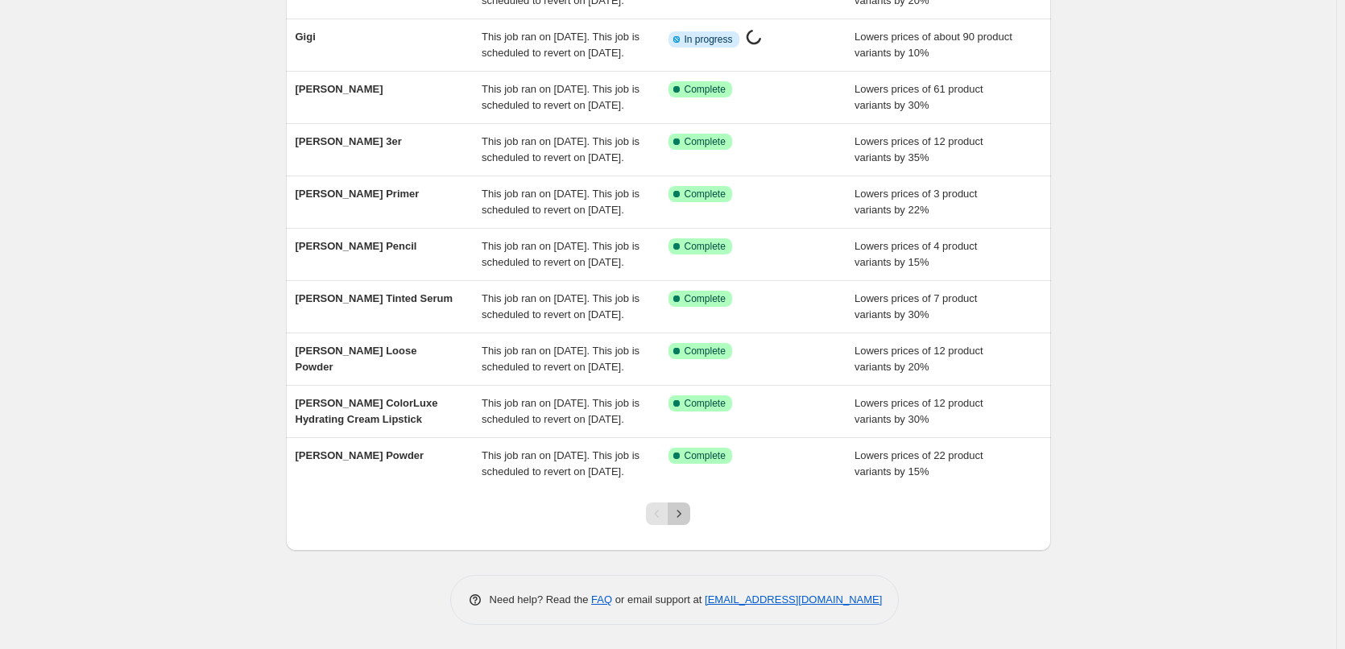
click at [688, 524] on button "Next" at bounding box center [678, 513] width 23 height 23
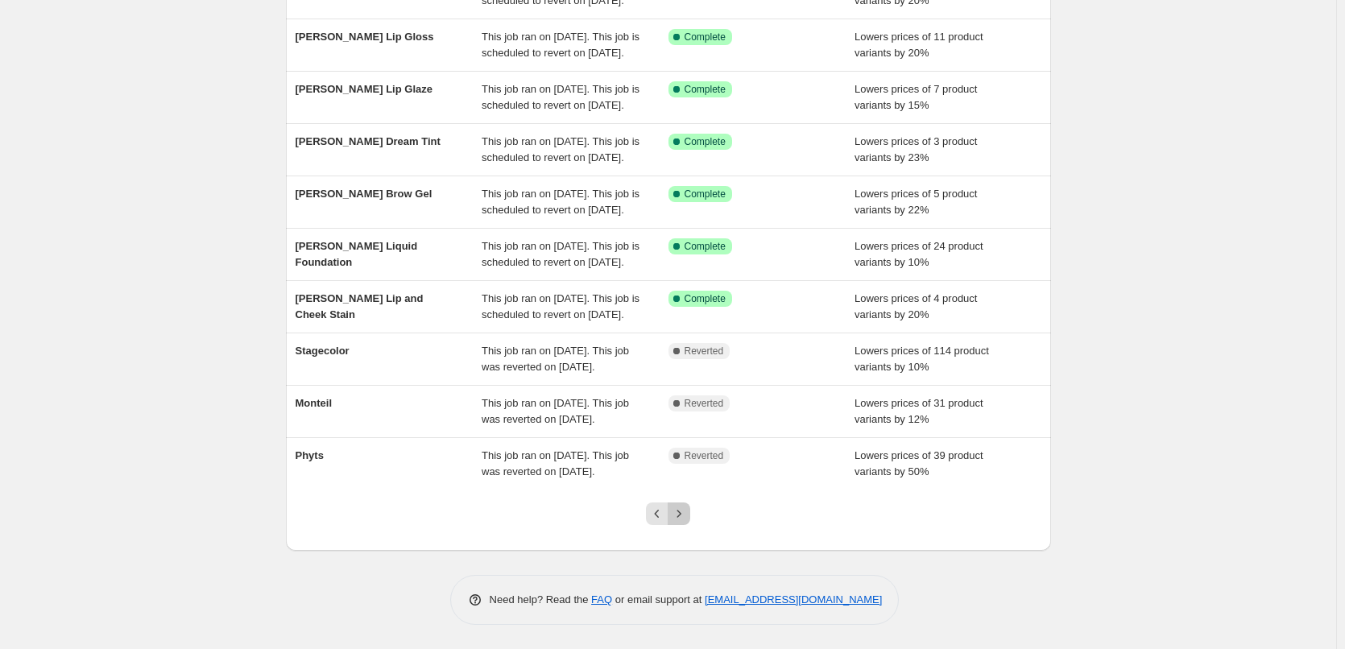
click at [676, 510] on icon "Next" at bounding box center [679, 514] width 16 height 16
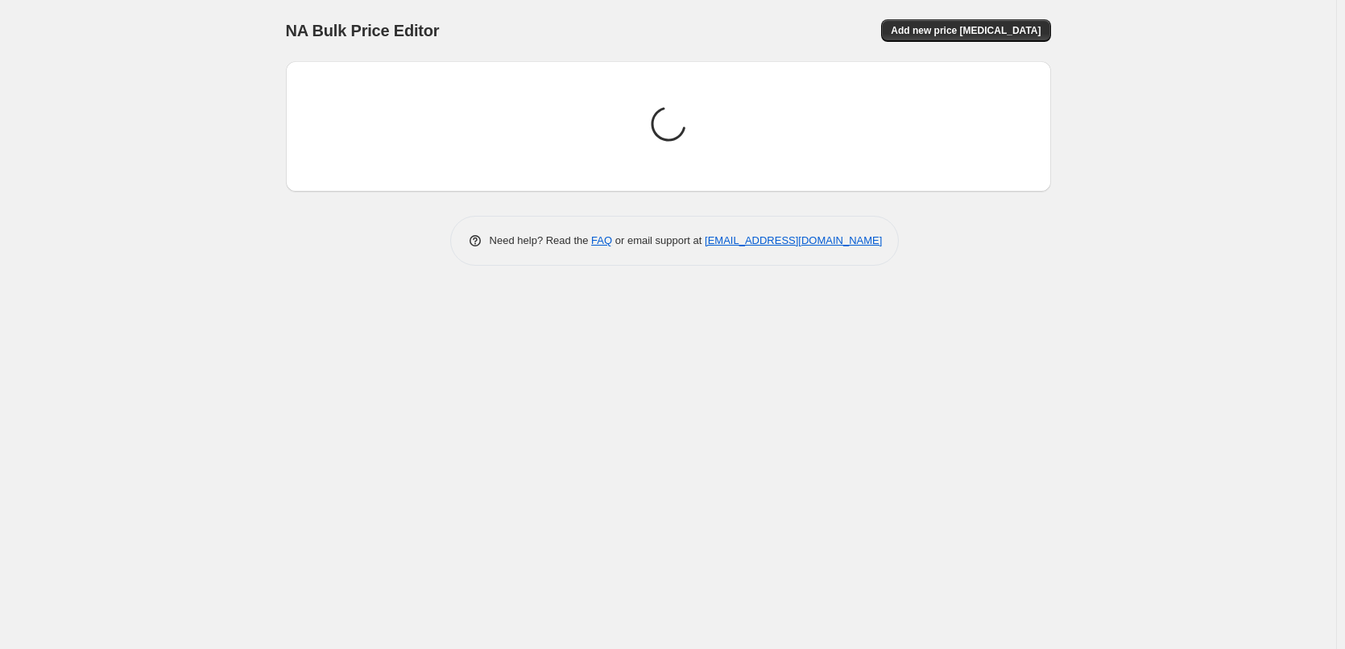
scroll to position [0, 0]
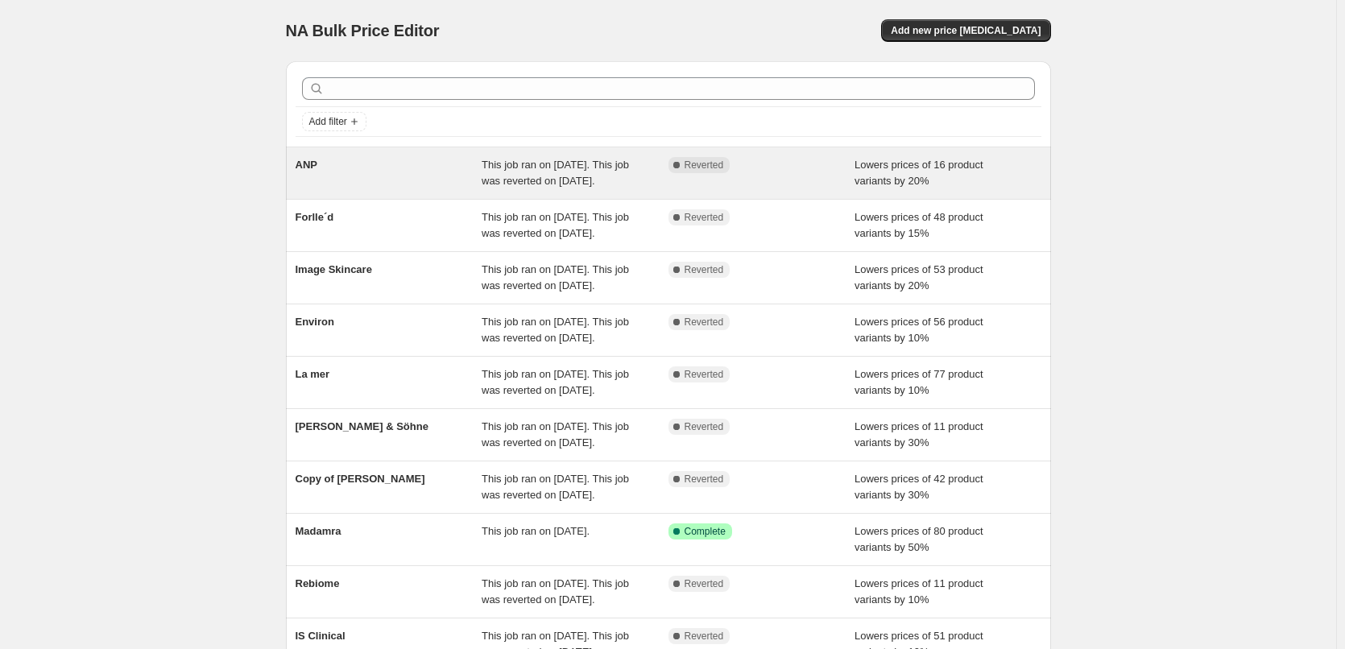
click at [629, 187] on div "This job ran on [DATE]. This job was reverted on [DATE]." at bounding box center [574, 173] width 187 height 32
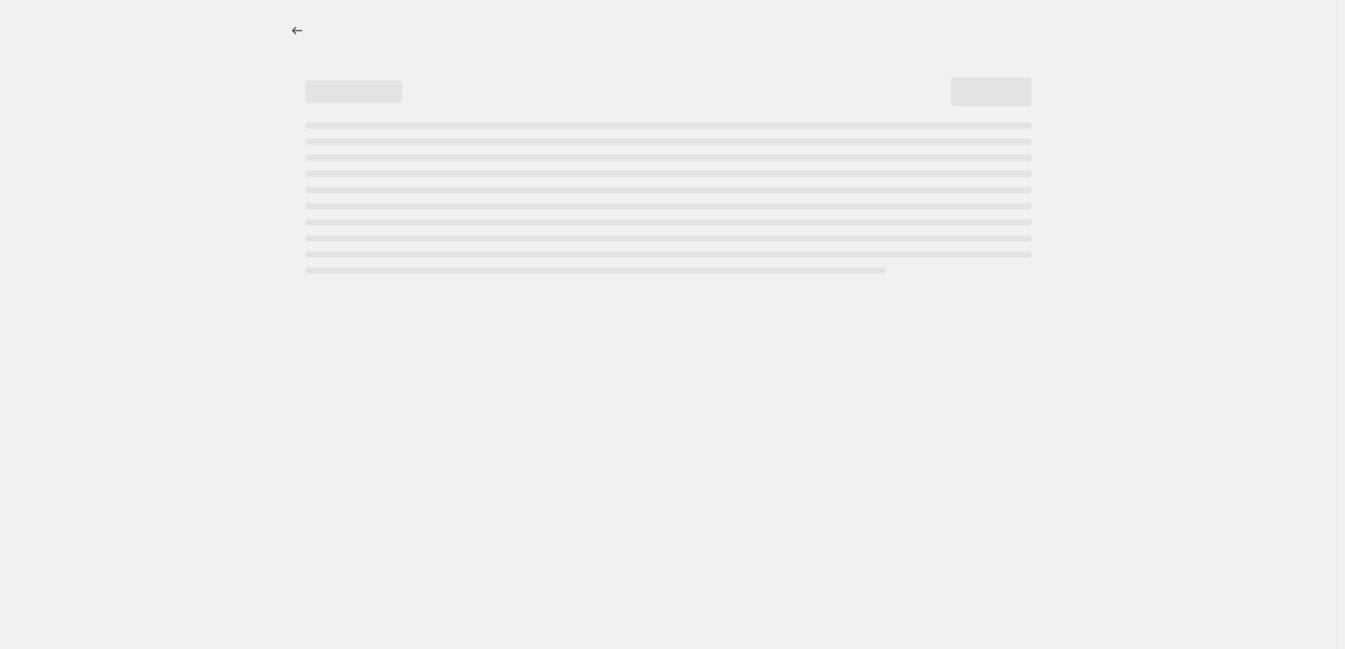
select select "percentage"
select select "vendor"
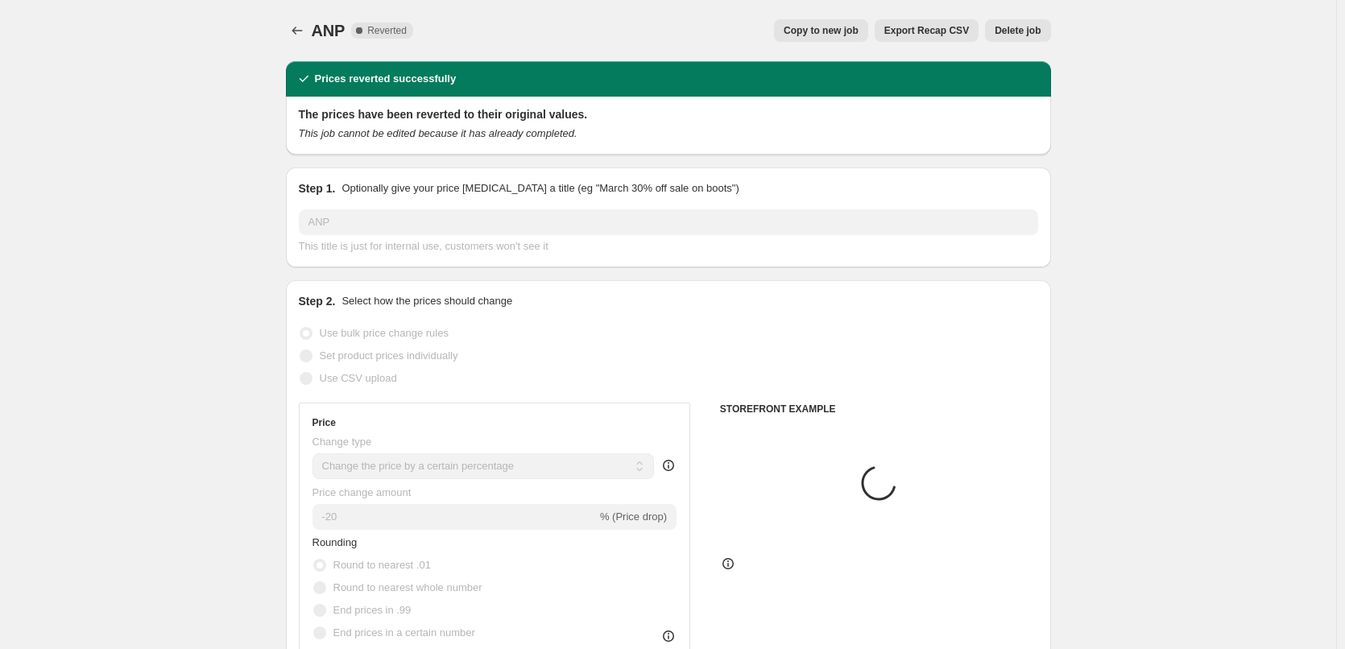
click at [1027, 23] on button "Delete job" at bounding box center [1017, 30] width 65 height 23
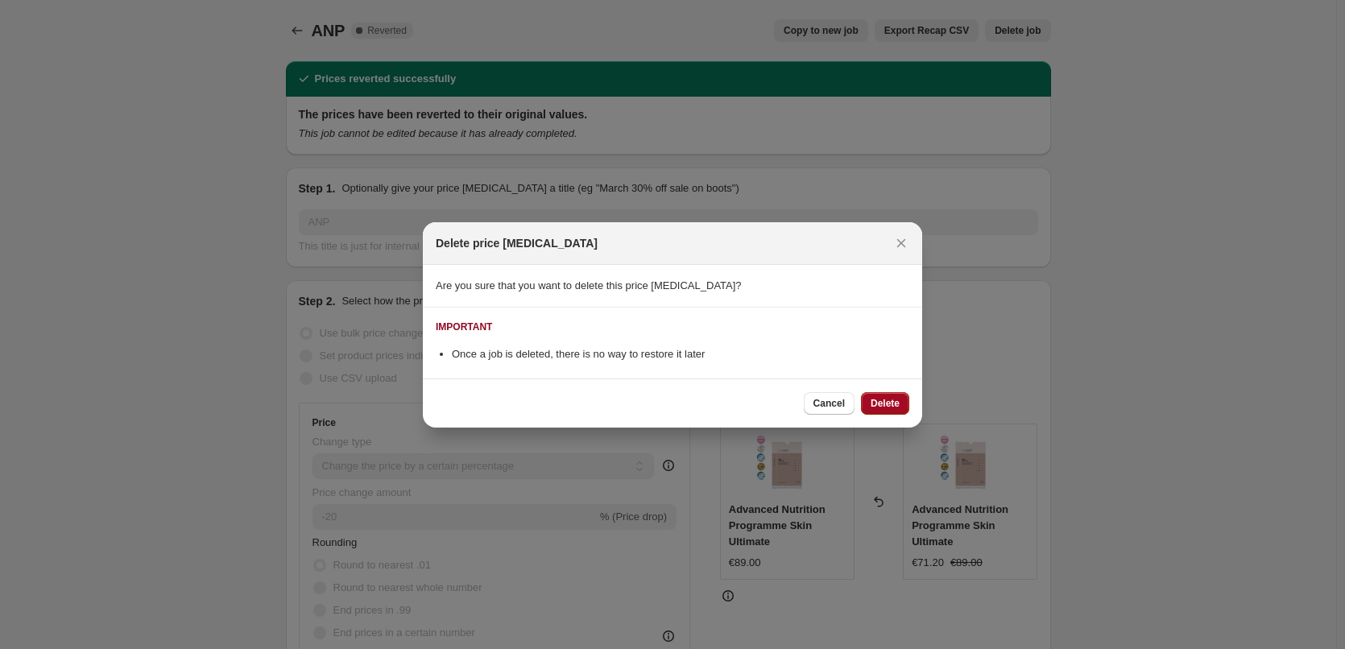
click at [883, 404] on span "Delete" at bounding box center [884, 403] width 29 height 13
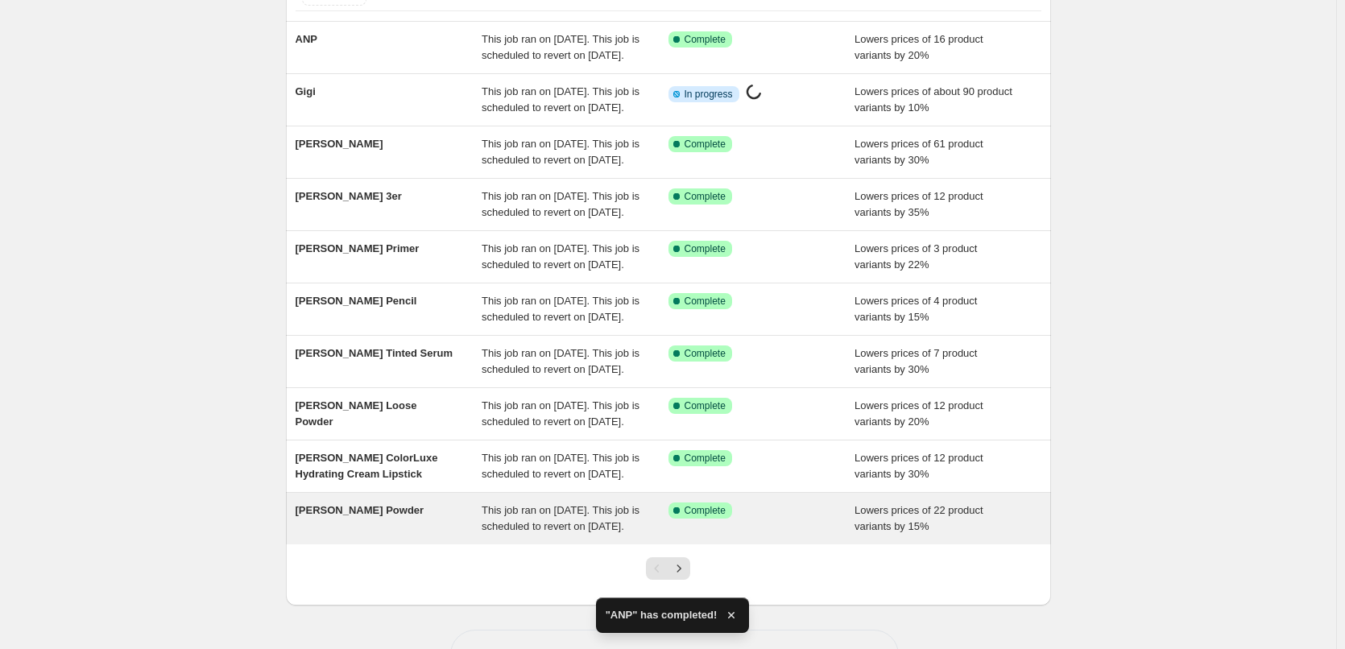
scroll to position [341, 0]
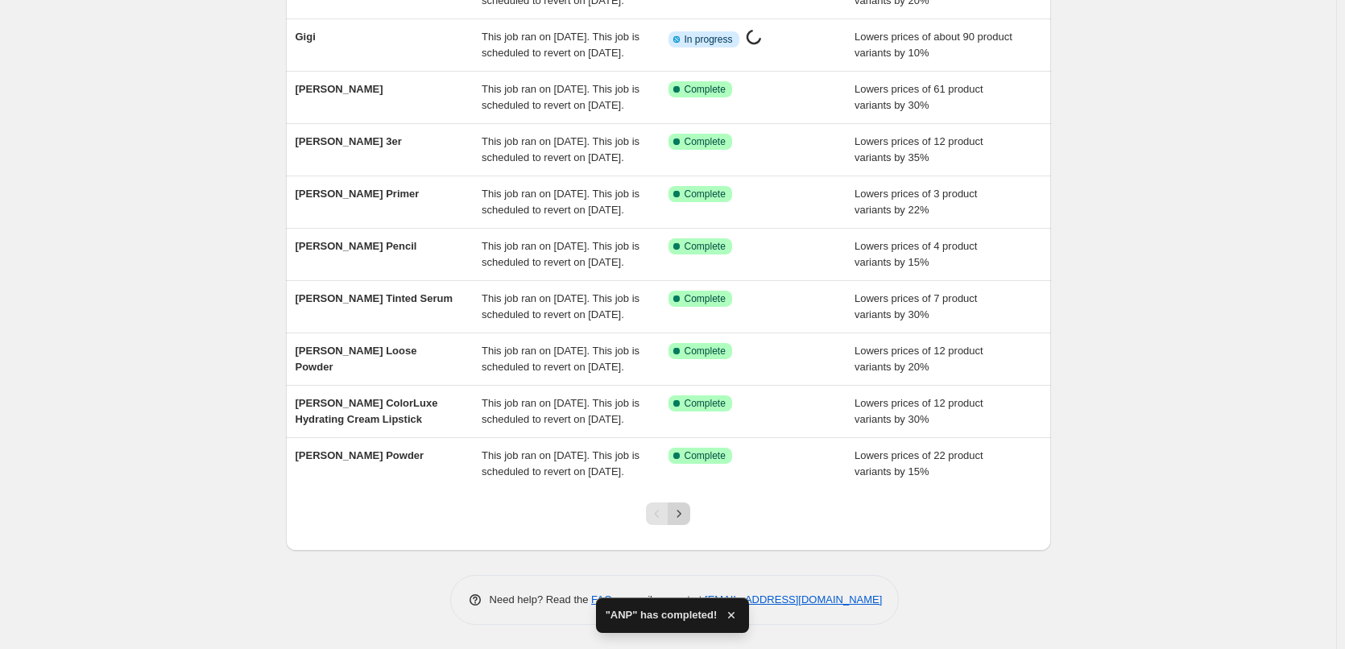
click at [680, 515] on icon "Next" at bounding box center [679, 514] width 16 height 16
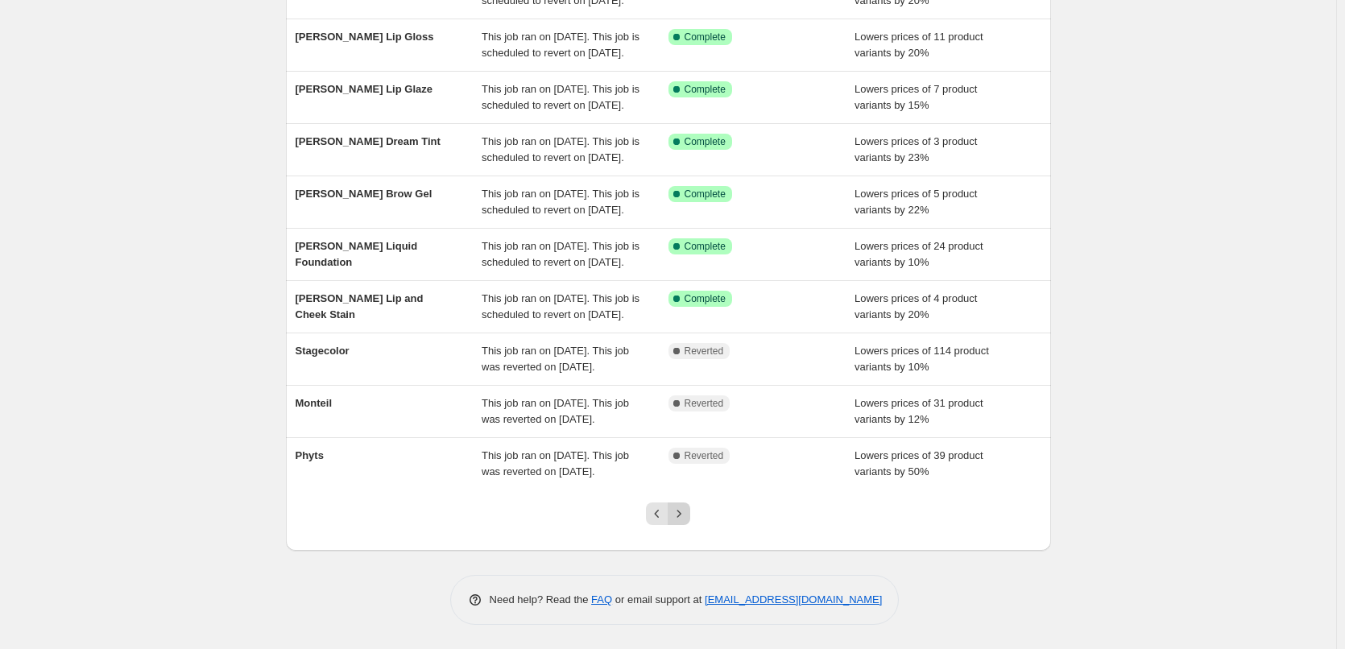
click at [681, 514] on icon "Next" at bounding box center [679, 513] width 4 height 7
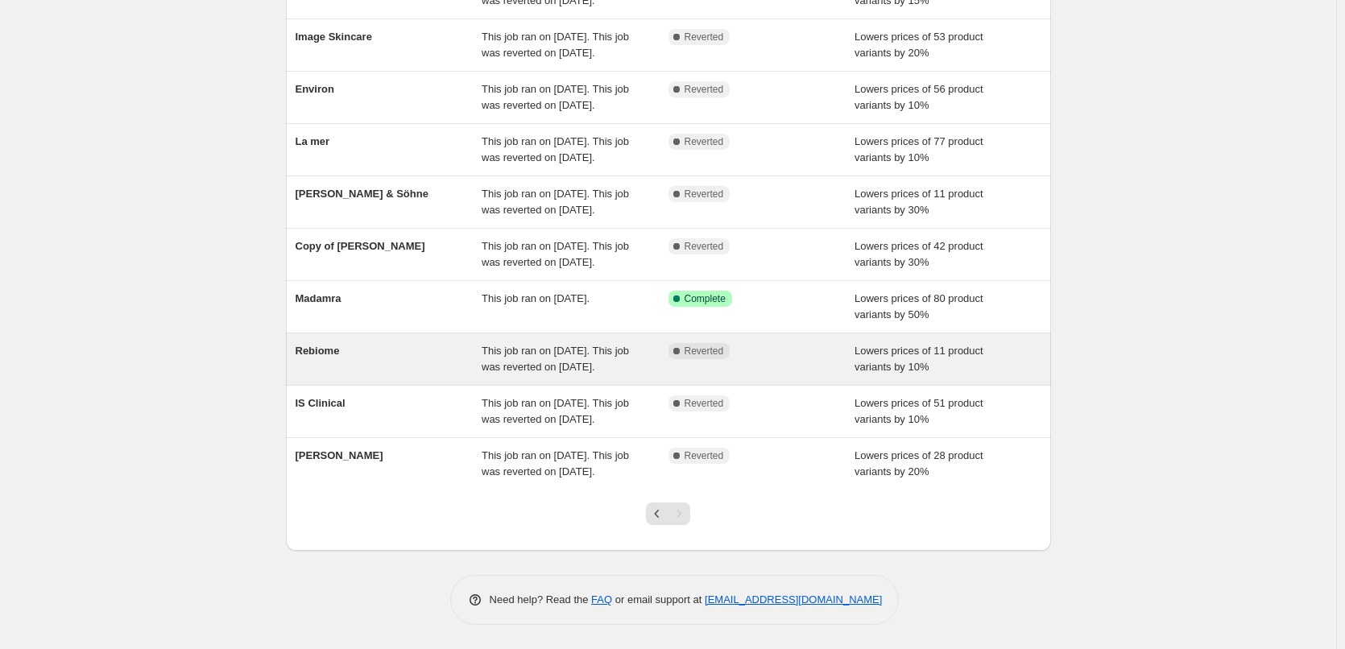
scroll to position [35, 0]
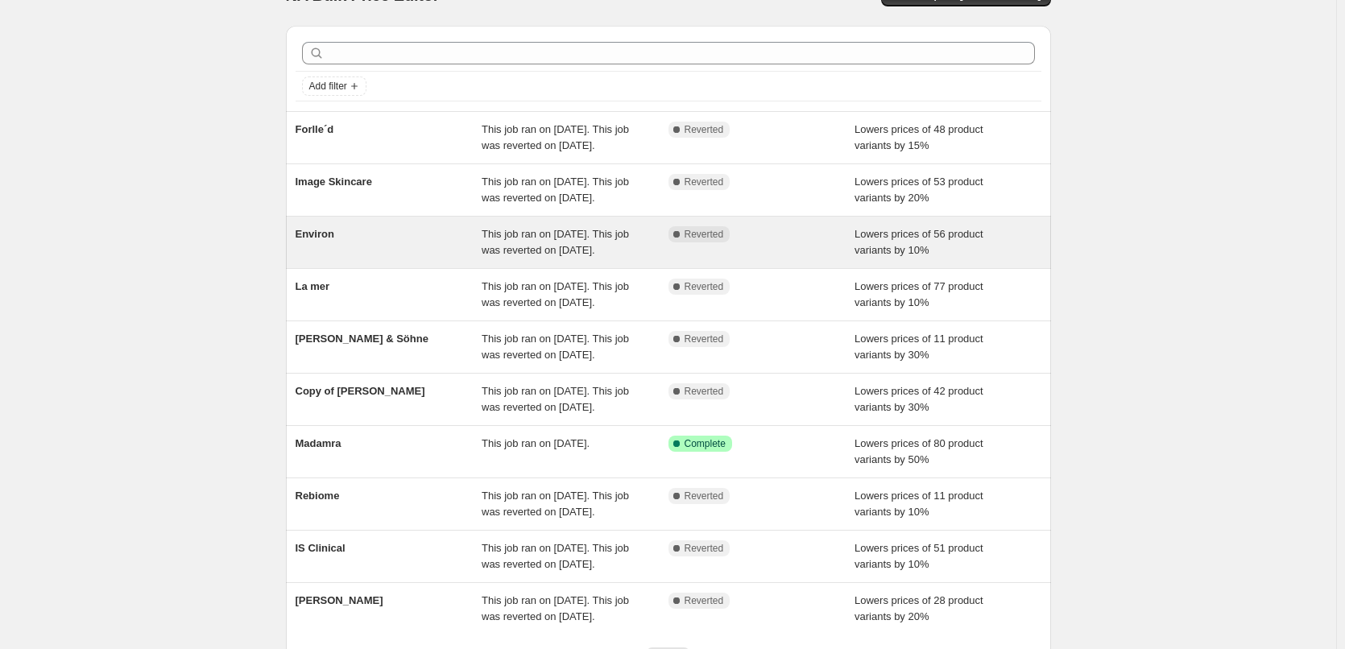
click at [623, 256] on span "This job ran on [DATE]. This job was reverted on [DATE]." at bounding box center [554, 242] width 147 height 28
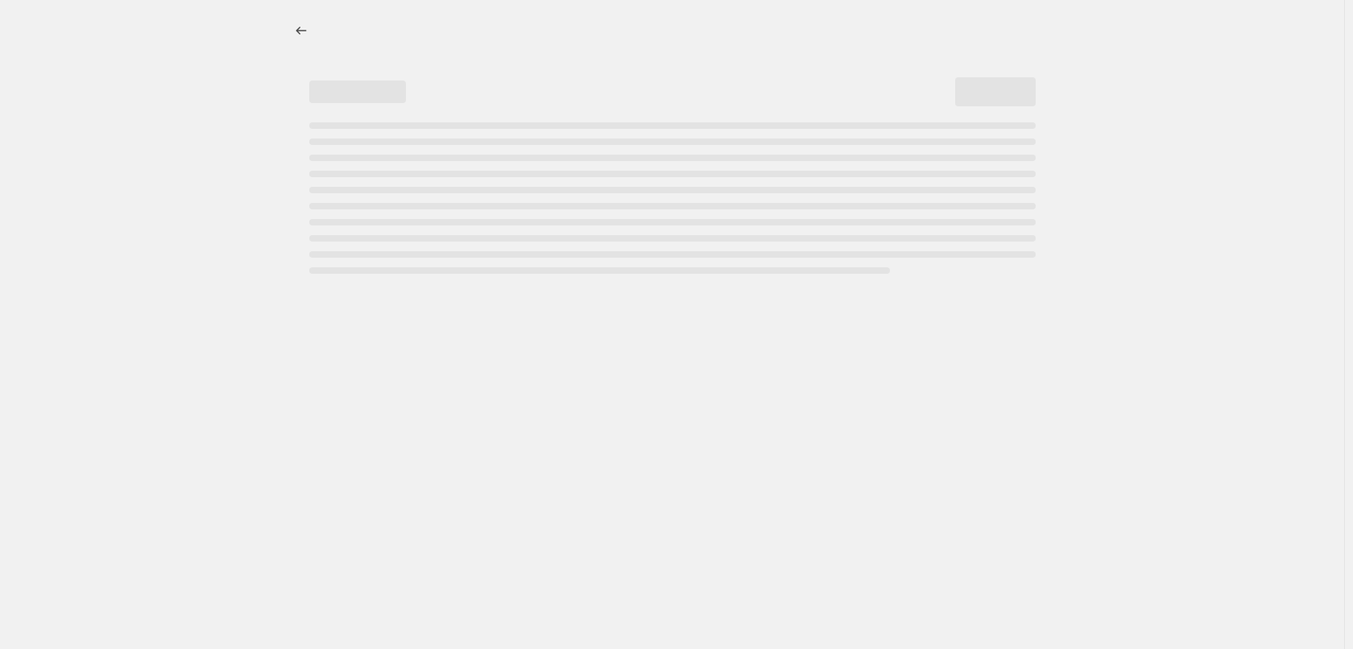
select select "percentage"
select select "vendor"
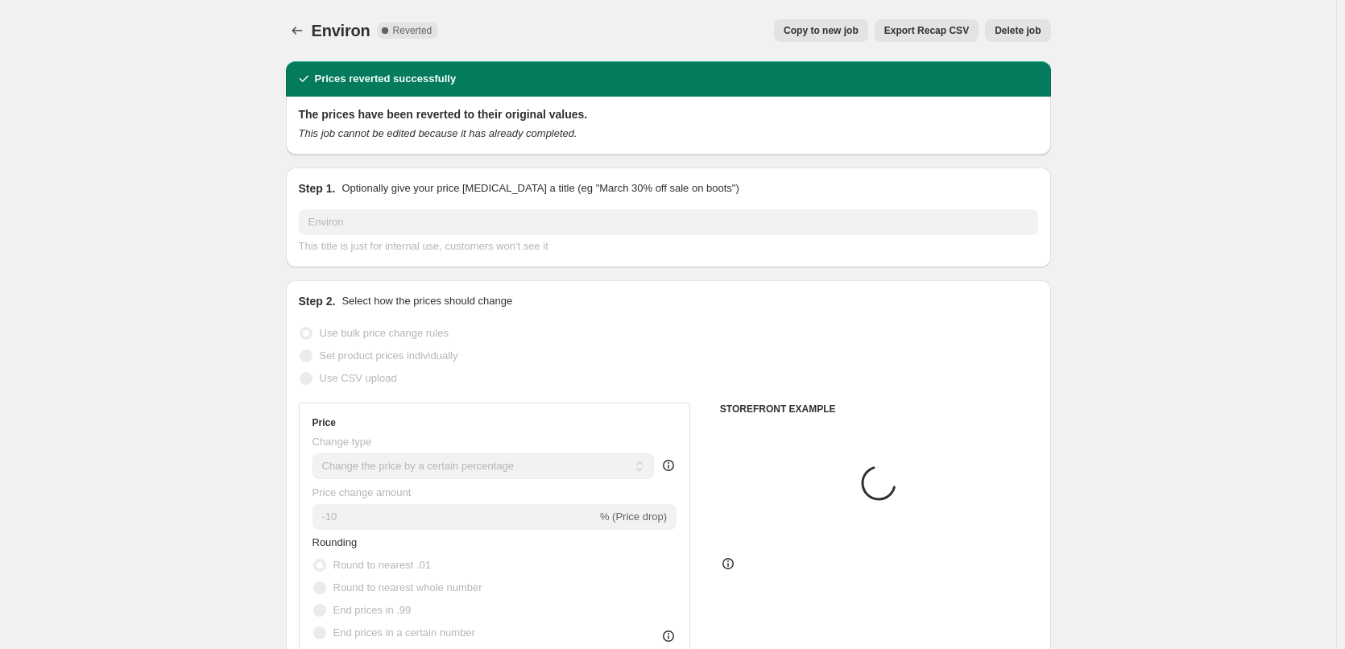
click at [823, 23] on button "Copy to new job" at bounding box center [821, 30] width 94 height 23
select select "percentage"
select select "vendor"
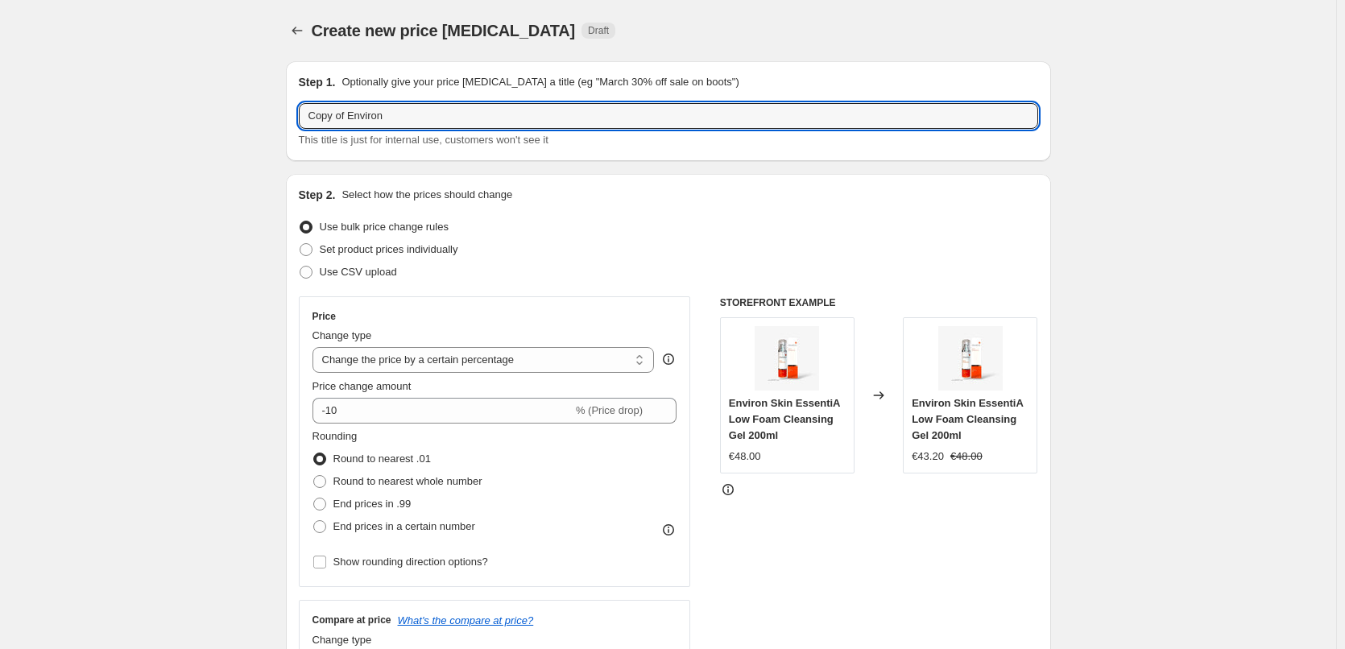
drag, startPoint x: 352, startPoint y: 115, endPoint x: 97, endPoint y: 120, distance: 255.3
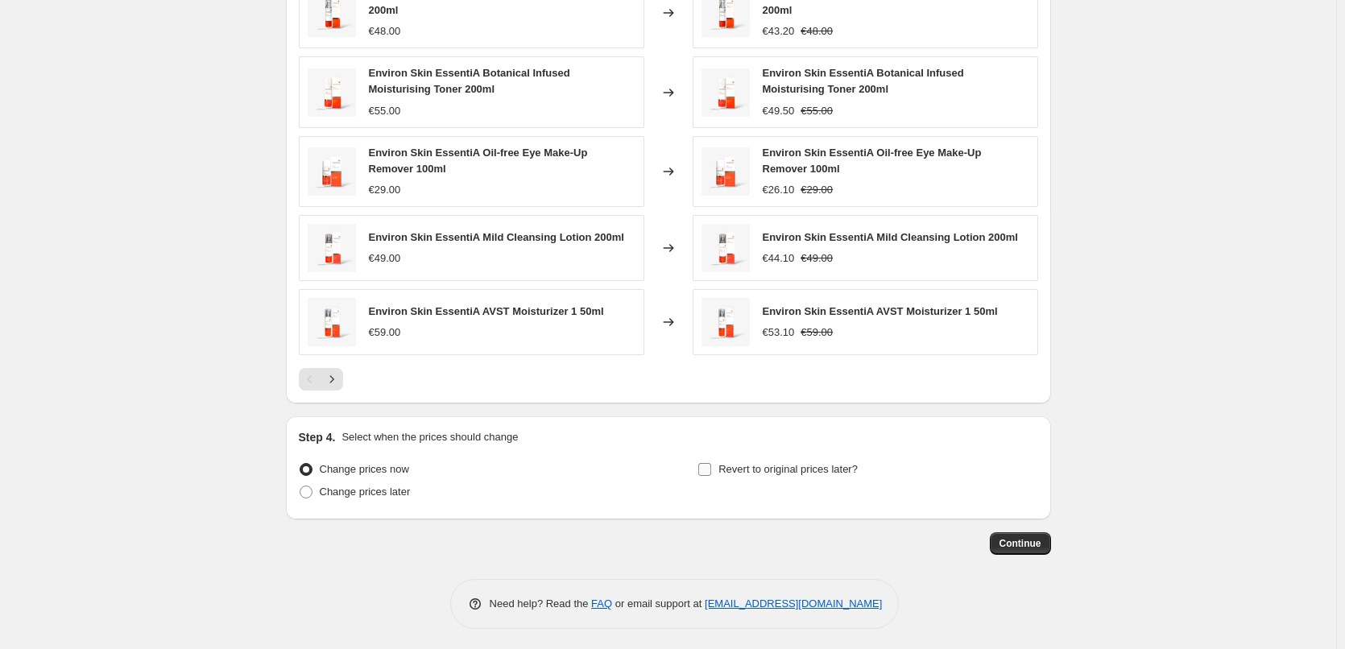
type input "Environ"
click at [707, 463] on input "Revert to original prices later?" at bounding box center [704, 469] width 13 height 13
checkbox input "true"
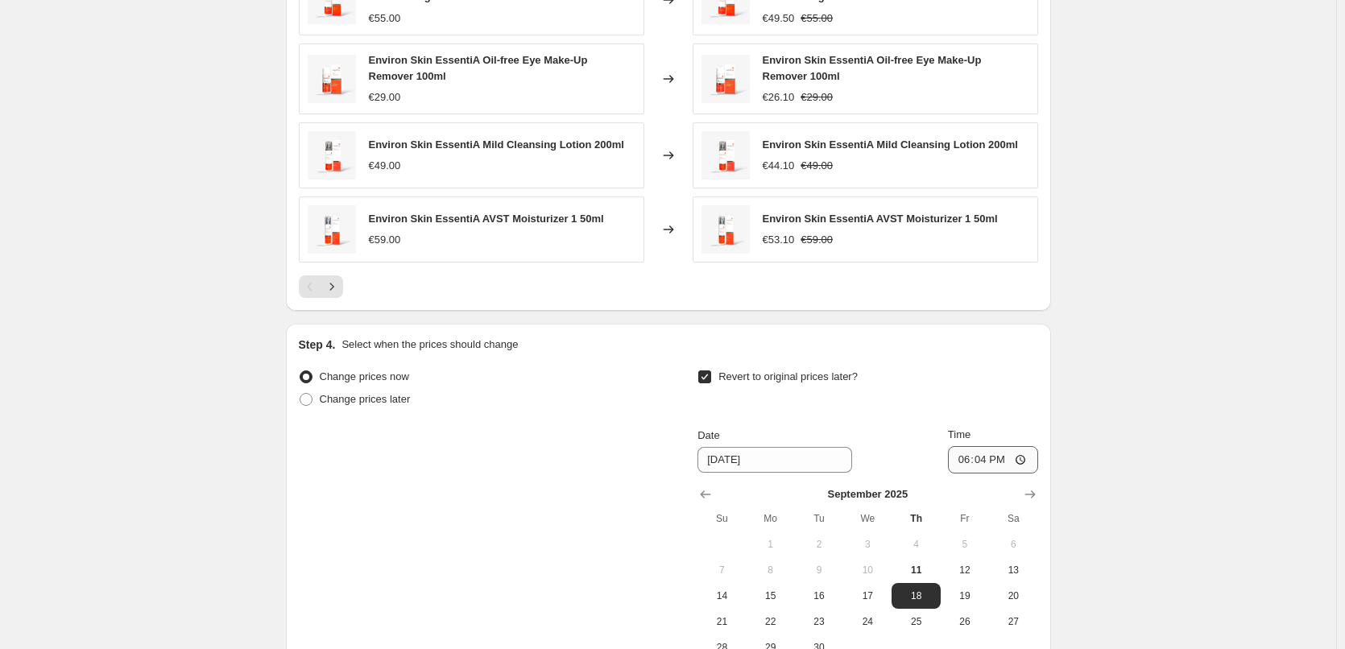
scroll to position [1428, 0]
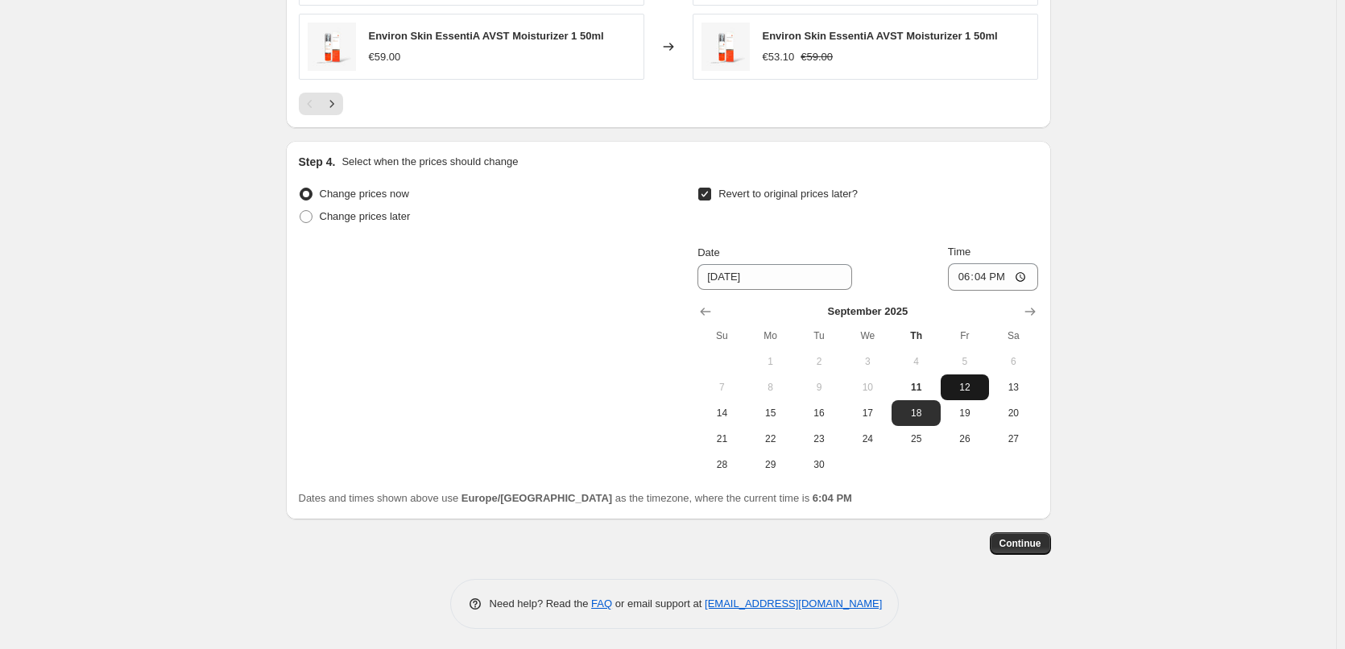
click at [961, 381] on span "12" at bounding box center [964, 387] width 35 height 13
type input "[DATE]"
click at [961, 266] on input "18:04" at bounding box center [993, 276] width 90 height 27
click at [1027, 268] on input "15:00" at bounding box center [993, 276] width 90 height 27
type input "03:00"
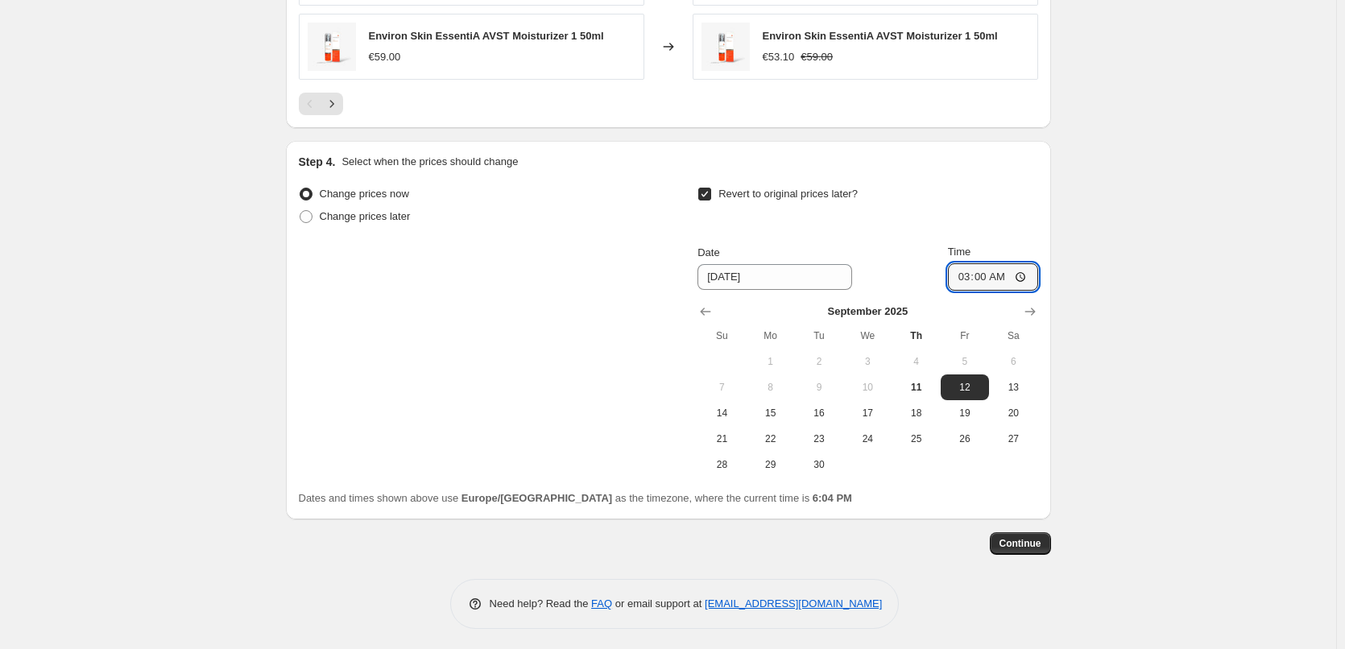
drag, startPoint x: 1165, startPoint y: 325, endPoint x: 1159, endPoint y: 333, distance: 9.7
click at [1033, 537] on span "Continue" at bounding box center [1020, 543] width 42 height 13
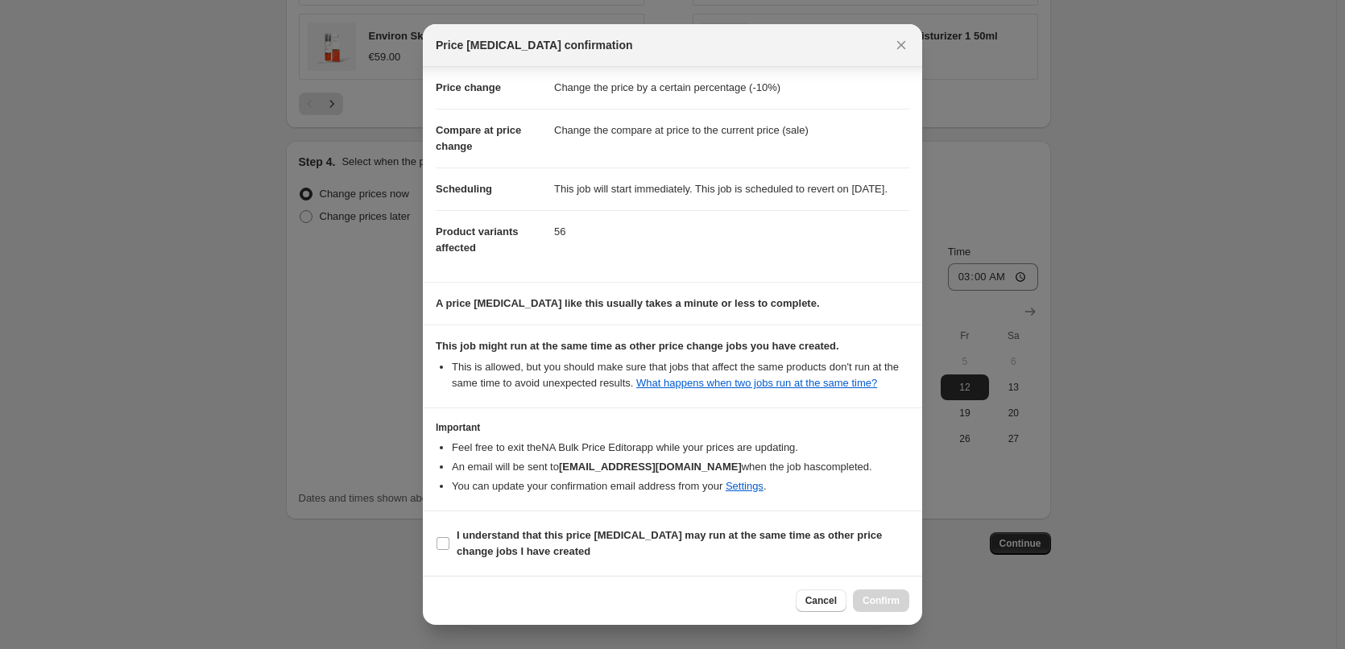
scroll to position [45, 0]
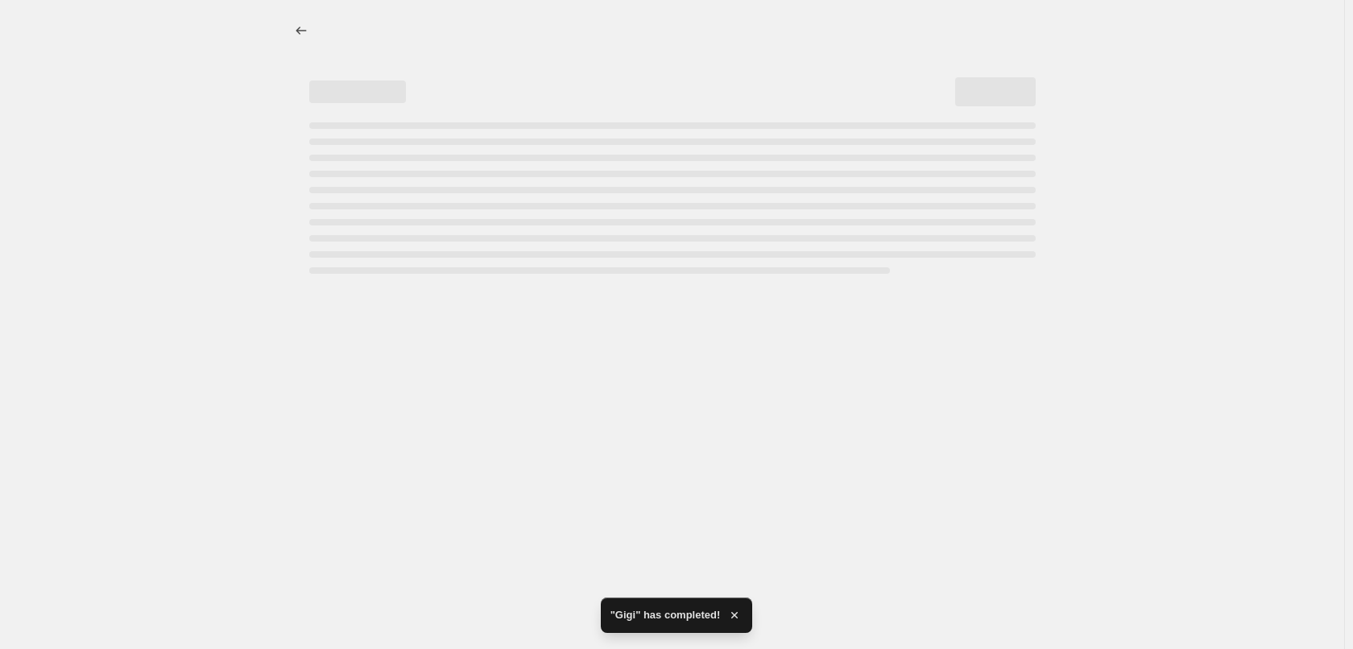
select select "percentage"
select select "vendor"
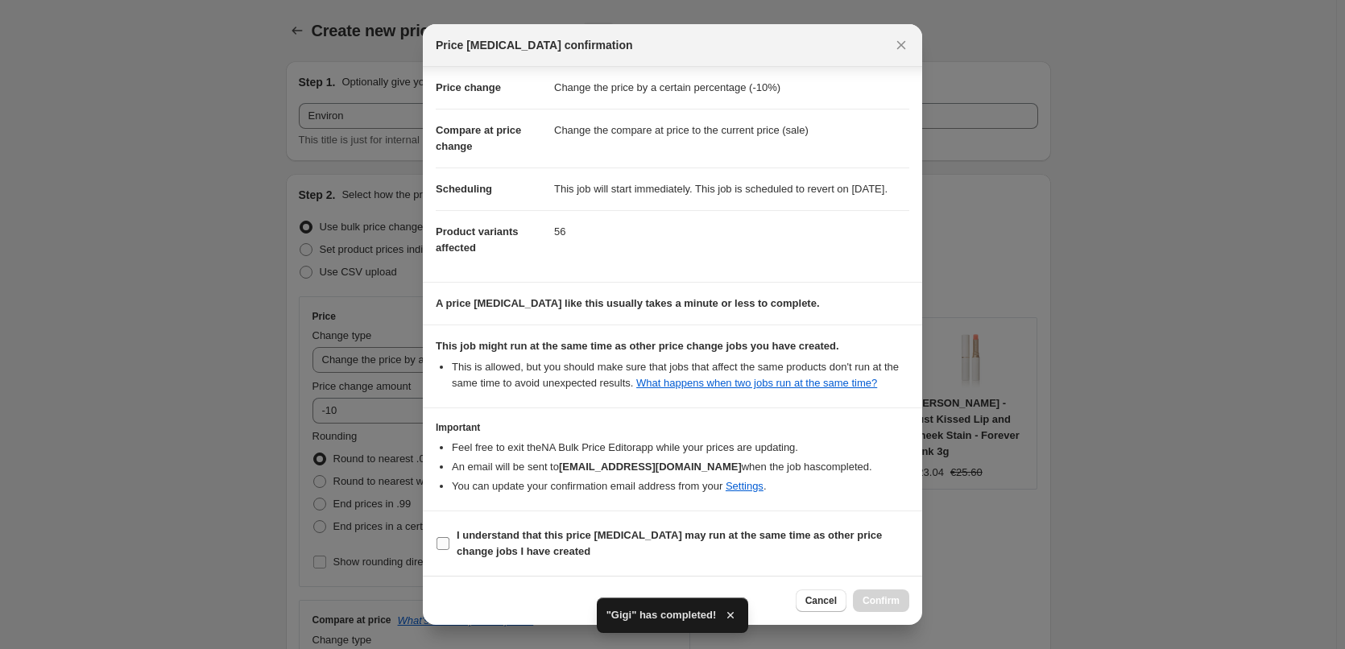
click at [502, 543] on b "I understand that this price [MEDICAL_DATA] may run at the same time as other p…" at bounding box center [668, 543] width 425 height 28
click at [449, 543] on input "I understand that this price [MEDICAL_DATA] may run at the same time as other p…" at bounding box center [442, 543] width 13 height 13
checkbox input "true"
click at [874, 594] on button "Confirm" at bounding box center [881, 600] width 56 height 23
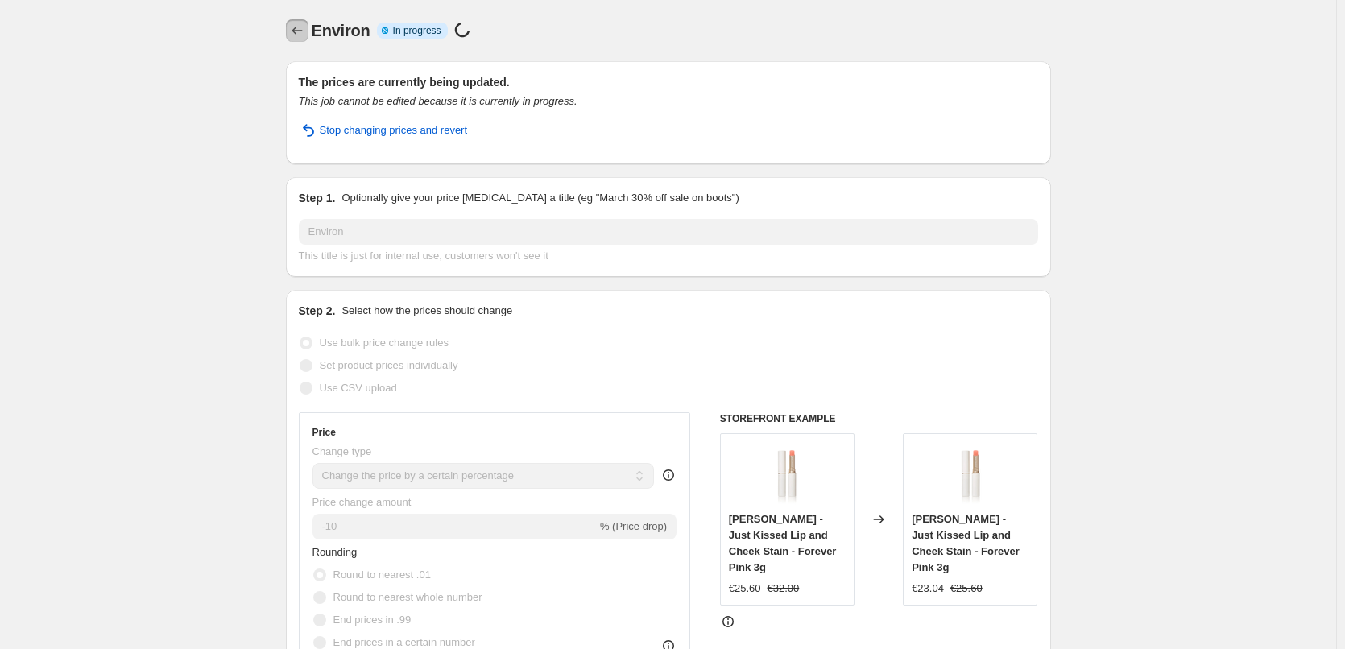
click at [304, 23] on icon "Price change jobs" at bounding box center [297, 31] width 16 height 16
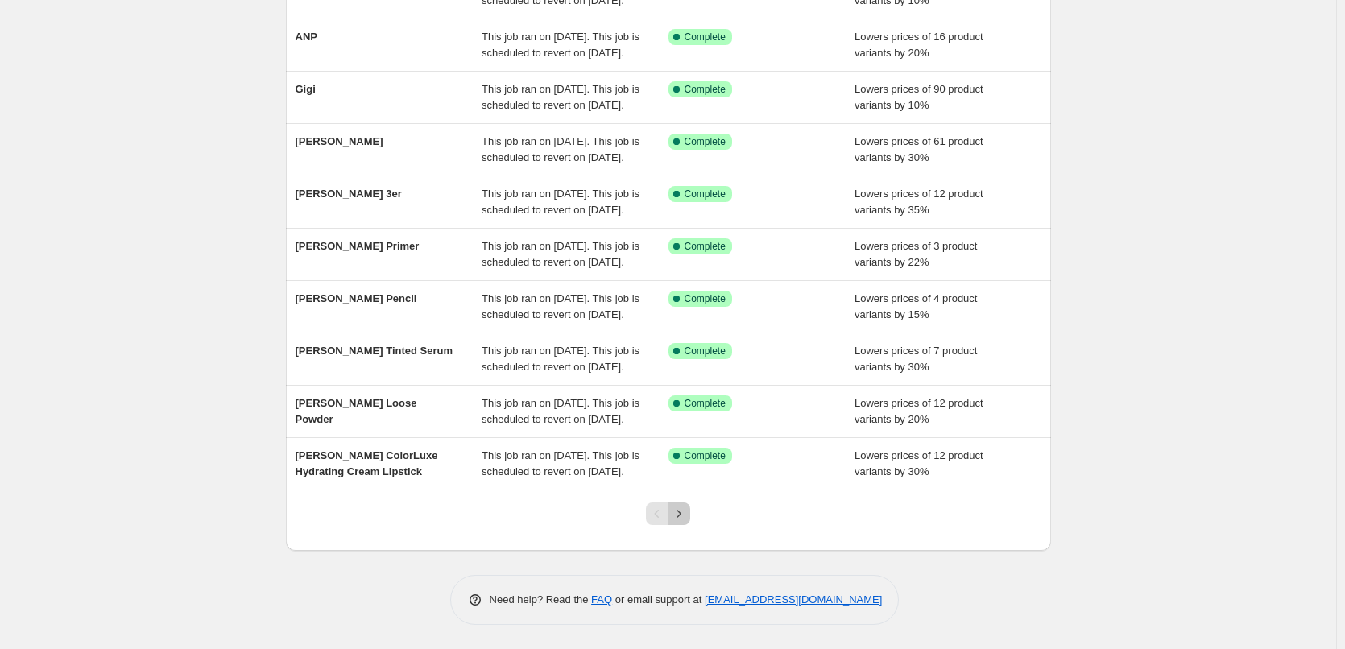
click at [683, 514] on icon "Next" at bounding box center [679, 514] width 16 height 16
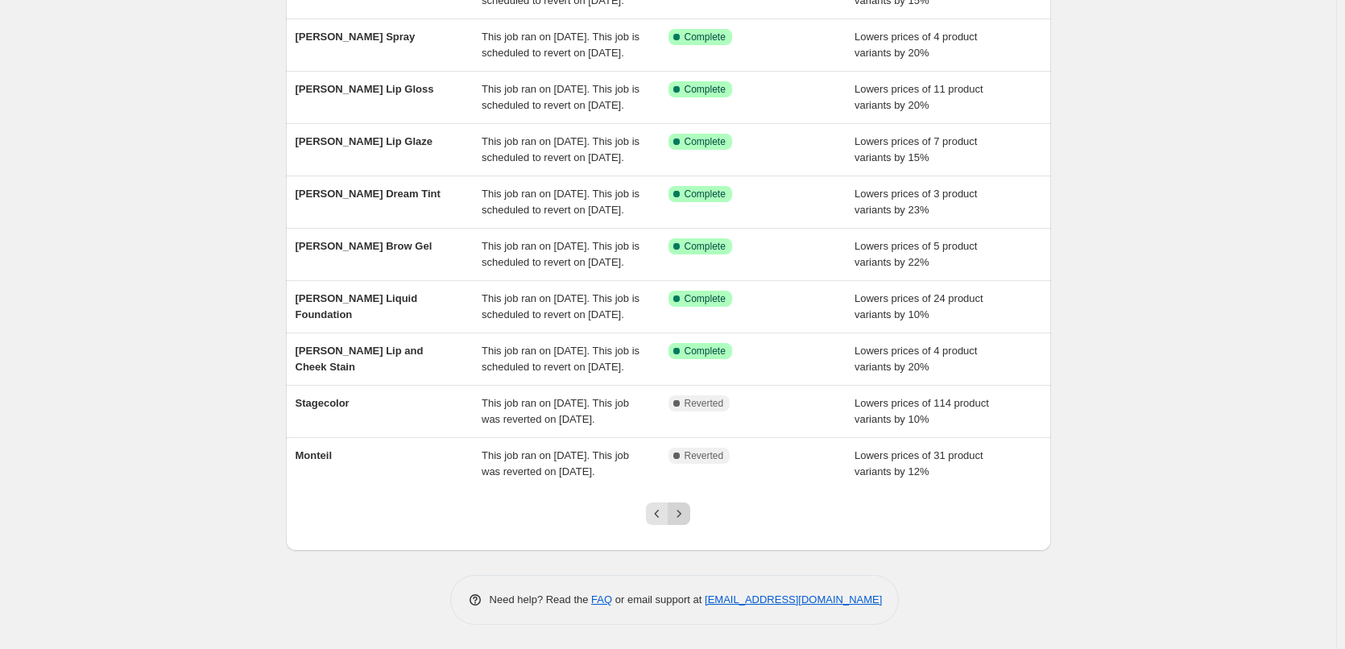
click at [684, 510] on icon "Next" at bounding box center [679, 514] width 16 height 16
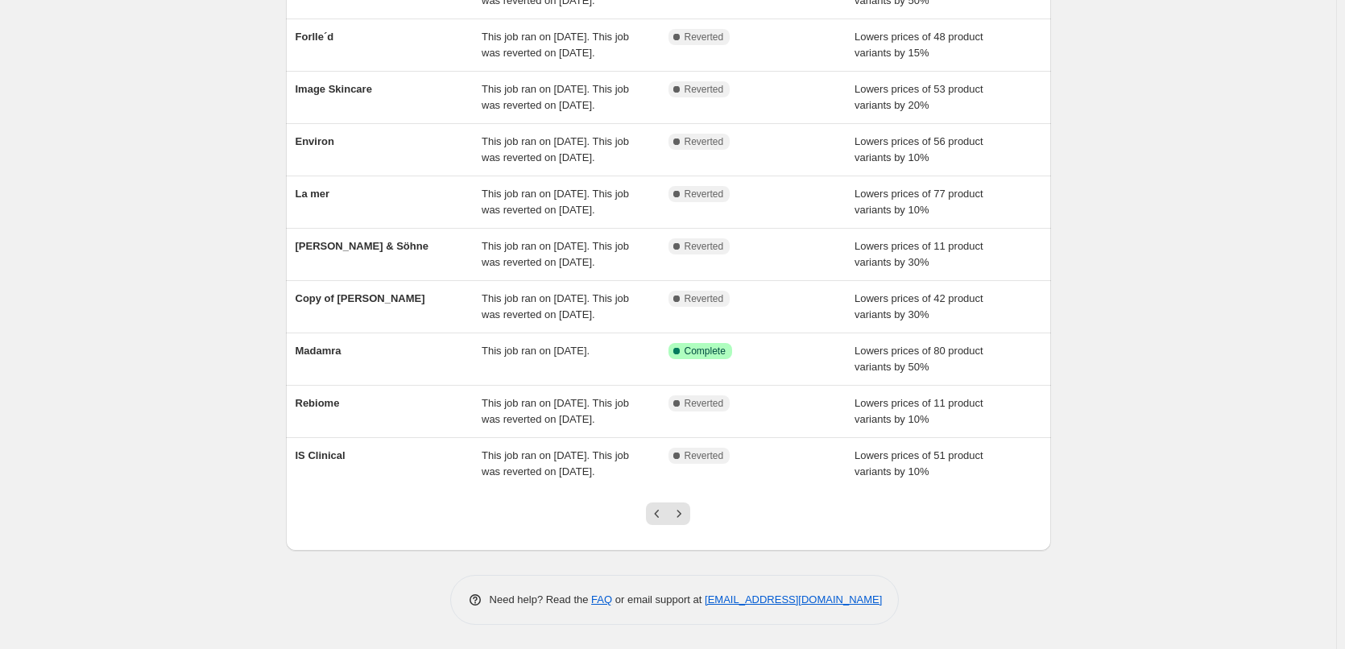
click at [695, 514] on div at bounding box center [667, 520] width 65 height 61
click at [687, 514] on icon "Next" at bounding box center [679, 514] width 16 height 16
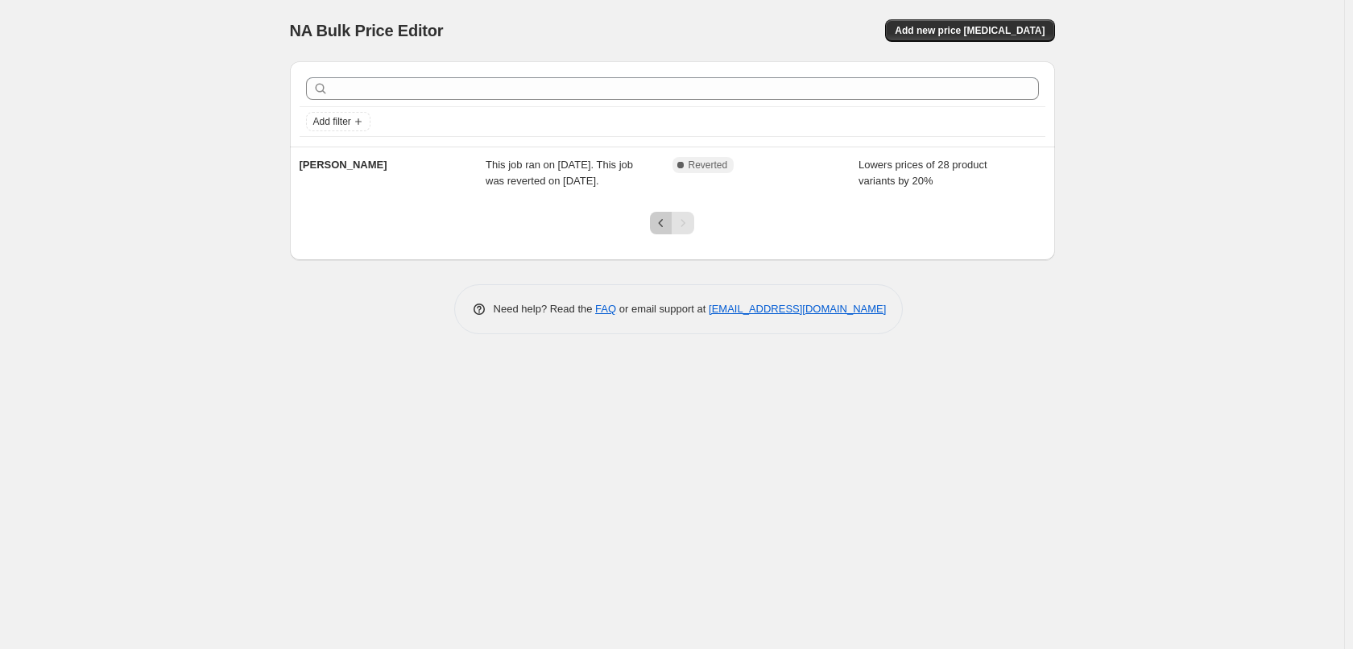
click at [655, 222] on icon "Previous" at bounding box center [661, 223] width 16 height 16
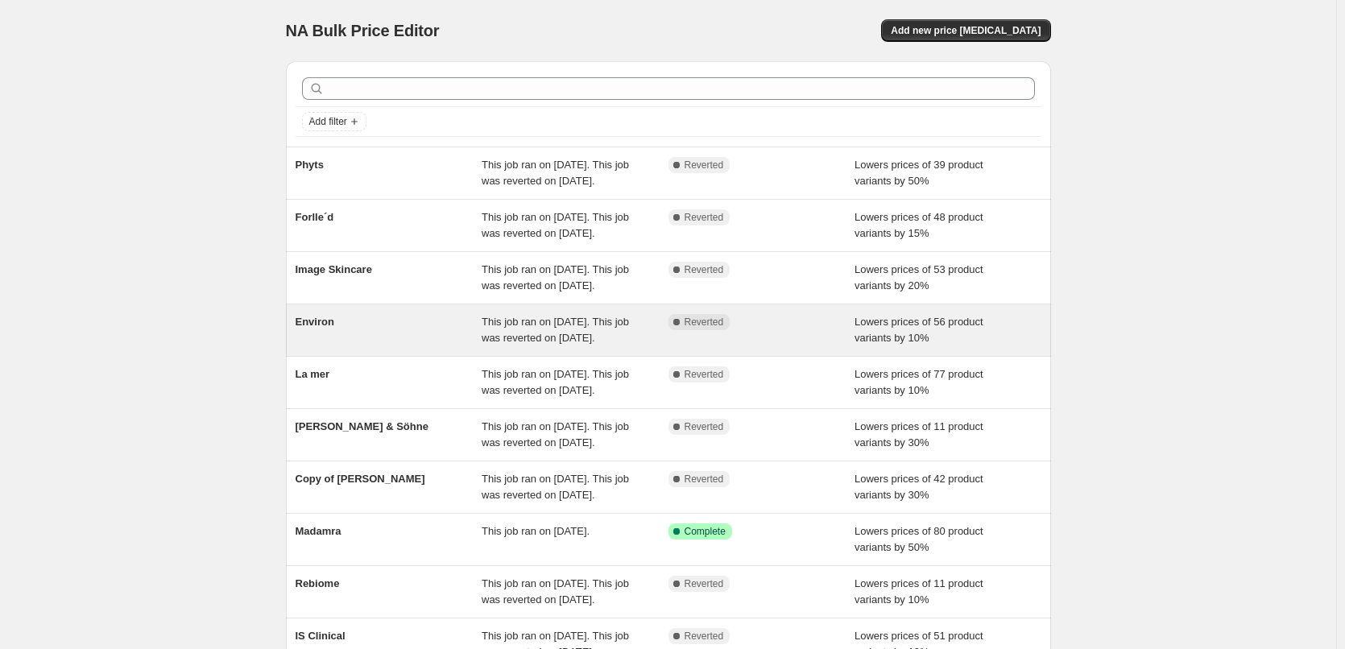
click at [672, 346] on div "Complete Reverted" at bounding box center [761, 330] width 187 height 32
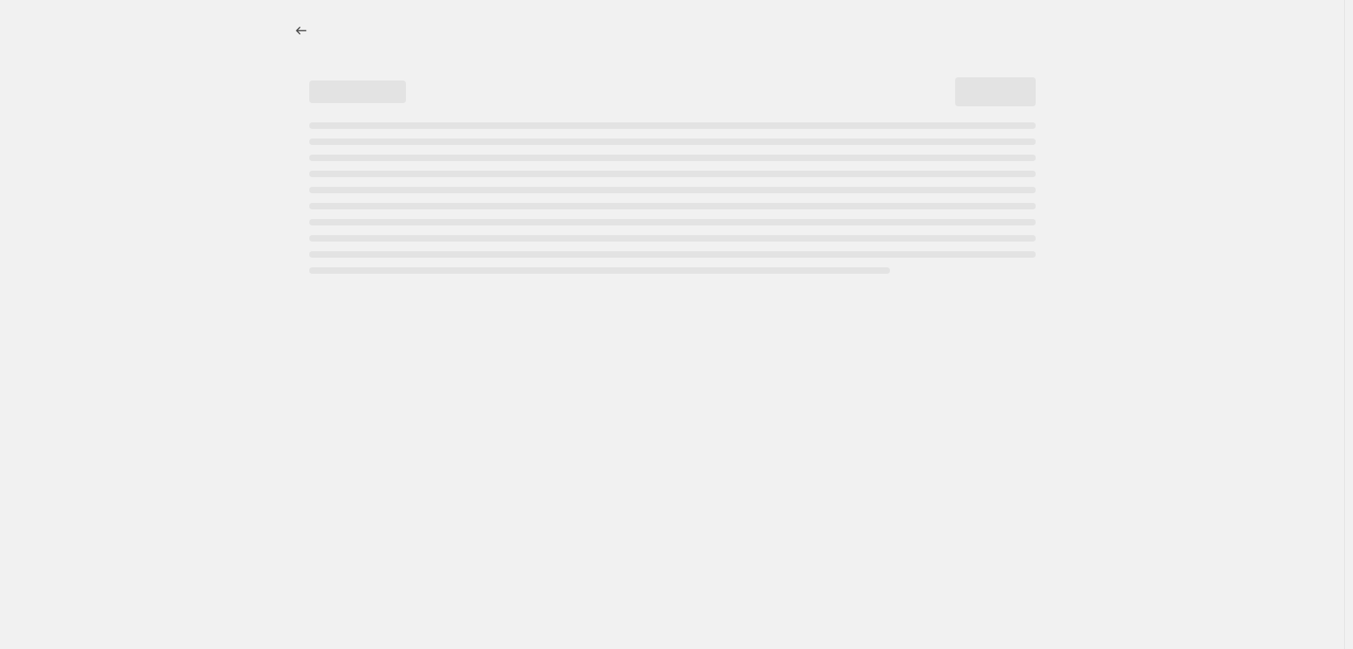
select select "percentage"
select select "vendor"
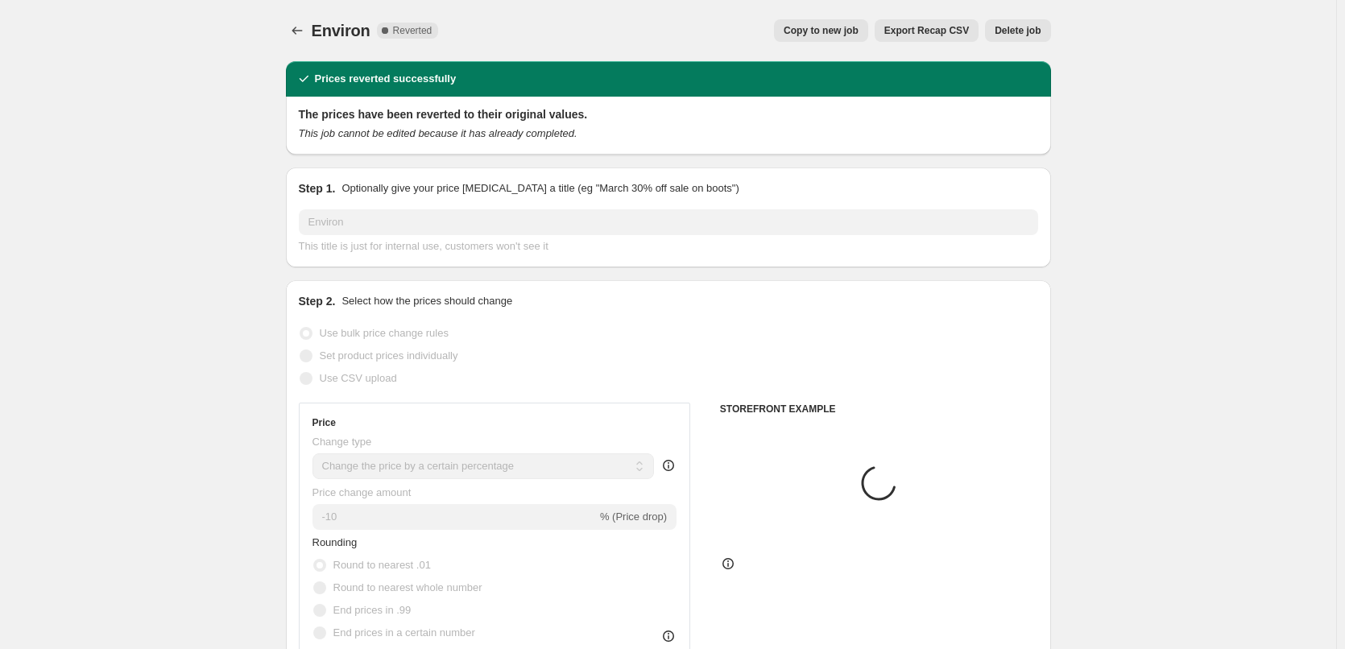
click at [1029, 35] on span "Delete job" at bounding box center [1017, 30] width 46 height 13
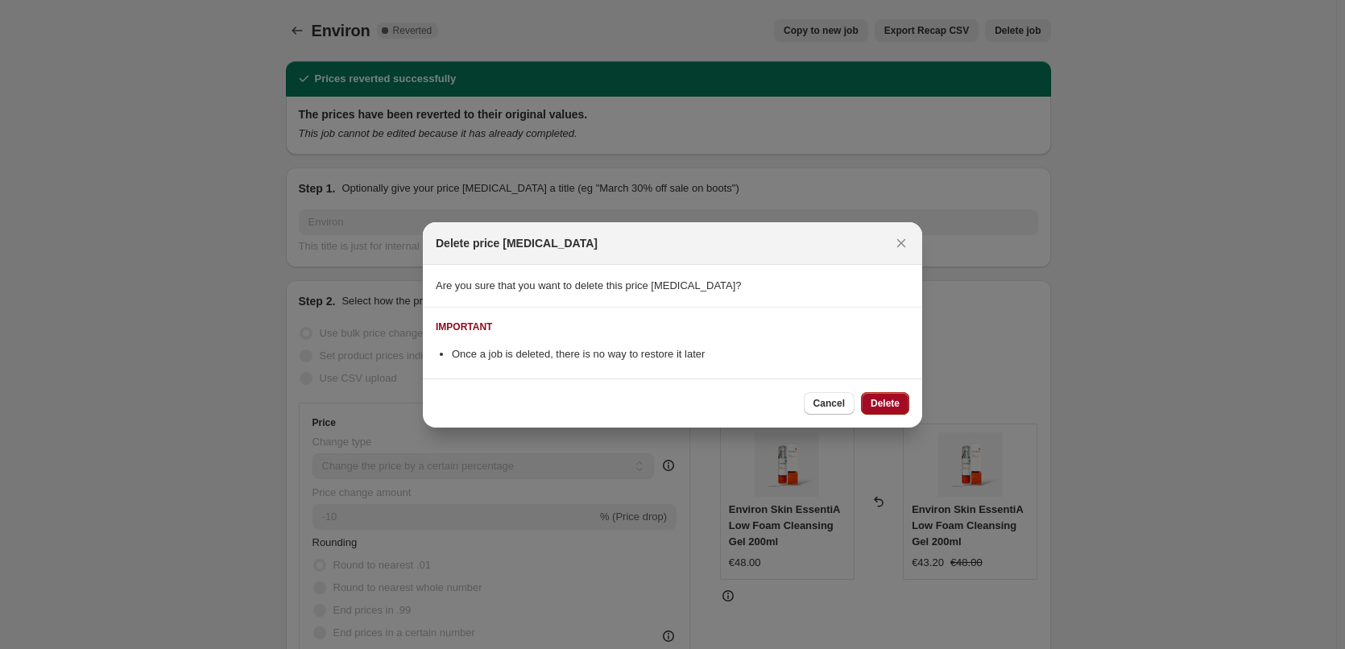
click at [872, 404] on span "Delete" at bounding box center [884, 403] width 29 height 13
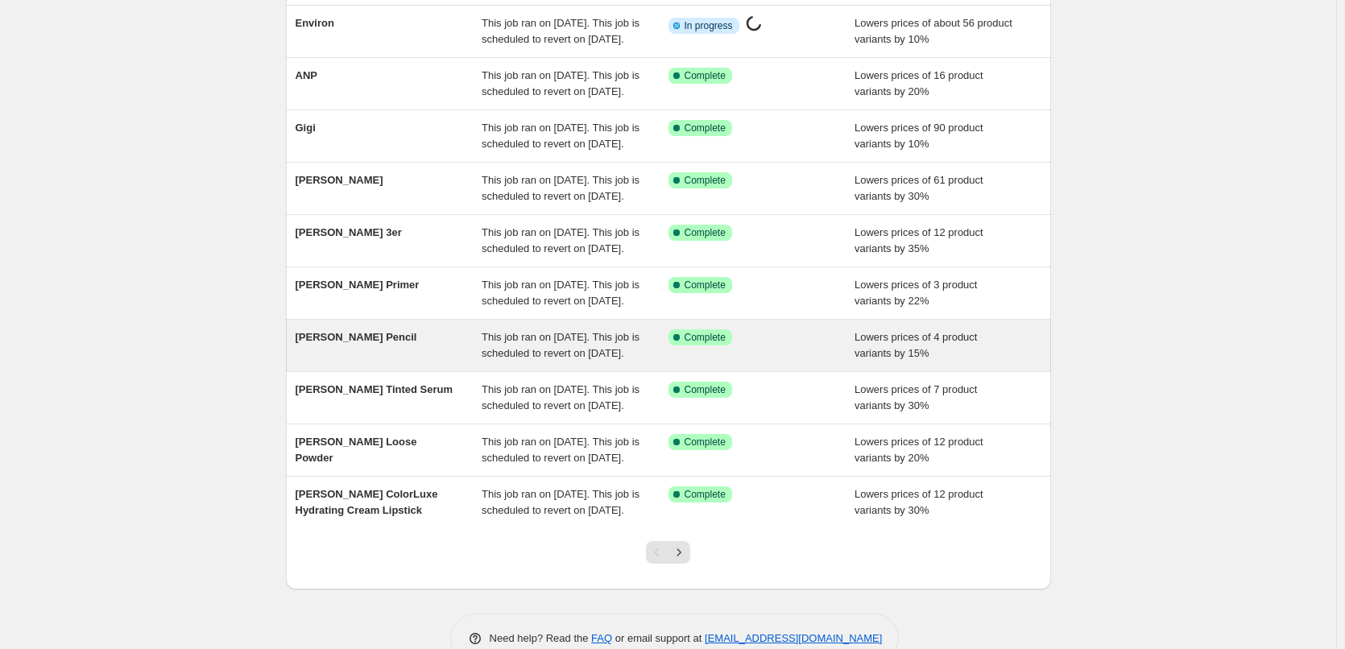
scroll to position [341, 0]
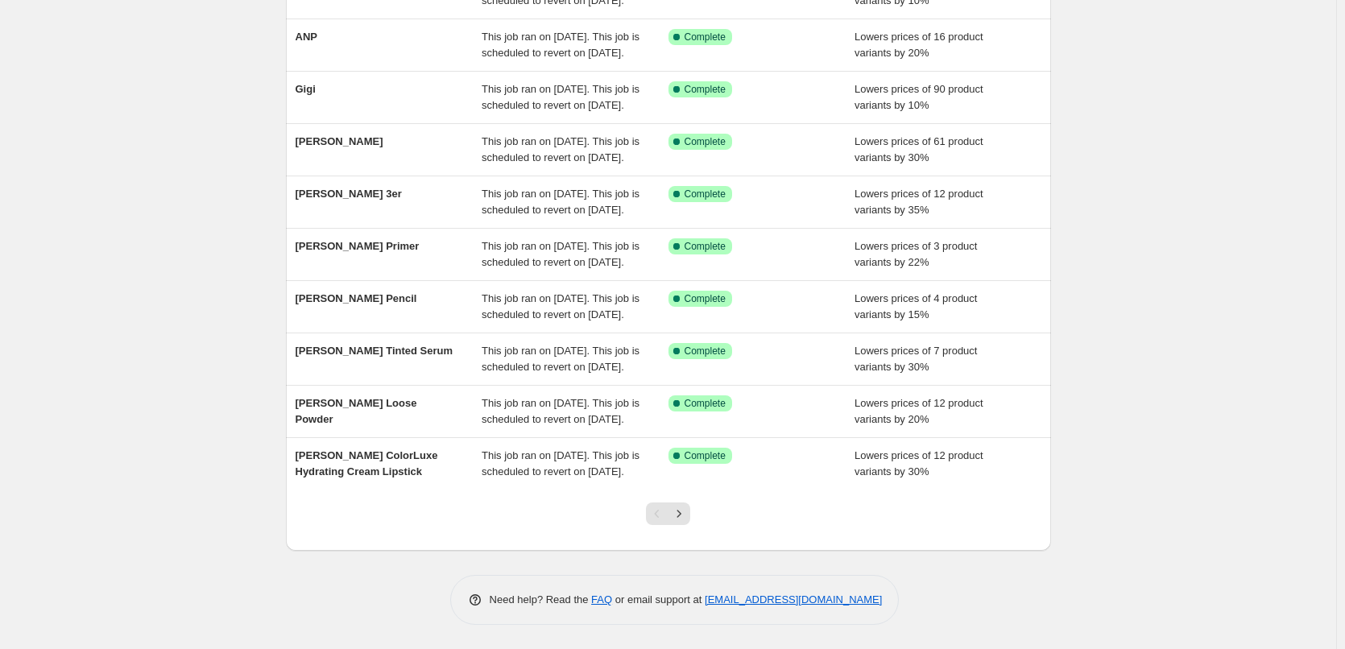
click at [695, 512] on div at bounding box center [667, 520] width 65 height 61
click at [677, 517] on icon "Next" at bounding box center [679, 514] width 16 height 16
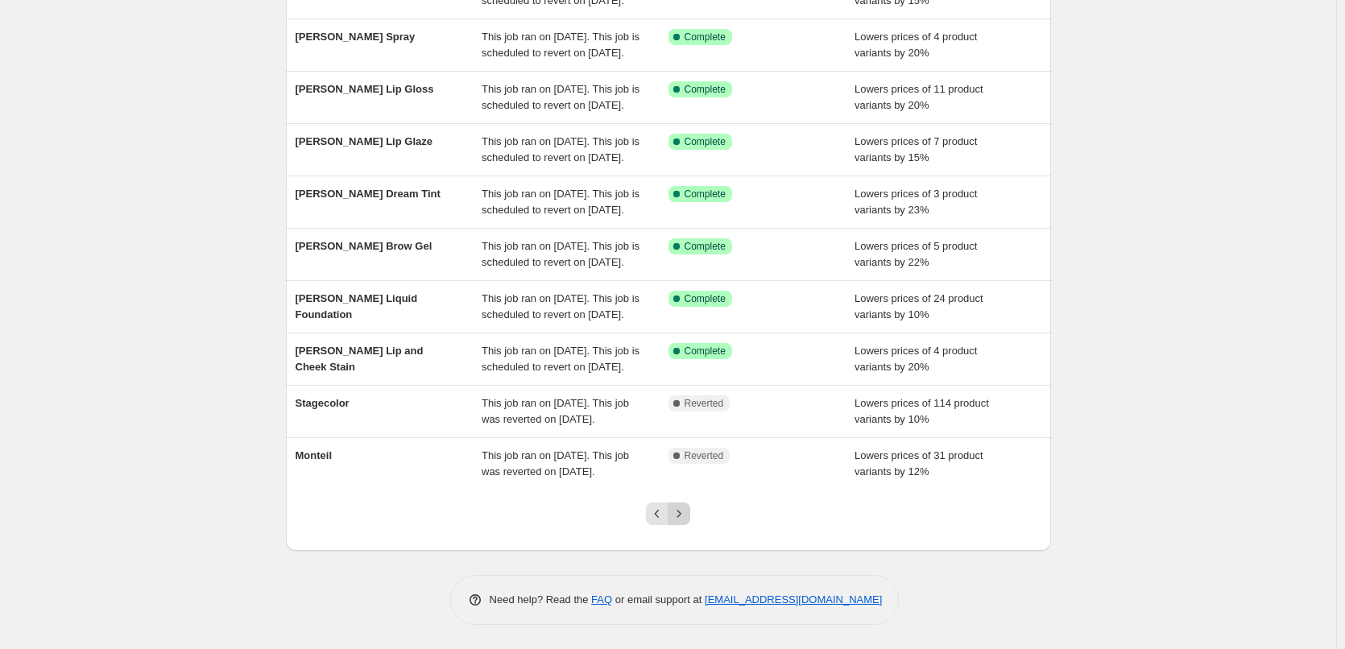
click at [680, 506] on icon "Next" at bounding box center [679, 514] width 16 height 16
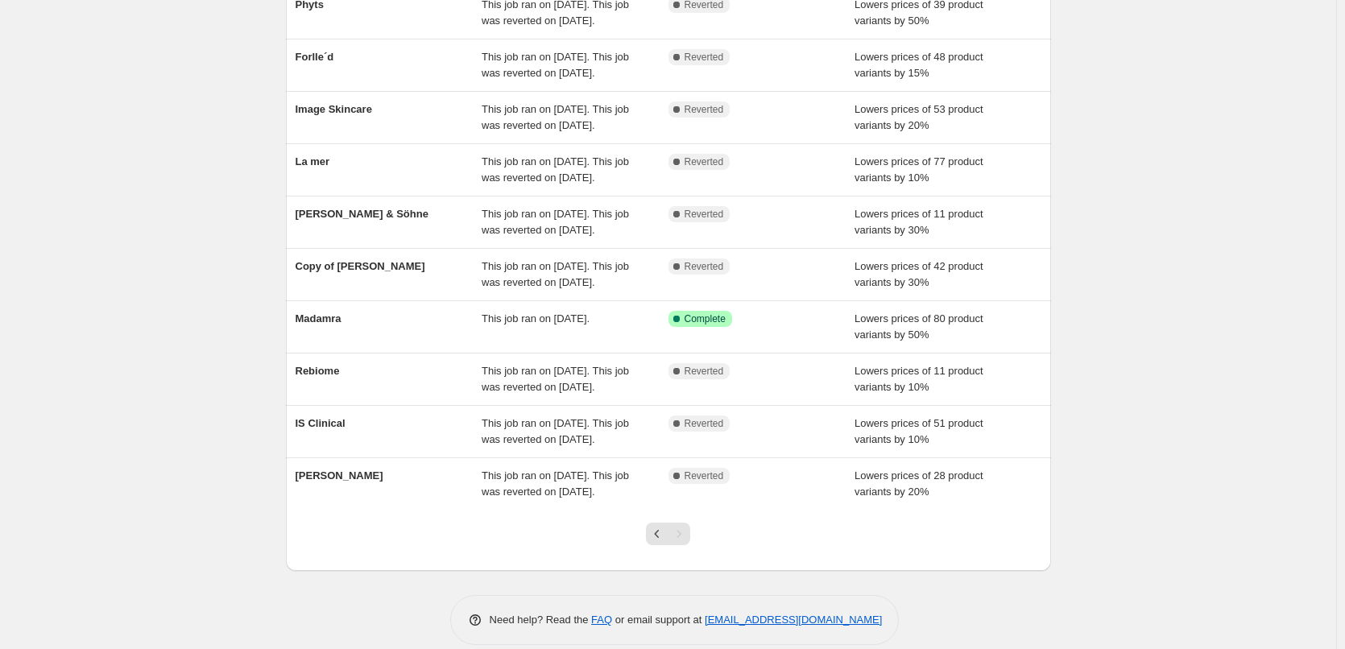
scroll to position [277, 0]
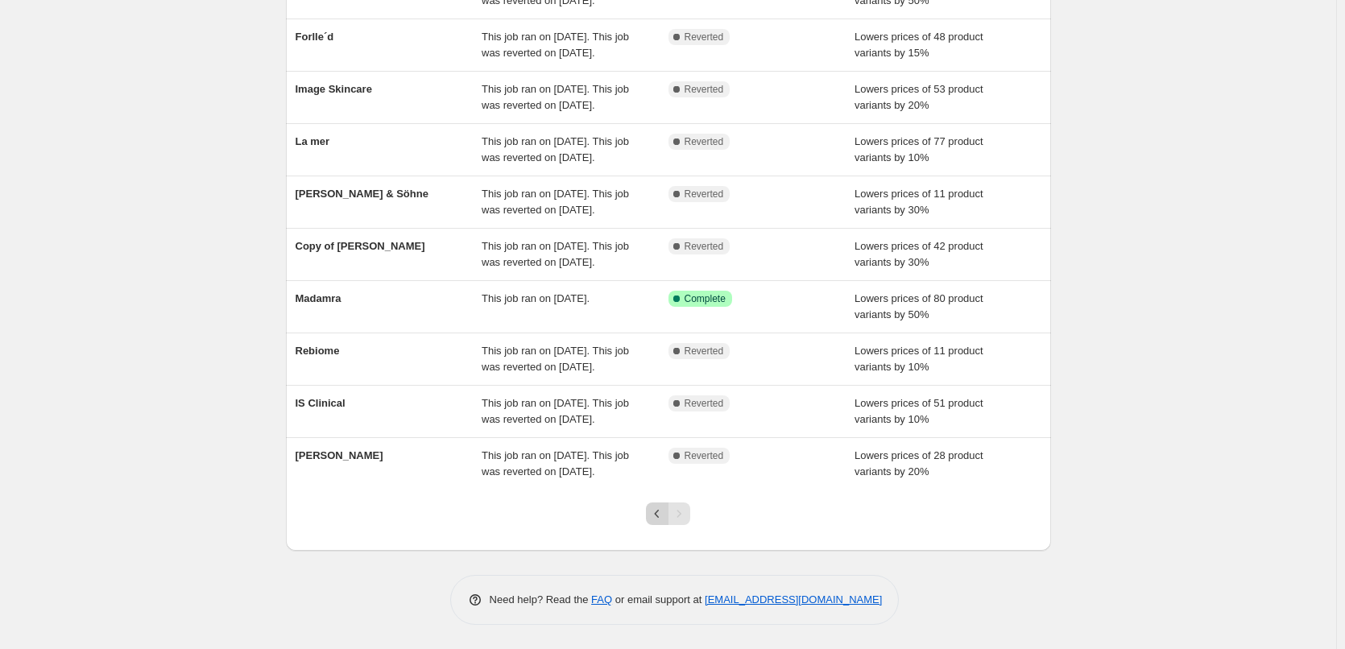
click at [657, 514] on icon "Previous" at bounding box center [657, 514] width 16 height 16
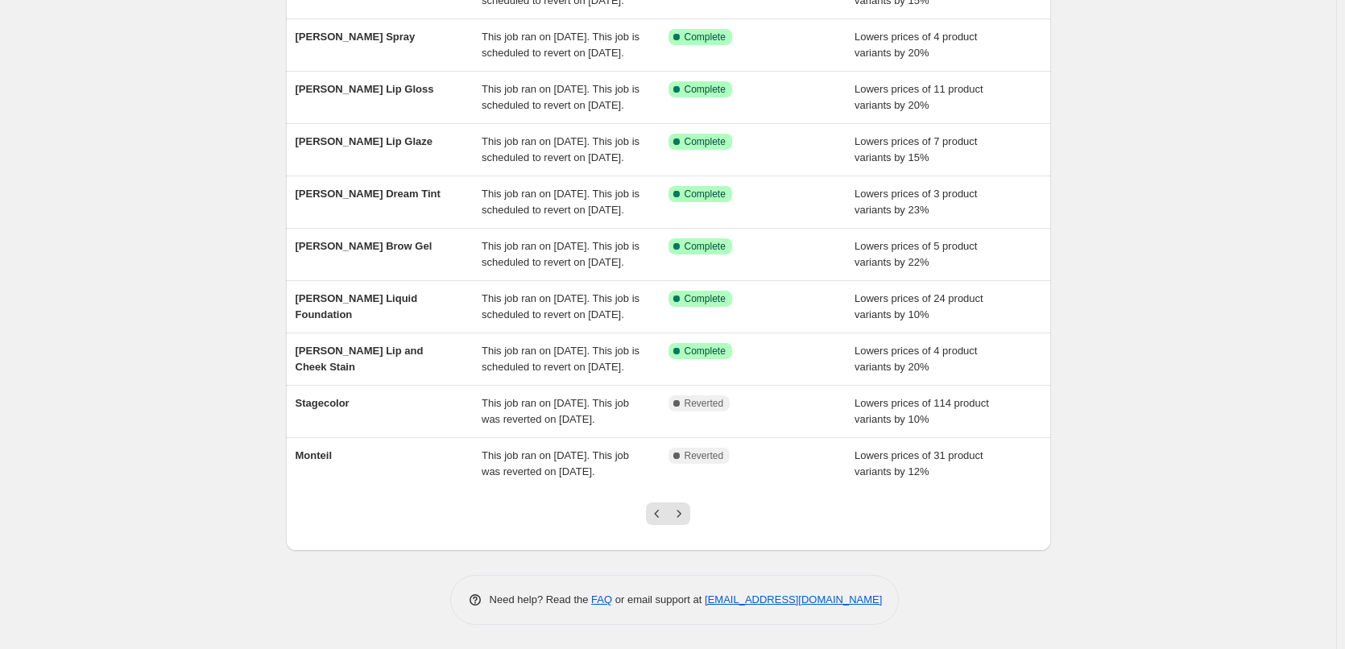
scroll to position [341, 0]
click at [658, 520] on icon "Previous" at bounding box center [657, 514] width 16 height 16
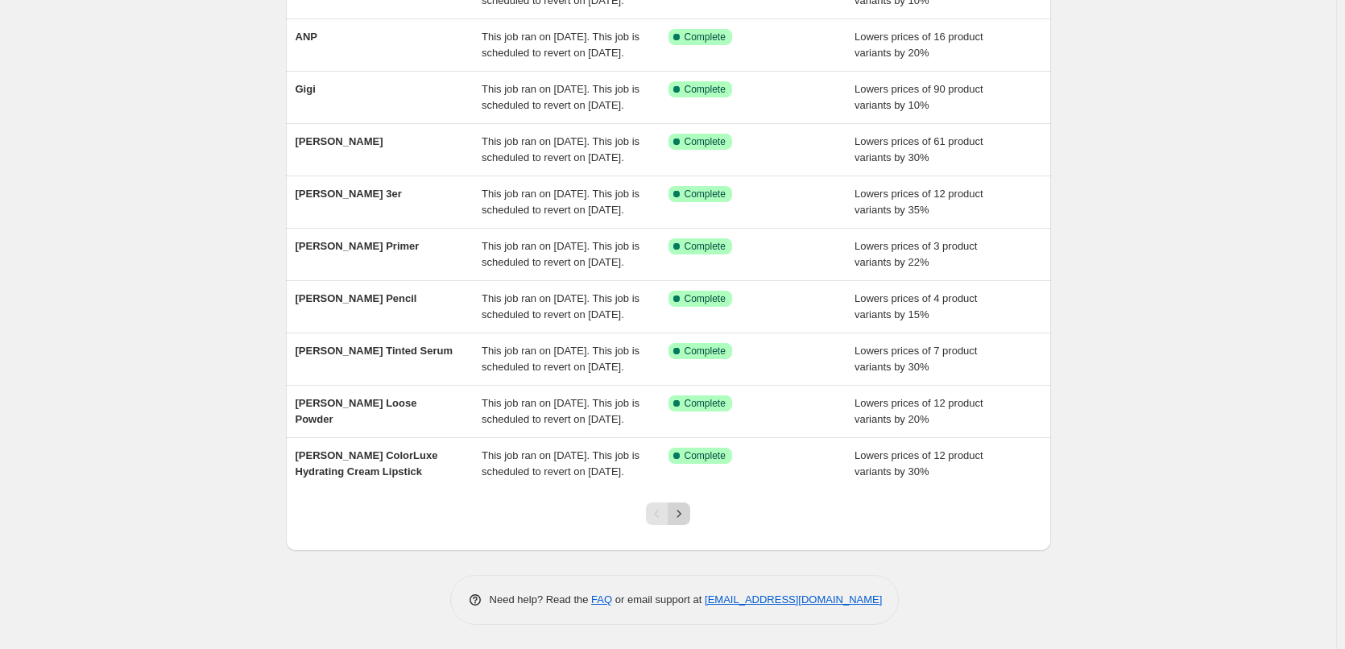
click at [682, 514] on icon "Next" at bounding box center [679, 514] width 16 height 16
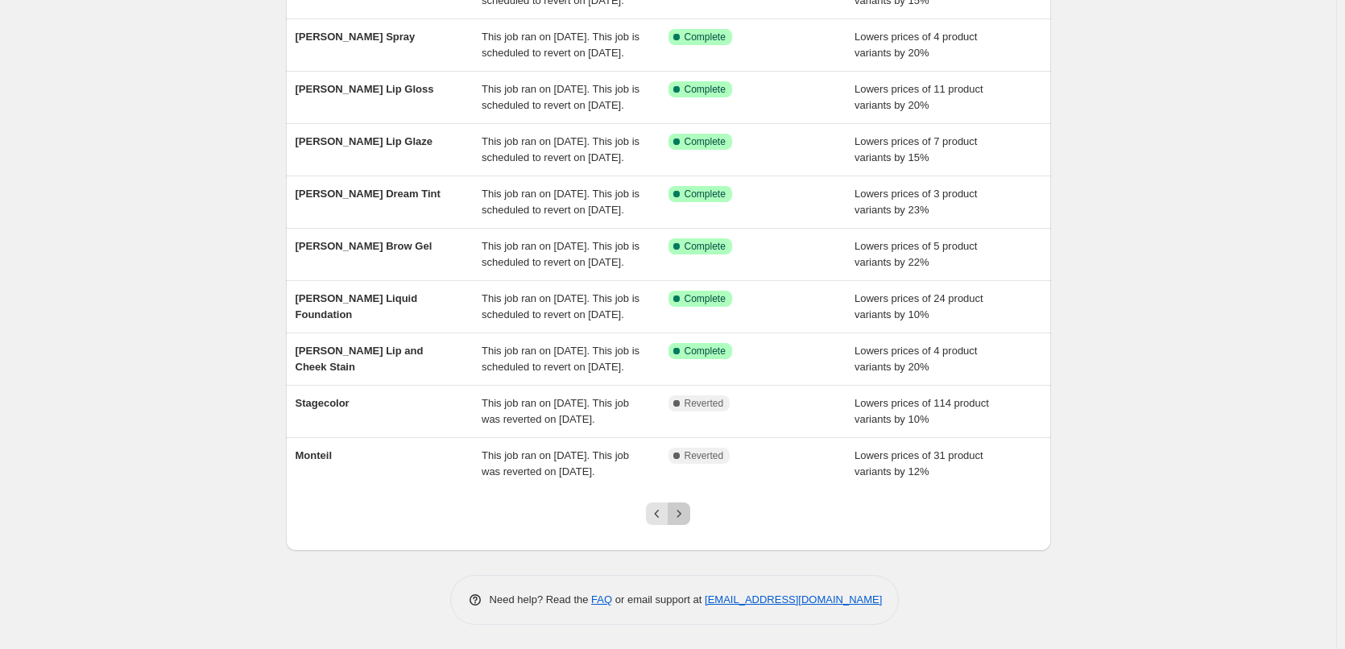
click at [679, 514] on icon "Next" at bounding box center [679, 514] width 16 height 16
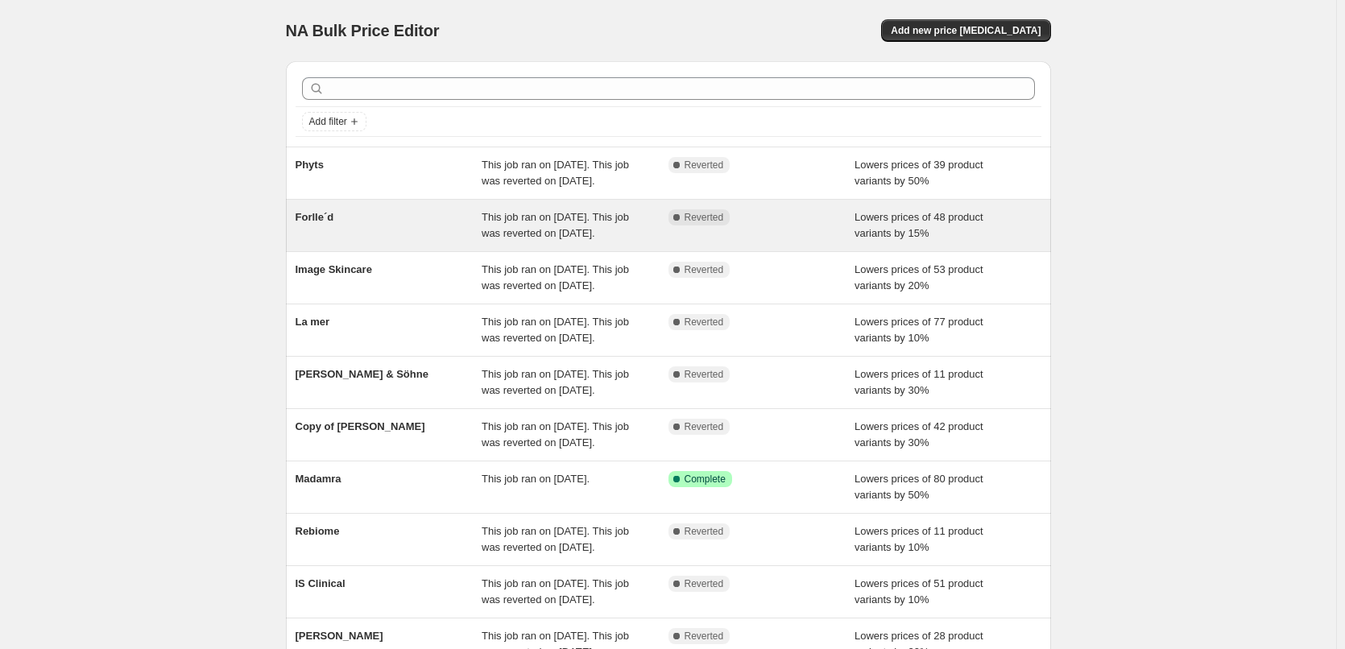
click at [556, 239] on span "This job ran on [DATE]. This job was reverted on [DATE]." at bounding box center [554, 225] width 147 height 28
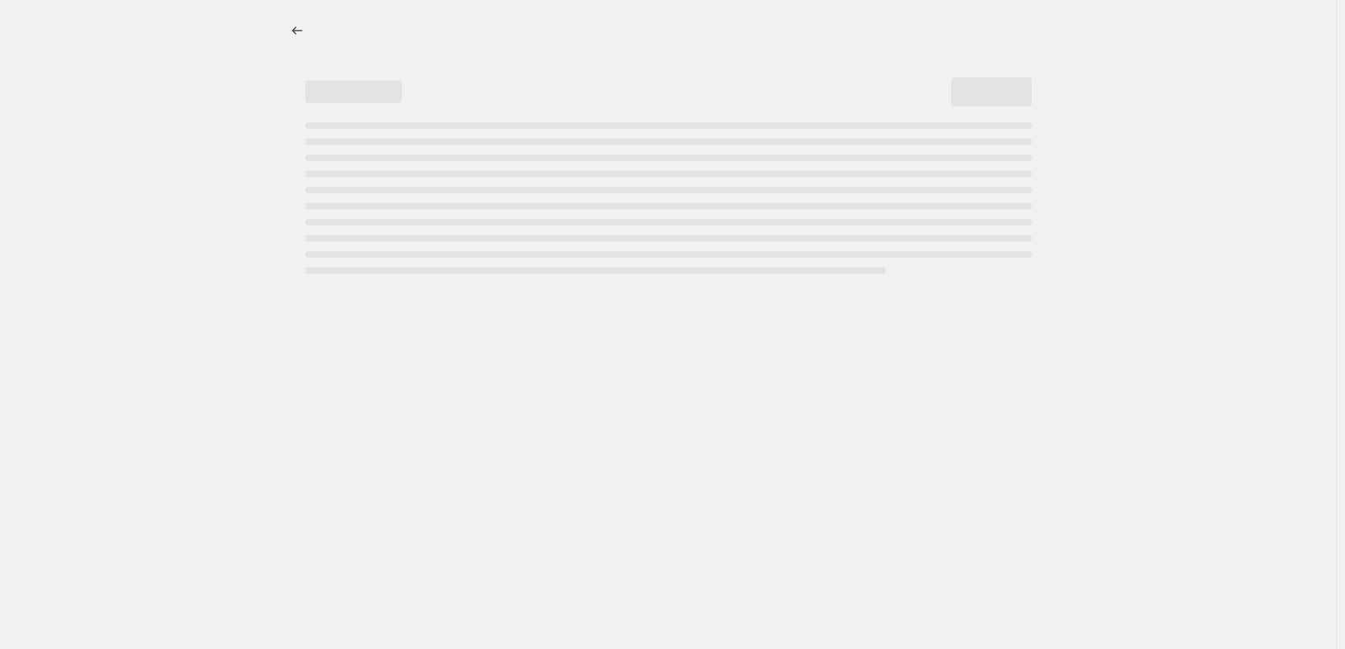
select select "percentage"
select select "remove"
select select "vendor"
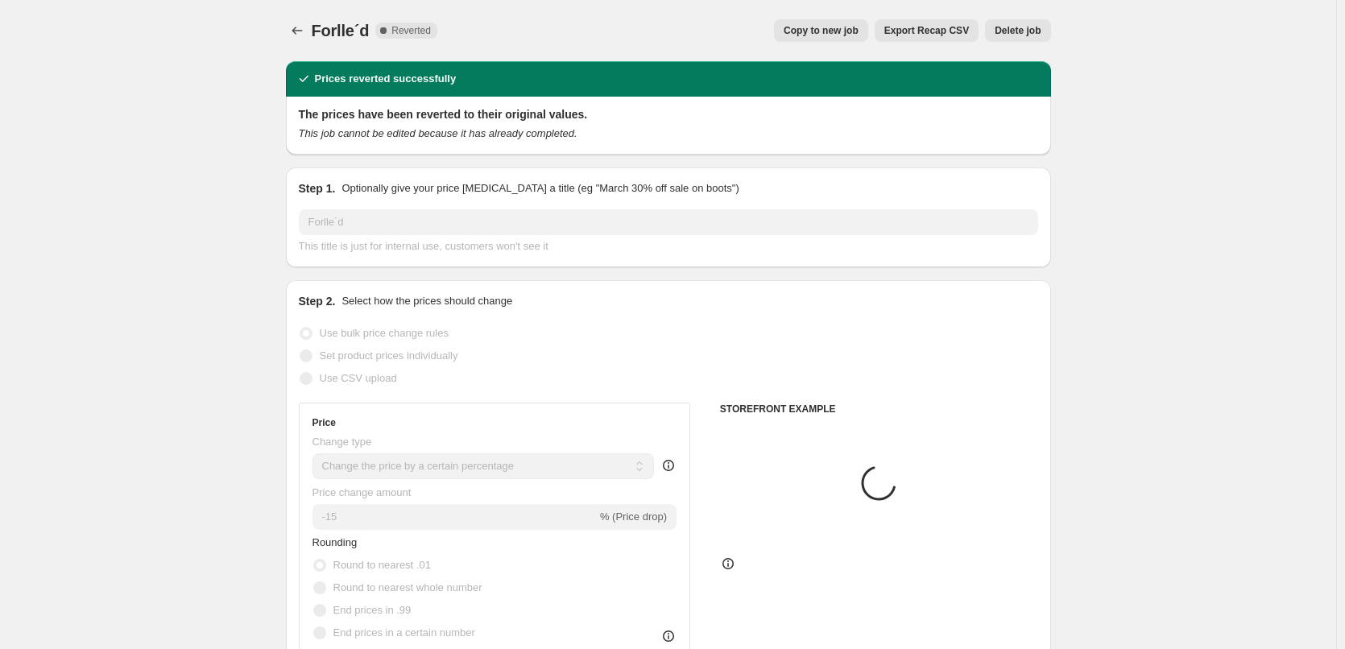
click at [814, 27] on span "Copy to new job" at bounding box center [820, 30] width 75 height 13
select select "percentage"
select select "remove"
select select "vendor"
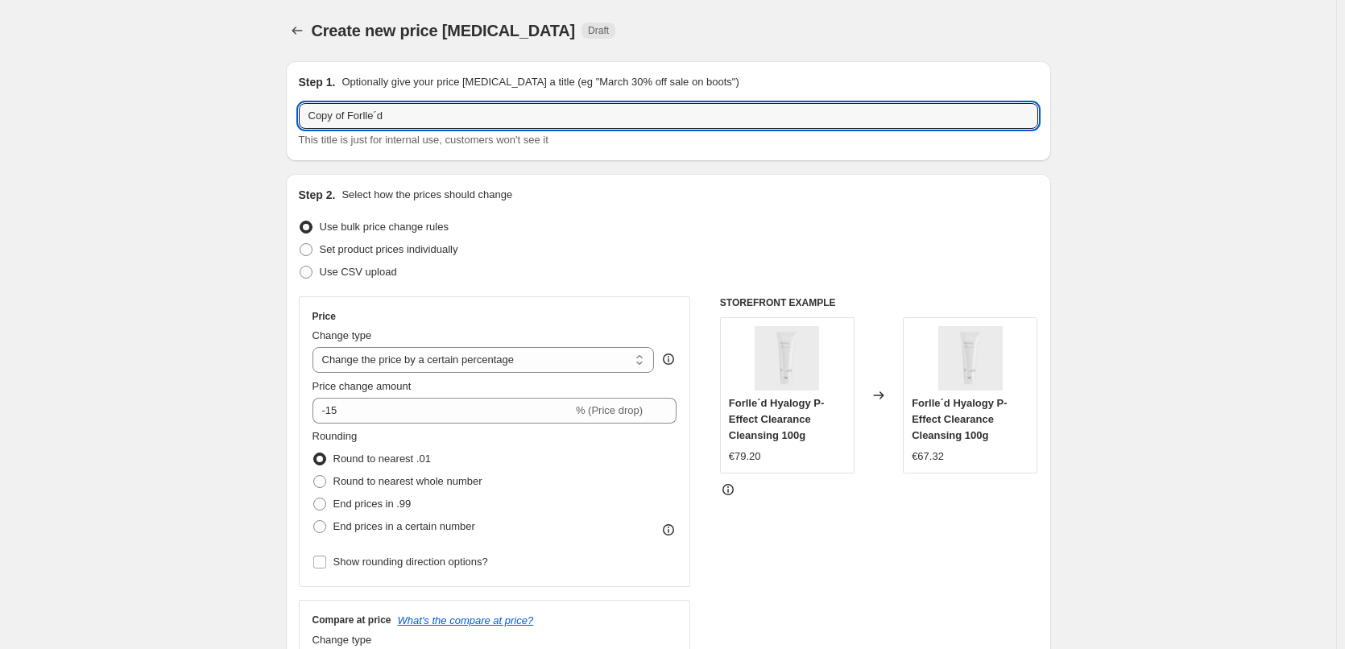
drag, startPoint x: 350, startPoint y: 117, endPoint x: -56, endPoint y: 124, distance: 406.6
click at [0, 124] on html "Home Settings Plans Skip to content Create new price change job. This page is r…" at bounding box center [672, 324] width 1345 height 649
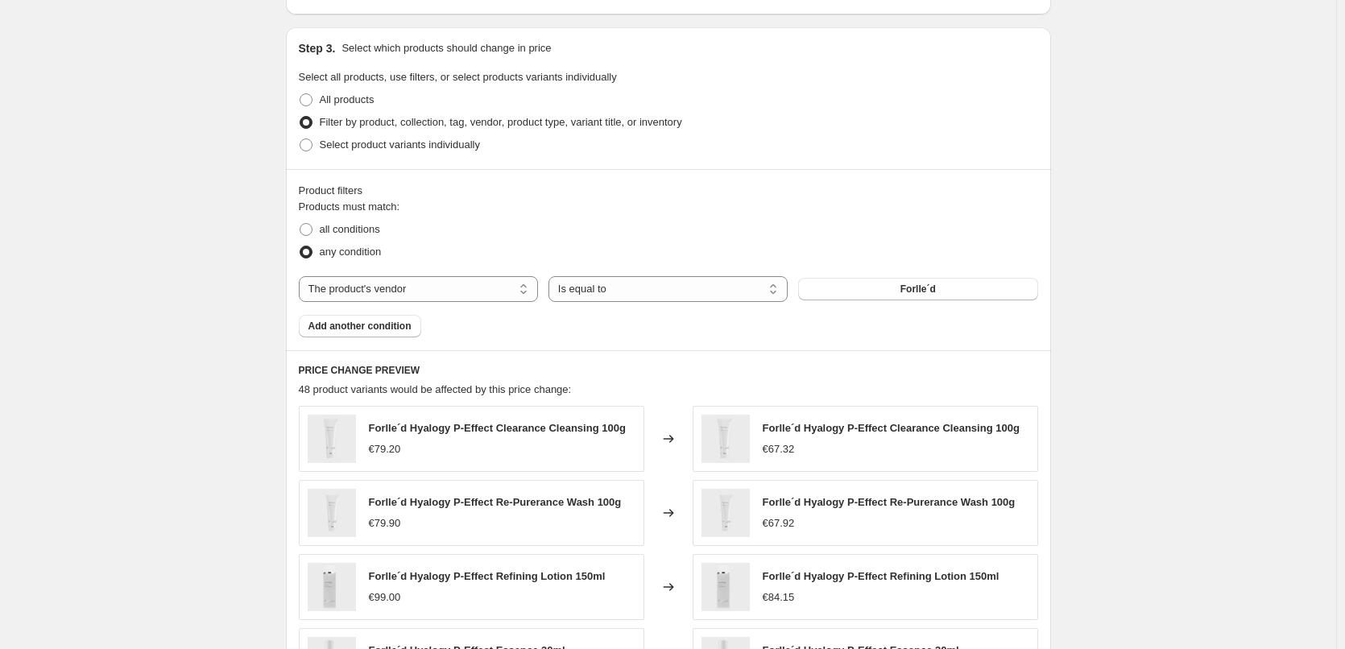
scroll to position [1142, 0]
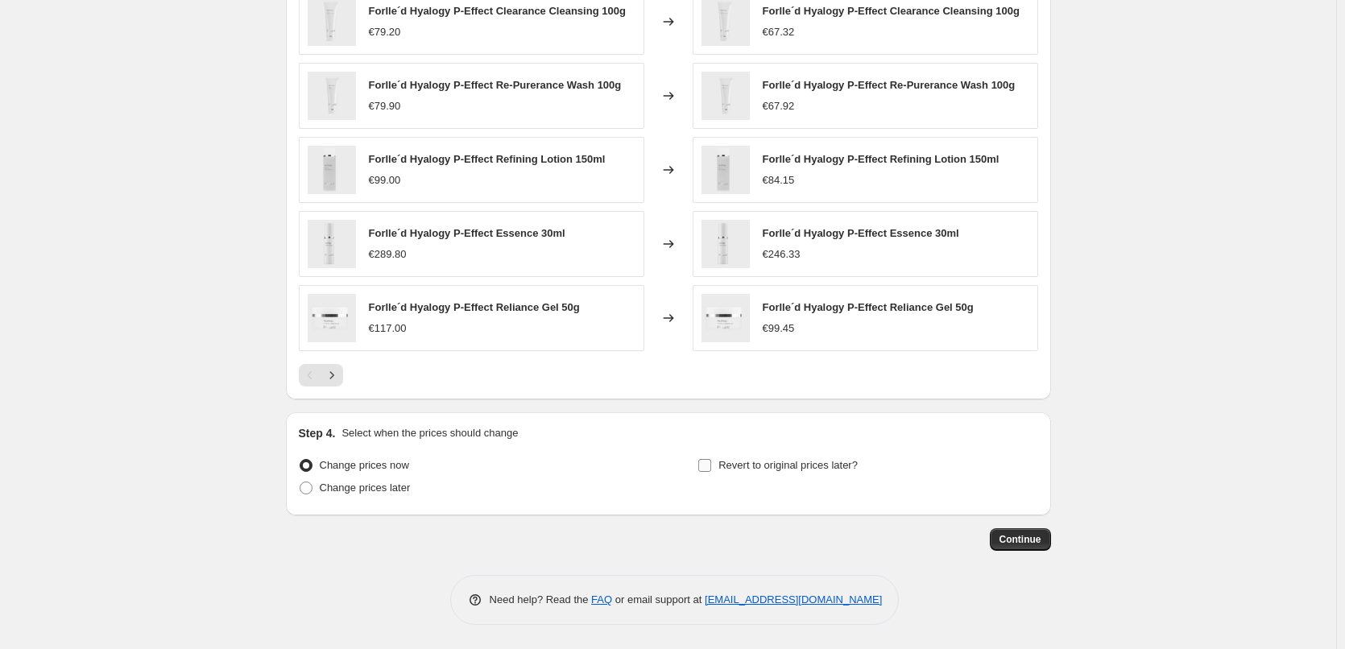
type input "Forlle´d"
click at [737, 465] on span "Revert to original prices later?" at bounding box center [787, 465] width 139 height 12
click at [711, 465] on input "Revert to original prices later?" at bounding box center [704, 465] width 13 height 13
checkbox input "true"
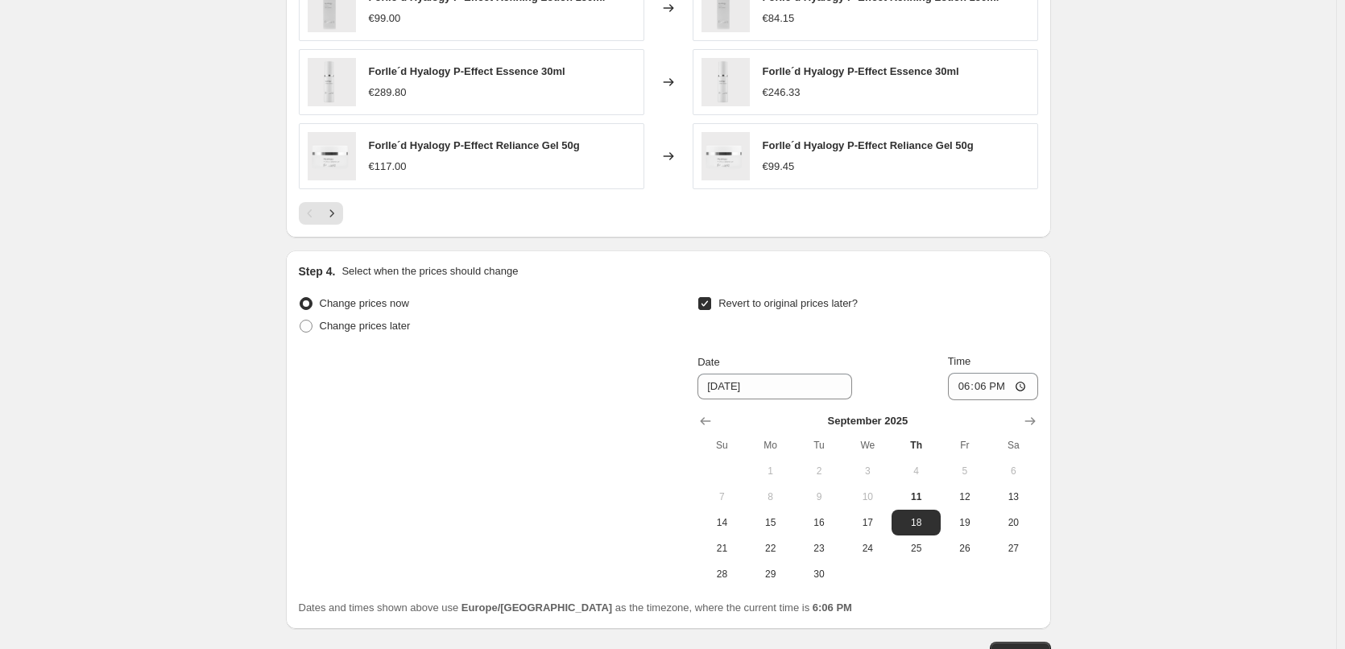
scroll to position [1418, 0]
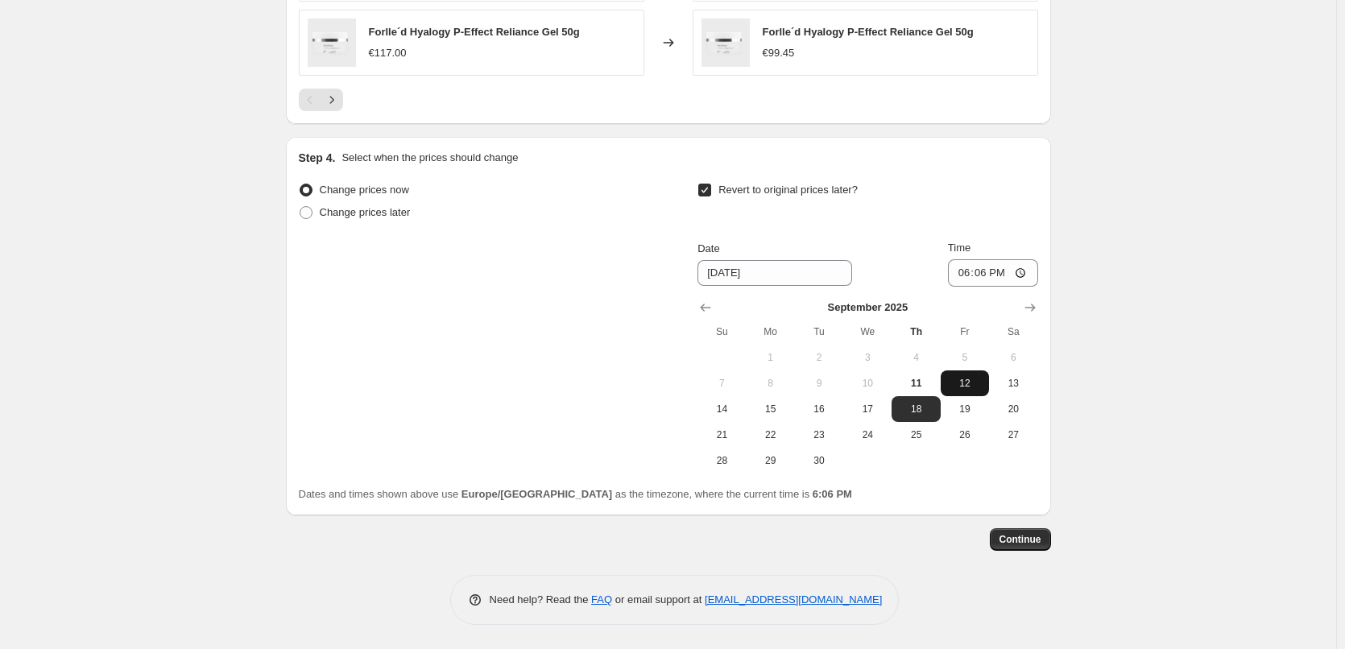
click at [964, 377] on span "12" at bounding box center [964, 383] width 35 height 13
type input "[DATE]"
click at [969, 271] on input "18:06" at bounding box center [993, 272] width 90 height 27
click at [1023, 269] on input "15:00" at bounding box center [993, 272] width 90 height 27
type input "03:00"
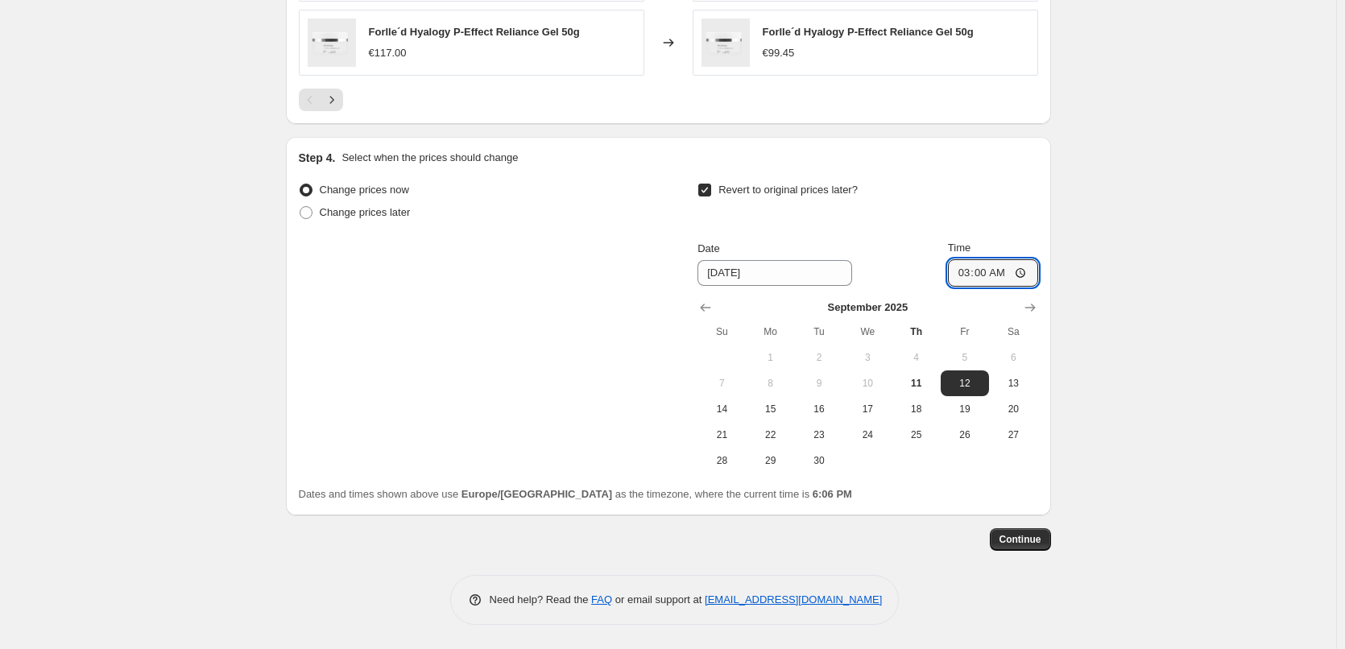
click at [1031, 543] on span "Continue" at bounding box center [1020, 539] width 42 height 13
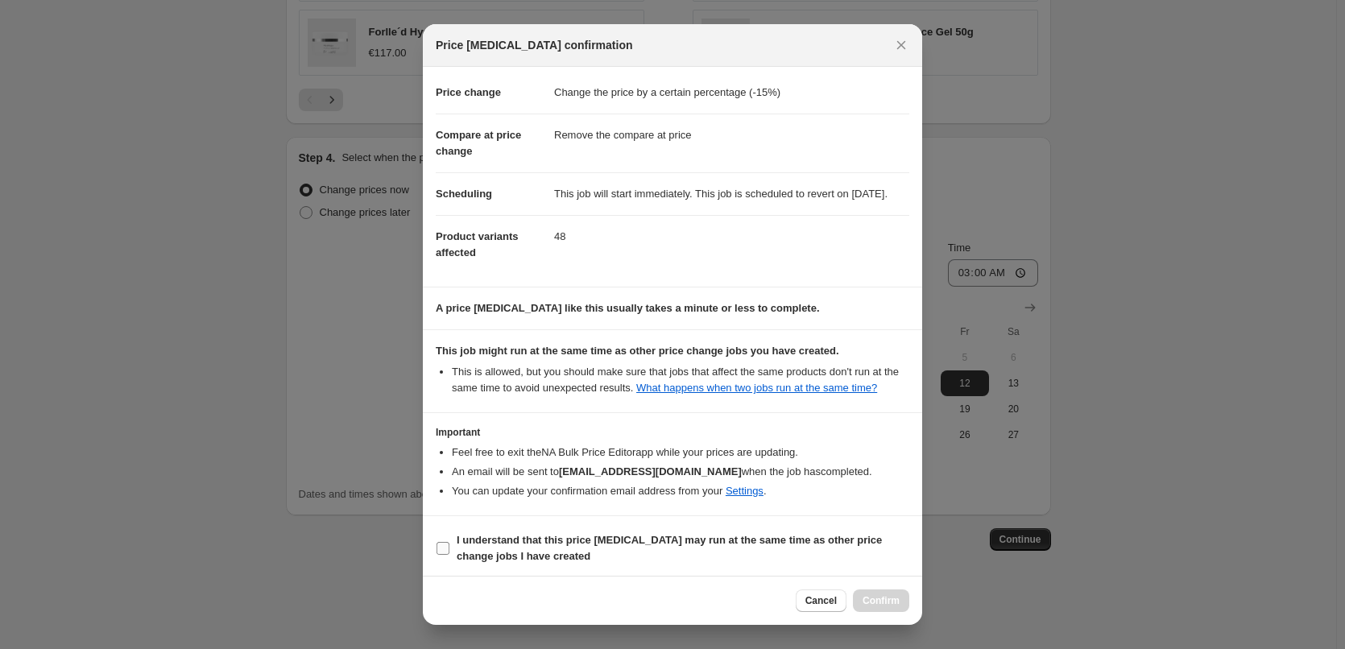
scroll to position [45, 0]
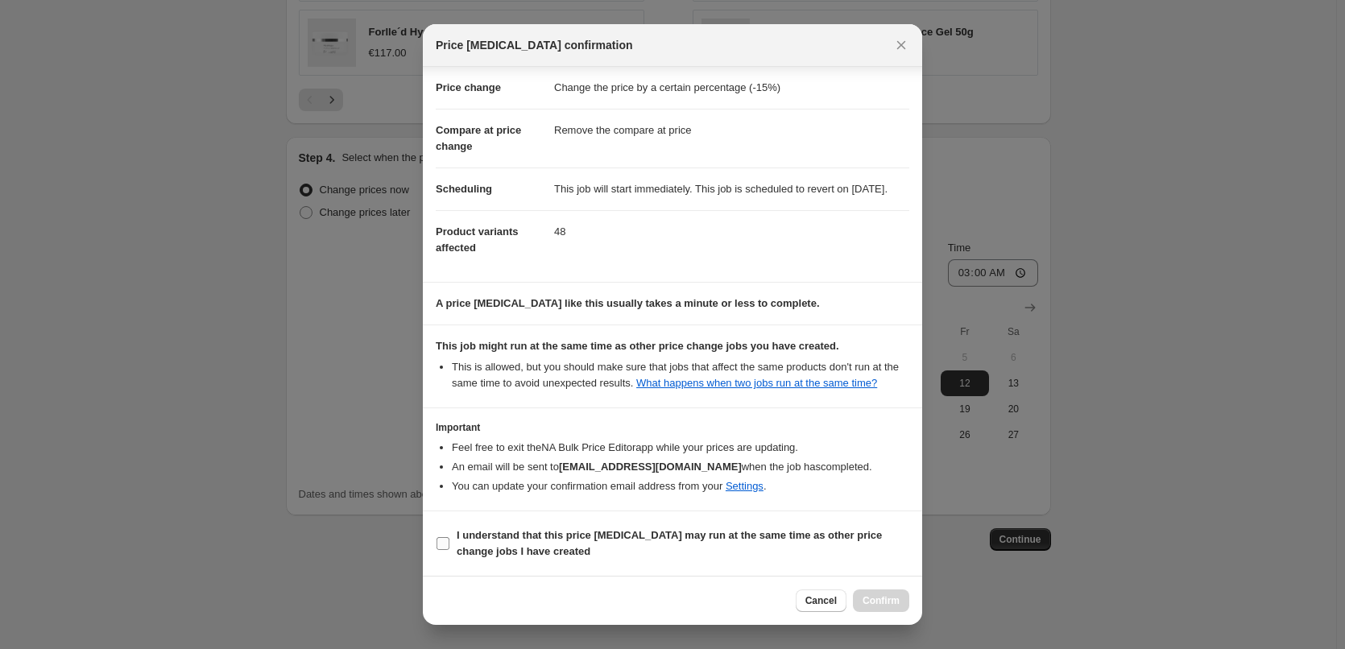
click at [541, 532] on b "I understand that this price [MEDICAL_DATA] may run at the same time as other p…" at bounding box center [668, 543] width 425 height 28
click at [449, 537] on input "I understand that this price [MEDICAL_DATA] may run at the same time as other p…" at bounding box center [442, 543] width 13 height 13
checkbox input "true"
click at [872, 597] on span "Confirm" at bounding box center [880, 600] width 37 height 13
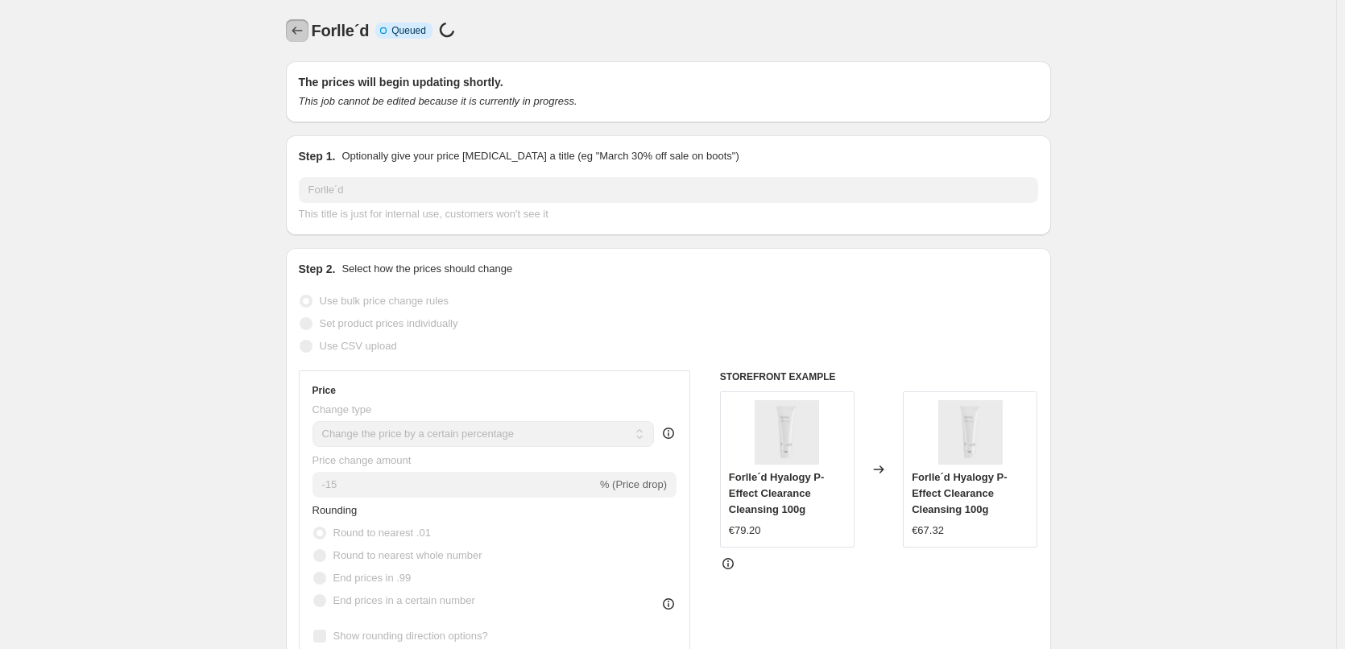
click at [295, 34] on icon "Price change jobs" at bounding box center [297, 31] width 16 height 16
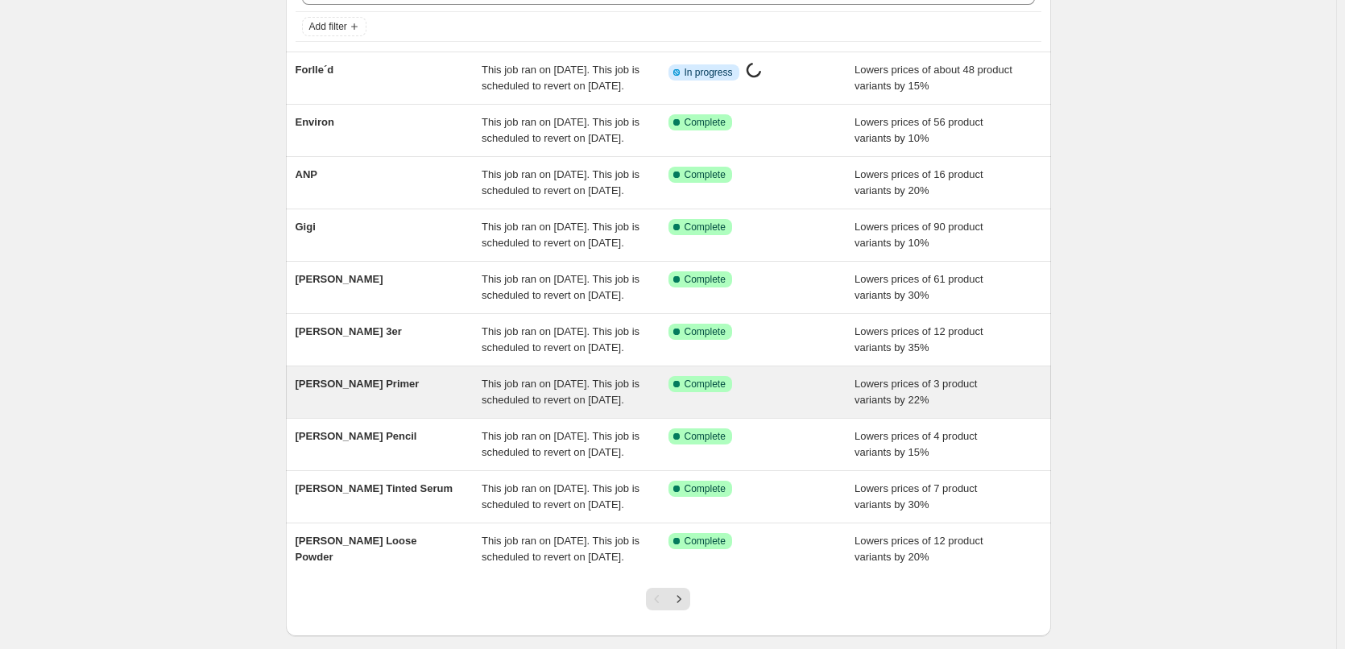
scroll to position [341, 0]
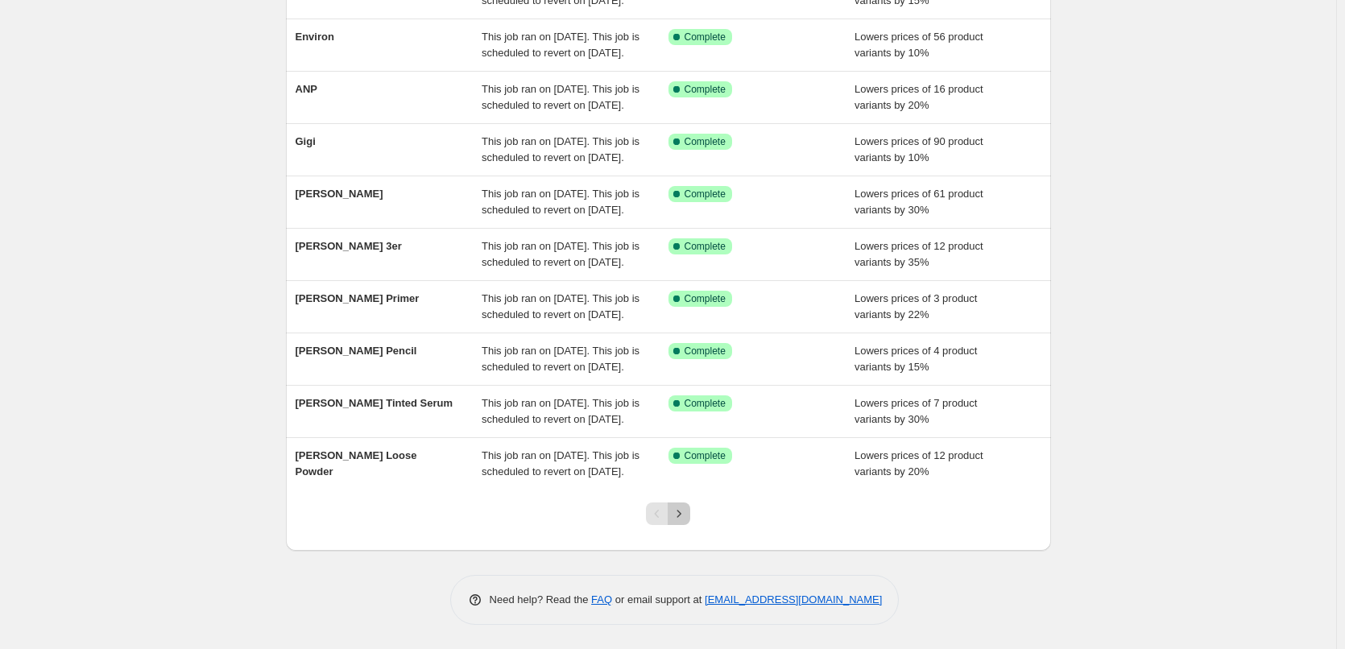
click at [680, 512] on icon "Next" at bounding box center [679, 514] width 16 height 16
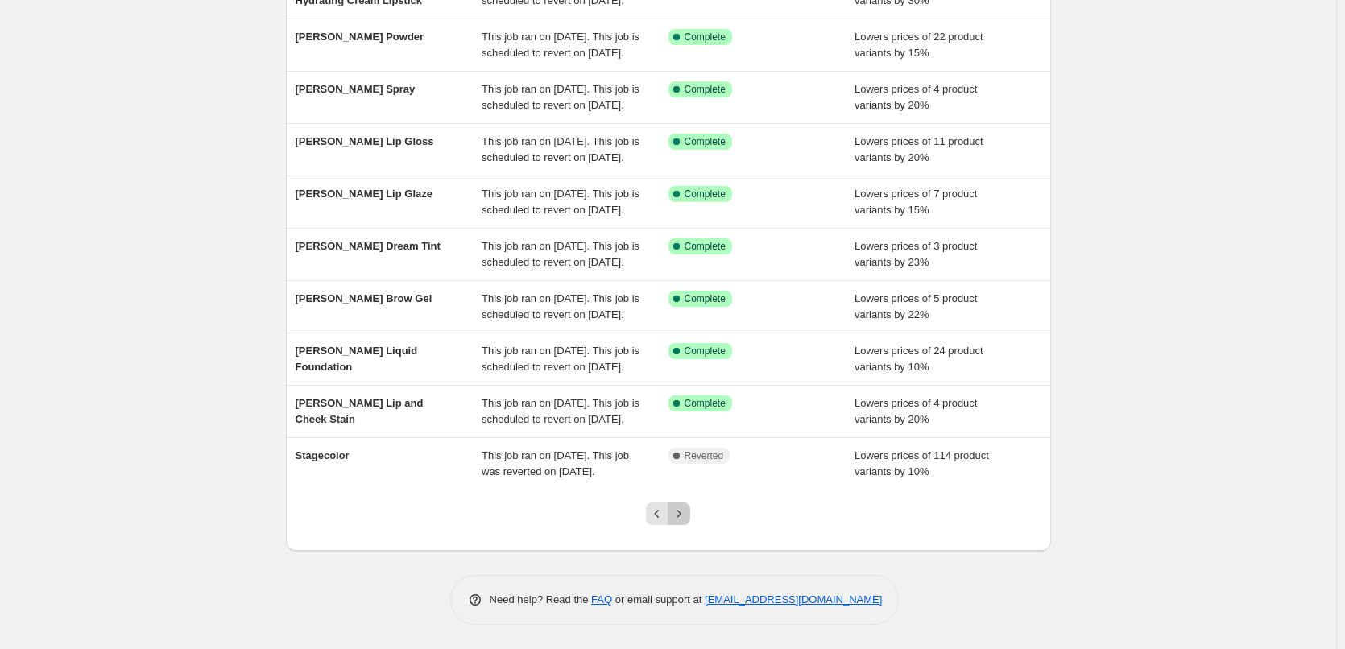
click at [681, 514] on icon "Next" at bounding box center [679, 513] width 4 height 7
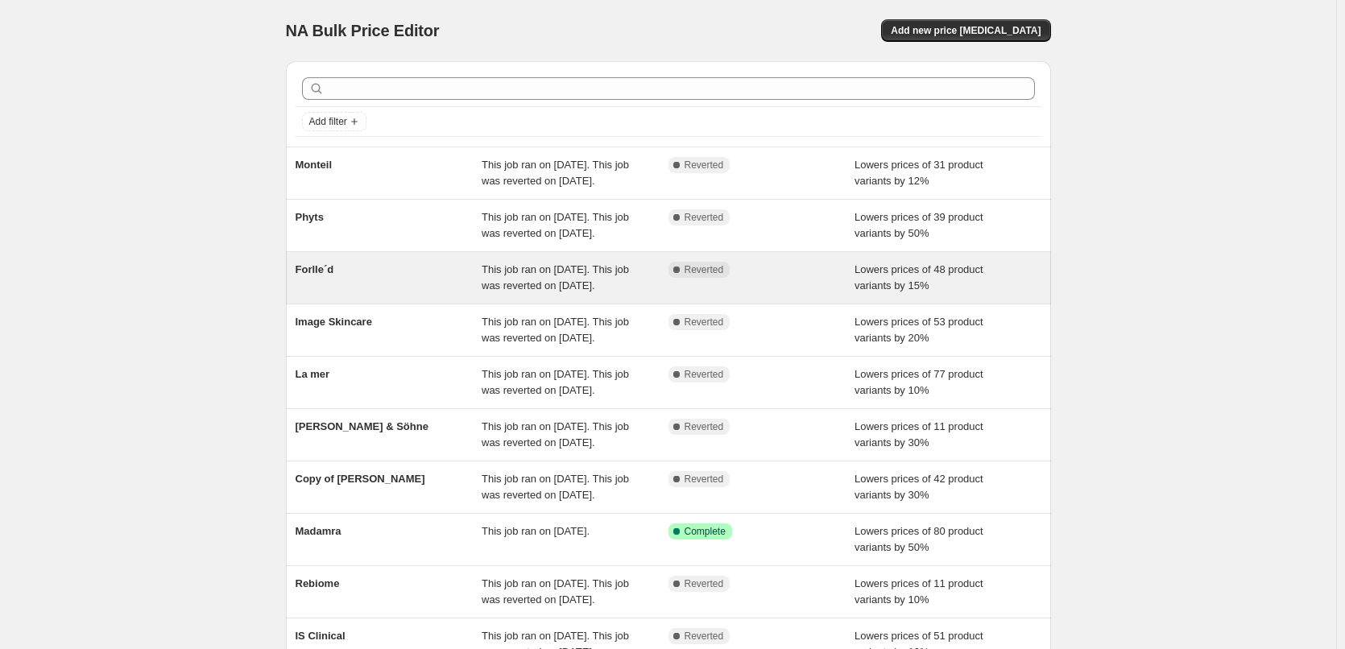
click at [571, 291] on span "This job ran on [DATE]. This job was reverted on [DATE]." at bounding box center [554, 277] width 147 height 28
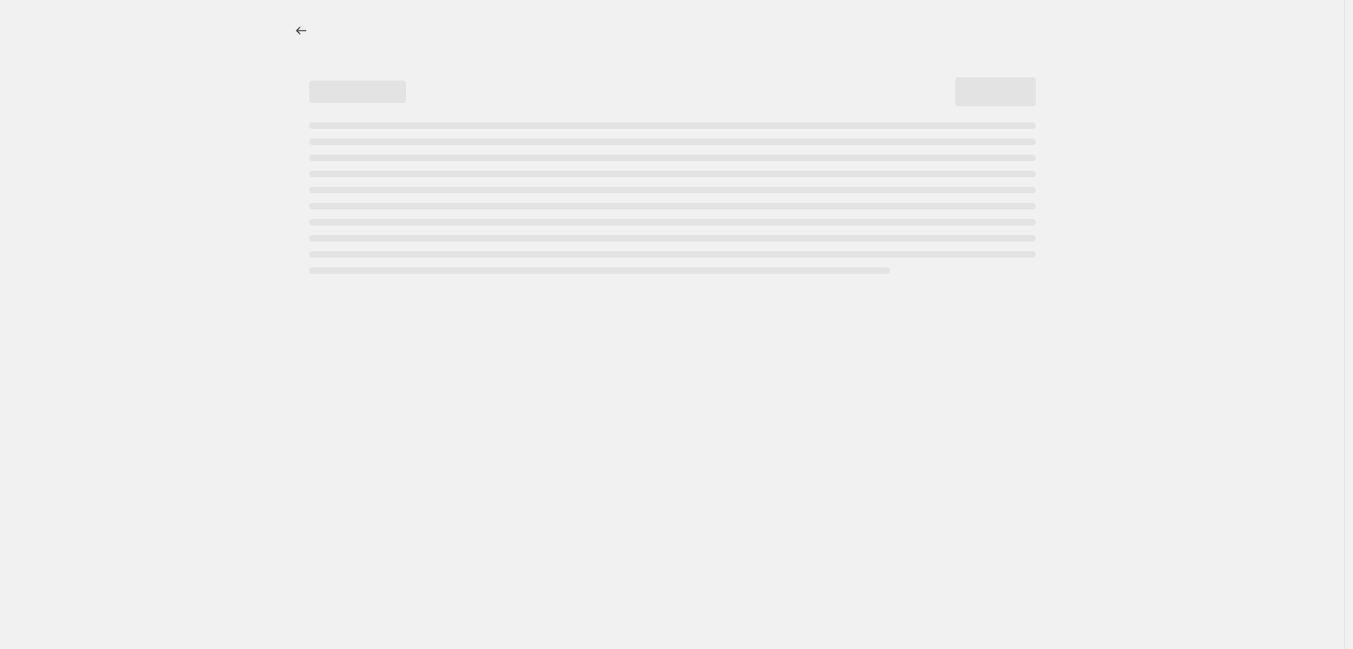
select select "percentage"
select select "remove"
select select "vendor"
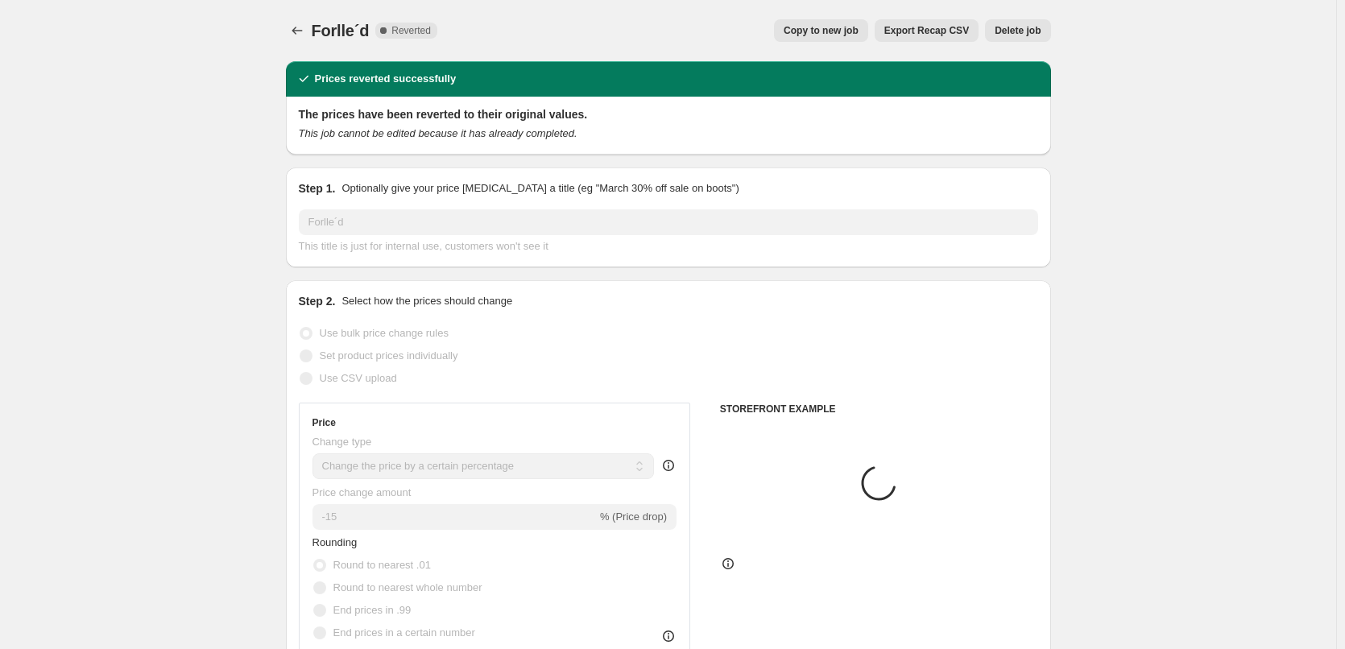
click at [1027, 35] on span "Delete job" at bounding box center [1017, 30] width 46 height 13
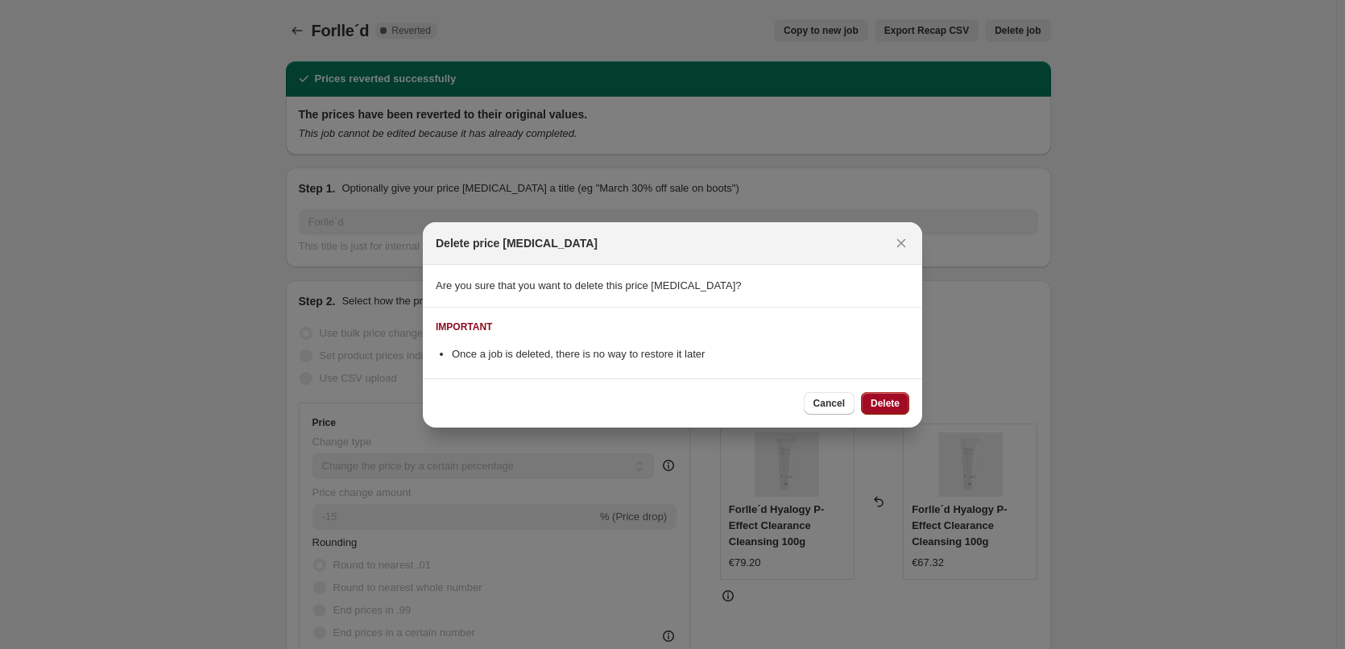
click at [887, 395] on button "Delete" at bounding box center [885, 403] width 48 height 23
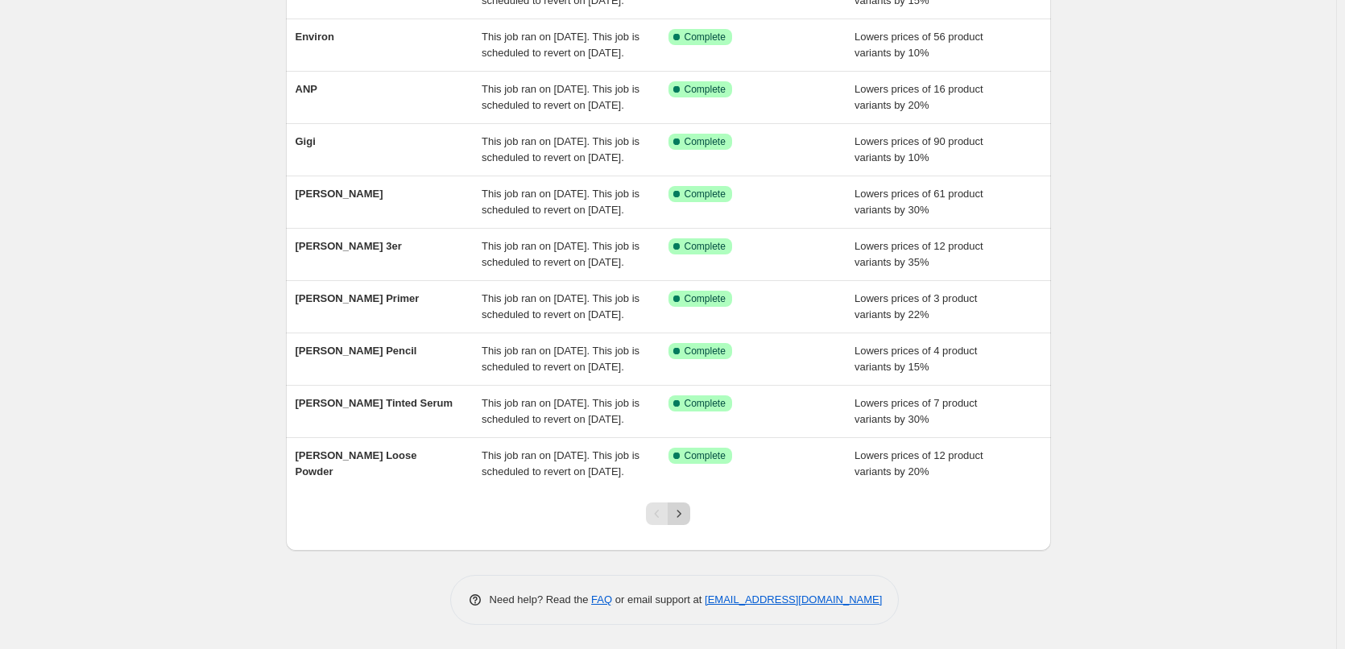
click at [681, 518] on icon "Next" at bounding box center [679, 514] width 16 height 16
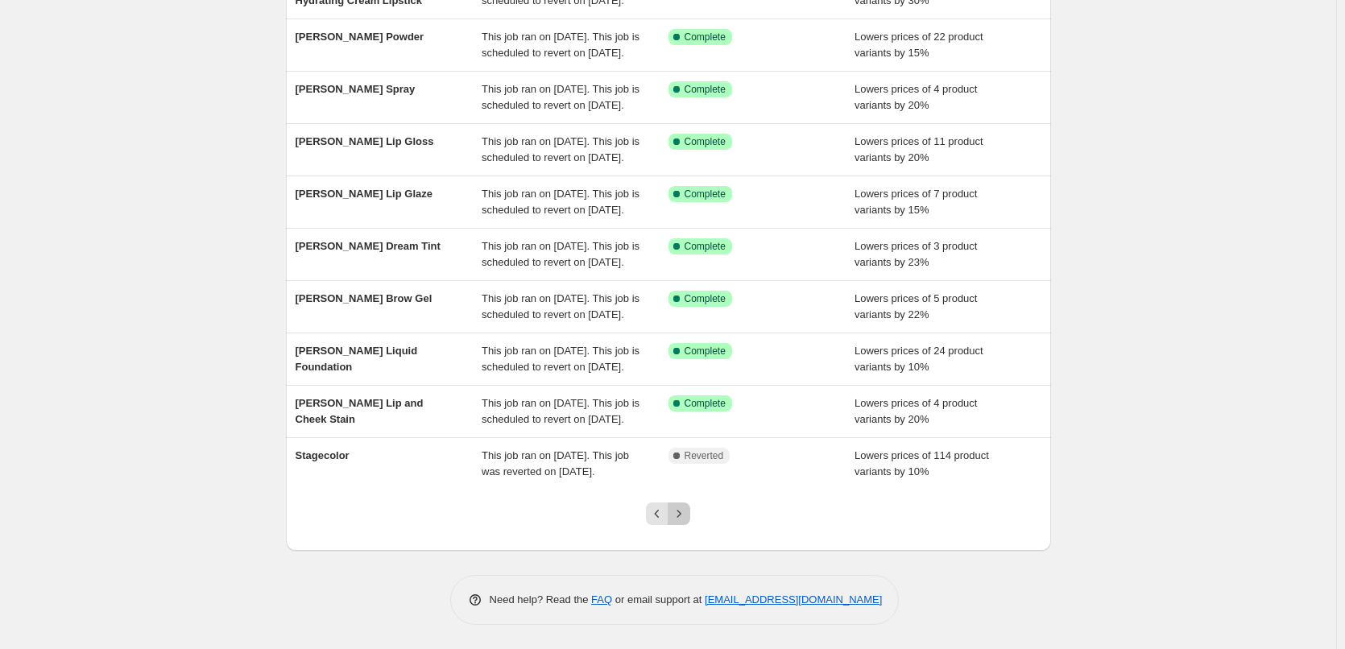
click at [687, 519] on icon "Next" at bounding box center [679, 514] width 16 height 16
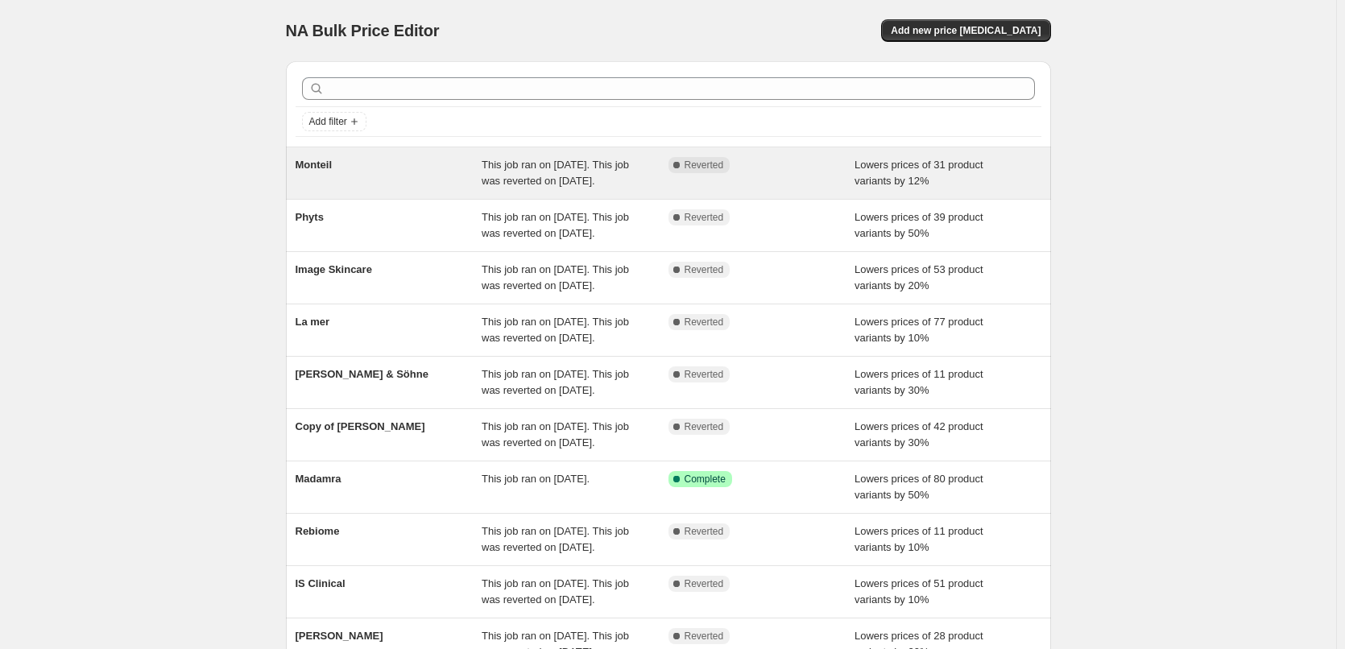
click at [618, 189] on div "This job ran on [DATE]. This job was reverted on [DATE]." at bounding box center [574, 173] width 187 height 32
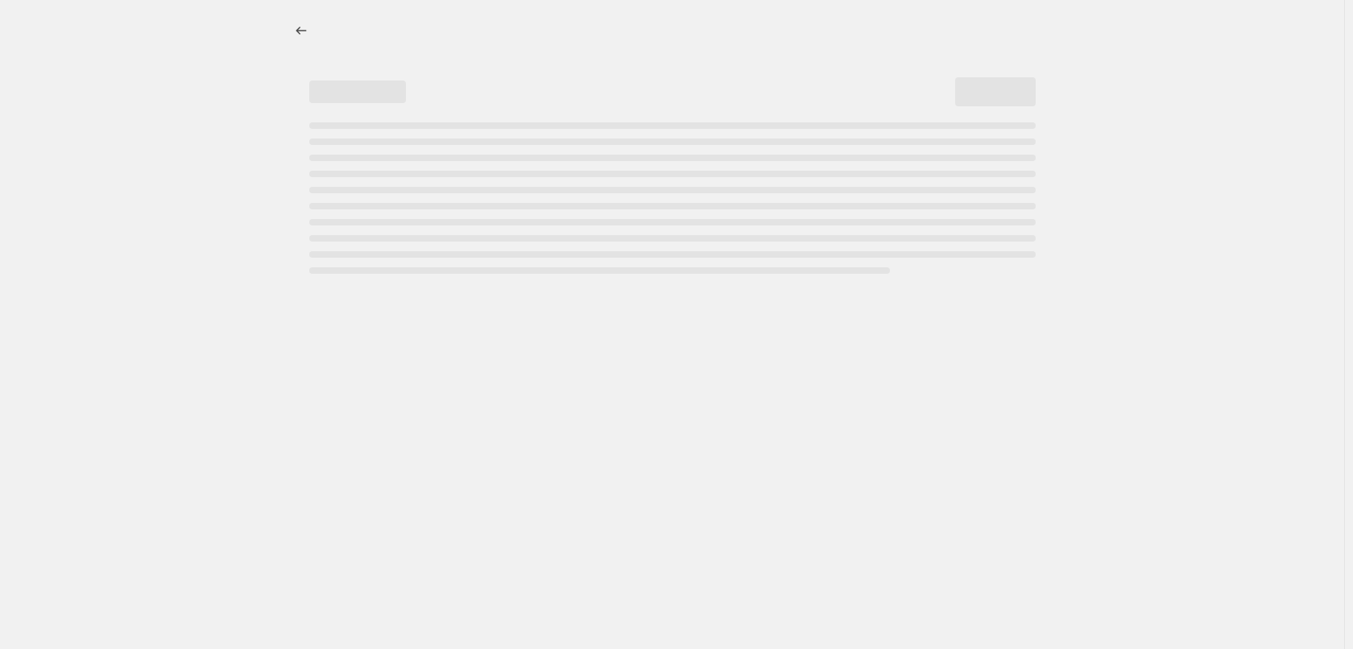
select select "percentage"
select select "remove"
select select "vendor"
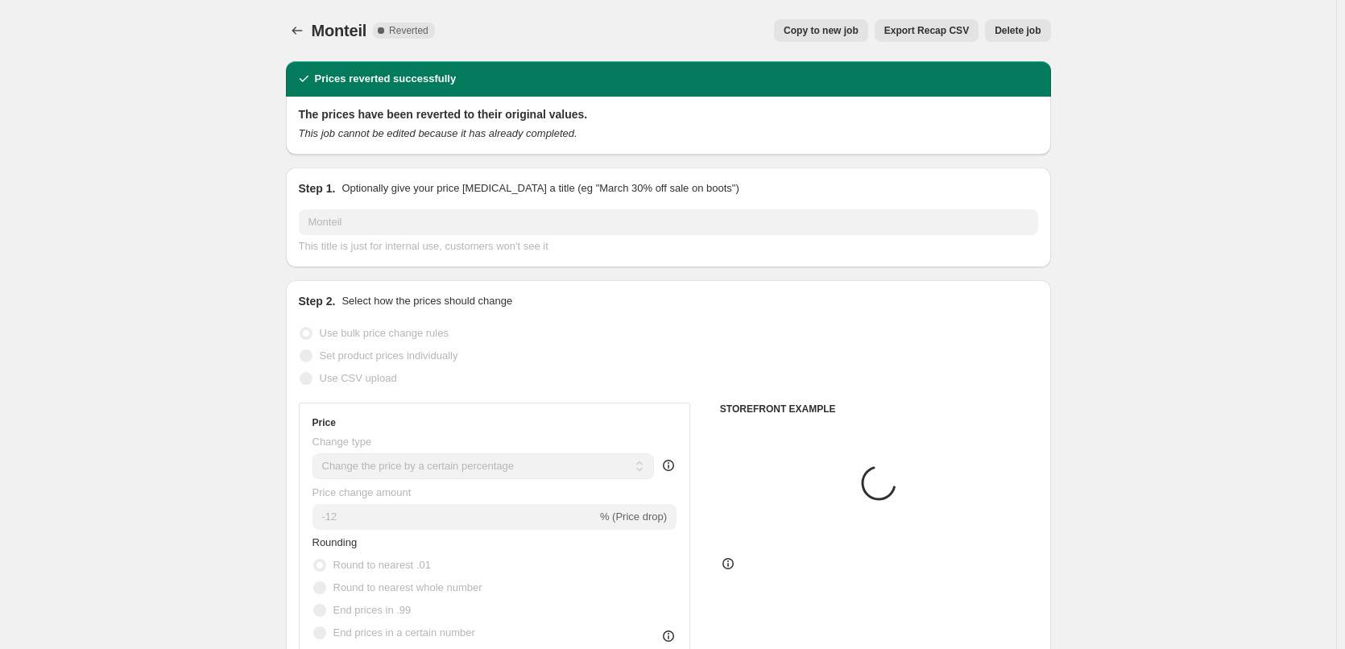
click at [818, 35] on span "Copy to new job" at bounding box center [820, 30] width 75 height 13
select select "percentage"
select select "remove"
select select "vendor"
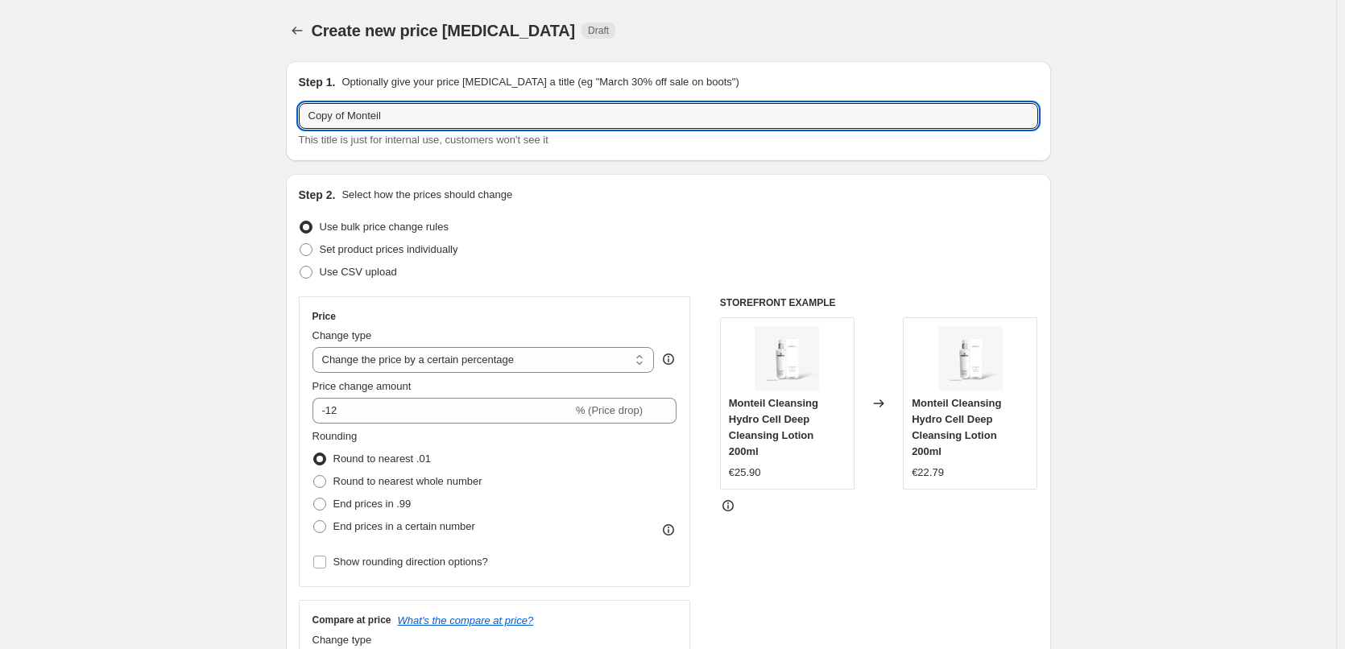
drag, startPoint x: 351, startPoint y: 118, endPoint x: 167, endPoint y: 105, distance: 184.8
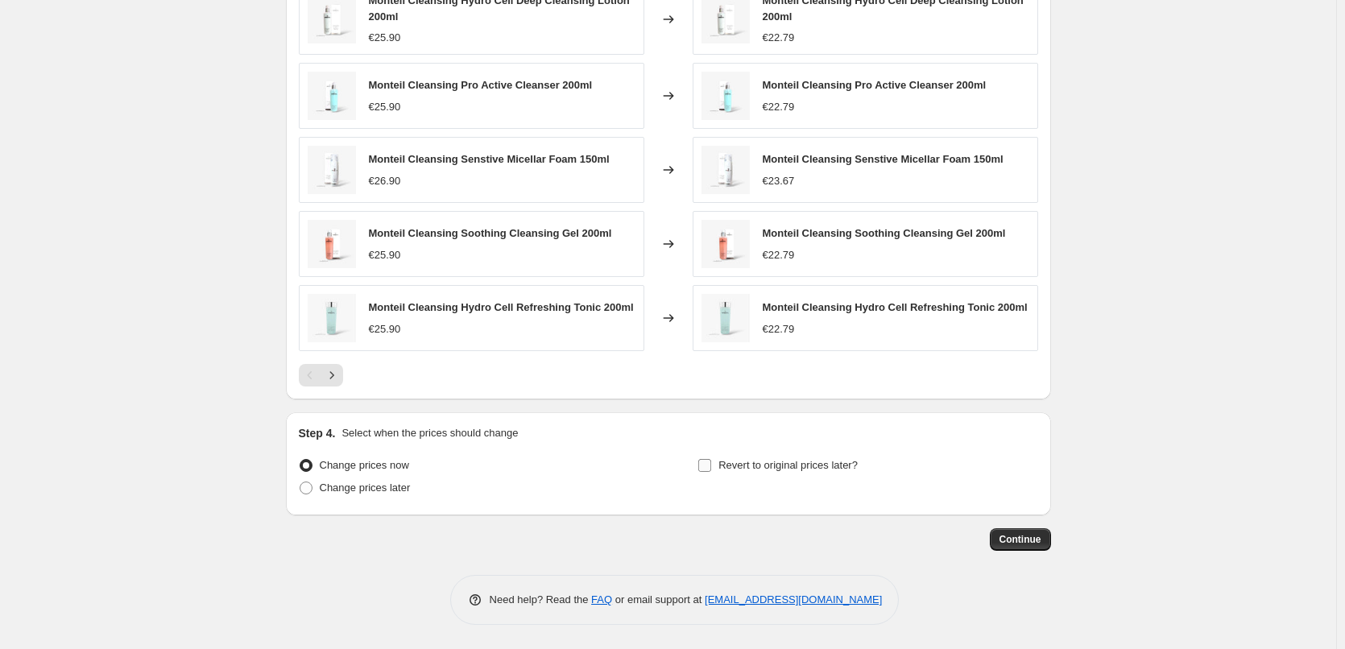
type input "Monteil"
click at [763, 471] on span "Revert to original prices later?" at bounding box center [787, 465] width 139 height 12
click at [711, 472] on input "Revert to original prices later?" at bounding box center [704, 465] width 13 height 13
checkbox input "true"
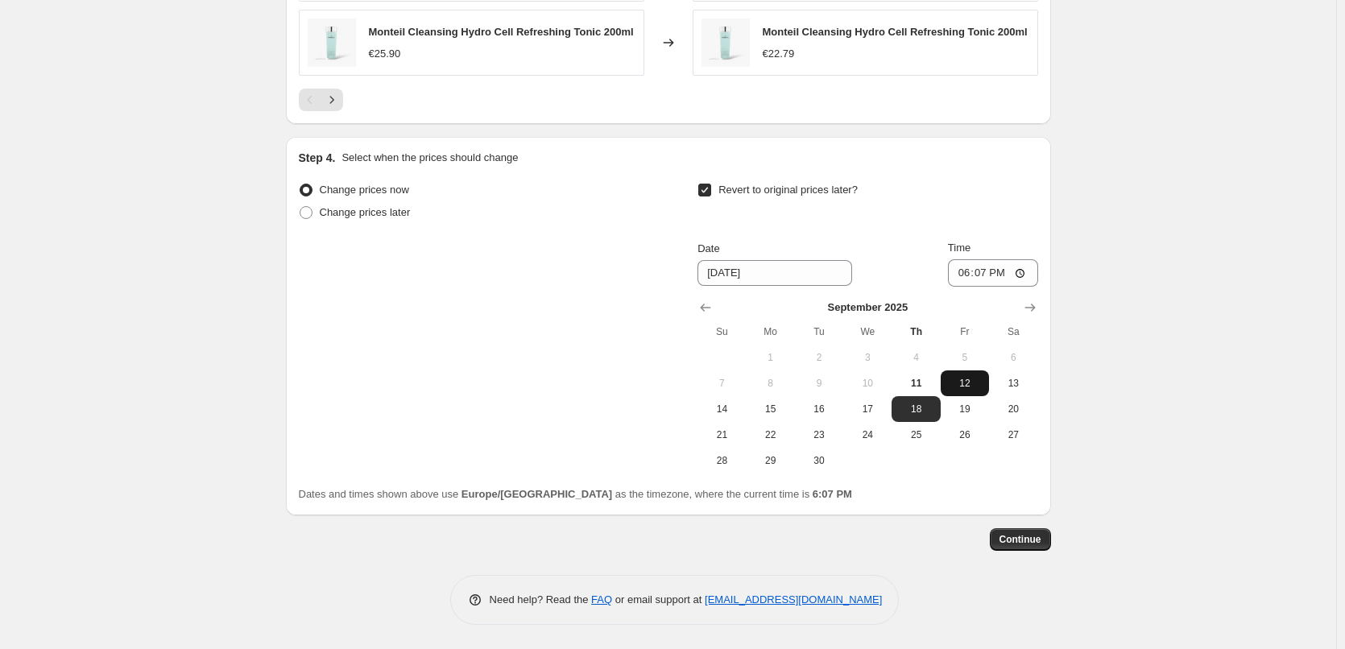
click at [961, 385] on span "12" at bounding box center [964, 383] width 35 height 13
type input "[DATE]"
click at [961, 277] on input "18:07" at bounding box center [993, 272] width 90 height 27
click at [1026, 270] on input "15:00" at bounding box center [993, 272] width 90 height 27
type input "03:00"
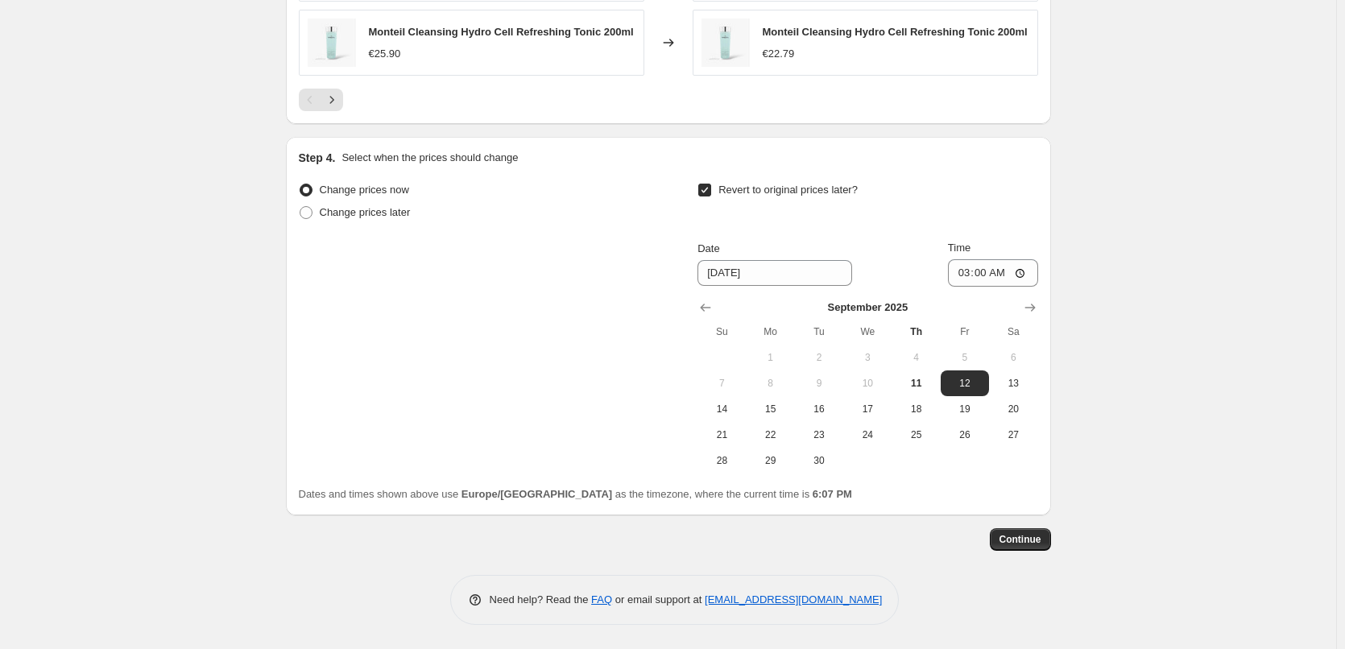
click at [1030, 539] on span "Continue" at bounding box center [1020, 539] width 42 height 13
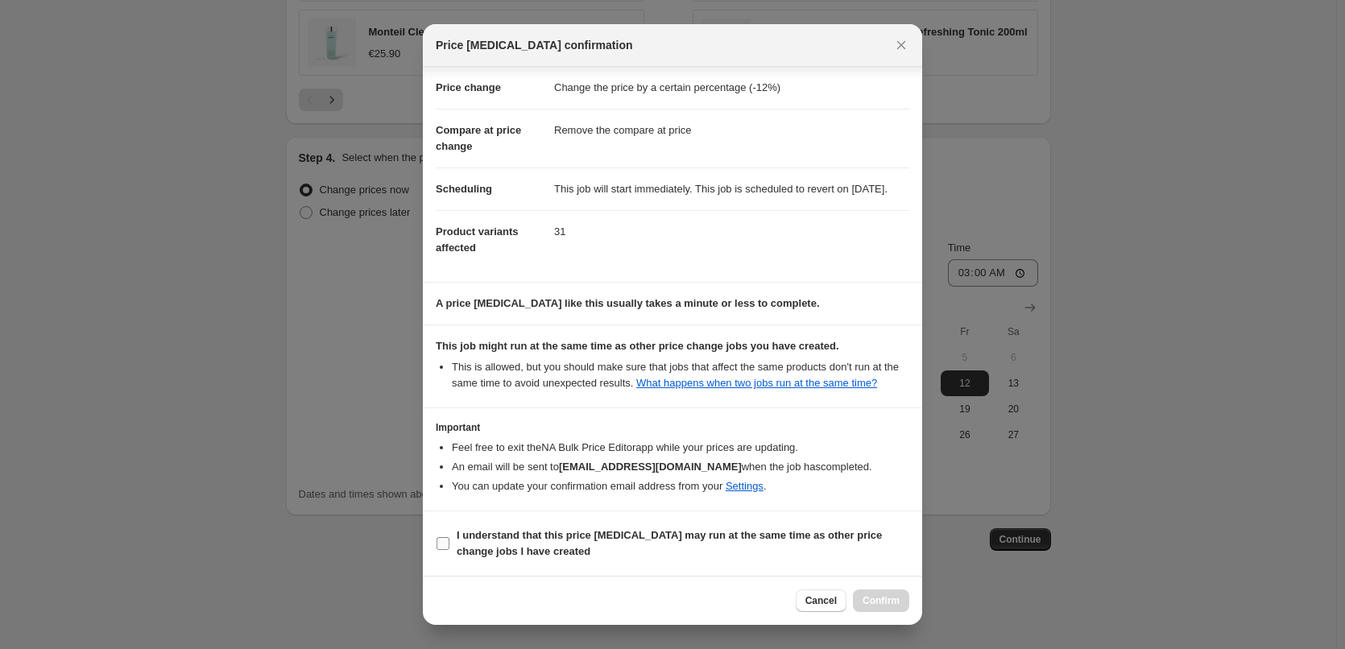
click at [527, 546] on b "I understand that this price [MEDICAL_DATA] may run at the same time as other p…" at bounding box center [668, 543] width 425 height 28
click at [449, 546] on input "I understand that this price [MEDICAL_DATA] may run at the same time as other p…" at bounding box center [442, 543] width 13 height 13
checkbox input "true"
click at [880, 593] on button "Confirm" at bounding box center [881, 600] width 56 height 23
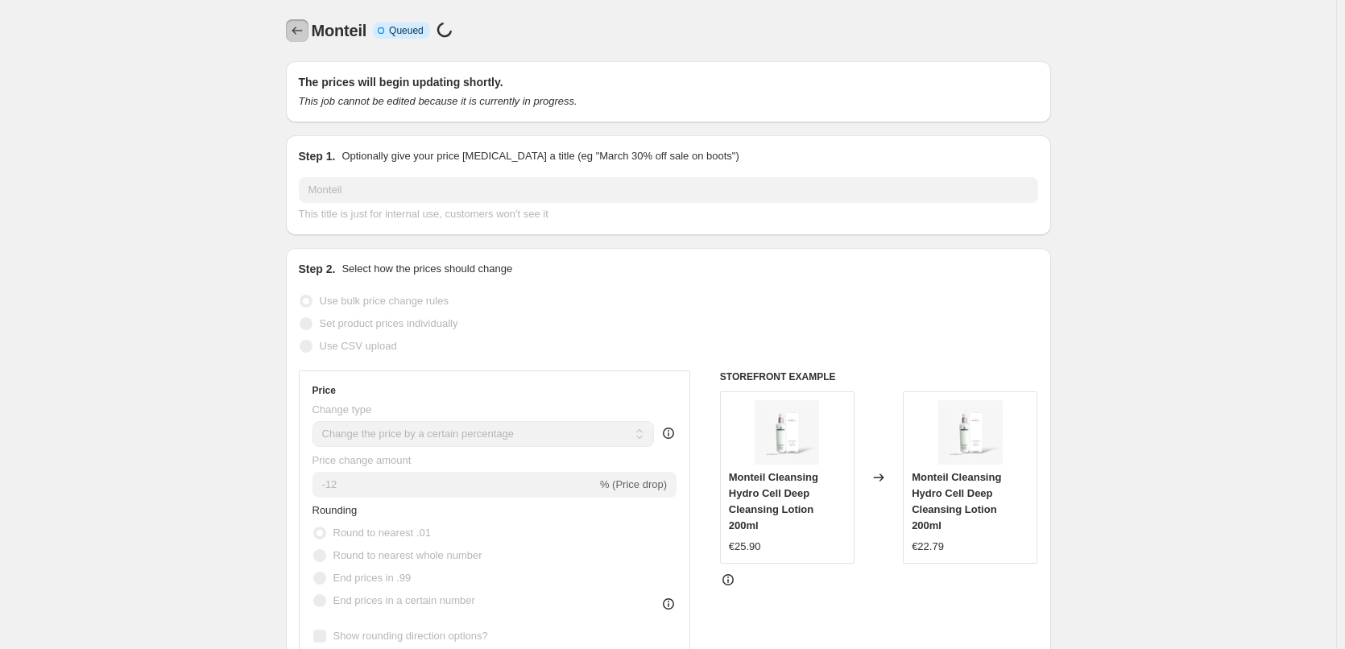
click at [295, 29] on icon "Price change jobs" at bounding box center [297, 31] width 16 height 16
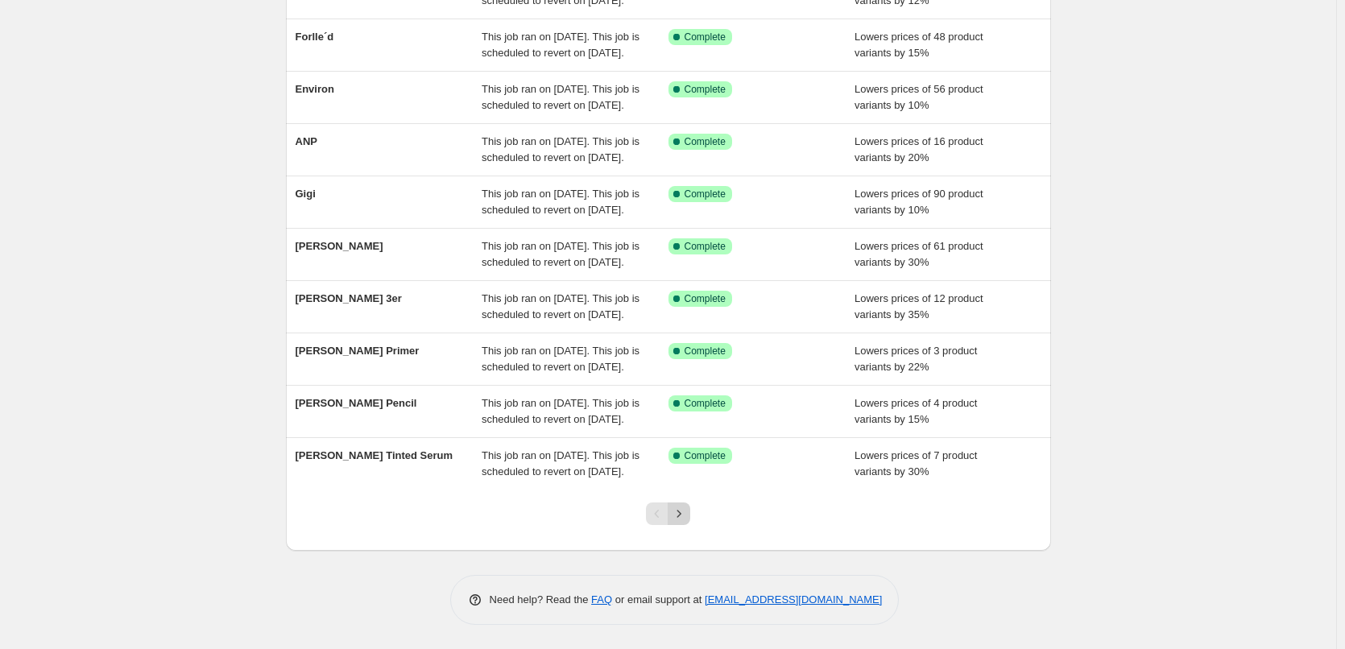
click at [687, 514] on icon "Next" at bounding box center [679, 514] width 16 height 16
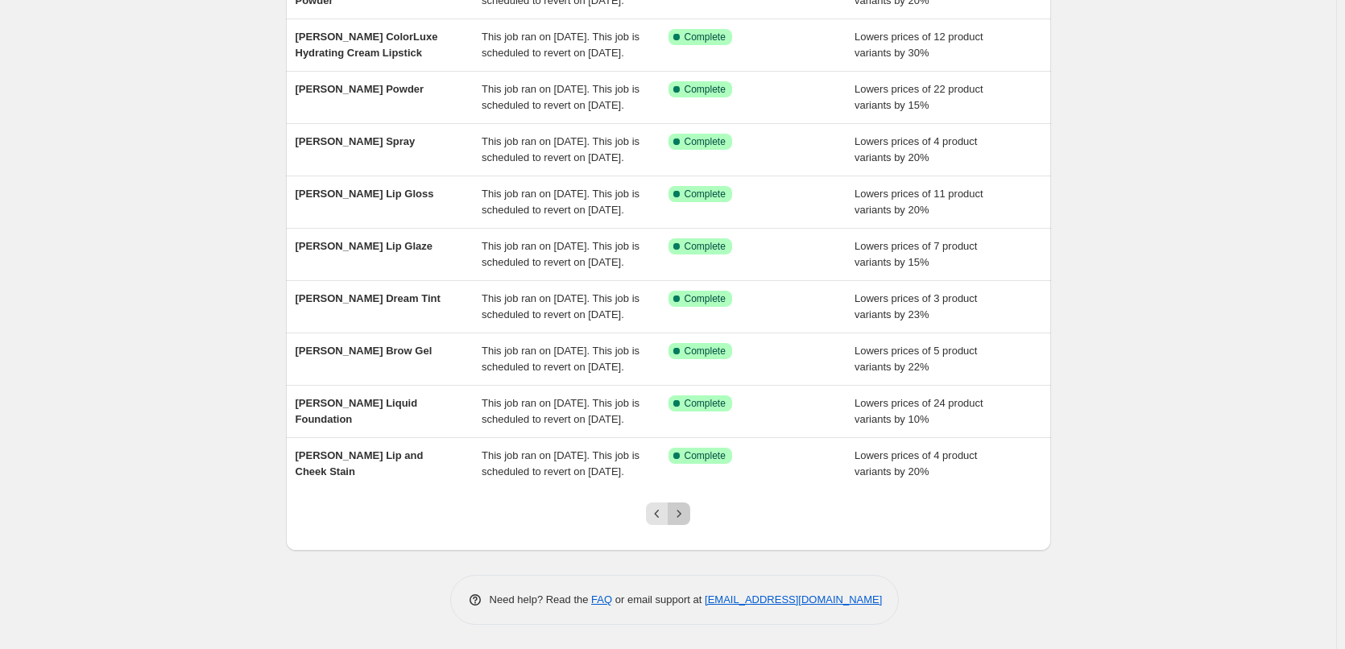
click at [681, 516] on icon "Next" at bounding box center [679, 513] width 4 height 7
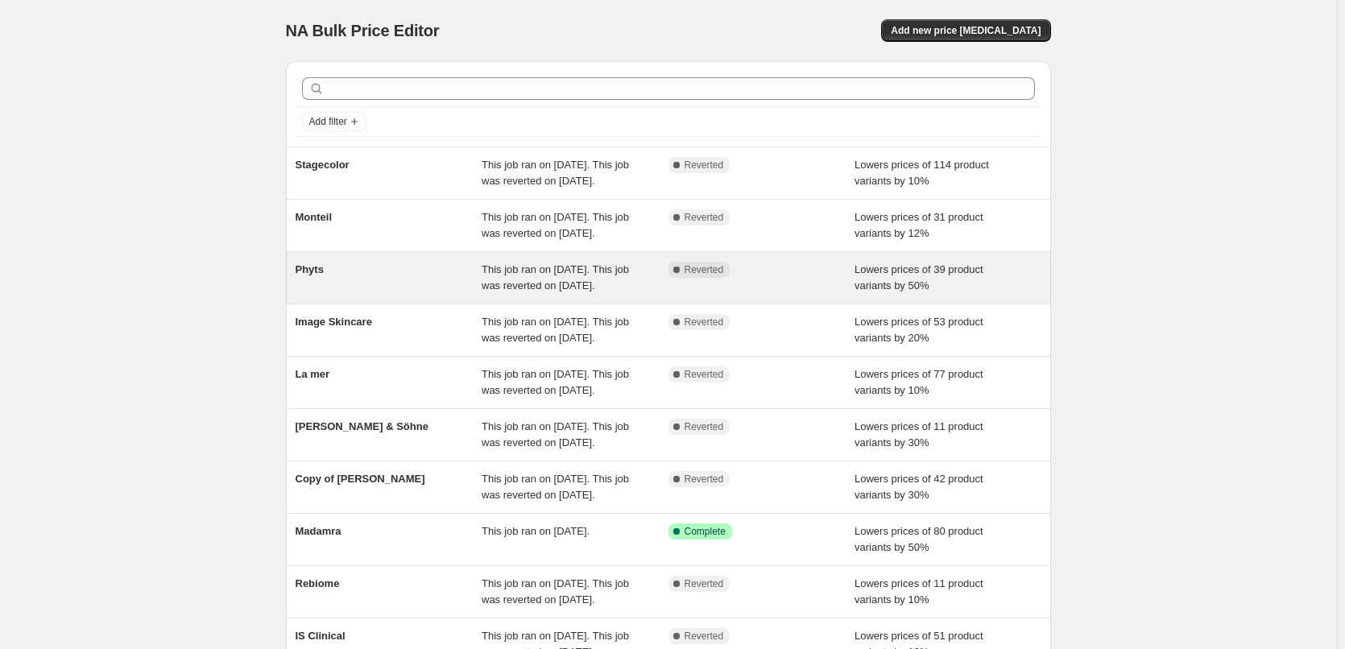
click at [651, 294] on div "This job ran on [DATE]. This job was reverted on [DATE]." at bounding box center [574, 278] width 187 height 32
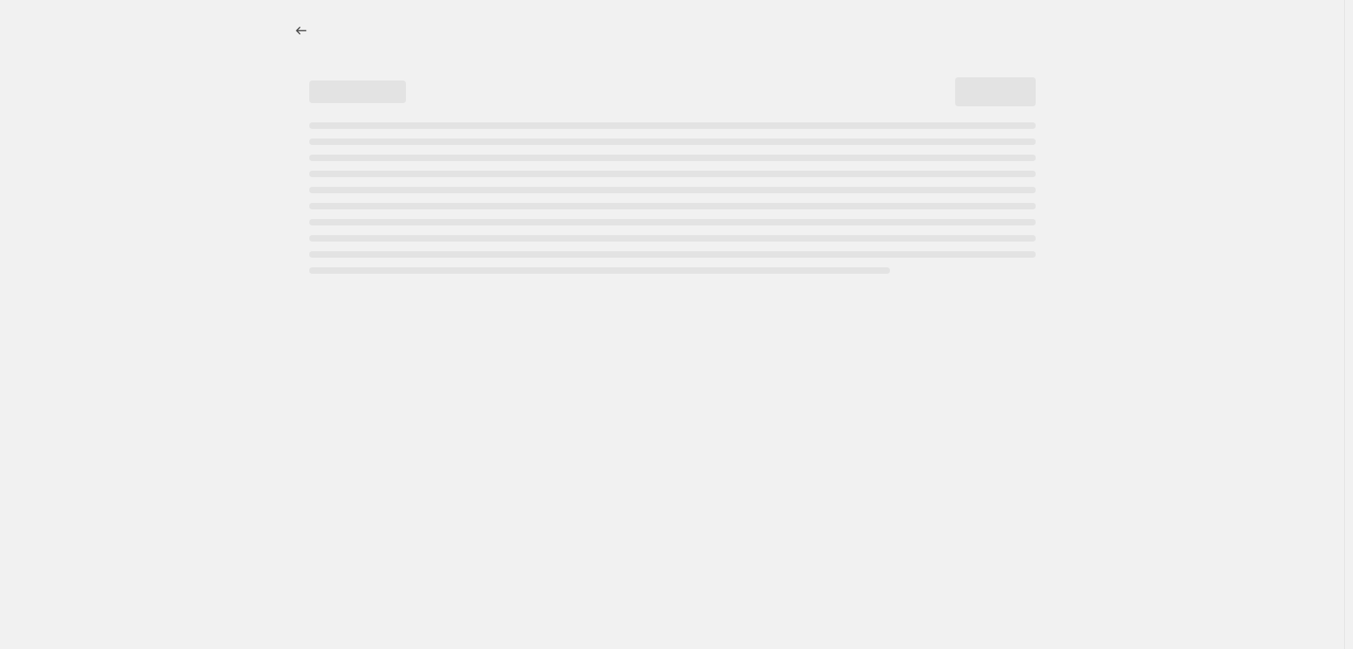
select select "percentage"
select select "vendor"
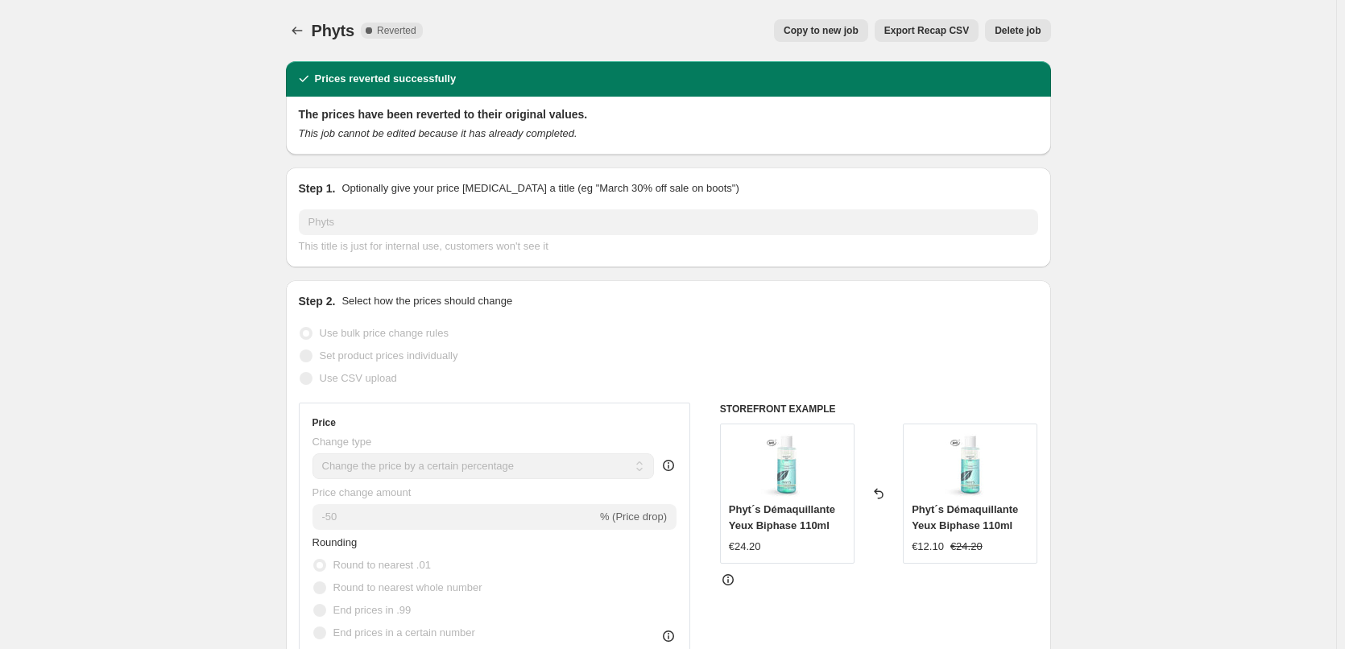
click at [823, 35] on span "Copy to new job" at bounding box center [820, 30] width 75 height 13
select select "percentage"
select select "vendor"
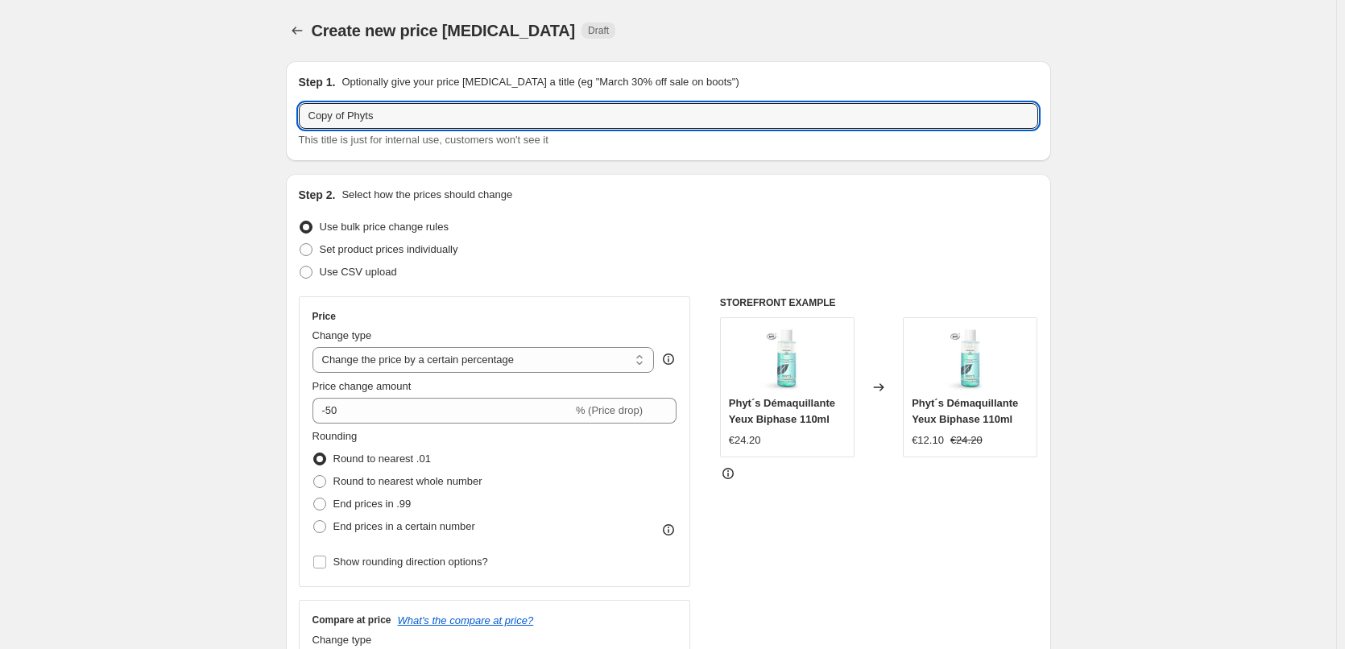
drag, startPoint x: 351, startPoint y: 116, endPoint x: 72, endPoint y: 129, distance: 278.9
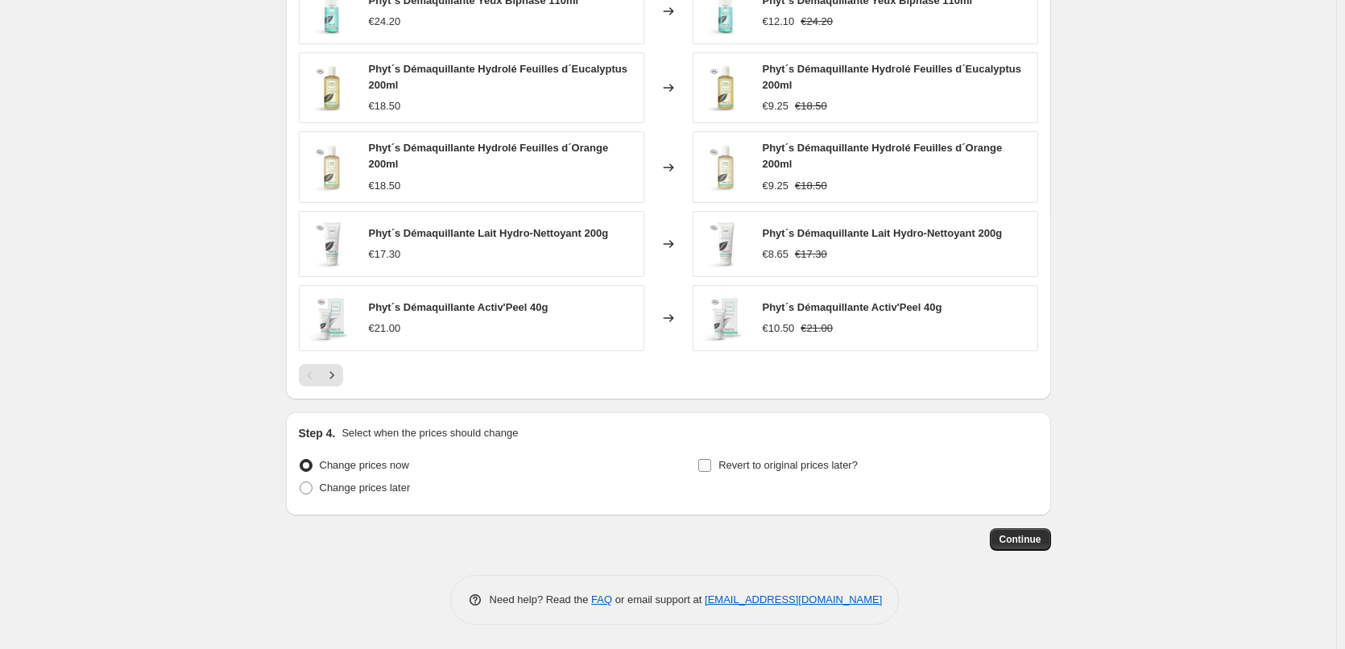
type input "Phyts"
click at [711, 462] on input "Revert to original prices later?" at bounding box center [704, 465] width 13 height 13
checkbox input "true"
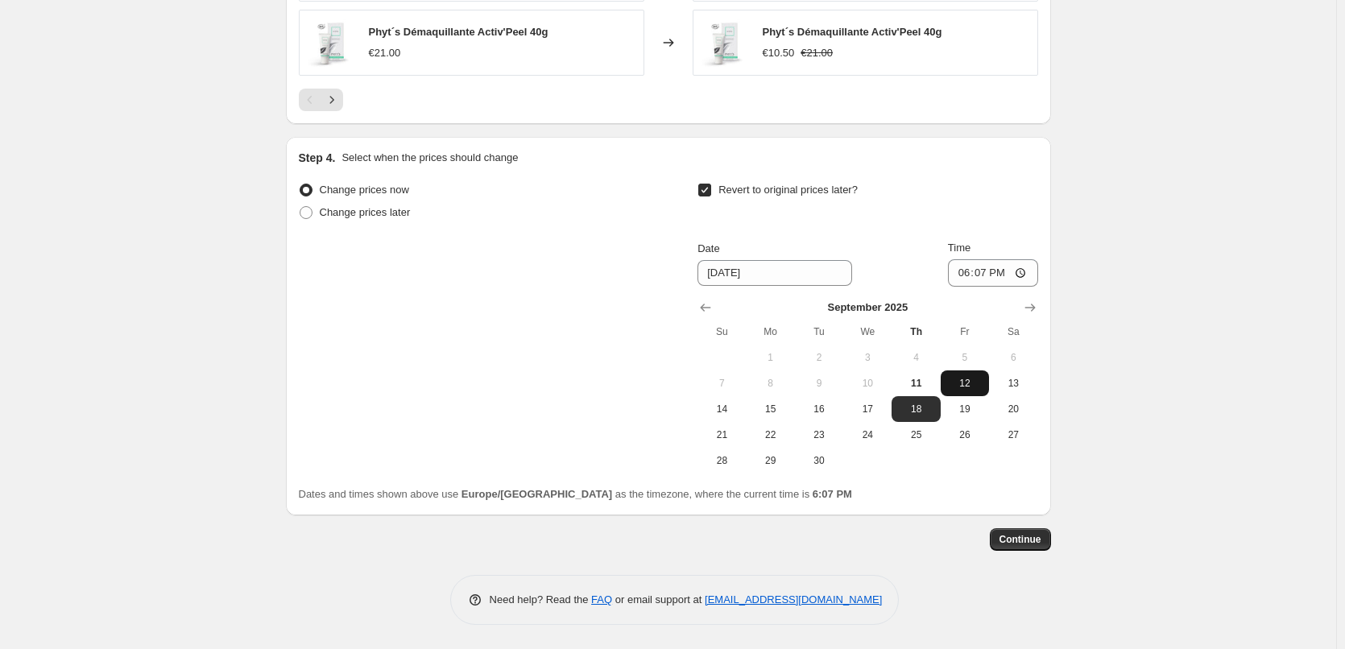
click at [955, 382] on span "12" at bounding box center [964, 383] width 35 height 13
type input "[DATE]"
click at [963, 278] on input "18:07" at bounding box center [993, 272] width 90 height 27
click at [1019, 273] on input "15:00" at bounding box center [993, 272] width 90 height 27
type input "03:00"
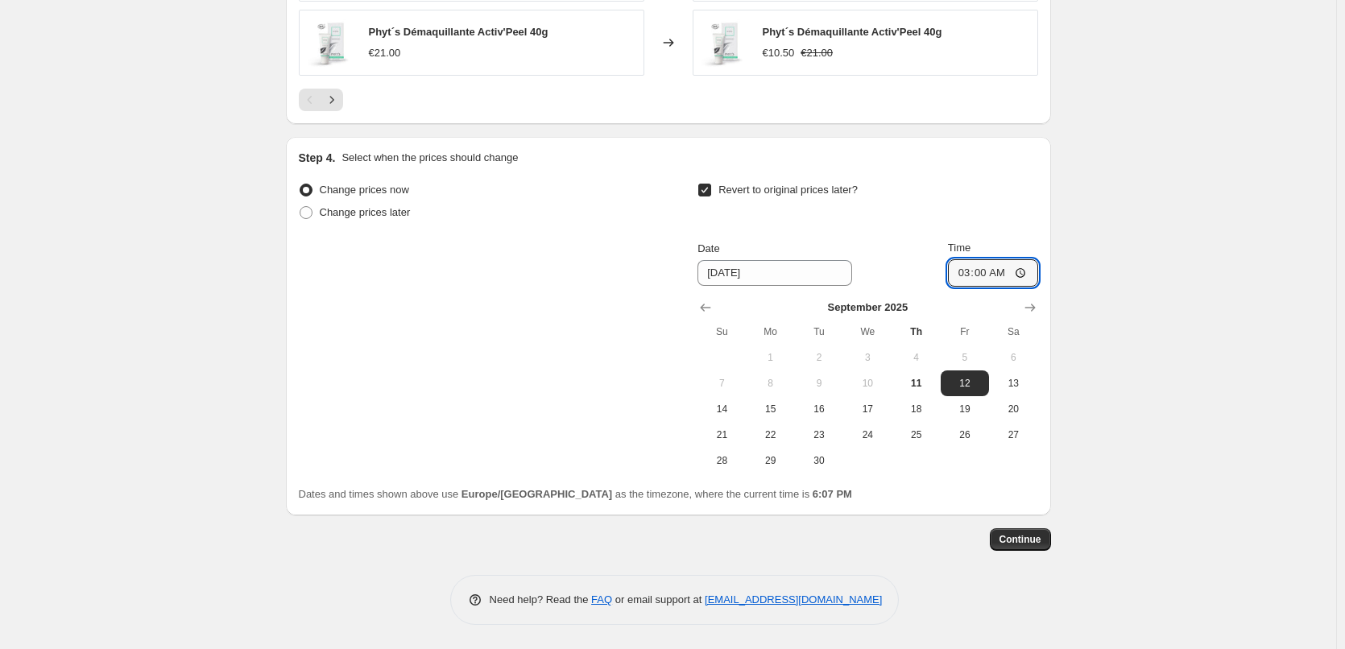
click at [1037, 542] on span "Continue" at bounding box center [1020, 539] width 42 height 13
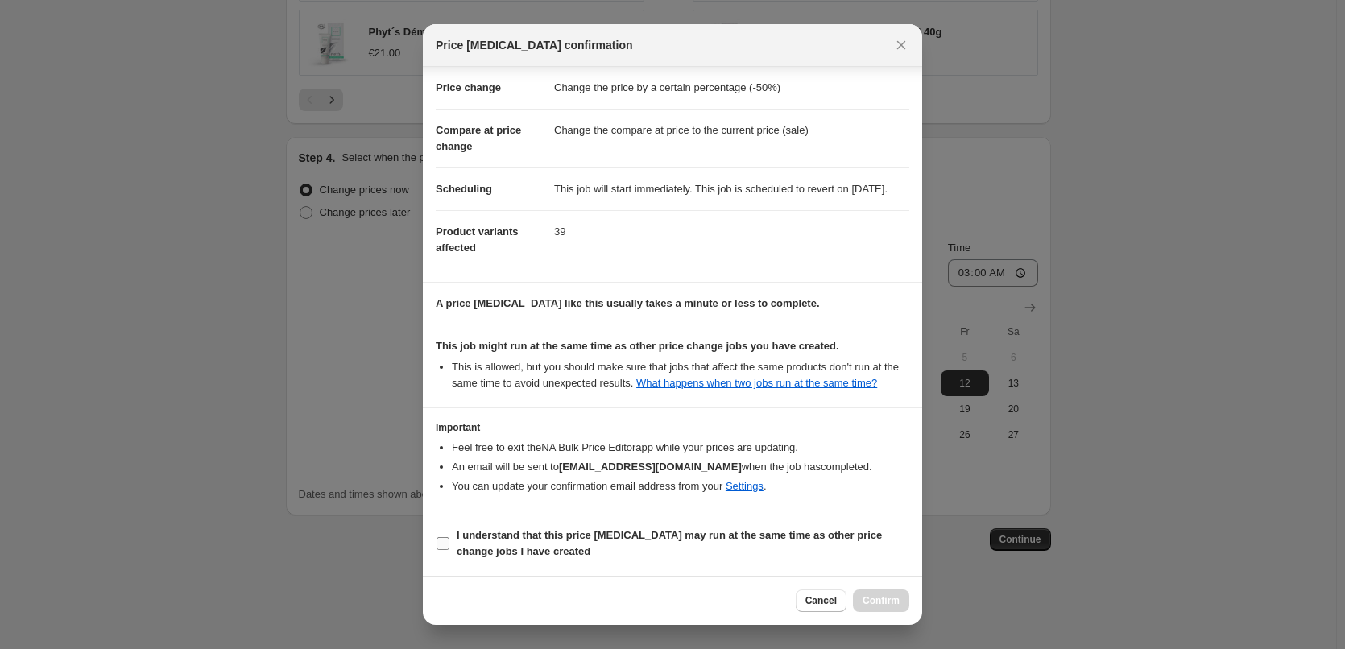
click at [521, 545] on b "I understand that this price [MEDICAL_DATA] may run at the same time as other p…" at bounding box center [668, 543] width 425 height 28
click at [449, 545] on input "I understand that this price [MEDICAL_DATA] may run at the same time as other p…" at bounding box center [442, 543] width 13 height 13
checkbox input "true"
click at [890, 603] on span "Confirm" at bounding box center [880, 600] width 37 height 13
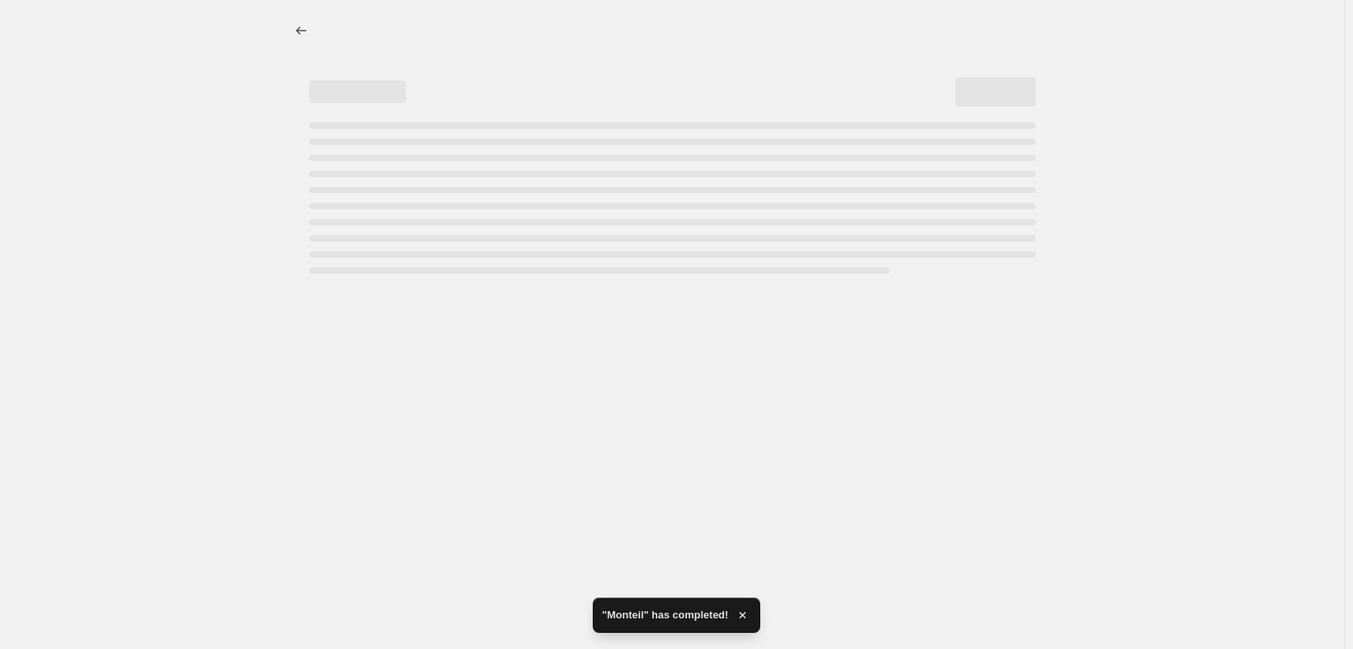
select select "percentage"
select select "vendor"
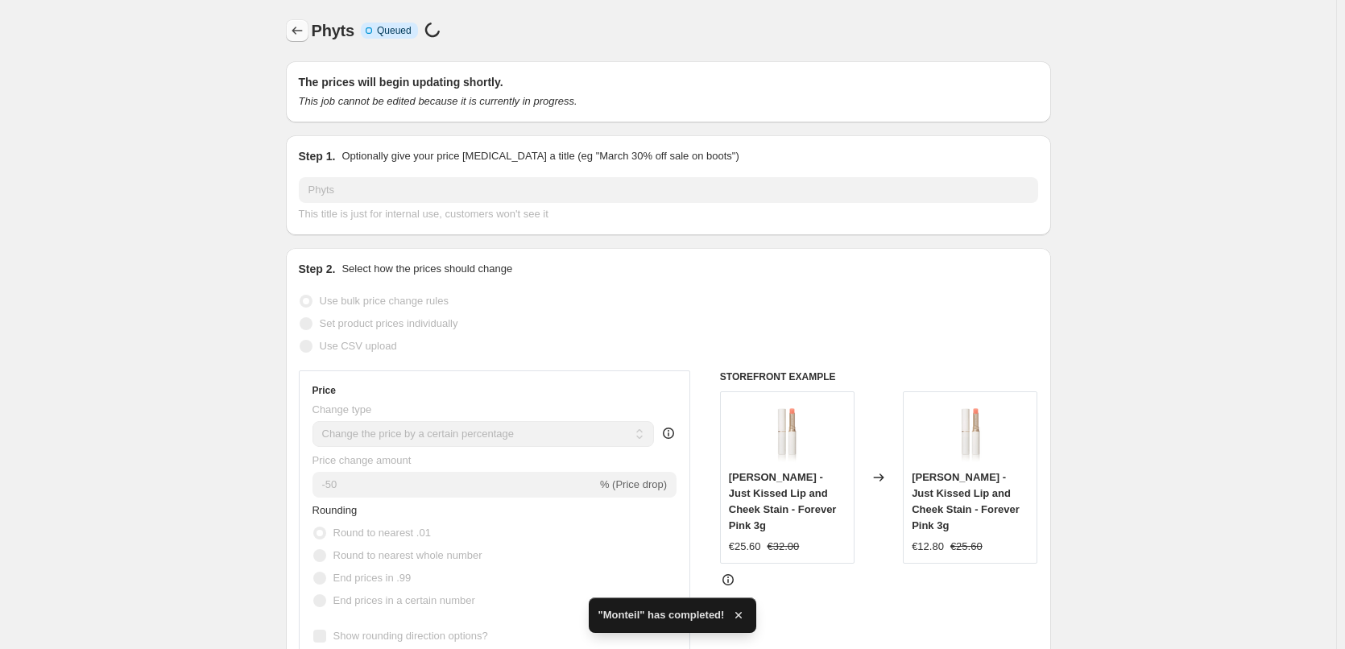
click at [300, 24] on icon "Price change jobs" at bounding box center [297, 31] width 16 height 16
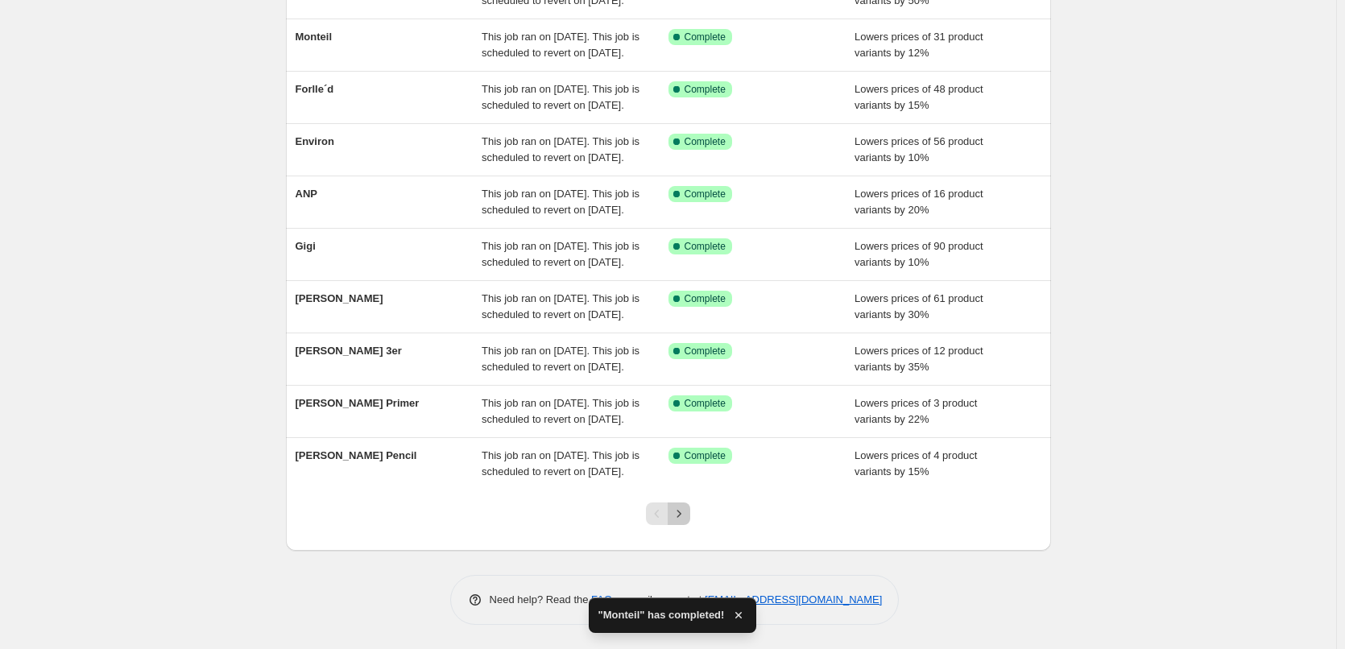
click at [681, 523] on button "Next" at bounding box center [678, 513] width 23 height 23
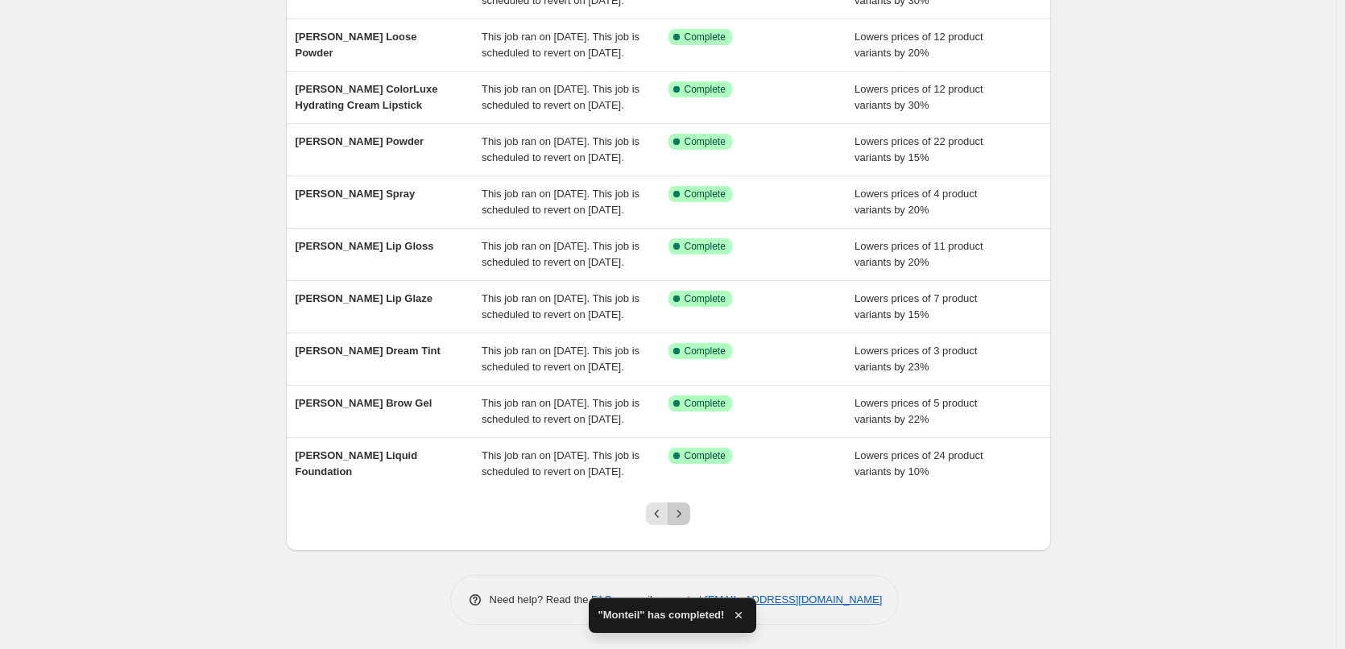
click at [679, 521] on icon "Next" at bounding box center [679, 514] width 16 height 16
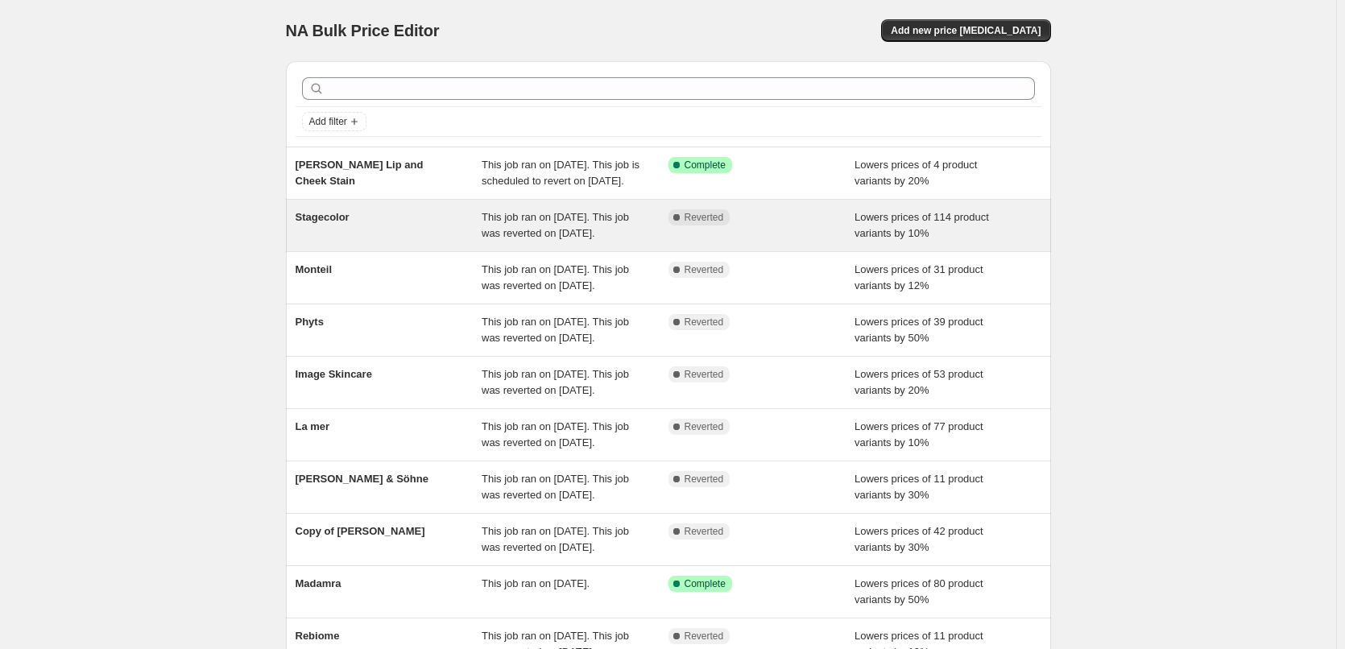
click at [589, 231] on span "This job ran on [DATE]. This job was reverted on [DATE]." at bounding box center [554, 225] width 147 height 28
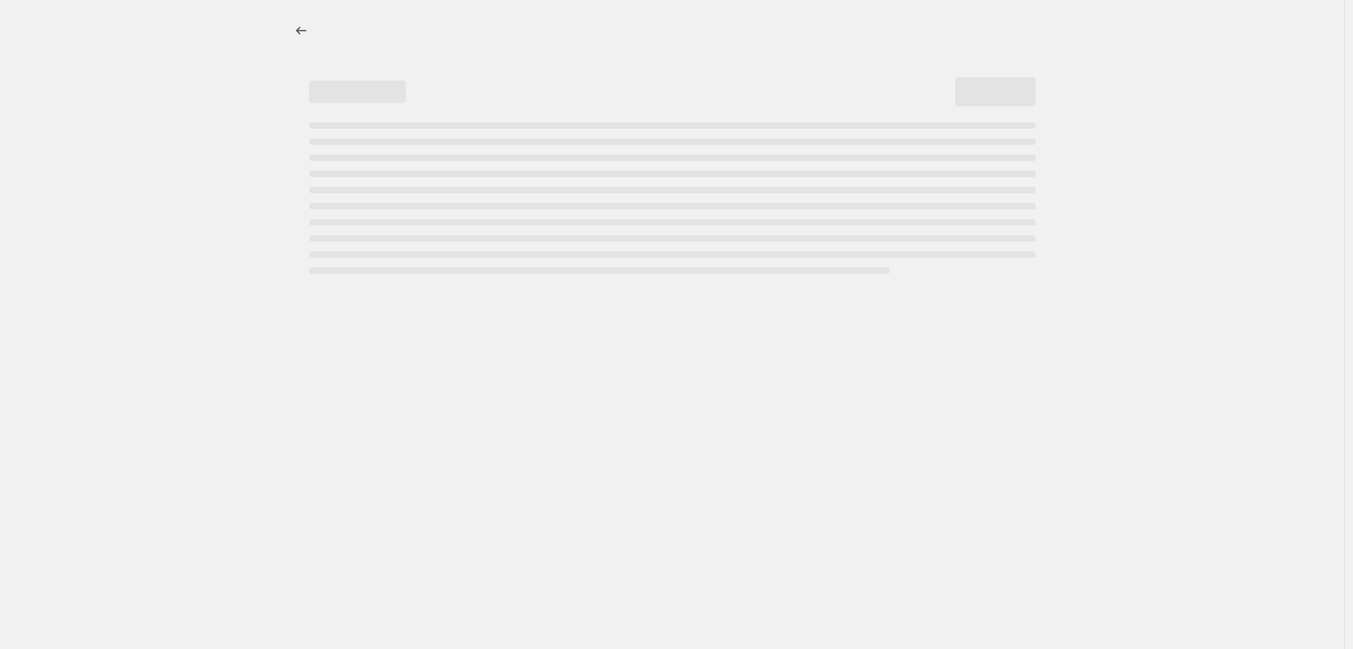
select select "percentage"
select select "vendor"
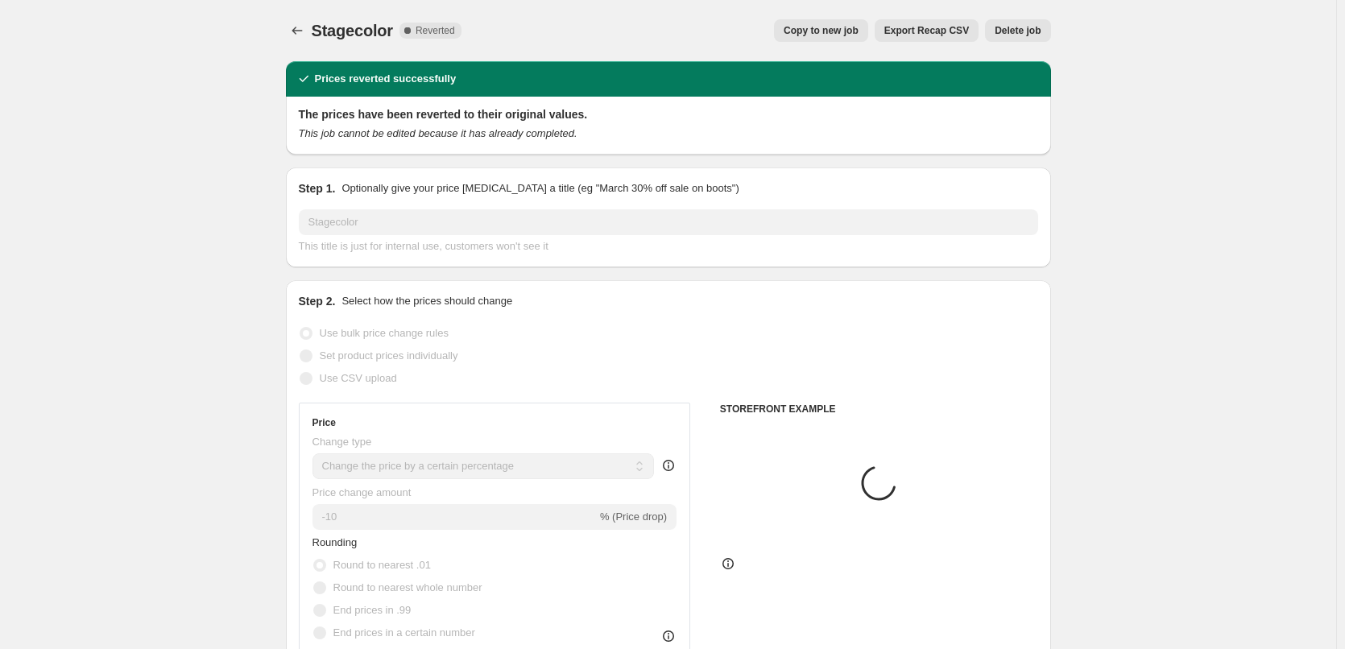
click at [801, 23] on button "Copy to new job" at bounding box center [821, 30] width 94 height 23
select select "percentage"
select select "vendor"
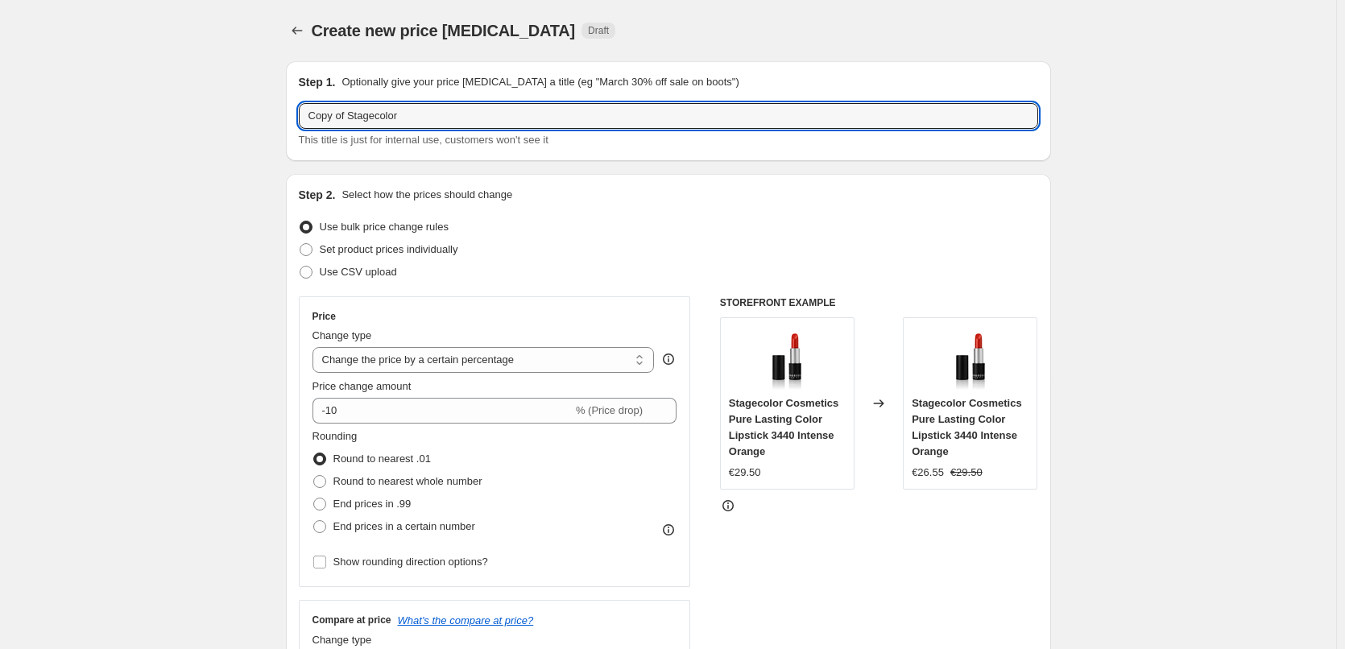
drag, startPoint x: 350, startPoint y: 116, endPoint x: -40, endPoint y: 114, distance: 390.5
click at [0, 114] on html "Home Settings Plans Skip to content Create new price change job. This page is r…" at bounding box center [672, 324] width 1345 height 649
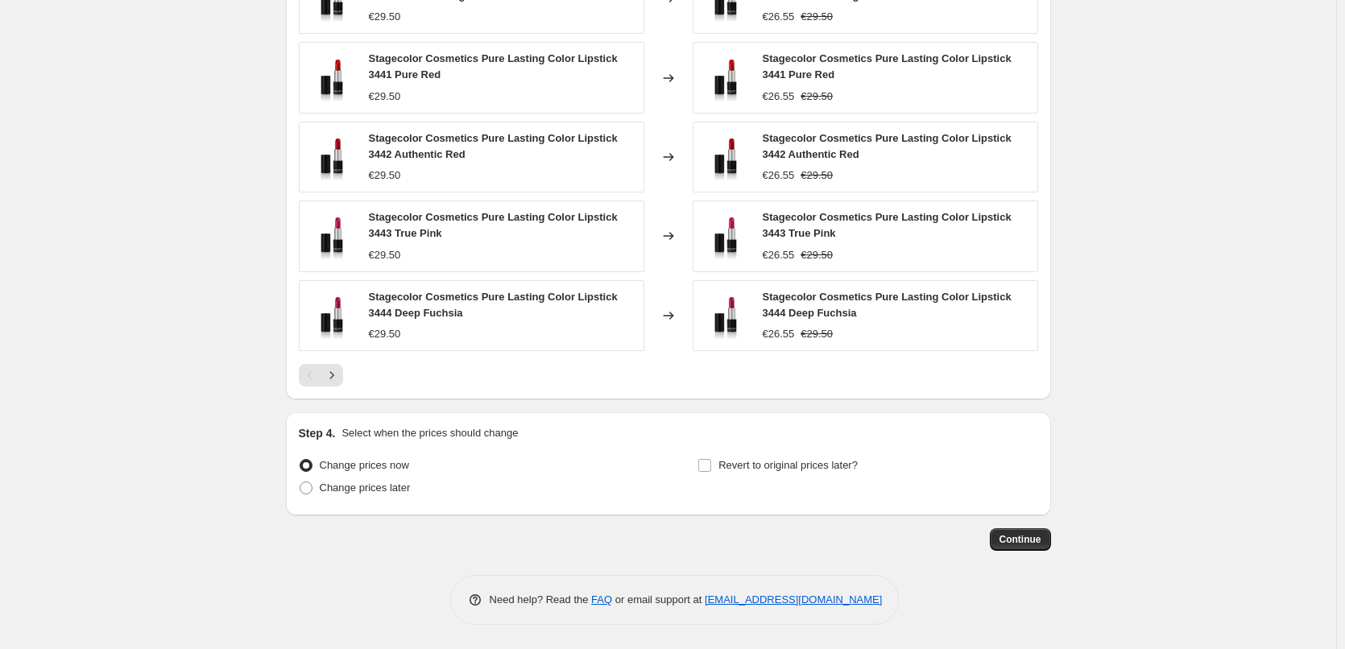
type input "Stagecolor"
click at [716, 449] on div "Step 4. Select when the prices should change Change prices now Change prices la…" at bounding box center [668, 463] width 739 height 77
click at [711, 460] on input "Revert to original prices later?" at bounding box center [704, 465] width 13 height 13
checkbox input "true"
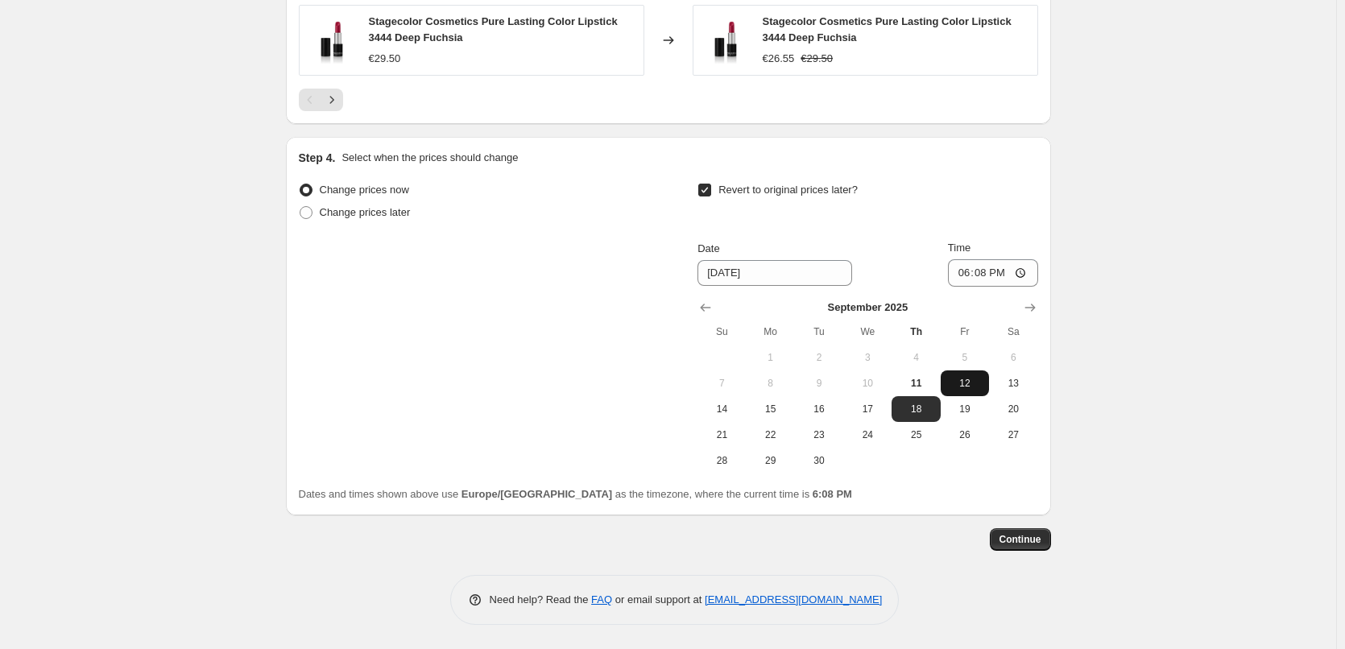
click at [970, 386] on span "12" at bounding box center [964, 383] width 35 height 13
type input "[DATE]"
click at [967, 275] on input "18:08" at bounding box center [993, 272] width 90 height 27
click at [1023, 274] on input "15:00" at bounding box center [993, 272] width 90 height 27
type input "03:00"
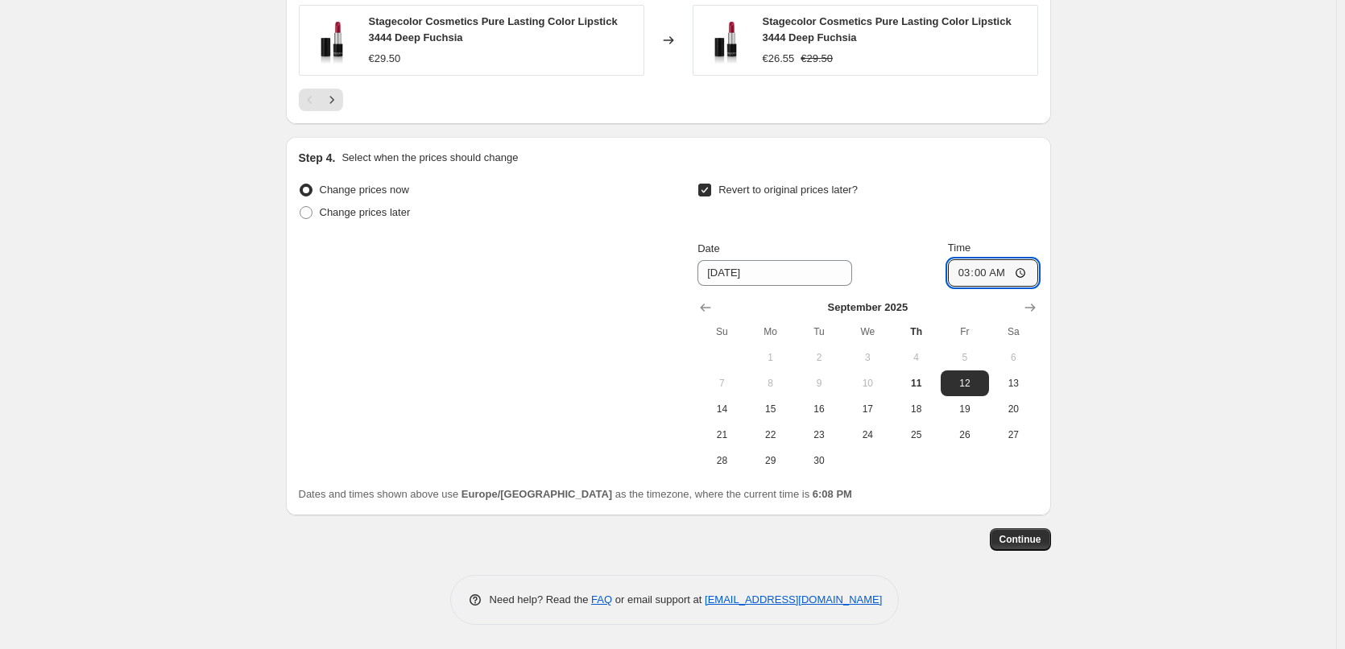
drag, startPoint x: 1142, startPoint y: 345, endPoint x: 1126, endPoint y: 357, distance: 19.7
click at [1026, 532] on button "Continue" at bounding box center [1019, 539] width 61 height 23
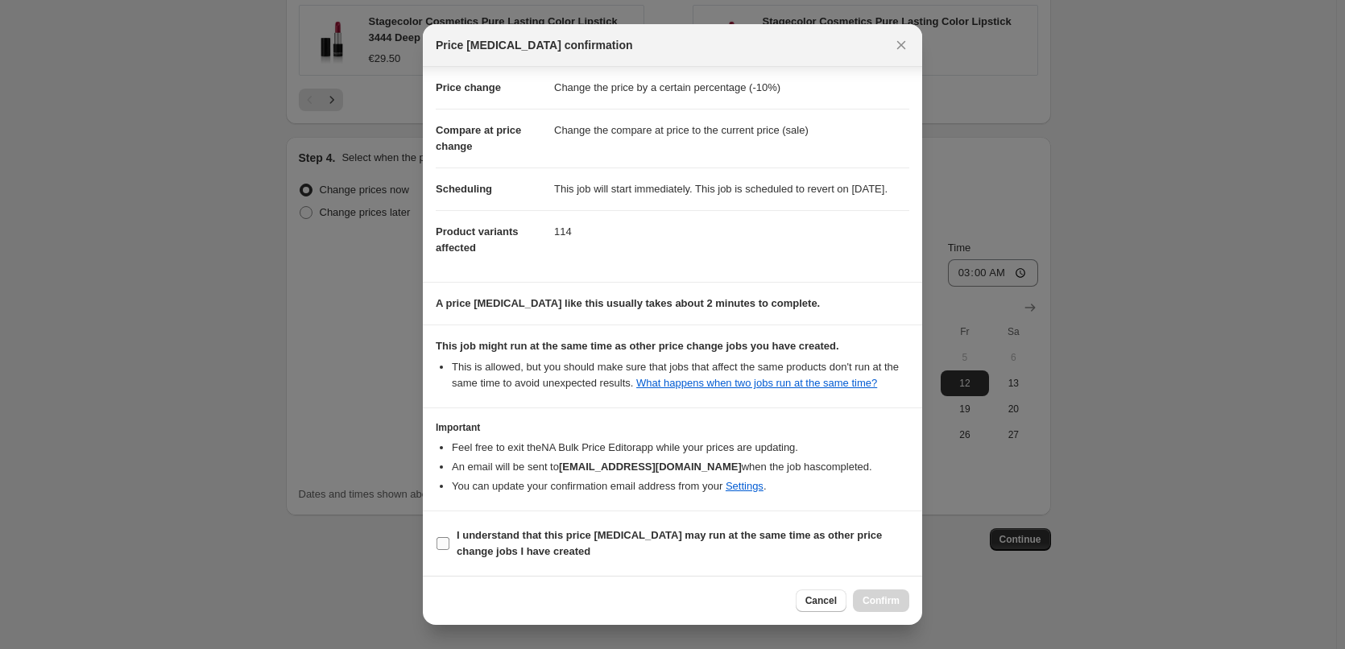
click at [554, 538] on b "I understand that this price [MEDICAL_DATA] may run at the same time as other p…" at bounding box center [668, 543] width 425 height 28
click at [449, 538] on input "I understand that this price [MEDICAL_DATA] may run at the same time as other p…" at bounding box center [442, 543] width 13 height 13
checkbox input "true"
click at [899, 604] on button "Confirm" at bounding box center [881, 600] width 56 height 23
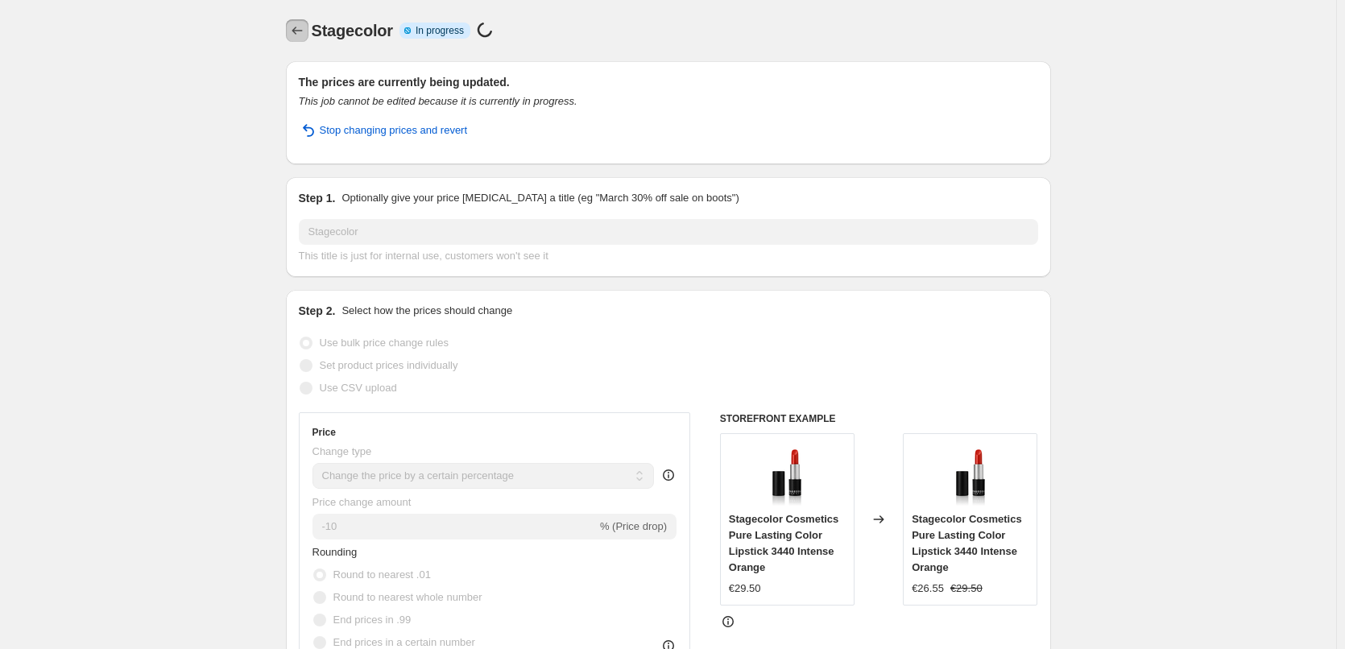
click at [300, 39] on button "Price change jobs" at bounding box center [297, 30] width 23 height 23
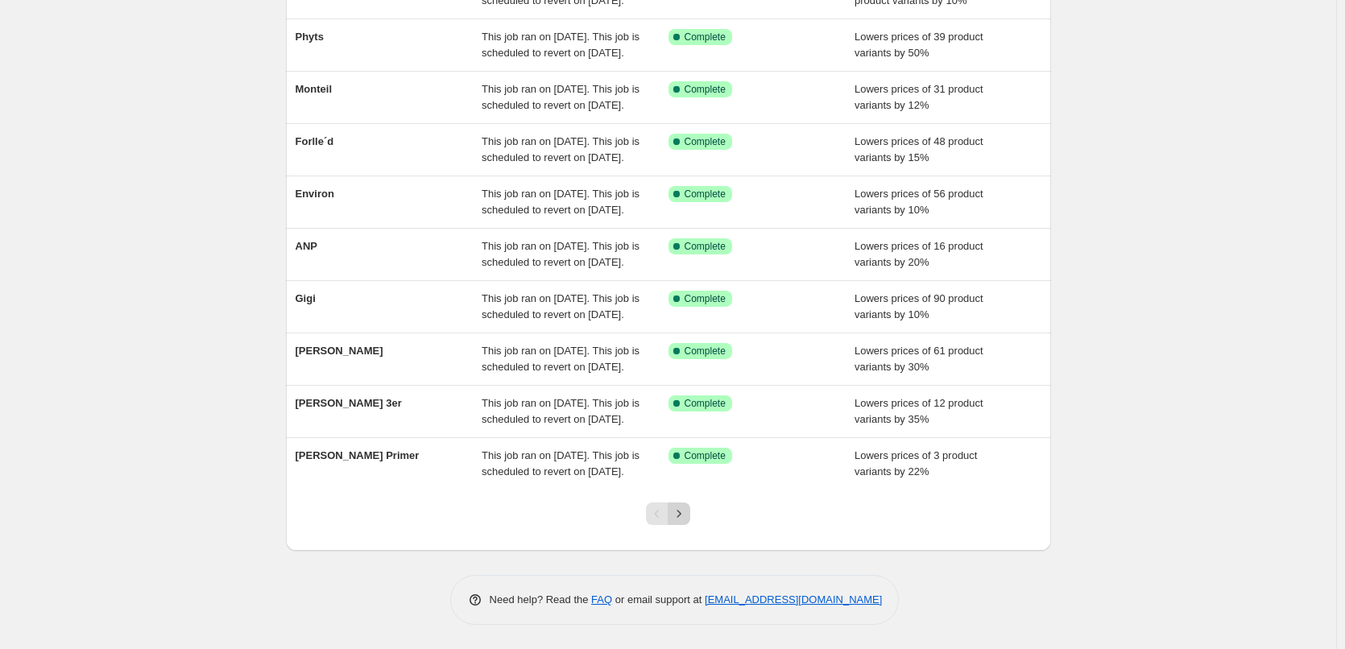
click at [687, 510] on icon "Next" at bounding box center [679, 514] width 16 height 16
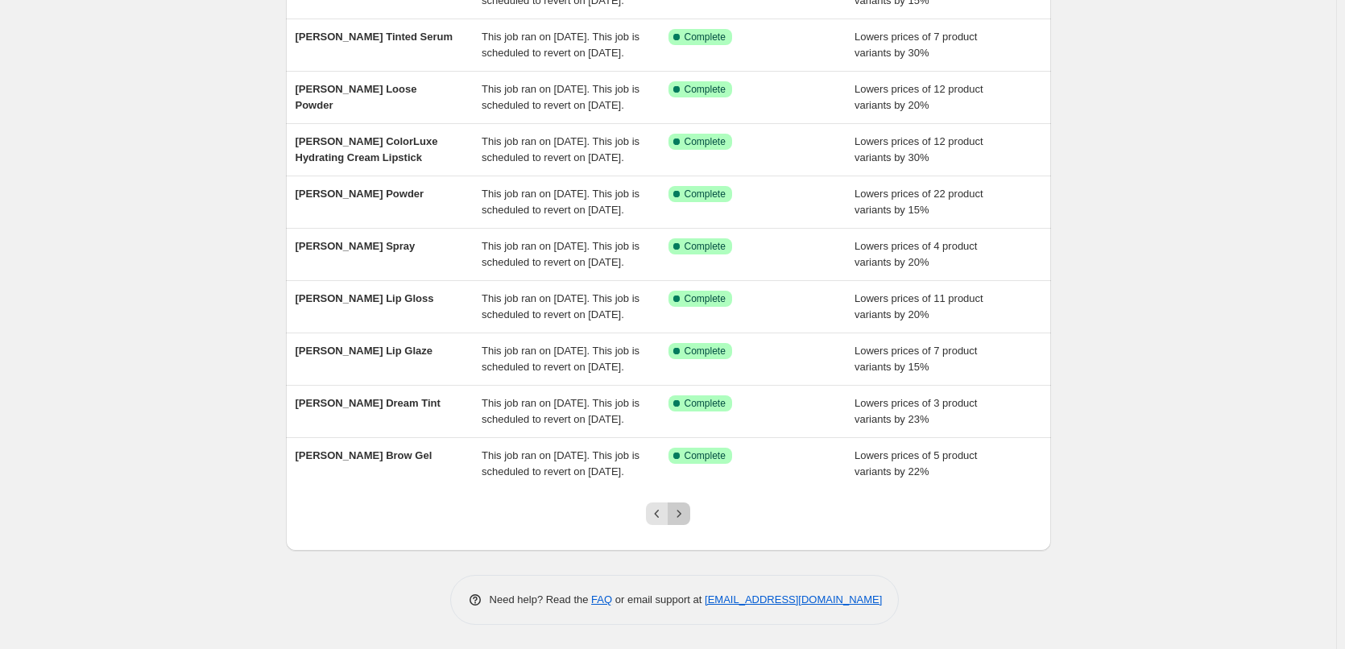
click at [687, 518] on icon "Next" at bounding box center [679, 514] width 16 height 16
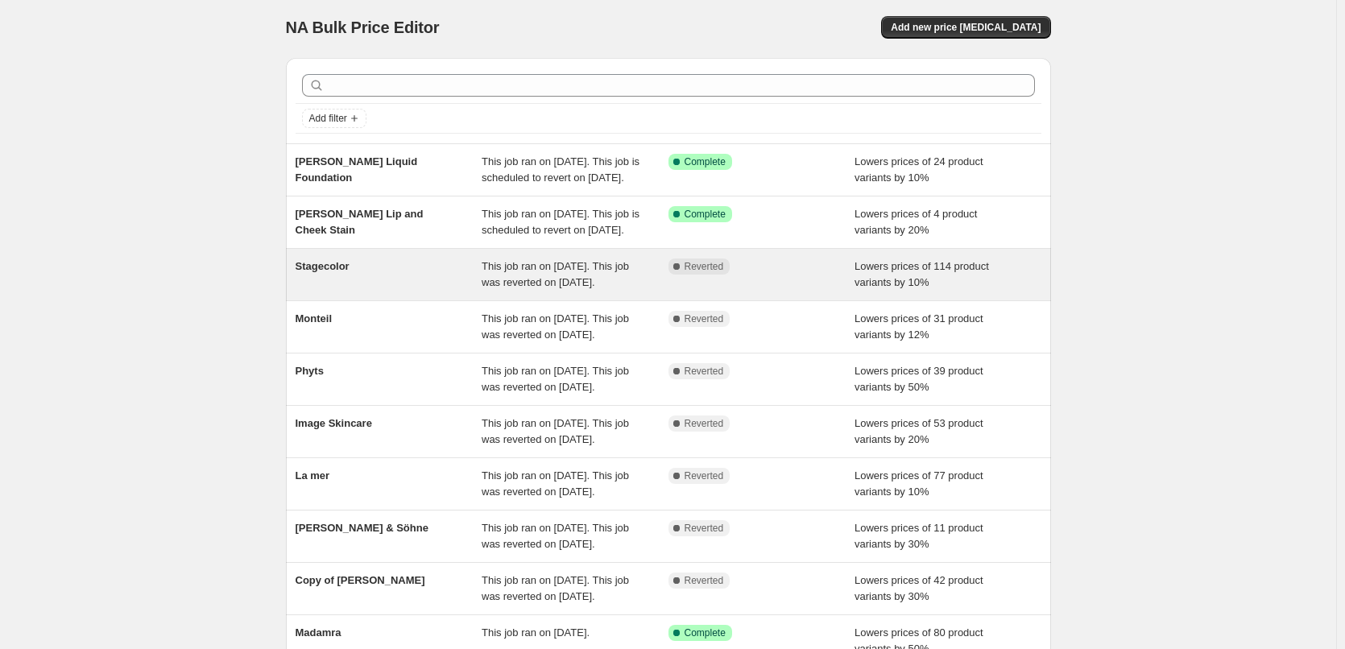
click at [628, 291] on div "This job ran on [DATE]. This job was reverted on [DATE]." at bounding box center [574, 274] width 187 height 32
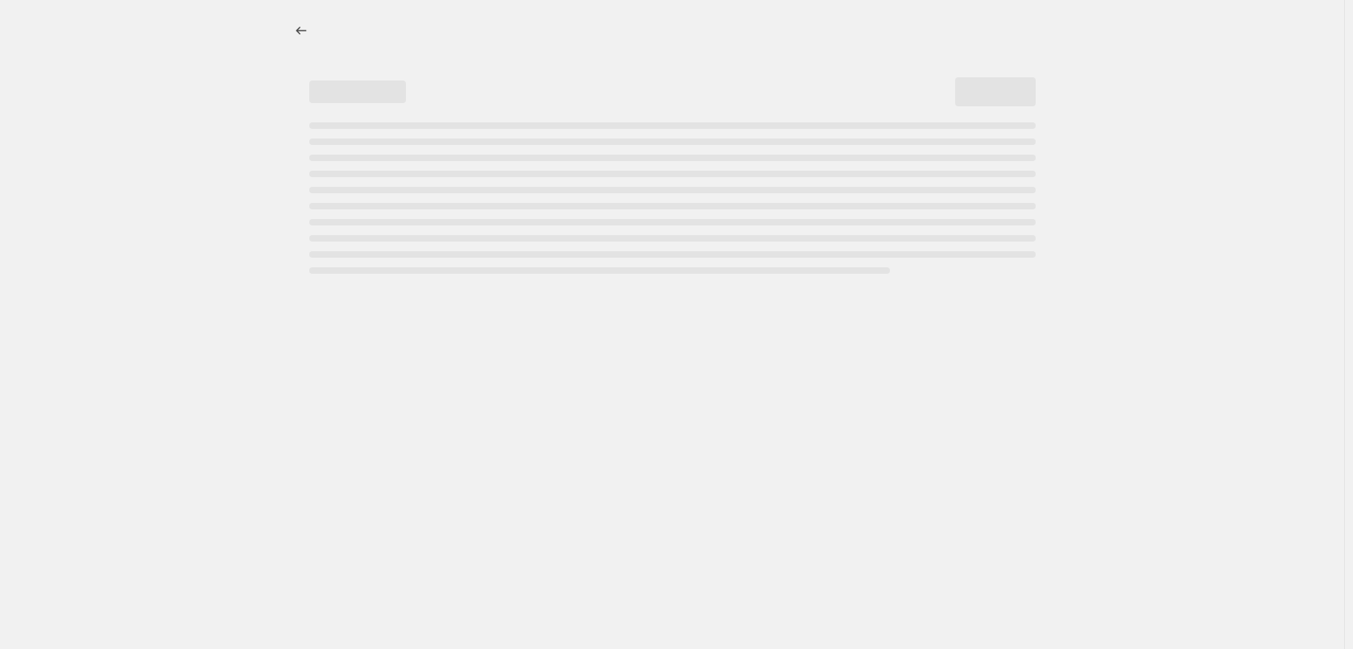
select select "percentage"
select select "vendor"
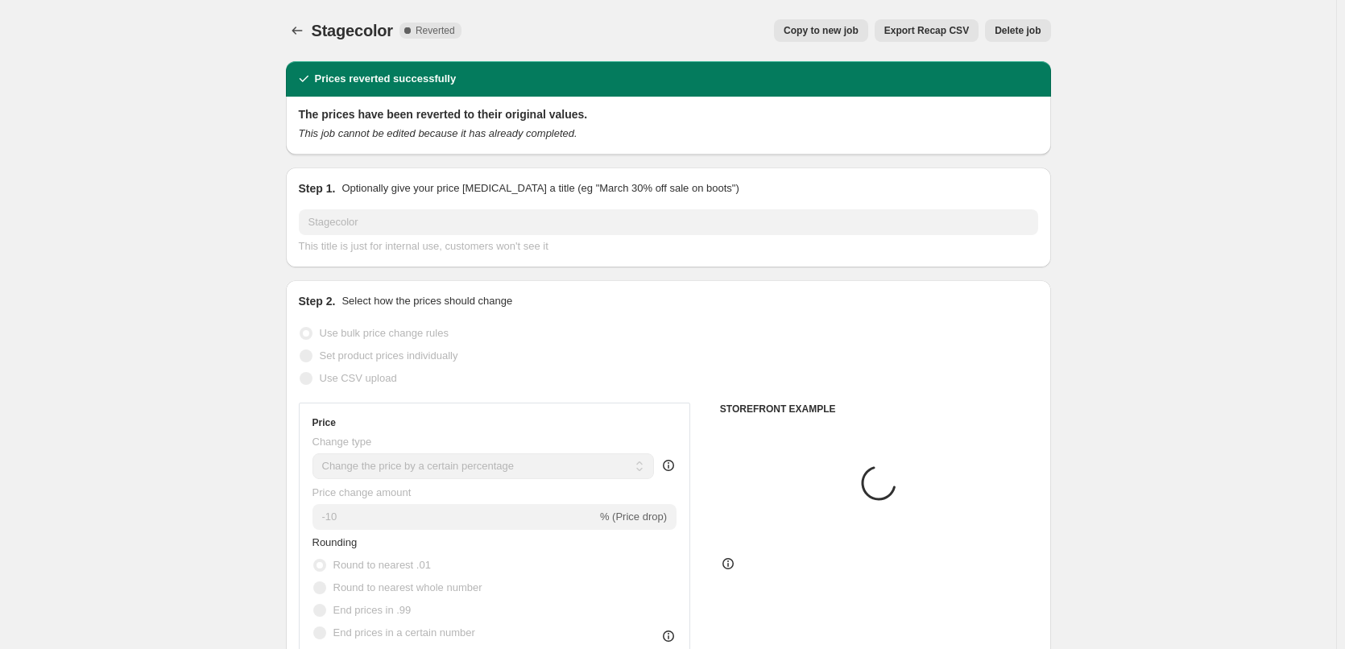
click at [1034, 36] on span "Delete job" at bounding box center [1017, 30] width 46 height 13
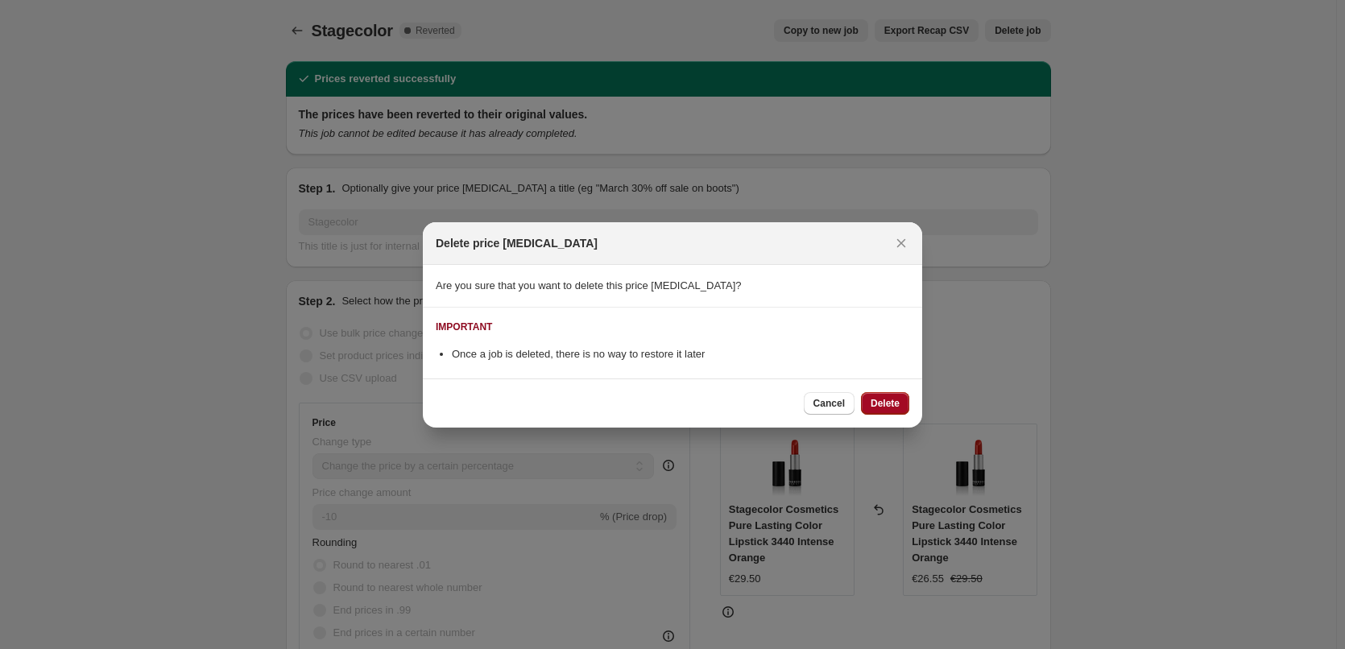
click at [886, 399] on span "Delete" at bounding box center [884, 403] width 29 height 13
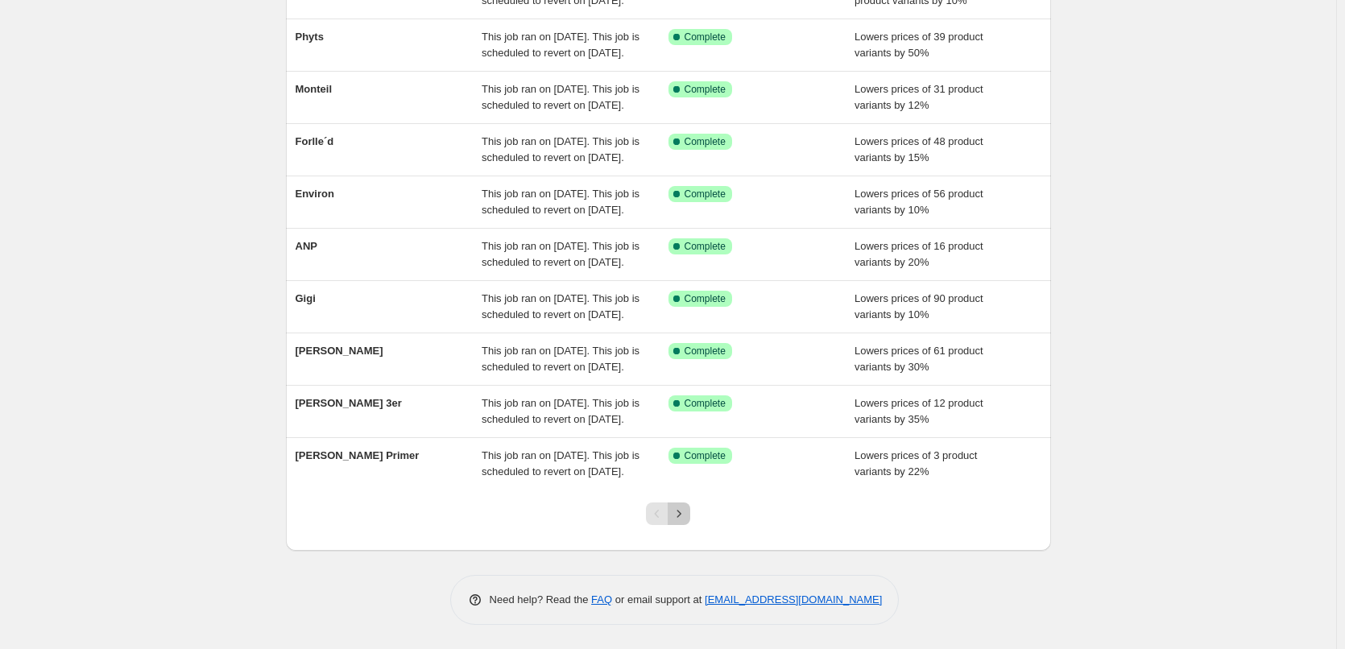
click at [681, 514] on icon "Next" at bounding box center [679, 514] width 16 height 16
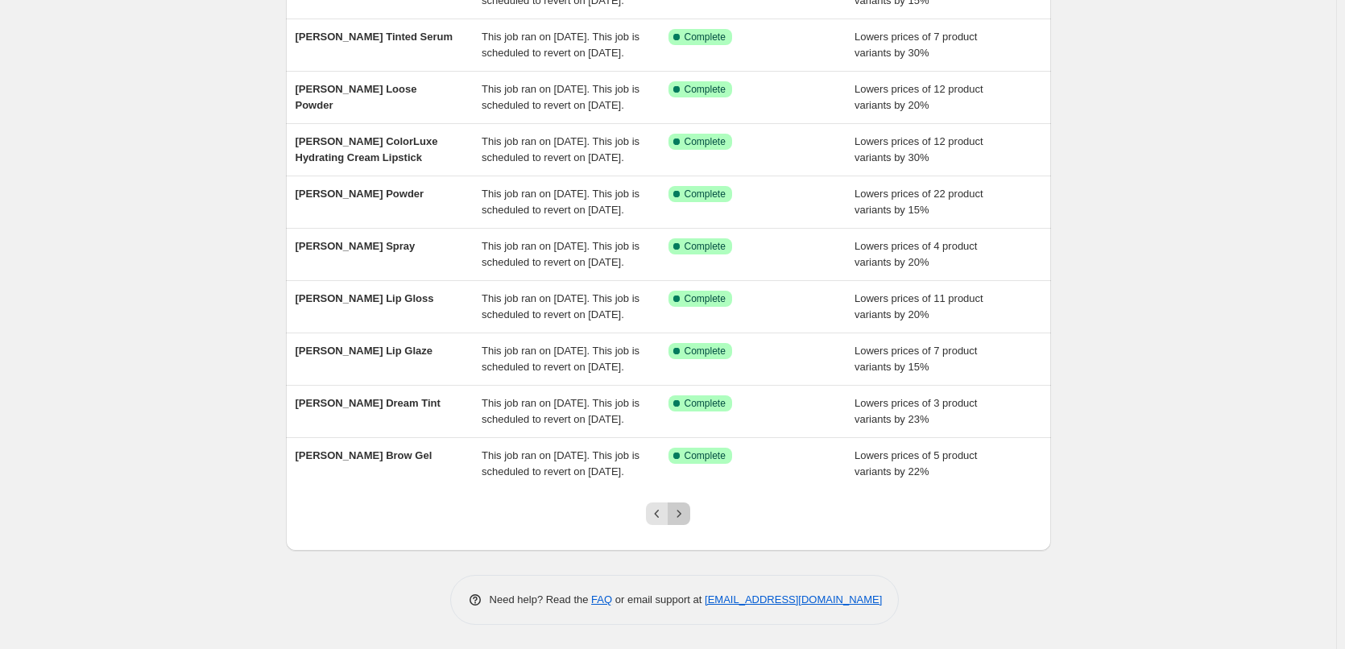
click at [687, 519] on icon "Next" at bounding box center [679, 514] width 16 height 16
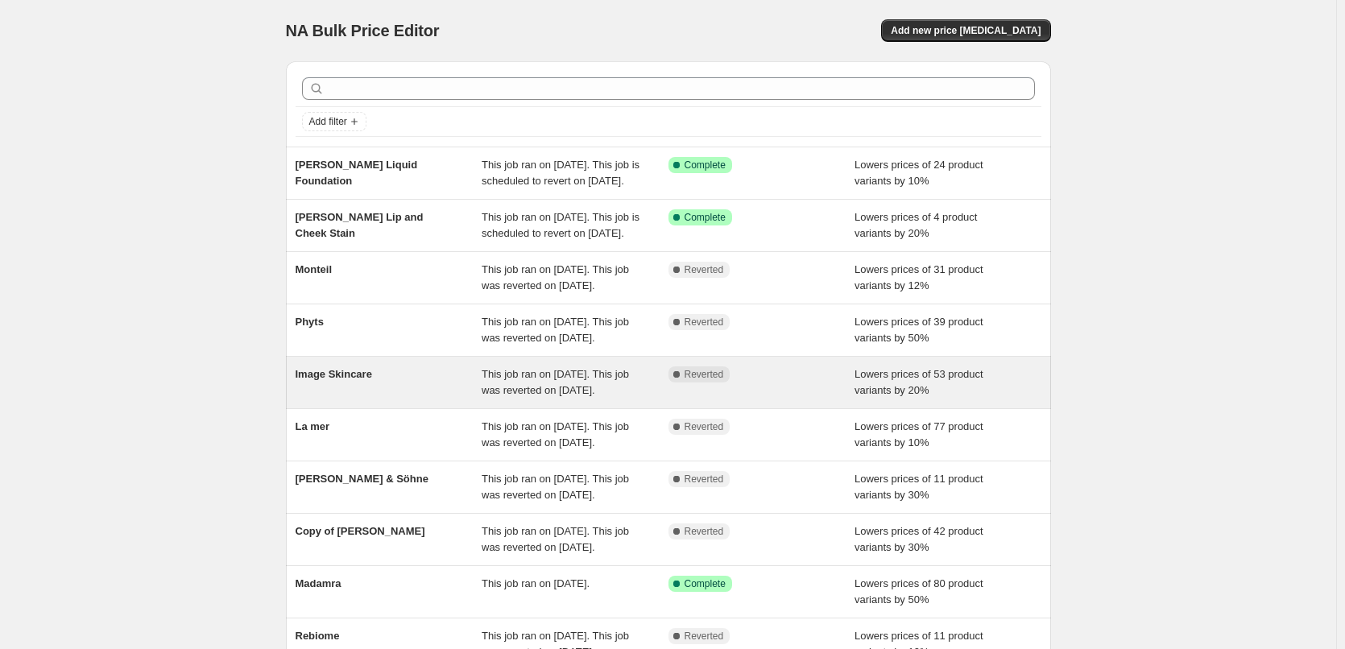
click at [563, 396] on span "This job ran on [DATE]. This job was reverted on [DATE]." at bounding box center [554, 382] width 147 height 28
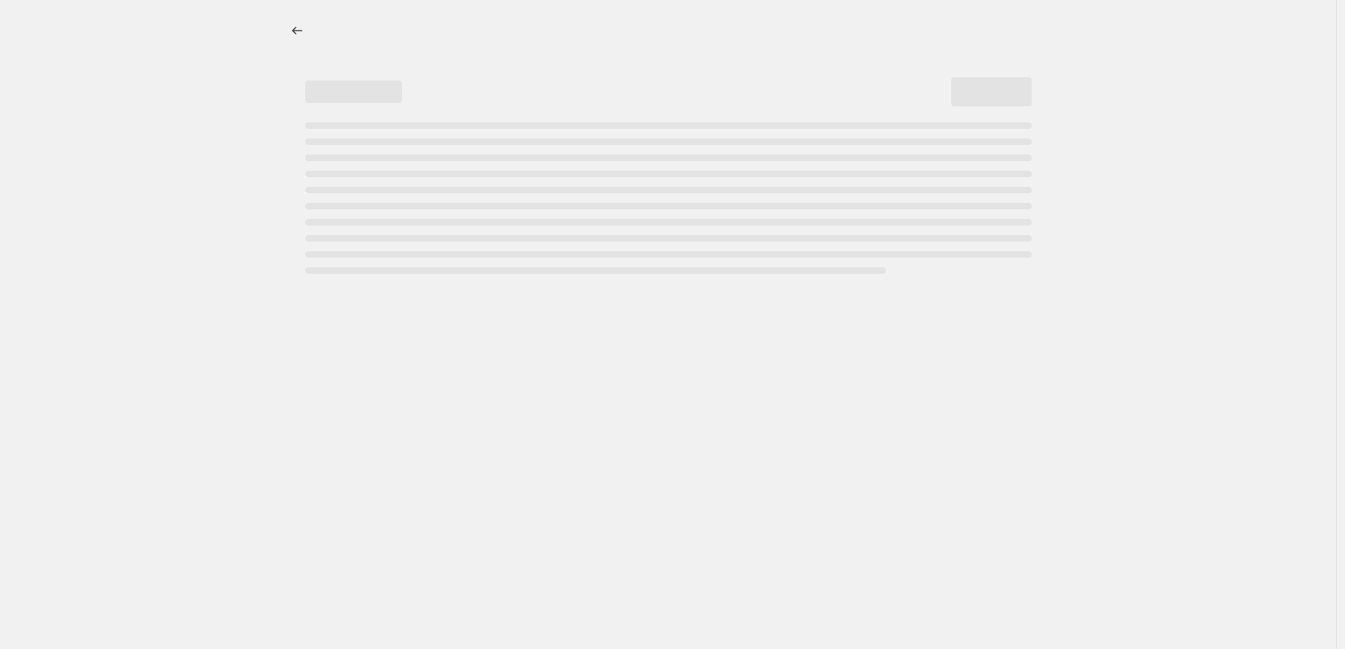
select select "percentage"
select select "remove"
select select "vendor"
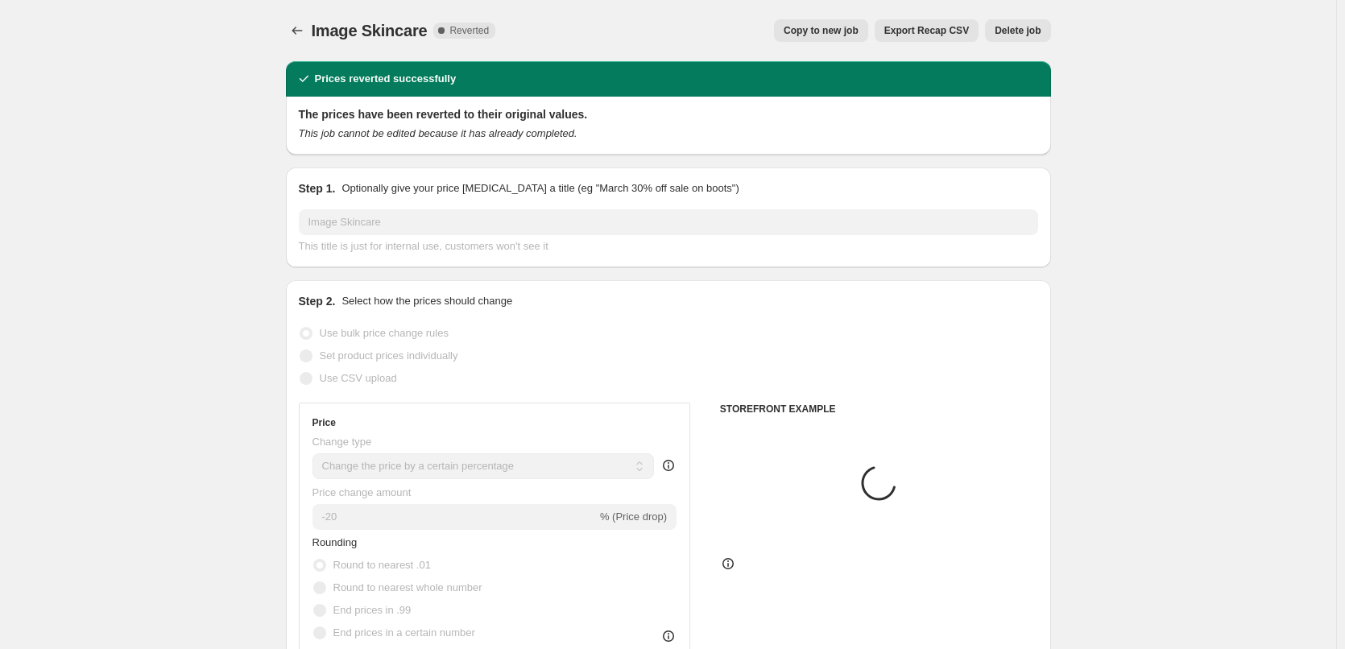
click at [844, 30] on span "Copy to new job" at bounding box center [820, 30] width 75 height 13
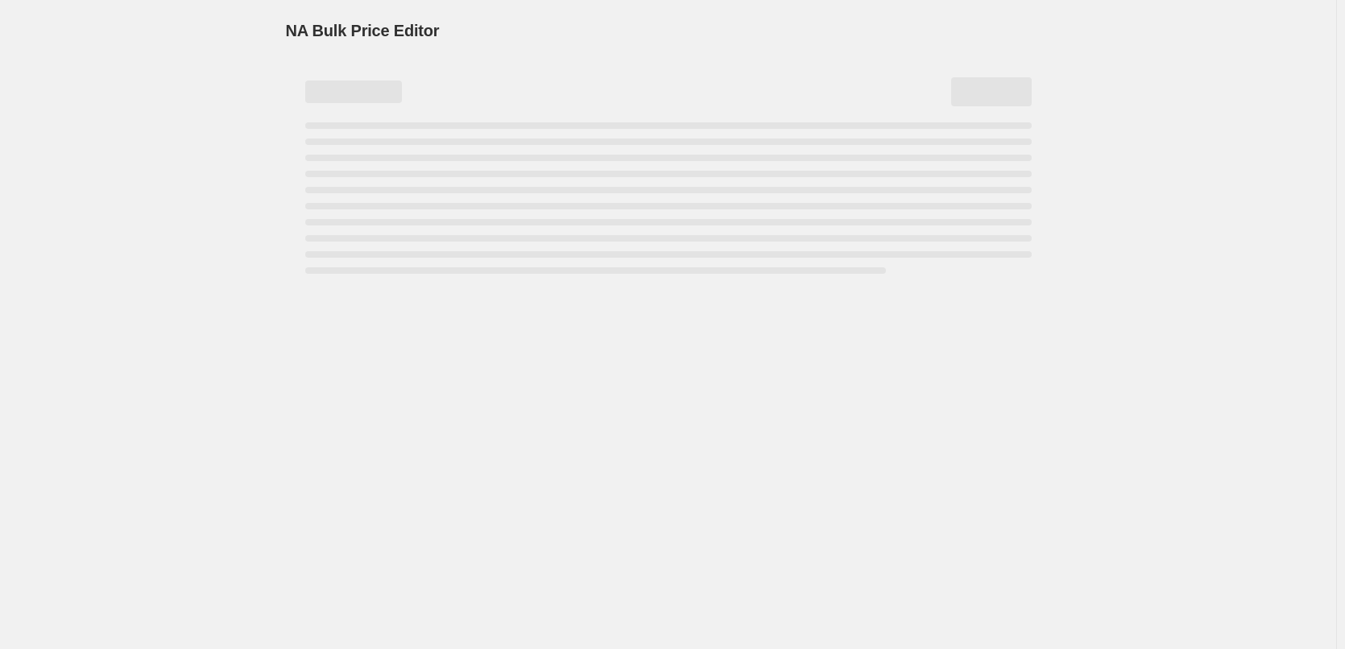
select select "percentage"
select select "remove"
select select "vendor"
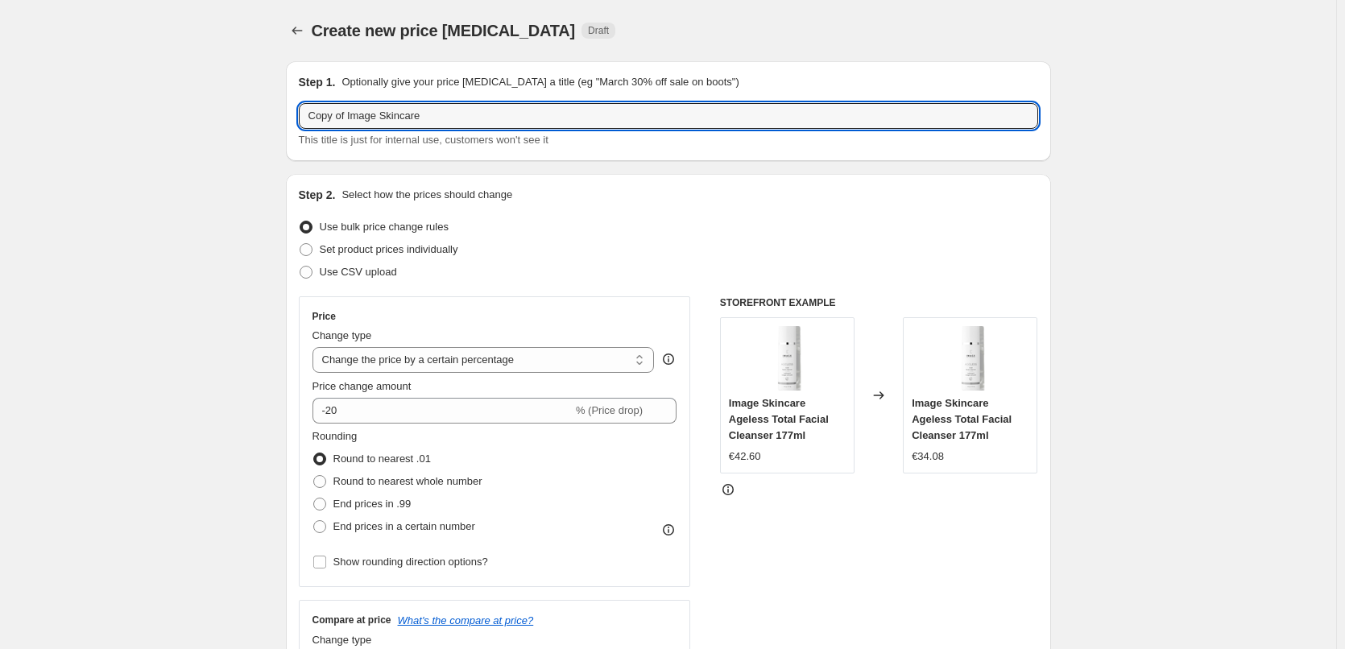
drag, startPoint x: 344, startPoint y: 119, endPoint x: -8, endPoint y: 124, distance: 351.9
click at [0, 124] on html "Home Settings Plans Skip to content Create new price change job. This page is r…" at bounding box center [672, 324] width 1345 height 649
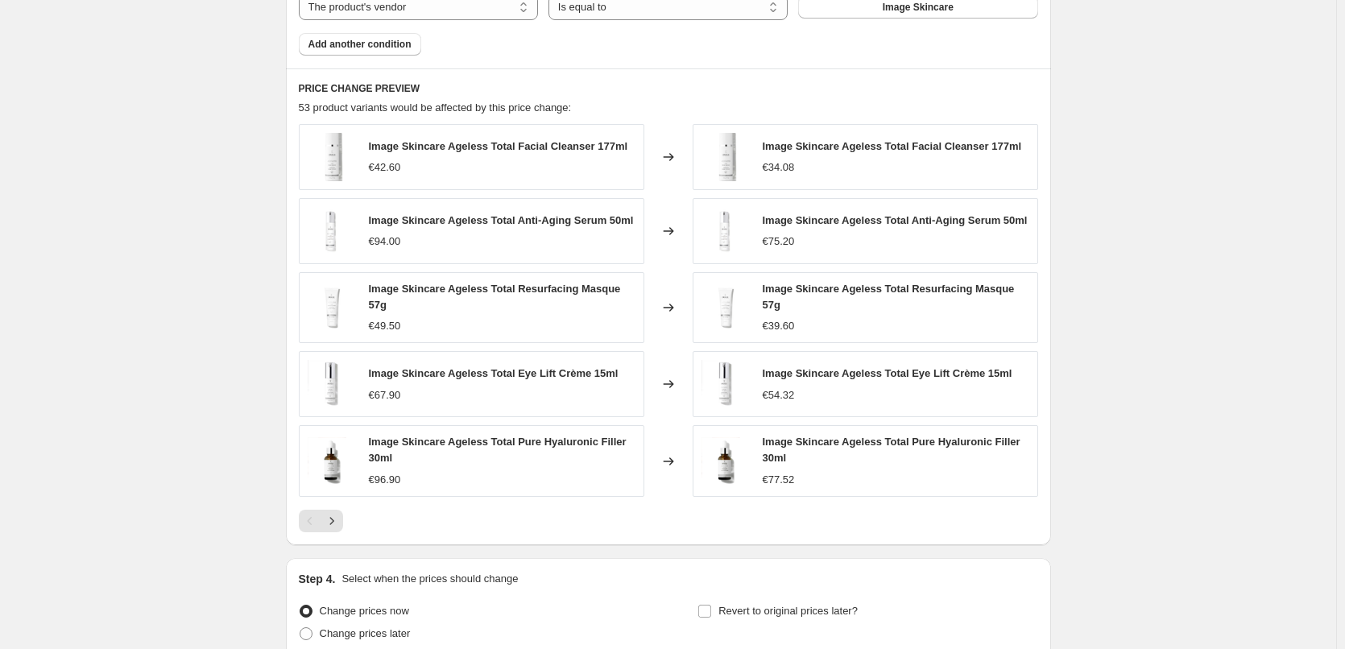
scroll to position [1147, 0]
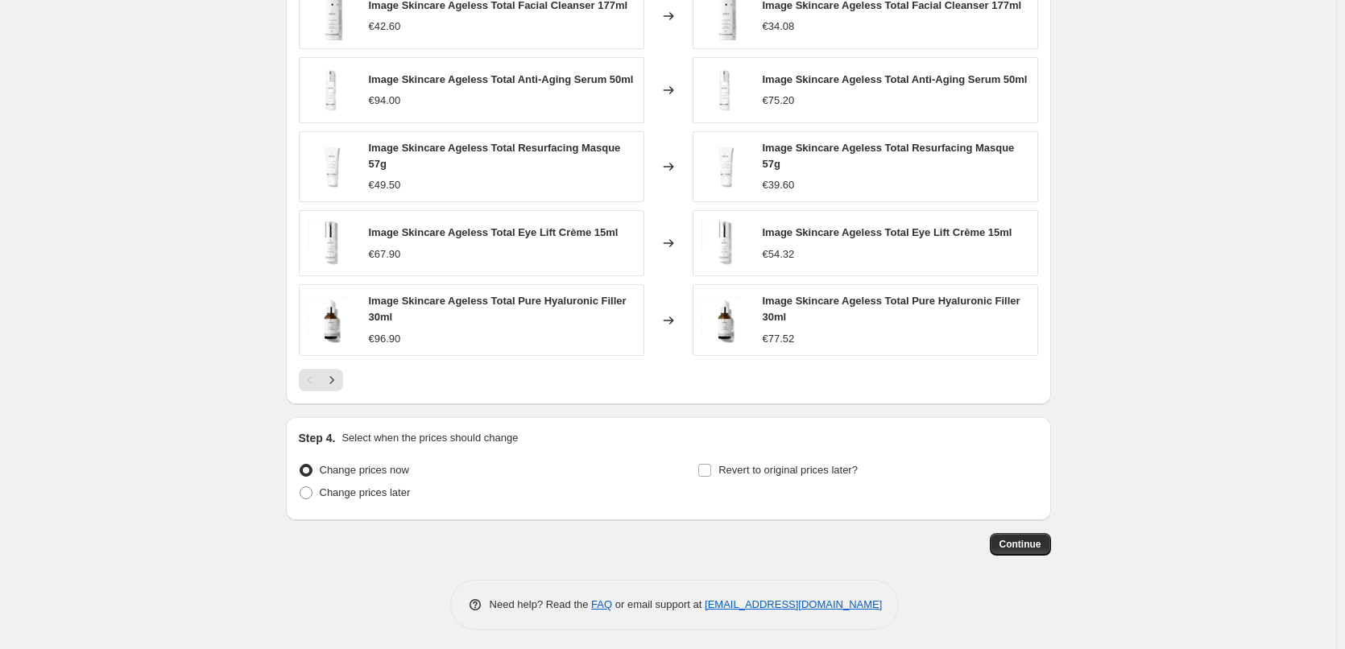
type input "Image Skincare"
click at [791, 451] on div "Step 4. Select when the prices should change Change prices now Change prices la…" at bounding box center [668, 468] width 739 height 77
click at [791, 469] on span "Revert to original prices later?" at bounding box center [787, 470] width 139 height 12
click at [711, 469] on input "Revert to original prices later?" at bounding box center [704, 470] width 13 height 13
checkbox input "true"
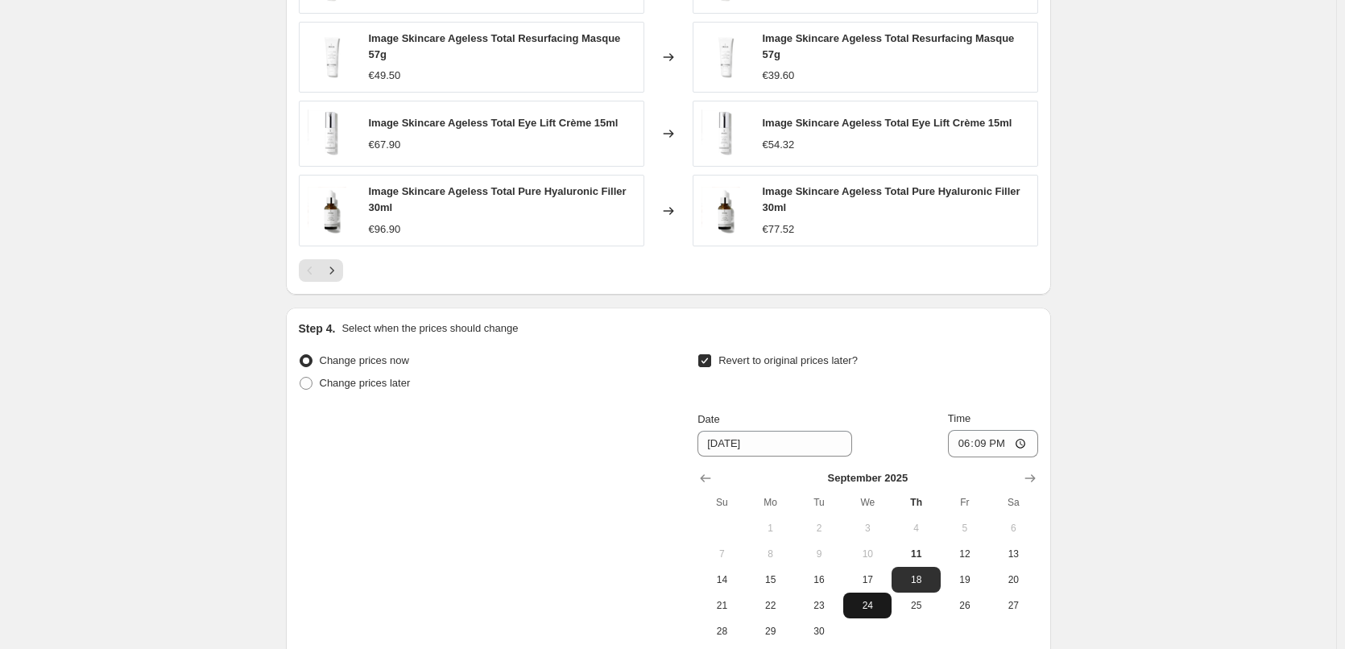
scroll to position [1423, 0]
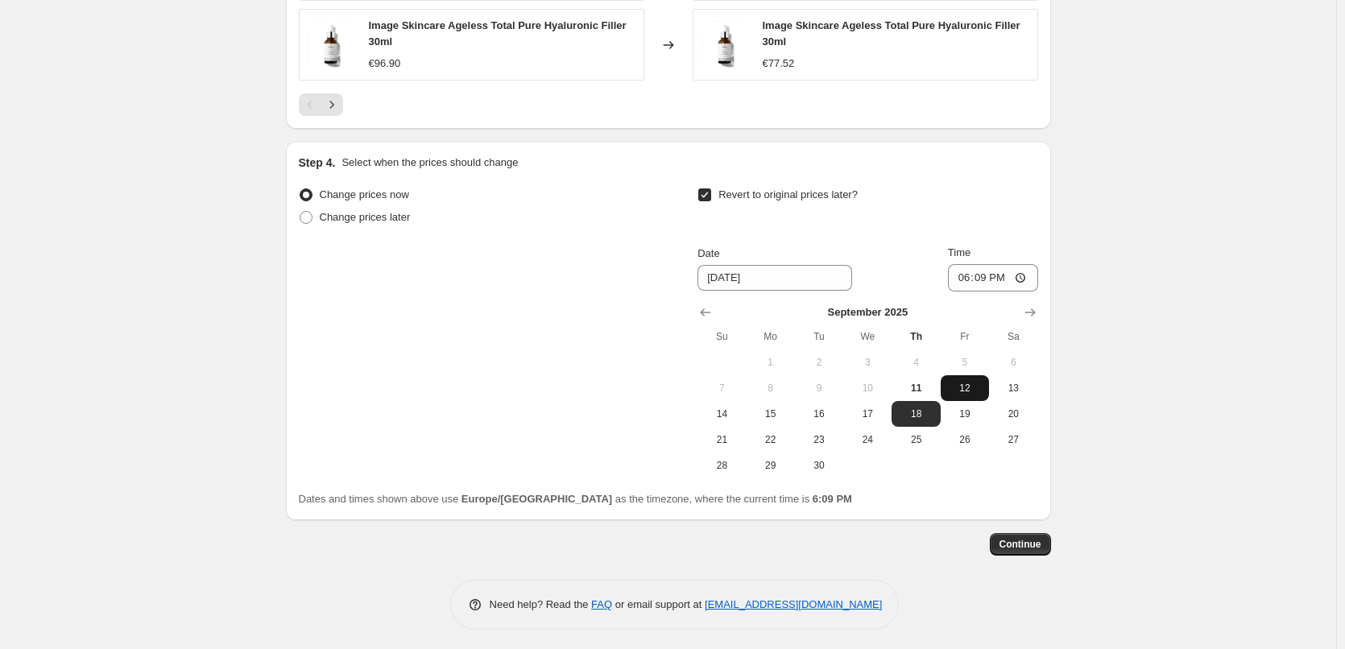
click at [977, 375] on button "12" at bounding box center [964, 388] width 48 height 26
type input "[DATE]"
click at [960, 275] on input "18:09" at bounding box center [993, 277] width 90 height 27
click at [1024, 273] on input "15:00" at bounding box center [993, 277] width 90 height 27
type input "03:00"
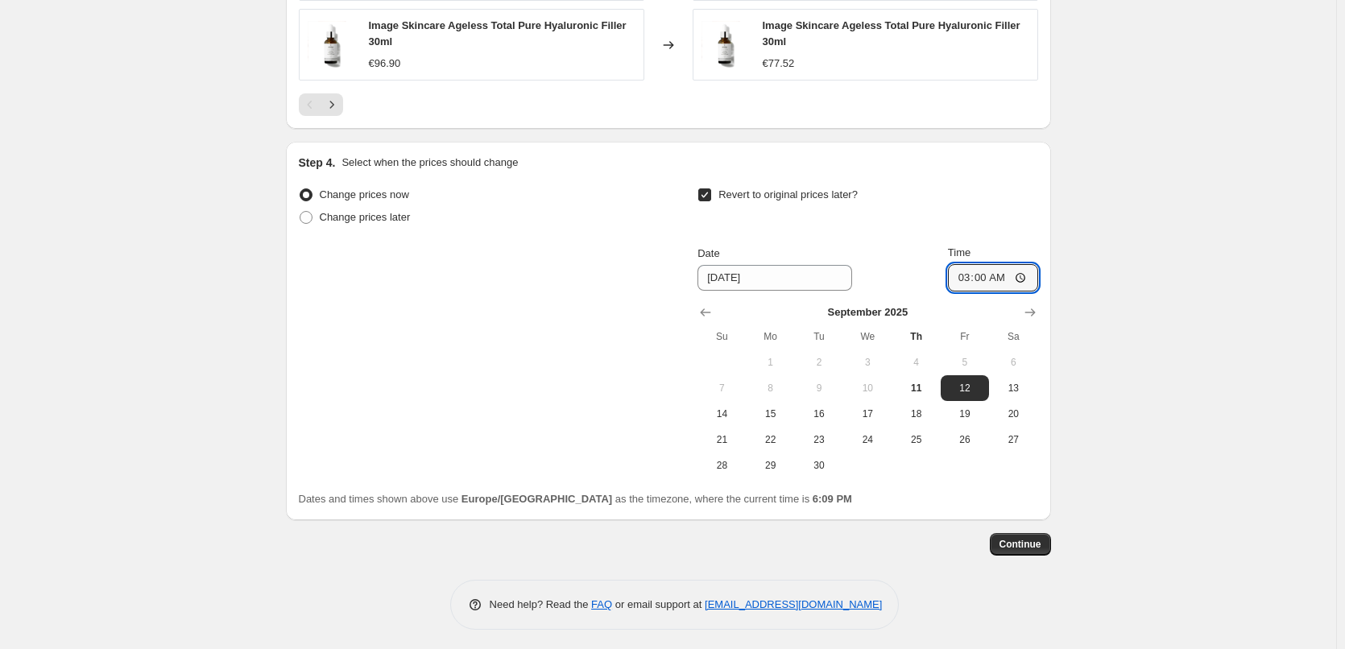
click at [1022, 543] on span "Continue" at bounding box center [1020, 544] width 42 height 13
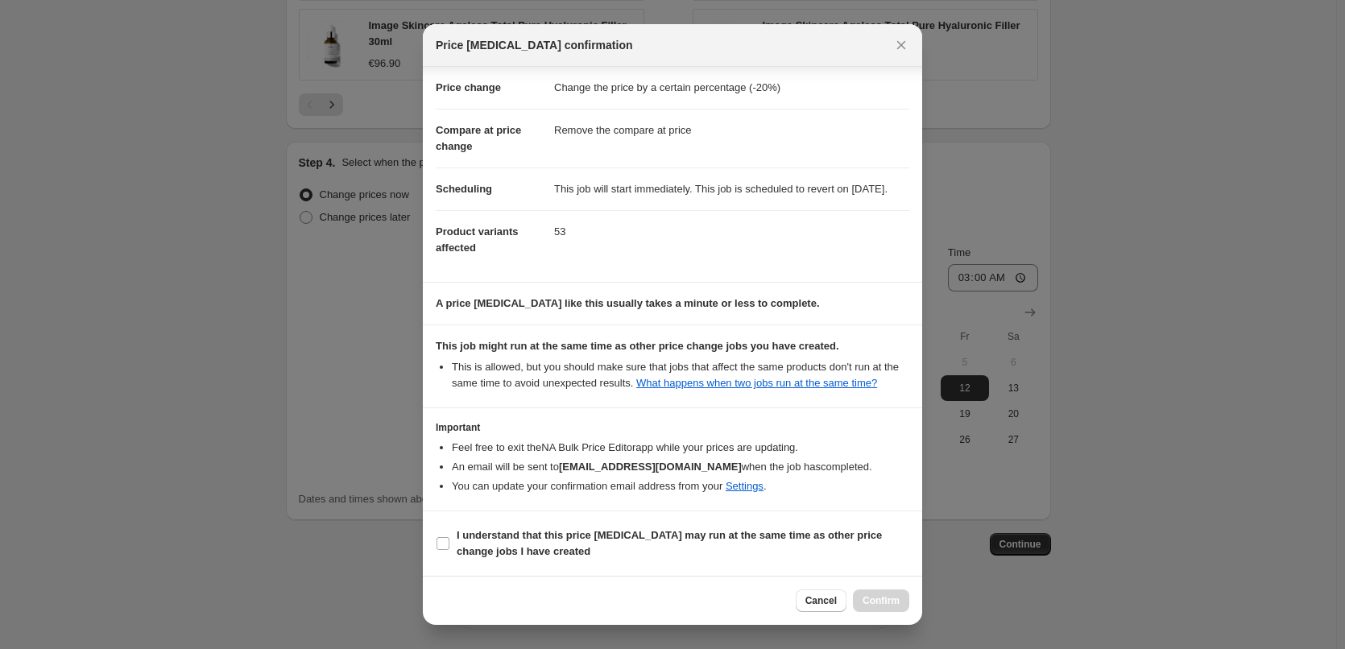
scroll to position [45, 0]
click at [515, 524] on label "I understand that this price [MEDICAL_DATA] may run at the same time as other p…" at bounding box center [672, 543] width 473 height 39
click at [496, 533] on b "I understand that this price [MEDICAL_DATA] may run at the same time as other p…" at bounding box center [668, 543] width 425 height 28
click at [449, 537] on input "I understand that this price [MEDICAL_DATA] may run at the same time as other p…" at bounding box center [442, 543] width 13 height 13
checkbox input "true"
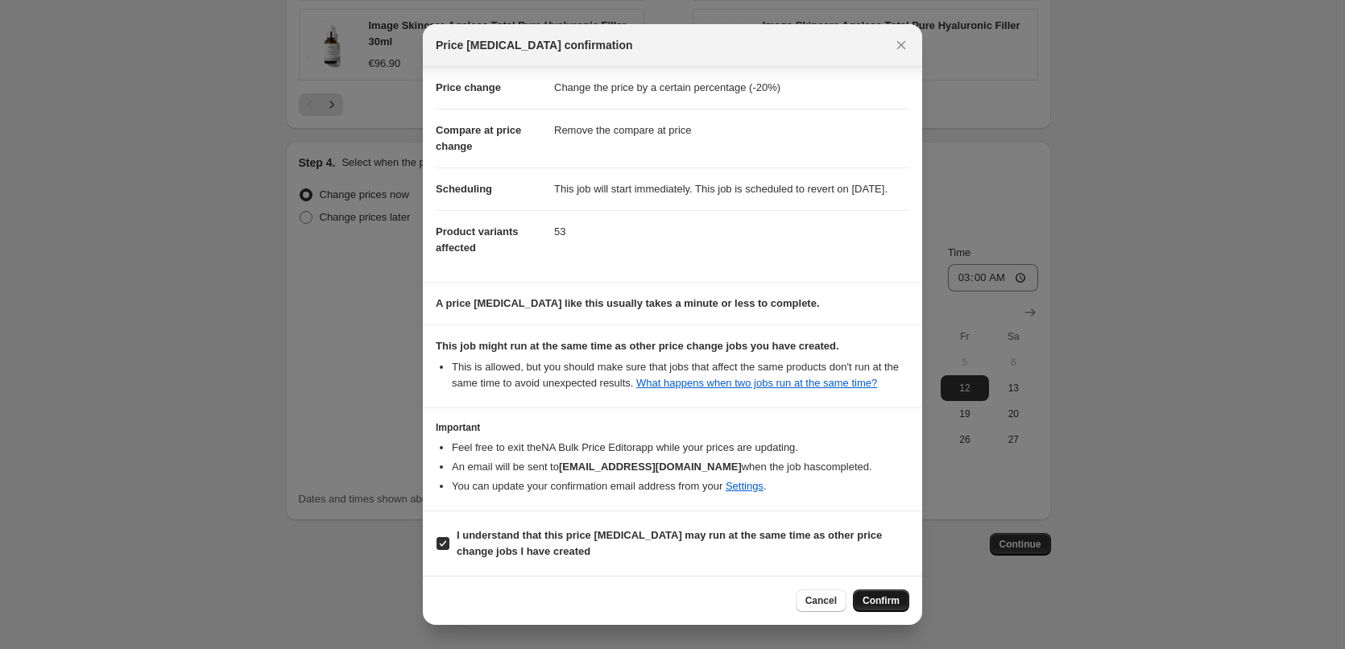
click at [890, 601] on span "Confirm" at bounding box center [880, 600] width 37 height 13
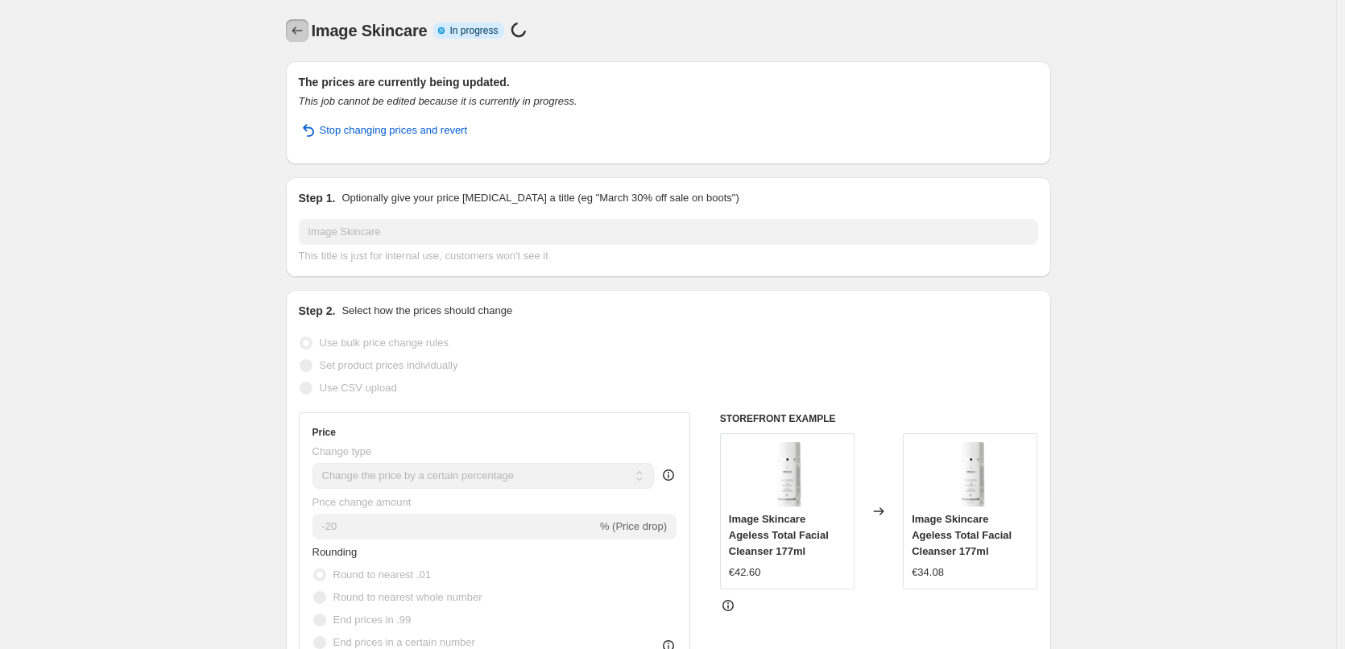
click at [305, 34] on icon "Price change jobs" at bounding box center [297, 31] width 16 height 16
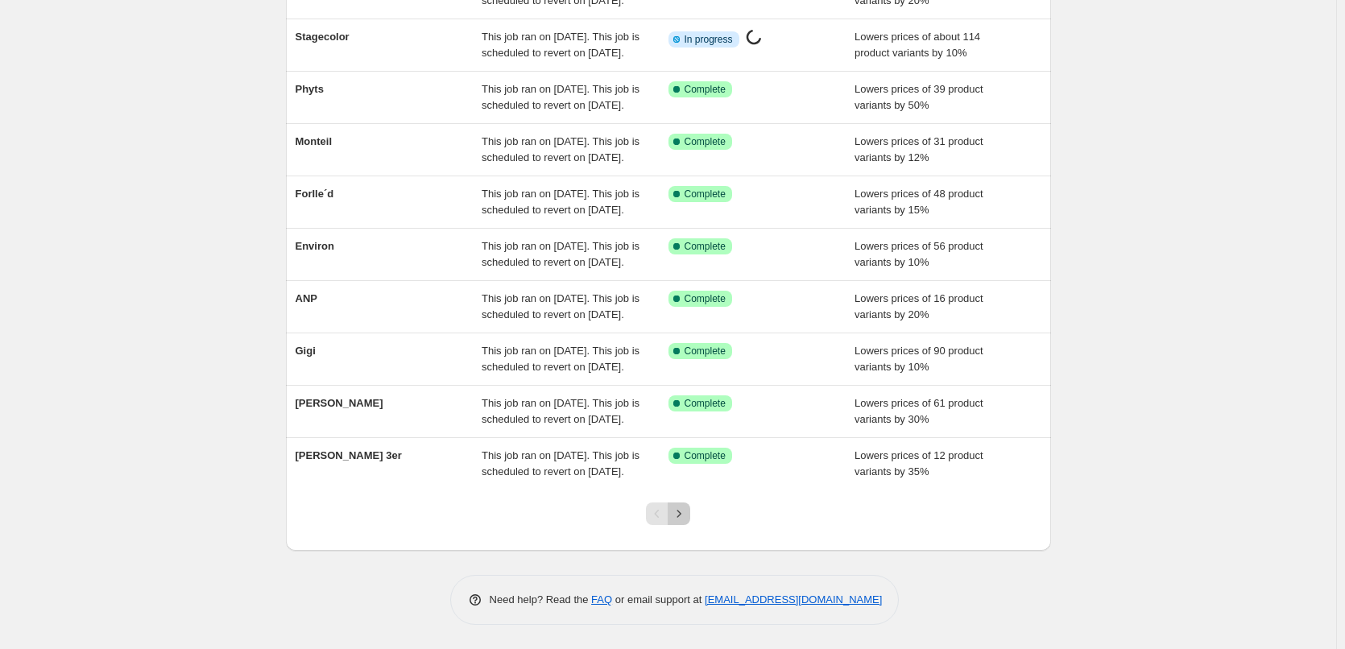
click at [687, 520] on icon "Next" at bounding box center [679, 514] width 16 height 16
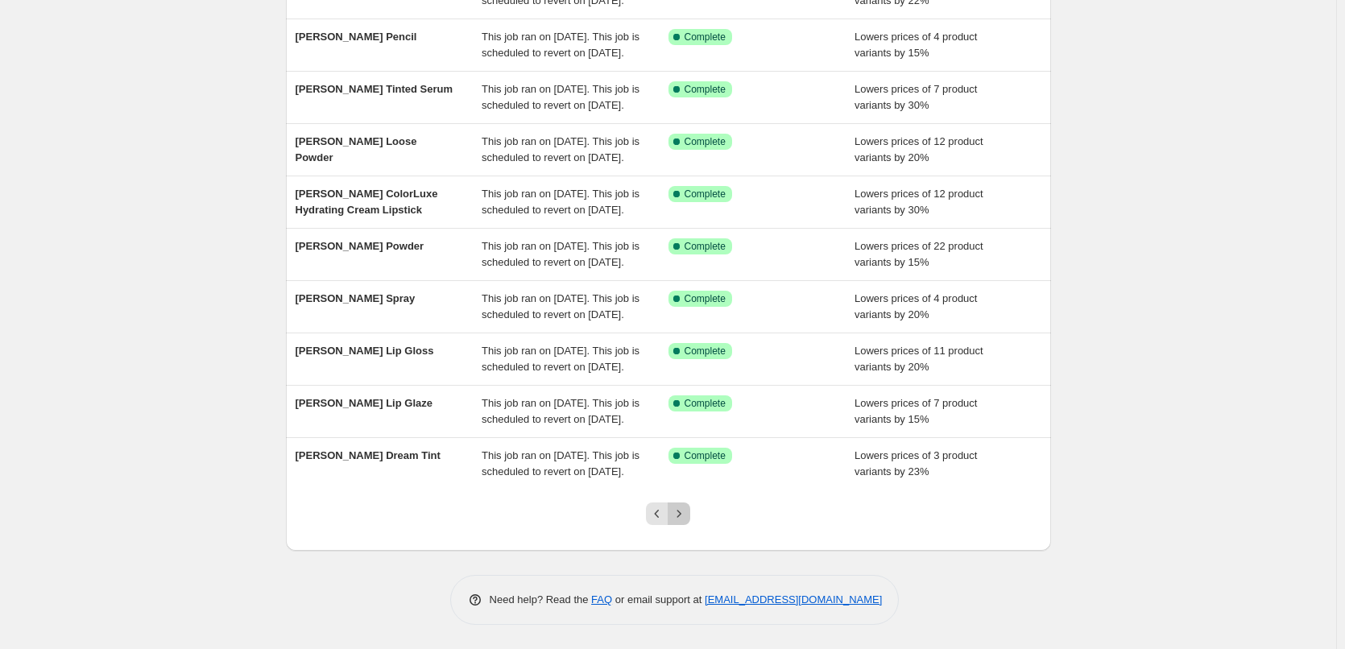
click at [679, 518] on icon "Next" at bounding box center [679, 514] width 16 height 16
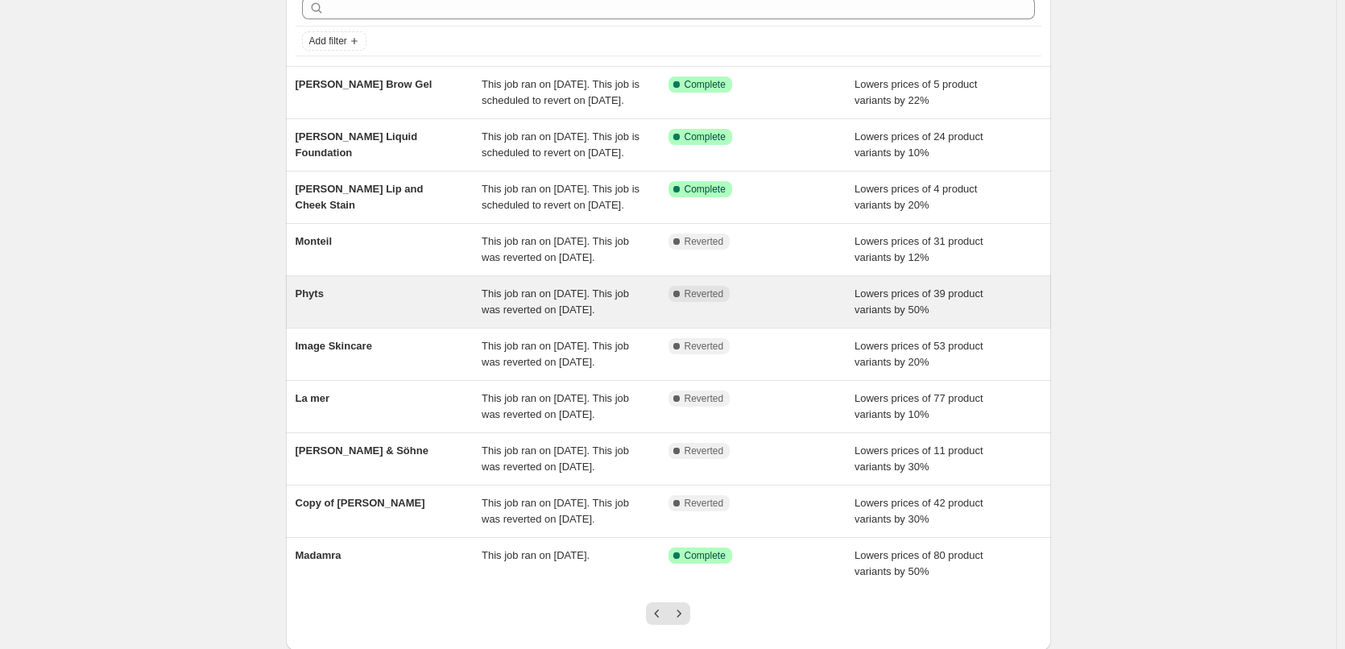
scroll to position [242, 0]
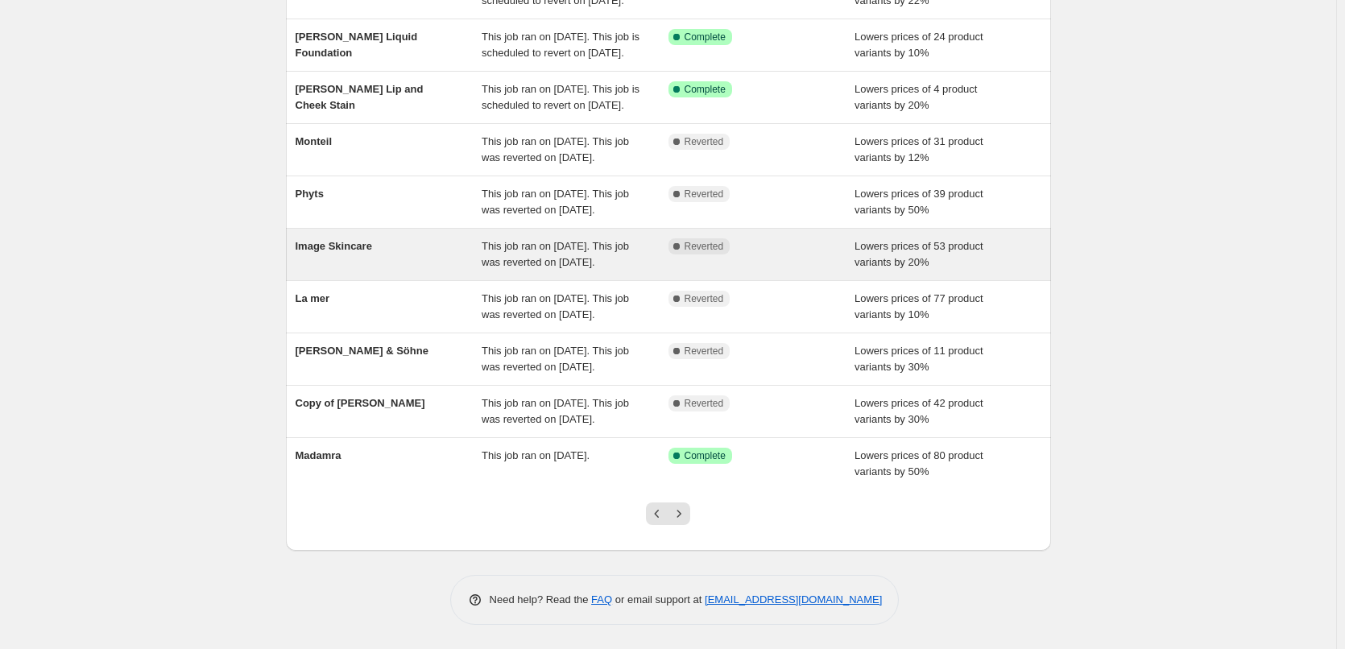
click at [576, 268] on span "This job ran on [DATE]. This job was reverted on [DATE]." at bounding box center [554, 254] width 147 height 28
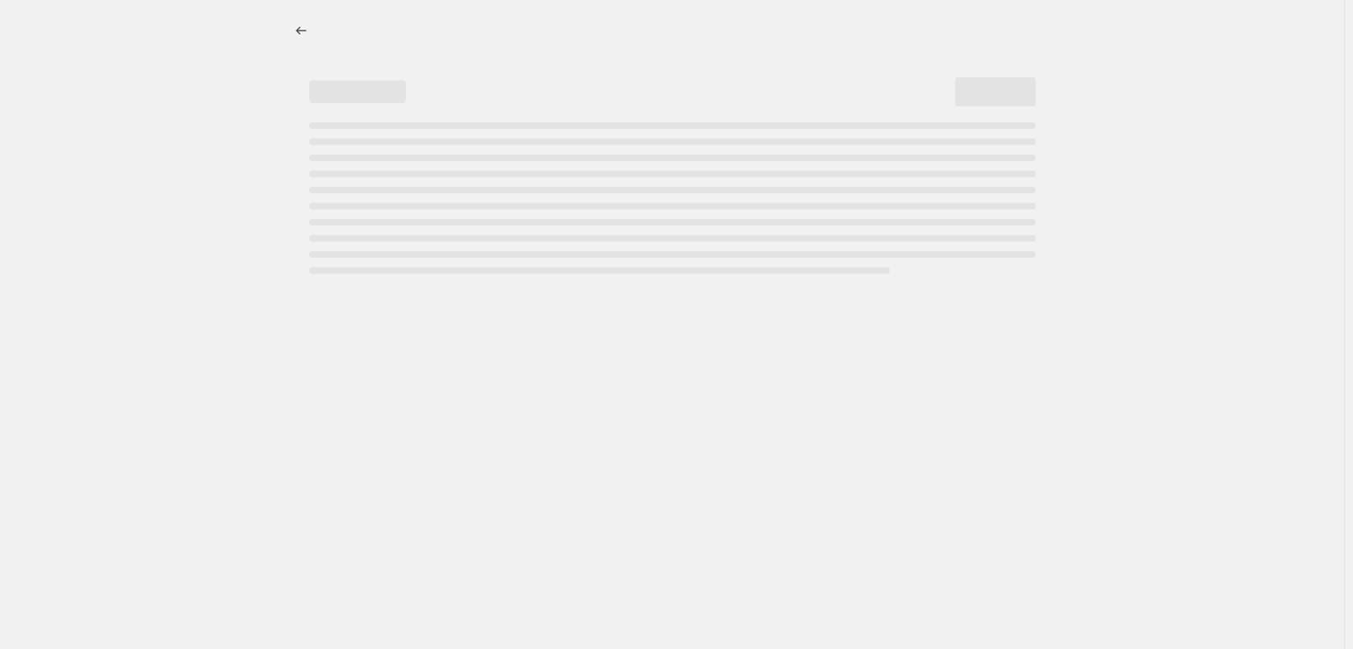
select select "percentage"
select select "remove"
select select "vendor"
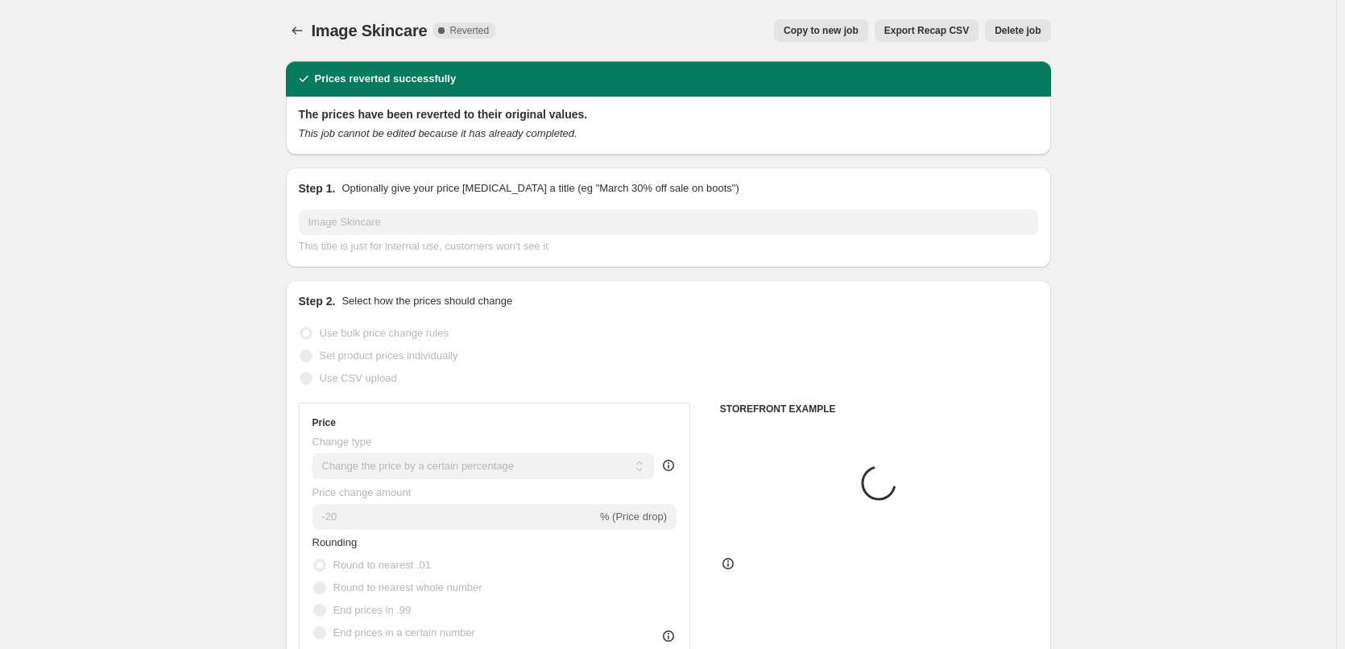
click at [1011, 32] on span "Delete job" at bounding box center [1017, 30] width 46 height 13
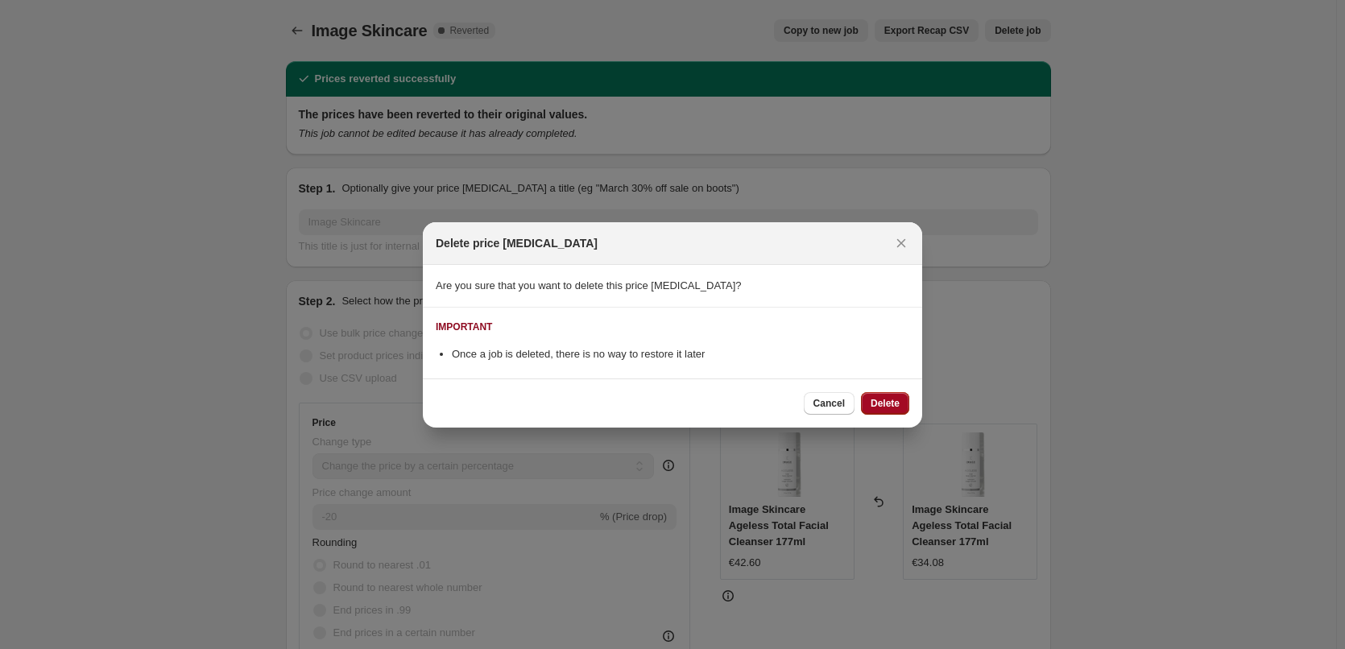
click at [902, 407] on button "Delete" at bounding box center [885, 403] width 48 height 23
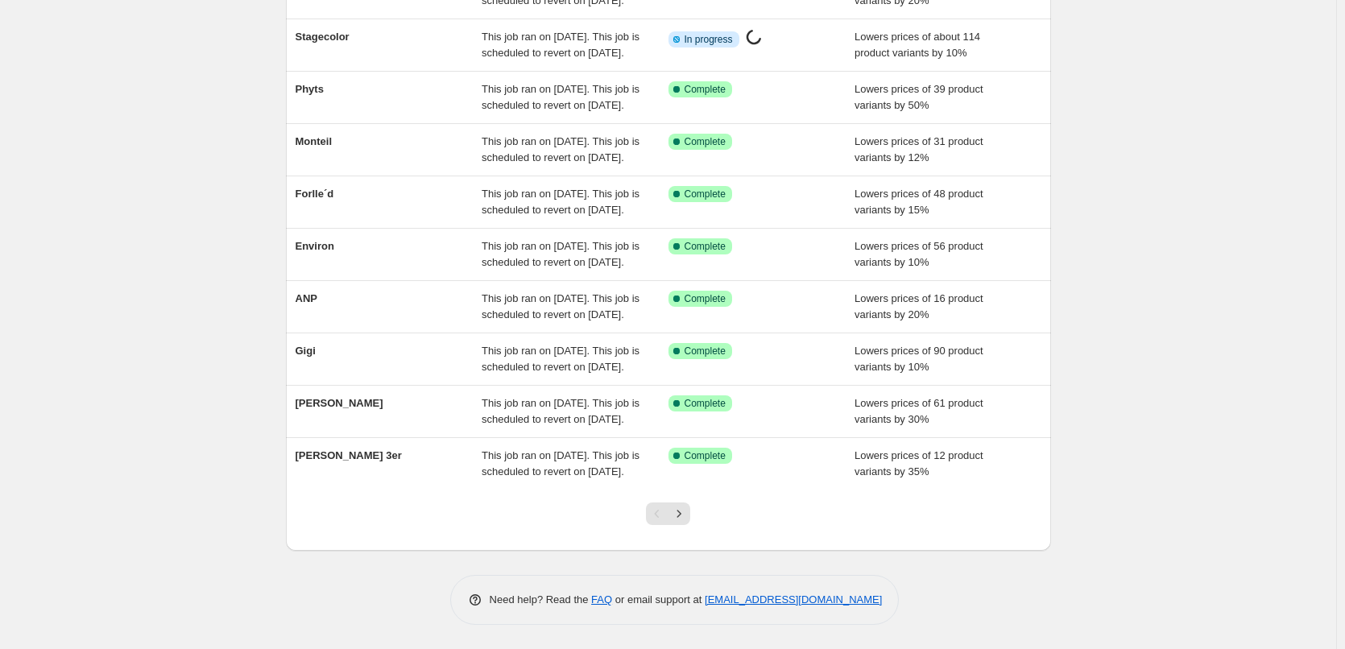
scroll to position [341, 0]
click at [684, 519] on icon "Next" at bounding box center [679, 514] width 16 height 16
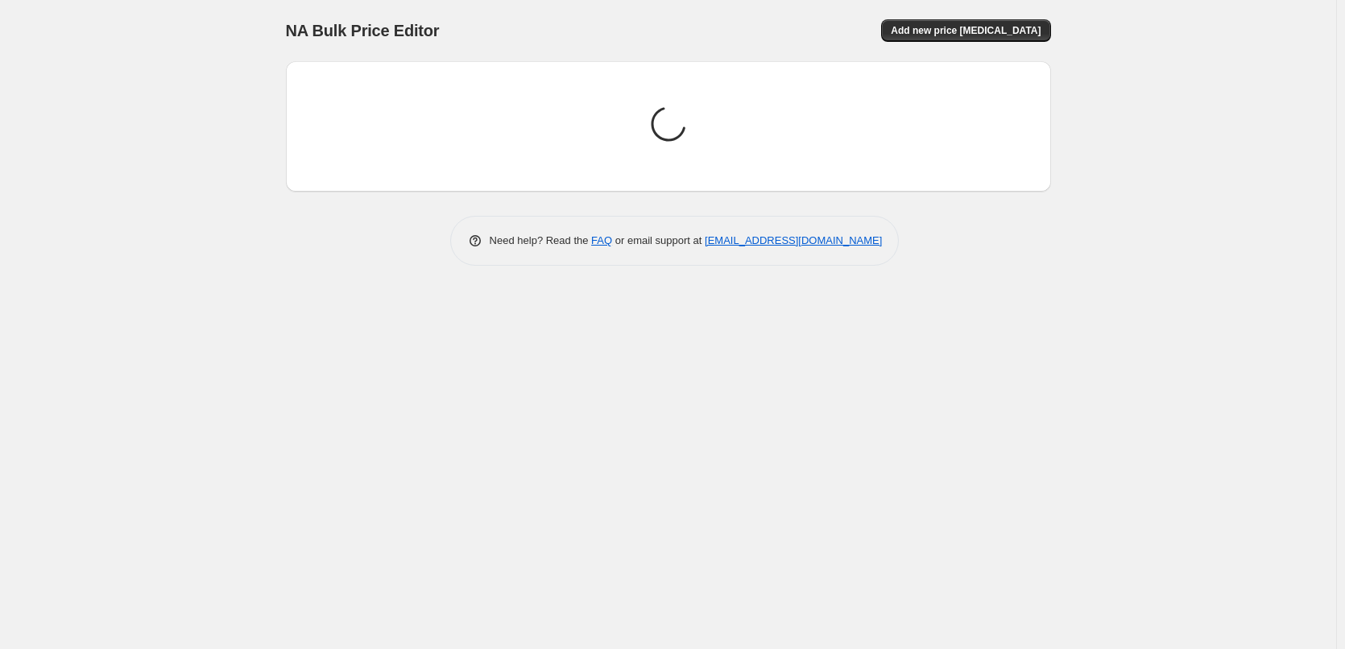
scroll to position [0, 0]
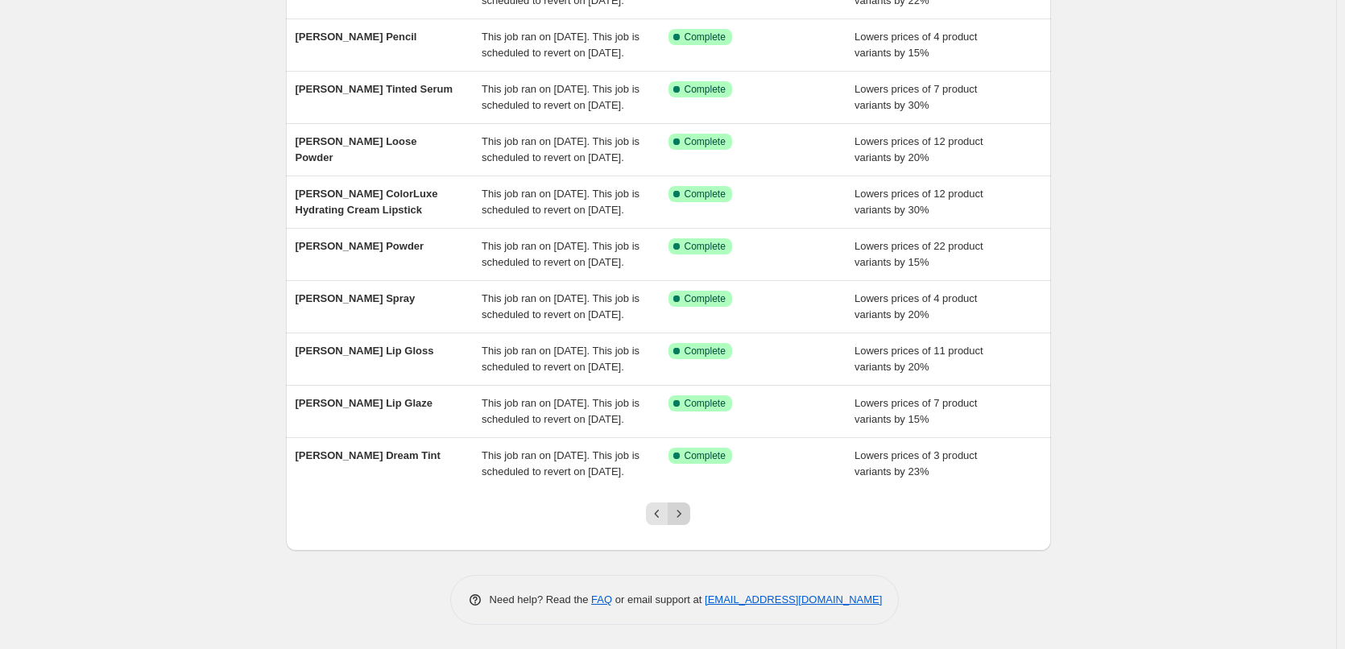
click at [687, 514] on icon "Next" at bounding box center [679, 514] width 16 height 16
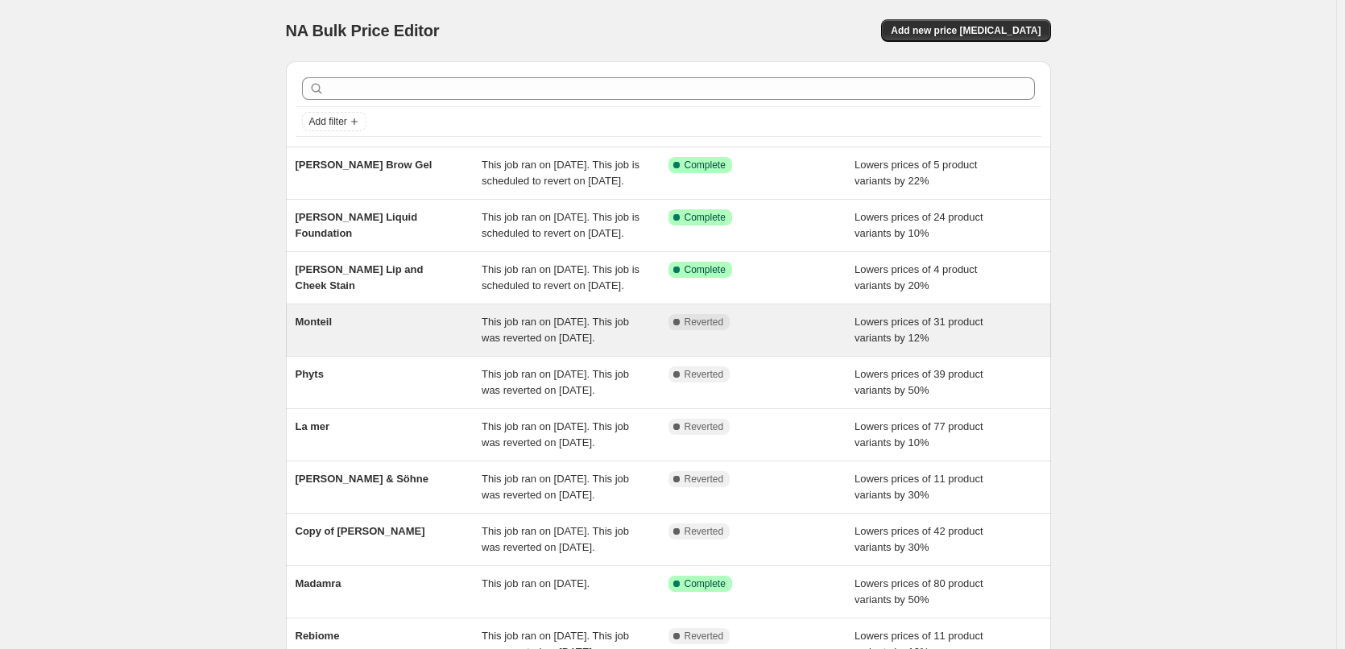
click at [698, 328] on span "Reverted" at bounding box center [703, 322] width 39 height 13
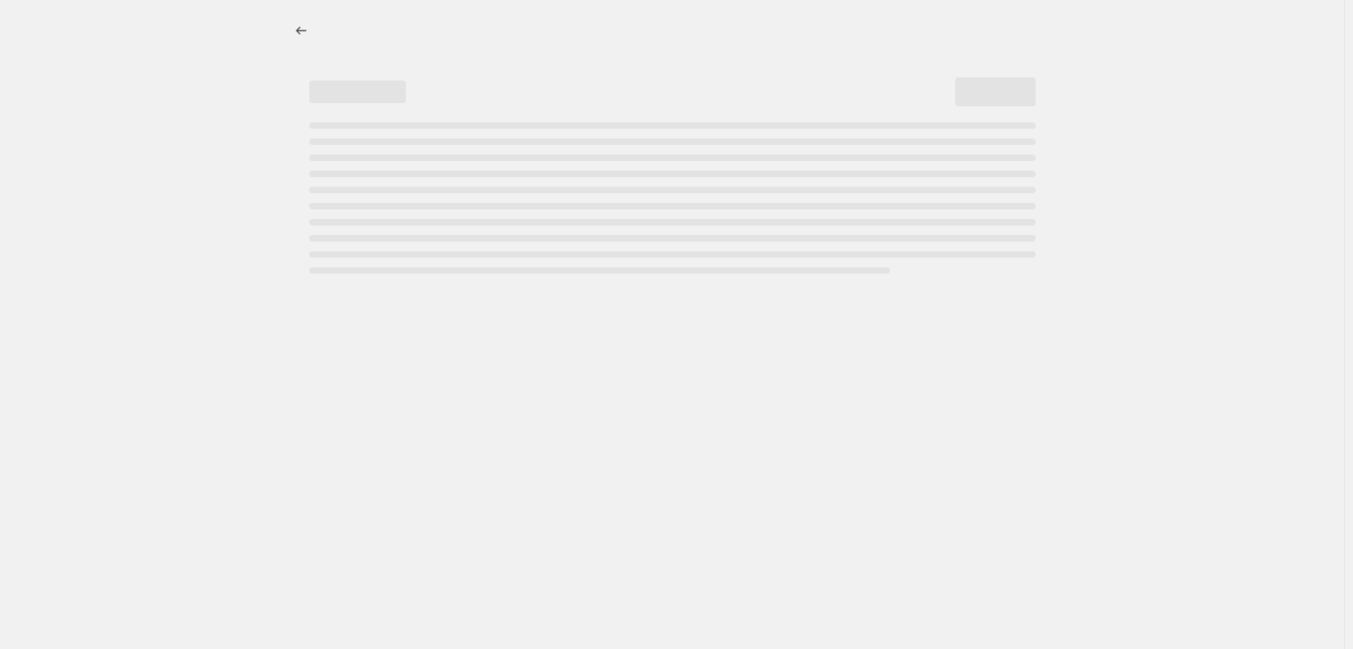
select select "percentage"
select select "remove"
select select "vendor"
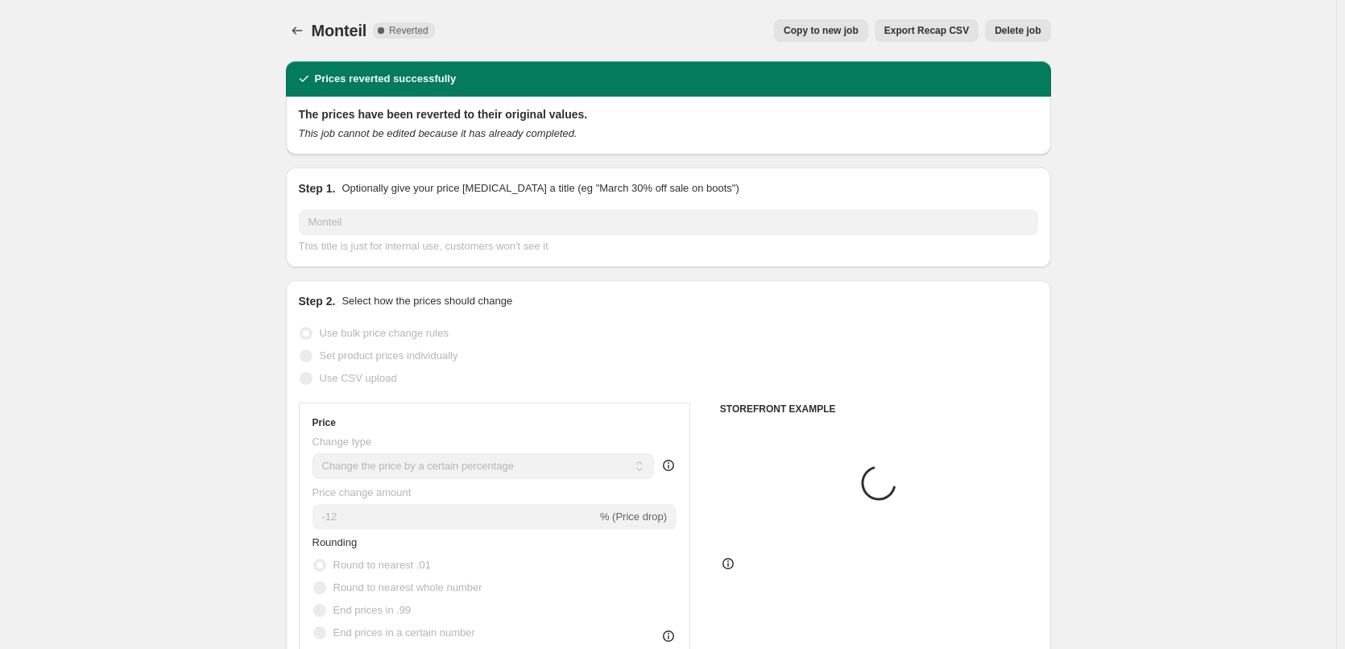
click at [1022, 31] on span "Delete job" at bounding box center [1017, 30] width 46 height 13
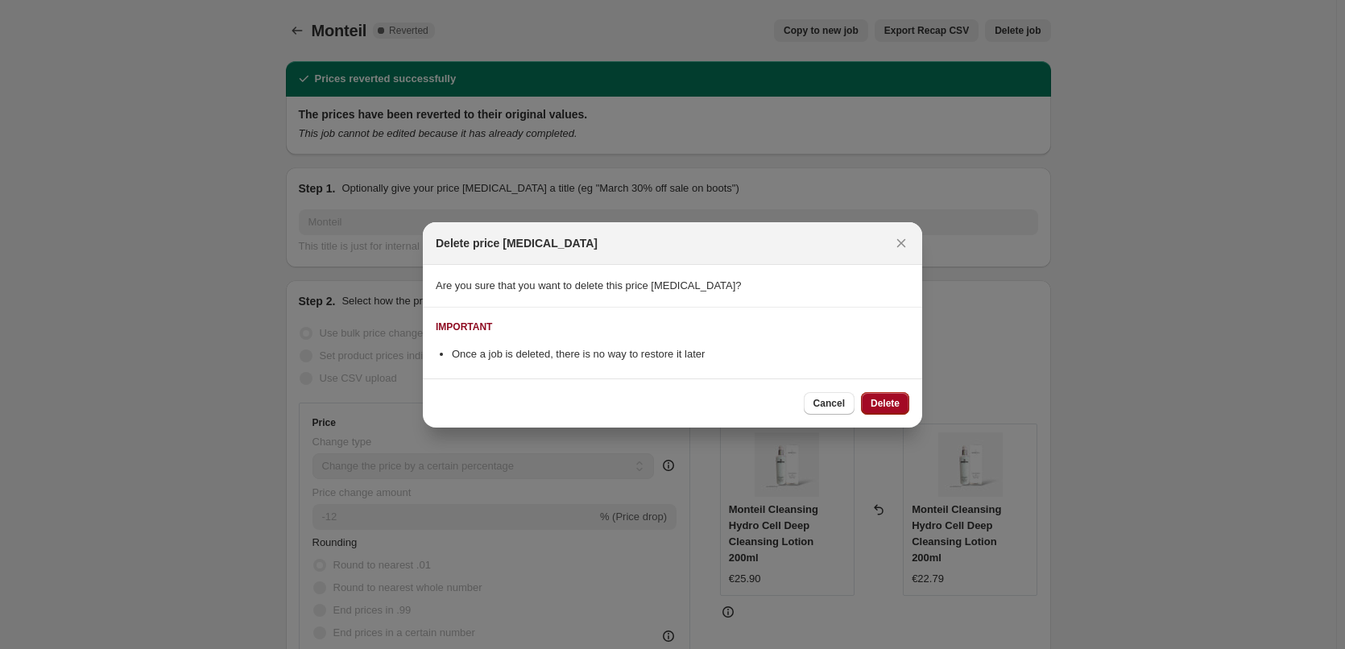
click at [877, 399] on span "Delete" at bounding box center [884, 403] width 29 height 13
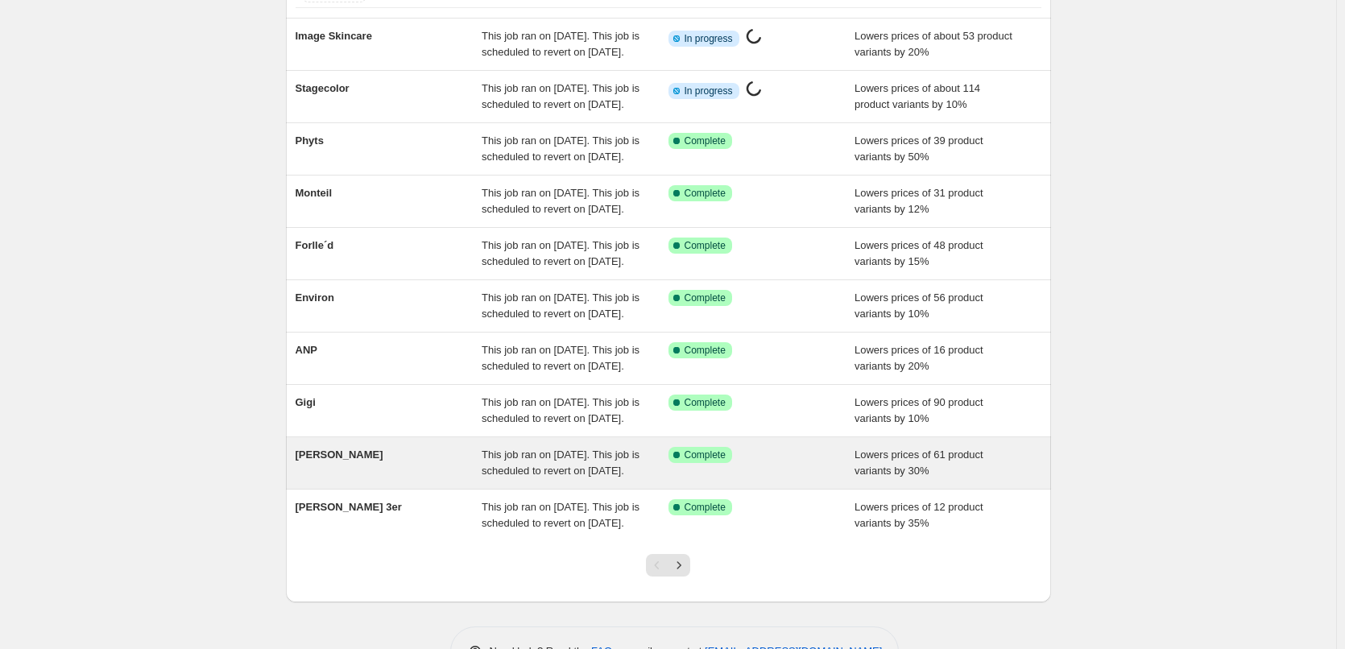
scroll to position [341, 0]
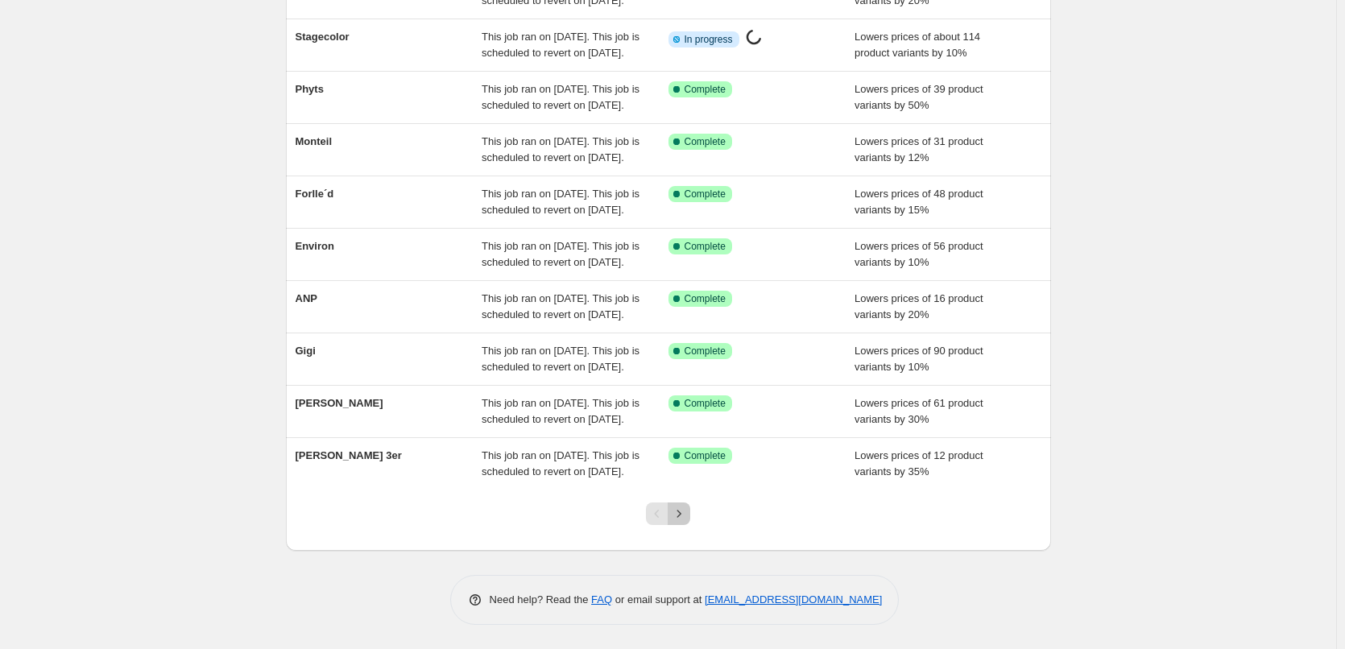
click at [677, 518] on icon "Next" at bounding box center [679, 514] width 16 height 16
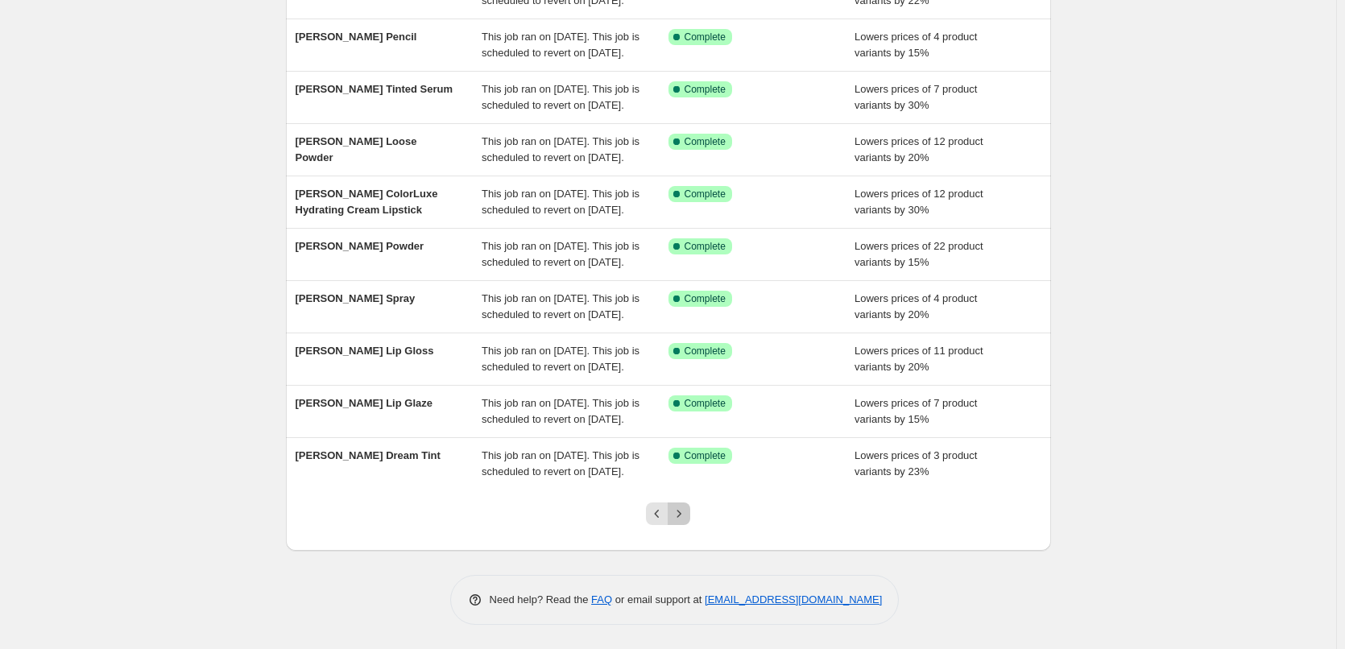
click at [685, 521] on icon "Next" at bounding box center [679, 514] width 16 height 16
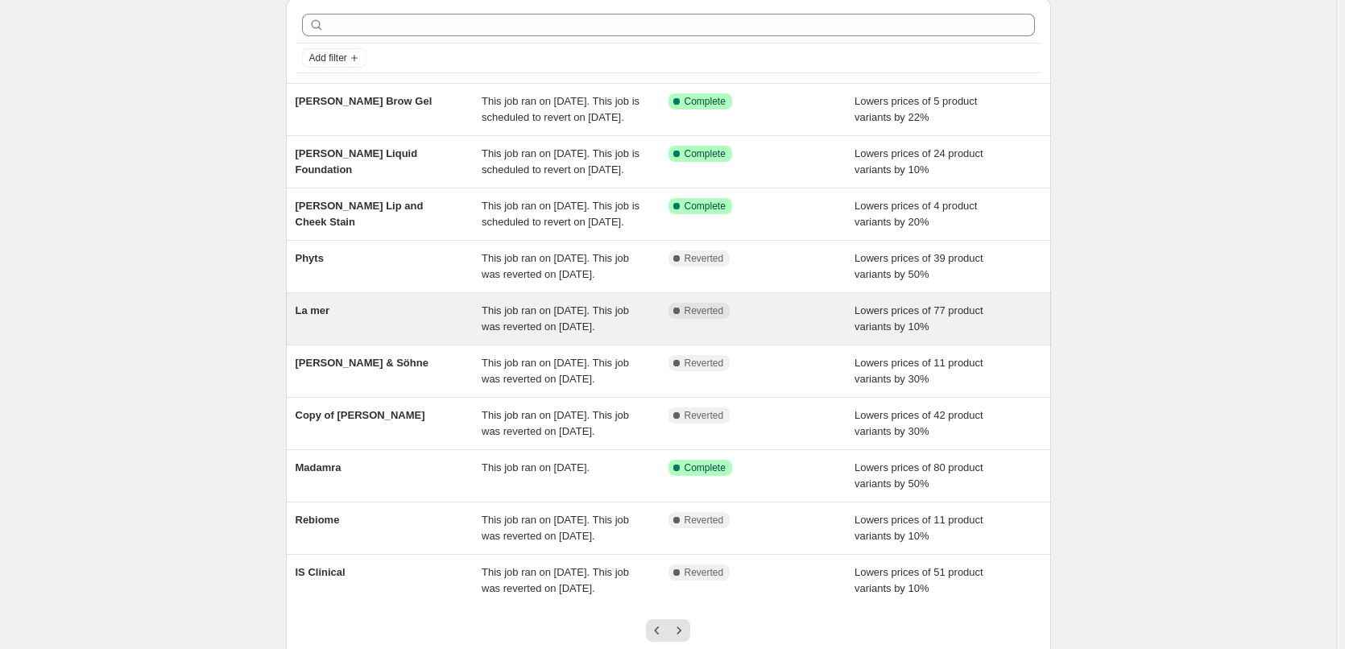
scroll to position [161, 0]
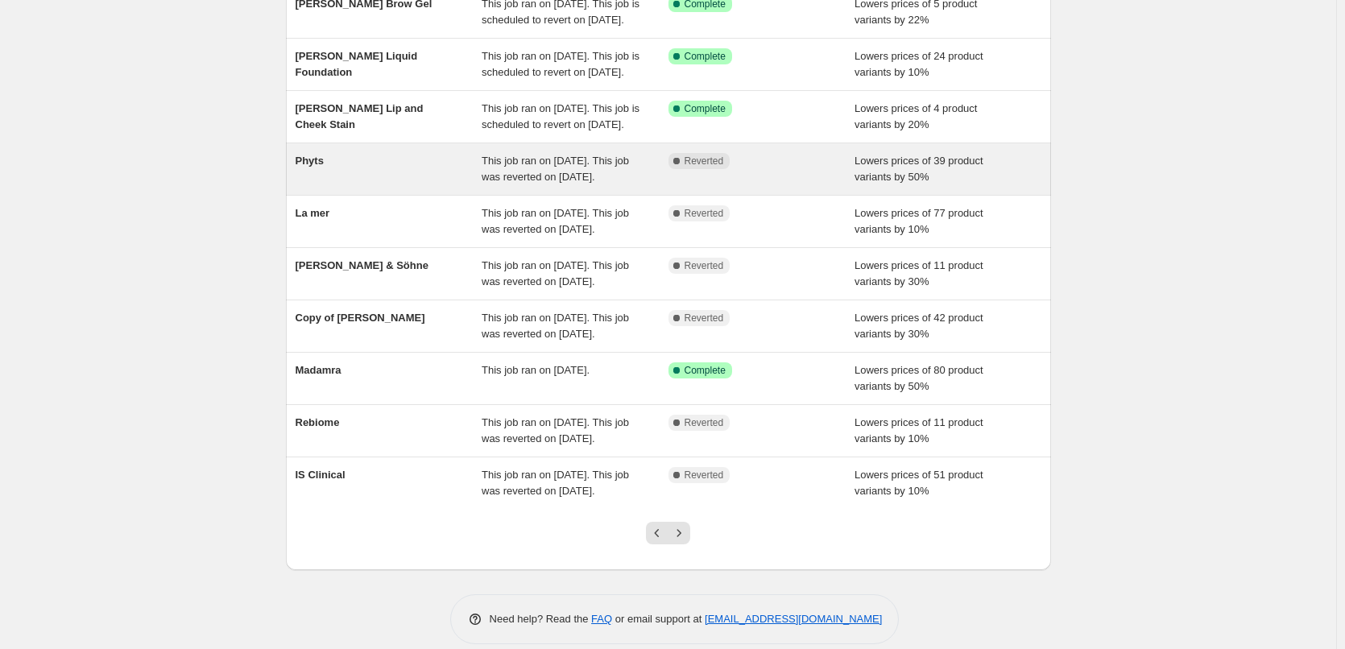
click at [651, 185] on div "This job ran on [DATE]. This job was reverted on [DATE]." at bounding box center [574, 169] width 187 height 32
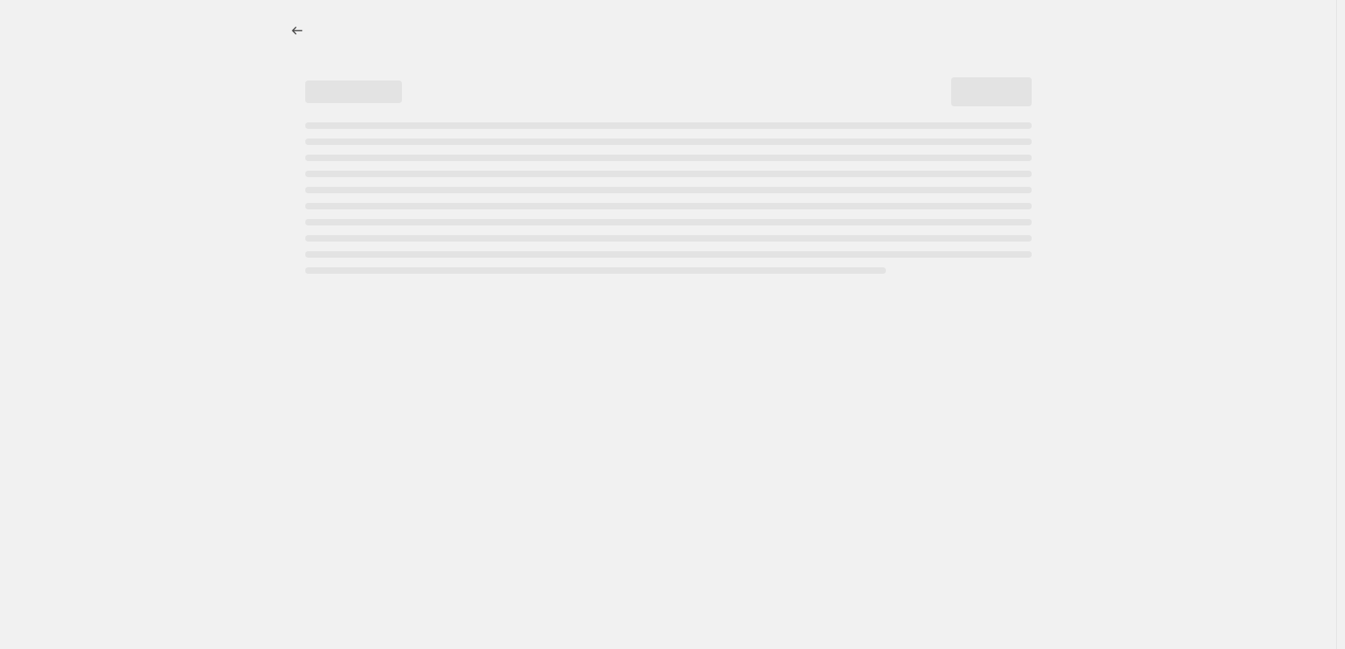
select select "percentage"
select select "vendor"
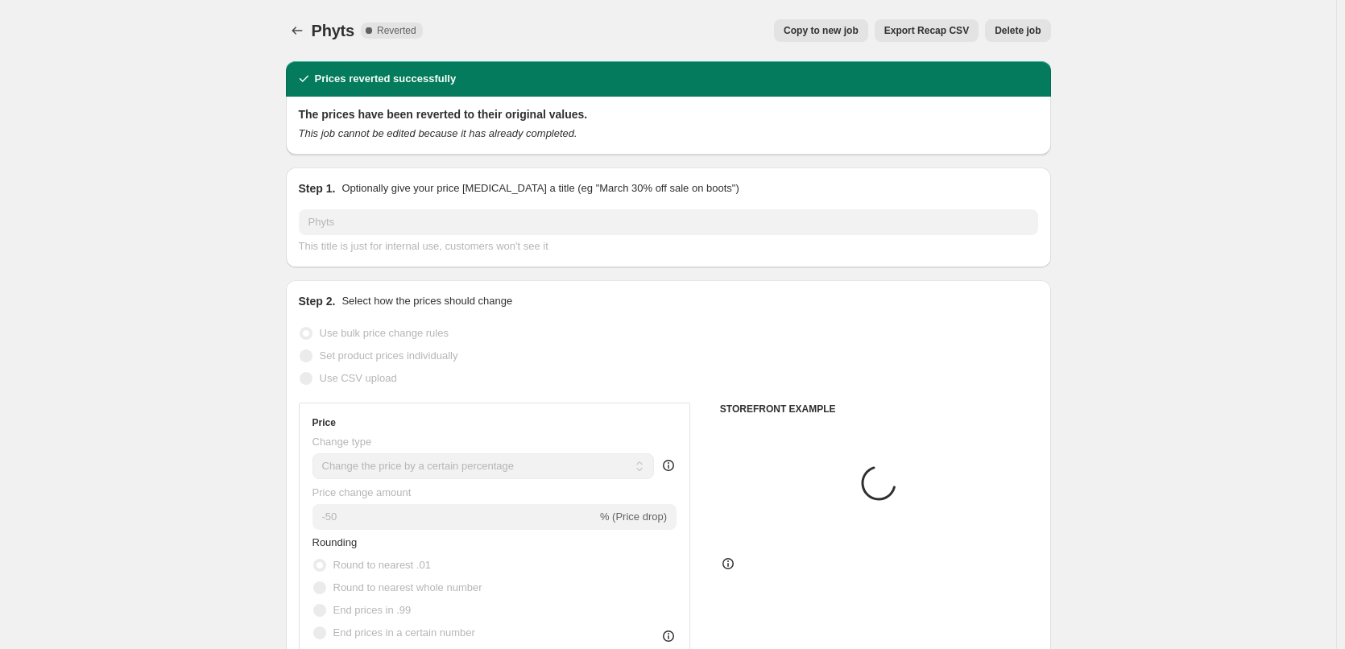
click at [998, 25] on button "Delete job" at bounding box center [1017, 30] width 65 height 23
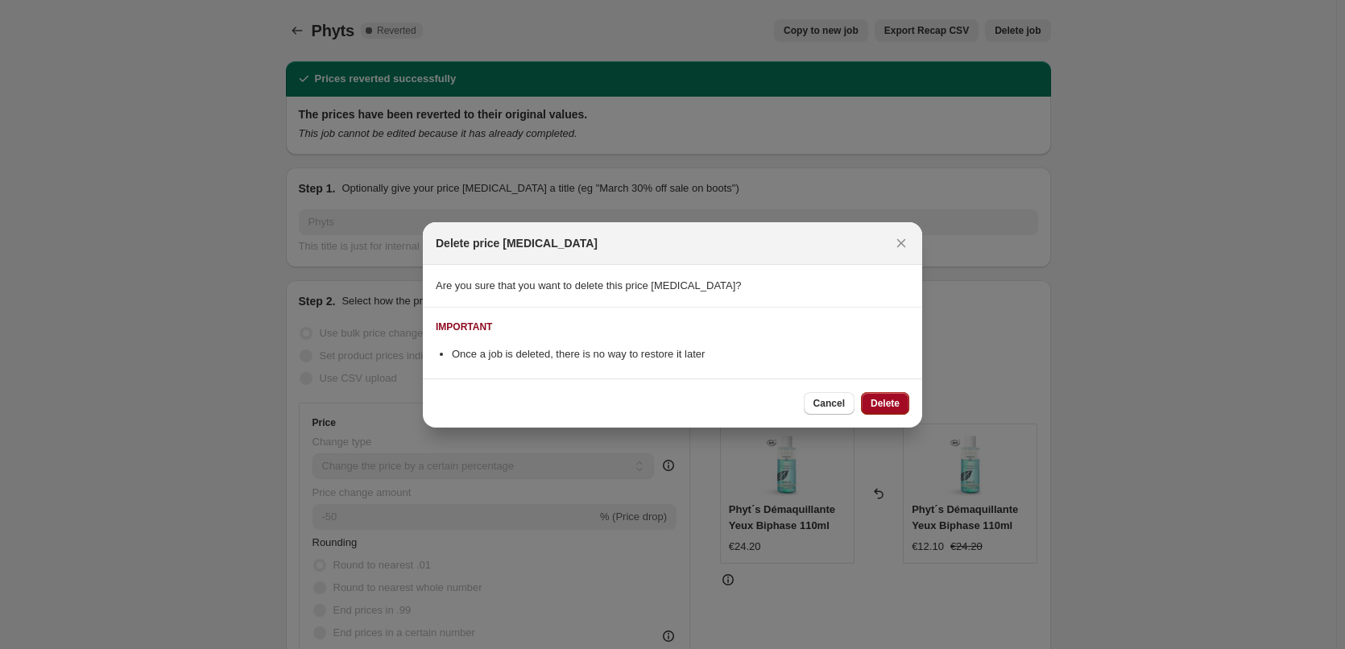
click at [881, 404] on span "Delete" at bounding box center [884, 403] width 29 height 13
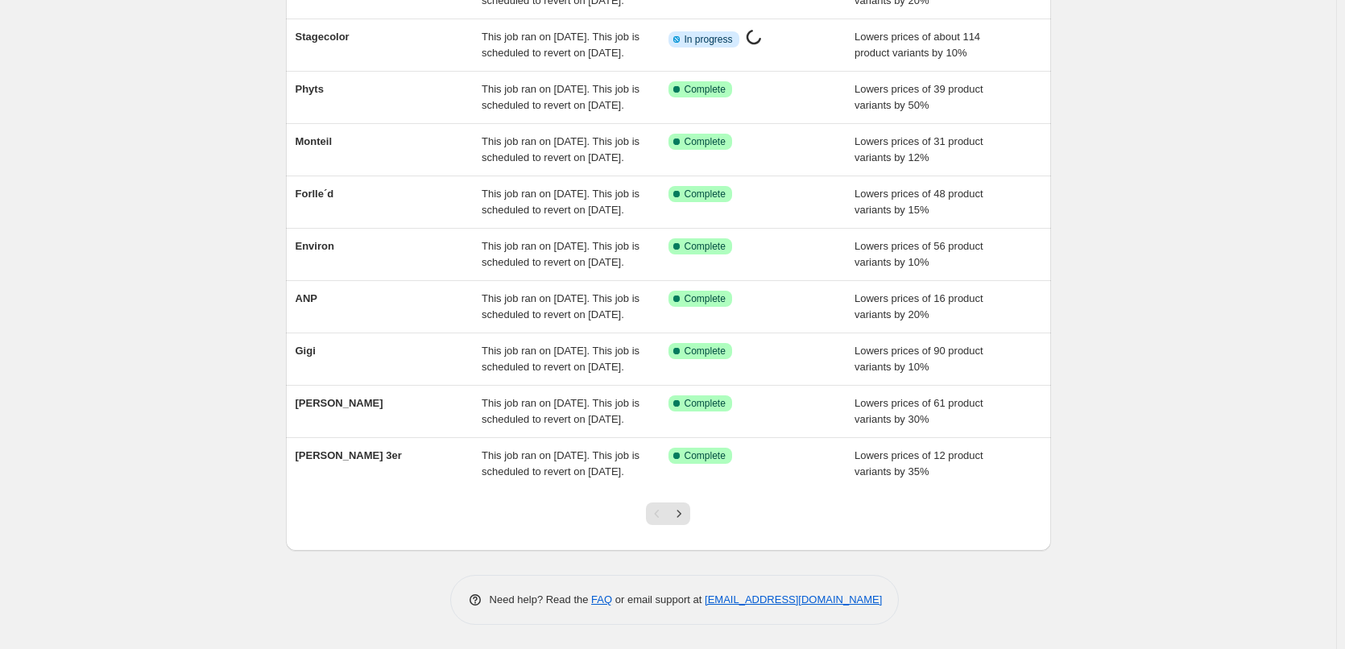
scroll to position [341, 0]
click at [687, 514] on icon "Next" at bounding box center [679, 514] width 16 height 16
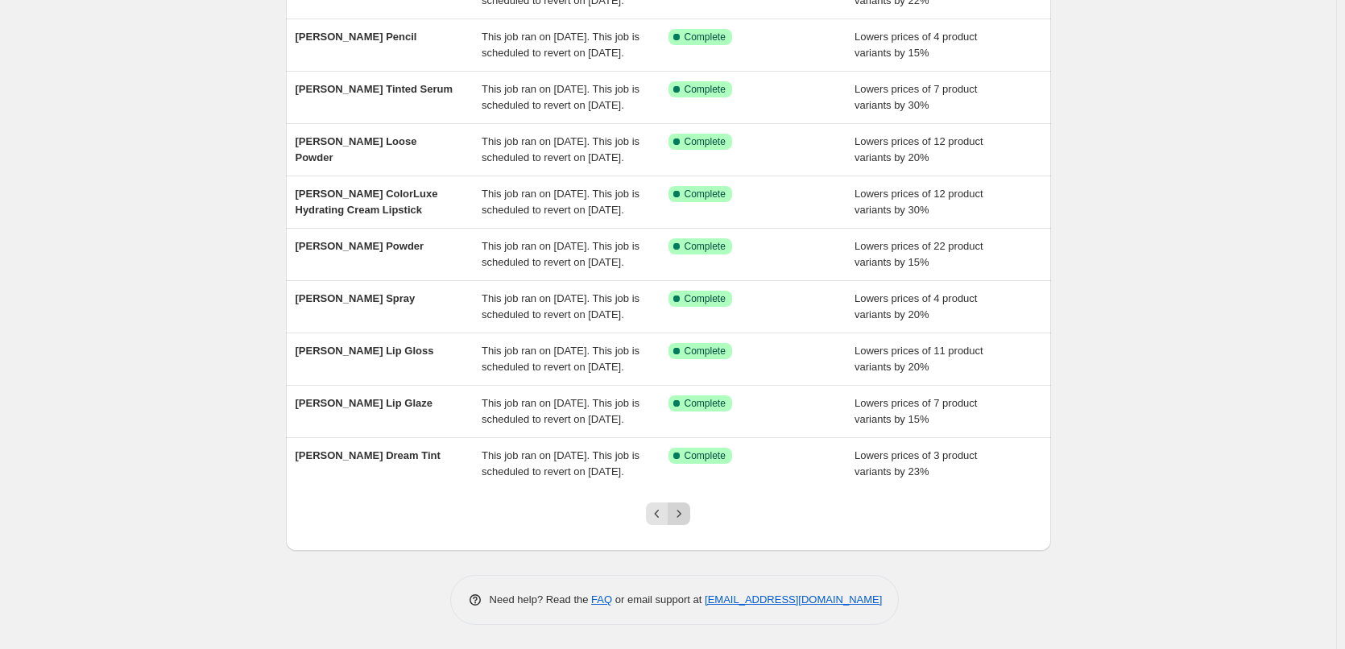
click at [680, 517] on icon "Next" at bounding box center [679, 514] width 16 height 16
